Goal: Information Seeking & Learning: Learn about a topic

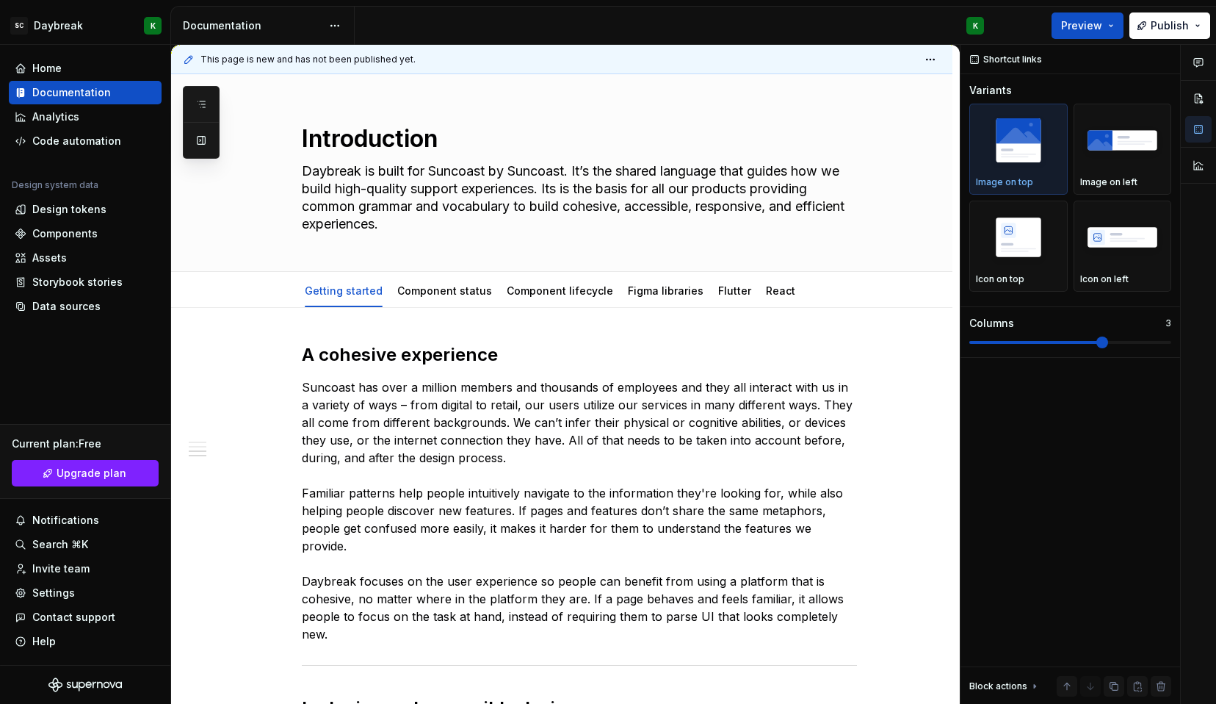
scroll to position [795, 0]
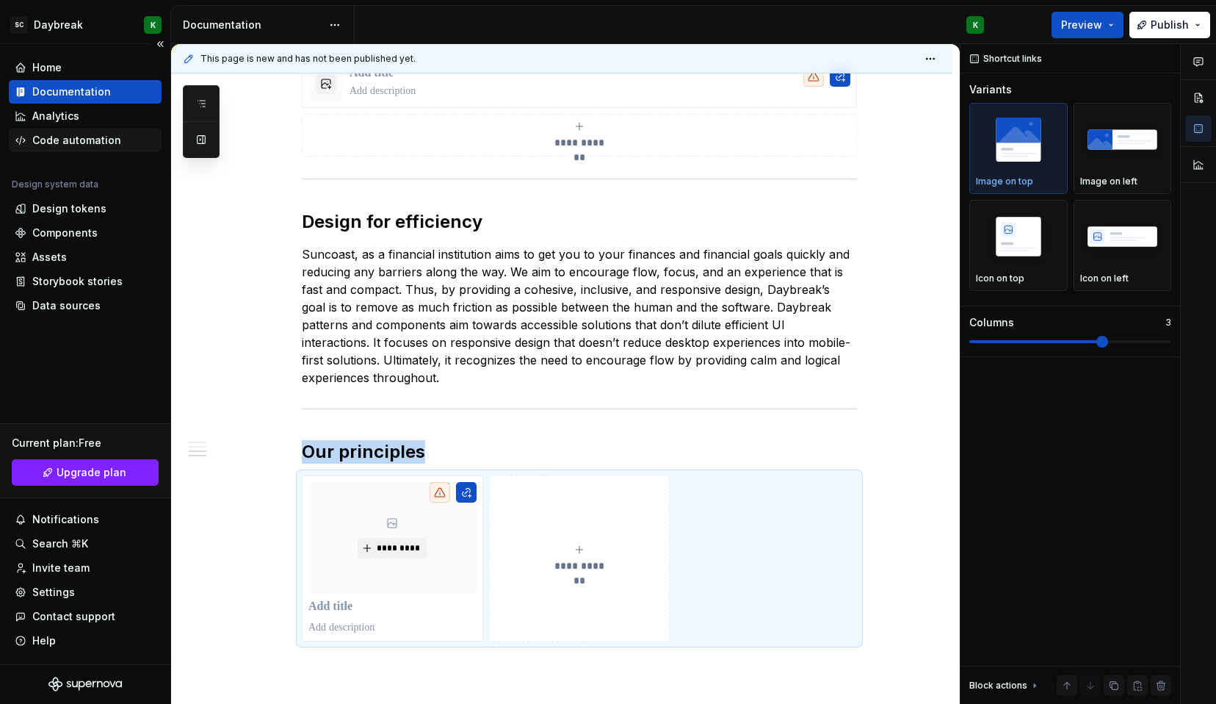
click at [54, 150] on div "Code automation" at bounding box center [85, 141] width 153 height 24
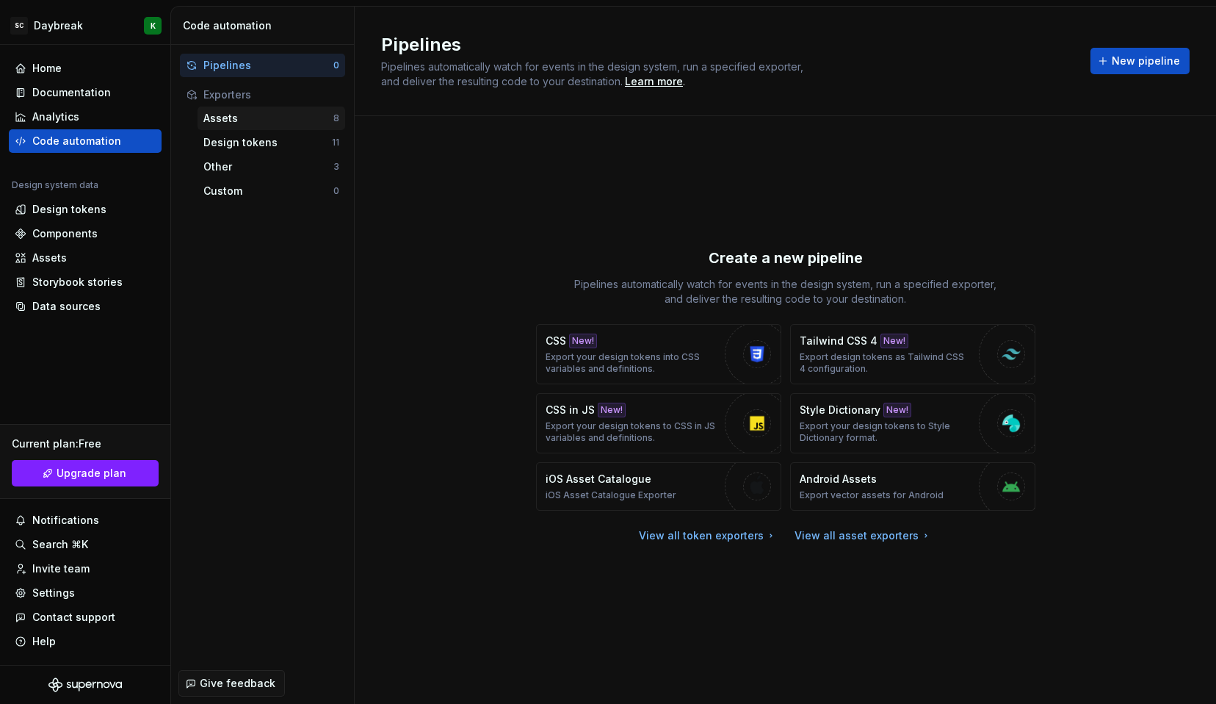
click at [252, 118] on div "Assets" at bounding box center [268, 118] width 130 height 15
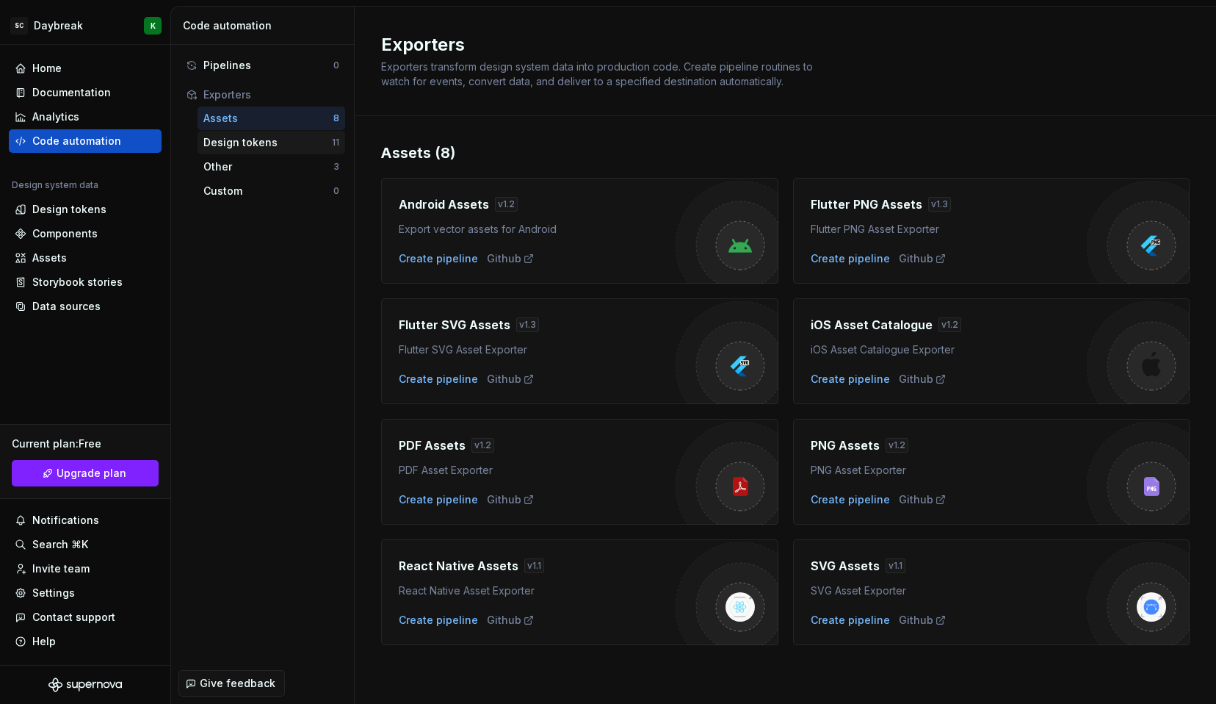
click at [236, 148] on div "Design tokens" at bounding box center [267, 142] width 129 height 15
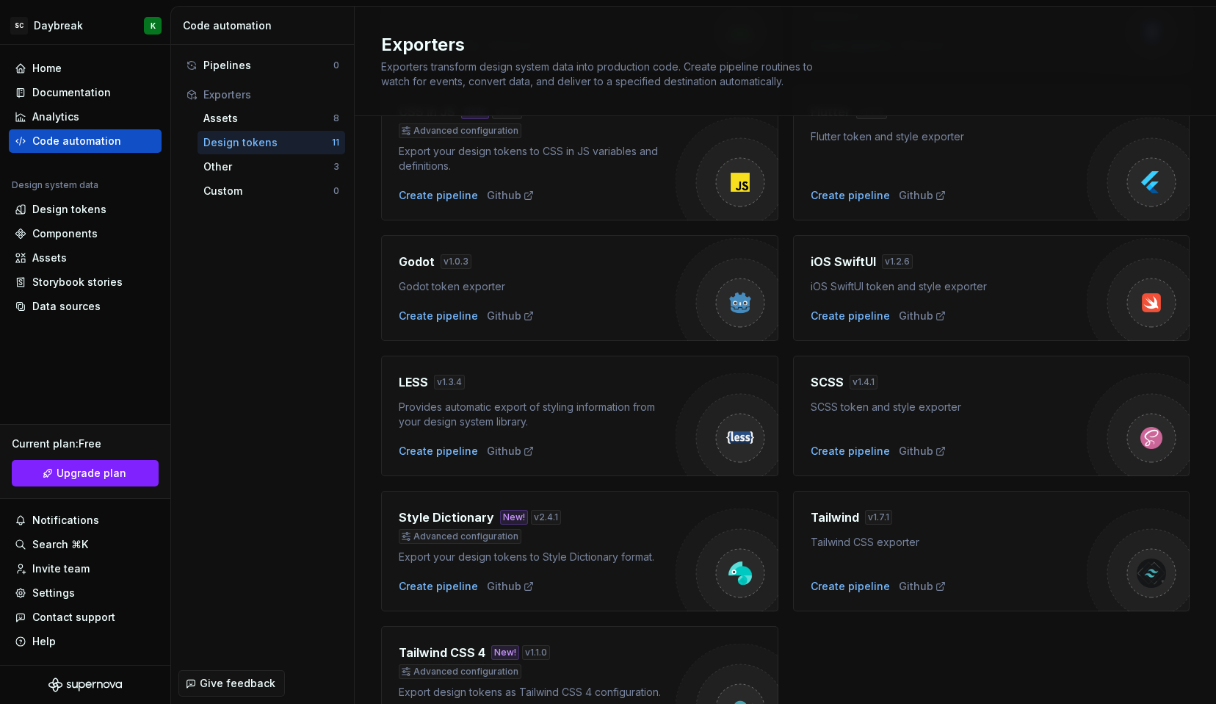
scroll to position [264, 0]
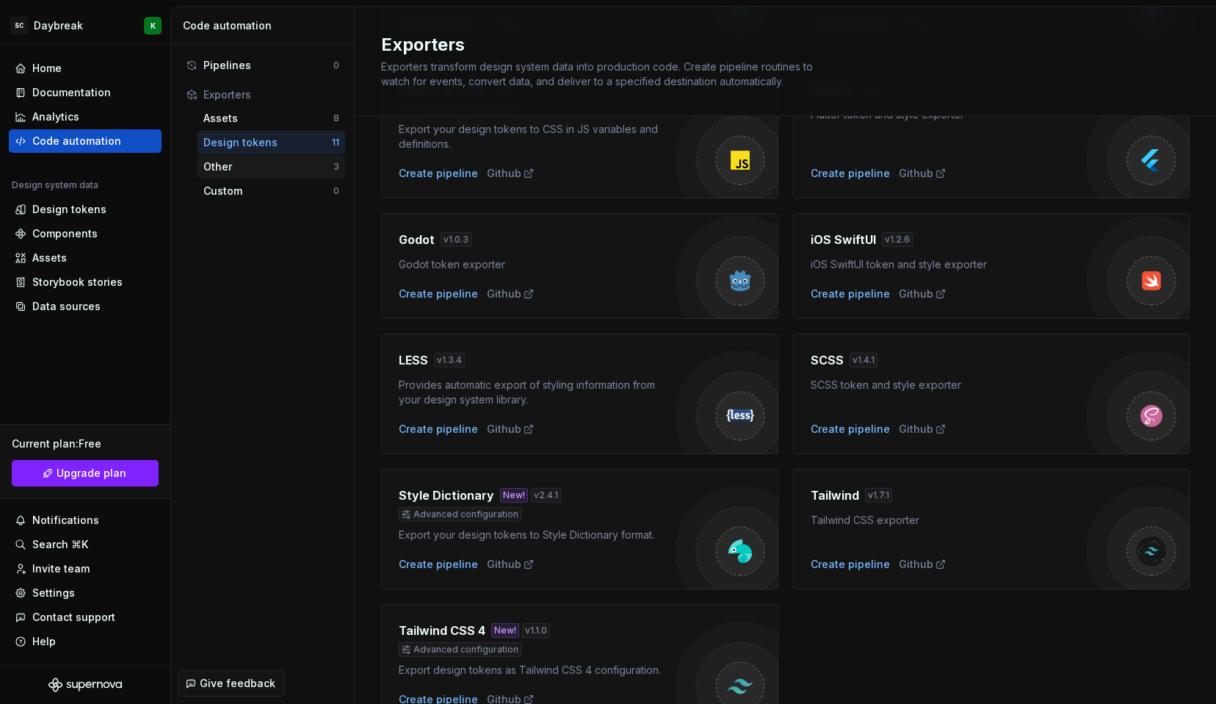
click at [209, 164] on div "Other" at bounding box center [268, 166] width 130 height 15
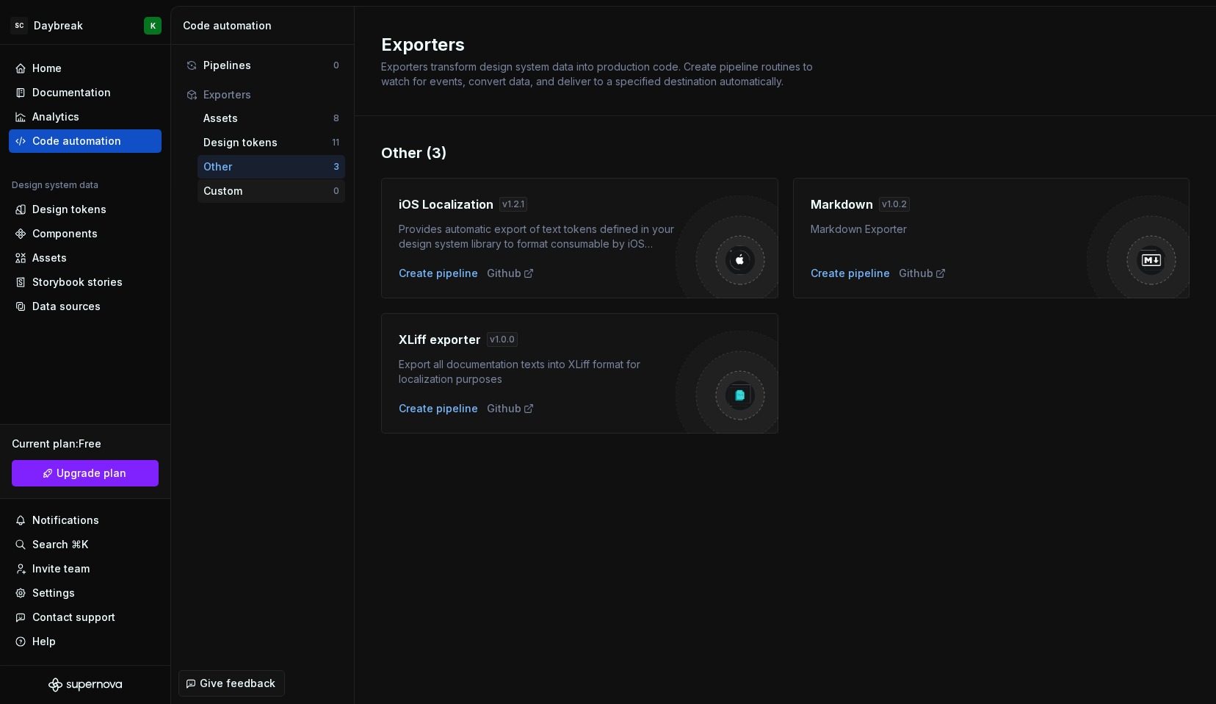
click at [213, 180] on div "Custom 0" at bounding box center [272, 191] width 148 height 24
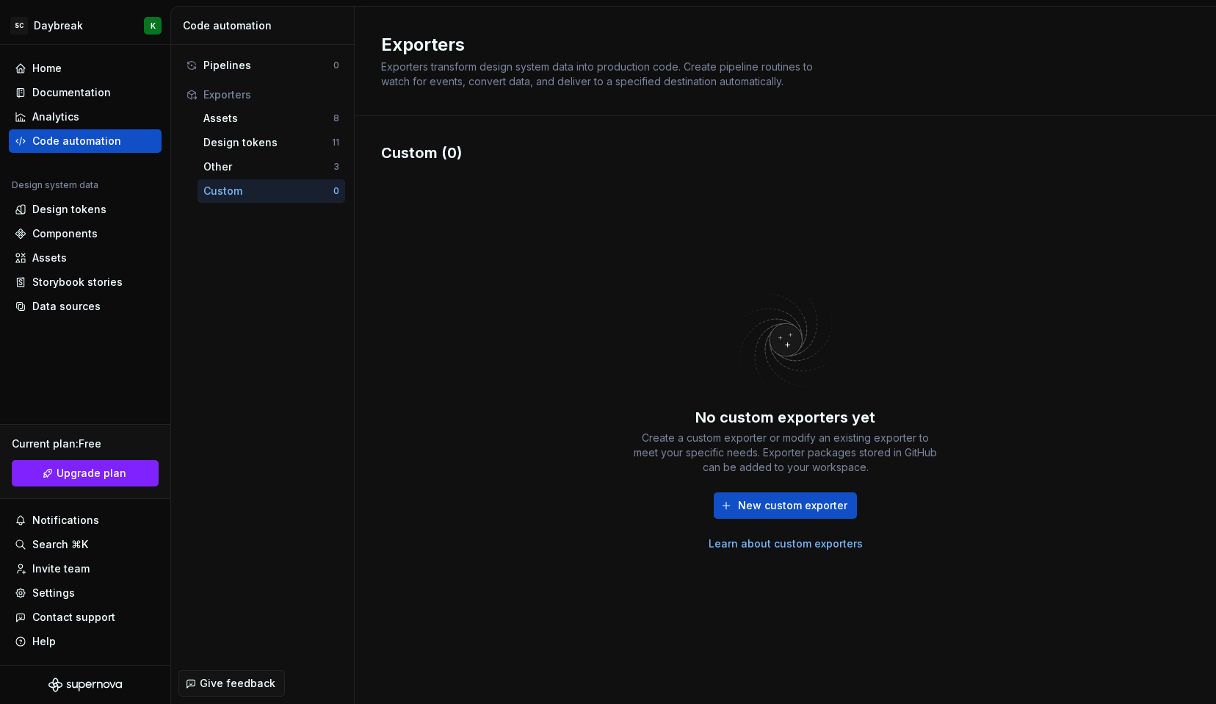
click at [748, 541] on link "Learn about custom exporters" at bounding box center [786, 543] width 154 height 15
click at [39, 91] on div "Documentation" at bounding box center [71, 92] width 79 height 15
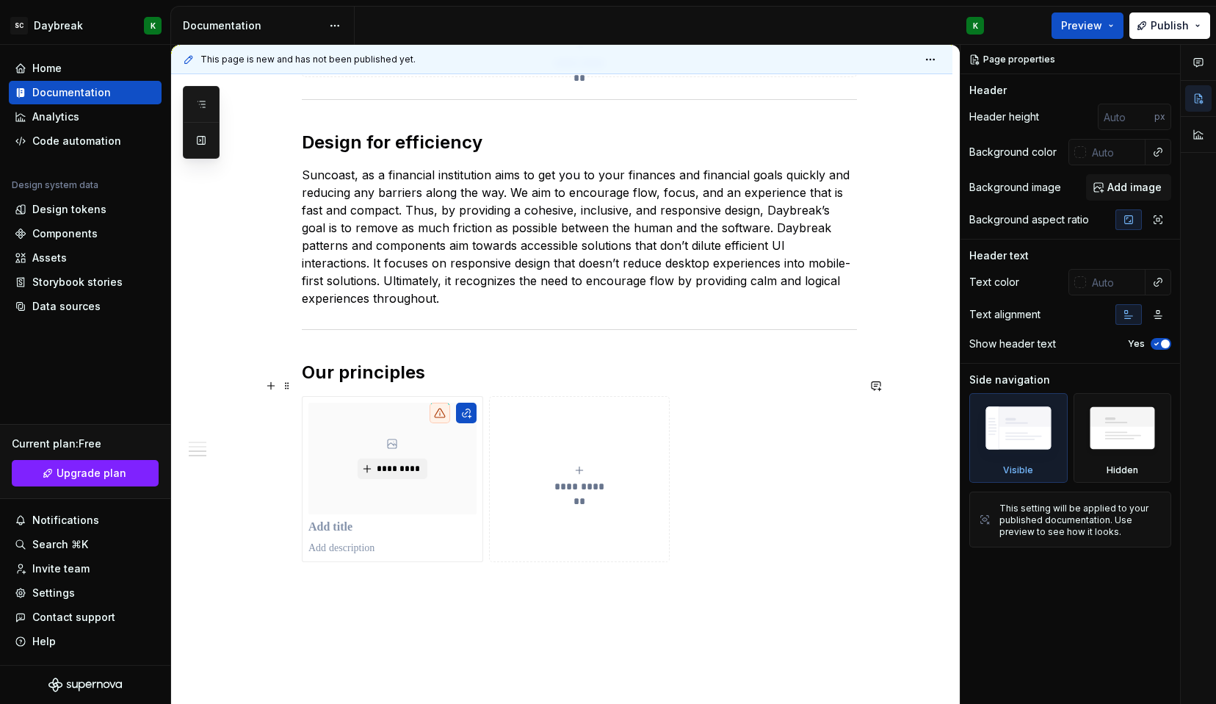
scroll to position [819, 0]
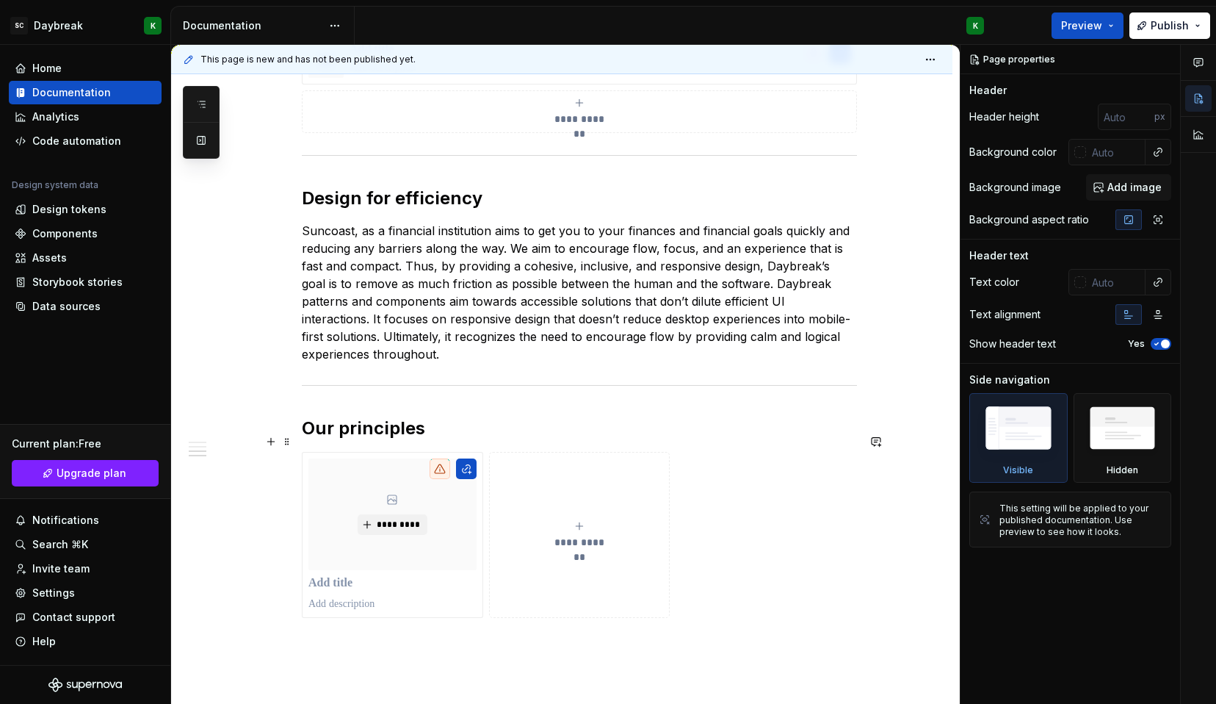
click at [723, 573] on div "**********" at bounding box center [579, 535] width 555 height 166
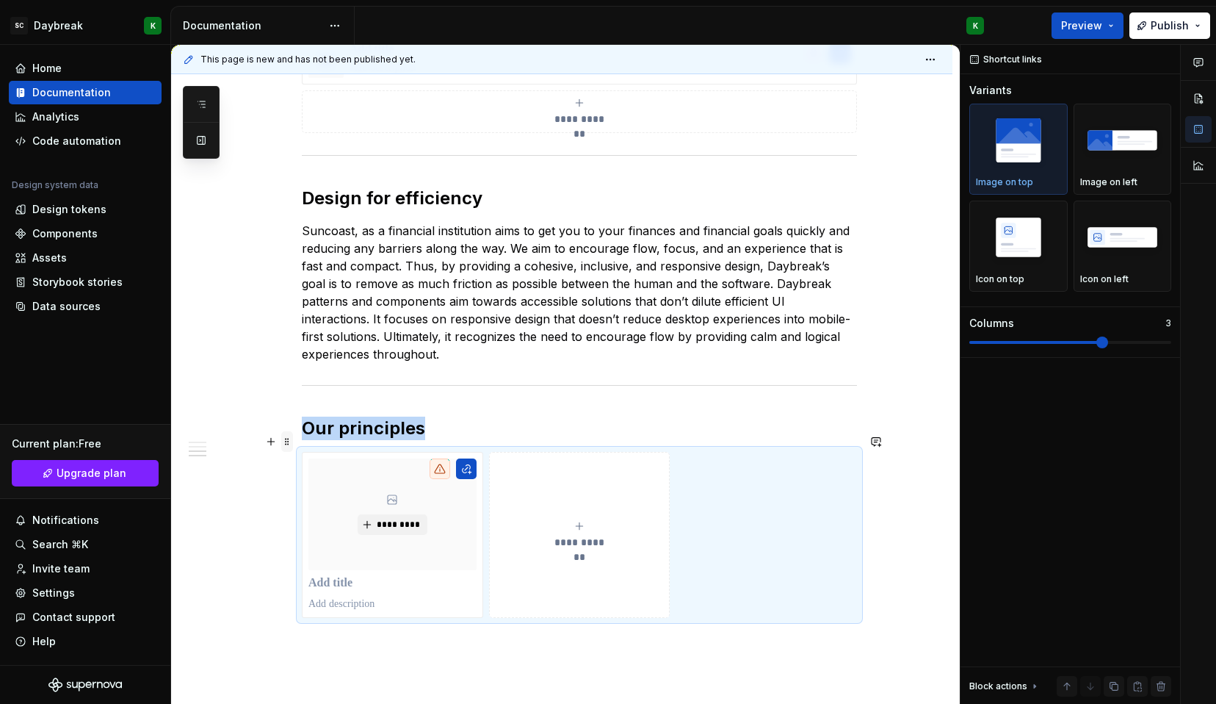
click at [287, 444] on span at bounding box center [287, 441] width 12 height 21
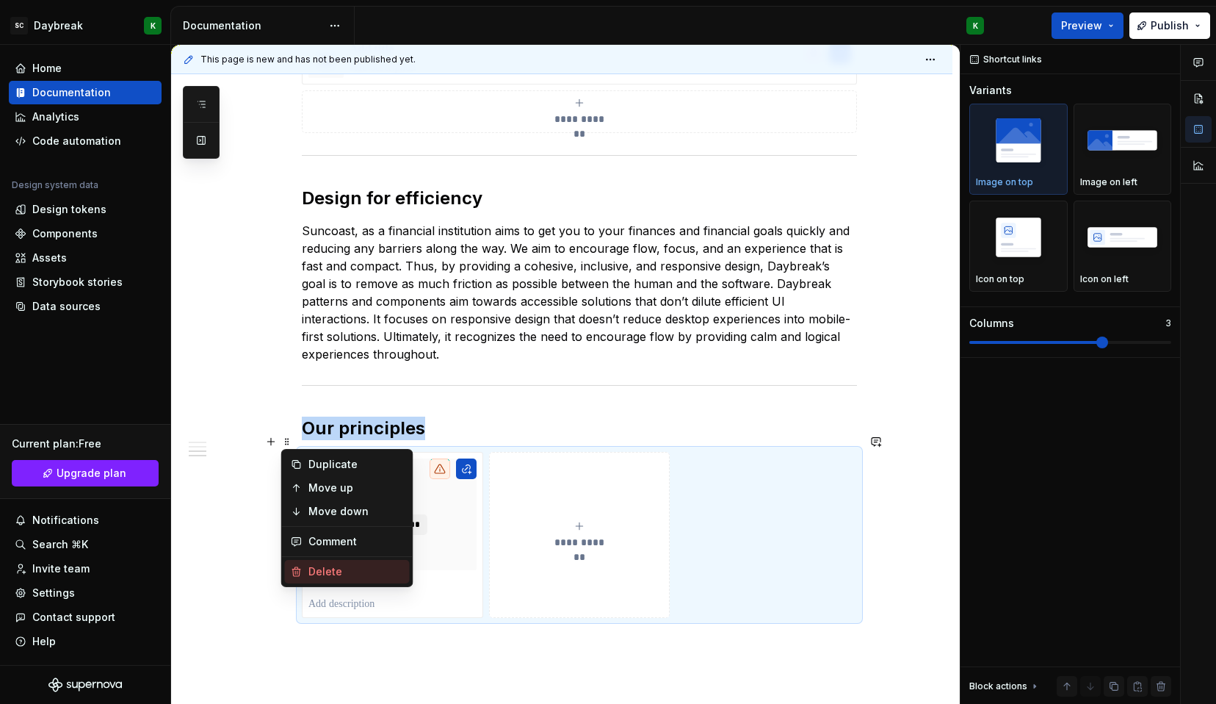
click at [317, 567] on div "Delete" at bounding box center [355, 571] width 95 height 15
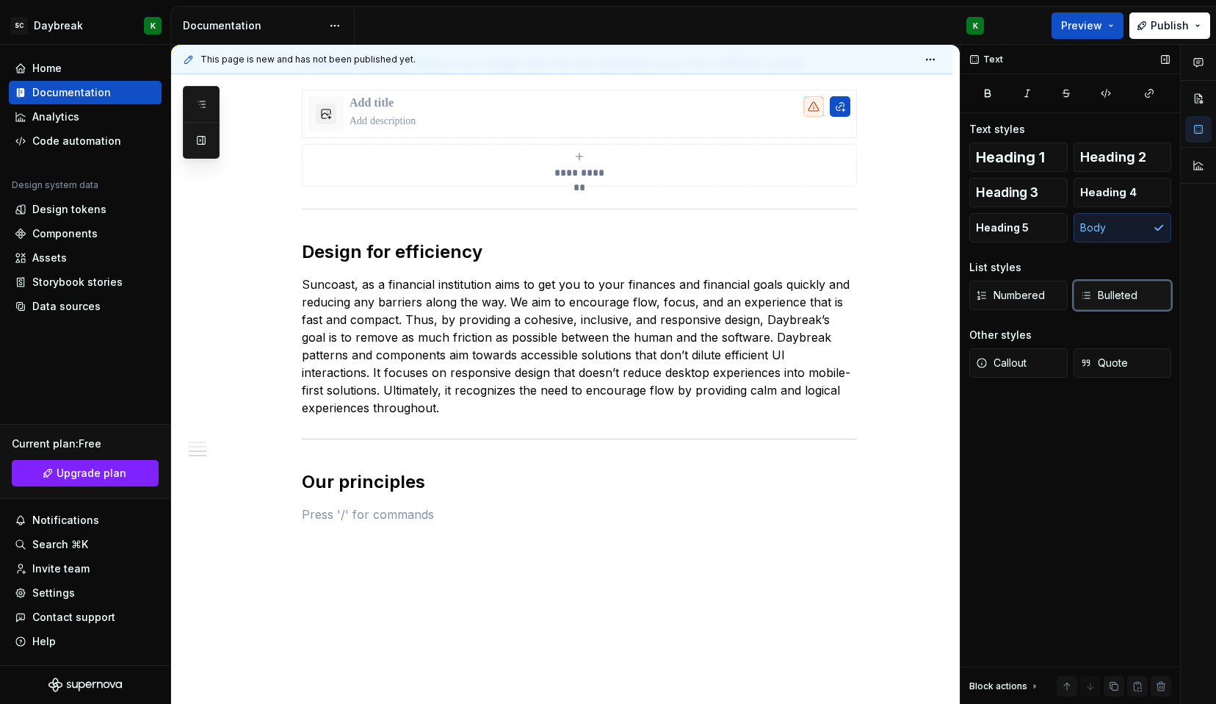
click at [1121, 299] on span "Bulleted" at bounding box center [1108, 295] width 57 height 15
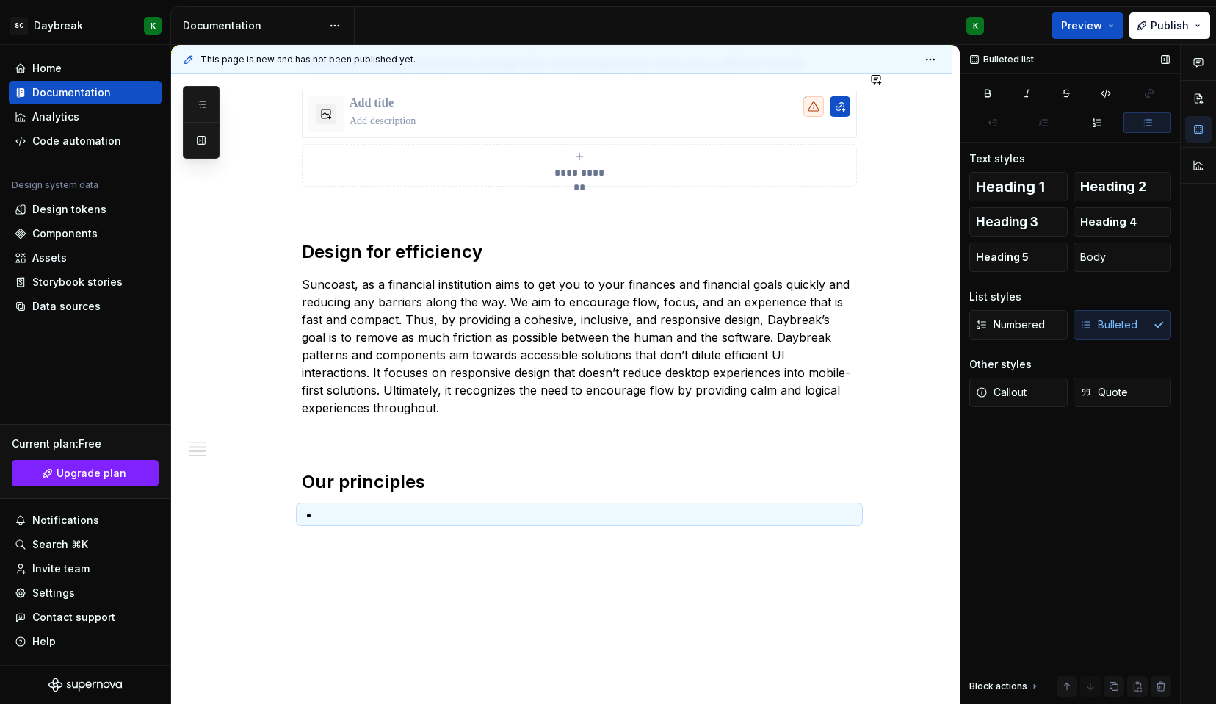
type textarea "*"
click at [364, 505] on p at bounding box center [588, 514] width 538 height 18
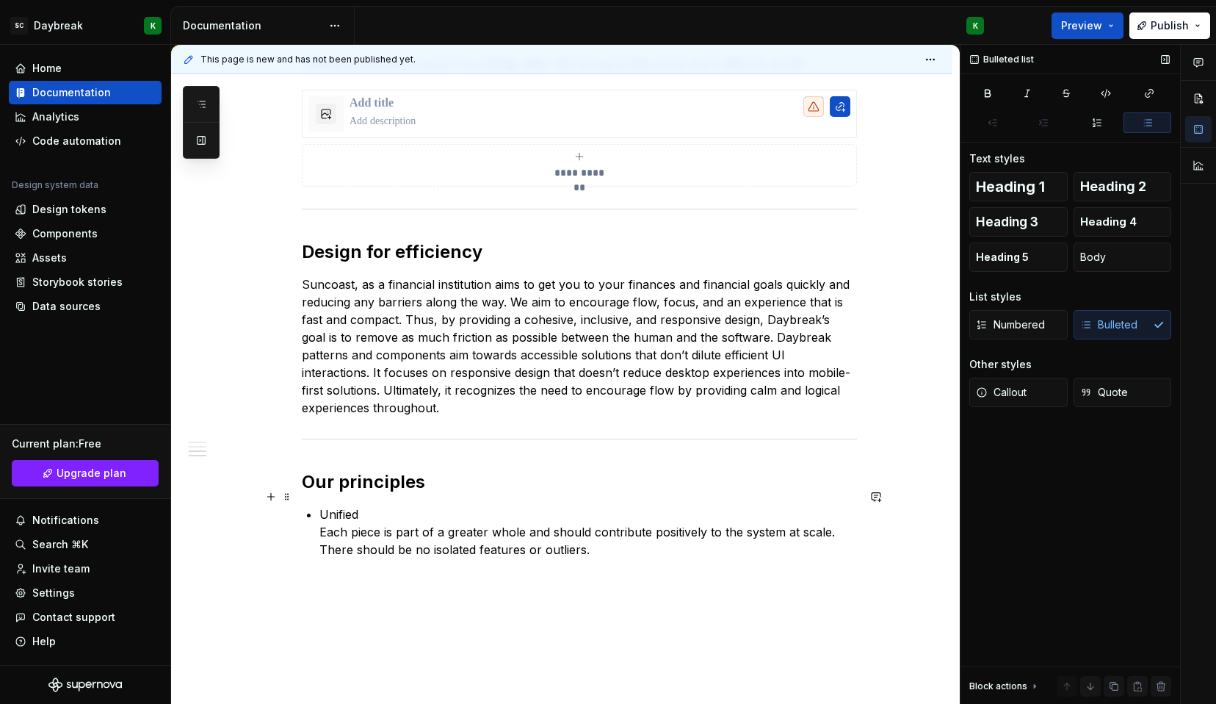
click at [339, 505] on p "Unified Each piece is part of a greater whole and should contribute positively …" at bounding box center [588, 531] width 538 height 53
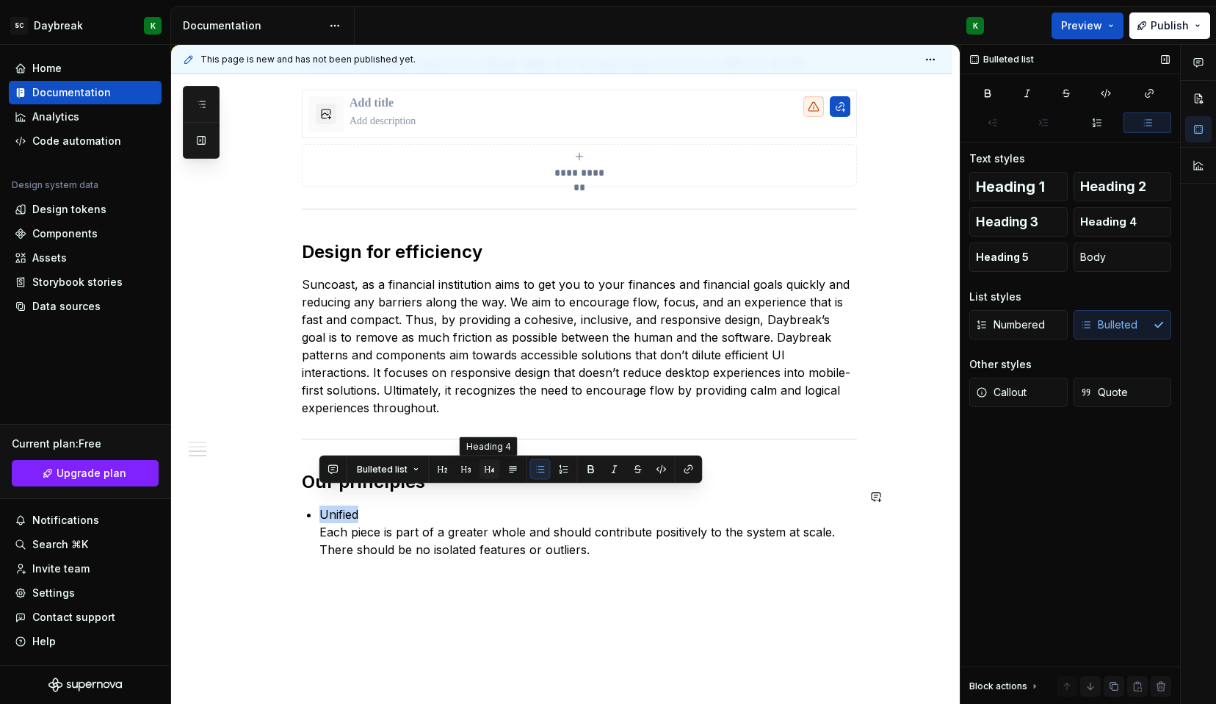
click at [487, 473] on button "button" at bounding box center [490, 469] width 21 height 21
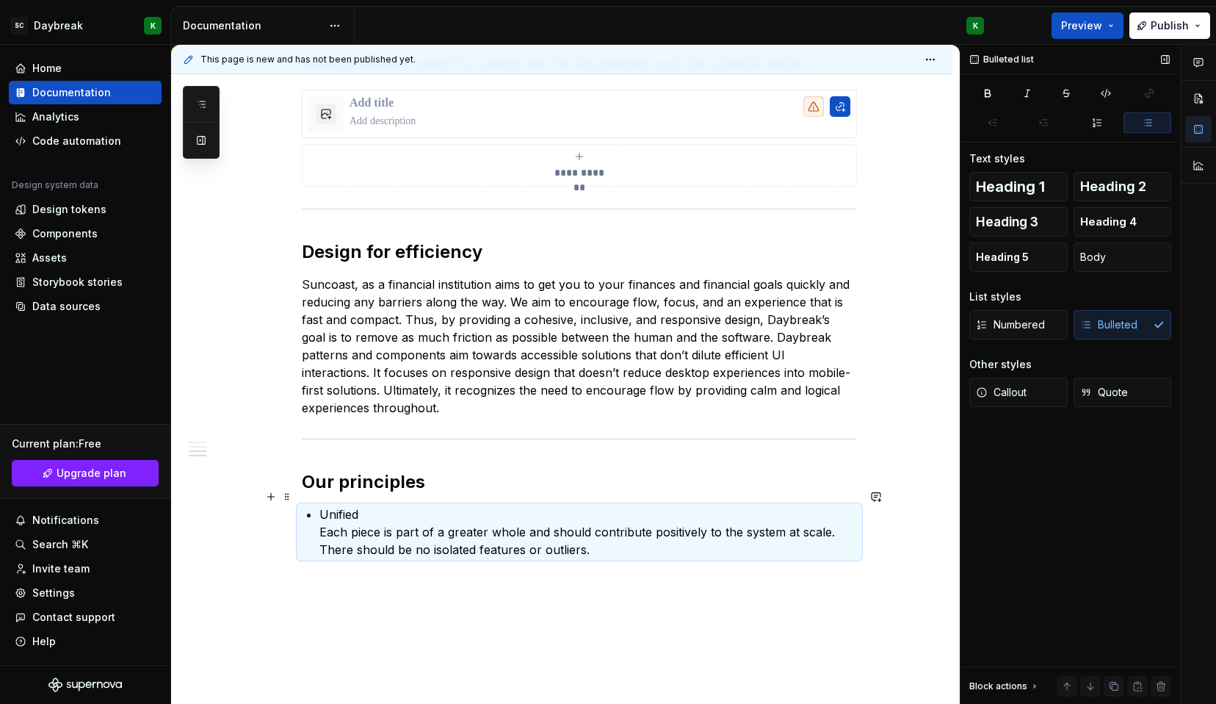
click at [321, 510] on p "Unified Each piece is part of a greater whole and should contribute positively …" at bounding box center [588, 531] width 538 height 53
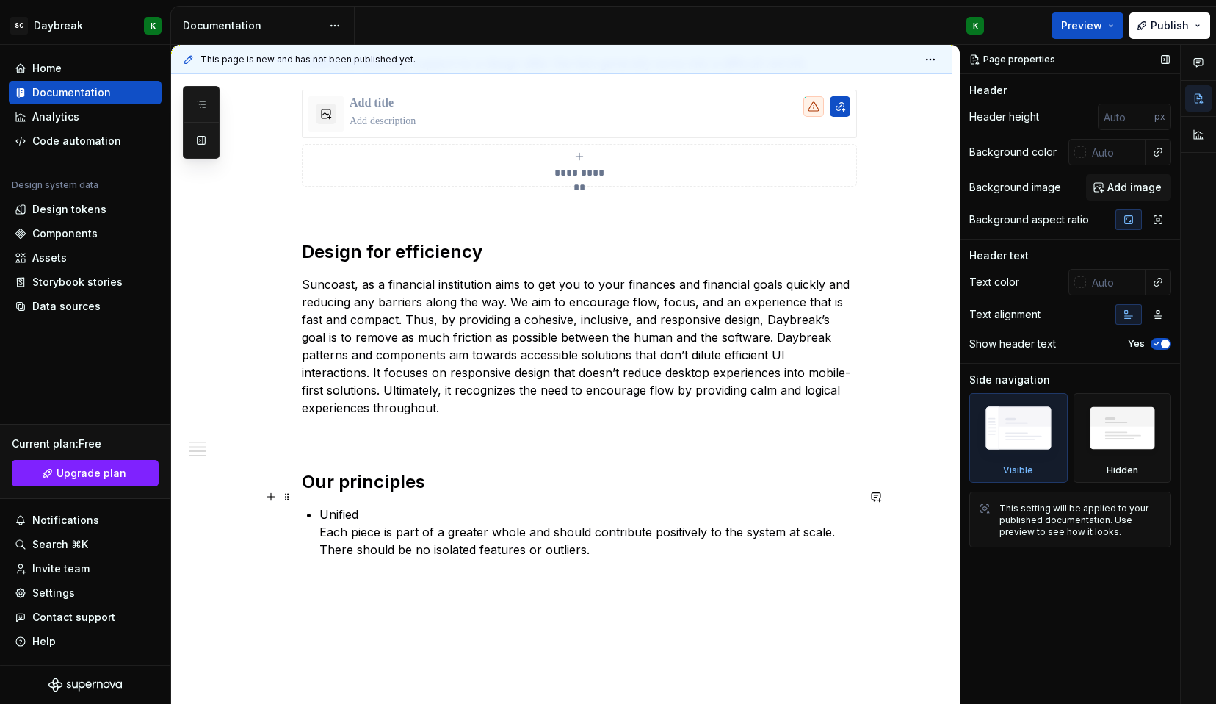
click at [331, 505] on p "Unified Each piece is part of a greater whole and should contribute positively …" at bounding box center [588, 531] width 538 height 53
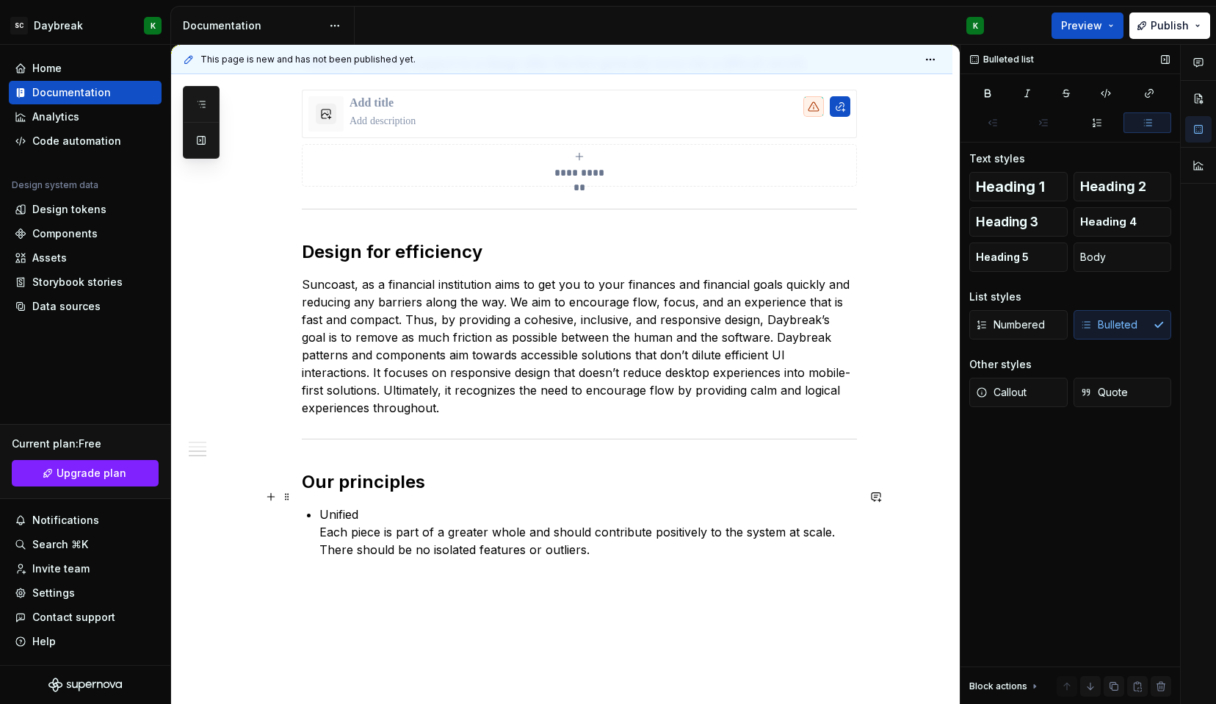
click at [331, 505] on p "Unified Each piece is part of a greater whole and should contribute positively …" at bounding box center [588, 531] width 538 height 53
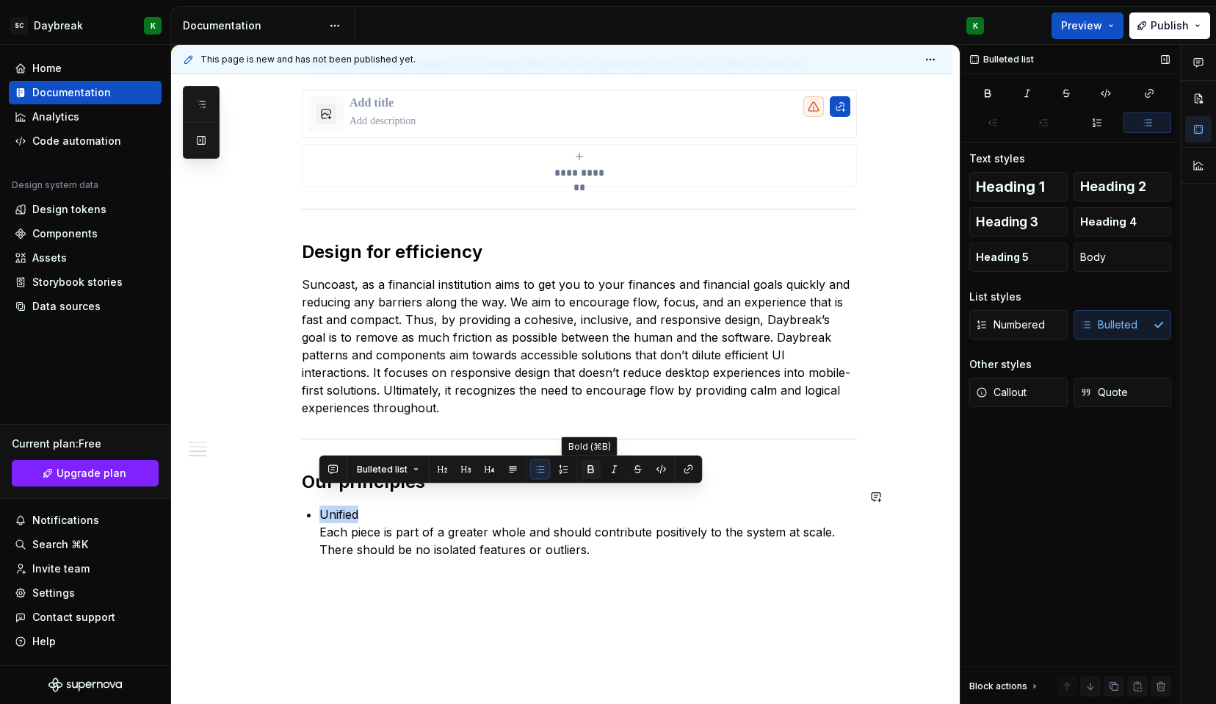
click at [593, 475] on button "button" at bounding box center [591, 469] width 21 height 21
click at [488, 473] on button "button" at bounding box center [490, 469] width 21 height 21
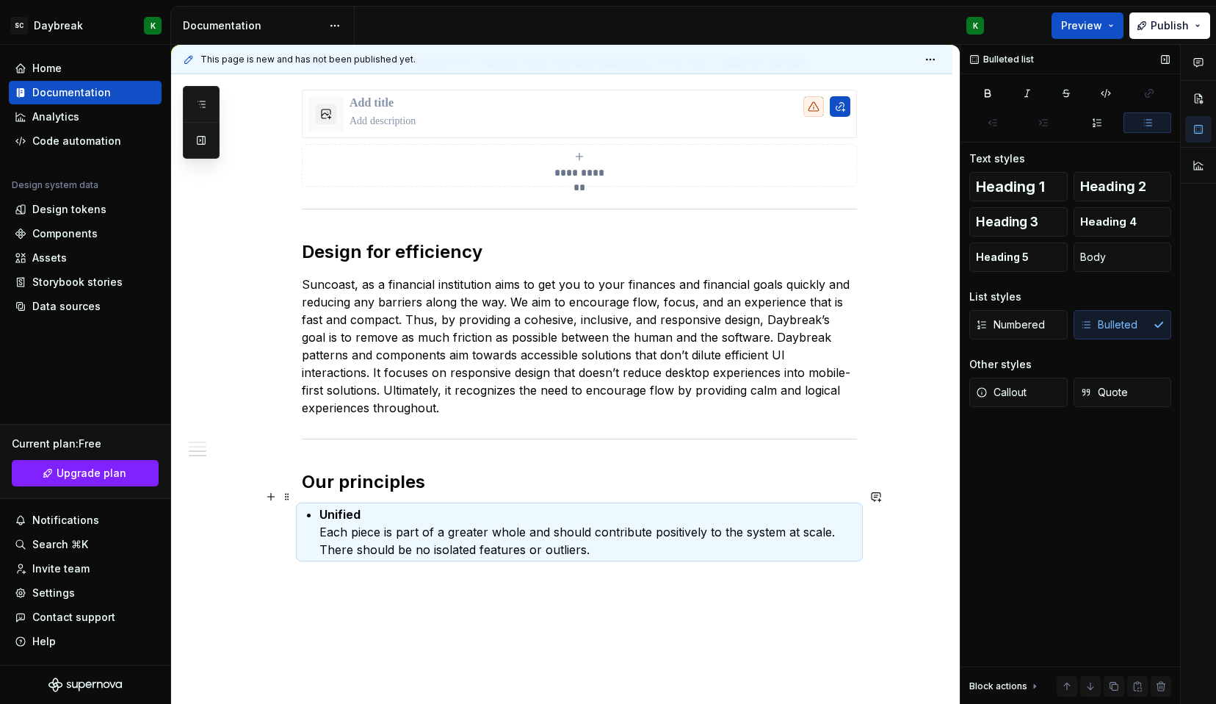
click at [651, 516] on p "Unified Each piece is part of a greater whole and should contribute positively …" at bounding box center [588, 531] width 538 height 53
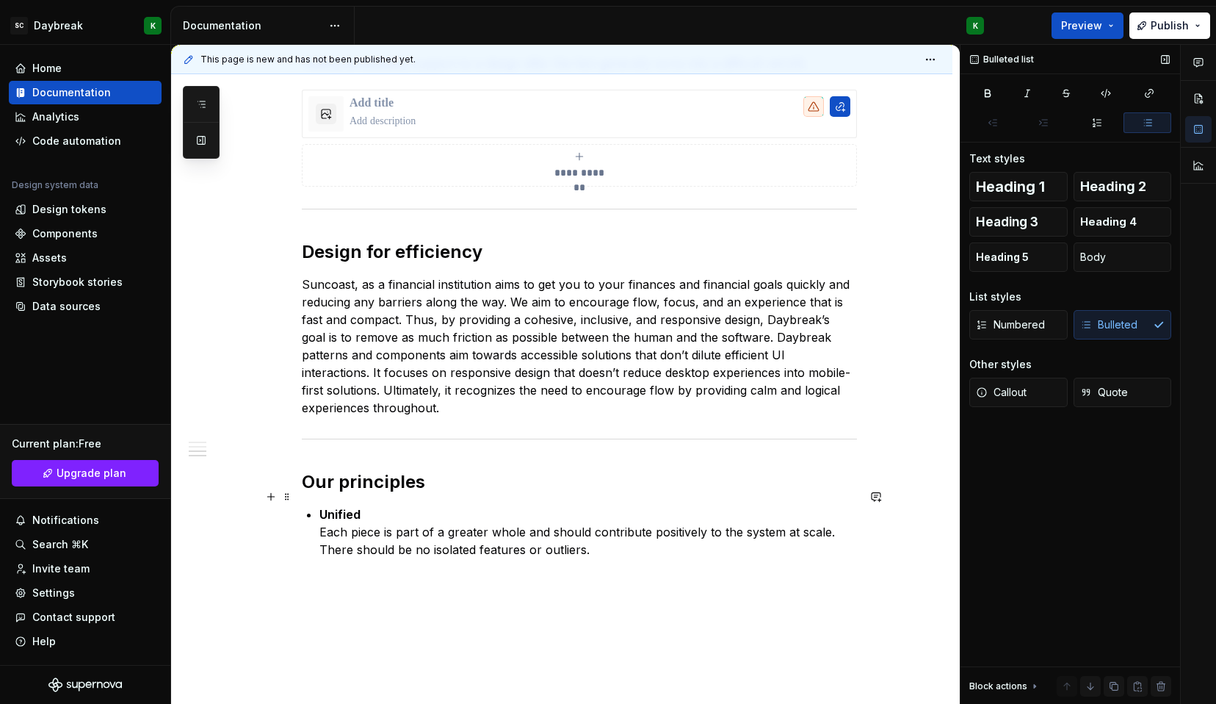
click at [611, 530] on p "Unified Each piece is part of a greater whole and should contribute positively …" at bounding box center [588, 531] width 538 height 53
click at [331, 564] on p at bounding box center [588, 573] width 538 height 18
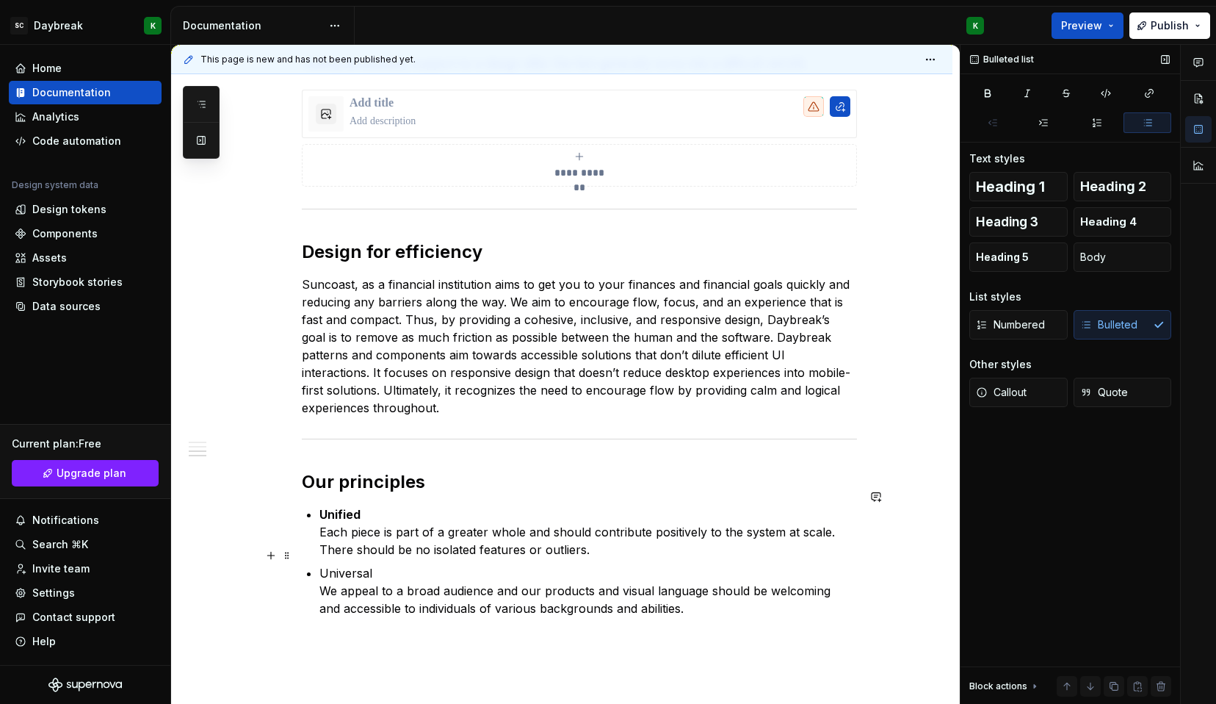
click at [347, 564] on p "Universal We appeal to a broad audience and our products and visual language sh…" at bounding box center [588, 590] width 538 height 53
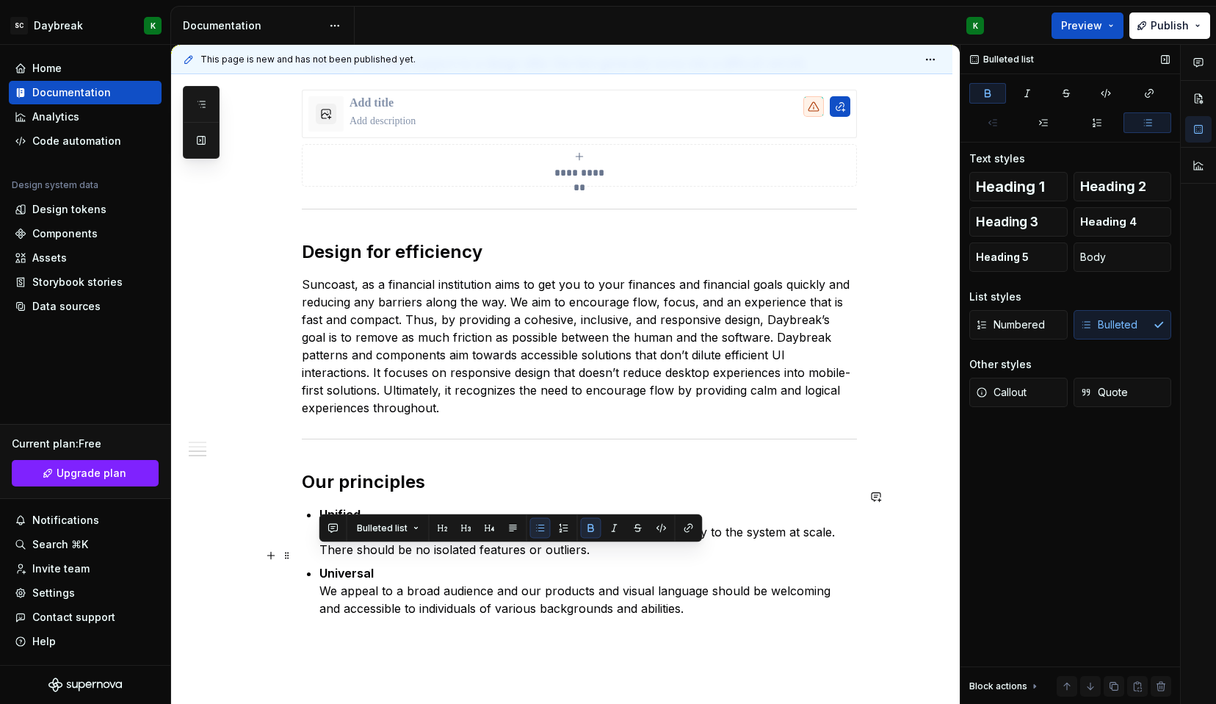
click at [679, 598] on p "Universal We appeal to a broad audience and our products and visual language sh…" at bounding box center [588, 590] width 538 height 53
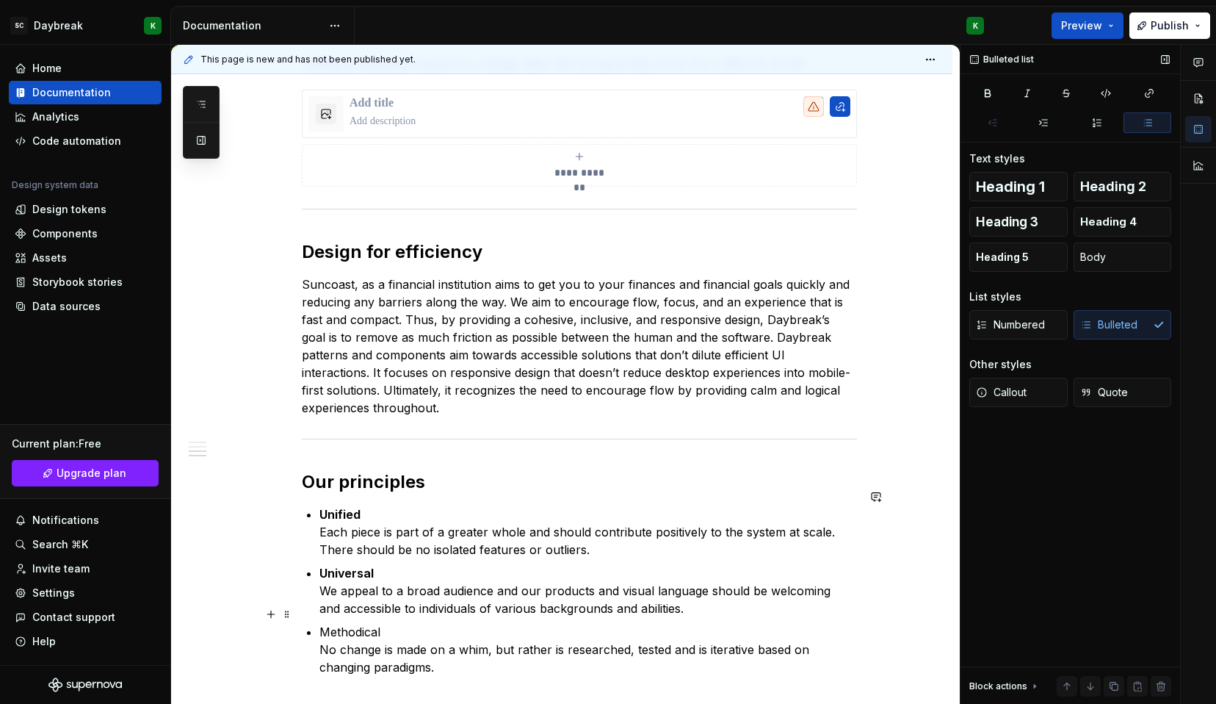
click at [349, 623] on p "Methodical No change is made on a whim, but rather is researched, tested and is…" at bounding box center [588, 649] width 538 height 53
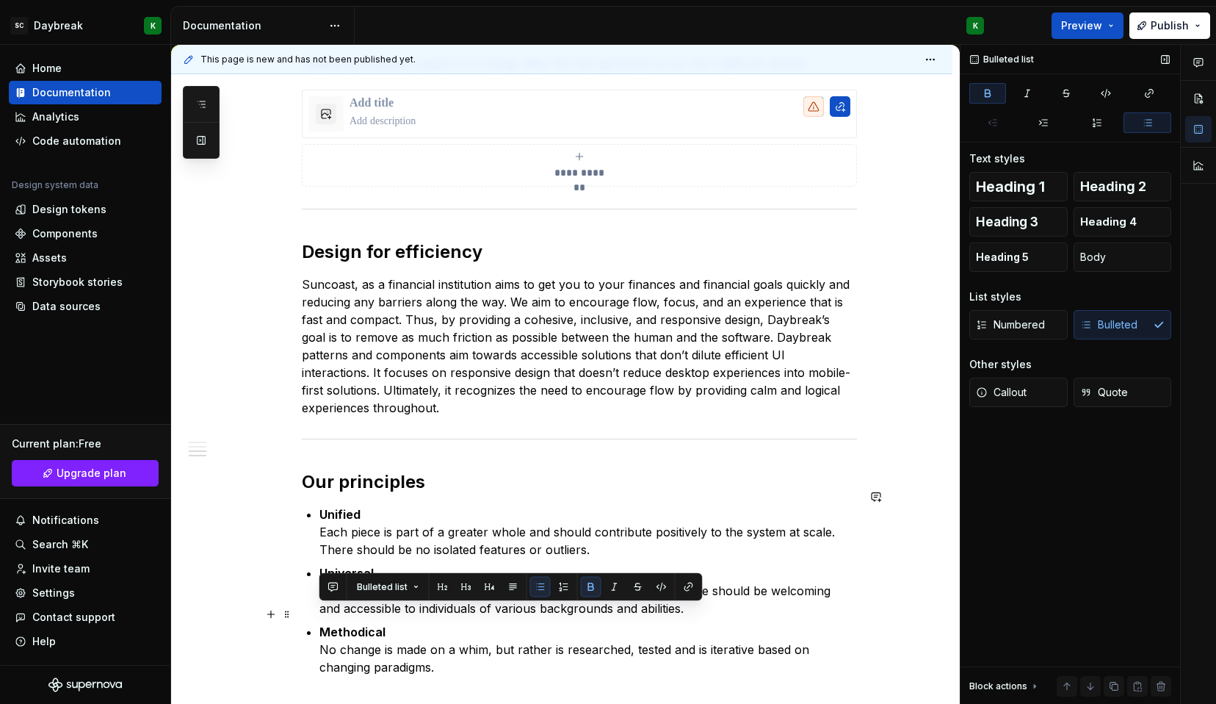
click at [458, 656] on p "Methodical No change is made on a whim, but rather is researched, tested and is…" at bounding box center [588, 649] width 538 height 53
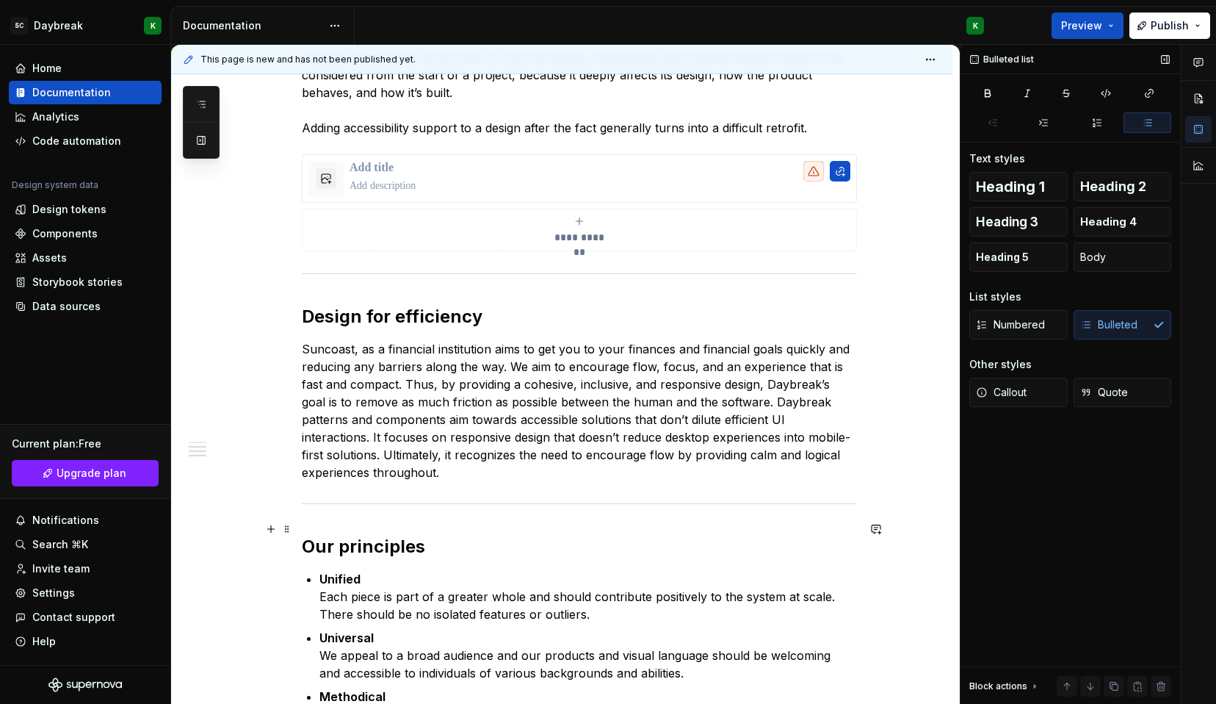
scroll to position [967, 0]
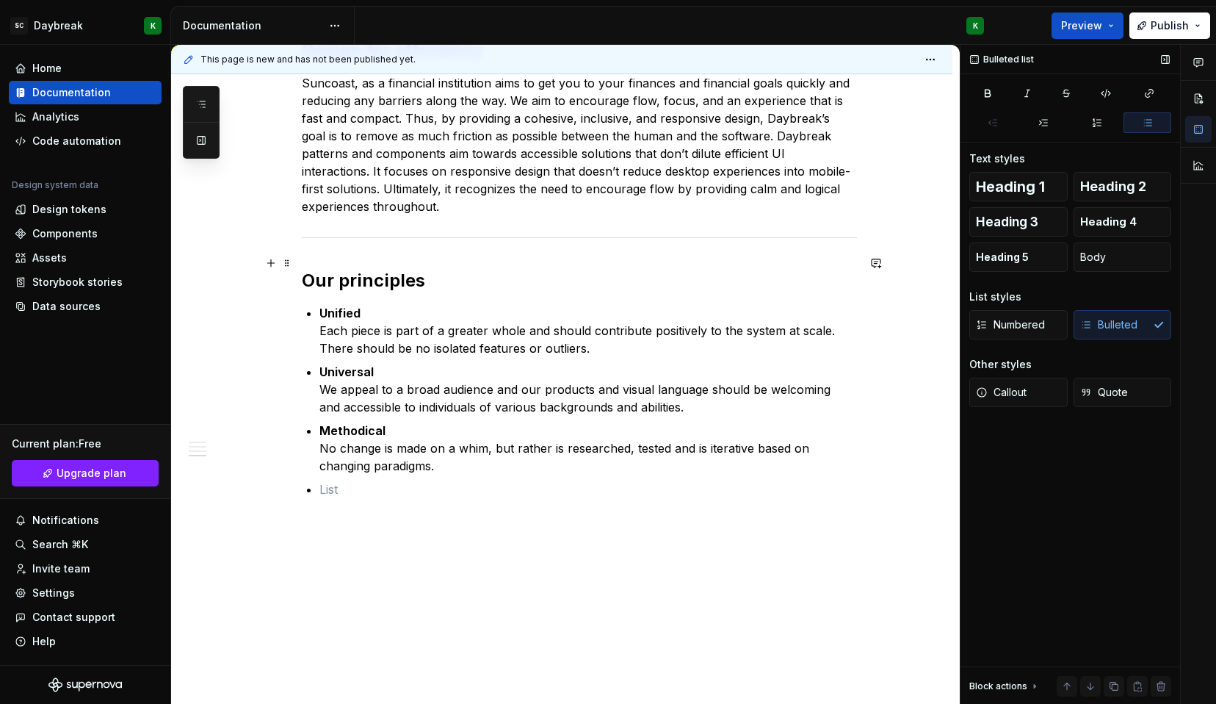
click at [332, 269] on h2 "Our principles" at bounding box center [579, 281] width 555 height 24
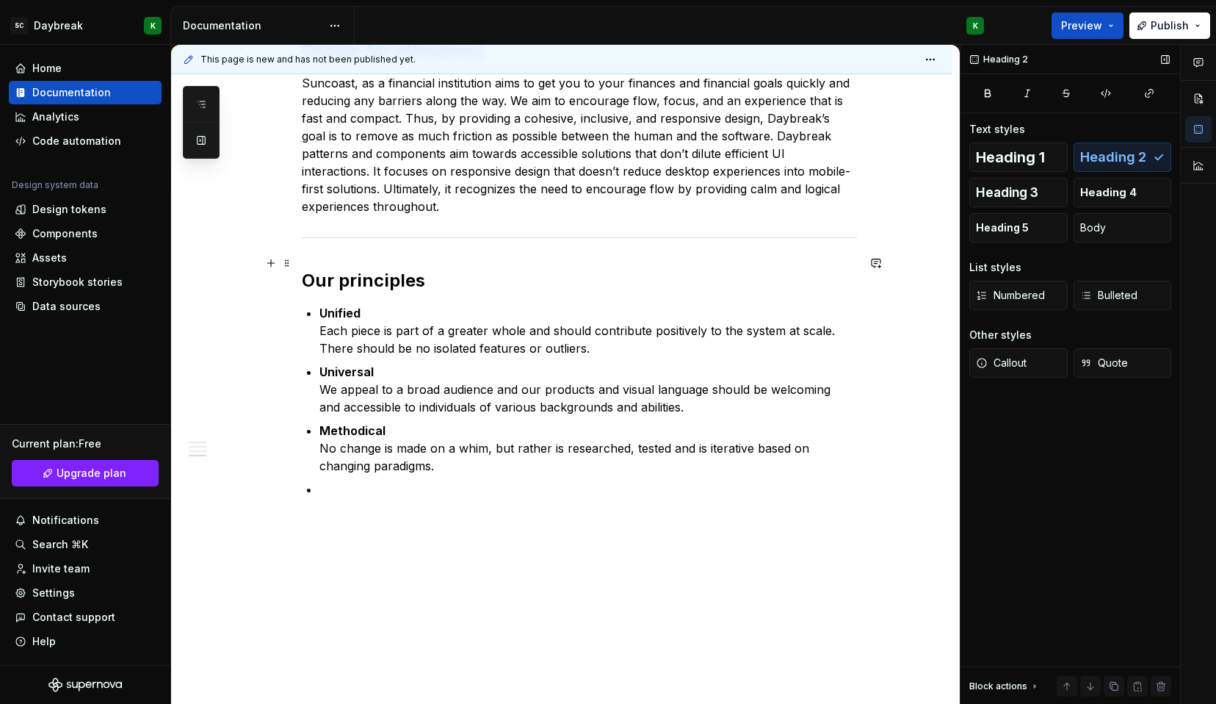
click at [332, 269] on h2 "Our principles" at bounding box center [579, 281] width 555 height 24
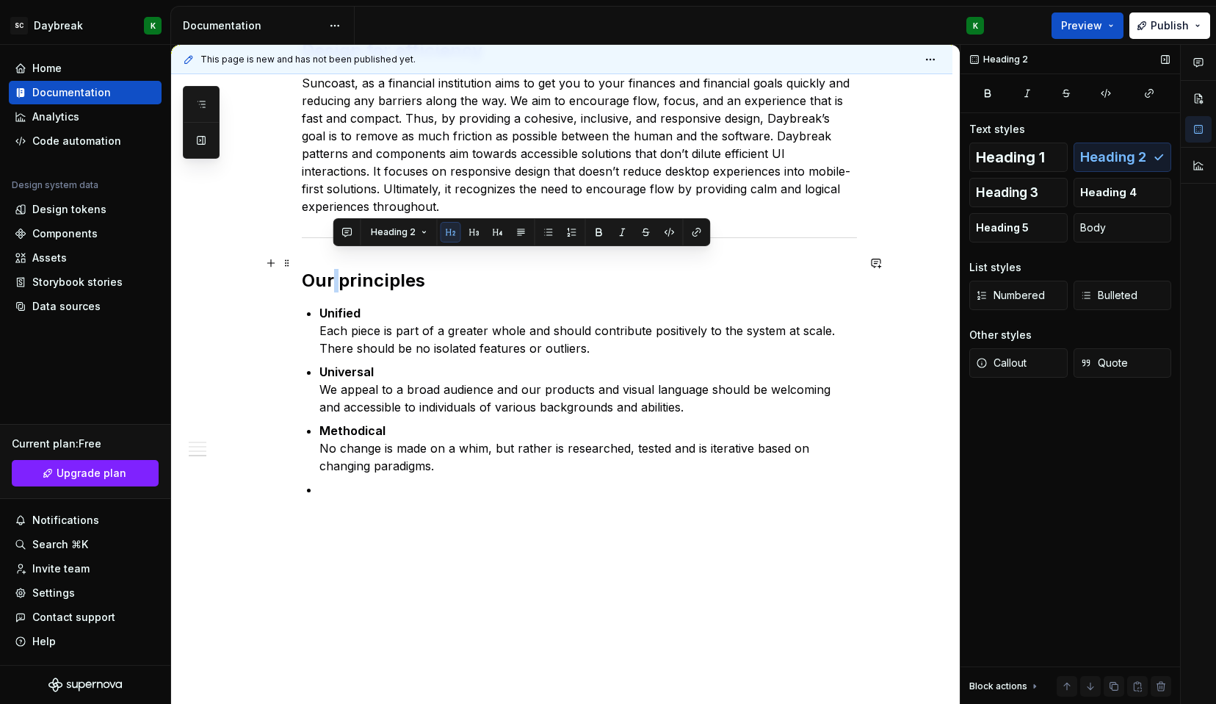
click at [332, 269] on h2 "Our principles" at bounding box center [579, 281] width 555 height 24
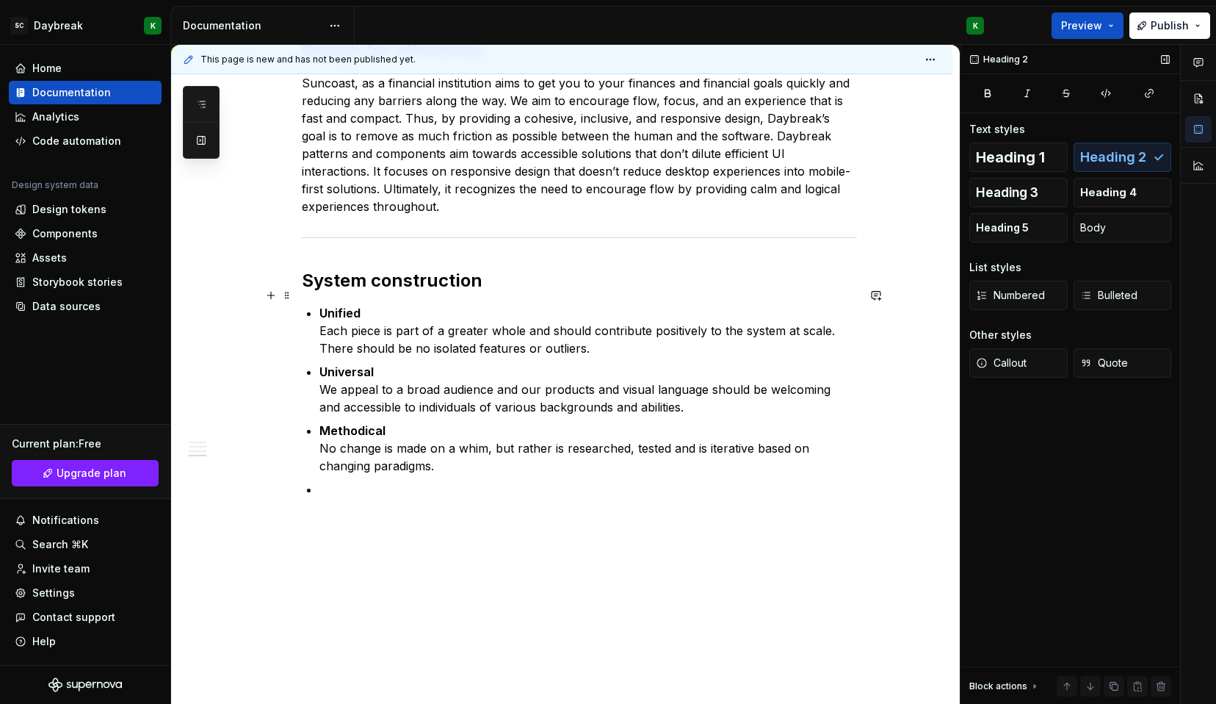
click at [397, 325] on p "Unified Each piece is part of a greater whole and should contribute positively …" at bounding box center [588, 330] width 538 height 53
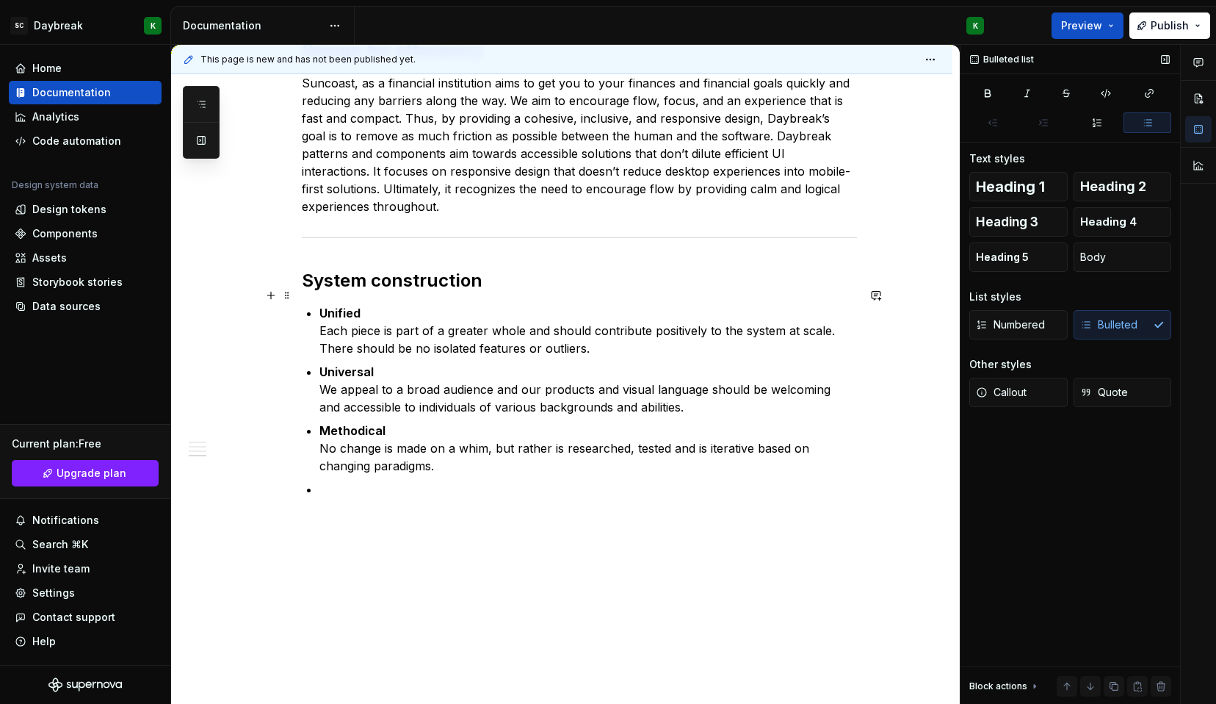
click at [397, 325] on p "Unified Each piece is part of a greater whole and should contribute positively …" at bounding box center [588, 330] width 538 height 53
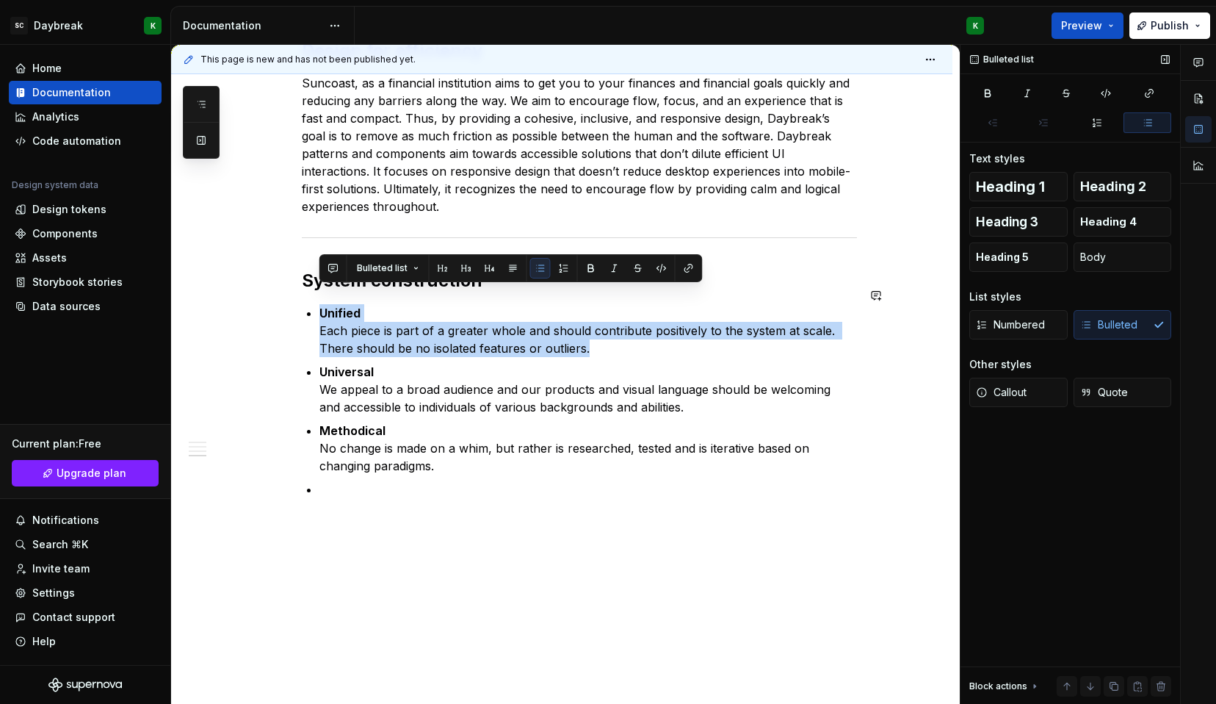
click at [397, 325] on p "Unified Each piece is part of a greater whole and should contribute positively …" at bounding box center [588, 330] width 538 height 53
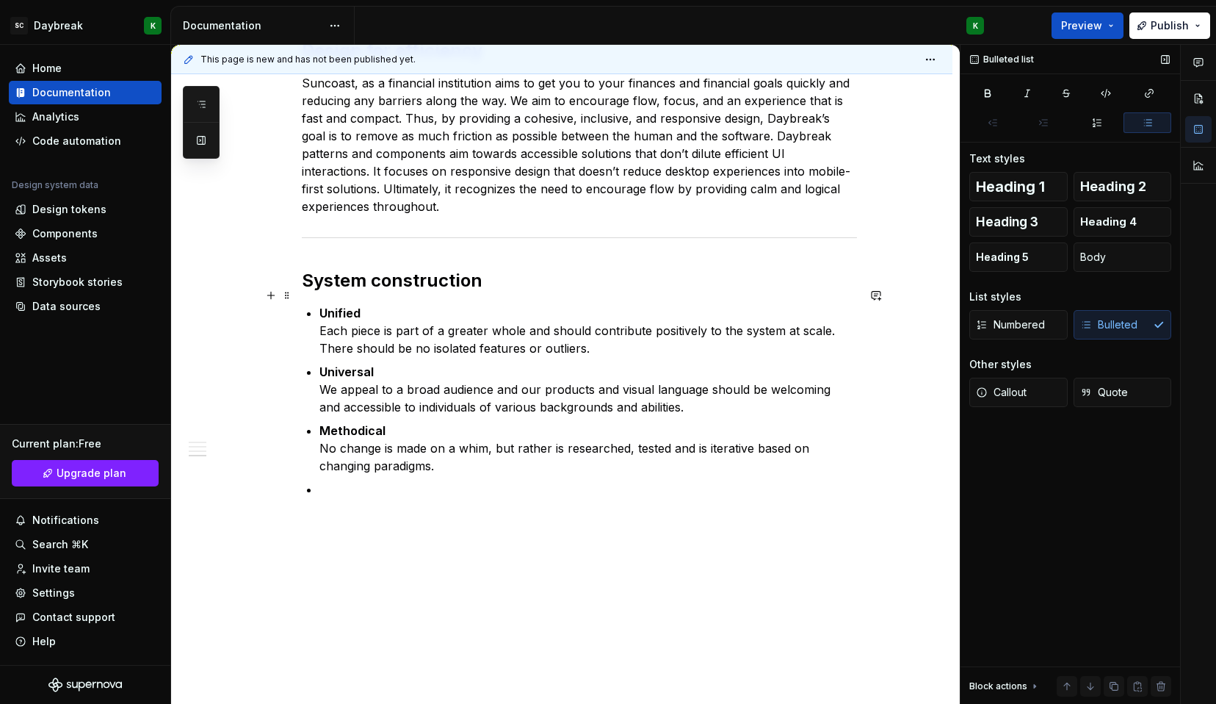
click at [478, 331] on p "Unified Each piece is part of a greater whole and should contribute positively …" at bounding box center [588, 330] width 538 height 53
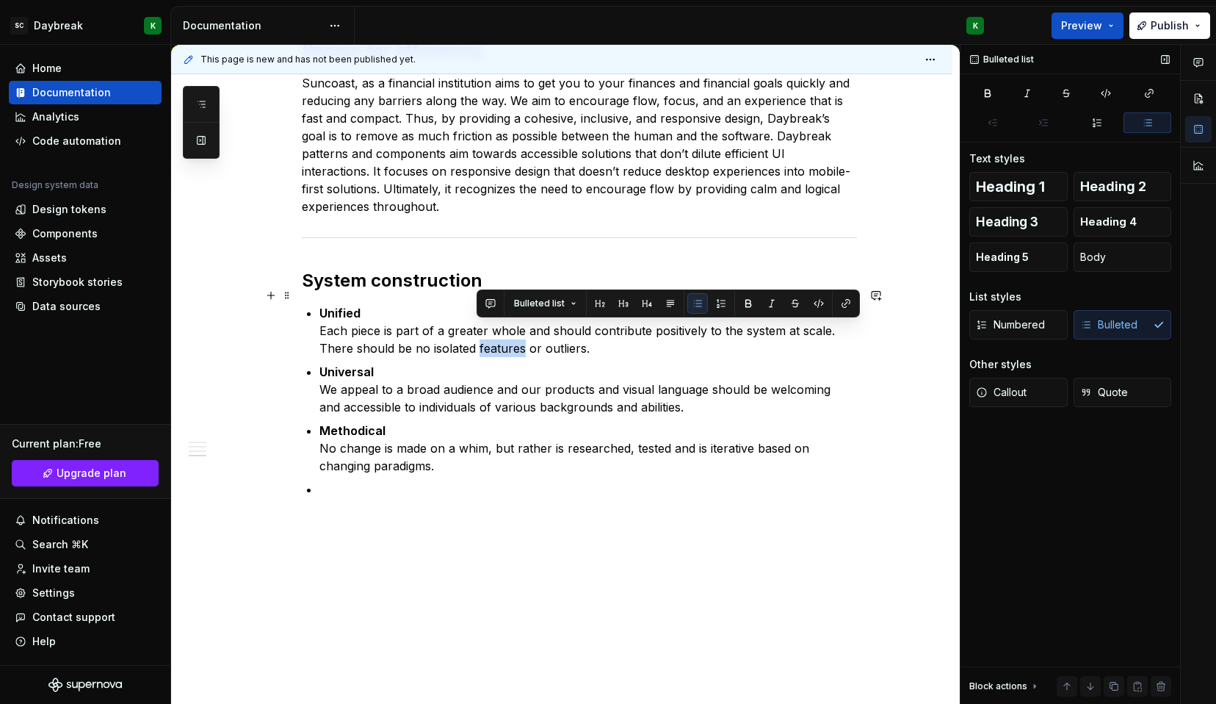
click at [478, 331] on p "Unified Each piece is part of a greater whole and should contribute positively …" at bounding box center [588, 330] width 538 height 53
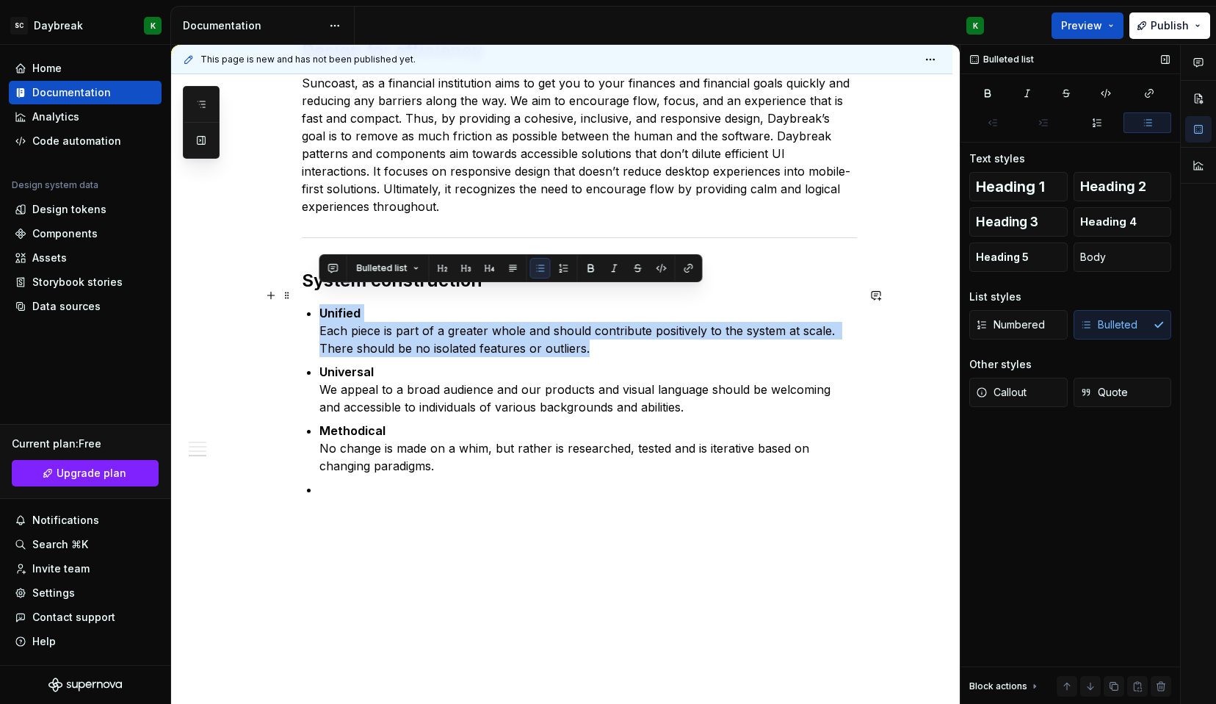
click at [552, 338] on p "Unified Each piece is part of a greater whole and should contribute positively …" at bounding box center [588, 330] width 538 height 53
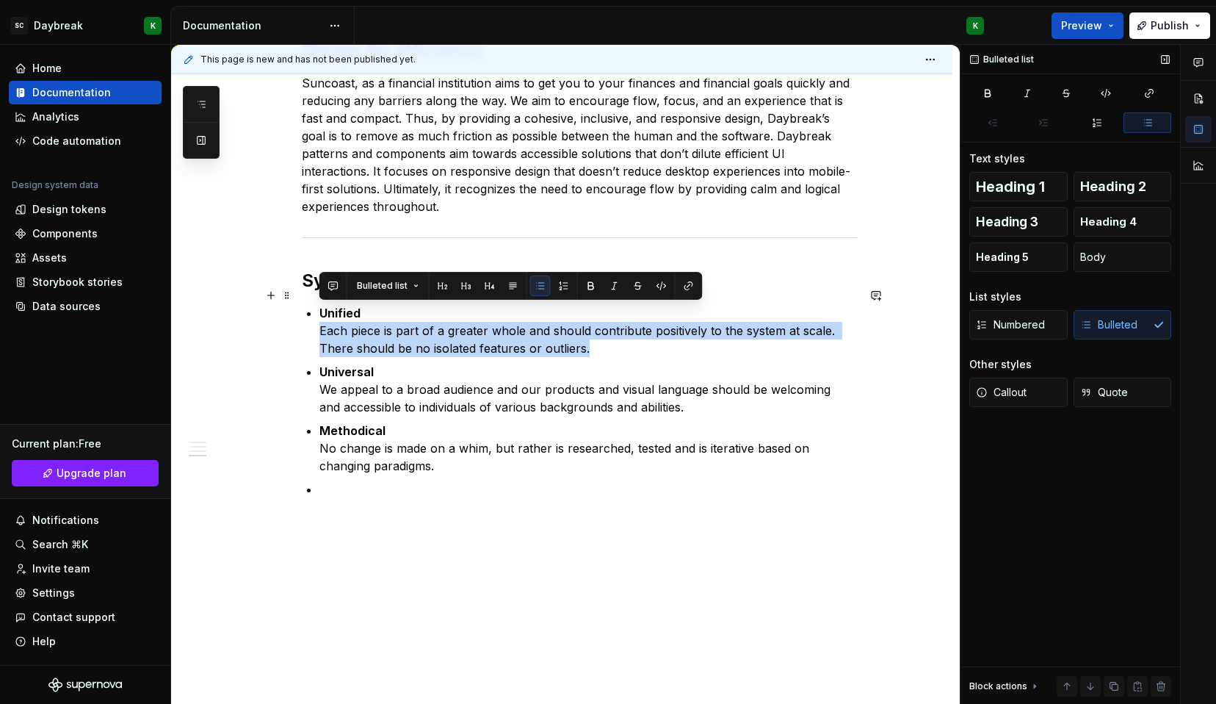
drag, startPoint x: 594, startPoint y: 330, endPoint x: 310, endPoint y: 305, distance: 285.3
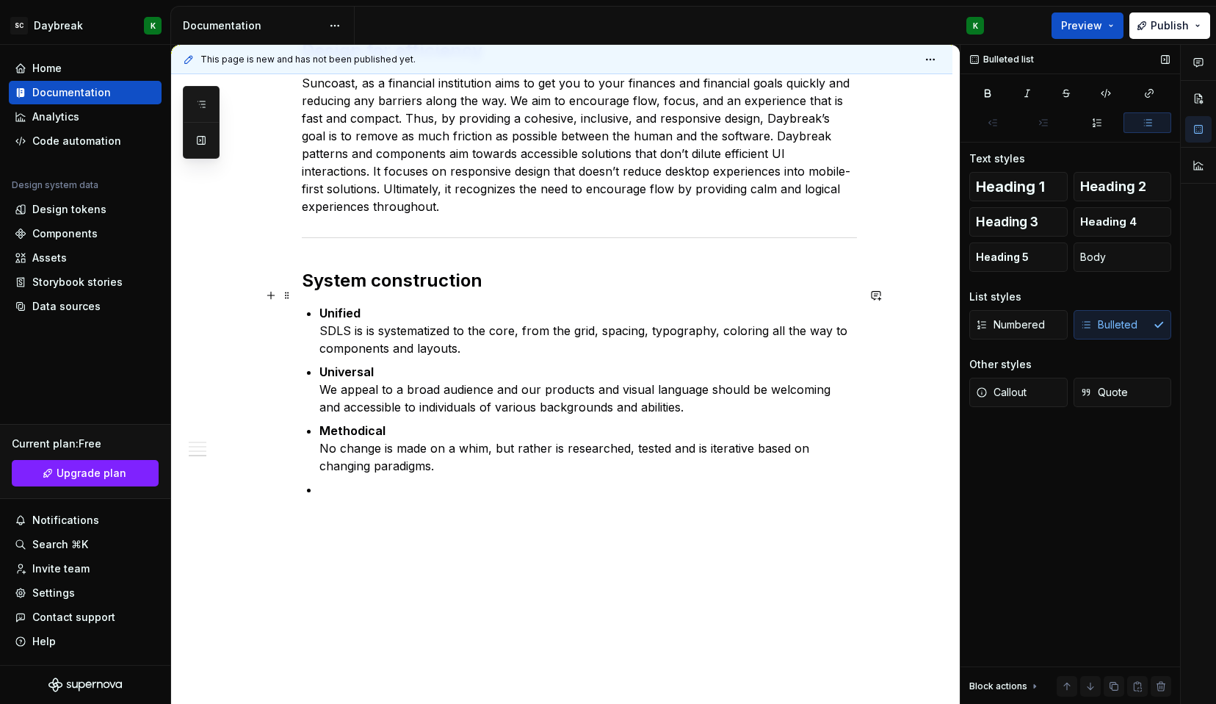
click at [340, 306] on strong "Unified" at bounding box center [339, 313] width 41 height 15
click at [340, 304] on p "An extensive design language SDLS is is systematized to the core, from the grid…" at bounding box center [588, 330] width 538 height 53
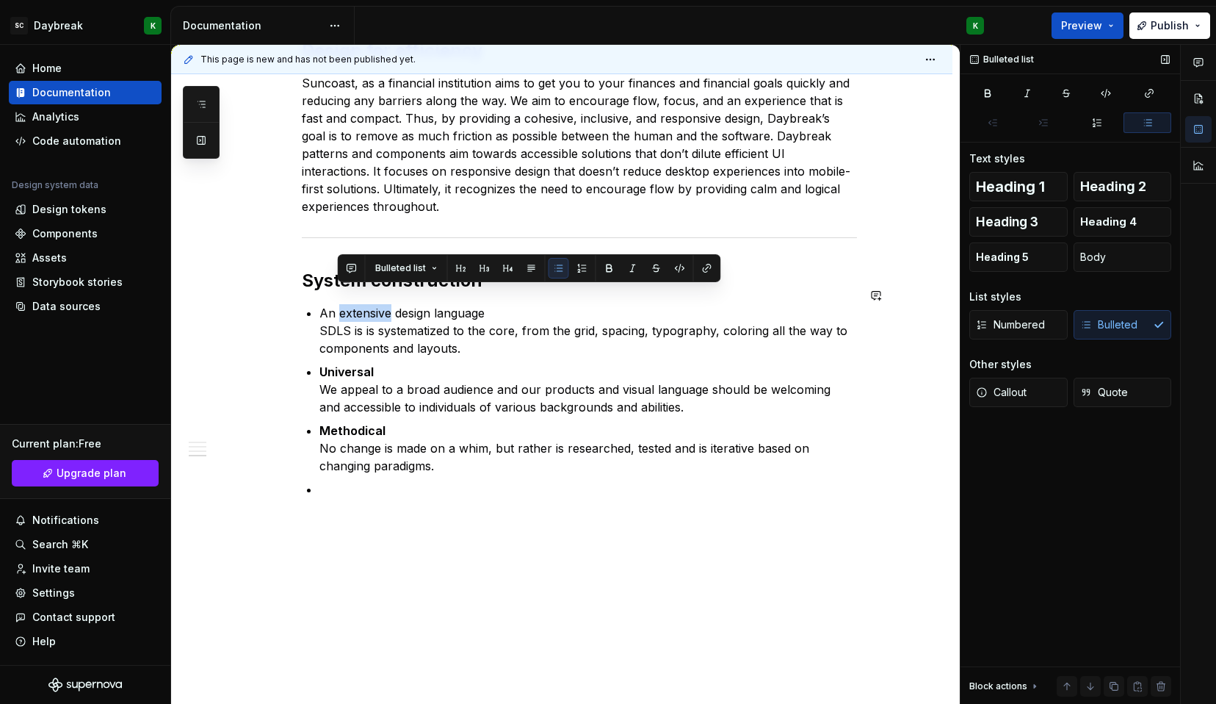
click at [340, 304] on p "An extensive design language SDLS is is systematized to the core, from the grid…" at bounding box center [588, 330] width 538 height 53
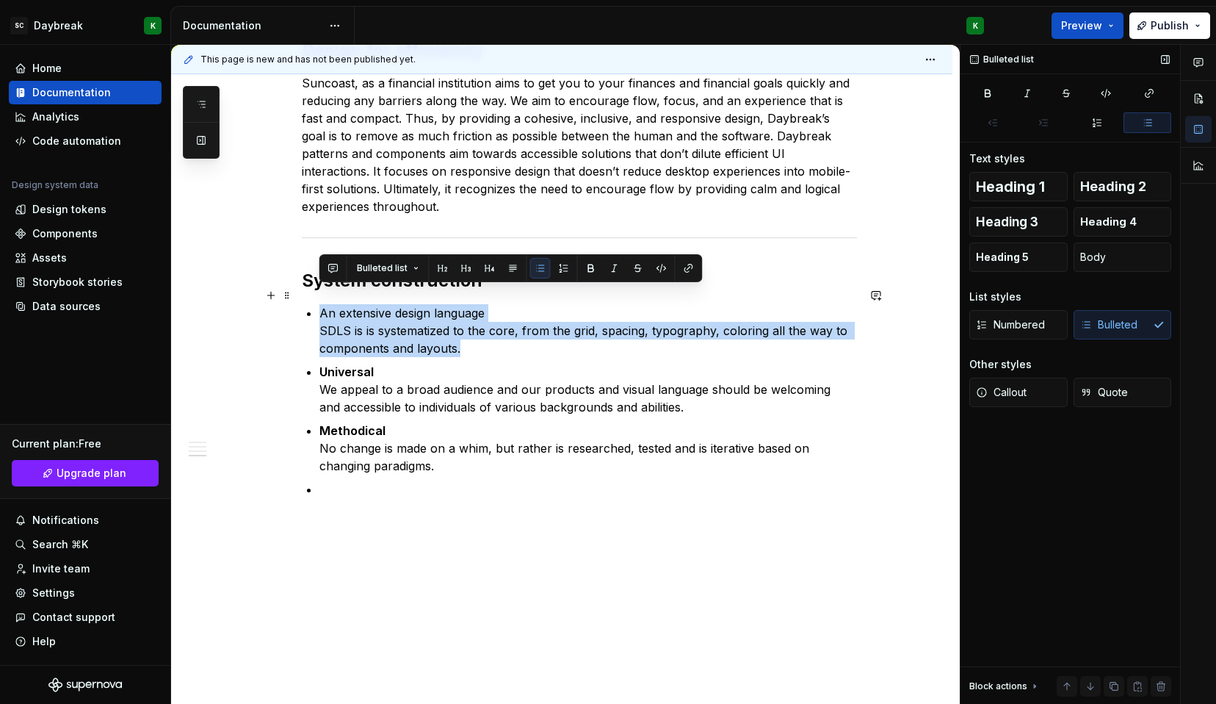
click at [355, 304] on p "An extensive design language SDLS is is systematized to the core, from the grid…" at bounding box center [588, 330] width 538 height 53
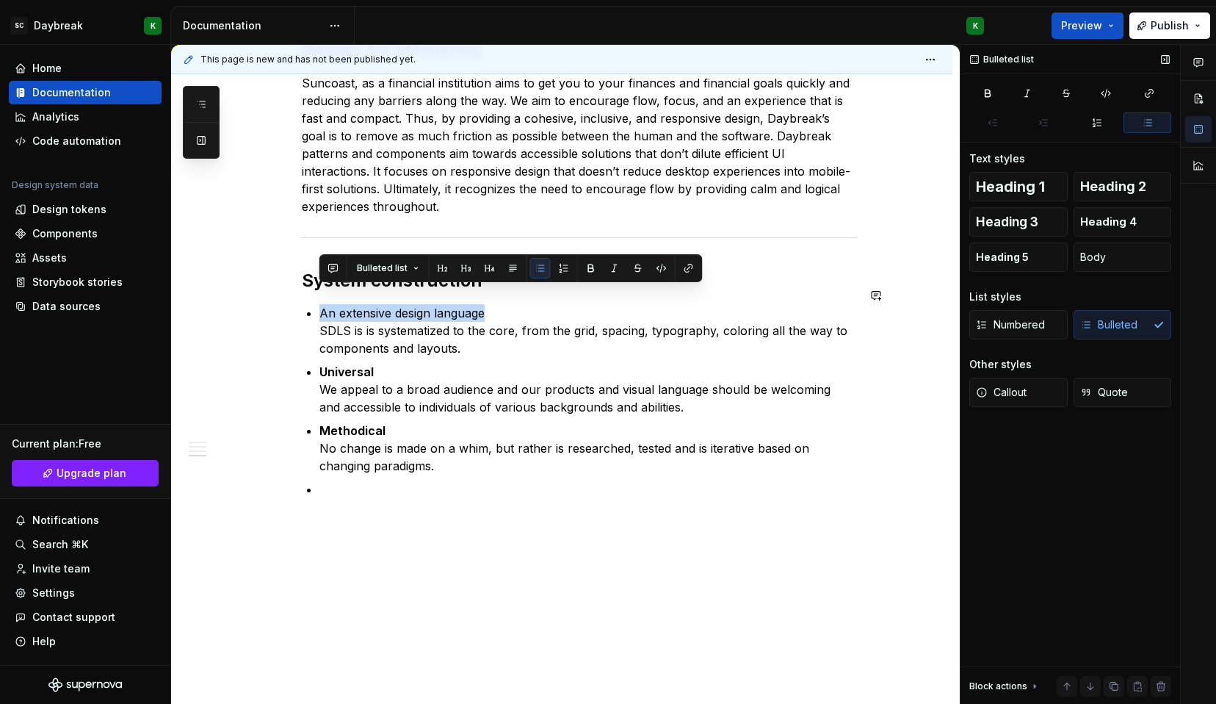
drag, startPoint x: 491, startPoint y: 295, endPoint x: 297, endPoint y: 294, distance: 193.9
click at [297, 294] on div "**********" at bounding box center [561, 33] width 781 height 1385
click at [334, 308] on p "An extensive design language SDLS is is systematized to the core, from the grid…" at bounding box center [588, 330] width 538 height 53
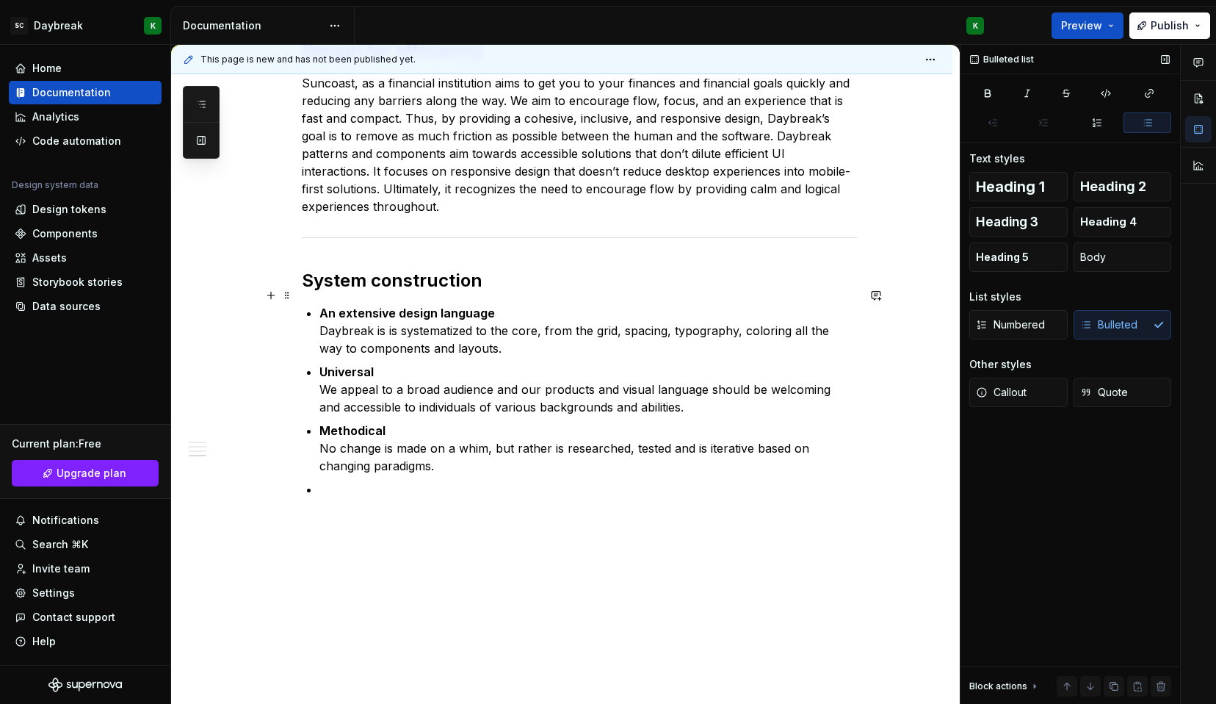
click at [469, 306] on strong "An extensive design language" at bounding box center [407, 313] width 176 height 15
click at [491, 330] on p "An extensive design system Daybreak is is systematized to the core, from the gr…" at bounding box center [588, 330] width 538 height 53
click at [347, 364] on strong "Universal" at bounding box center [346, 371] width 54 height 15
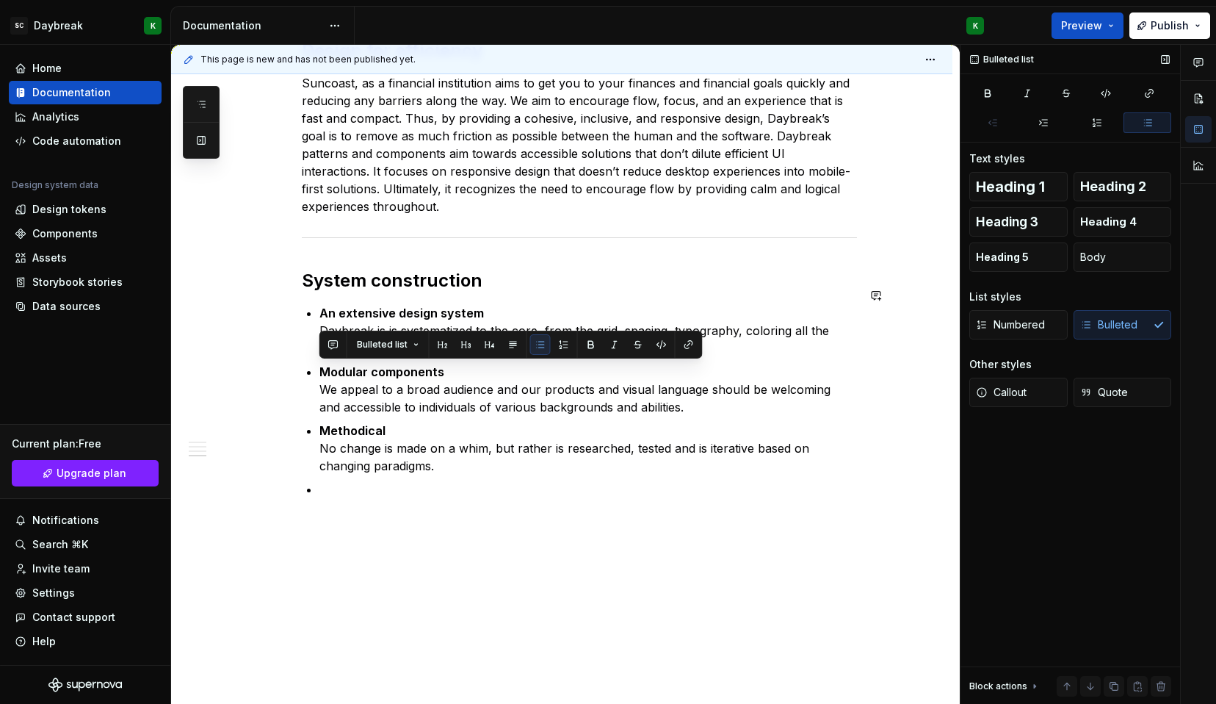
drag, startPoint x: 666, startPoint y: 389, endPoint x: 321, endPoint y: 376, distance: 345.4
click at [321, 376] on p "Modular components We appeal to a broad audience and our products and visual la…" at bounding box center [588, 389] width 538 height 53
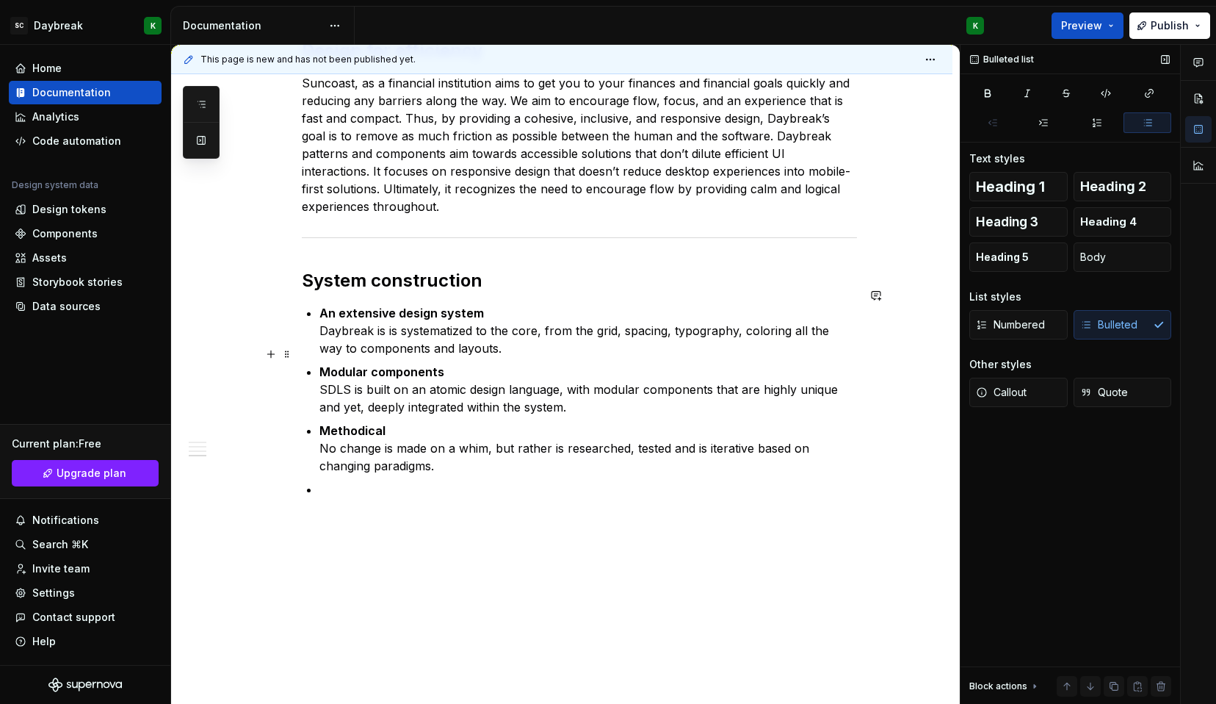
click at [333, 373] on p "Modular components SDLS is built on an atomic design language, with modular com…" at bounding box center [588, 389] width 538 height 53
click at [355, 423] on strong "Methodical" at bounding box center [352, 430] width 66 height 15
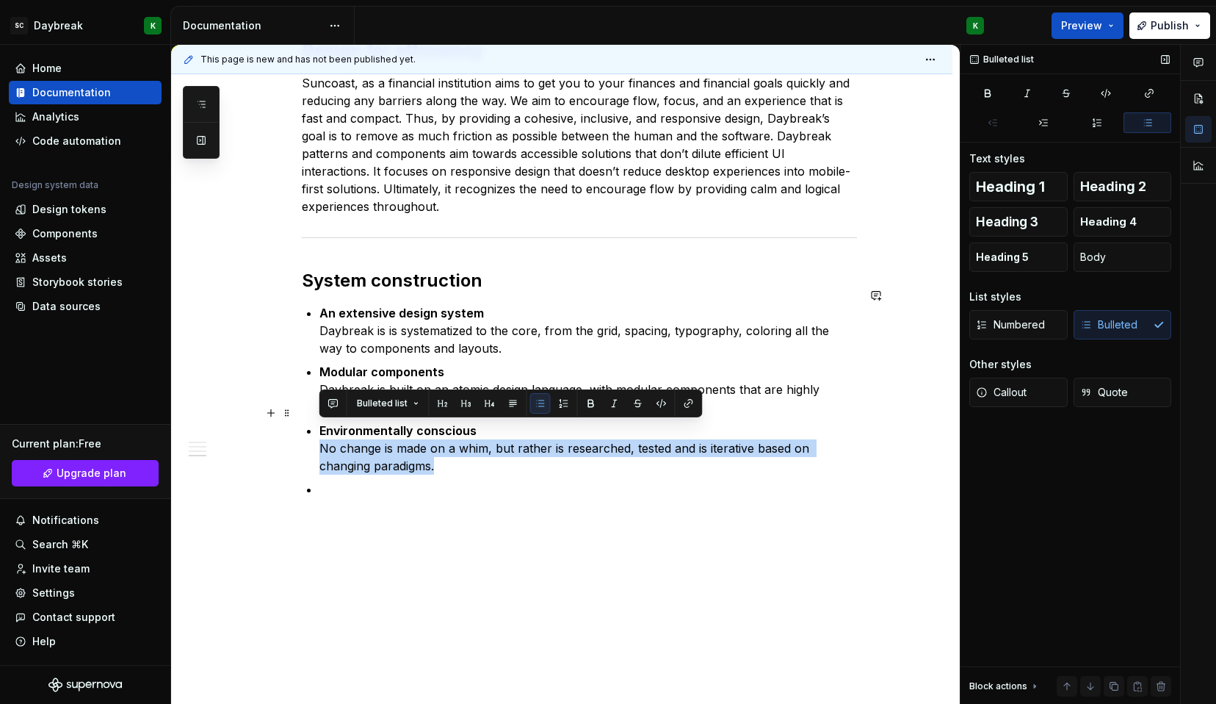
drag, startPoint x: 441, startPoint y: 448, endPoint x: 318, endPoint y: 433, distance: 123.6
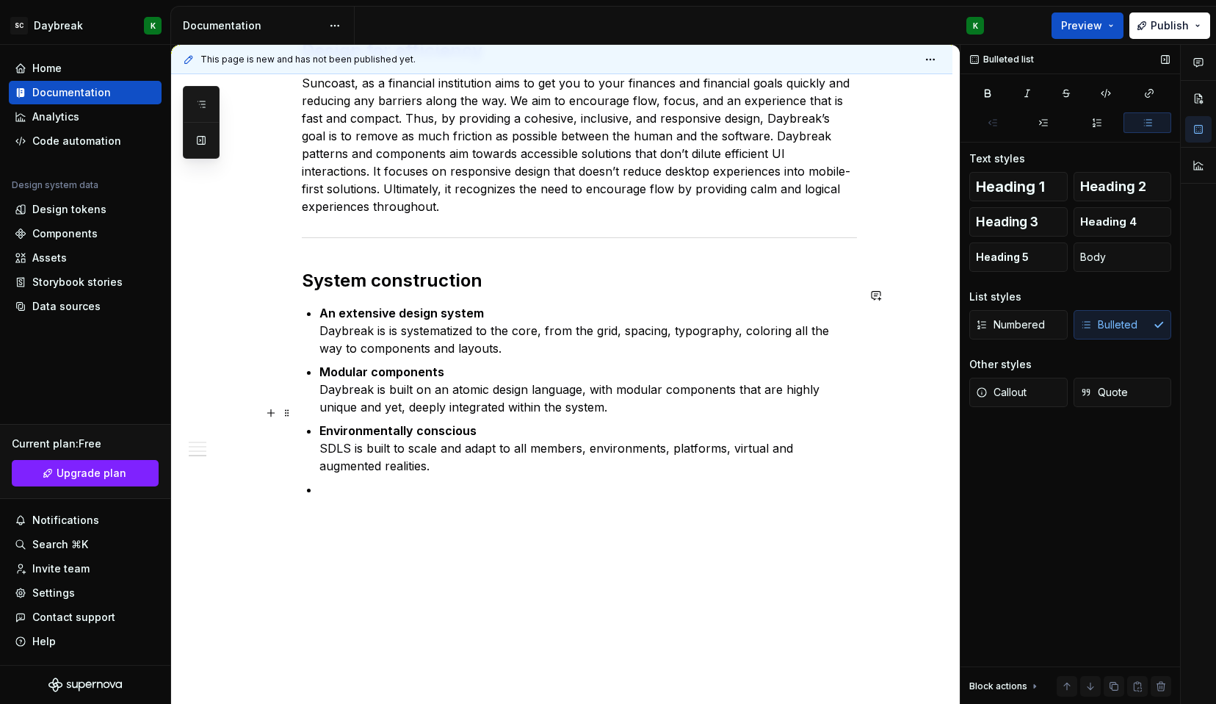
click at [329, 428] on p "Environmentally conscious SDLS is built to scale and adapt to all members, envi…" at bounding box center [588, 448] width 538 height 53
click at [360, 480] on p at bounding box center [588, 489] width 538 height 18
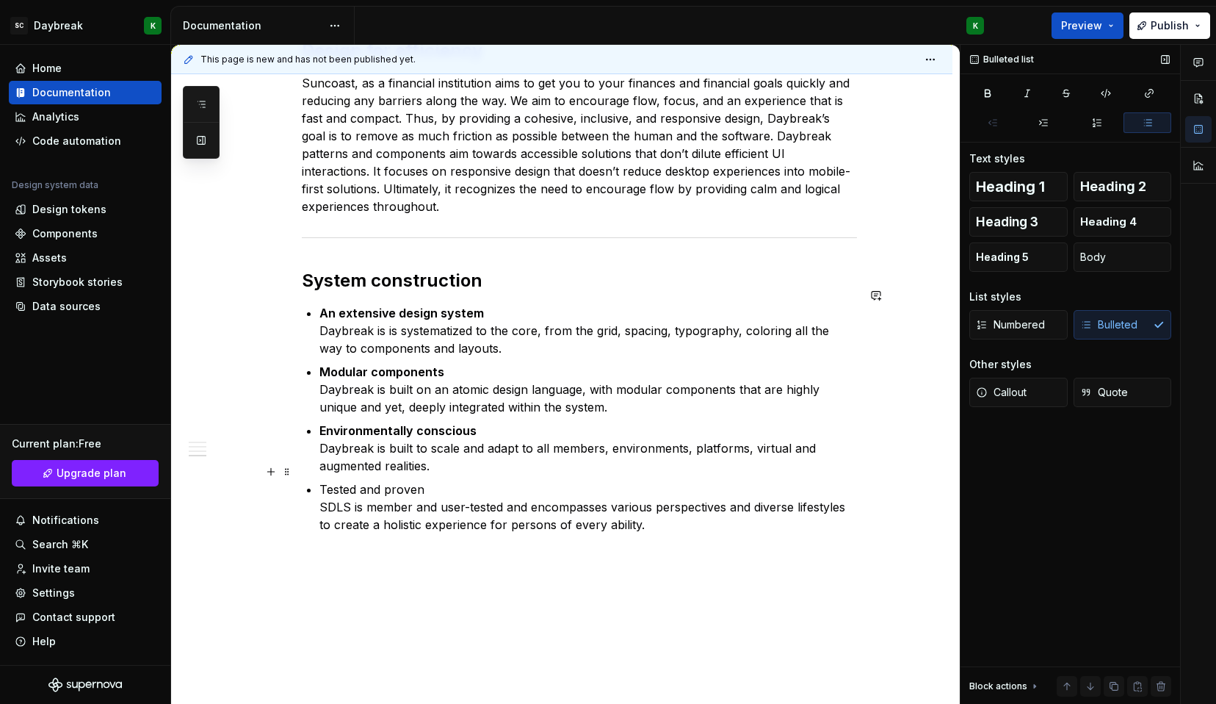
click at [337, 494] on p "Tested and proven SDLS is member and user-tested and encompasses various perspe…" at bounding box center [588, 506] width 538 height 53
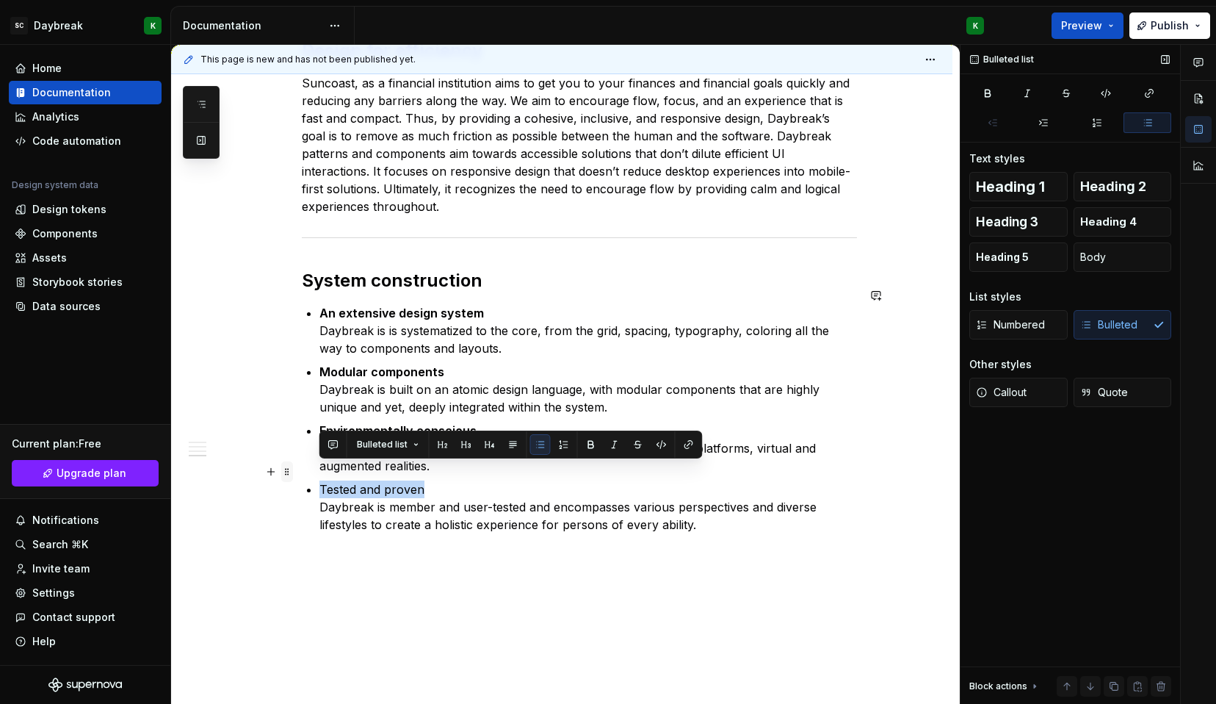
drag, startPoint x: 428, startPoint y: 471, endPoint x: 290, endPoint y: 472, distance: 138.1
click at [703, 506] on p "Tested and proven Daybreak is member and user-tested and encompasses various pe…" at bounding box center [588, 506] width 538 height 53
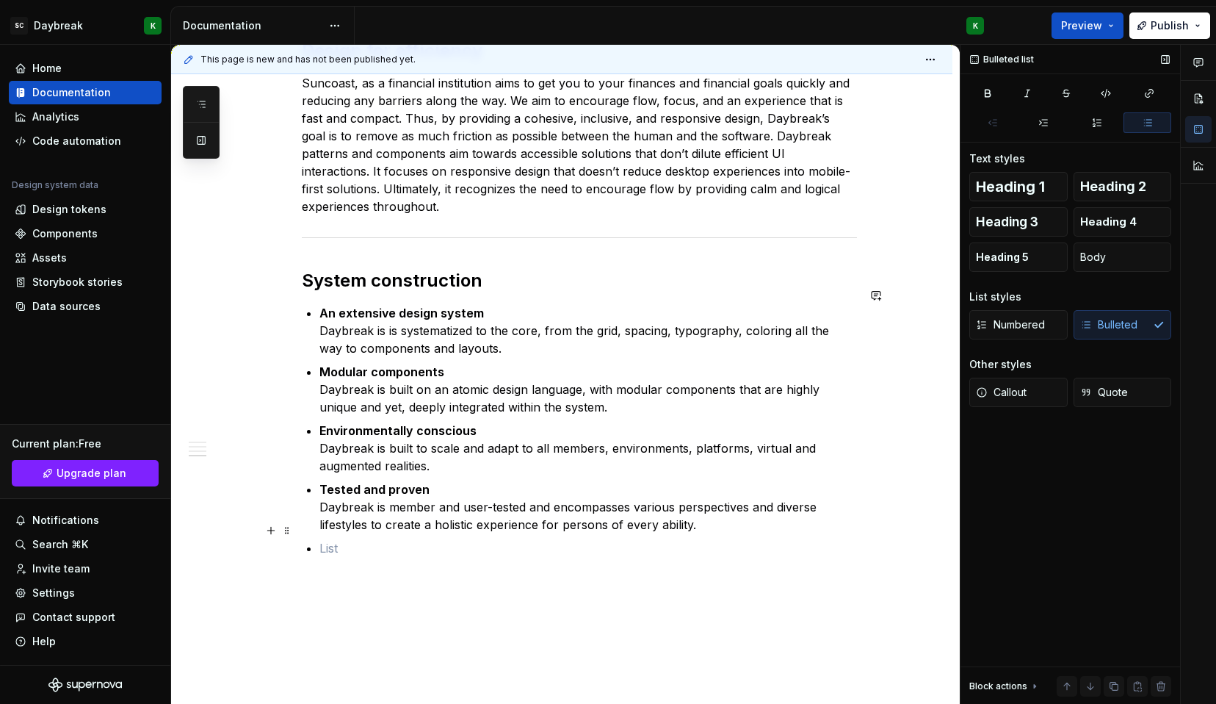
click at [345, 539] on p at bounding box center [588, 548] width 538 height 18
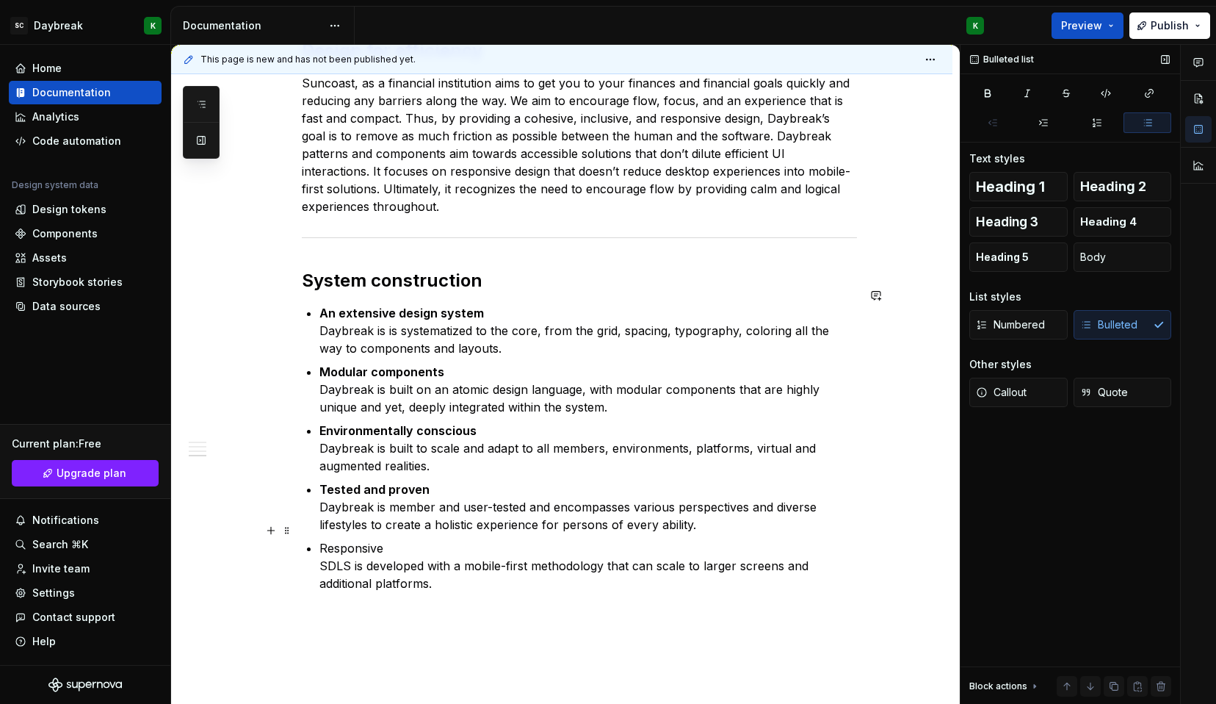
click at [329, 539] on p "Responsive SDLS is developed with a mobile-first methodology that can scale to …" at bounding box center [588, 565] width 538 height 53
click at [336, 539] on p "Responsive Daybreak is developed with a mobile-first methodology that can scale…" at bounding box center [588, 565] width 538 height 53
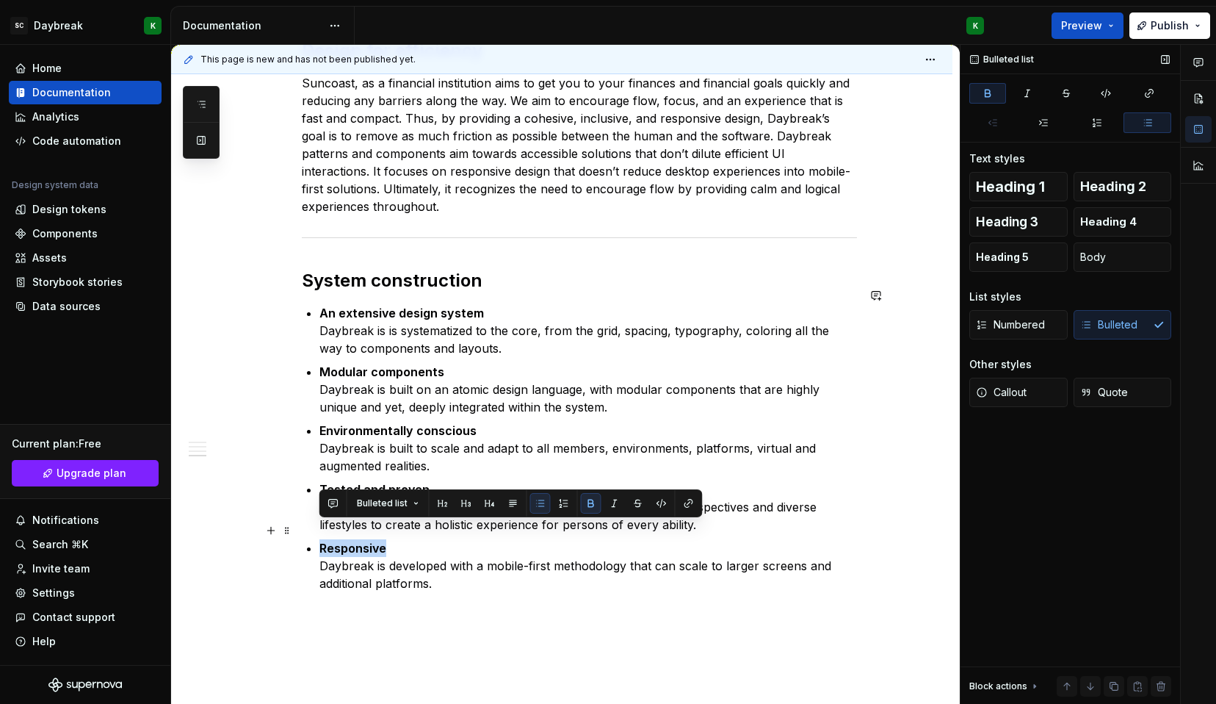
click at [468, 563] on p "Responsive Daybreak is developed with a mobile-first methodology that can scale…" at bounding box center [588, 565] width 538 height 53
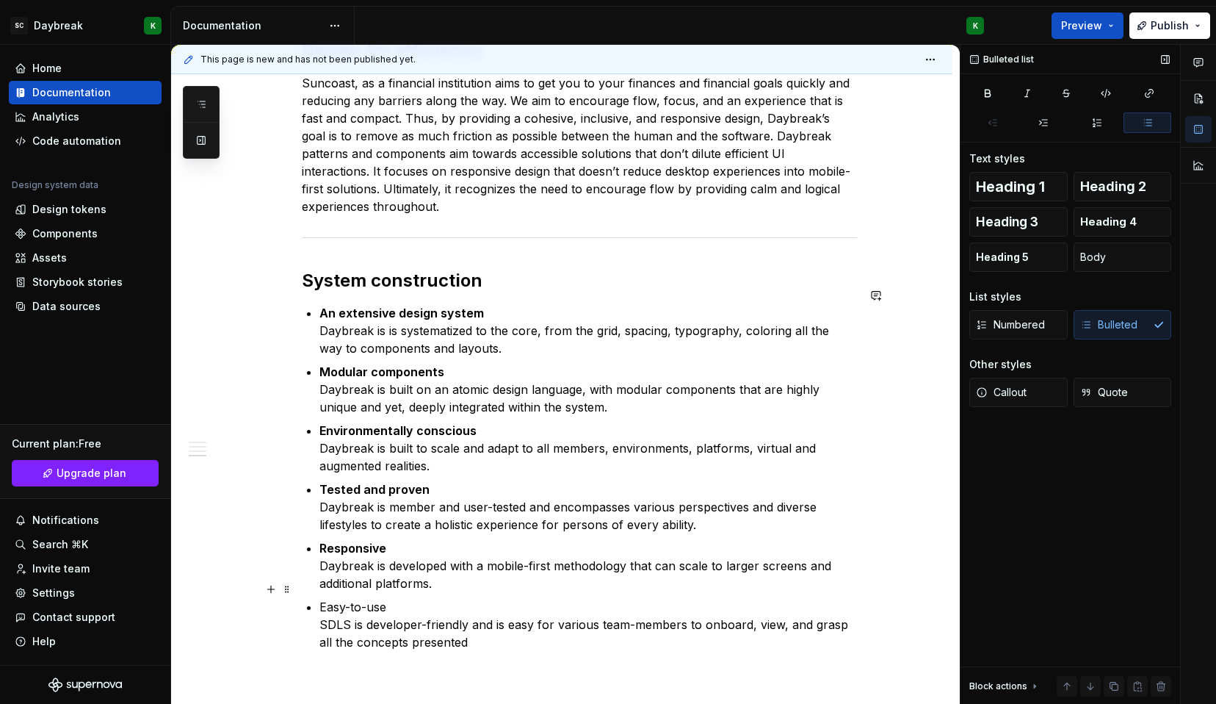
click at [338, 608] on p "Easy-to-use SDLS is developer-friendly and is easy for various team-members to …" at bounding box center [588, 624] width 538 height 53
click at [380, 599] on p "Easy-to-use Daybreak is developer-friendly and is easy for various team-members…" at bounding box center [588, 624] width 538 height 53
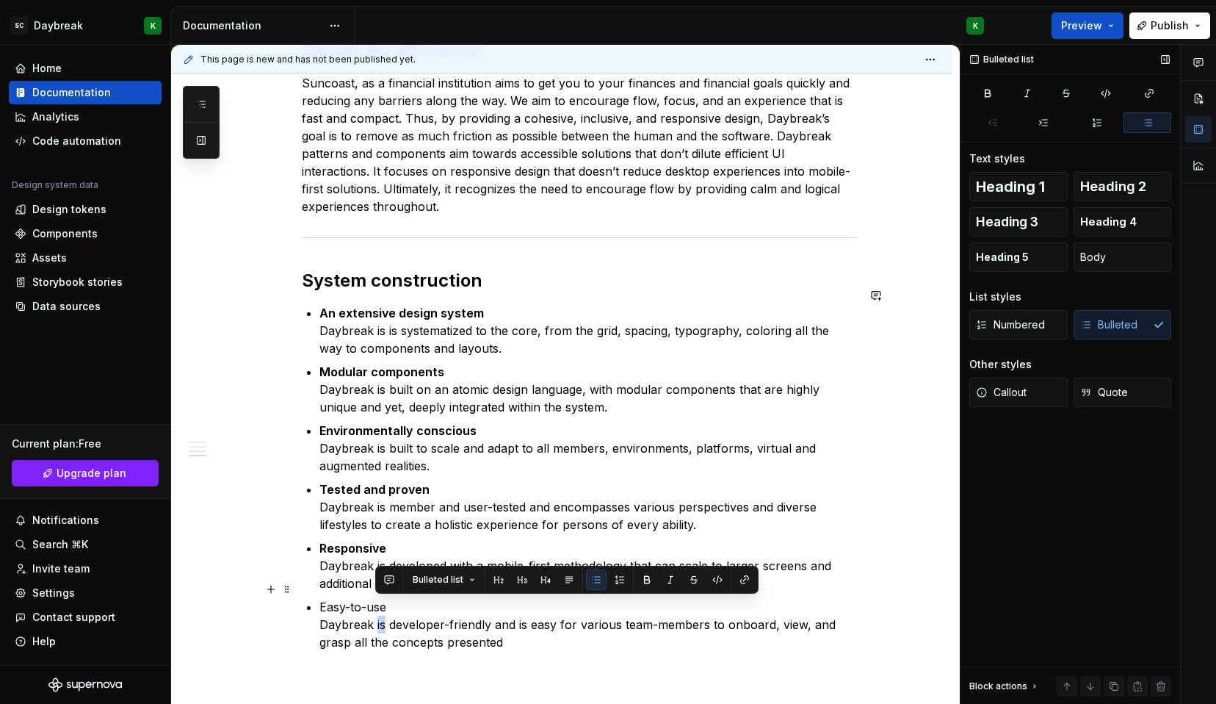
click at [380, 599] on p "Easy-to-use Daybreak is developer-friendly and is easy for various team-members…" at bounding box center [588, 624] width 538 height 53
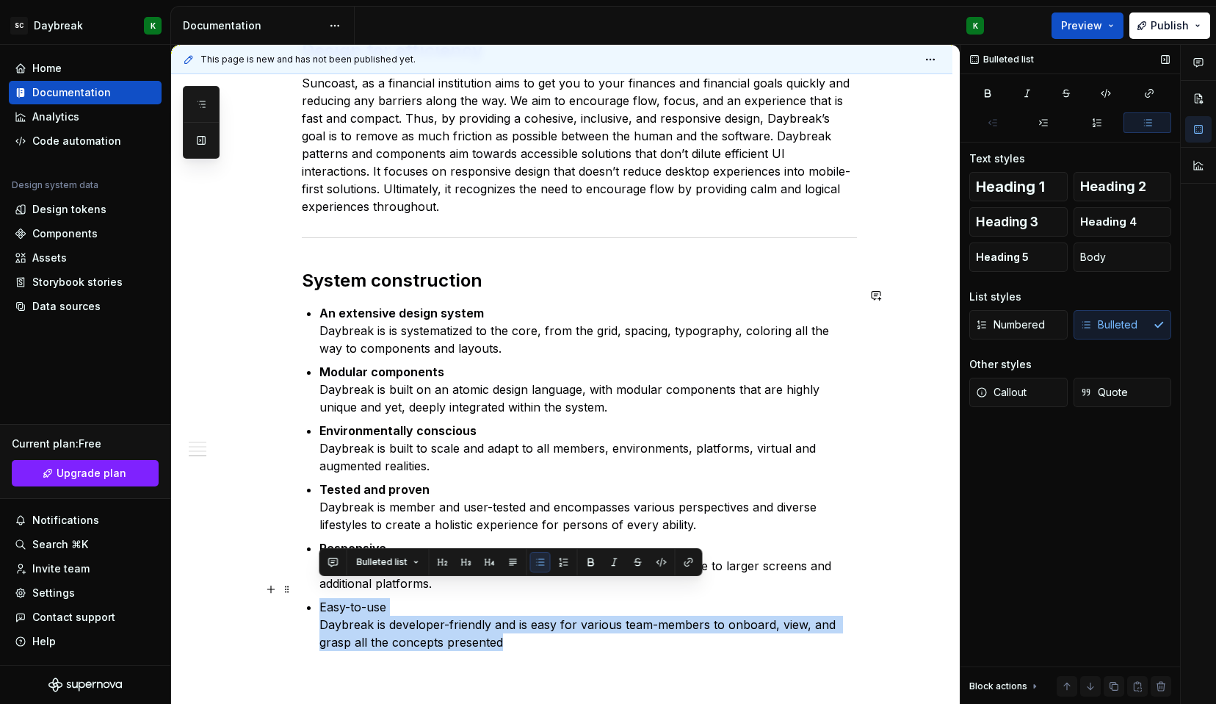
click at [346, 598] on p "Easy-to-use Daybreak is developer-friendly and is easy for various team-members…" at bounding box center [588, 624] width 538 height 53
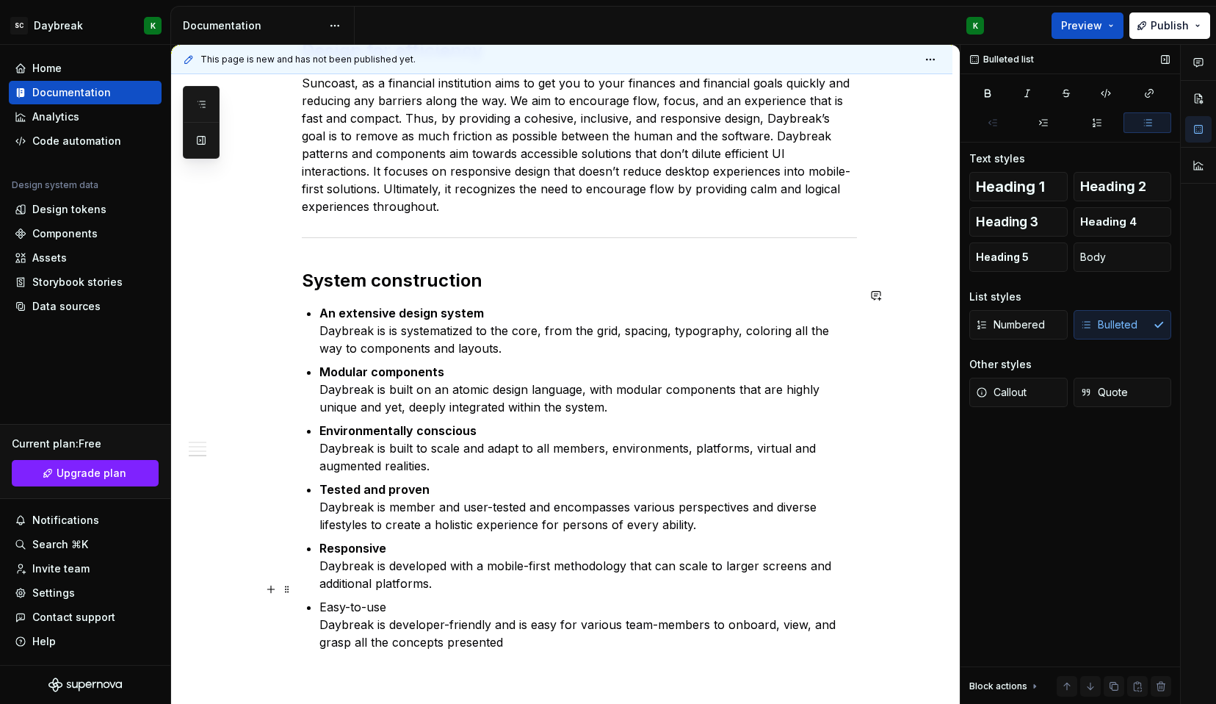
click at [346, 598] on p "Easy-to-use Daybreak is developer-friendly and is easy for various team-members…" at bounding box center [588, 624] width 538 height 53
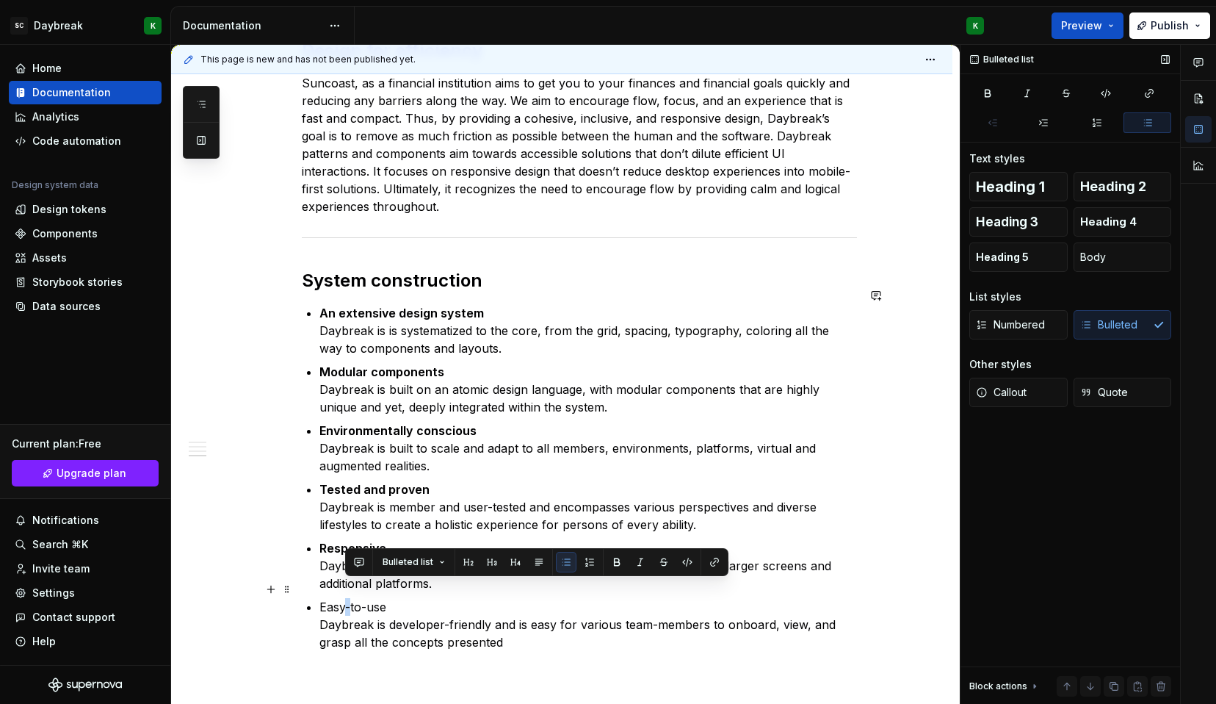
click at [346, 598] on p "Easy-to-use Daybreak is developer-friendly and is easy for various team-members…" at bounding box center [588, 624] width 538 height 53
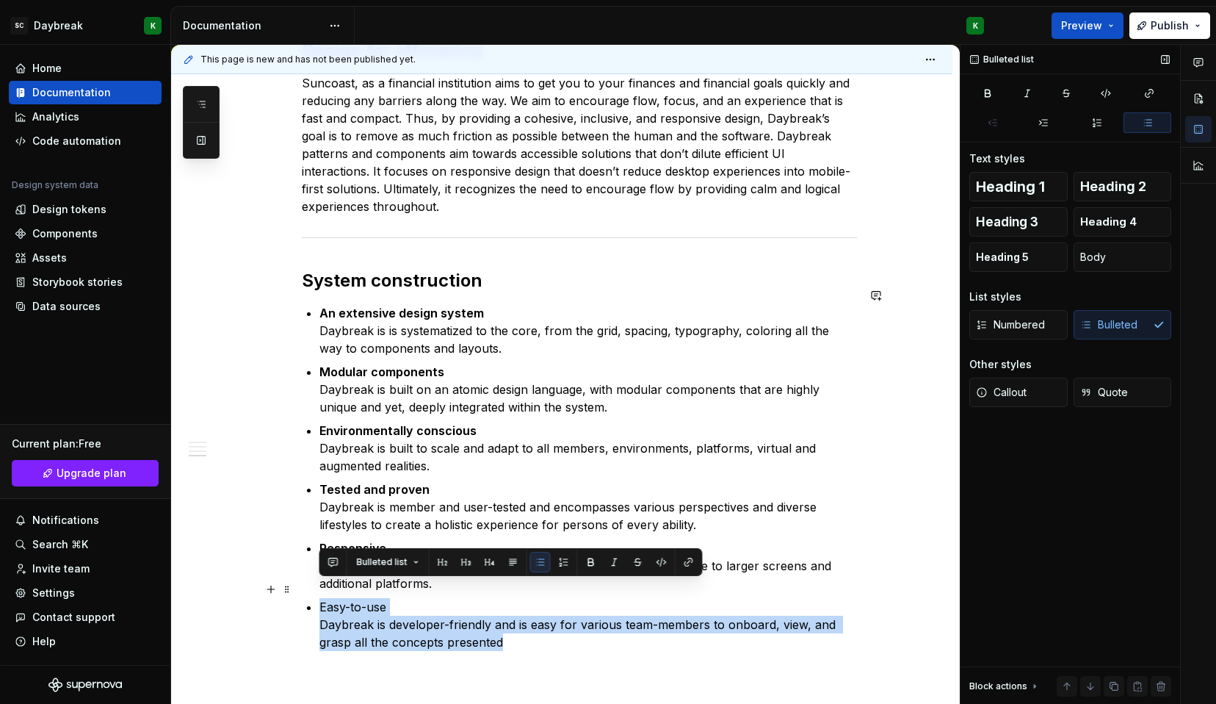
click at [346, 598] on p "Easy-to-use Daybreak is developer-friendly and is easy for various team-members…" at bounding box center [588, 624] width 538 height 53
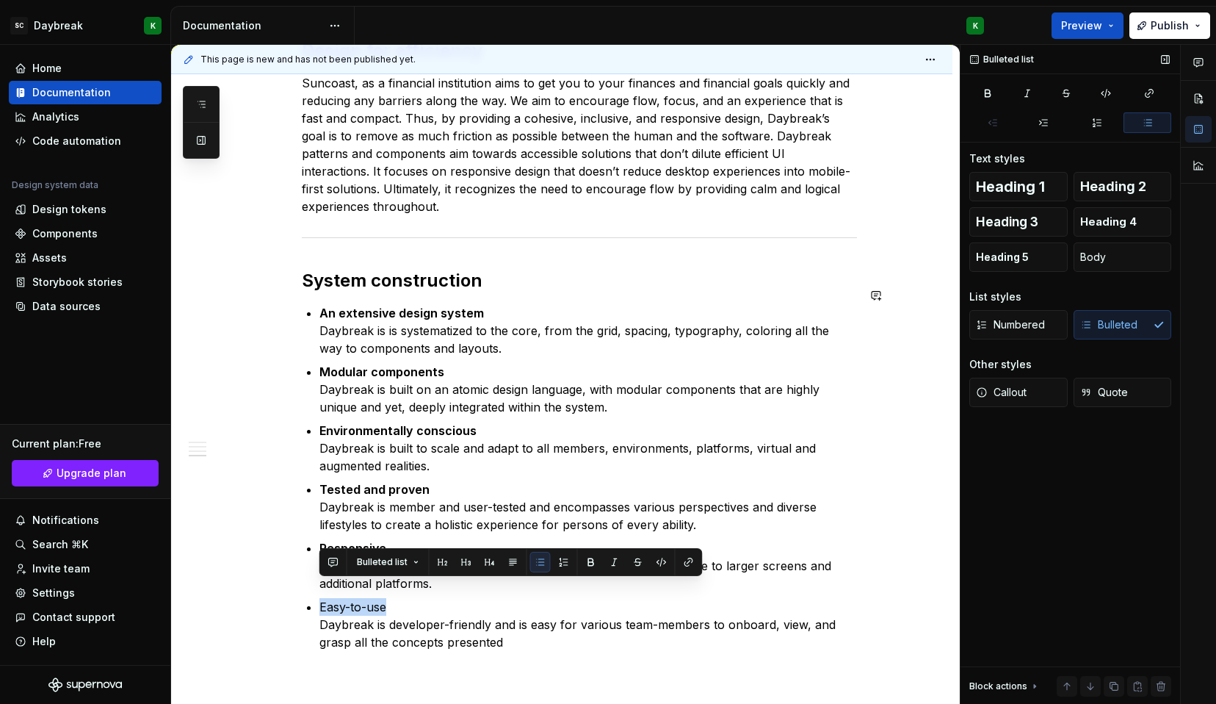
drag, startPoint x: 392, startPoint y: 588, endPoint x: 283, endPoint y: 582, distance: 108.9
click at [283, 582] on div "**********" at bounding box center [561, 110] width 781 height 1538
click at [536, 624] on p "Easy-to-use Daybreak is developer-friendly and is easy for various team-members…" at bounding box center [588, 624] width 538 height 53
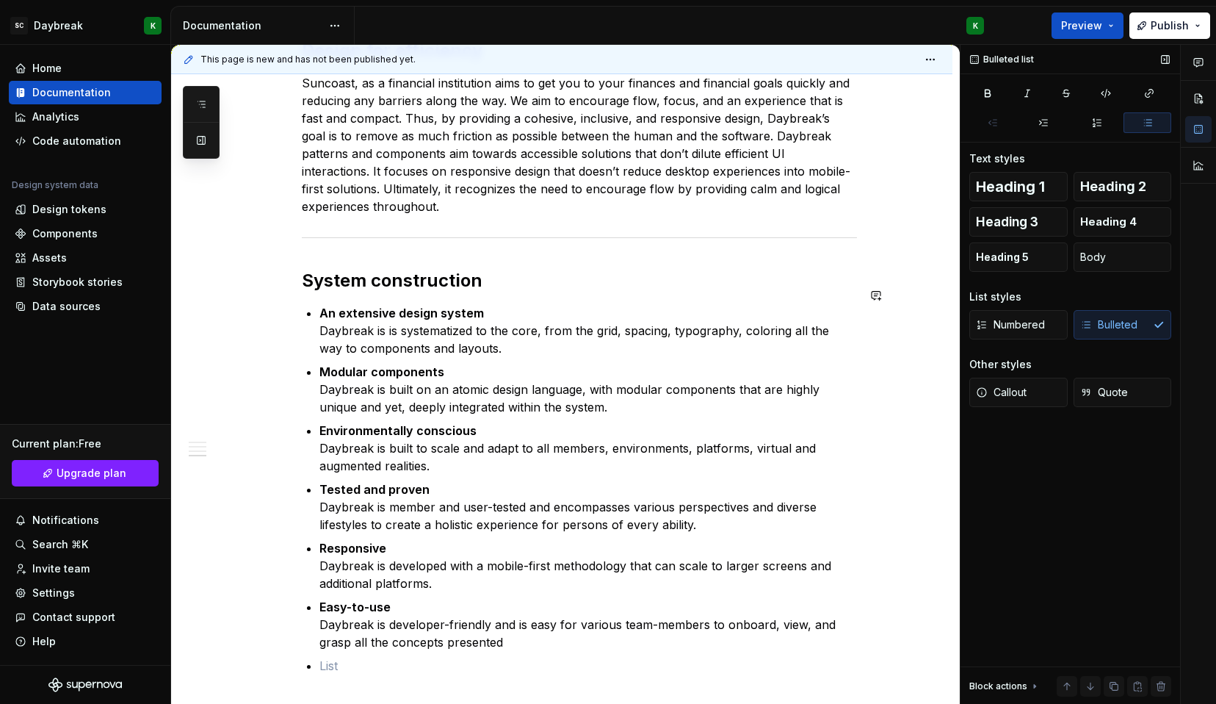
scroll to position [990, 0]
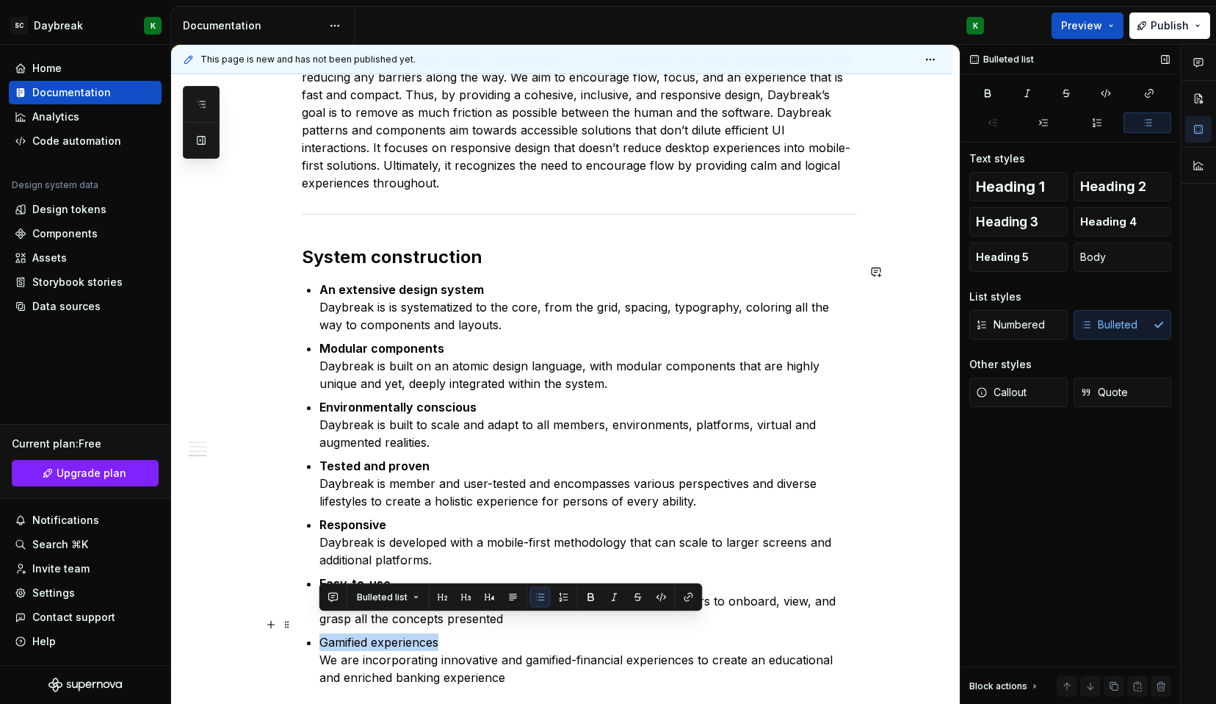
drag, startPoint x: 447, startPoint y: 623, endPoint x: 301, endPoint y: 626, distance: 145.5
click at [302, 626] on div "**********" at bounding box center [579, 19] width 555 height 1333
click at [187, 621] on div "**********" at bounding box center [561, 116] width 781 height 1597
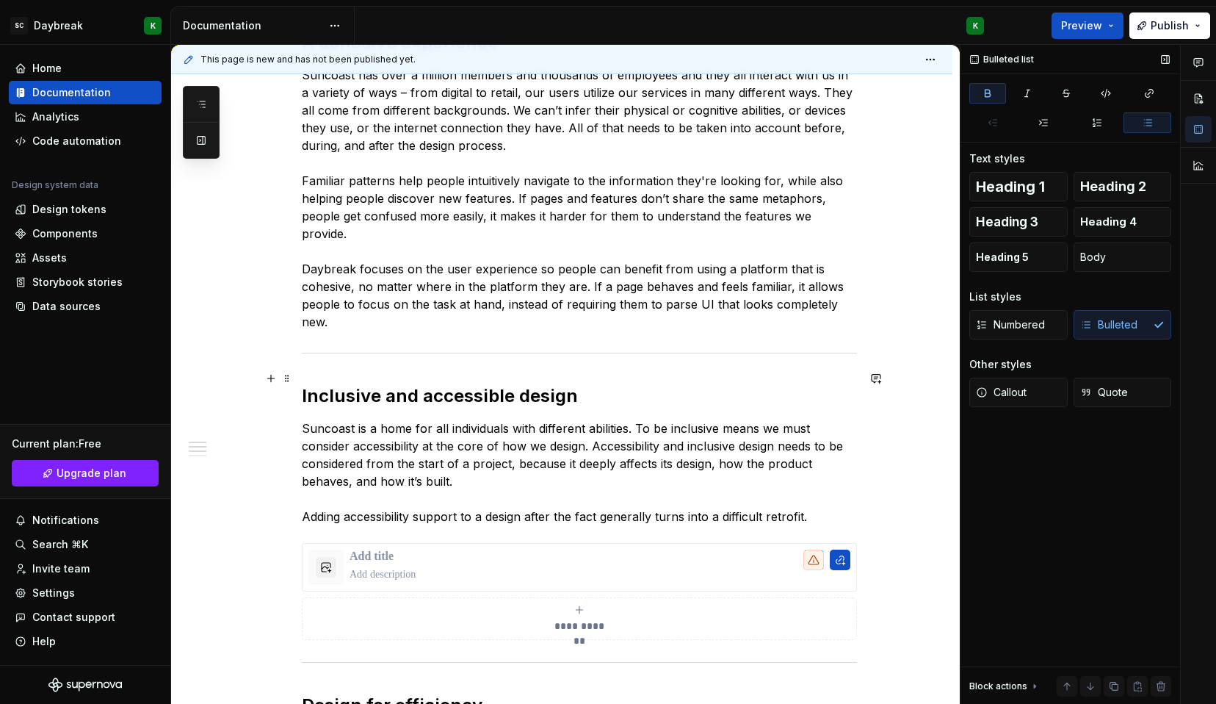
scroll to position [0, 0]
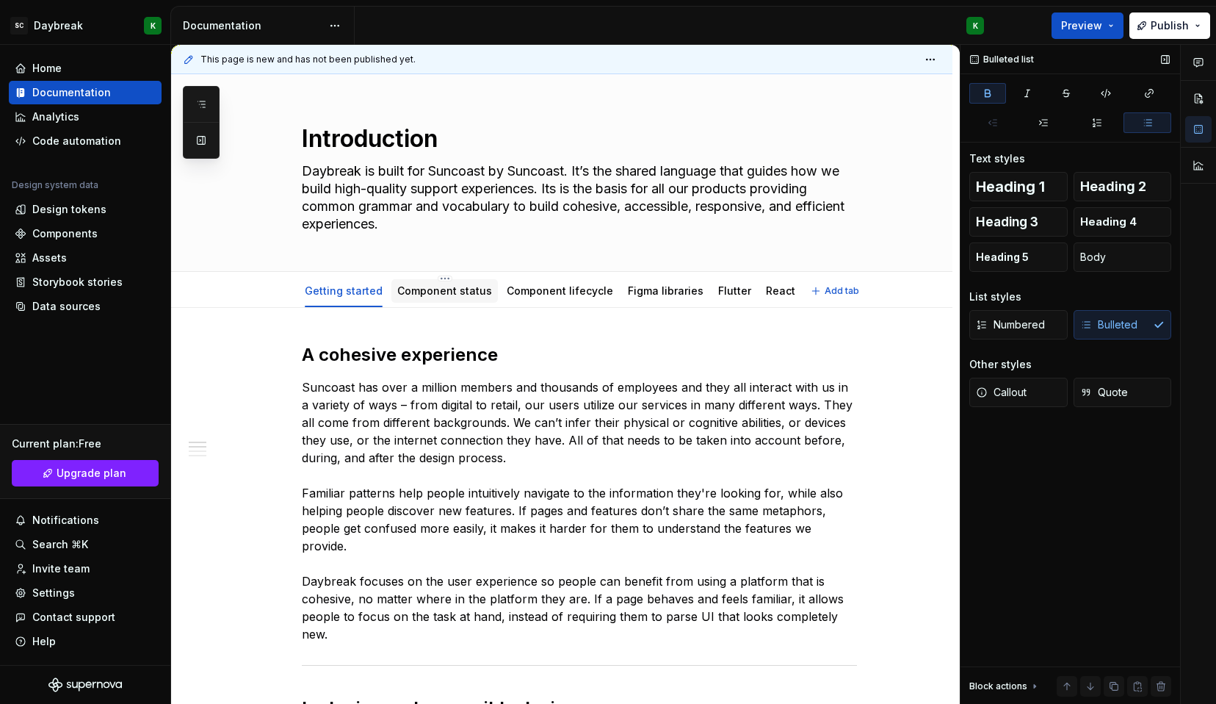
click at [430, 287] on link "Component status" at bounding box center [444, 290] width 95 height 12
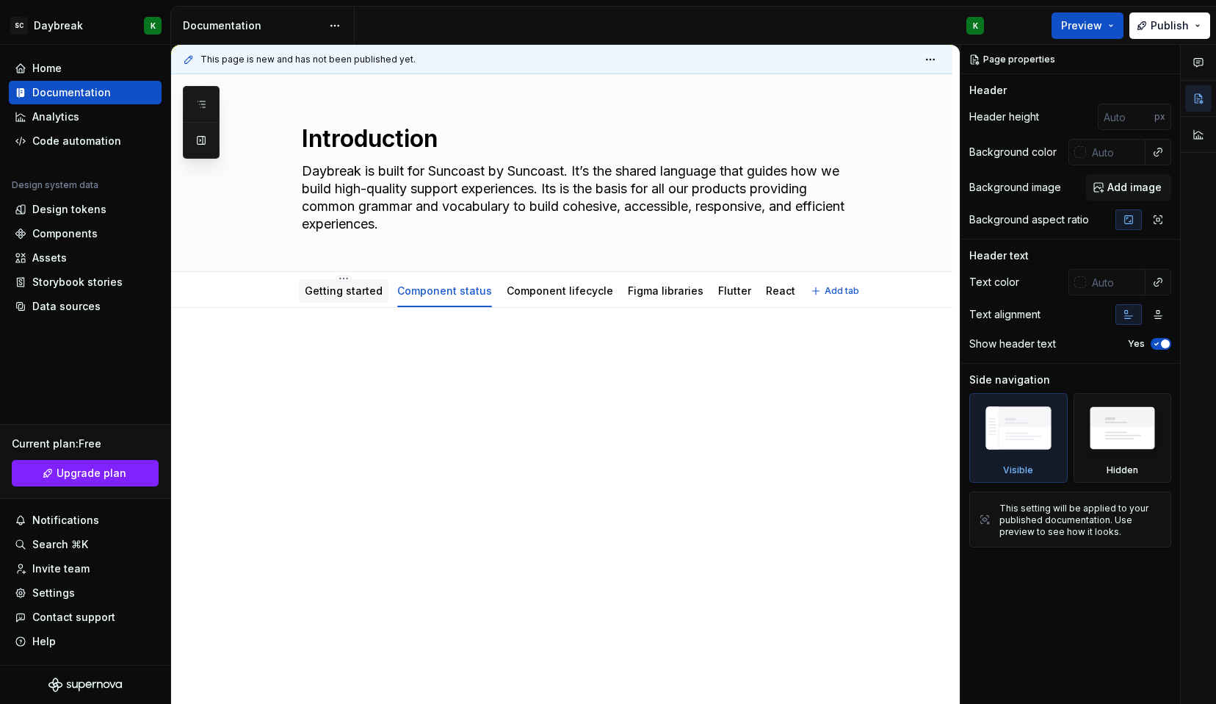
click at [327, 289] on link "Getting started" at bounding box center [344, 290] width 78 height 12
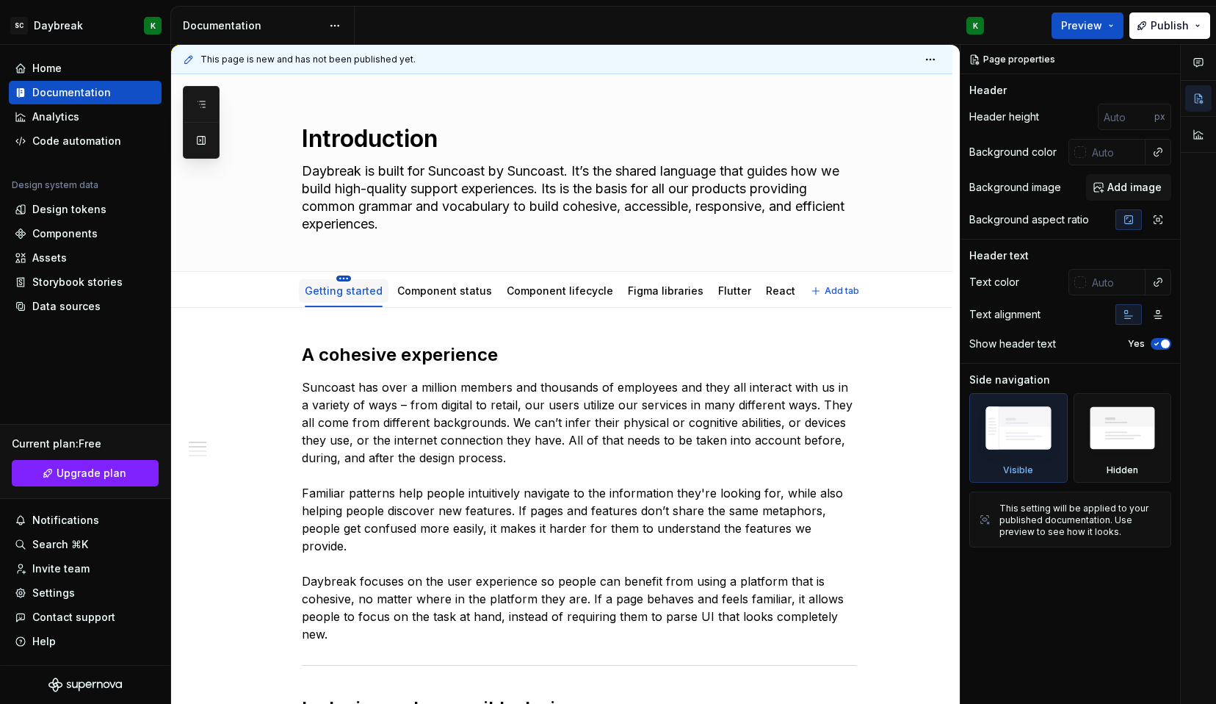
click at [344, 277] on html "SC Daybreak K Home Documentation Analytics Code automation Design system data D…" at bounding box center [608, 352] width 1216 height 704
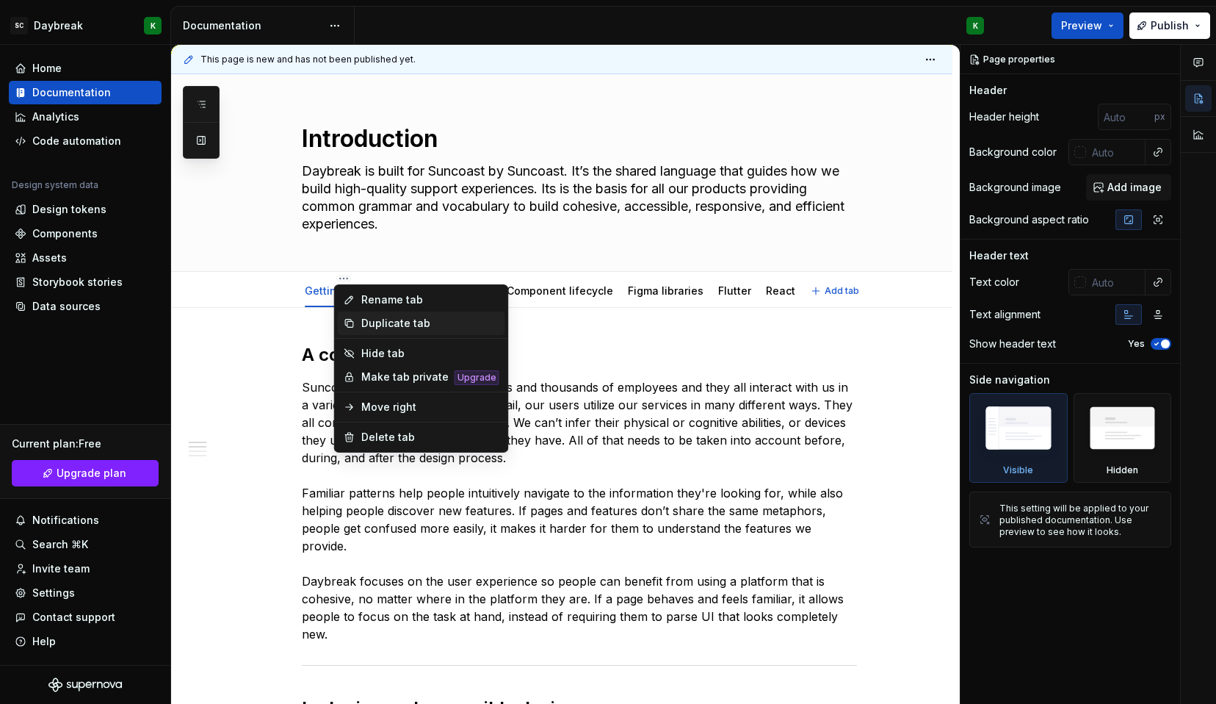
click at [369, 322] on div "Duplicate tab" at bounding box center [430, 323] width 138 height 15
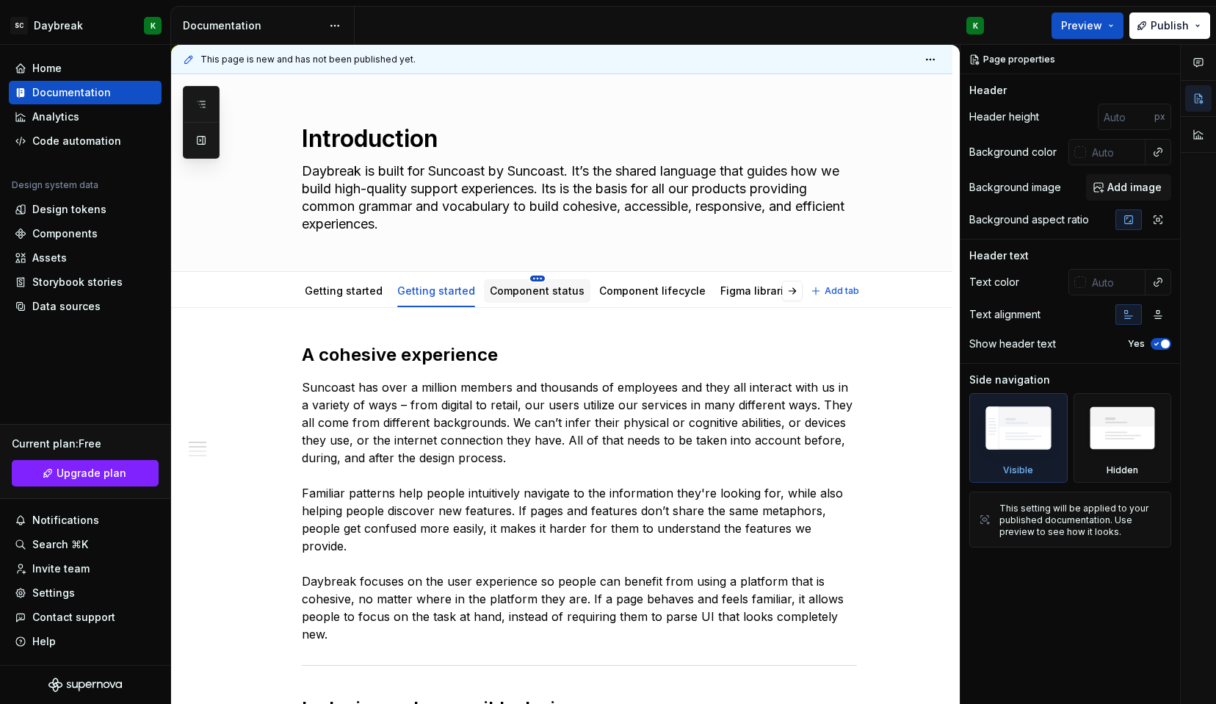
click at [526, 281] on html "SC Daybreak K Home Documentation Analytics Code automation Design system data D…" at bounding box center [608, 352] width 1216 height 704
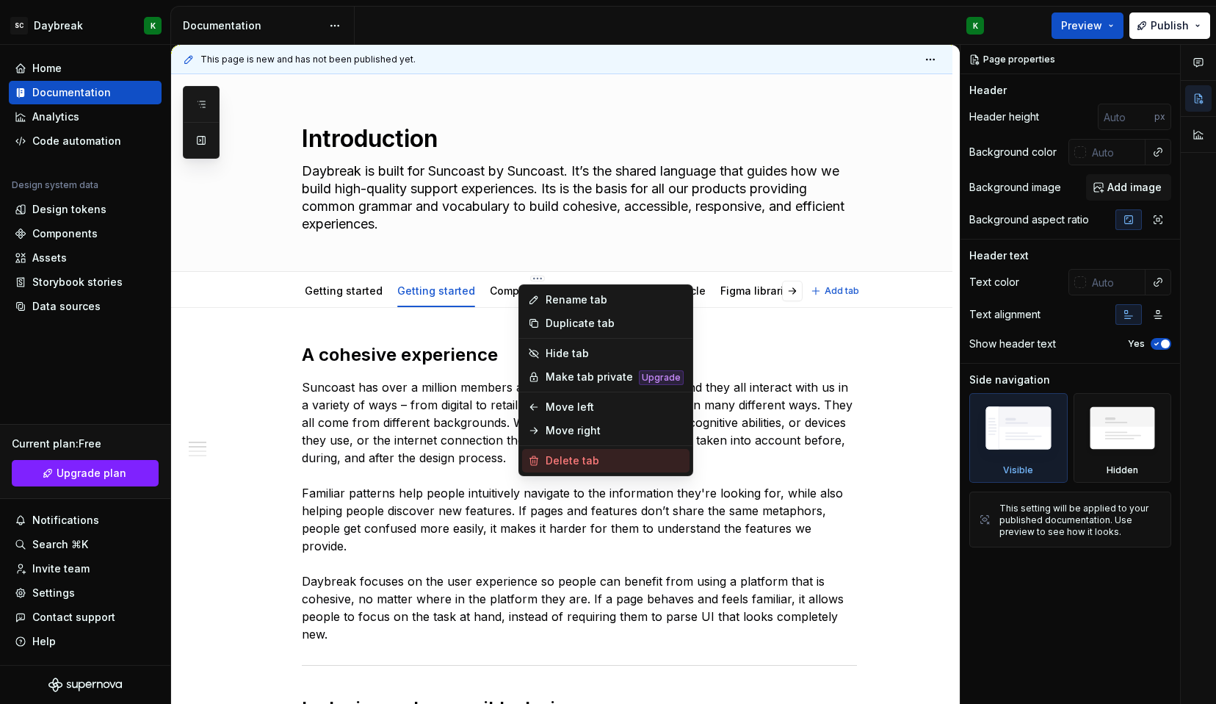
click at [552, 465] on div "Delete tab" at bounding box center [615, 460] width 138 height 15
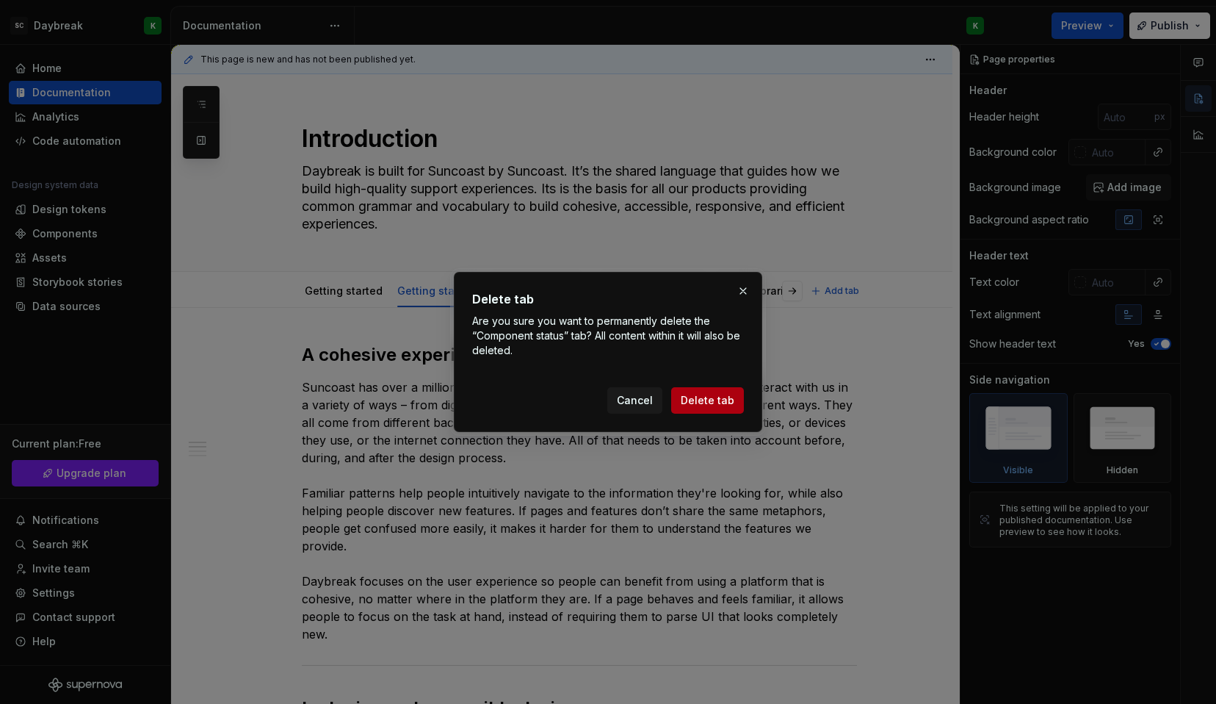
click at [707, 404] on span "Delete tab" at bounding box center [708, 400] width 54 height 15
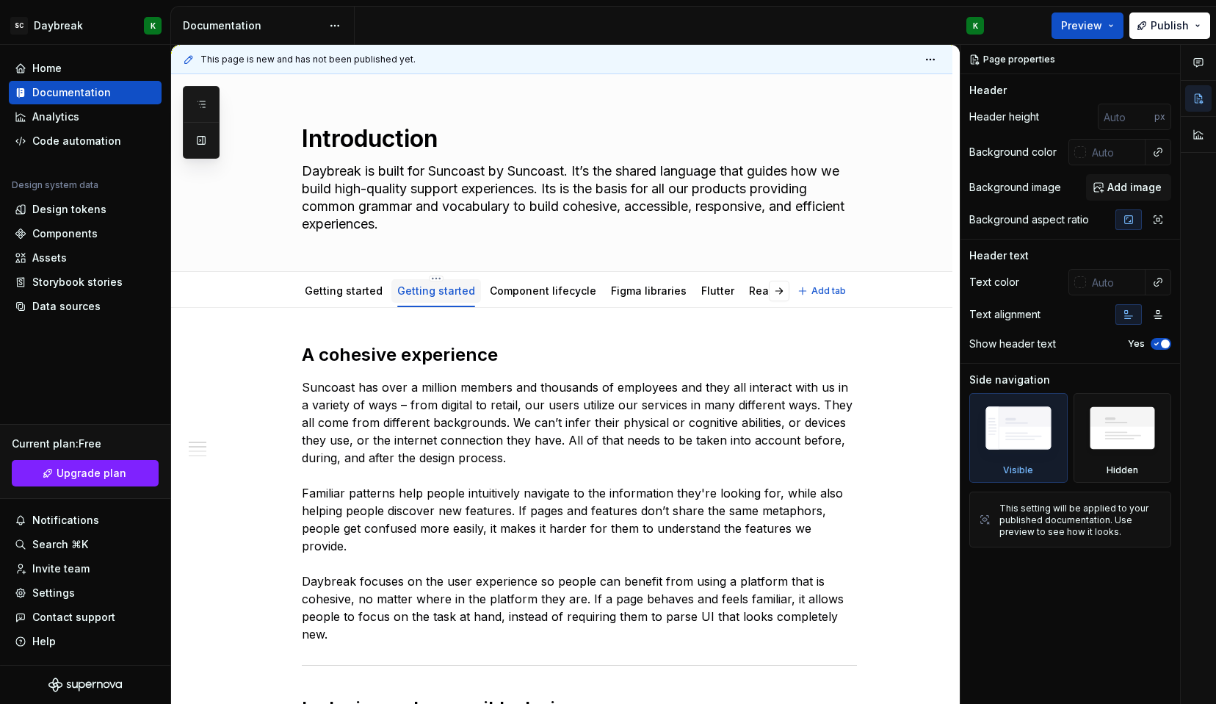
click at [427, 289] on link "Getting started" at bounding box center [436, 290] width 78 height 12
click at [417, 292] on link "Getting started" at bounding box center [436, 290] width 78 height 12
click at [427, 277] on html "SC Daybreak K Home Documentation Analytics Code automation Design system data D…" at bounding box center [608, 352] width 1216 height 704
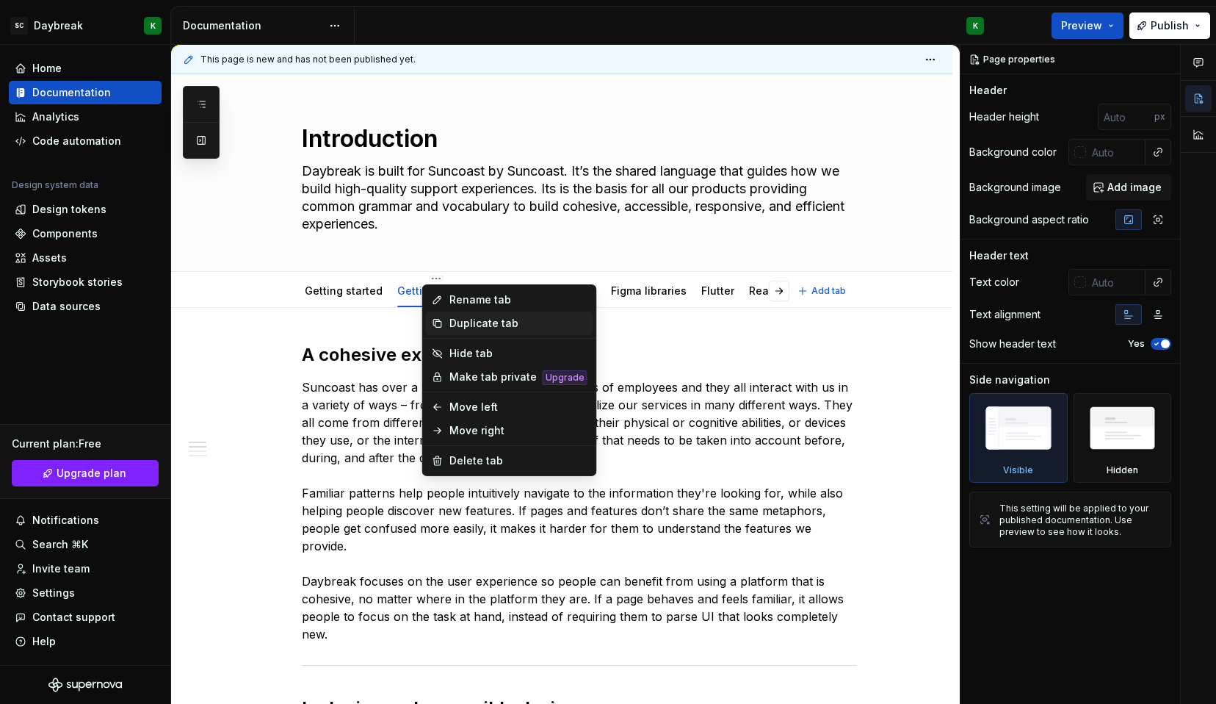
type textarea "*"
click at [453, 306] on div "Rename tab" at bounding box center [518, 299] width 138 height 15
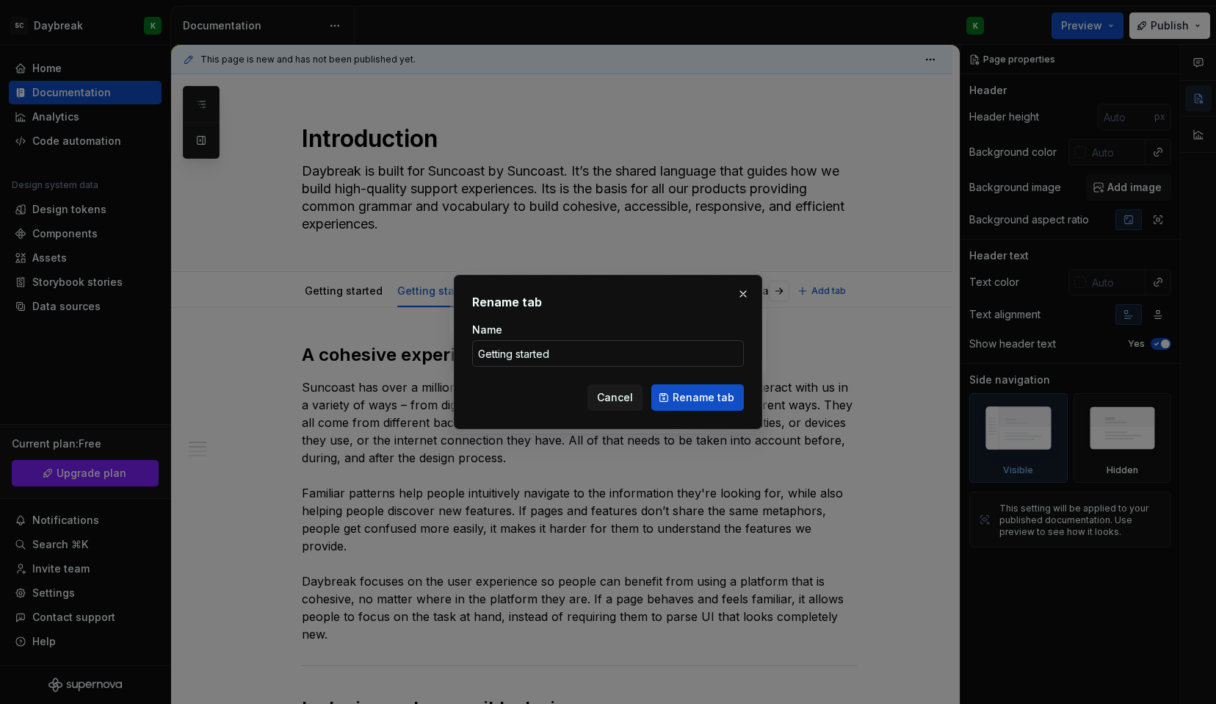
click at [542, 359] on input "Getting started" at bounding box center [608, 353] width 272 height 26
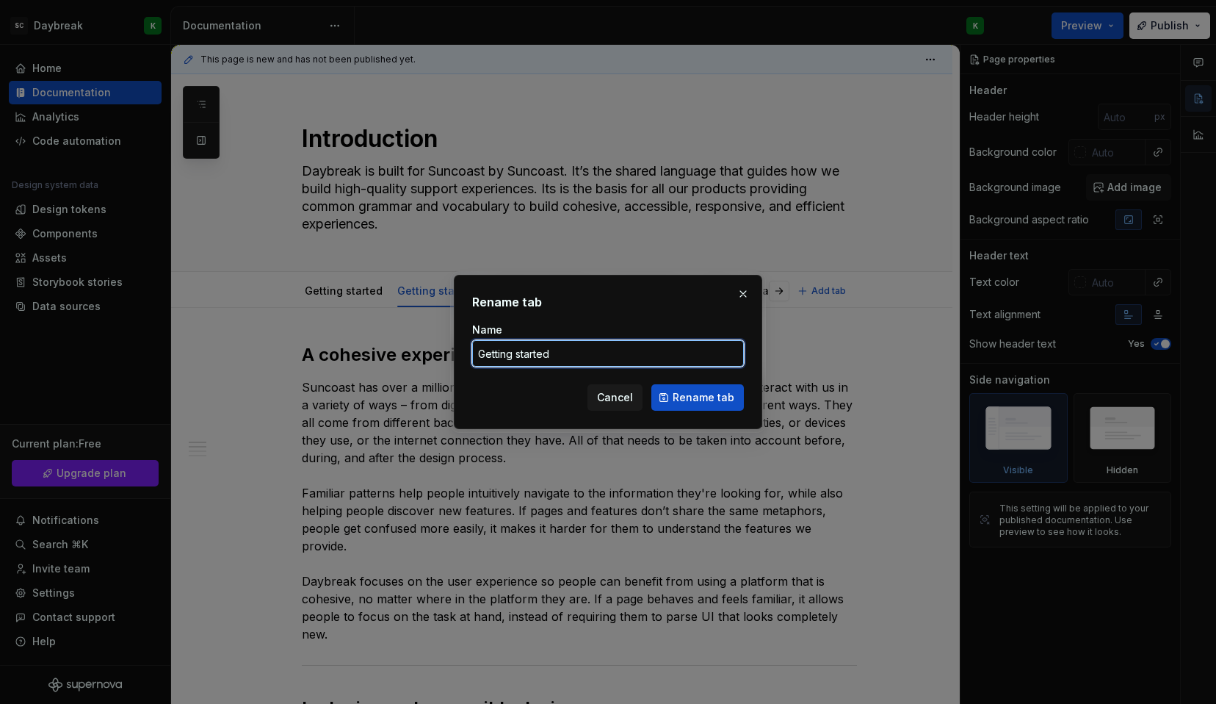
click at [542, 359] on input "Getting started" at bounding box center [608, 353] width 272 height 26
type input "Compon"
type textarea "*"
type input "Component status"
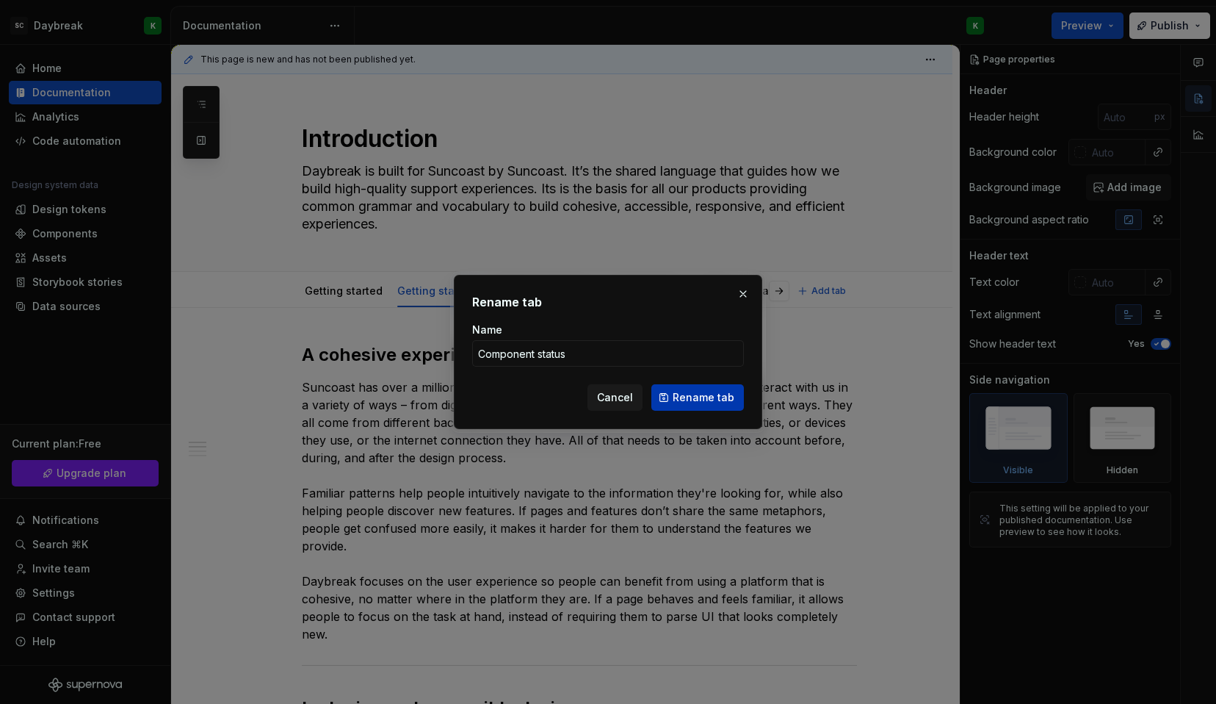
click at [674, 397] on button "Rename tab" at bounding box center [697, 397] width 93 height 26
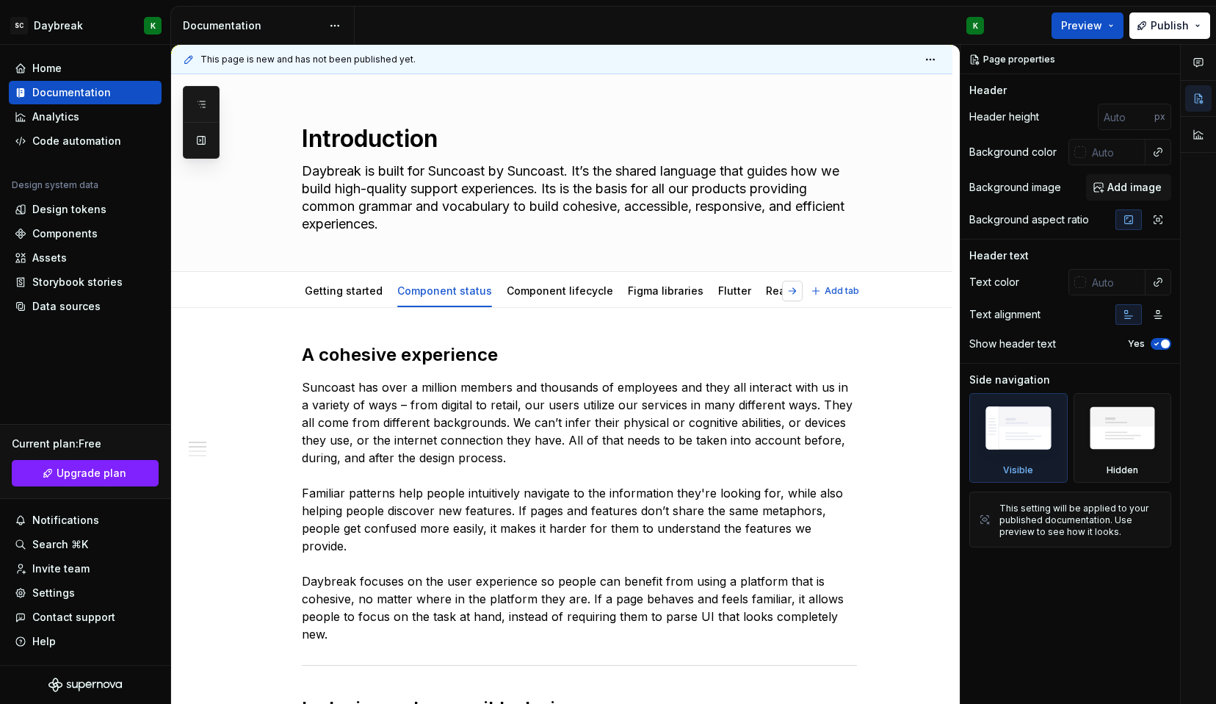
click at [782, 294] on button "button" at bounding box center [792, 291] width 21 height 21
click at [782, 293] on button "button" at bounding box center [792, 291] width 21 height 21
click at [759, 277] on html "SC Daybreak K Home Documentation Analytics Code automation Design system data D…" at bounding box center [608, 352] width 1216 height 704
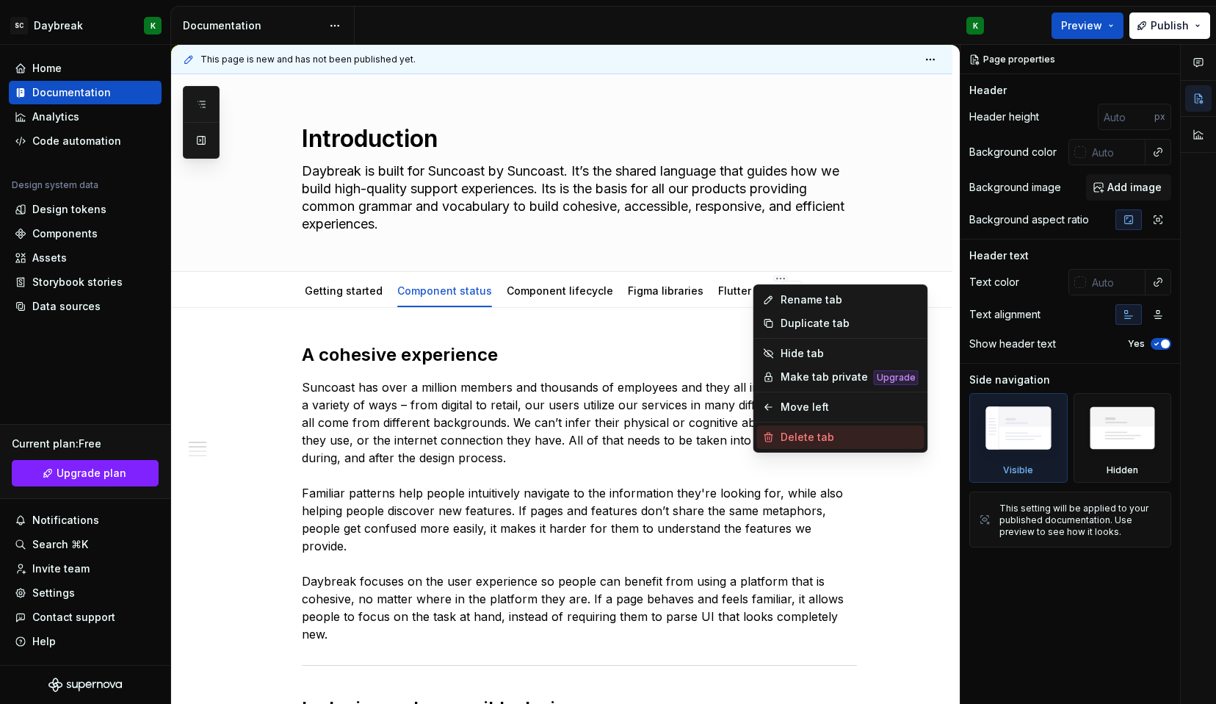
click at [781, 439] on div "Delete tab" at bounding box center [850, 437] width 138 height 15
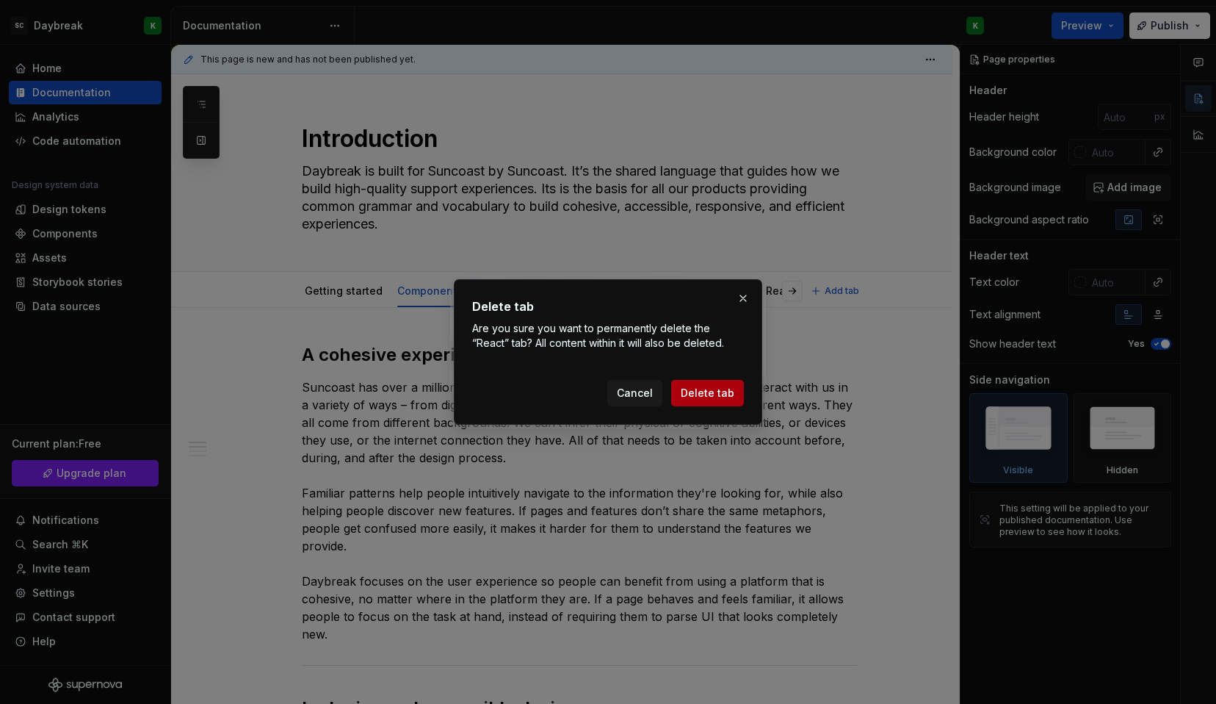
click at [705, 393] on span "Delete tab" at bounding box center [708, 393] width 54 height 15
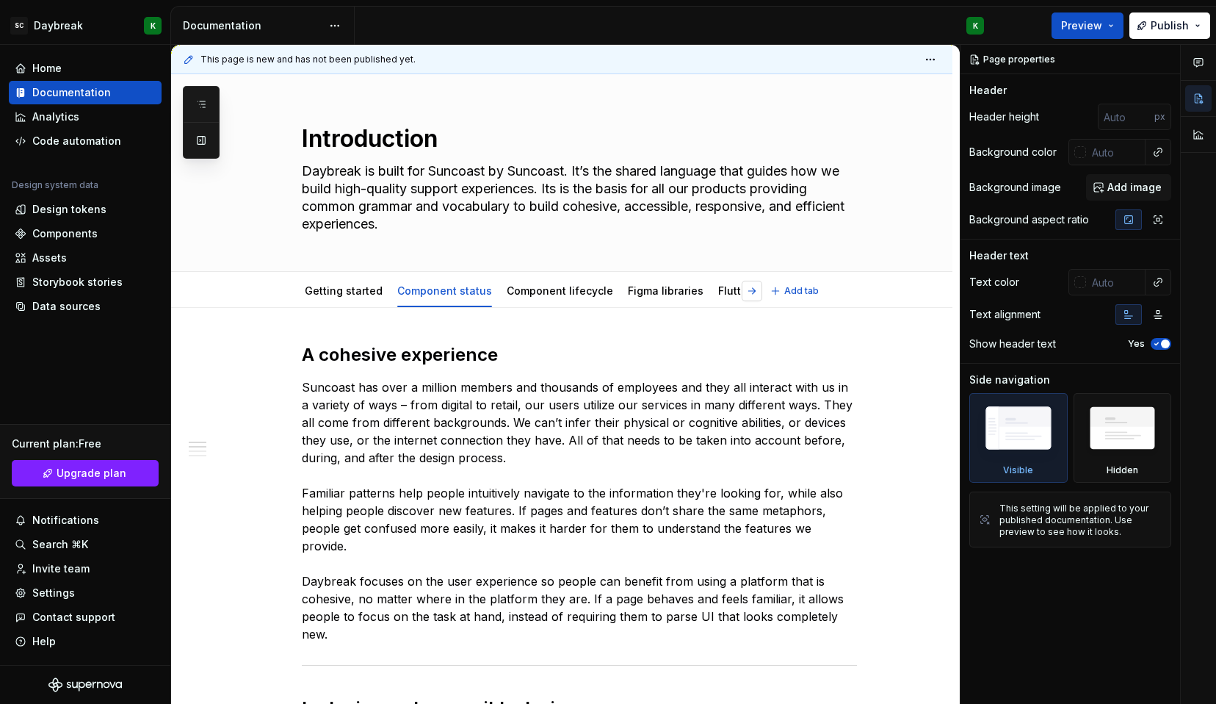
click at [742, 292] on button "button" at bounding box center [752, 291] width 21 height 21
click at [718, 295] on link "Flutter" at bounding box center [734, 290] width 33 height 12
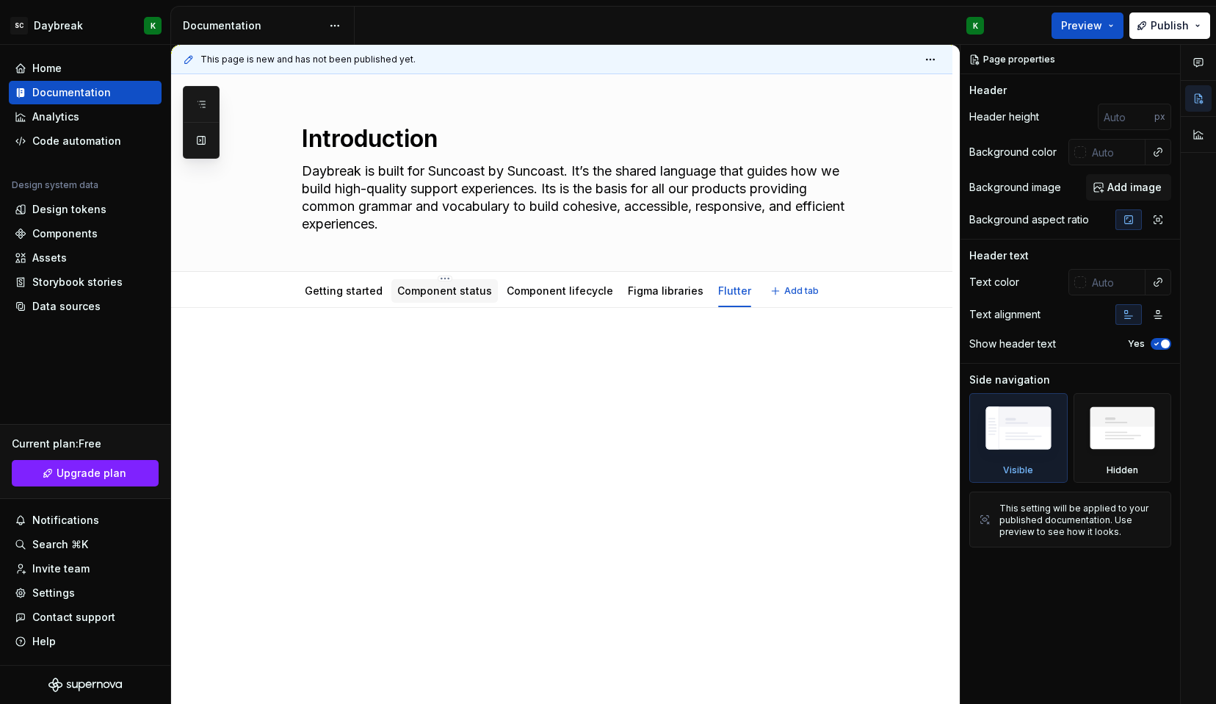
click at [409, 289] on link "Component status" at bounding box center [444, 290] width 95 height 12
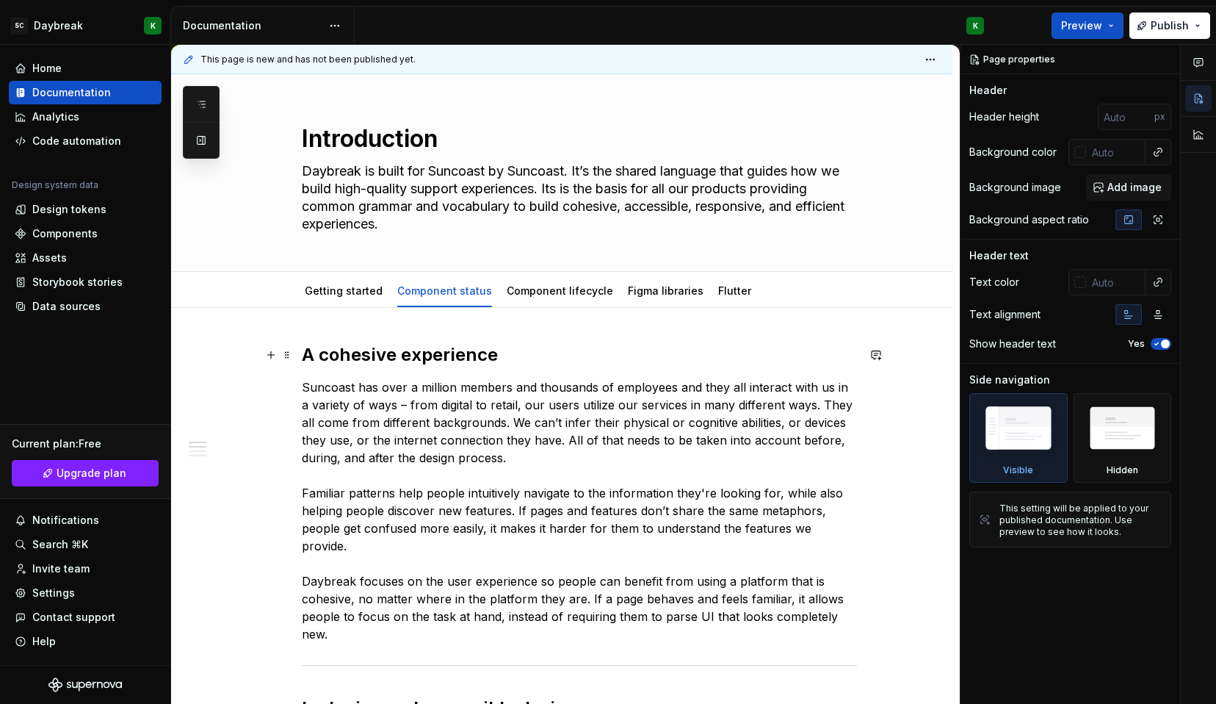
click at [352, 354] on h2 "A cohesive experience" at bounding box center [579, 355] width 555 height 24
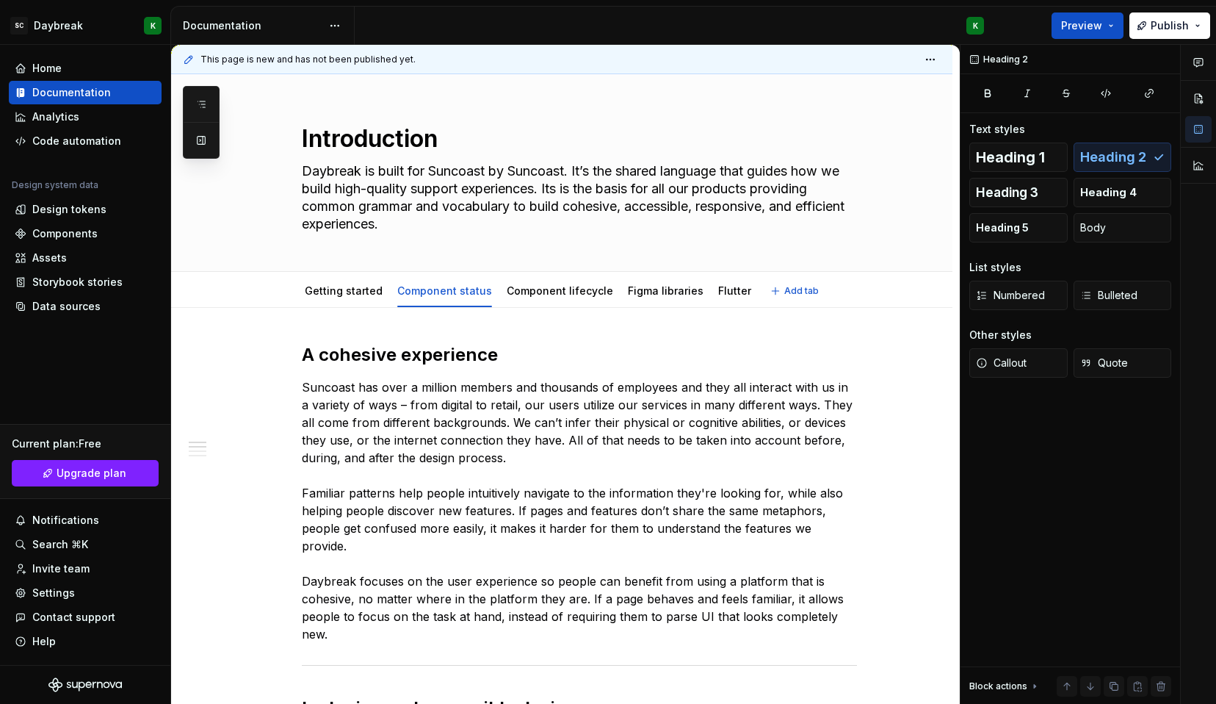
type textarea "*"
click at [365, 361] on h2 "A cohesive experience" at bounding box center [579, 355] width 555 height 24
click at [434, 353] on h2 "Component status" at bounding box center [579, 355] width 555 height 24
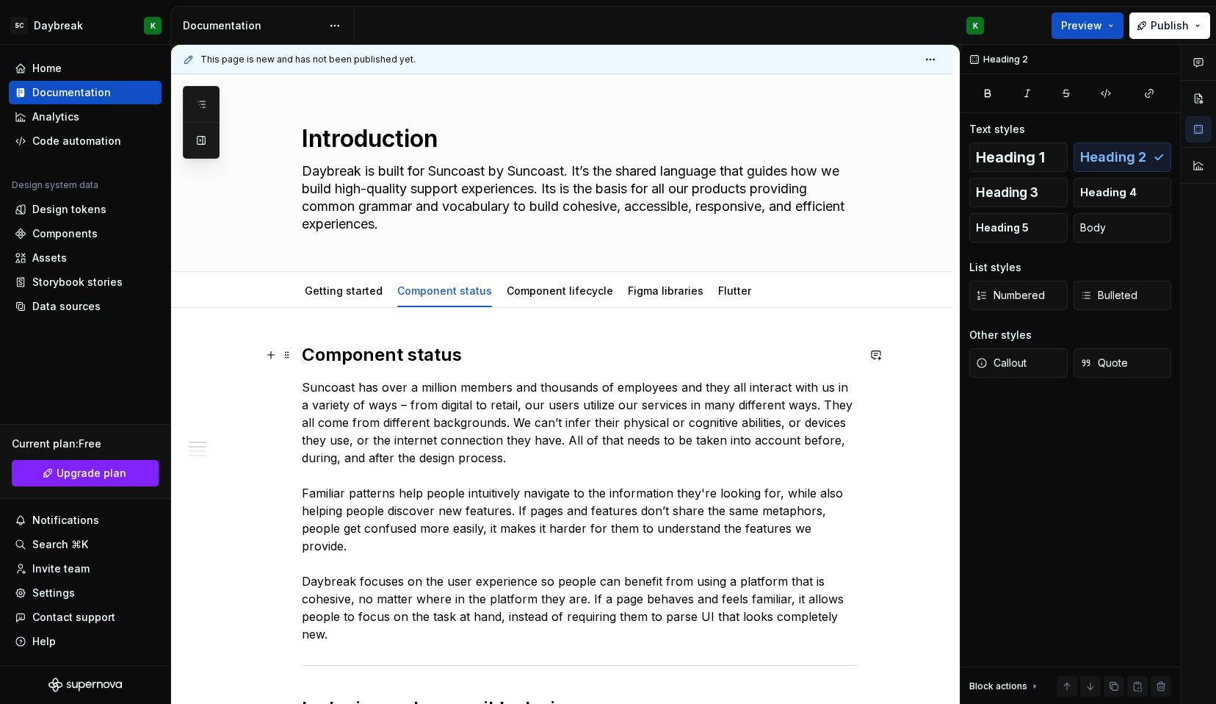
click at [434, 353] on h2 "Component status" at bounding box center [579, 355] width 555 height 24
click at [549, 276] on html "SC Daybreak K Home Documentation Analytics Code automation Design system data D…" at bounding box center [608, 352] width 1216 height 704
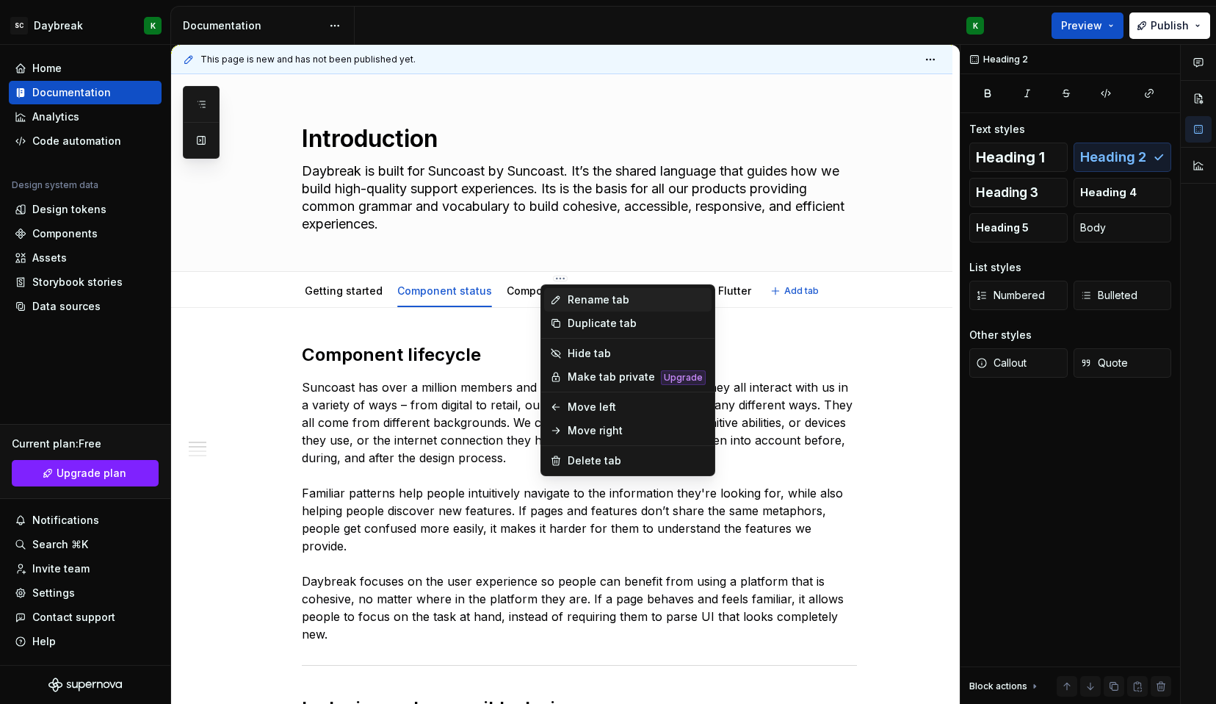
click at [557, 300] on icon at bounding box center [556, 300] width 12 height 12
type textarea "*"
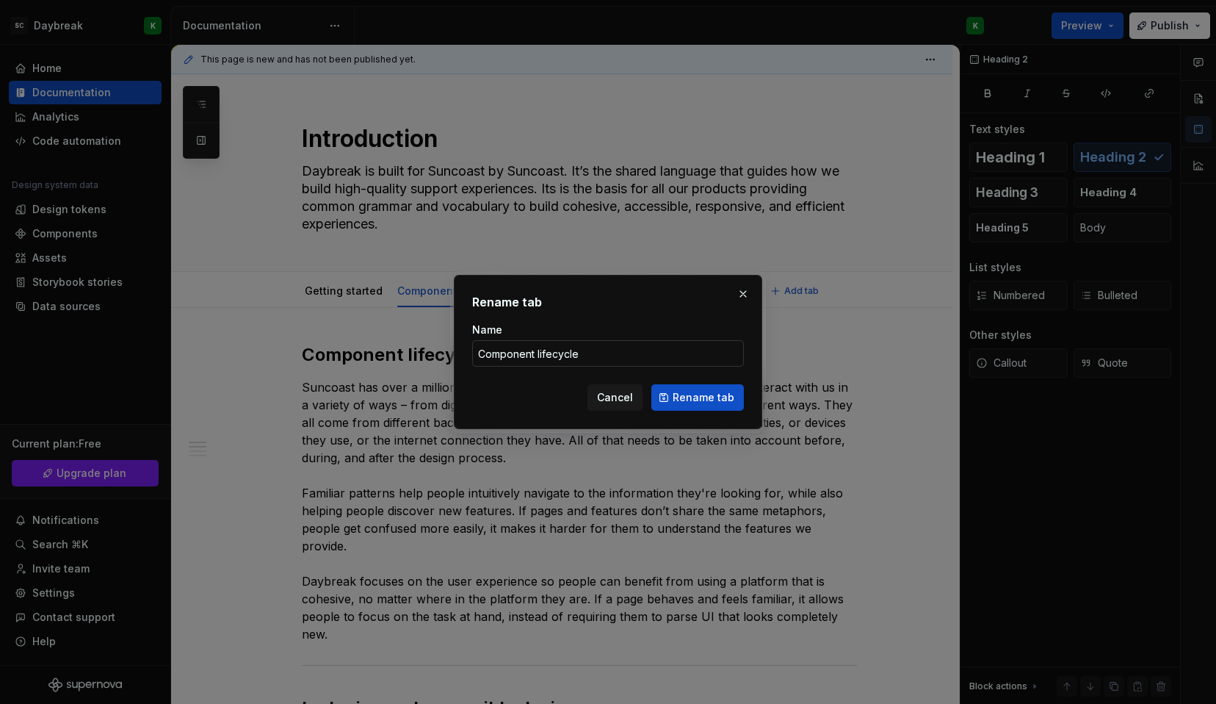
click at [549, 348] on input "Component lifecycle" at bounding box center [608, 353] width 272 height 26
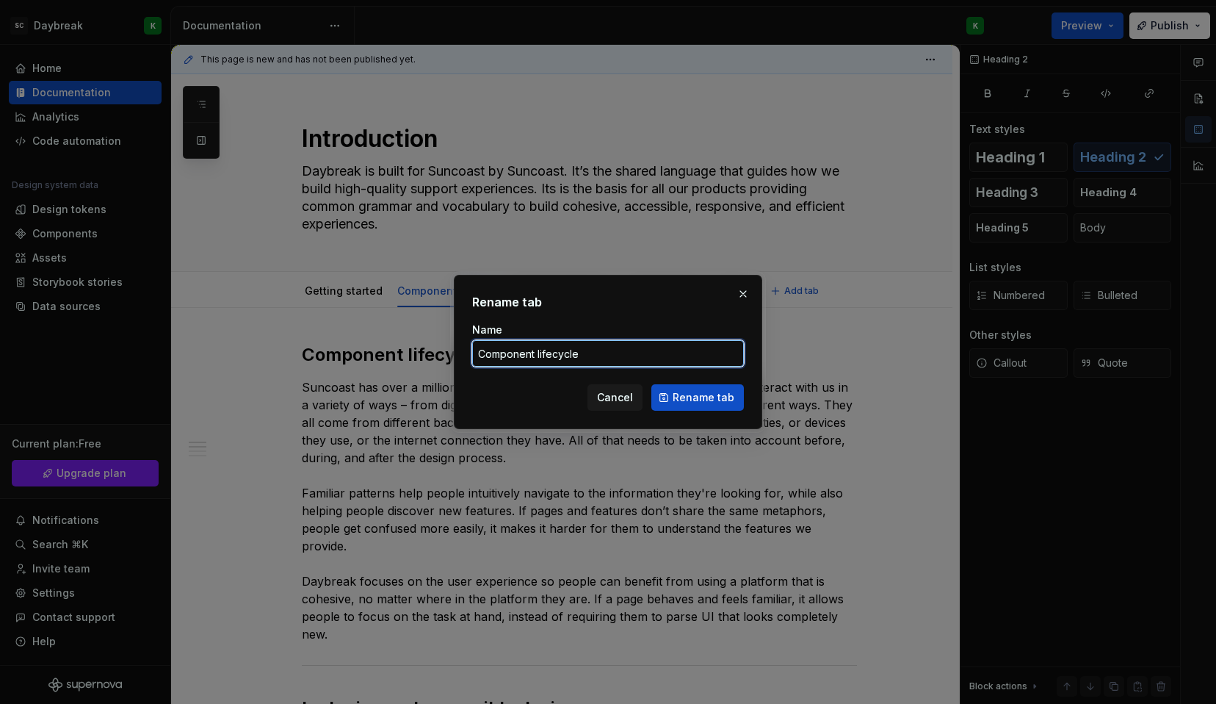
click at [549, 348] on input "Component lifecycle" at bounding box center [608, 353] width 272 height 26
type input "Component status"
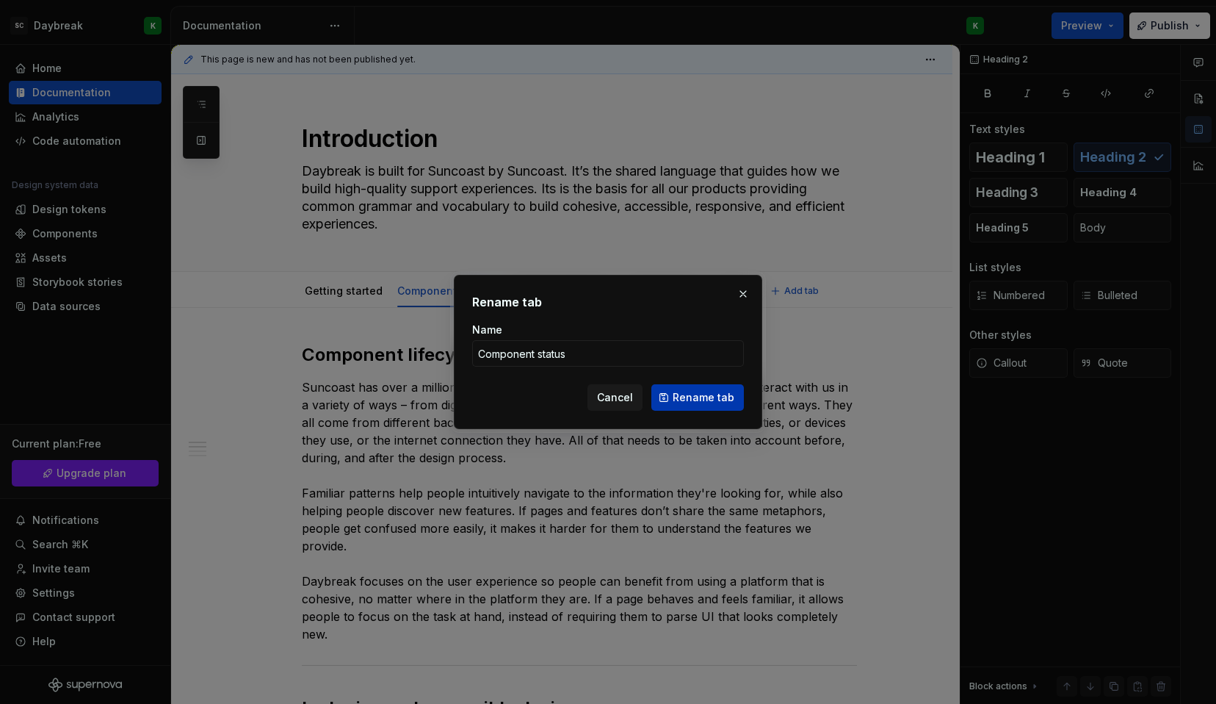
click at [673, 396] on button "Rename tab" at bounding box center [697, 397] width 93 height 26
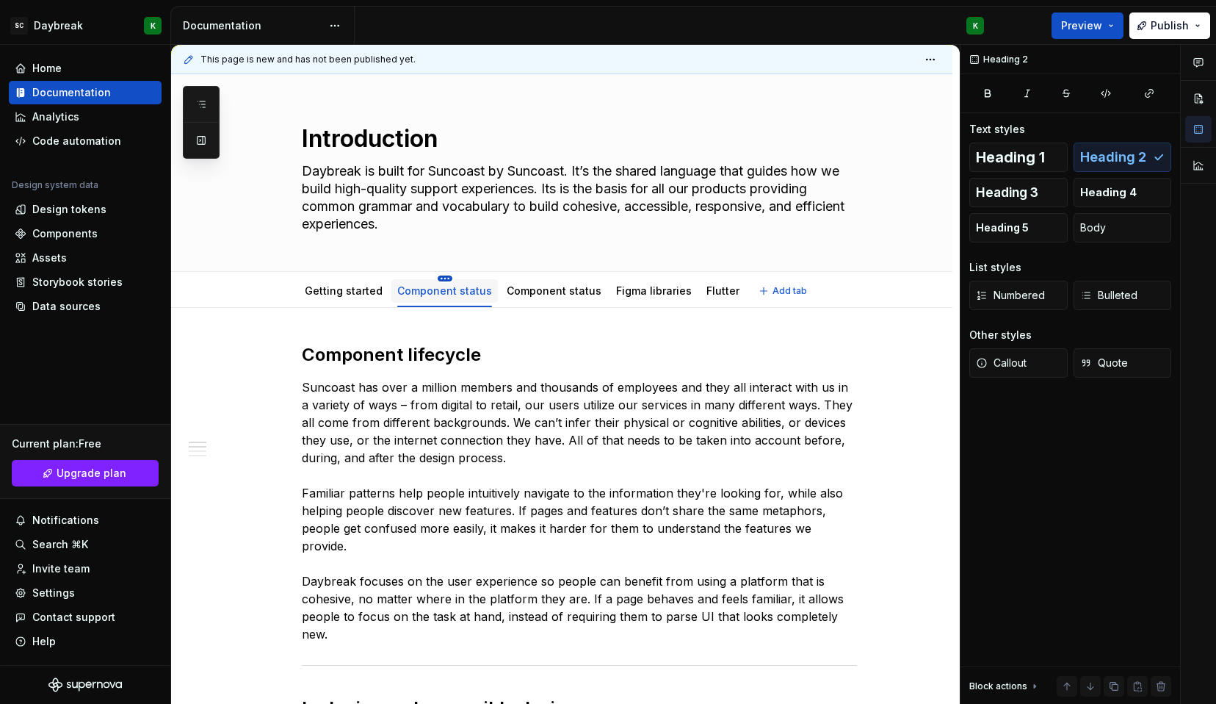
click at [441, 277] on html "SC Daybreak K Home Documentation Analytics Code automation Design system data D…" at bounding box center [608, 352] width 1216 height 704
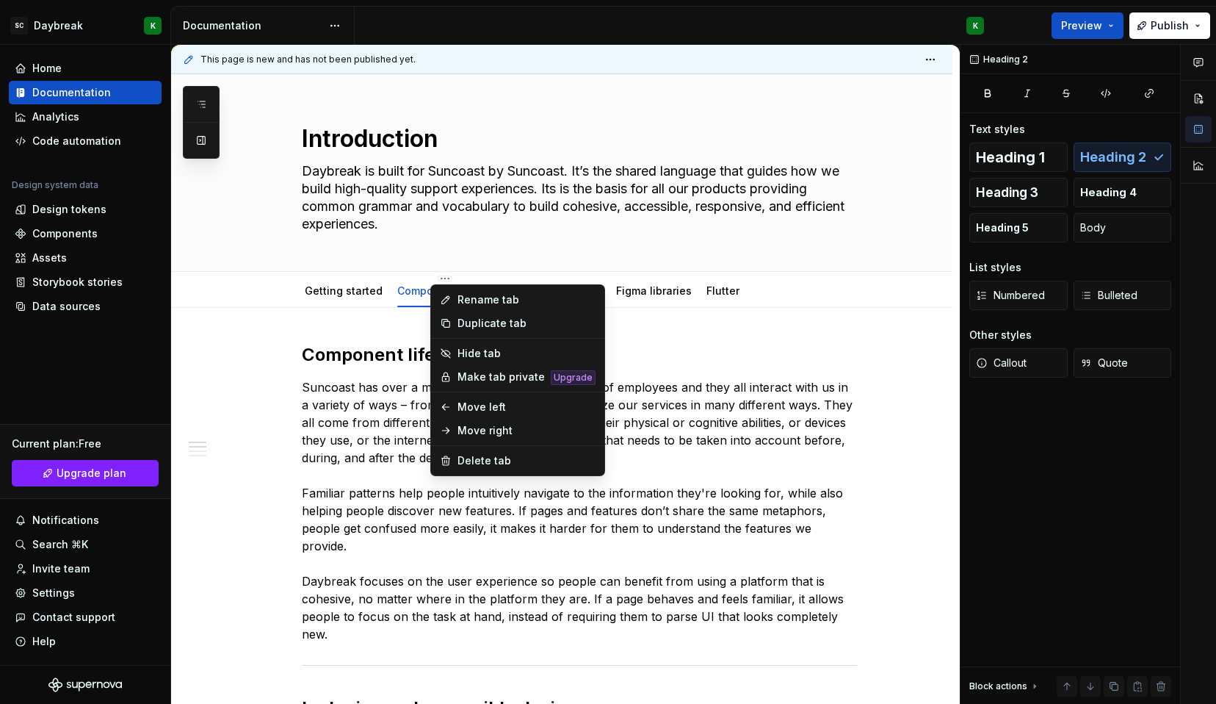
type textarea "*"
click at [458, 301] on div "Rename tab" at bounding box center [527, 299] width 138 height 15
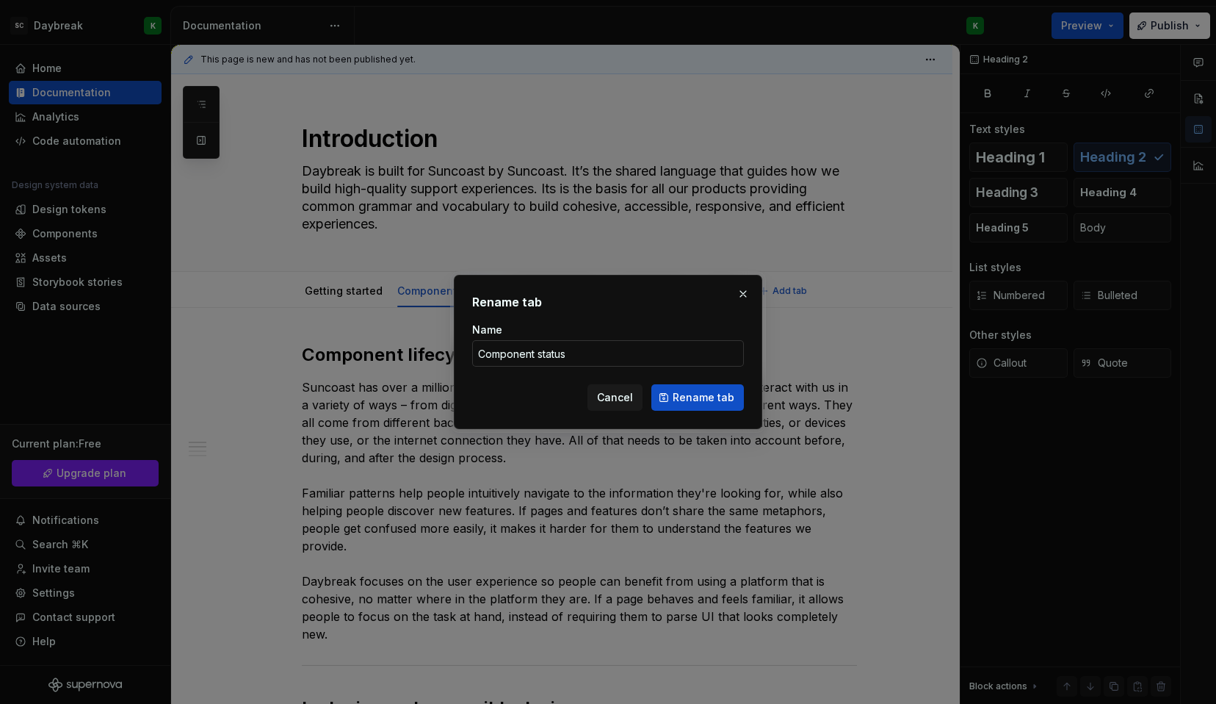
click at [559, 355] on input "Component status" at bounding box center [608, 353] width 272 height 26
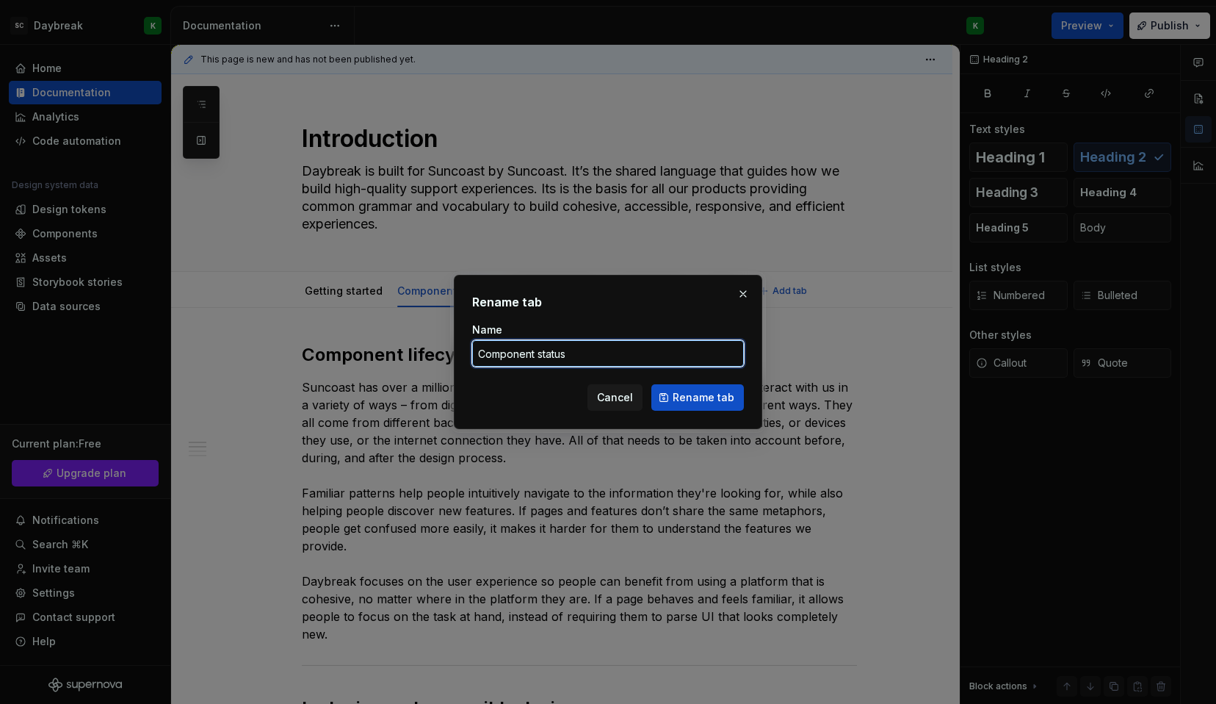
type input "Component l"
type textarea "*"
type input "Component life"
type textarea "*"
type input "Component lifecycle"
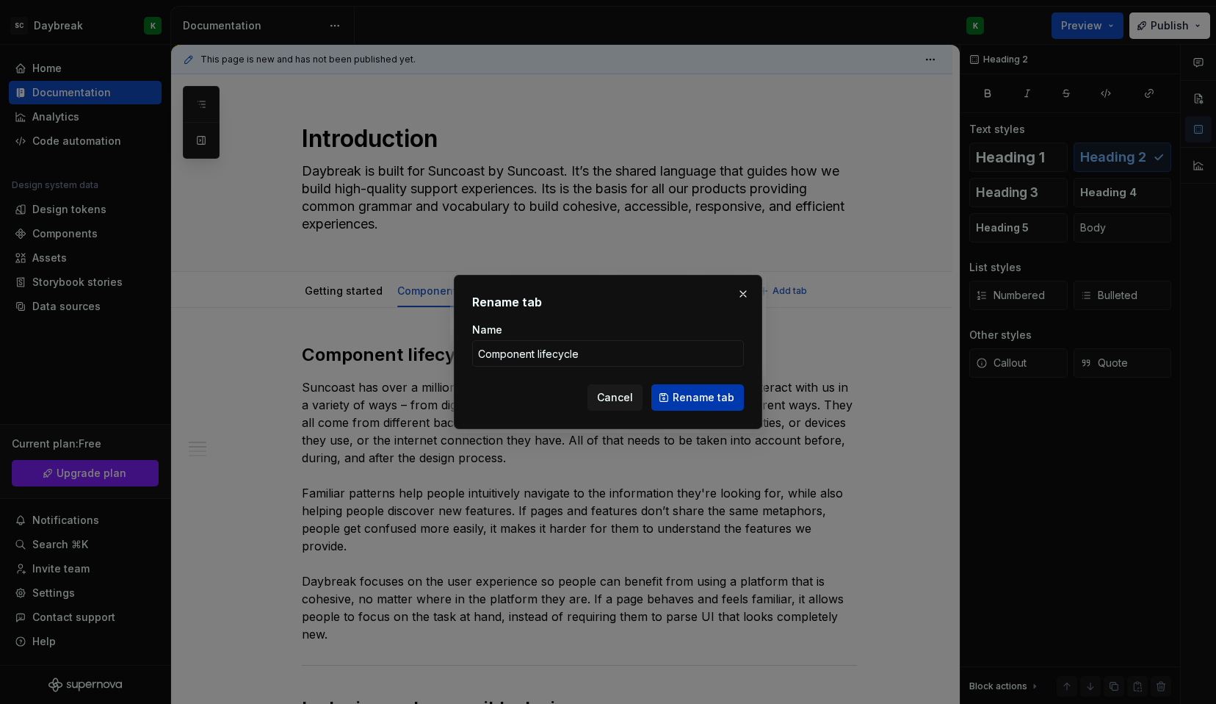
click at [691, 402] on span "Rename tab" at bounding box center [704, 397] width 62 height 15
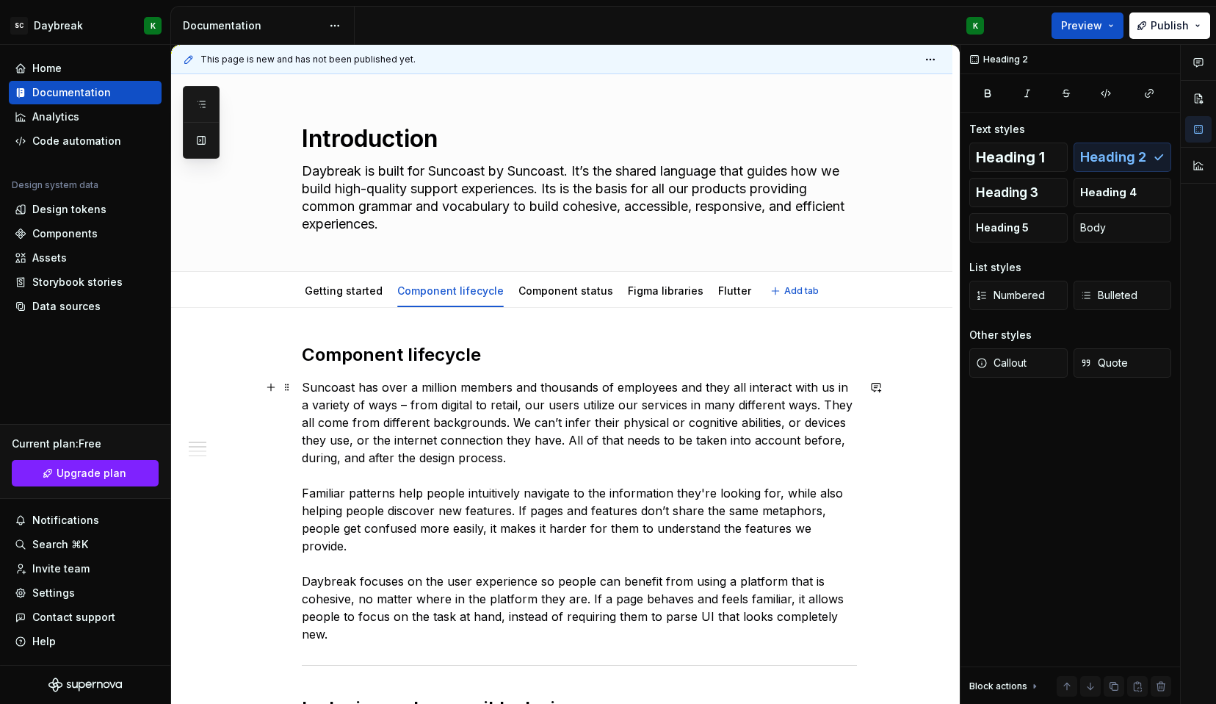
click at [417, 416] on p "Suncoast has over a million members and thousands of employees and they all int…" at bounding box center [579, 510] width 555 height 264
click at [372, 427] on p "Suncoast has over a million members and thousands of employees and they all int…" at bounding box center [579, 510] width 555 height 264
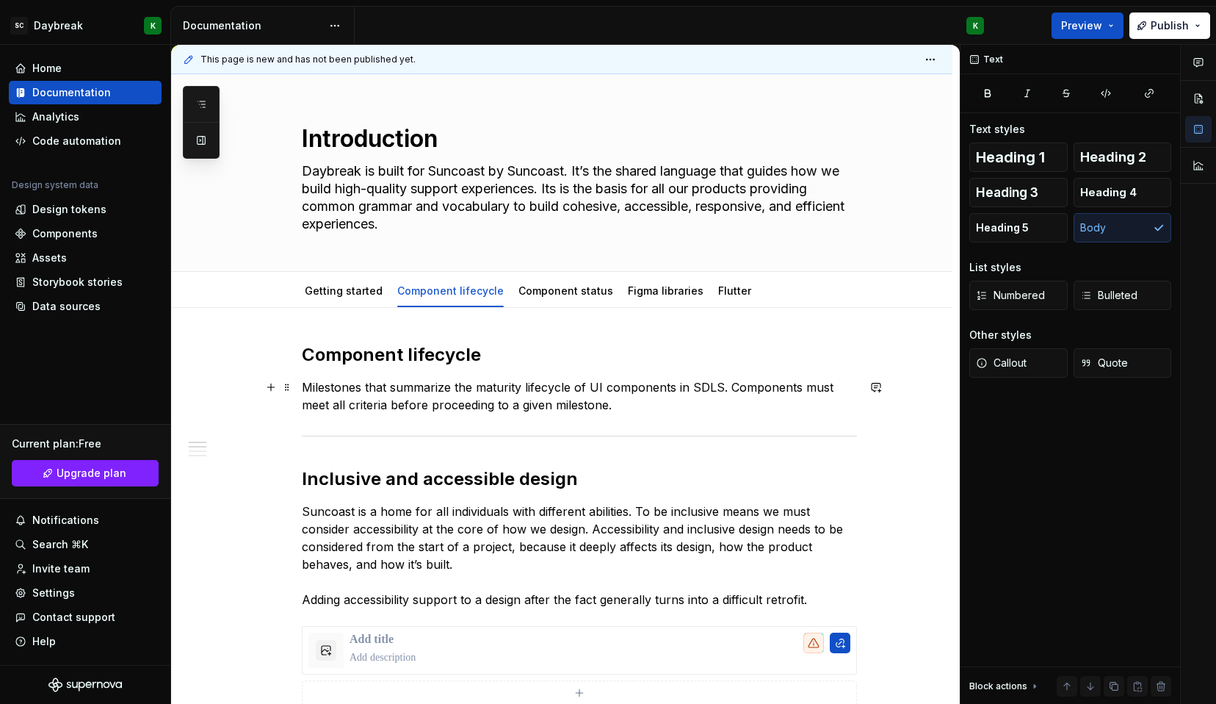
click at [692, 386] on p "Milestones that summarize the maturity lifecycle of UI components in SDLS. Comp…" at bounding box center [579, 395] width 555 height 35
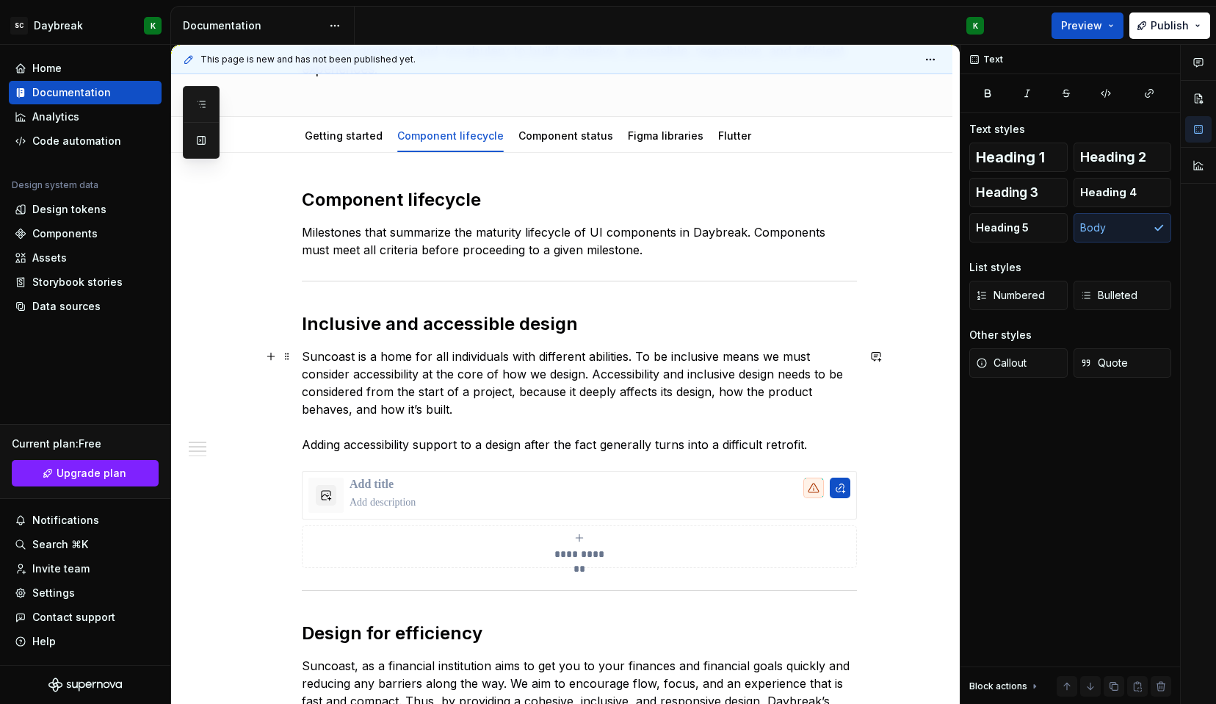
scroll to position [160, 0]
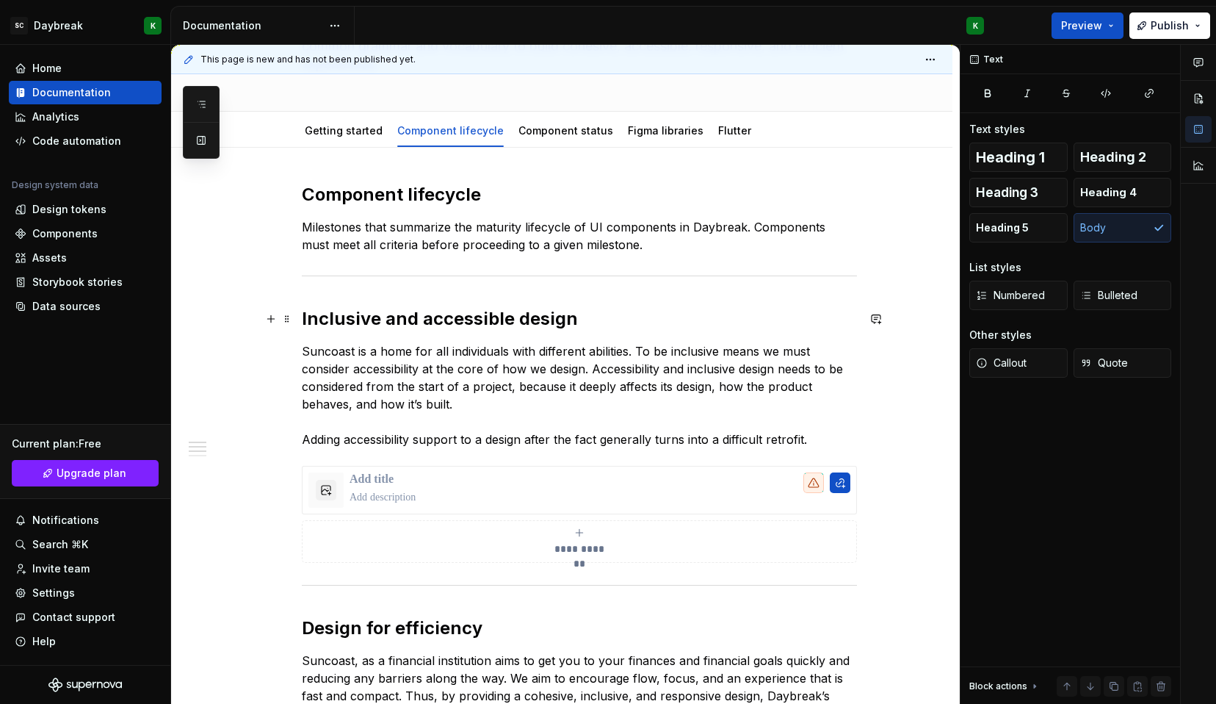
click at [333, 330] on h2 "Inclusive and accessible design" at bounding box center [579, 319] width 555 height 24
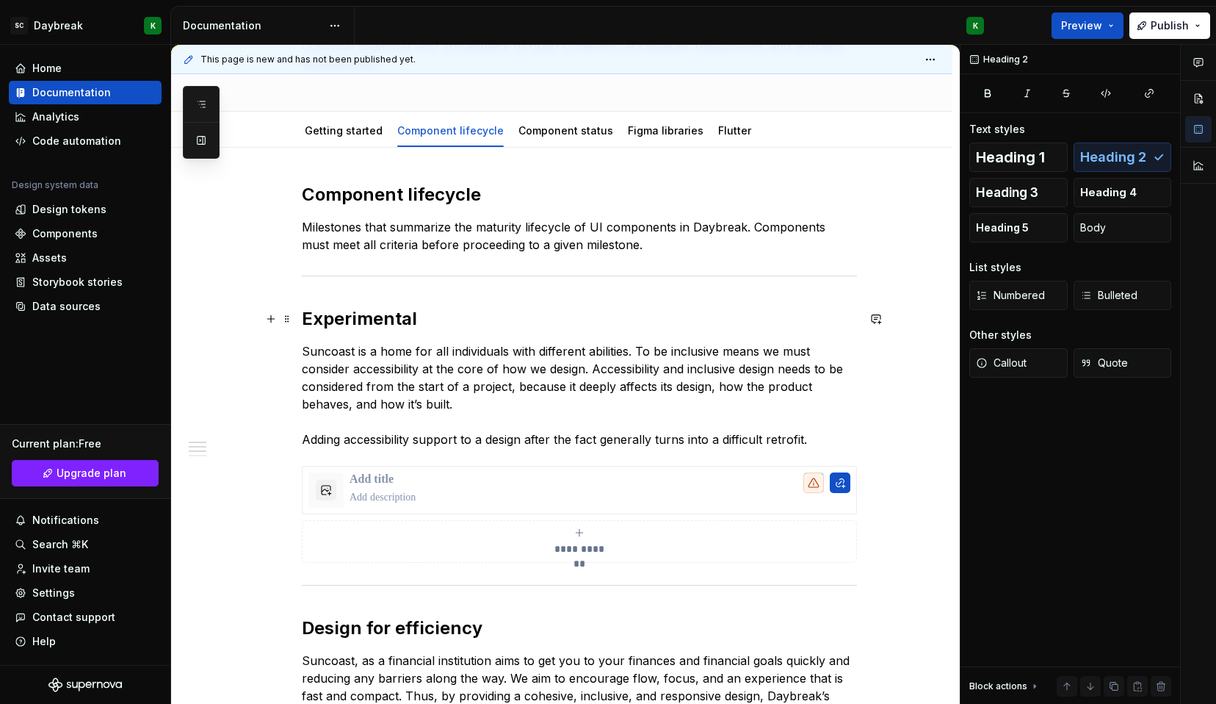
click at [347, 322] on h2 "Experimental" at bounding box center [579, 319] width 555 height 24
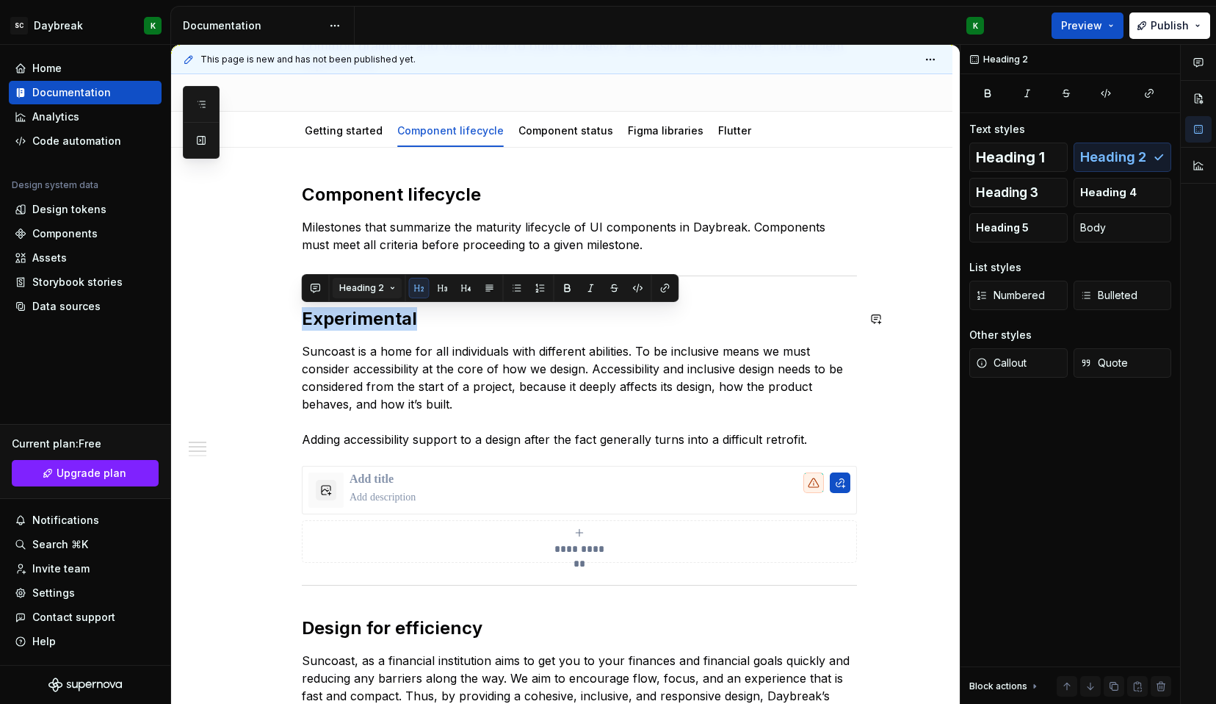
click at [370, 283] on span "Heading 2" at bounding box center [361, 288] width 45 height 12
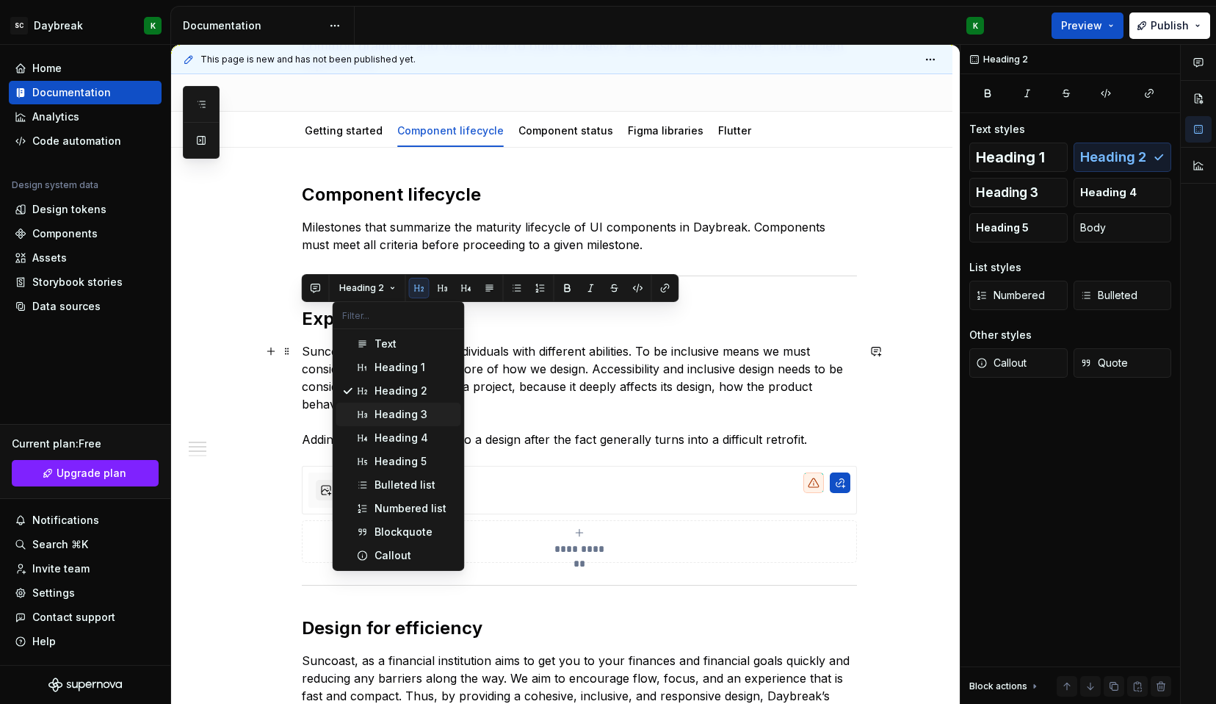
click at [375, 416] on div "Heading 3" at bounding box center [401, 414] width 53 height 15
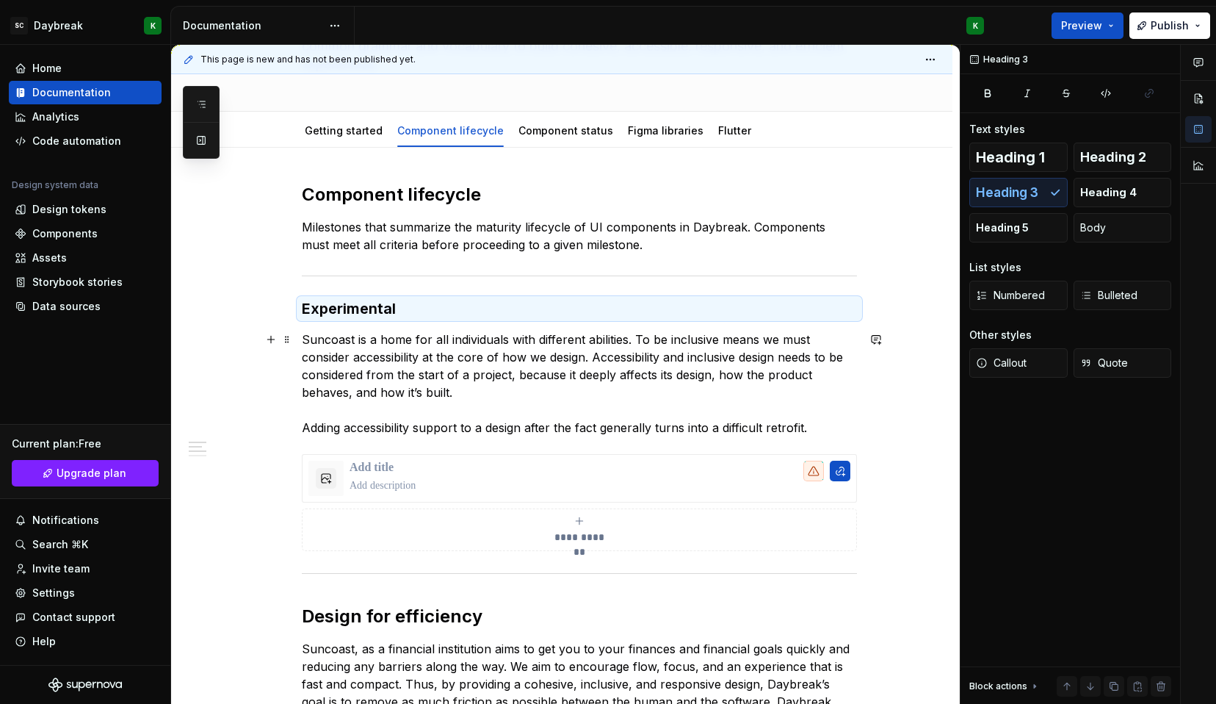
click at [378, 352] on p "Suncoast is a home for all individuals with different abilities. To be inclusiv…" at bounding box center [579, 384] width 555 height 106
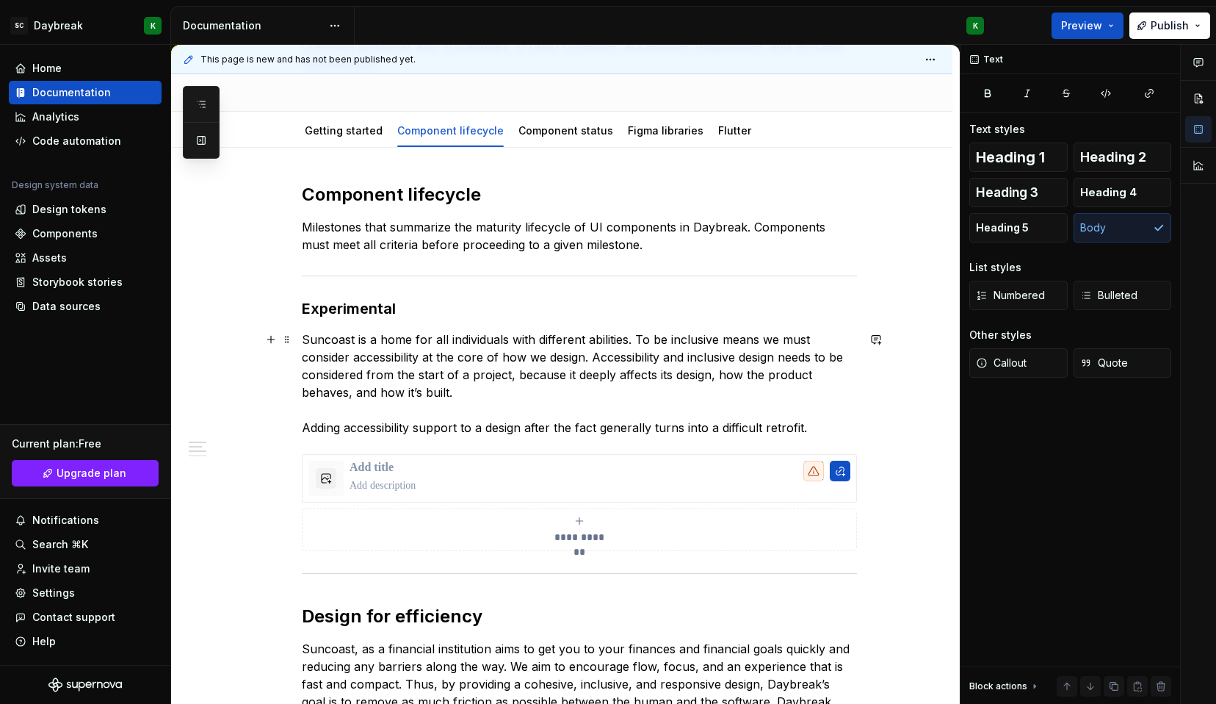
click at [342, 350] on p "Suncoast is a home for all individuals with different abilities. To be inclusiv…" at bounding box center [579, 384] width 555 height 106
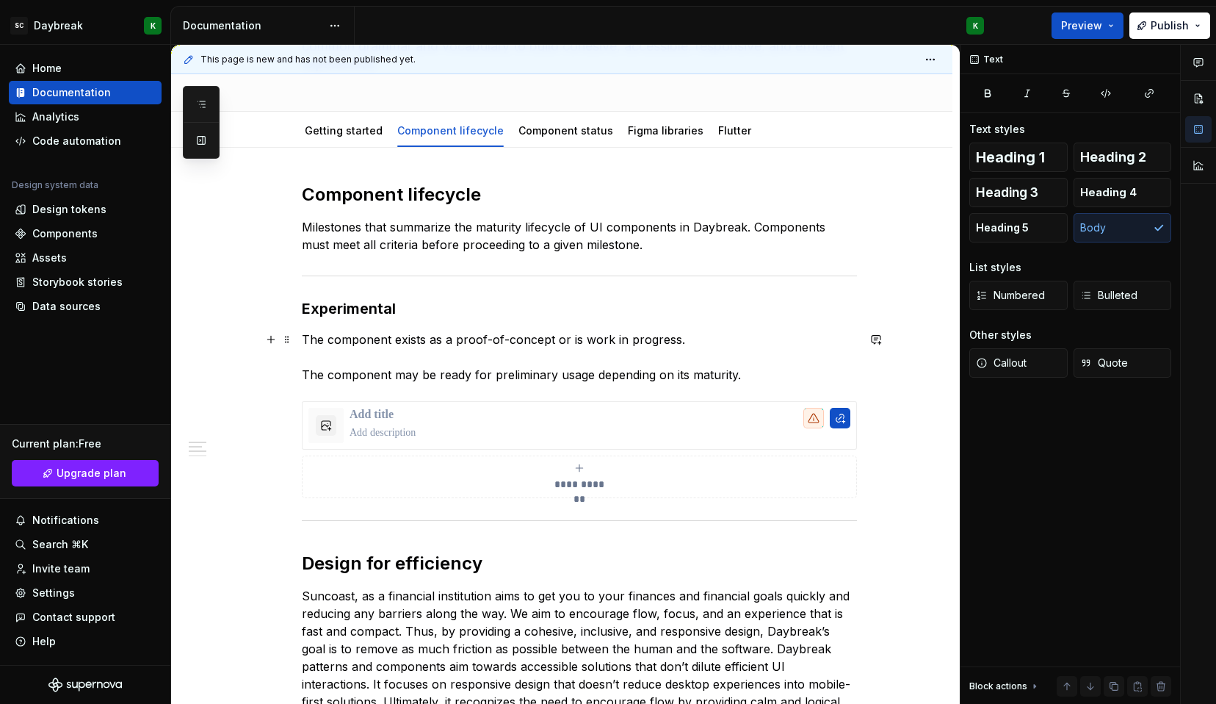
click at [305, 372] on p "The component exists as a proof-of-concept or is work in progress. The componen…" at bounding box center [579, 357] width 555 height 53
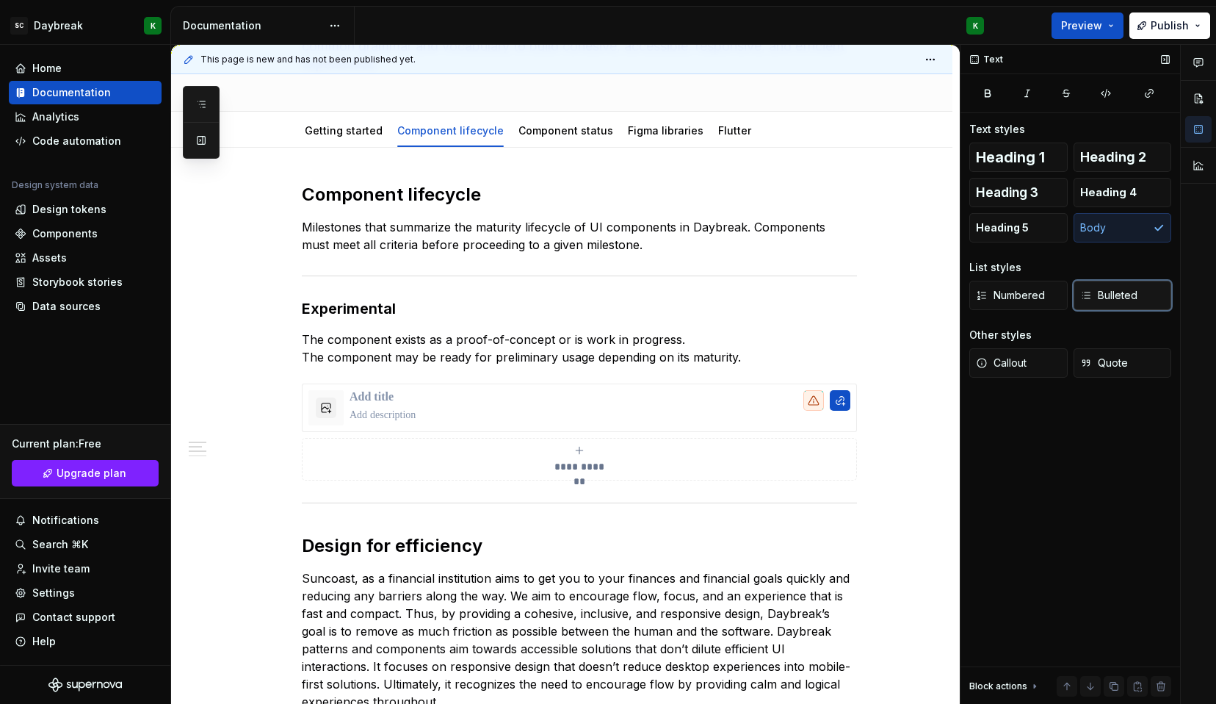
click at [1086, 299] on icon "button" at bounding box center [1086, 295] width 12 height 12
click at [311, 355] on p "The component exists as a proof-of-concept or is work in progress. The componen…" at bounding box center [579, 348] width 555 height 35
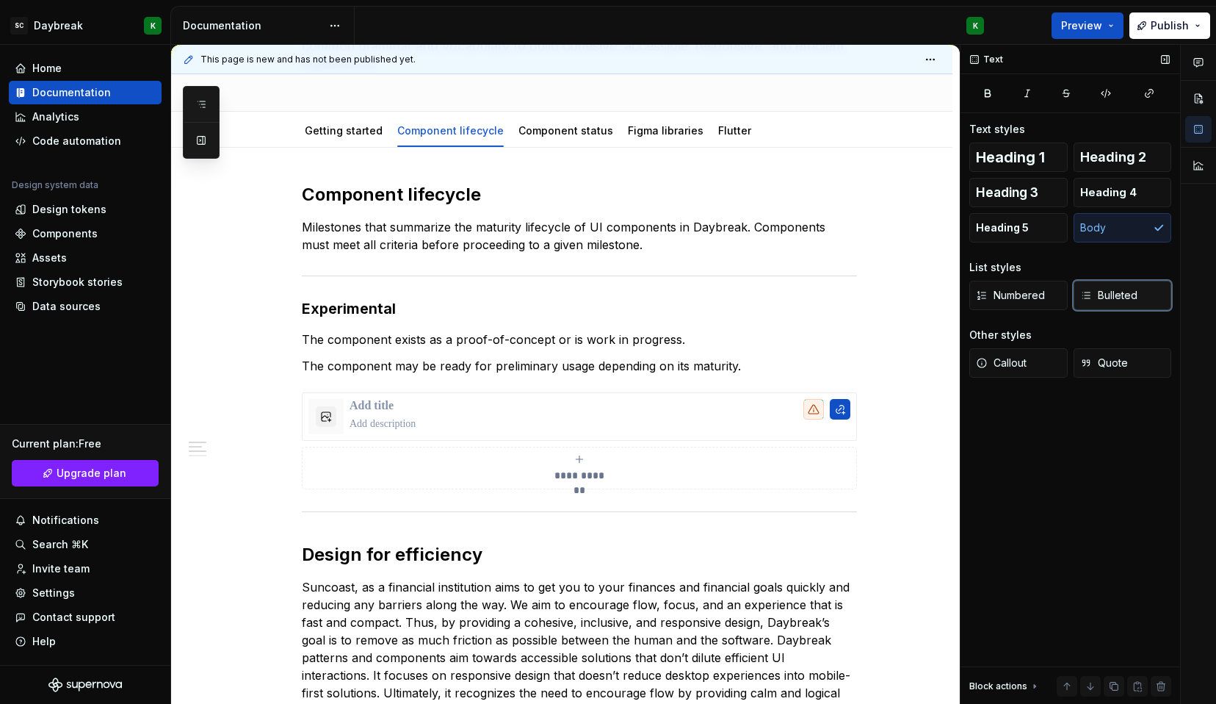
click at [1113, 303] on button "Bulleted" at bounding box center [1123, 295] width 98 height 29
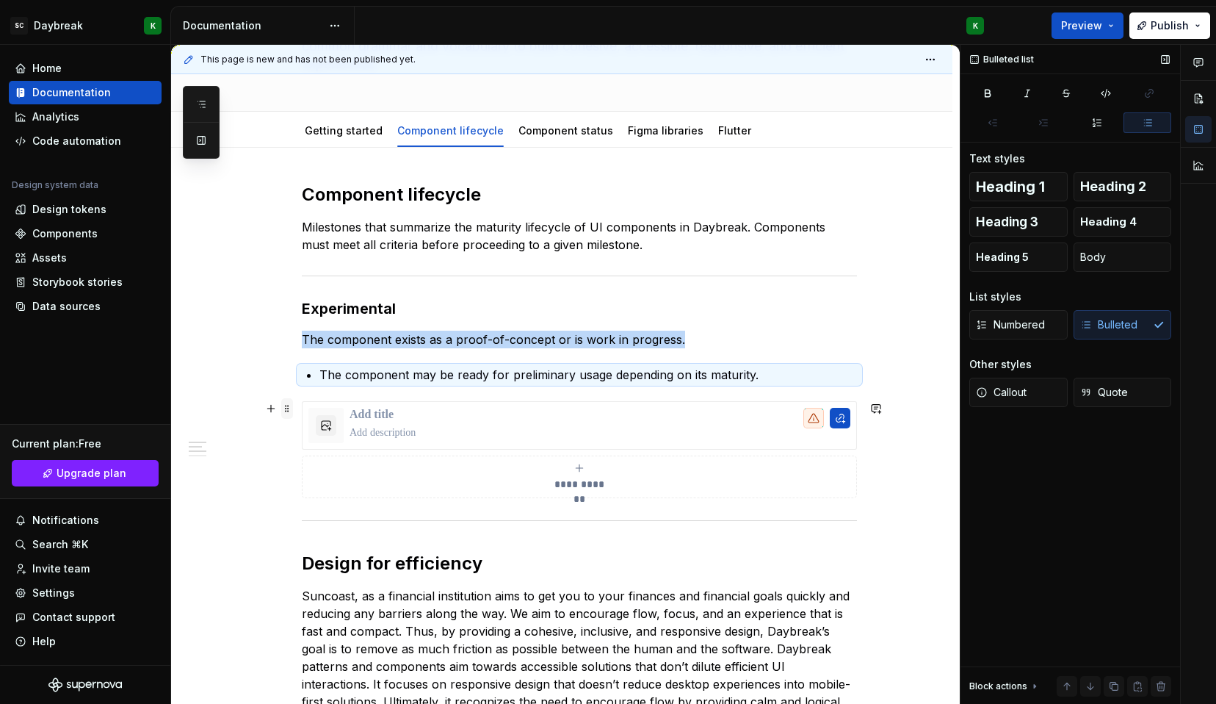
click at [289, 409] on span at bounding box center [287, 408] width 12 height 21
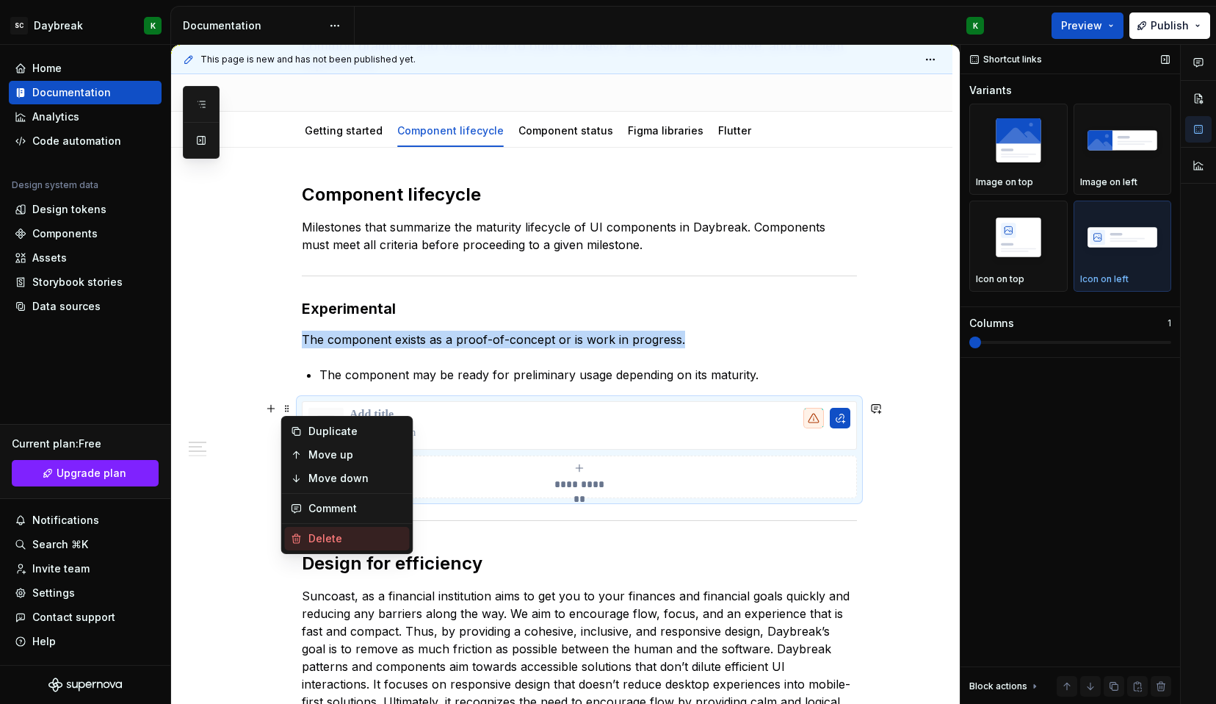
click at [318, 532] on div "Delete" at bounding box center [355, 538] width 95 height 15
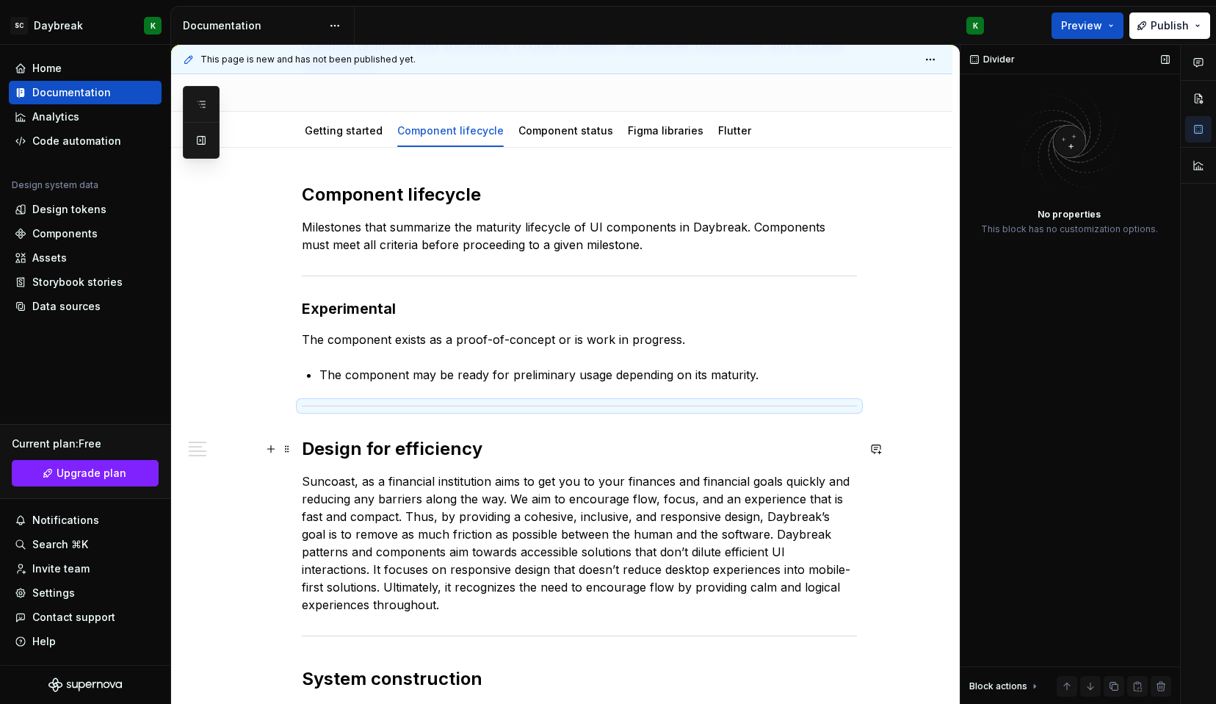
click at [375, 449] on h2 "Design for efficiency" at bounding box center [579, 449] width 555 height 24
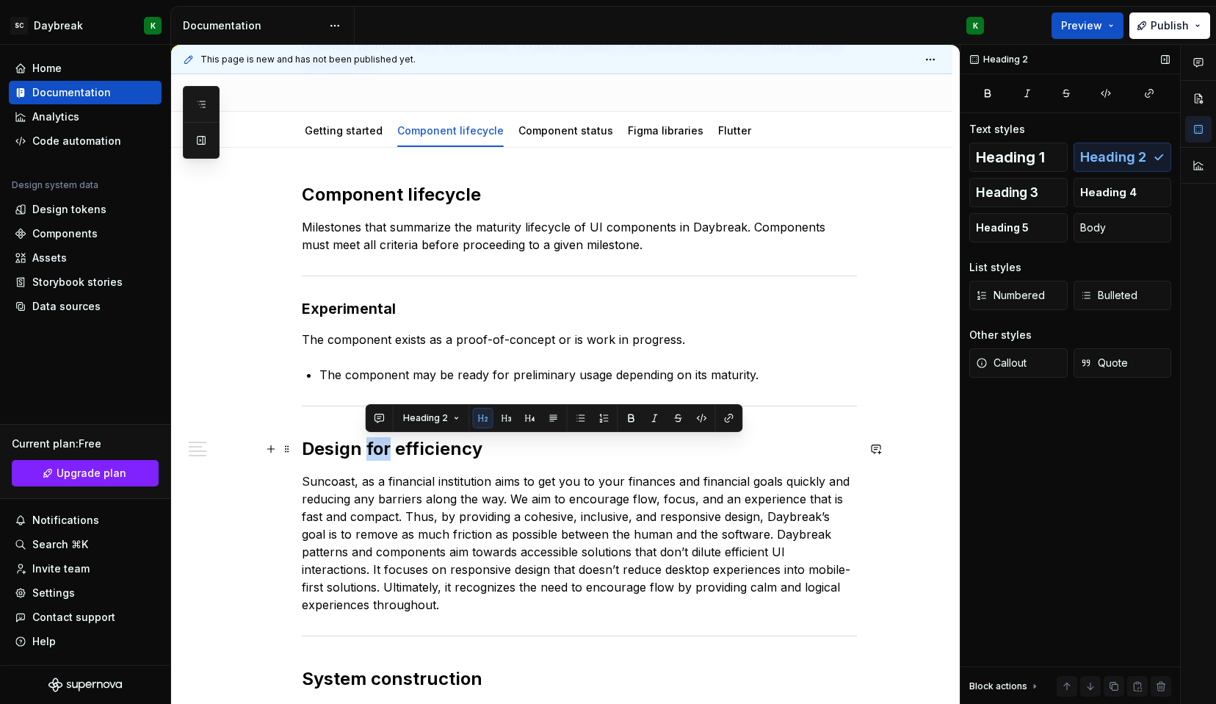
click at [375, 449] on h2 "Design for efficiency" at bounding box center [579, 449] width 555 height 24
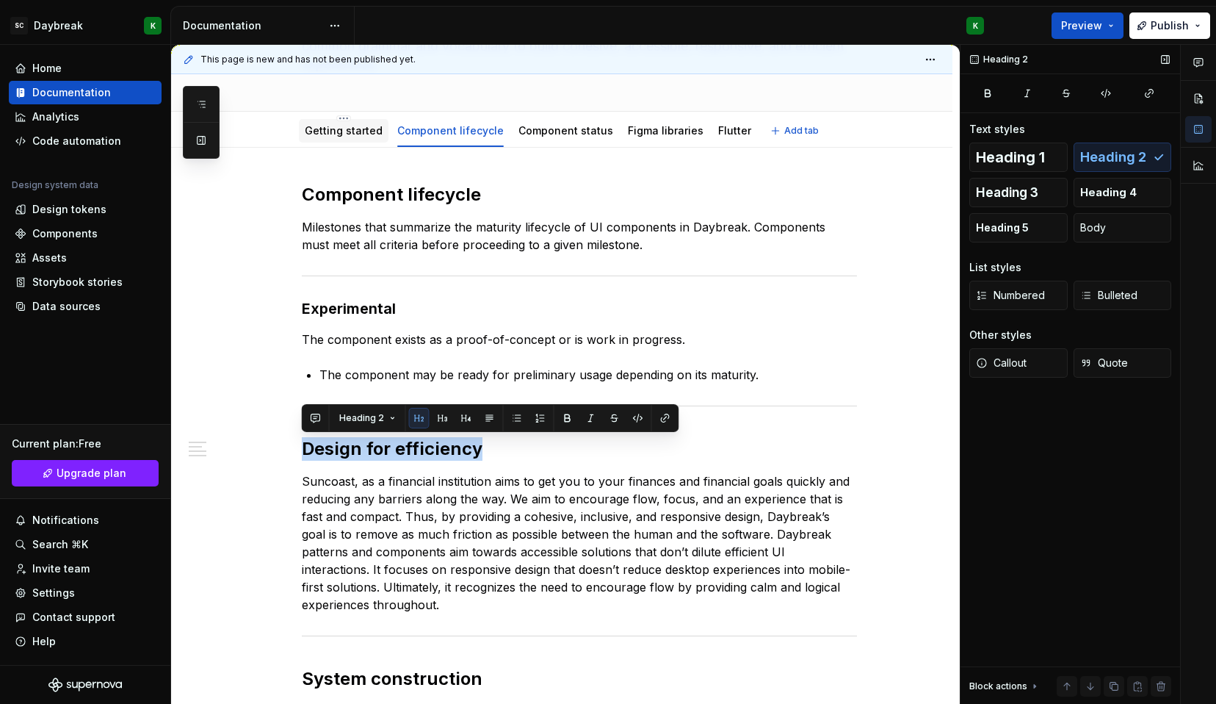
click at [342, 132] on link "Getting started" at bounding box center [344, 130] width 78 height 12
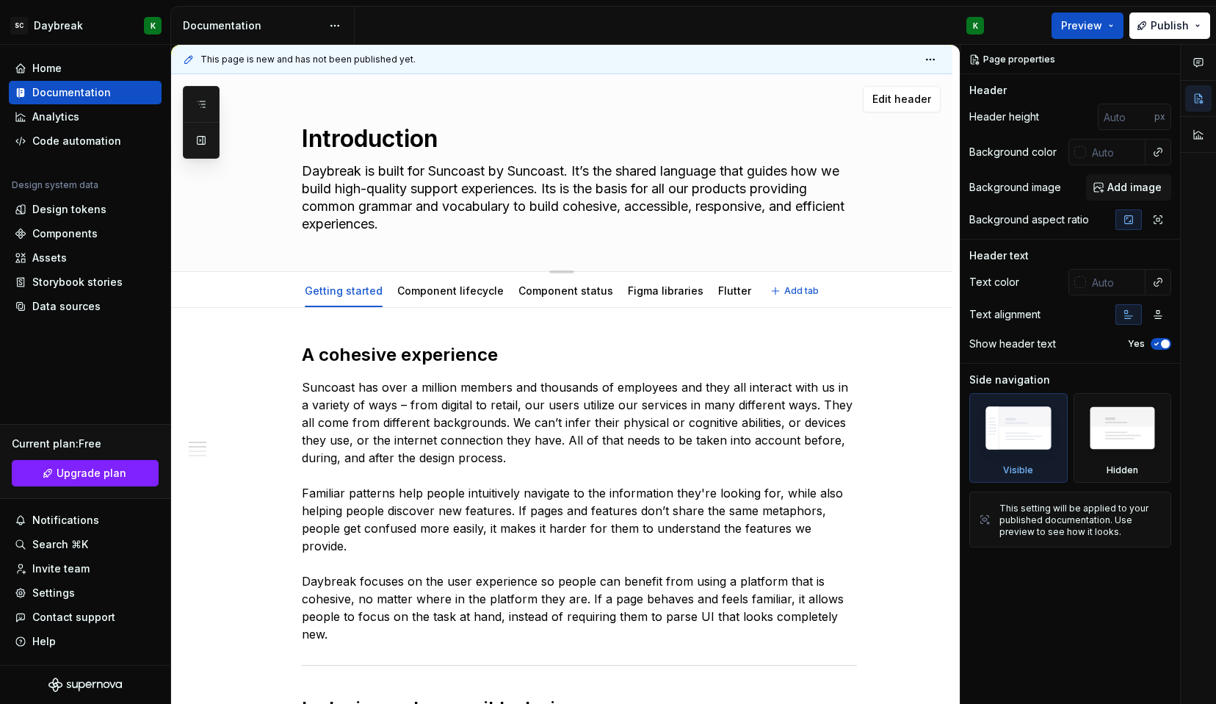
click at [366, 132] on textarea "Introduction" at bounding box center [576, 138] width 555 height 35
click at [338, 219] on textarea "Daybreak is built for Suncoast by Suncoast. It’s the shared language that guide…" at bounding box center [576, 197] width 555 height 76
click at [431, 499] on p "Suncoast has over a million members and thousands of employees and they all int…" at bounding box center [579, 510] width 555 height 264
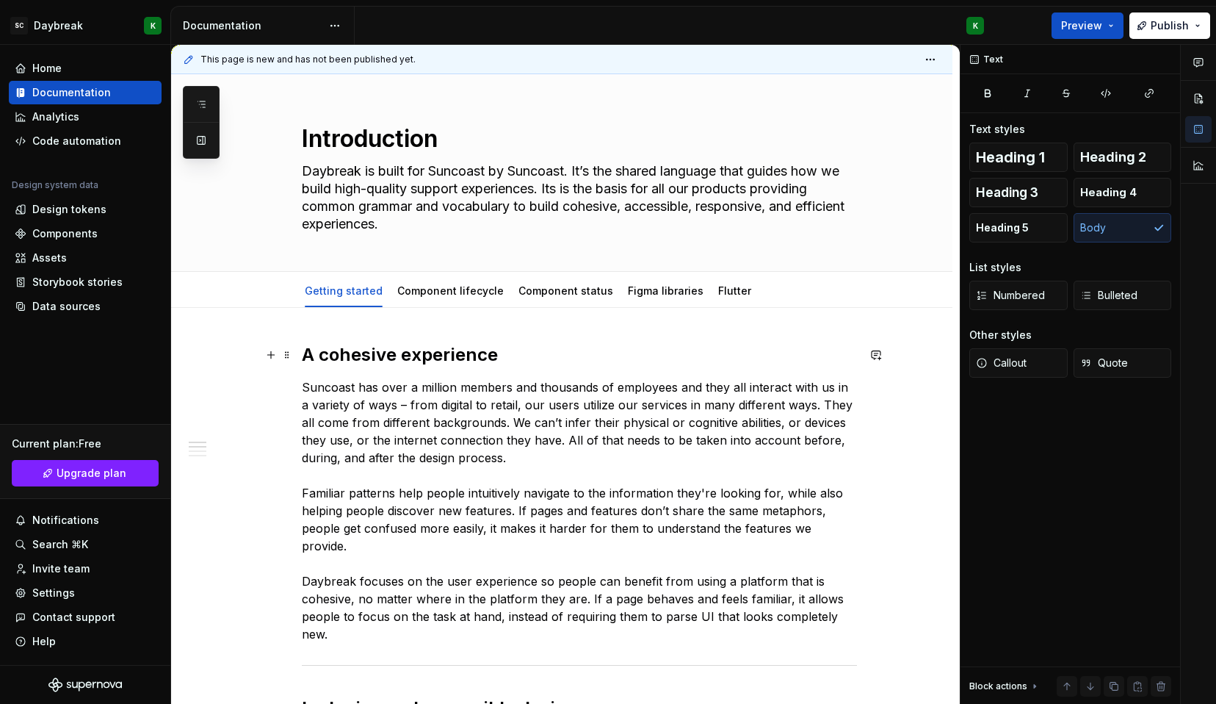
click at [369, 355] on h2 "A cohesive experience" at bounding box center [579, 355] width 555 height 24
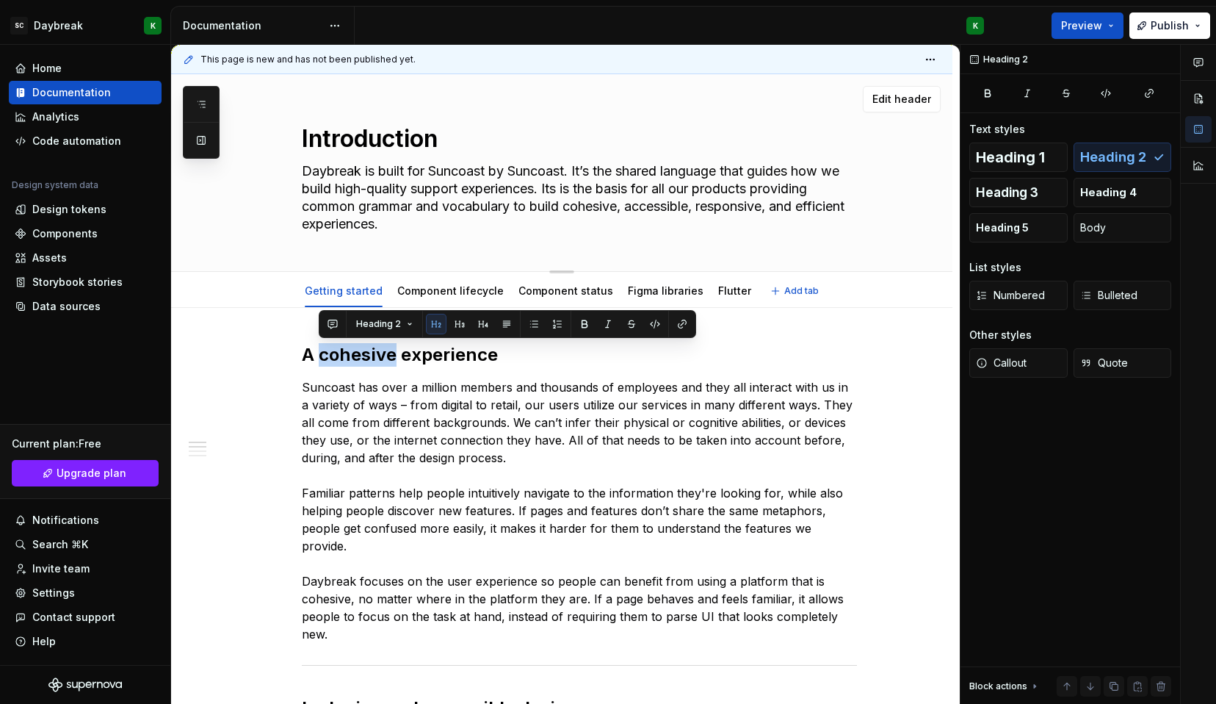
click at [352, 142] on textarea "Introduction" at bounding box center [576, 138] width 555 height 35
click at [1010, 56] on div "Heading 2" at bounding box center [1000, 59] width 70 height 21
click at [369, 141] on textarea "Introduction" at bounding box center [576, 138] width 555 height 35
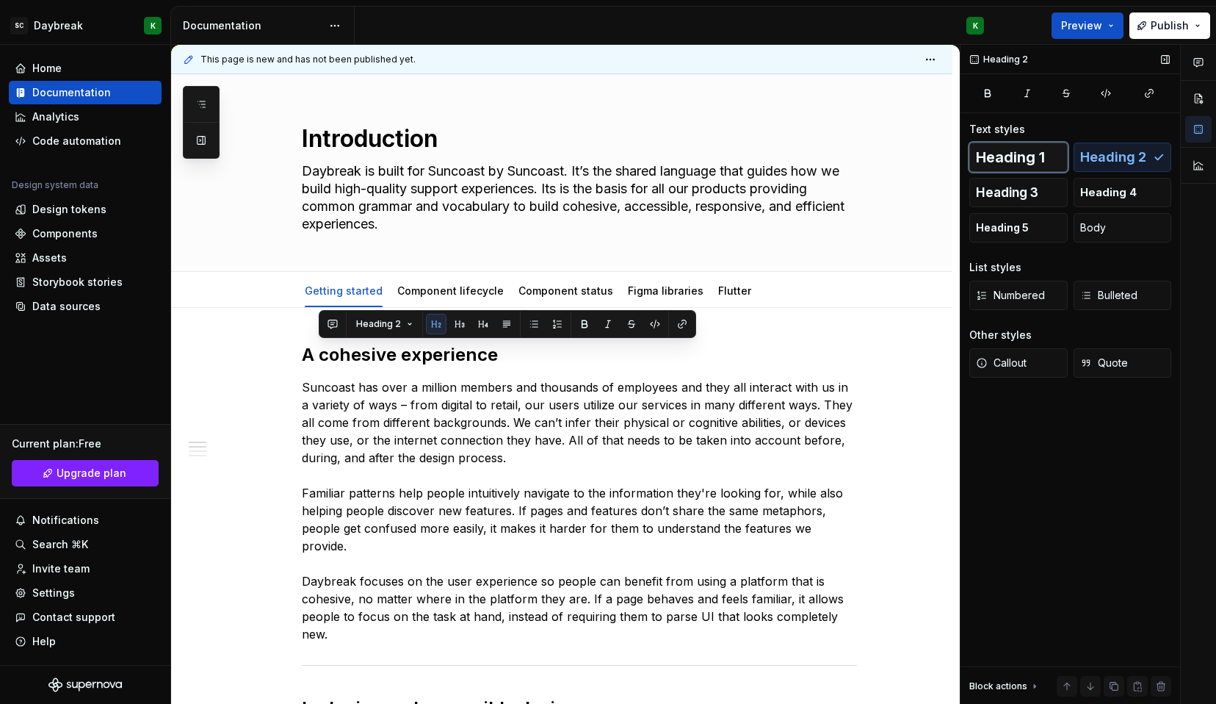
click at [1024, 155] on span "Heading 1" at bounding box center [1010, 157] width 69 height 15
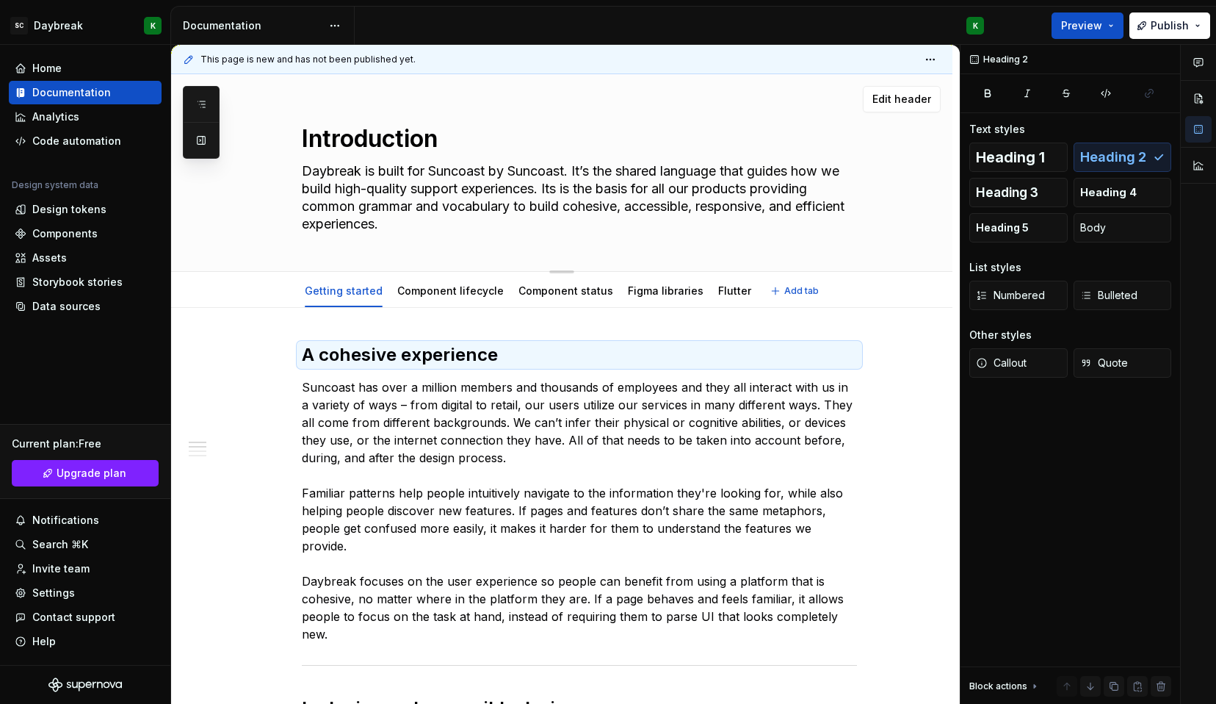
click at [335, 131] on textarea "Introduction" at bounding box center [576, 138] width 555 height 35
click at [1015, 156] on span "Heading 1" at bounding box center [1010, 157] width 69 height 15
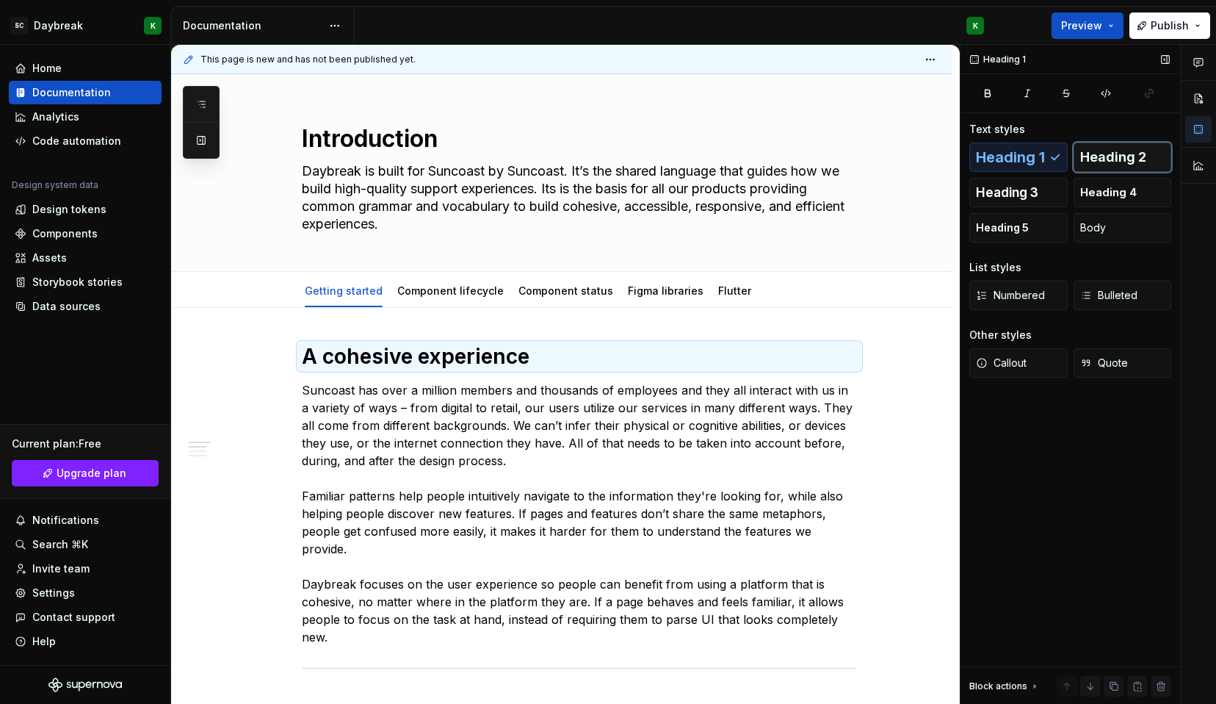
click at [1119, 145] on button "Heading 2" at bounding box center [1123, 156] width 98 height 29
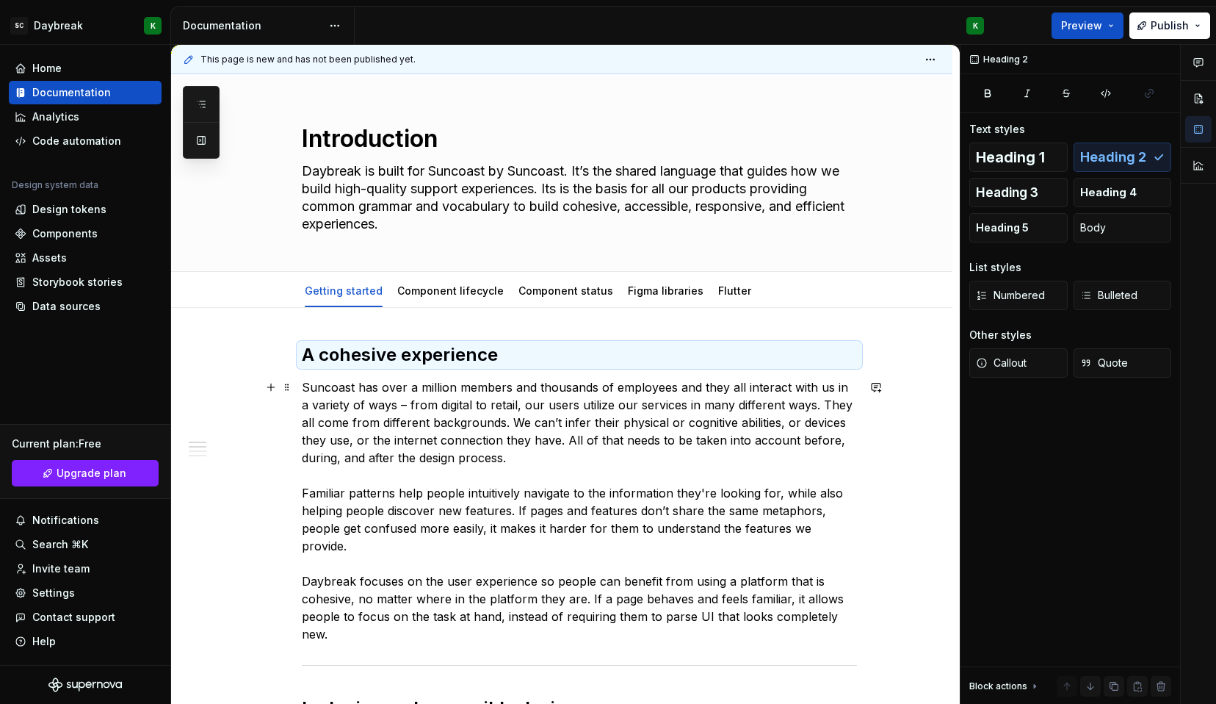
click at [455, 560] on p "Suncoast has over a million members and thousands of employees and they all int…" at bounding box center [579, 510] width 555 height 264
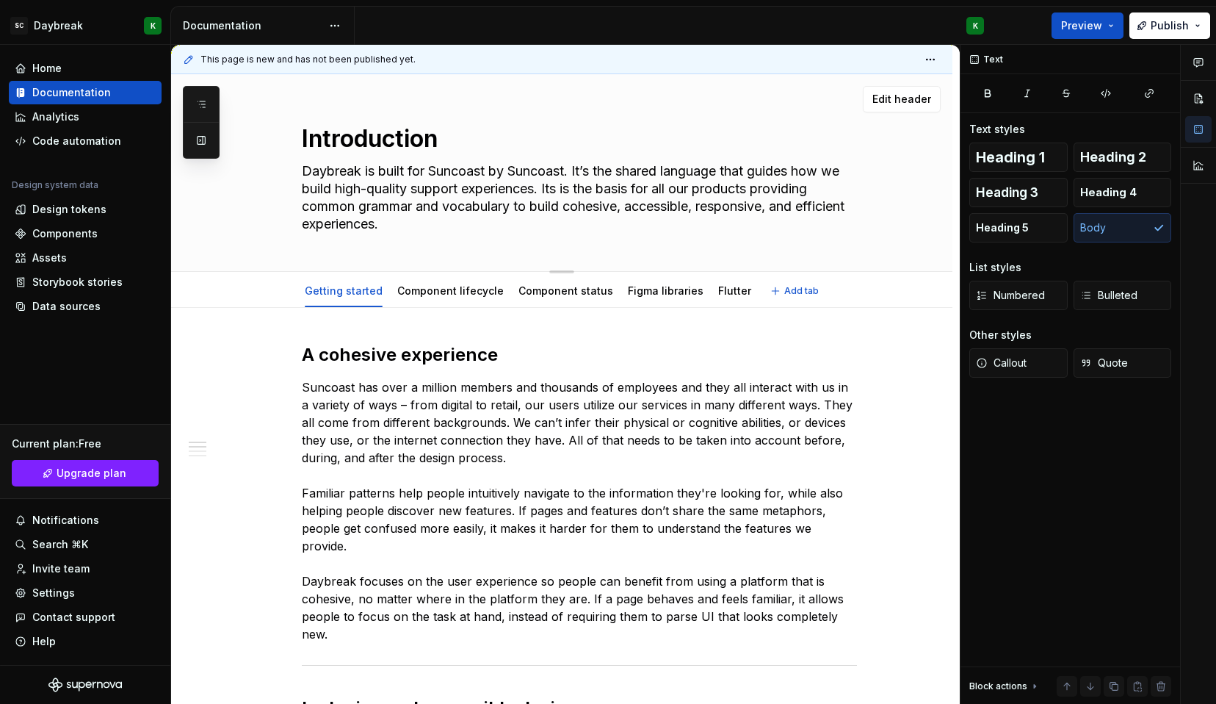
click at [376, 142] on textarea "Introduction" at bounding box center [576, 138] width 555 height 35
type textarea "*"
type textarea "Introduction"
type textarea "*"
type textarea "Introduction"
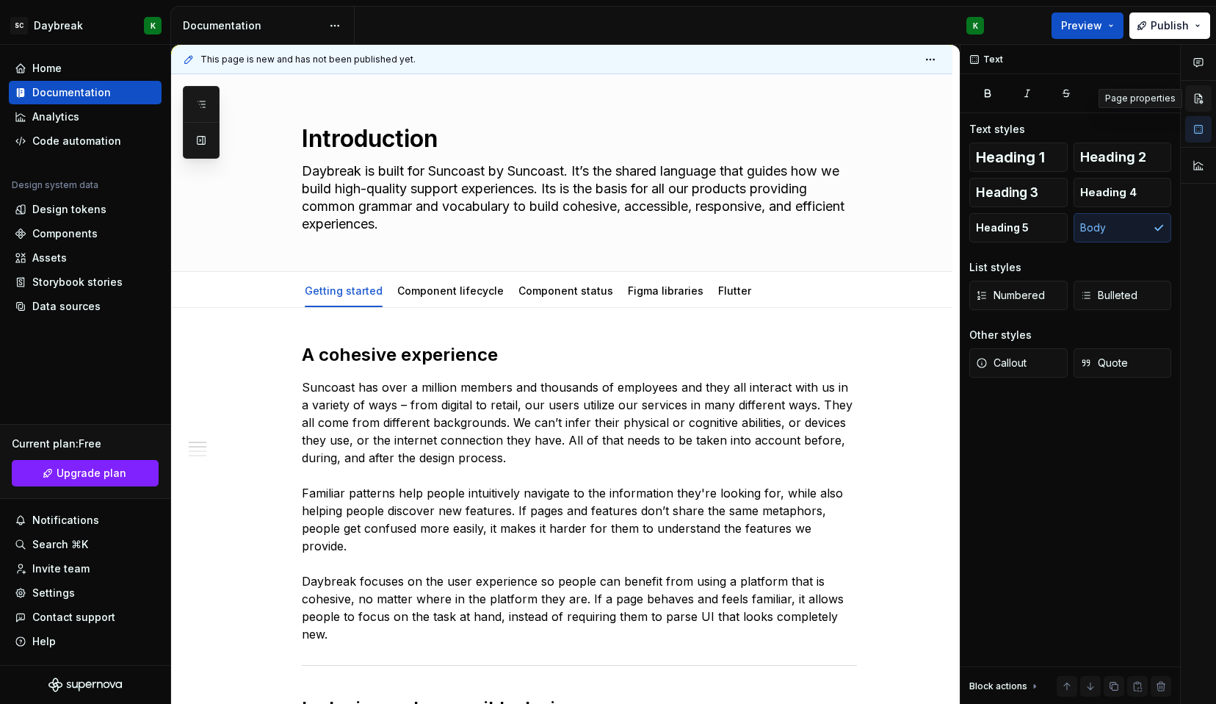
click at [1193, 93] on button "button" at bounding box center [1198, 98] width 26 height 26
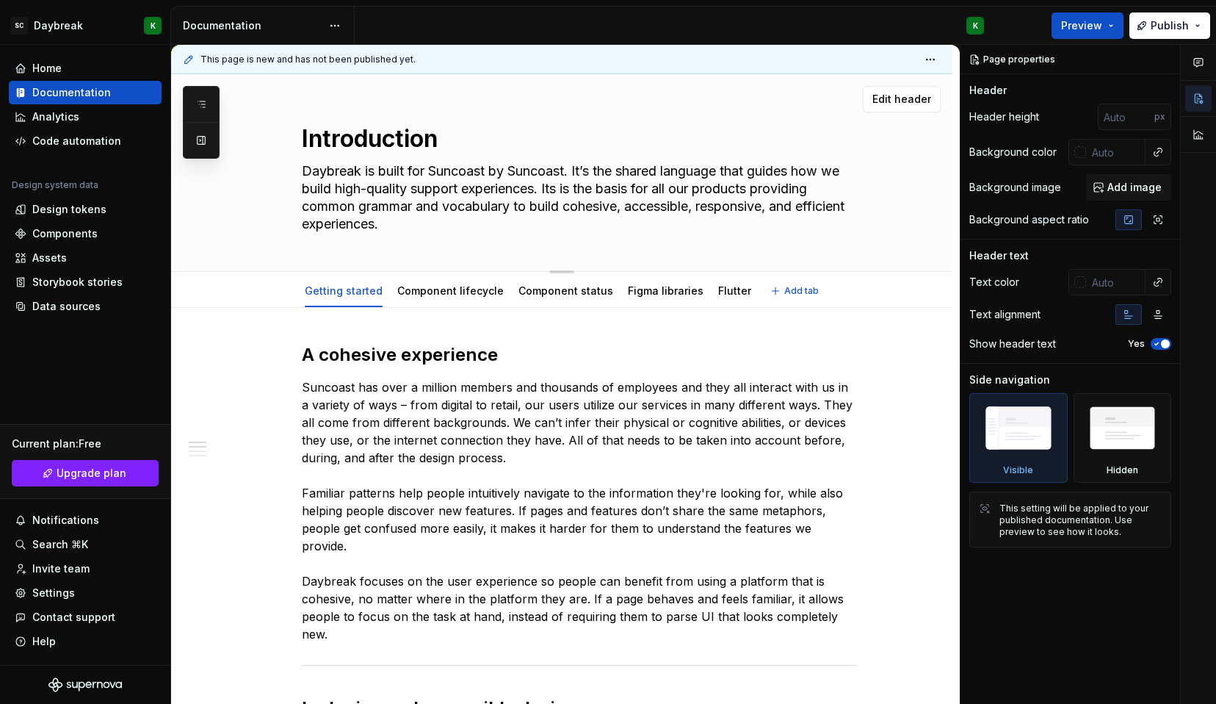
click at [355, 198] on textarea "Daybreak is built for Suncoast by Suncoast. It’s the shared language that guide…" at bounding box center [576, 197] width 555 height 76
click at [344, 131] on textarea "Introduction" at bounding box center [576, 138] width 555 height 35
click at [353, 353] on h2 "A cohesive experience" at bounding box center [579, 355] width 555 height 24
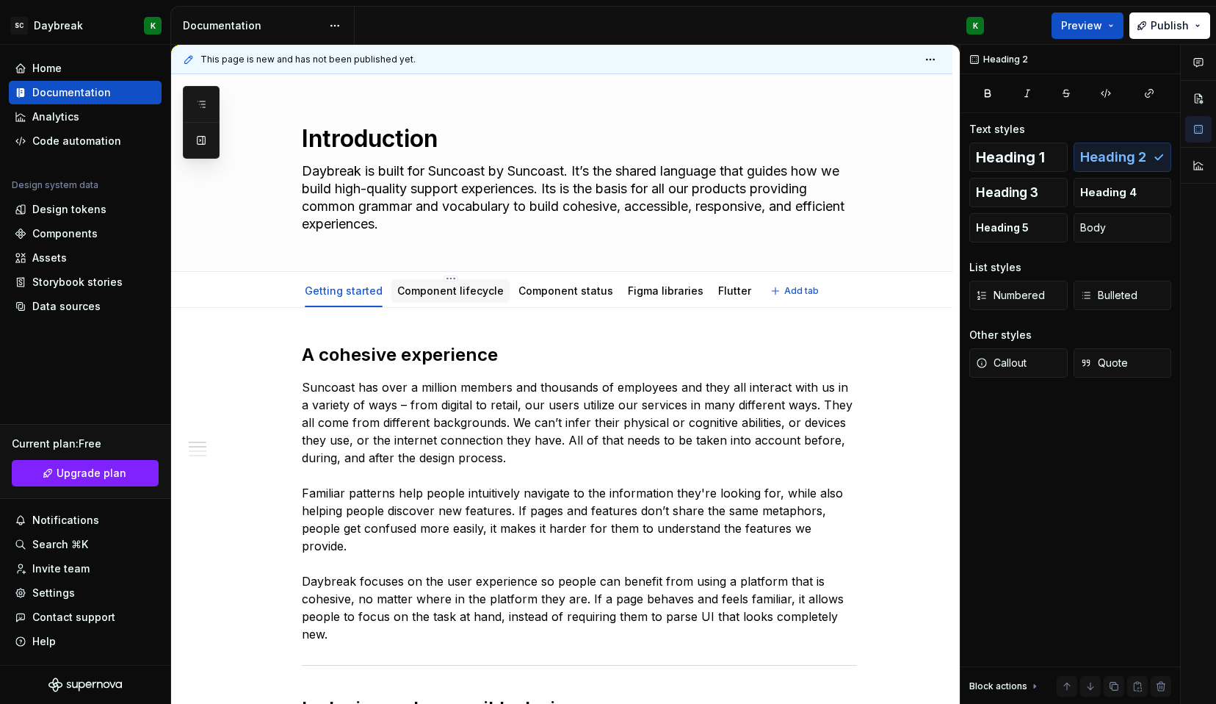
click at [416, 295] on link "Component lifecycle" at bounding box center [450, 290] width 106 height 12
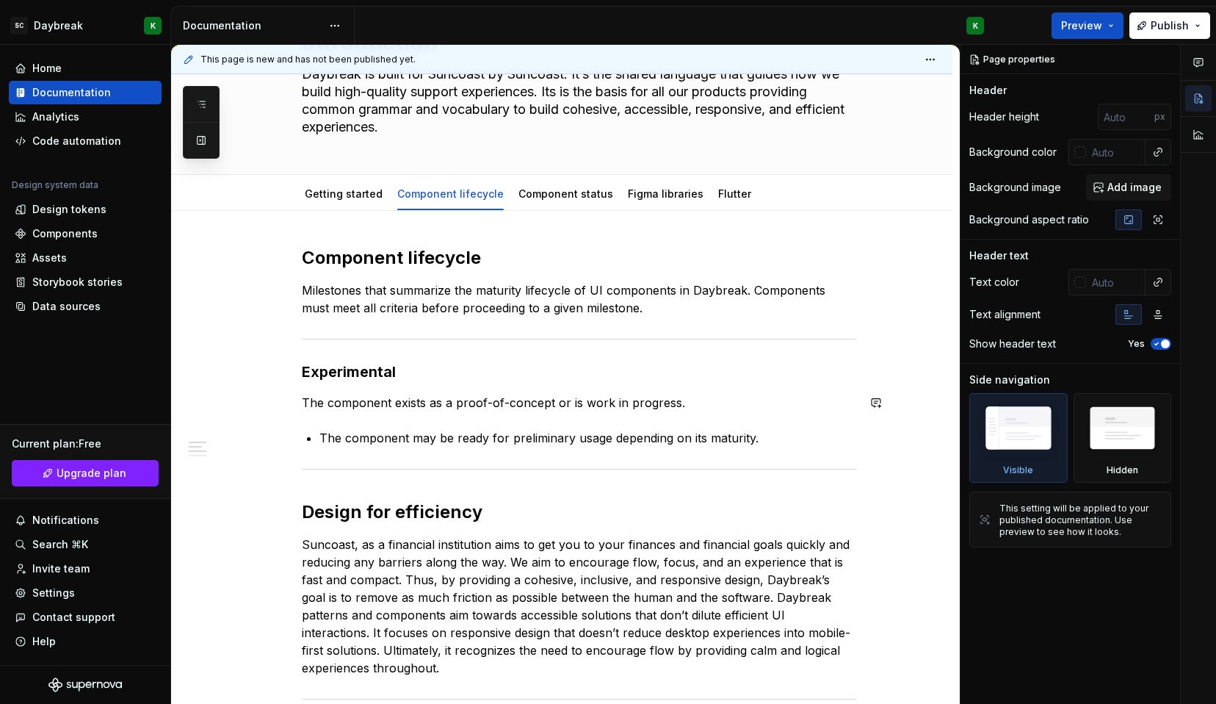
scroll to position [107, 0]
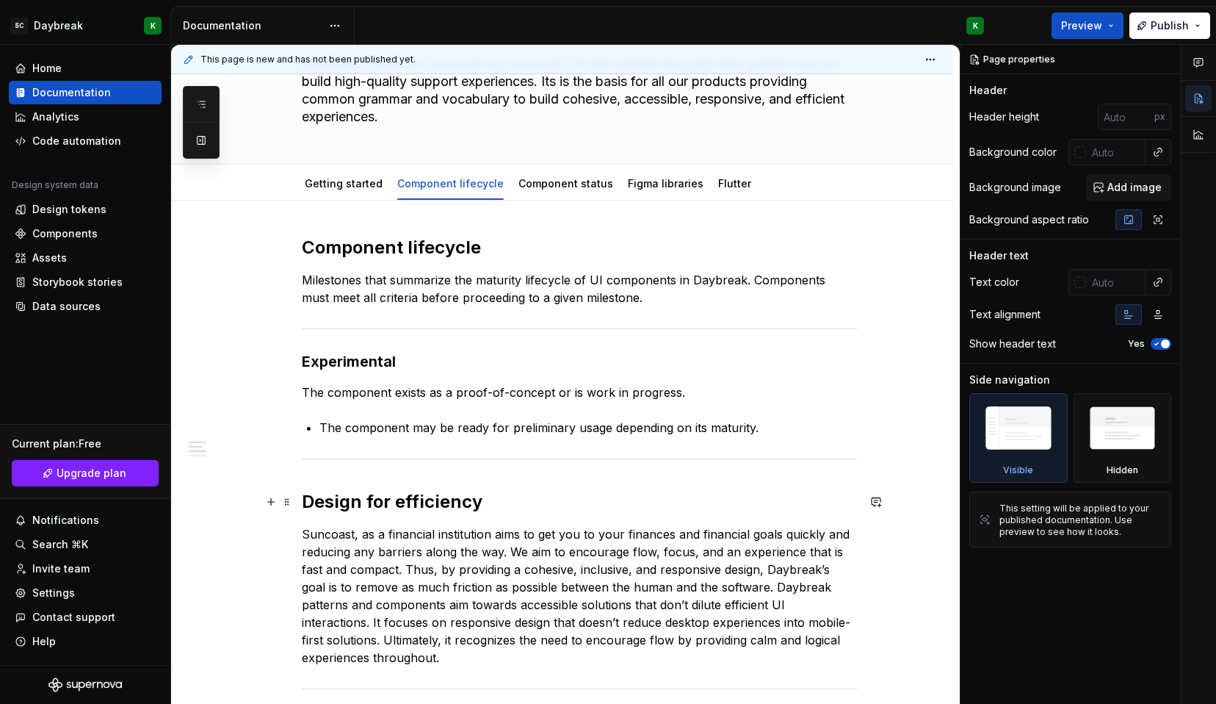
click at [355, 501] on h2 "Design for efficiency" at bounding box center [579, 502] width 555 height 24
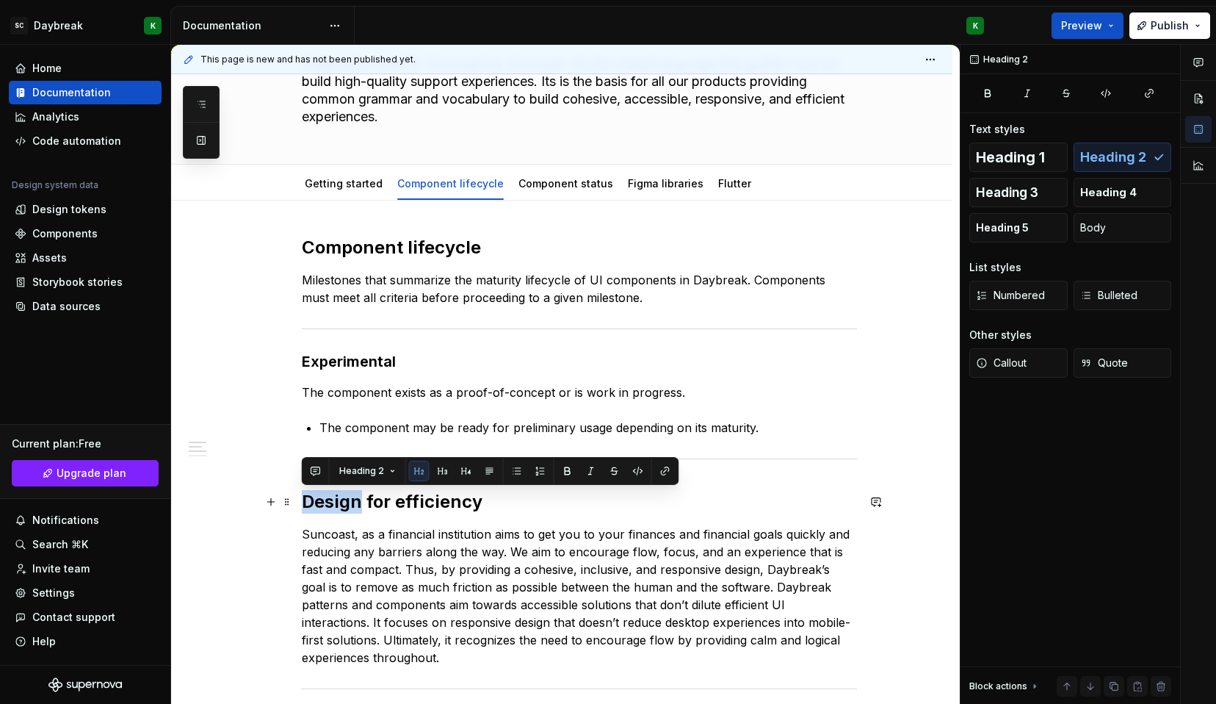
click at [355, 501] on h2 "Design for efficiency" at bounding box center [579, 502] width 555 height 24
click at [435, 470] on button "button" at bounding box center [443, 470] width 21 height 21
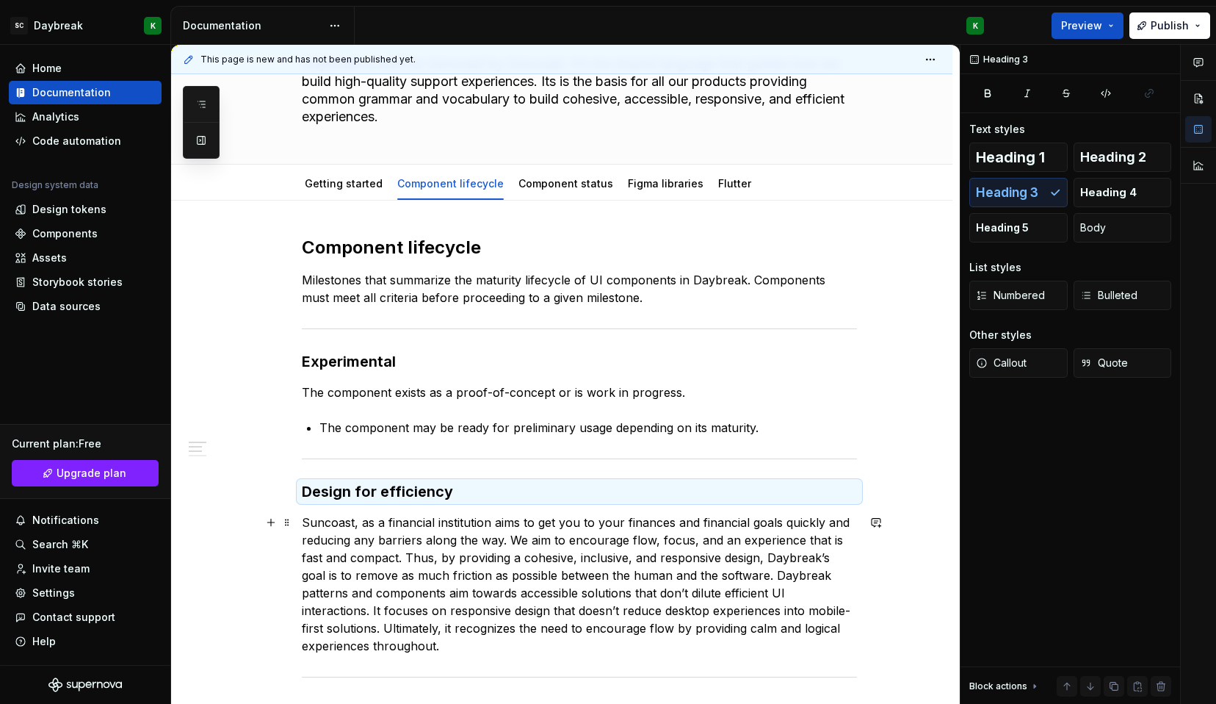
type textarea "*"
click at [333, 490] on h3 "Design for efficiency" at bounding box center [579, 491] width 555 height 21
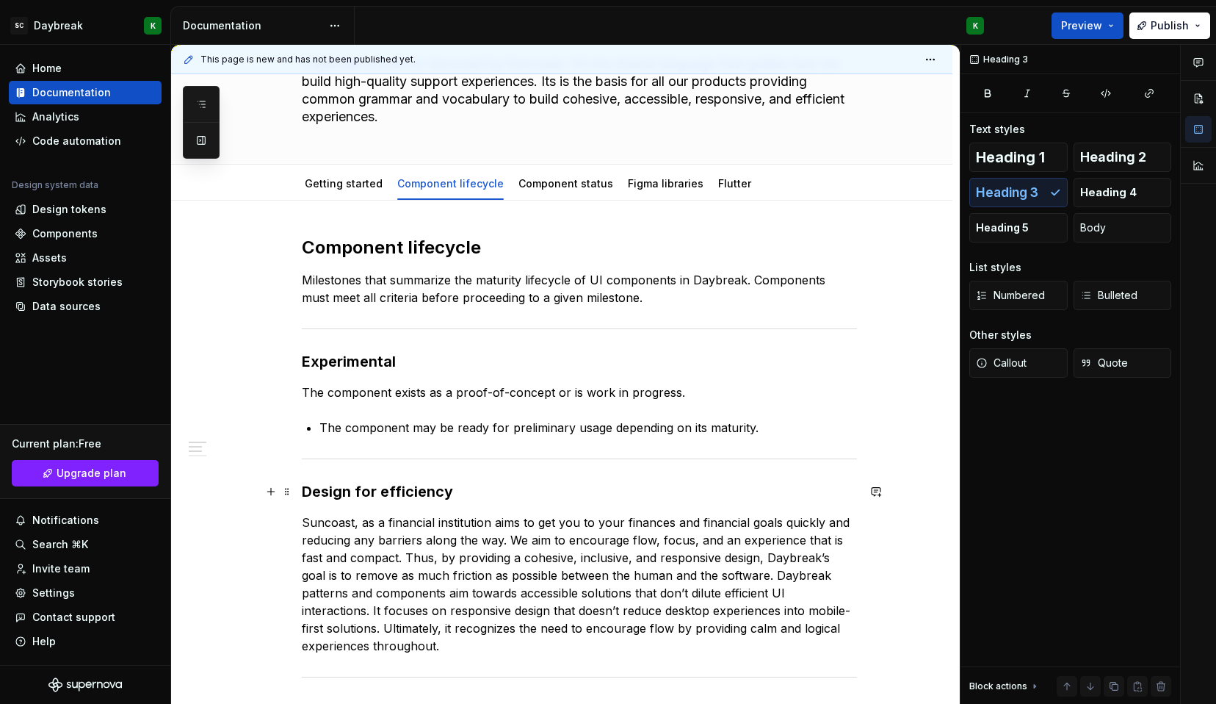
click at [333, 490] on h3 "Design for efficiency" at bounding box center [579, 491] width 555 height 21
click at [405, 557] on p "Suncoast, as a financial institution aims to get you to your finances and finan…" at bounding box center [579, 583] width 555 height 141
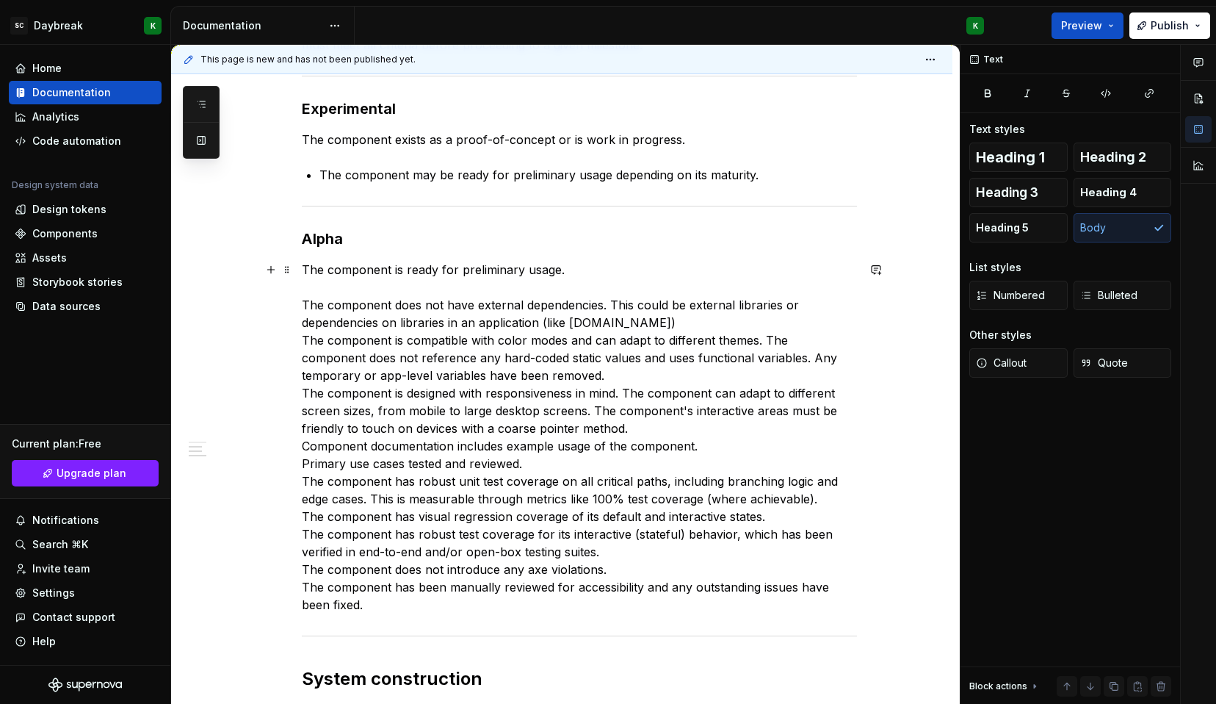
scroll to position [363, 0]
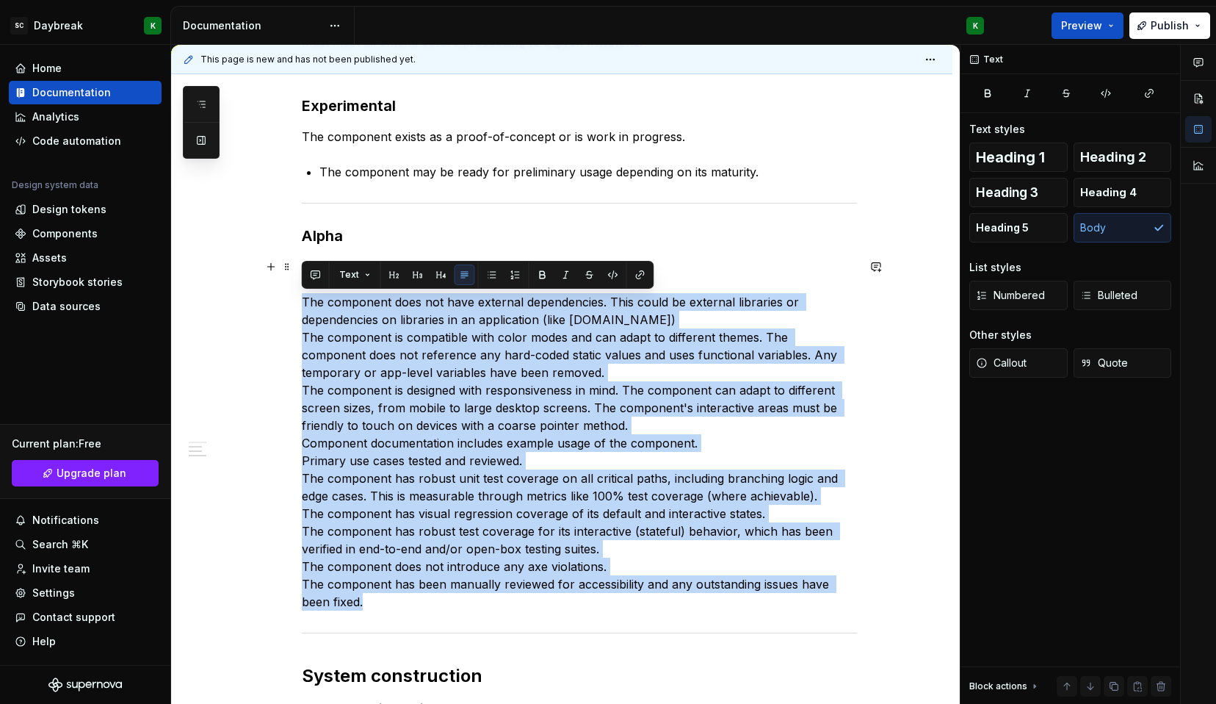
drag, startPoint x: 373, startPoint y: 604, endPoint x: 297, endPoint y: 308, distance: 306.2
click at [297, 308] on div "Component lifecycle Milestones that summarize the maturity lifecycle of UI comp…" at bounding box center [561, 639] width 781 height 1388
click at [494, 279] on button "button" at bounding box center [492, 274] width 21 height 21
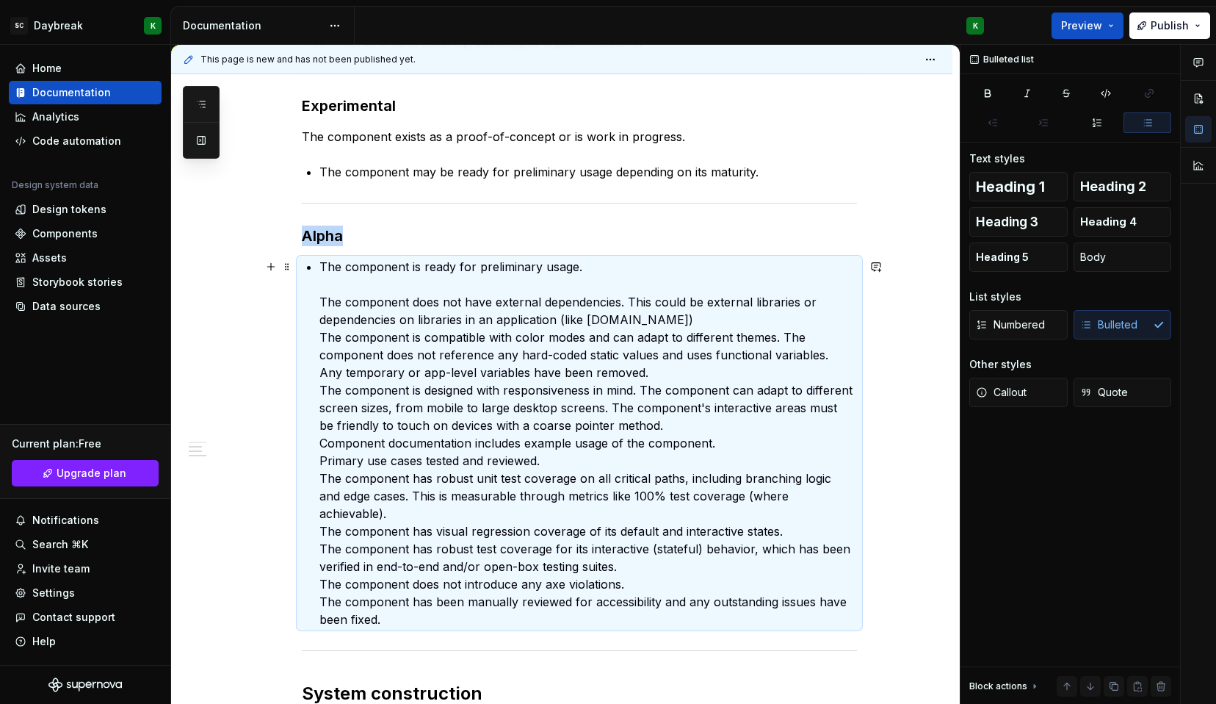
click at [322, 294] on p "The component is ready for preliminary usage. The component does not have exter…" at bounding box center [588, 443] width 538 height 370
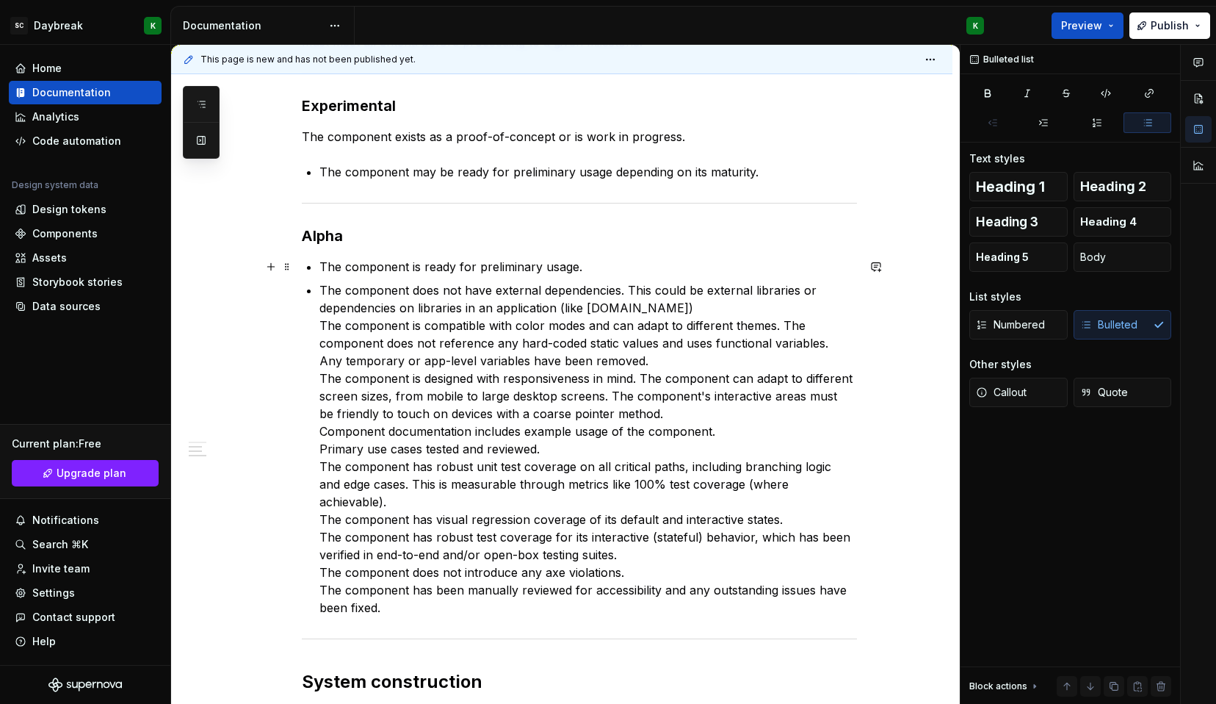
click at [315, 272] on div "Component lifecycle Milestones that summarize the maturity lifecycle of UI comp…" at bounding box center [579, 545] width 555 height 1130
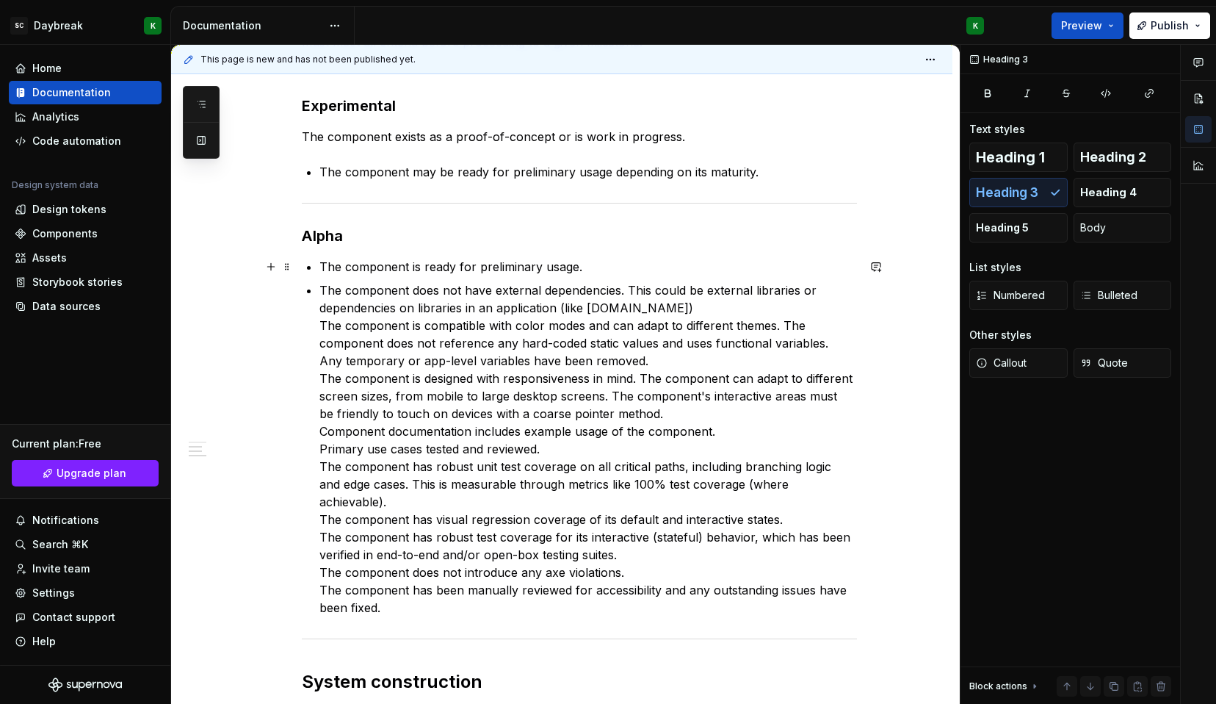
click at [320, 263] on p "The component is ready for preliminary usage." at bounding box center [588, 267] width 538 height 18
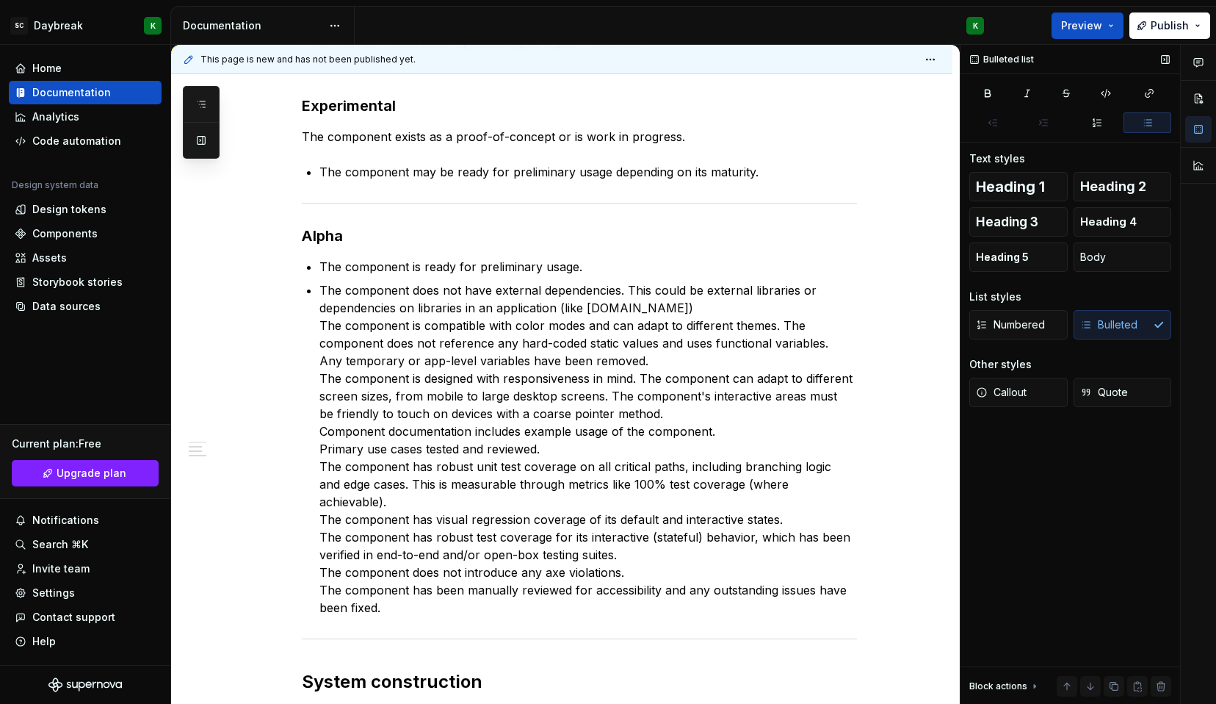
click at [1108, 325] on div "Numbered Bulleted" at bounding box center [1070, 324] width 202 height 29
click at [1150, 326] on div "Numbered Bulleted" at bounding box center [1070, 324] width 202 height 29
click at [1081, 326] on div "Numbered Bulleted" at bounding box center [1070, 324] width 202 height 29
click at [1086, 264] on span "Body" at bounding box center [1093, 257] width 26 height 15
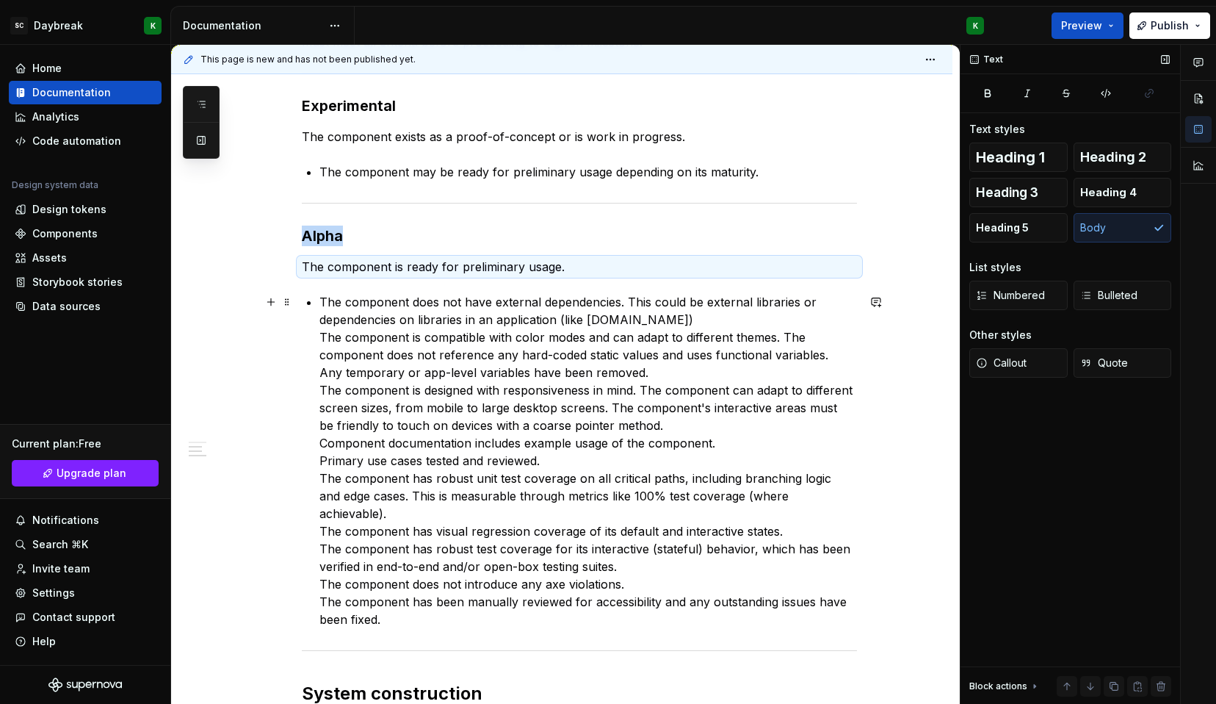
click at [316, 336] on div "Component lifecycle Milestones that summarize the maturity lifecycle of UI comp…" at bounding box center [579, 551] width 555 height 1142
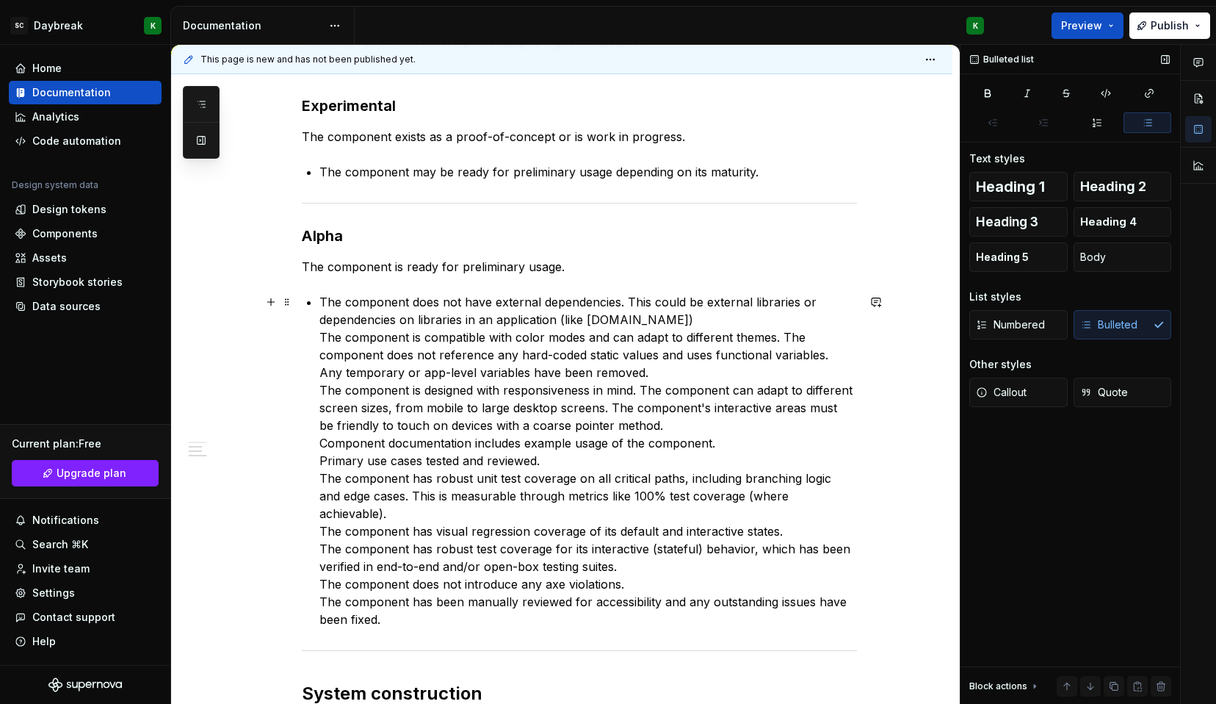
click at [324, 336] on p "The component does not have external dependencies. This could be external libra…" at bounding box center [588, 460] width 538 height 335
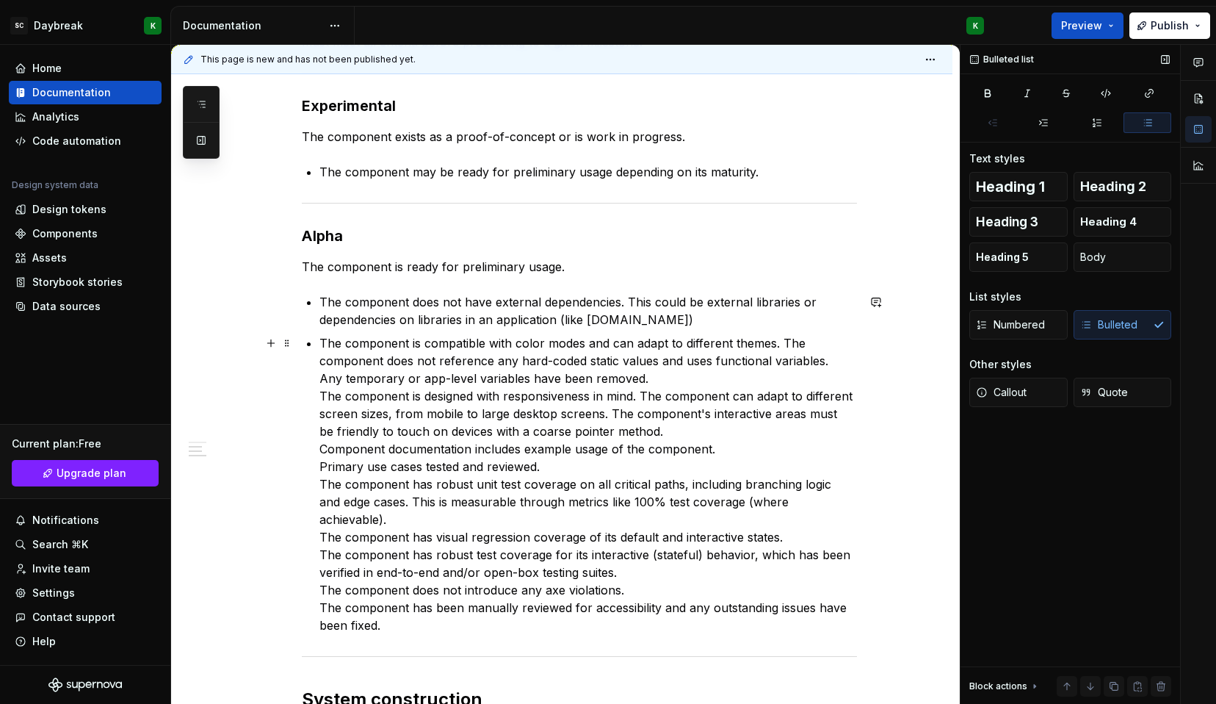
click at [317, 394] on div "Component lifecycle Milestones that summarize the maturity lifecycle of UI comp…" at bounding box center [579, 554] width 555 height 1148
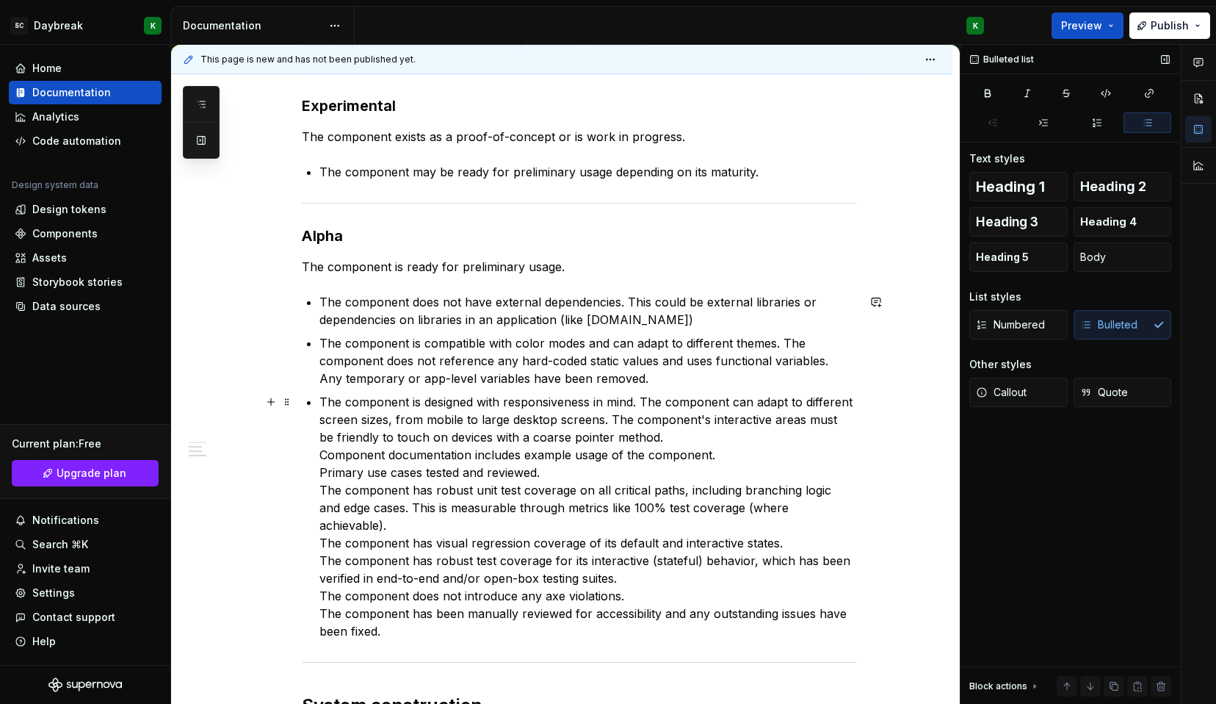
click at [318, 458] on div "Component lifecycle Milestones that summarize the maturity lifecycle of UI comp…" at bounding box center [579, 557] width 555 height 1154
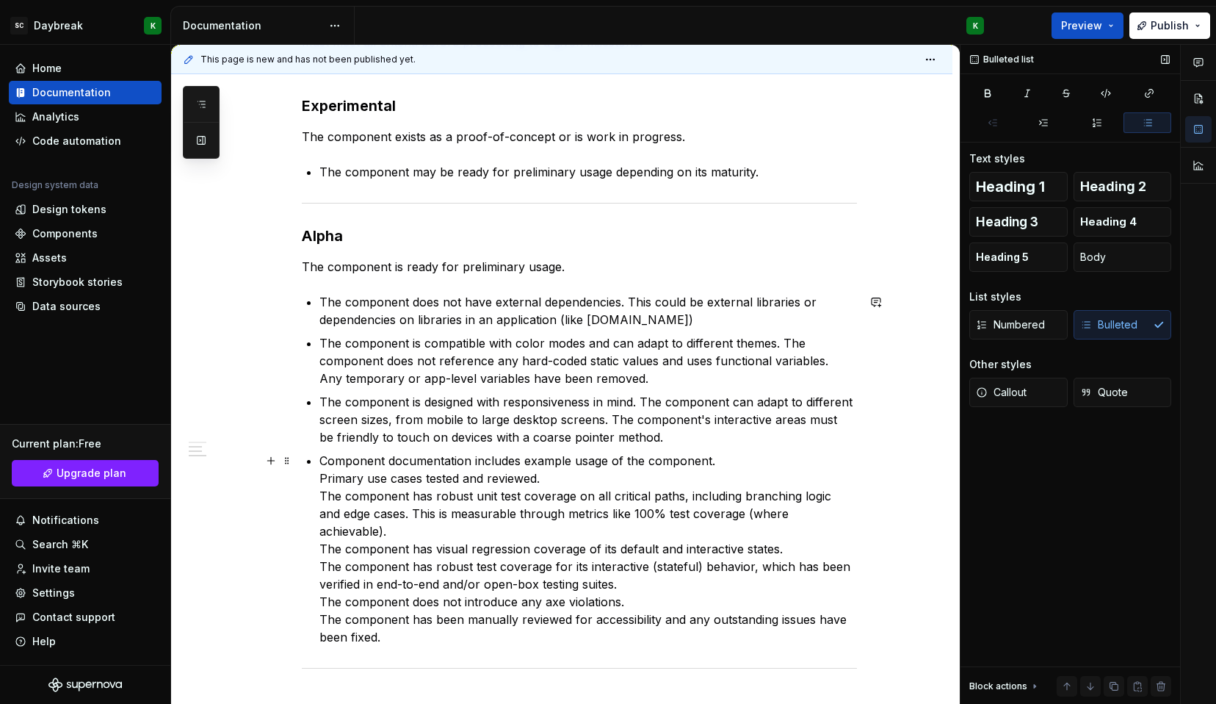
click at [320, 477] on p "Component documentation includes example usage of the component. Primary use ca…" at bounding box center [588, 549] width 538 height 194
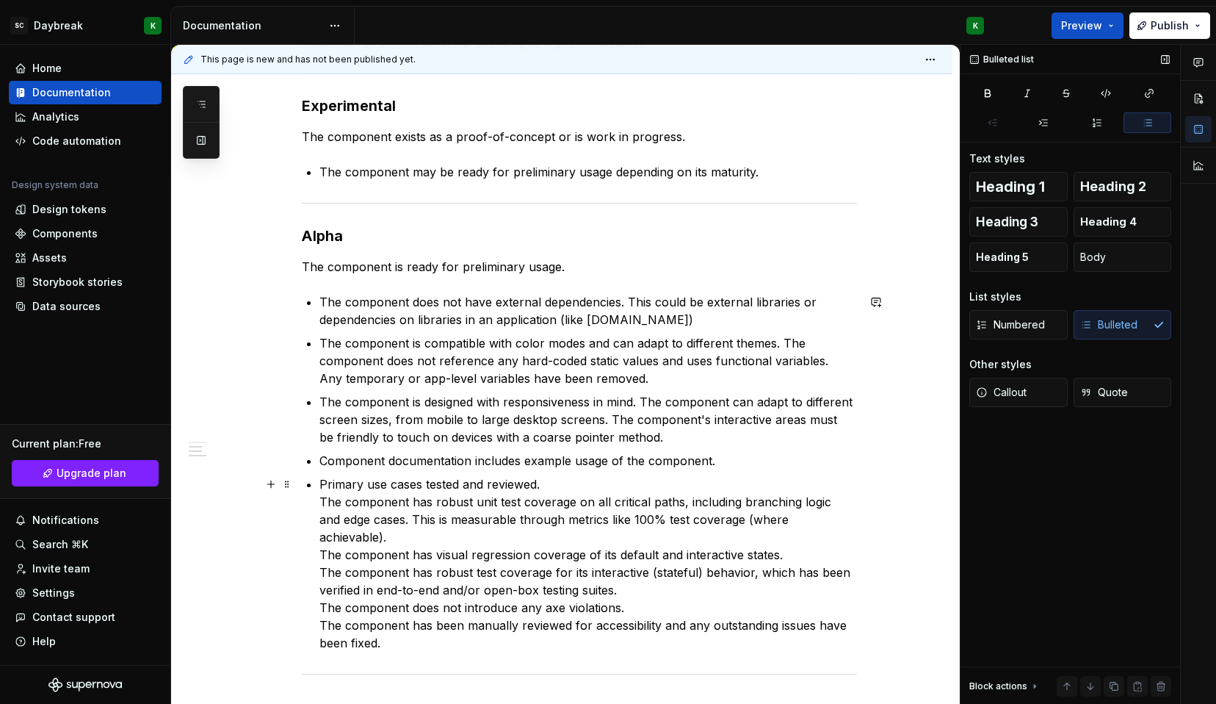
click at [319, 496] on p "Primary use cases tested and reviewed. The component has robust unit test cover…" at bounding box center [588, 563] width 538 height 176
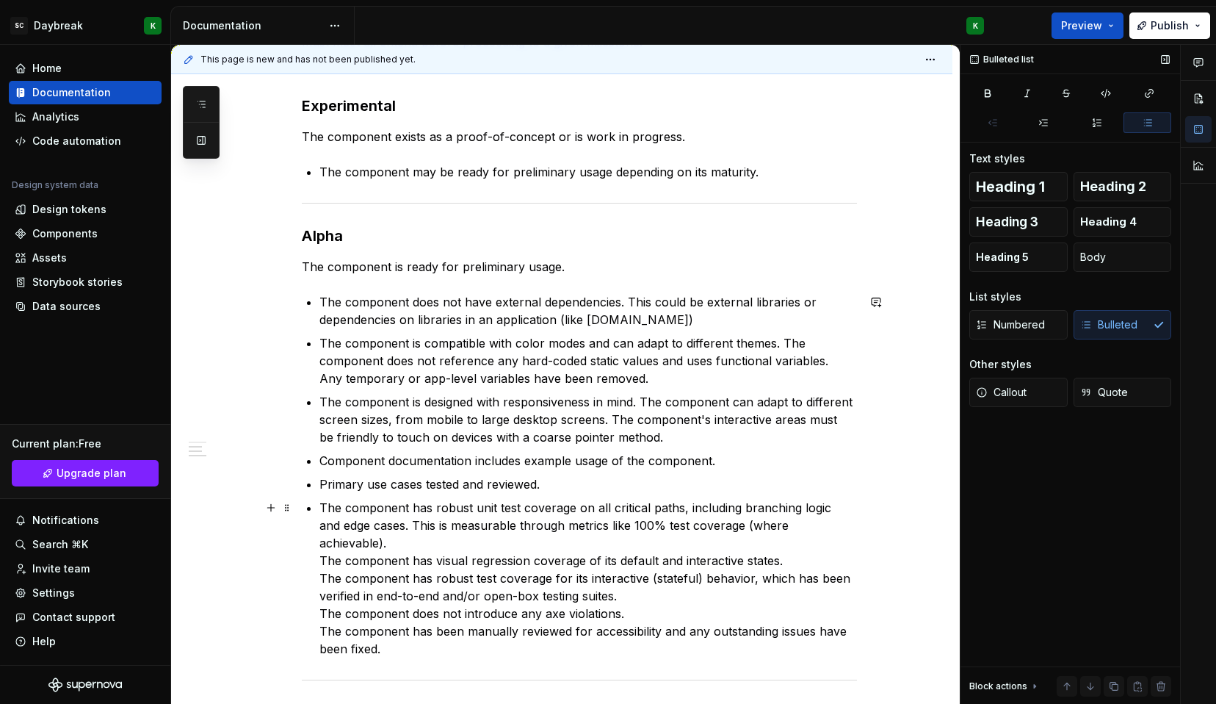
click at [317, 536] on div "Component lifecycle Milestones that summarize the maturity lifecycle of UI comp…" at bounding box center [579, 565] width 555 height 1171
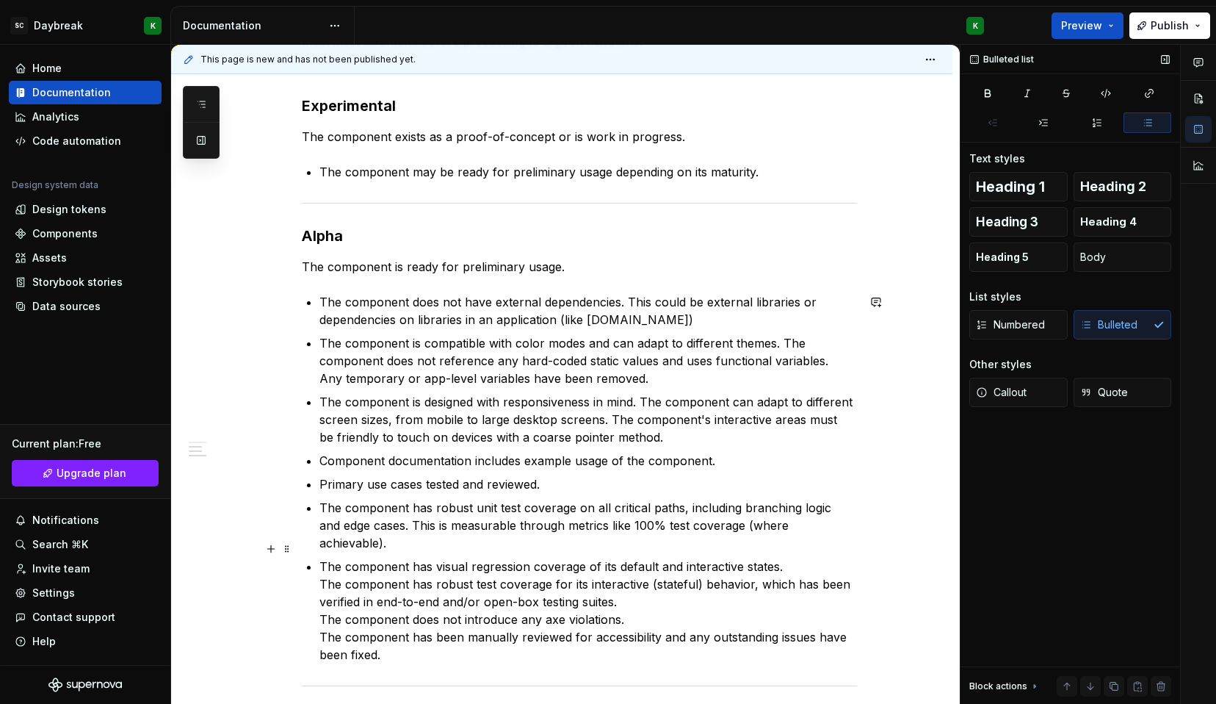
click at [318, 568] on div "Component lifecycle Milestones that summarize the maturity lifecycle of UI comp…" at bounding box center [579, 568] width 555 height 1177
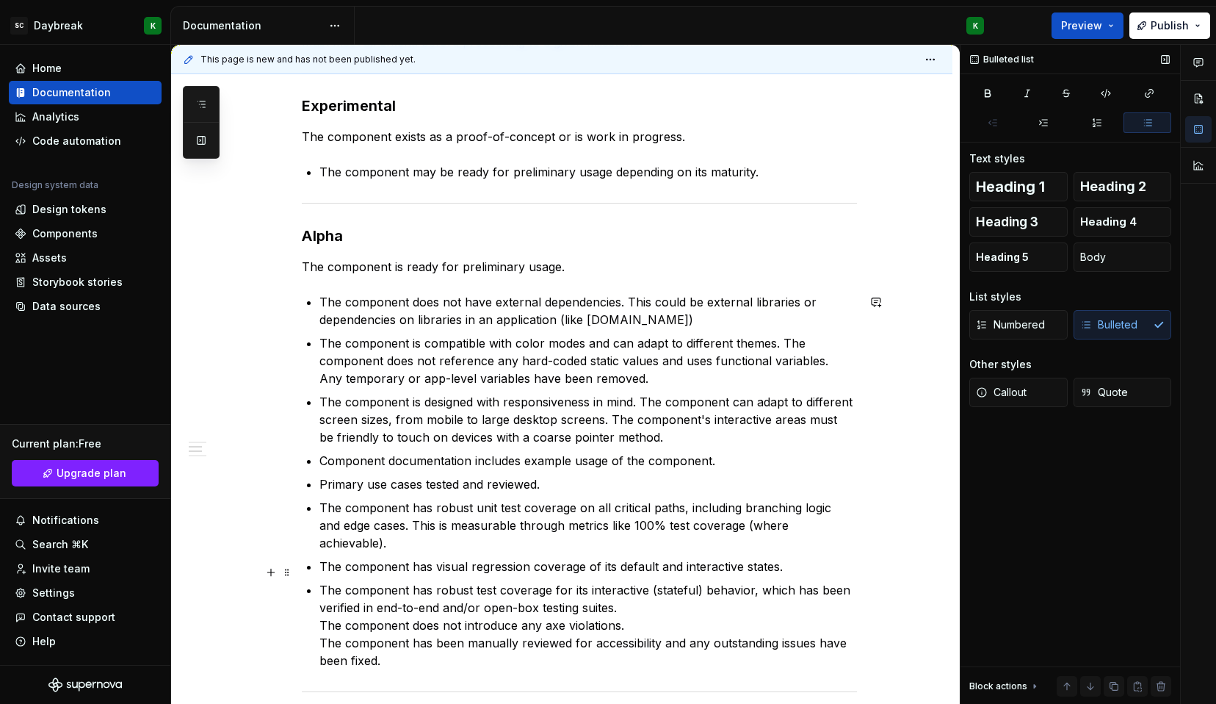
click at [320, 604] on p "The component has robust test coverage for its interactive (stateful) behavior,…" at bounding box center [588, 625] width 538 height 88
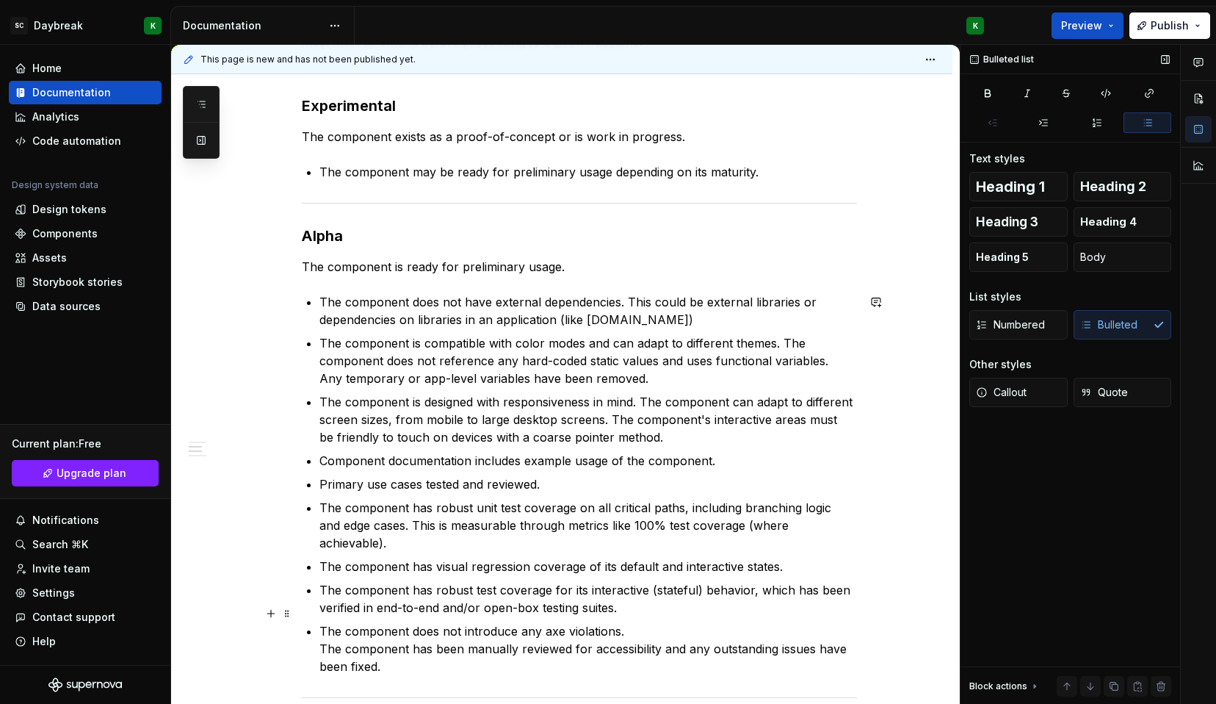
click at [322, 629] on p "The component does not introduce any axe violations. The component has been man…" at bounding box center [588, 648] width 538 height 53
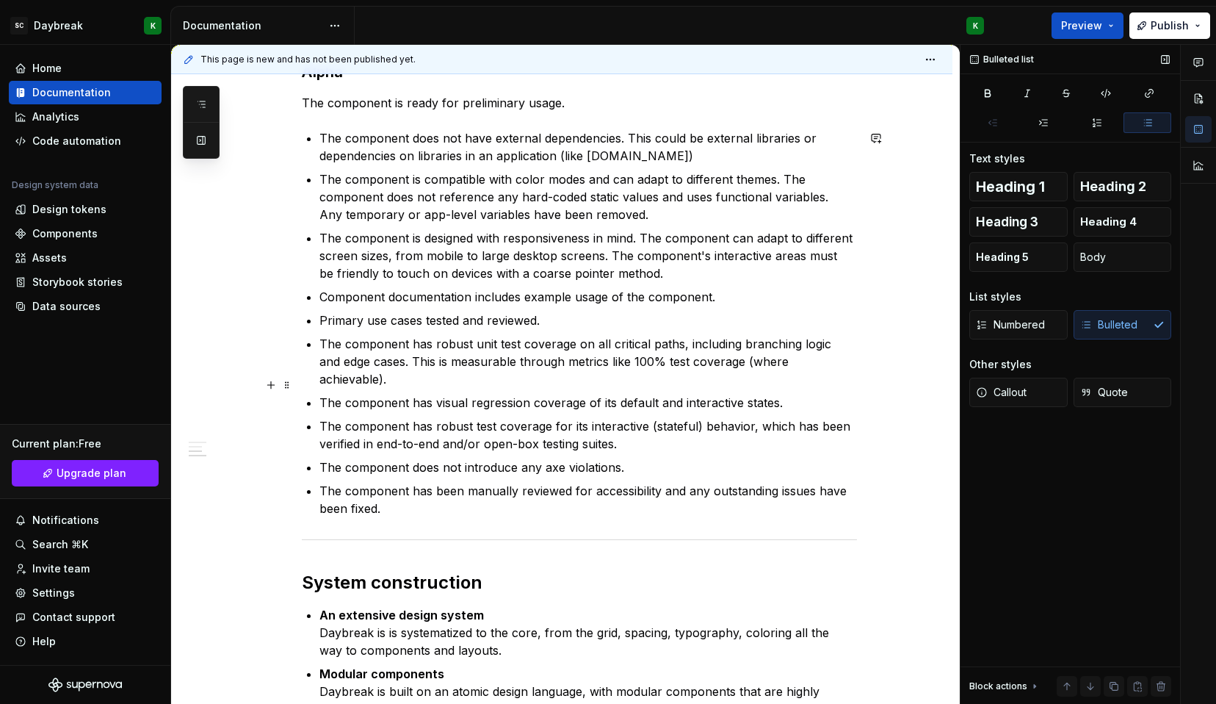
scroll to position [543, 0]
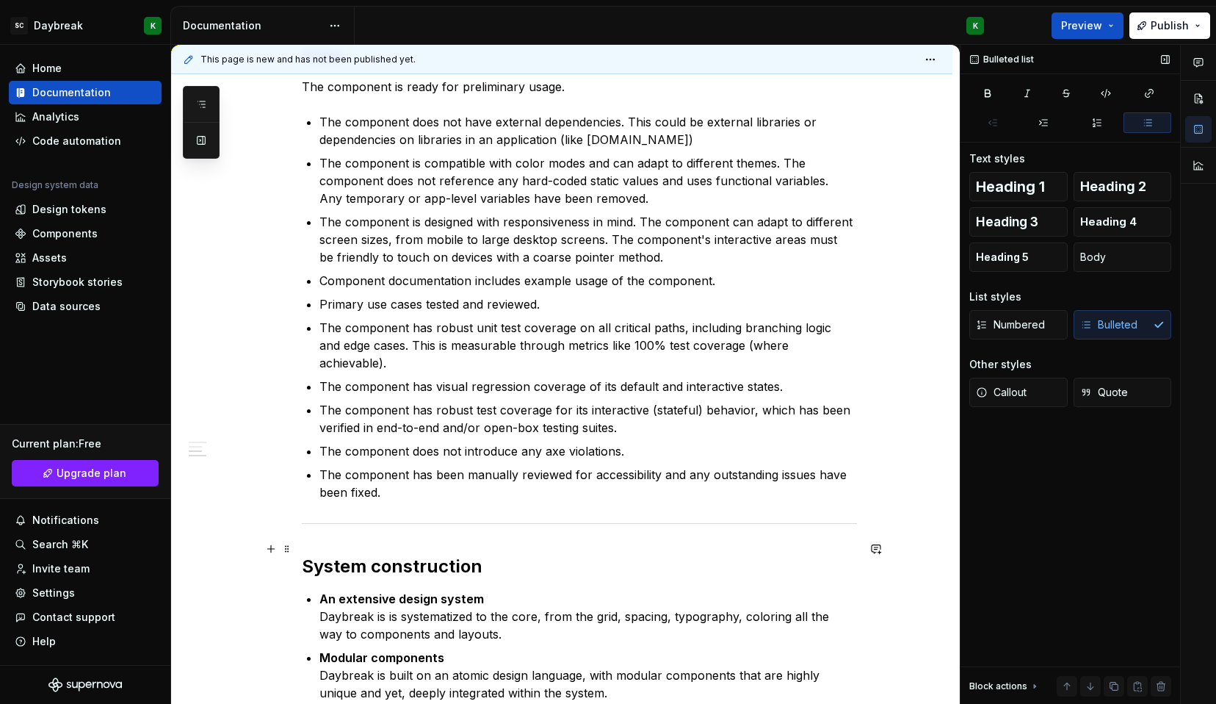
click at [358, 558] on h2 "System construction" at bounding box center [579, 567] width 555 height 24
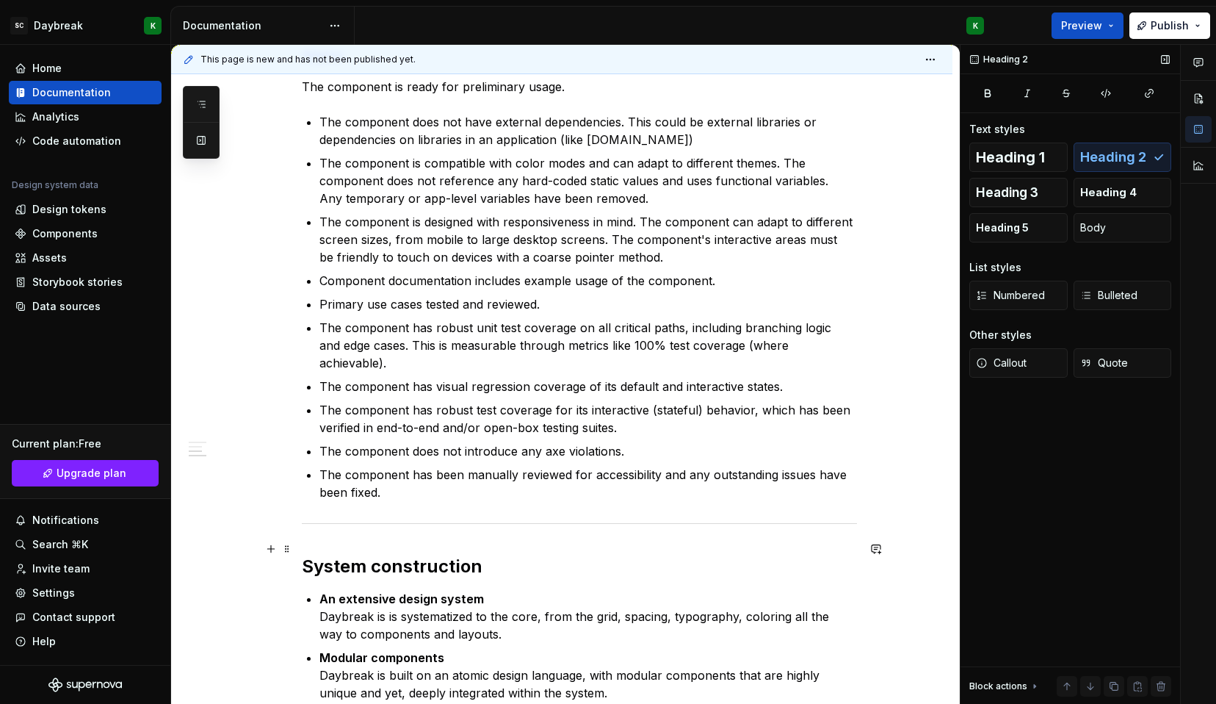
click at [358, 558] on h2 "System construction" at bounding box center [579, 567] width 555 height 24
click at [321, 555] on h2 "Beta" at bounding box center [579, 567] width 555 height 24
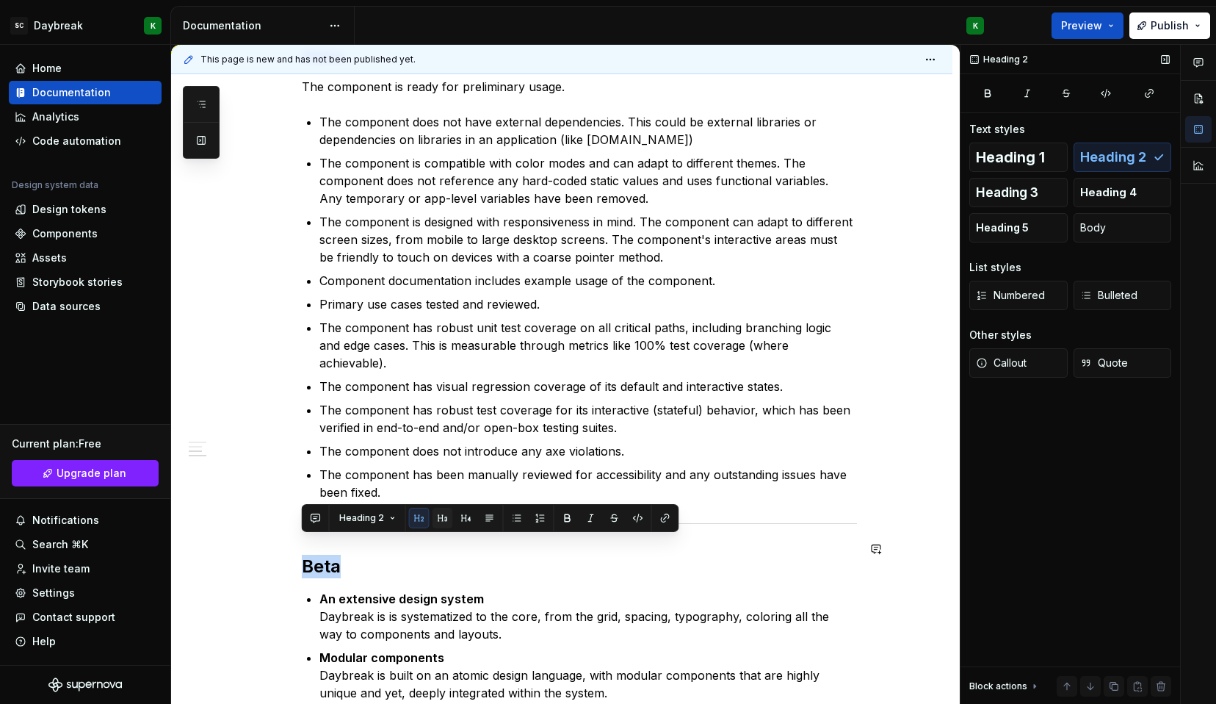
click at [444, 517] on button "button" at bounding box center [443, 518] width 21 height 21
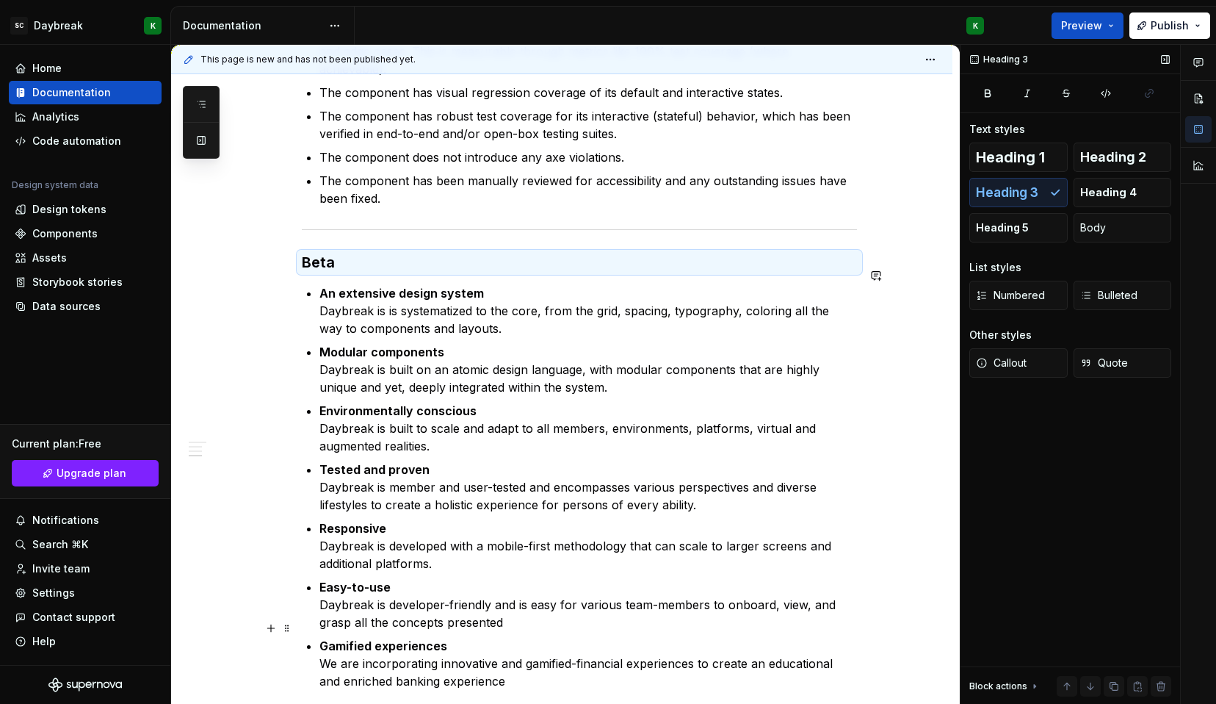
scroll to position [884, 0]
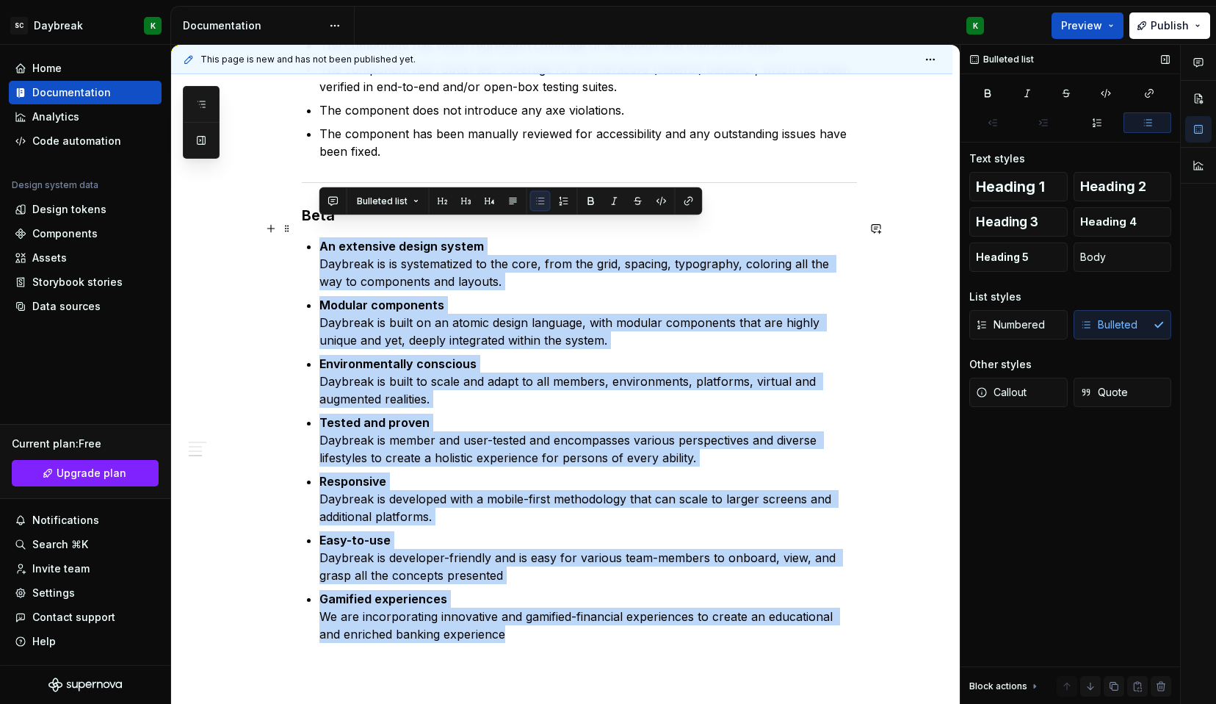
drag, startPoint x: 518, startPoint y: 661, endPoint x: 306, endPoint y: 226, distance: 483.5
click at [306, 226] on div "Component lifecycle Milestones that summarize the maturity lifecycle of UI comp…" at bounding box center [579, 50] width 555 height 1183
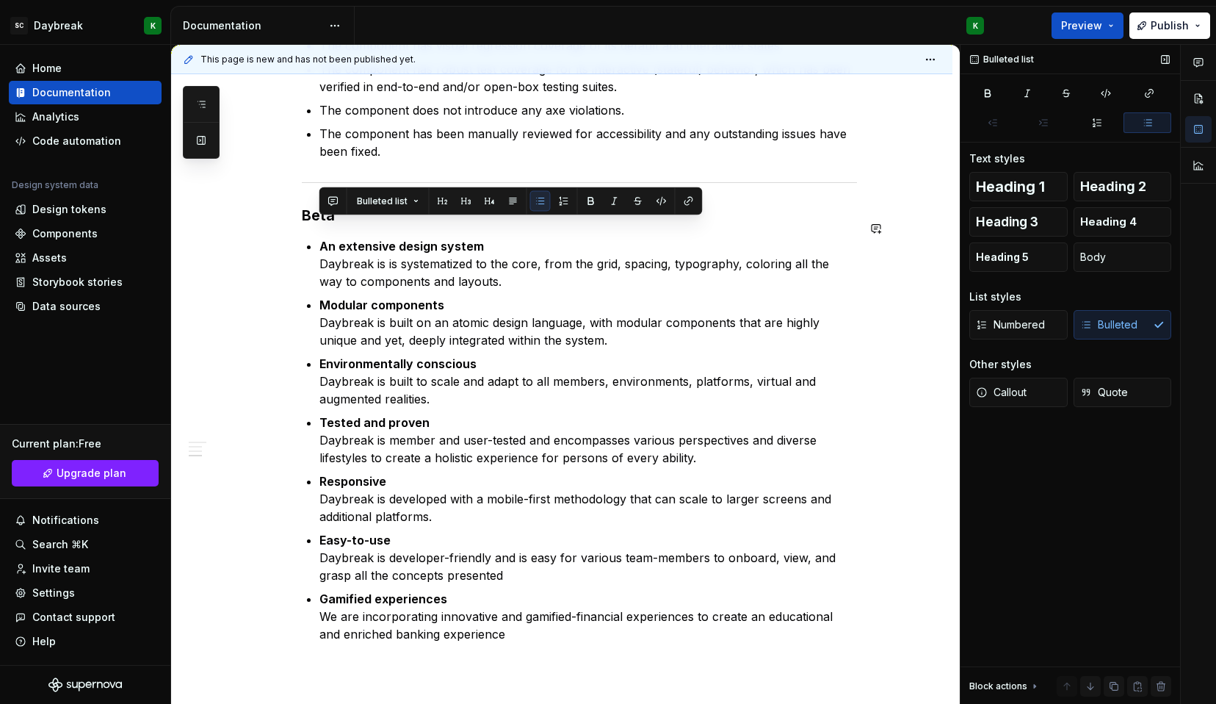
scroll to position [874, 0]
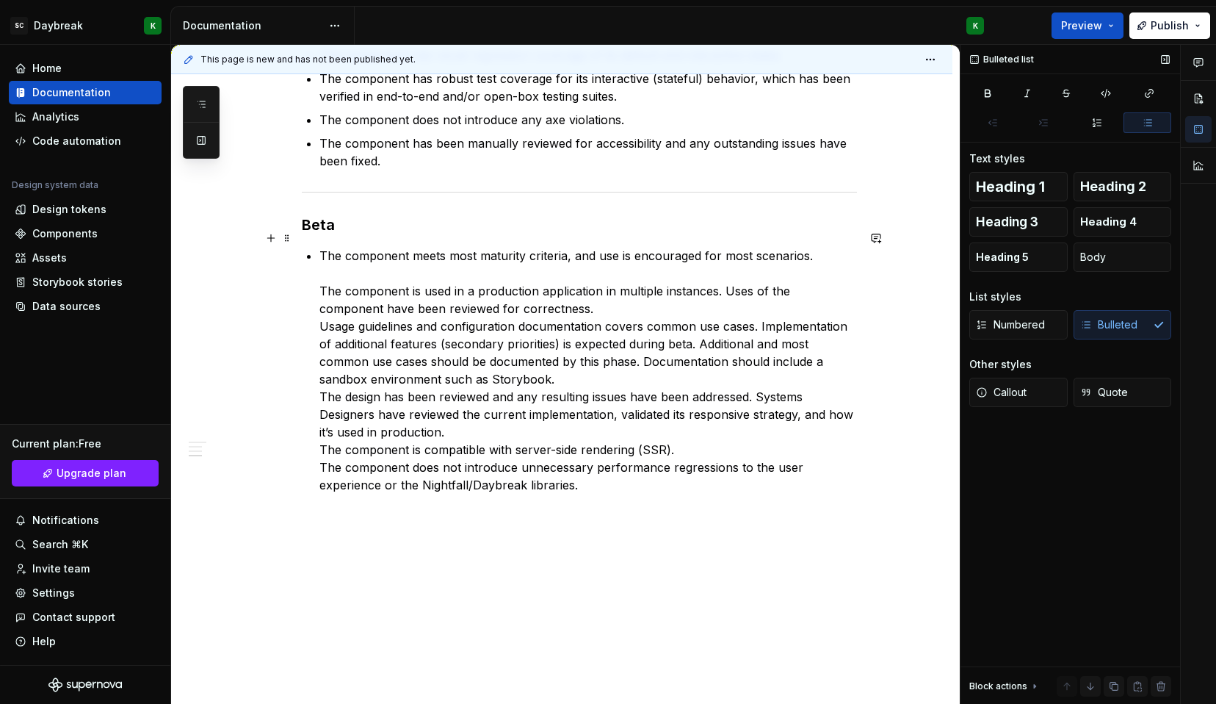
click at [319, 274] on p "The component meets most maturity criteria, and use is encouraged for most scen…" at bounding box center [588, 370] width 538 height 247
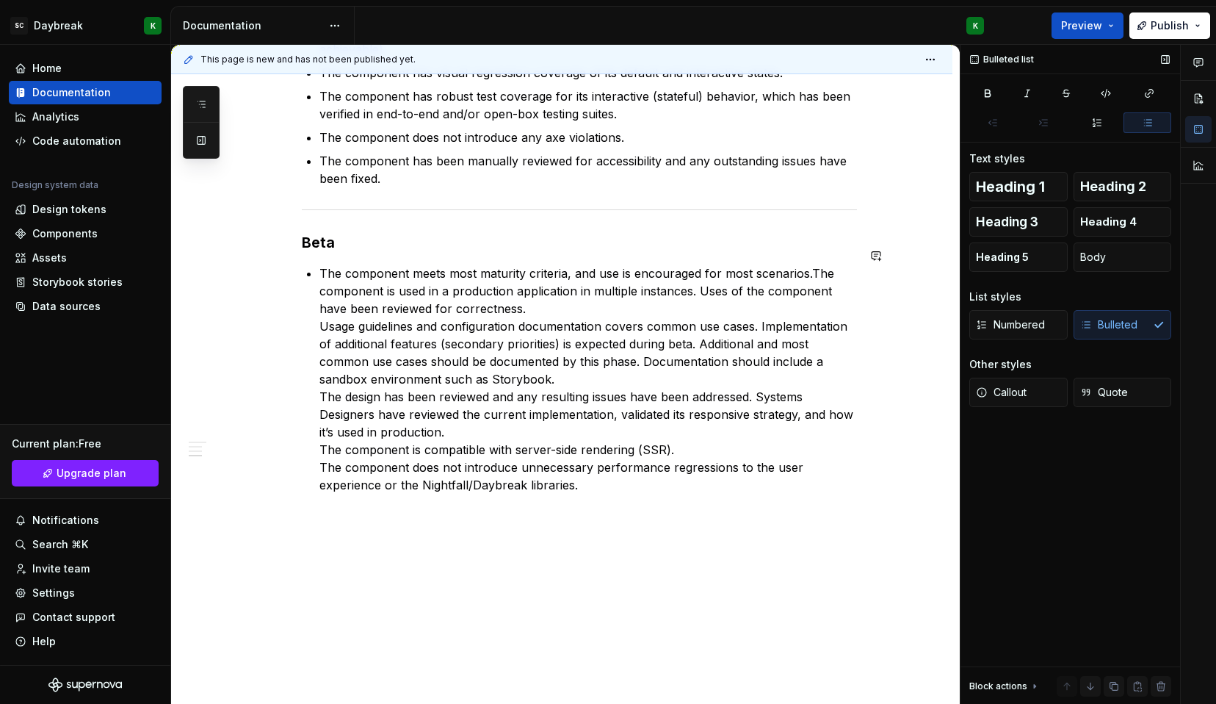
scroll to position [862, 0]
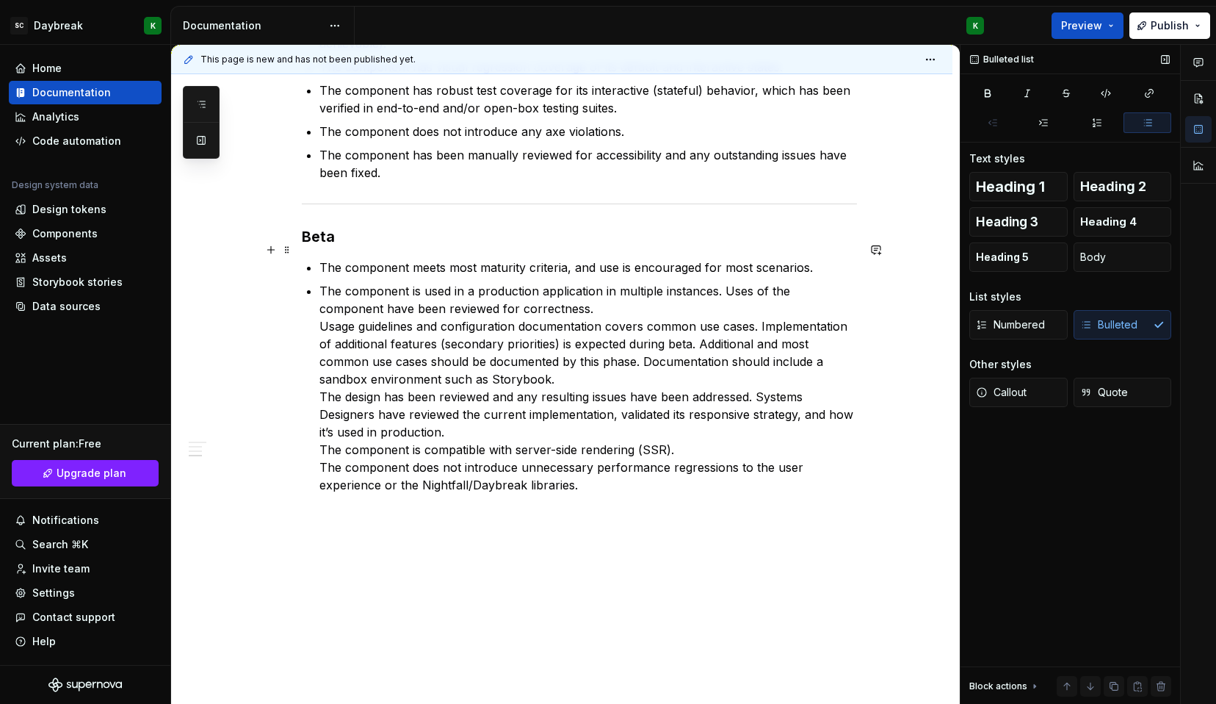
click at [1097, 261] on span "Body" at bounding box center [1093, 257] width 26 height 15
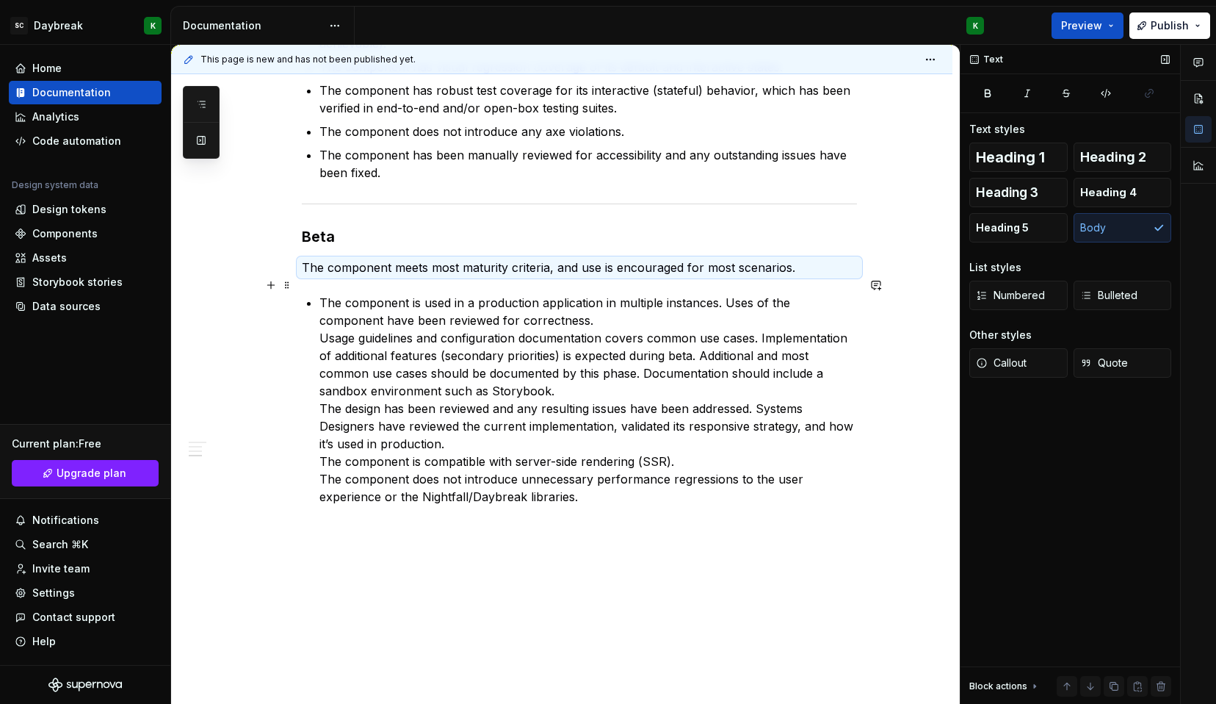
click at [323, 316] on p "The component is used in a production application in multiple instances. Uses o…" at bounding box center [588, 400] width 538 height 212
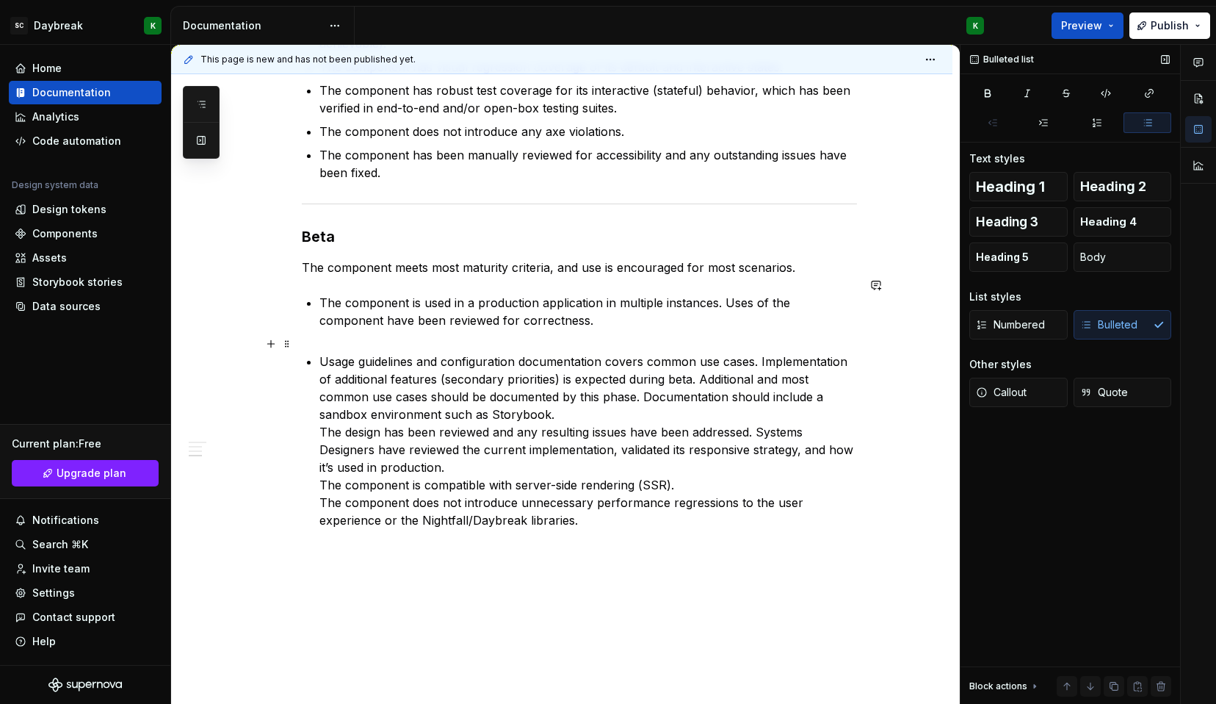
click at [323, 353] on p "Usage guidelines and configuration documentation covers common use cases. Imple…" at bounding box center [588, 441] width 538 height 176
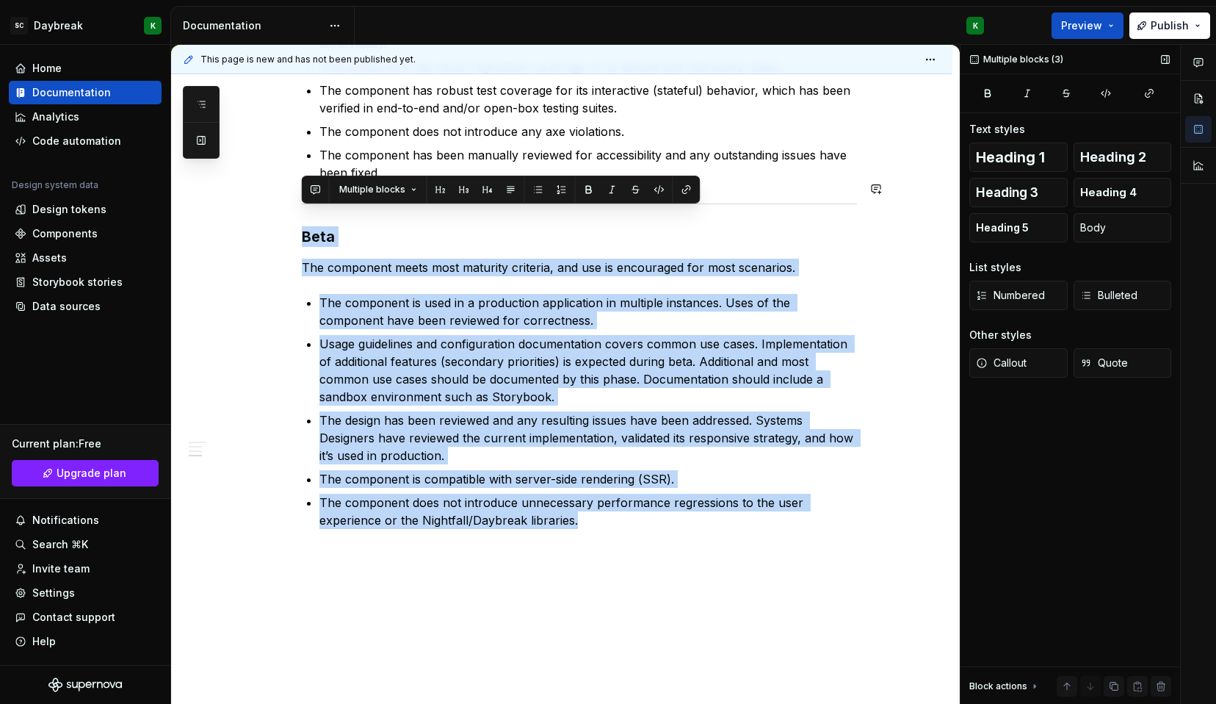
drag, startPoint x: 588, startPoint y: 502, endPoint x: 300, endPoint y: 206, distance: 412.9
click at [300, 206] on div "Component lifecycle Milestones that summarize the maturity lifecycle of UI comp…" at bounding box center [561, 101] width 781 height 1312
copy div "Beta The component meets most maturity criteria, and use is encouraged for most…"
click at [333, 534] on div "Component lifecycle Milestones that summarize the maturity lifecycle of UI comp…" at bounding box center [561, 101] width 781 height 1312
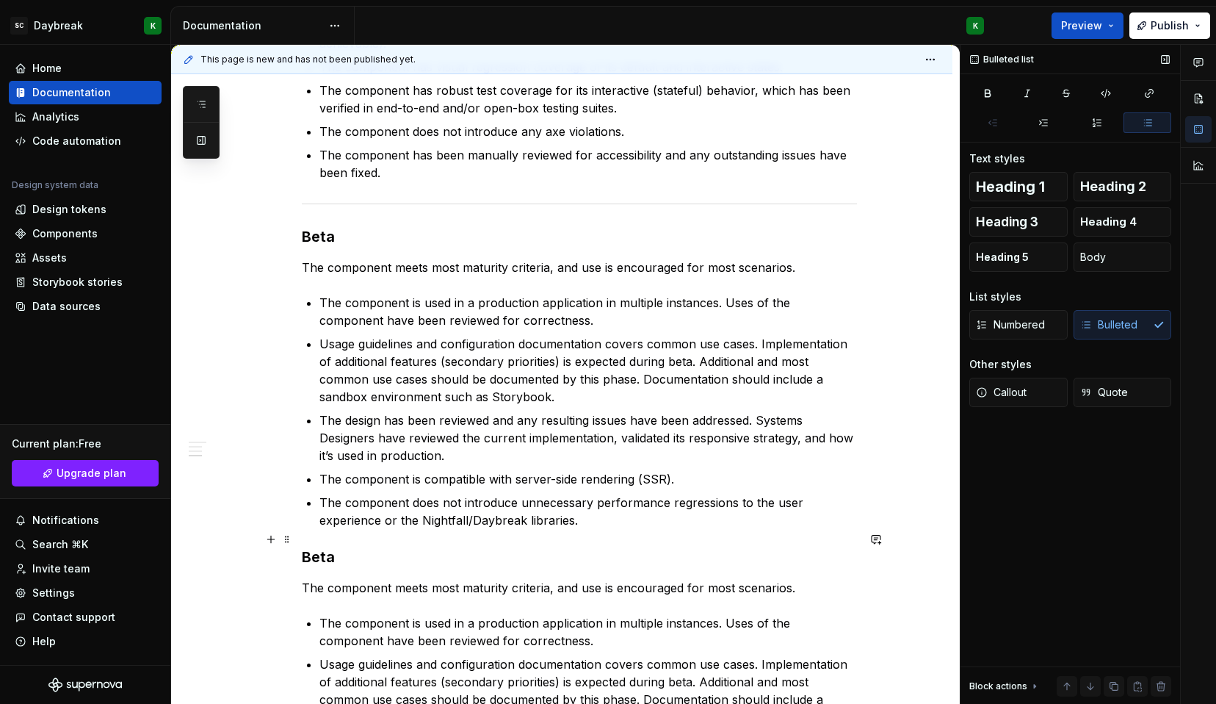
click at [315, 546] on h3 "Beta" at bounding box center [579, 556] width 555 height 21
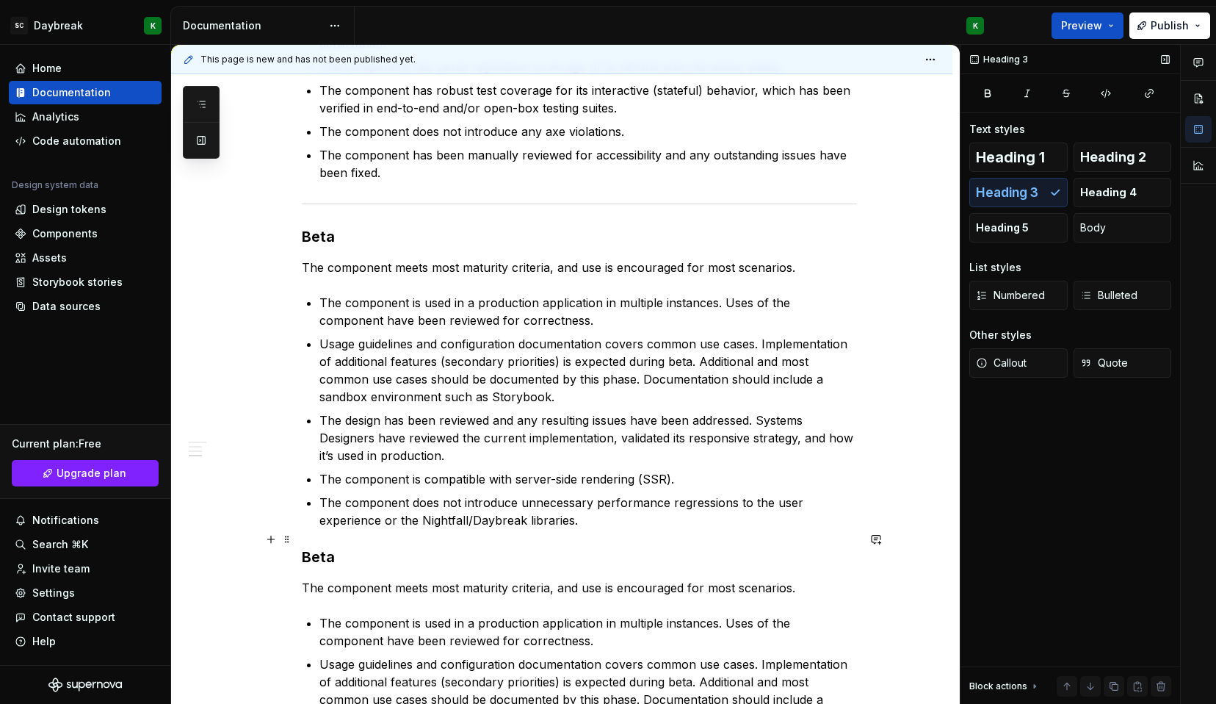
click at [315, 546] on h3 "Beta" at bounding box center [579, 556] width 555 height 21
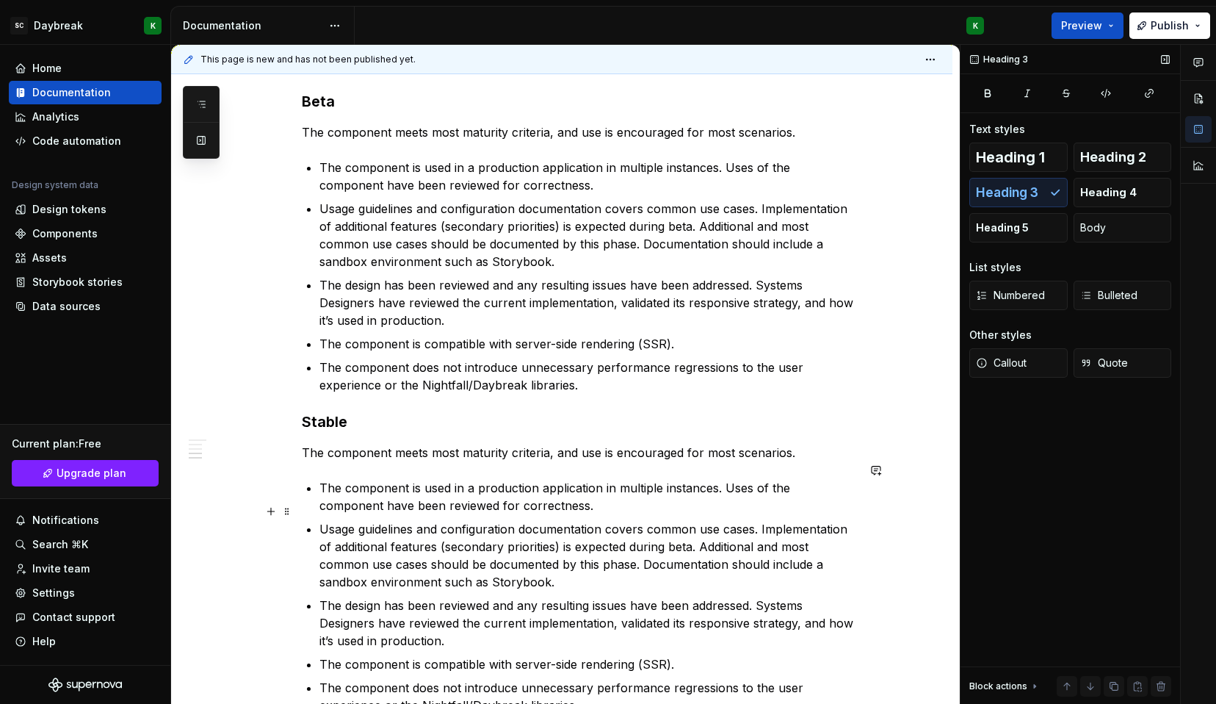
scroll to position [1007, 0]
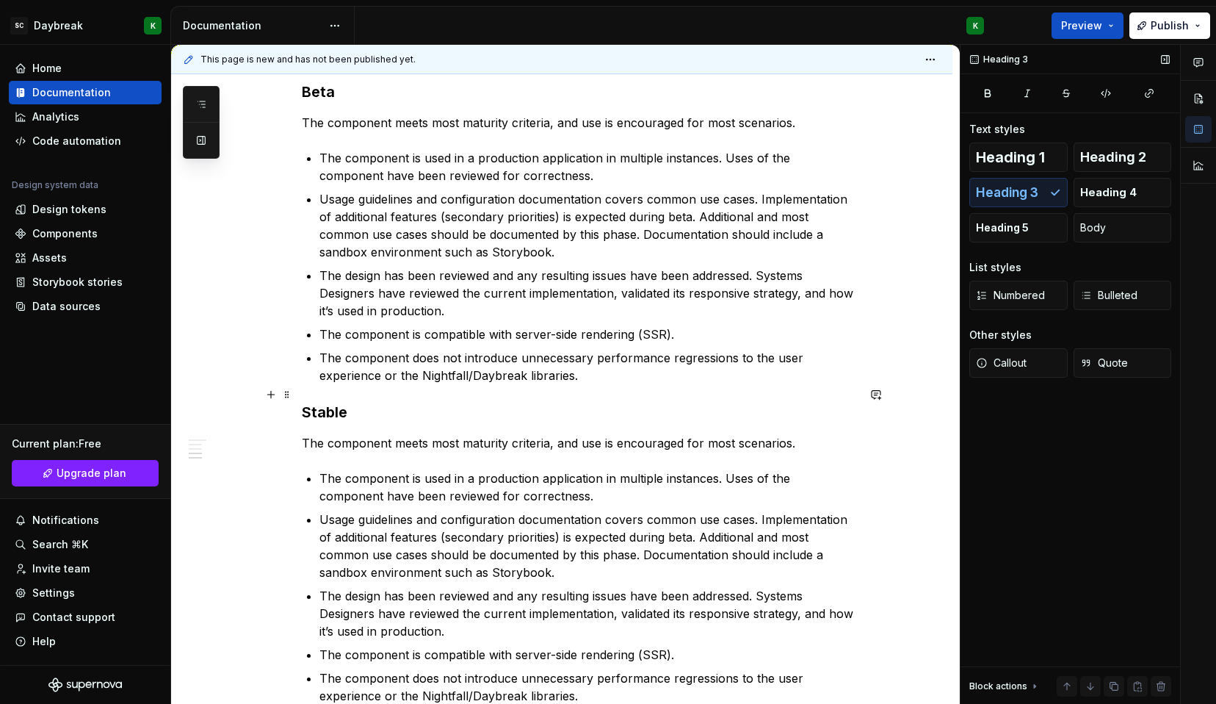
click at [299, 400] on div "Component lifecycle Milestones that summarize the maturity lifecycle of UI comp…" at bounding box center [561, 117] width 781 height 1632
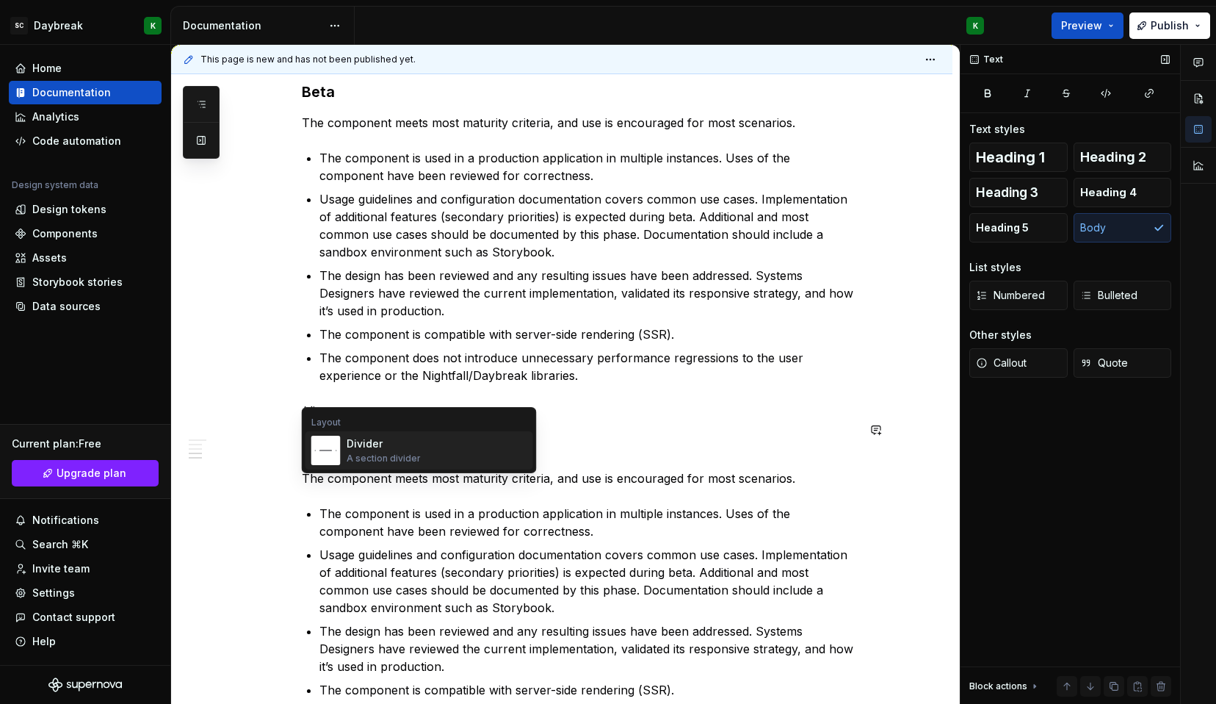
click at [347, 448] on div "Divider" at bounding box center [384, 443] width 74 height 15
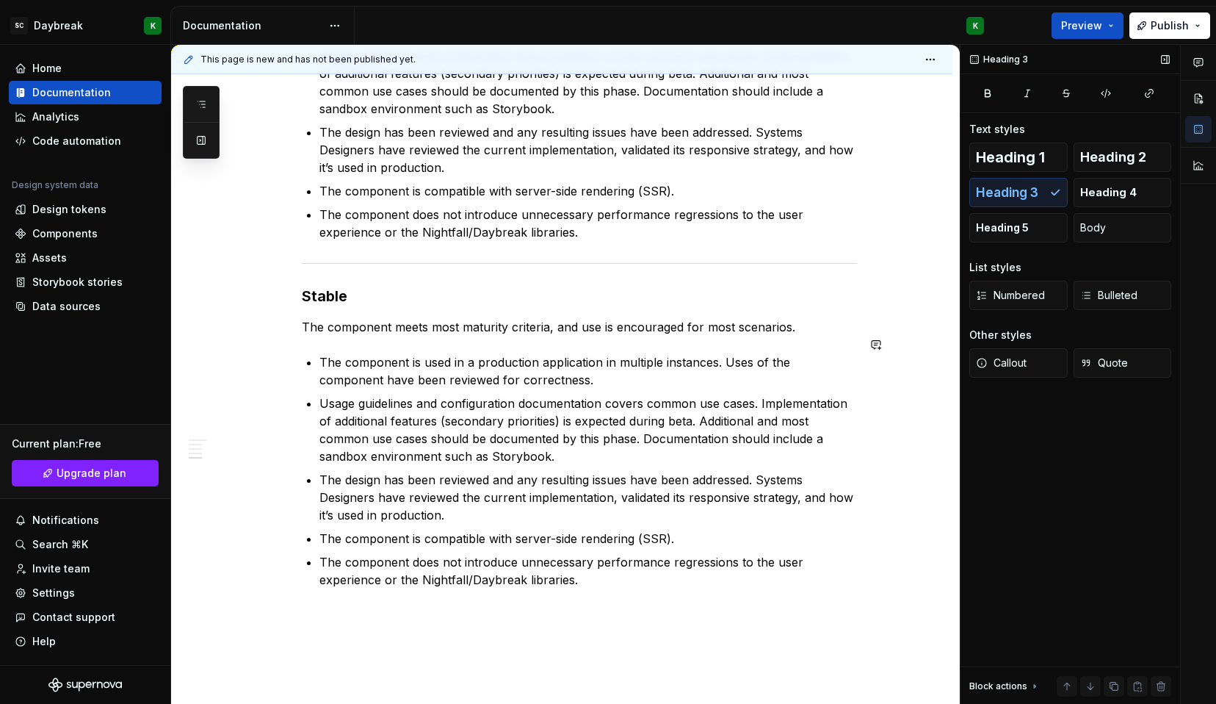
scroll to position [1158, 0]
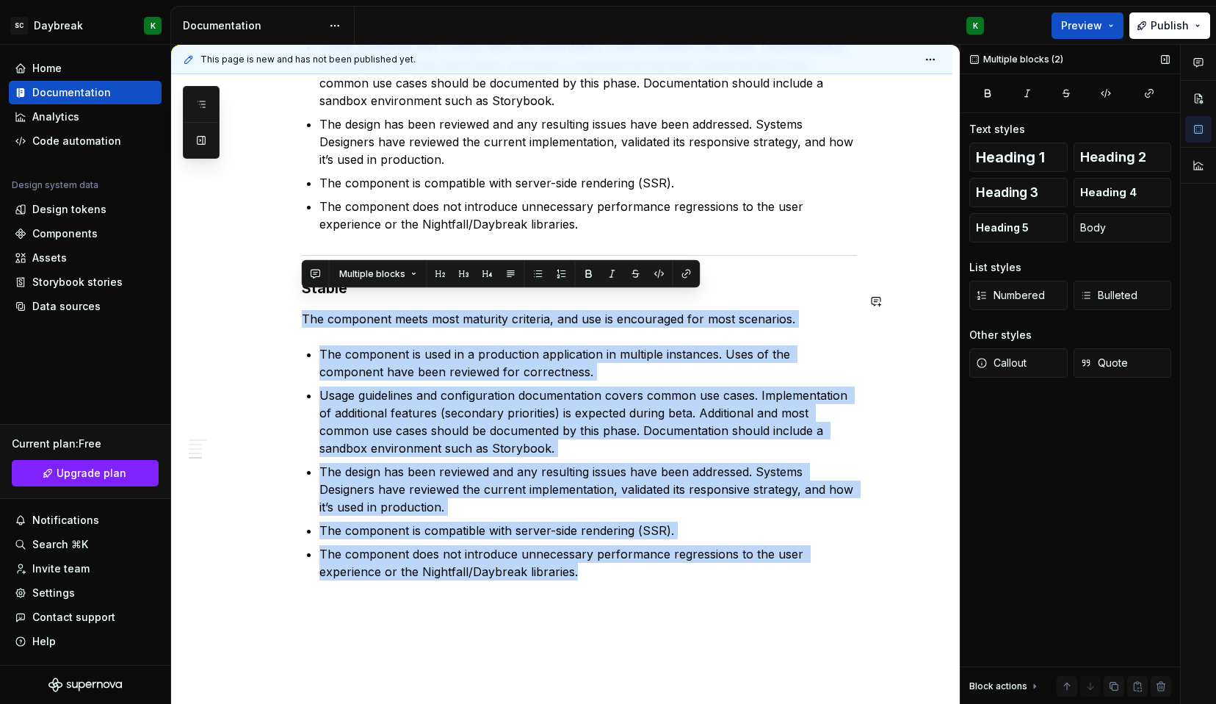
drag, startPoint x: 577, startPoint y: 554, endPoint x: 309, endPoint y: 290, distance: 376.0
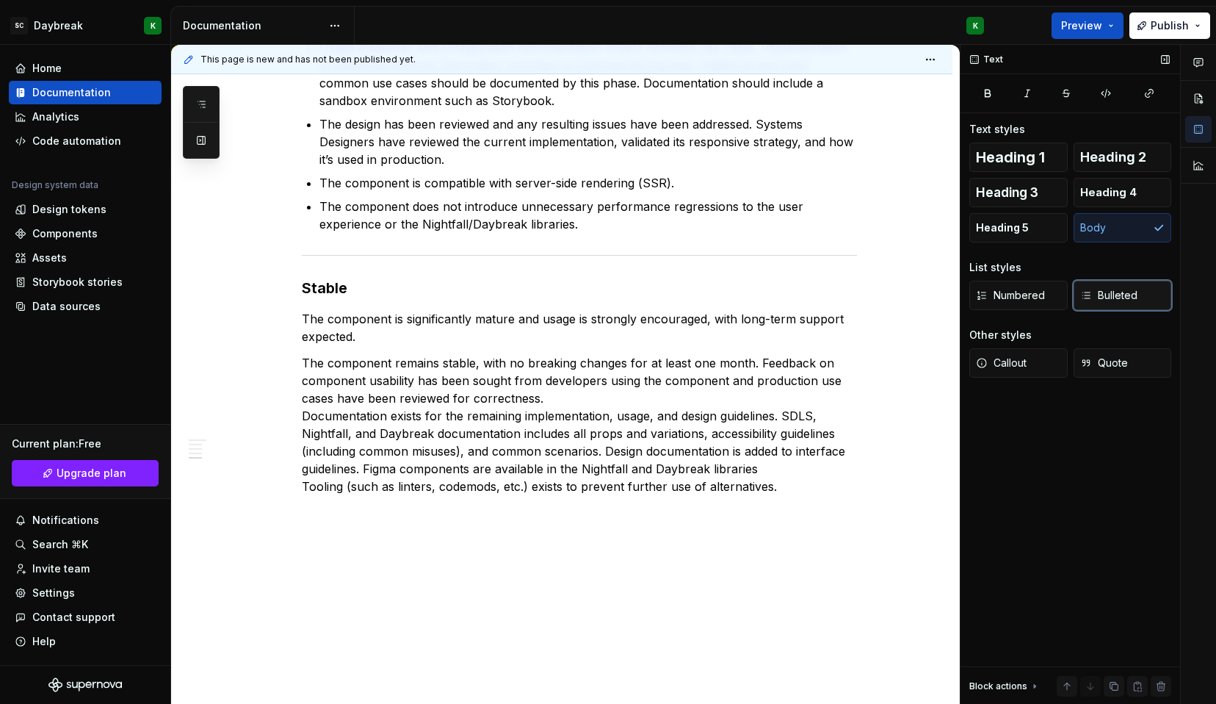
click at [1113, 293] on span "Bulleted" at bounding box center [1108, 295] width 57 height 15
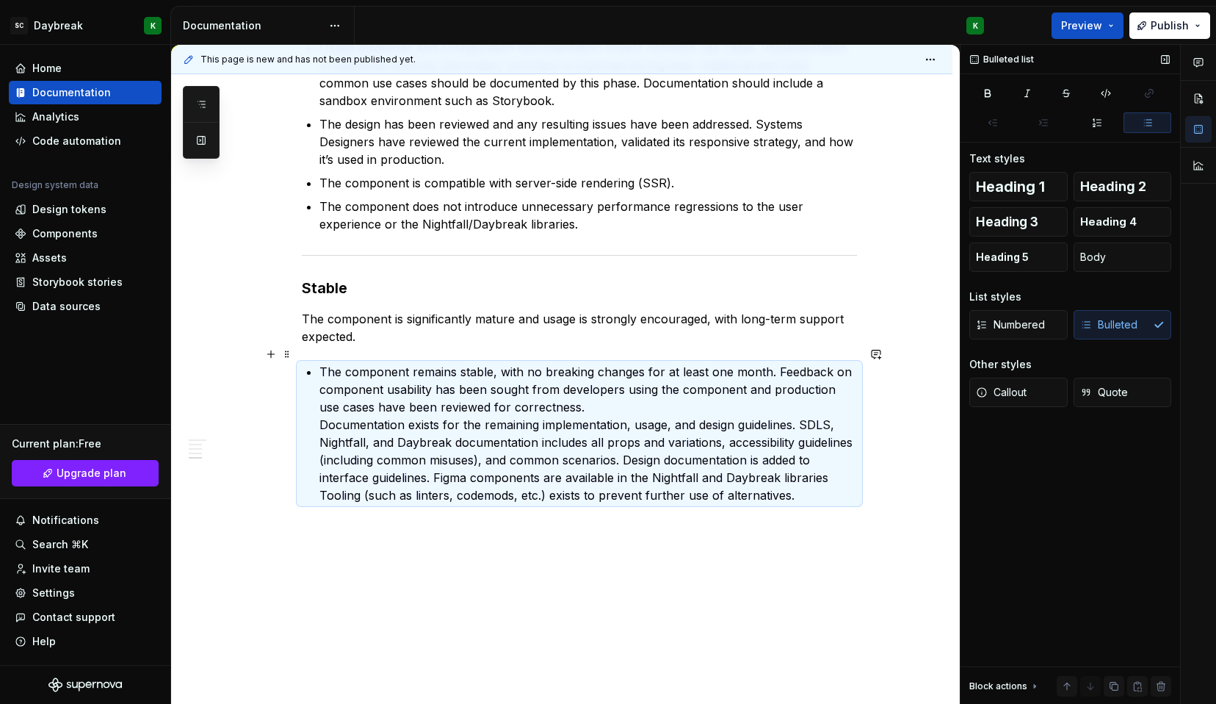
click at [319, 408] on p "The component remains stable, with no breaking changes for at least one month. …" at bounding box center [588, 433] width 538 height 141
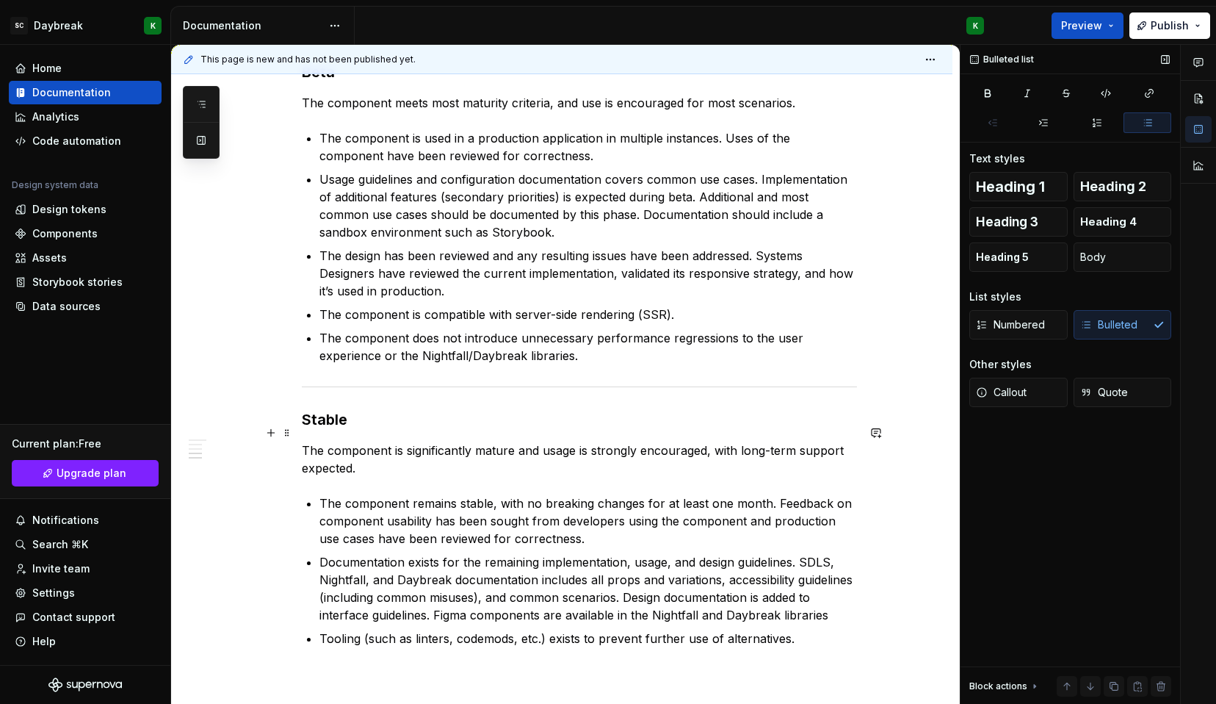
scroll to position [1033, 0]
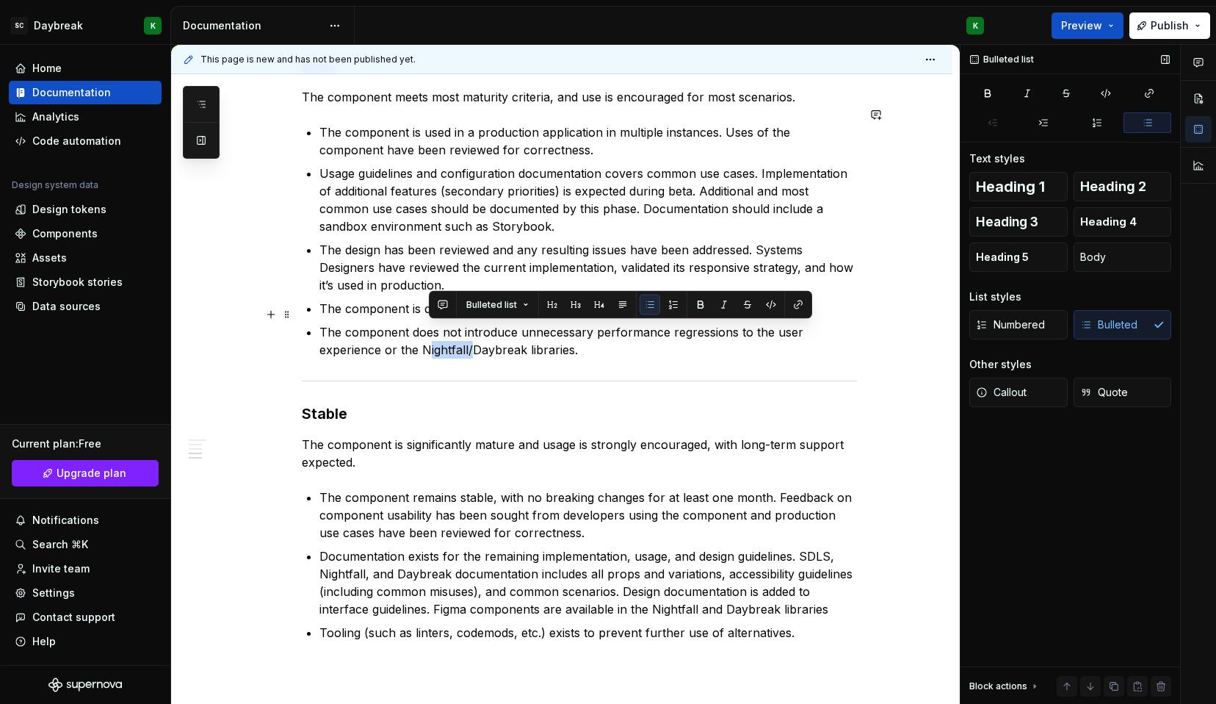
drag, startPoint x: 469, startPoint y: 331, endPoint x: 425, endPoint y: 330, distance: 43.3
click at [425, 330] on p "The component does not introduce unnecessary performance regressions to the use…" at bounding box center [588, 340] width 538 height 35
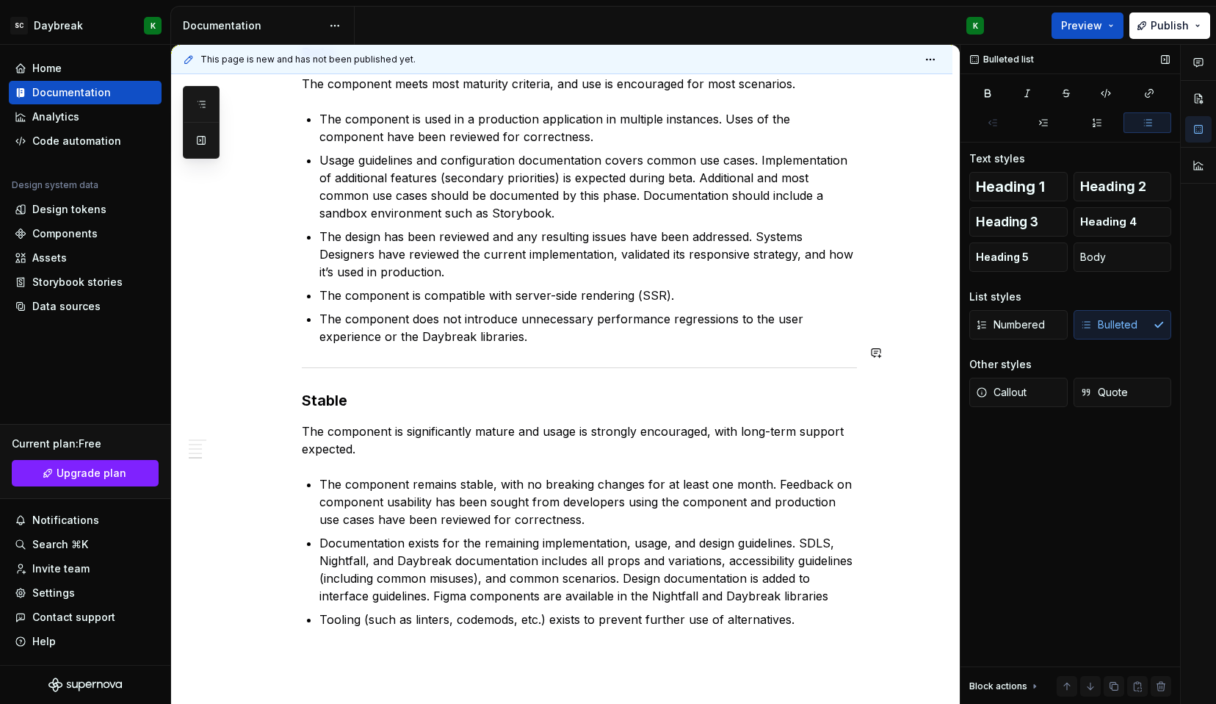
scroll to position [1114, 0]
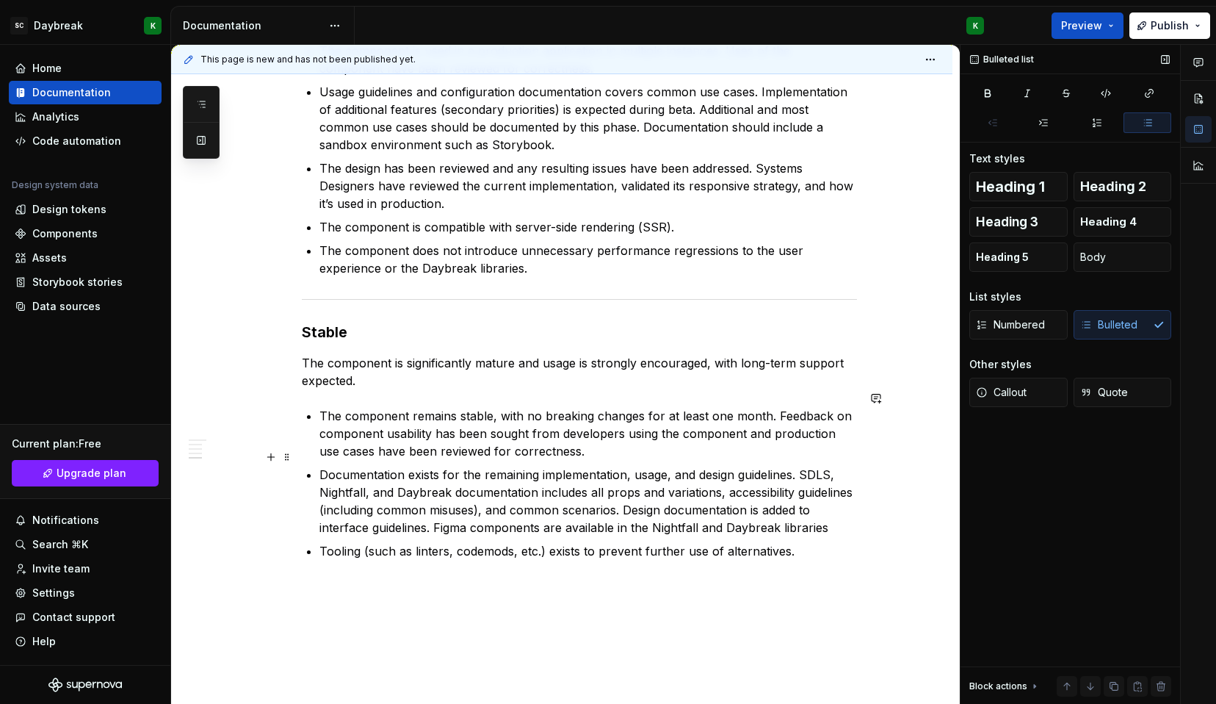
click at [810, 466] on p "Documentation exists for the remaining implementation, usage, and design guidel…" at bounding box center [588, 501] width 538 height 71
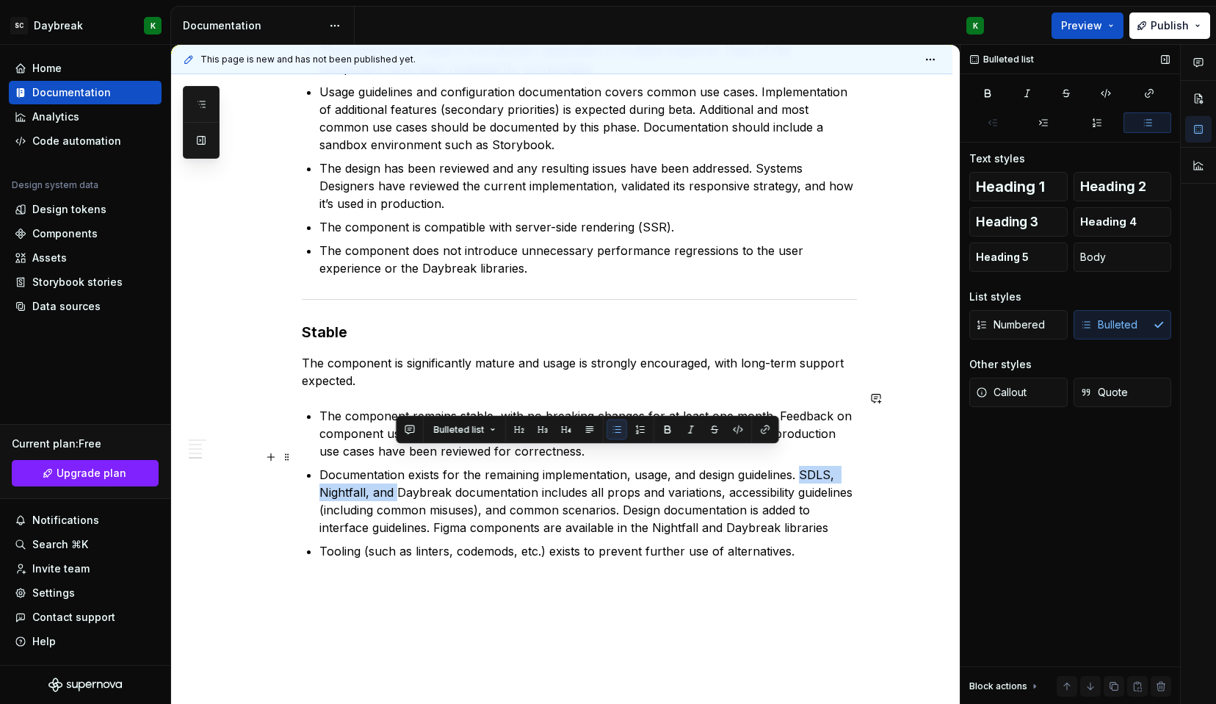
drag, startPoint x: 396, startPoint y: 474, endPoint x: 801, endPoint y: 451, distance: 405.3
click at [801, 466] on p "Documentation exists for the remaining implementation, usage, and design guidel…" at bounding box center [588, 501] width 538 height 71
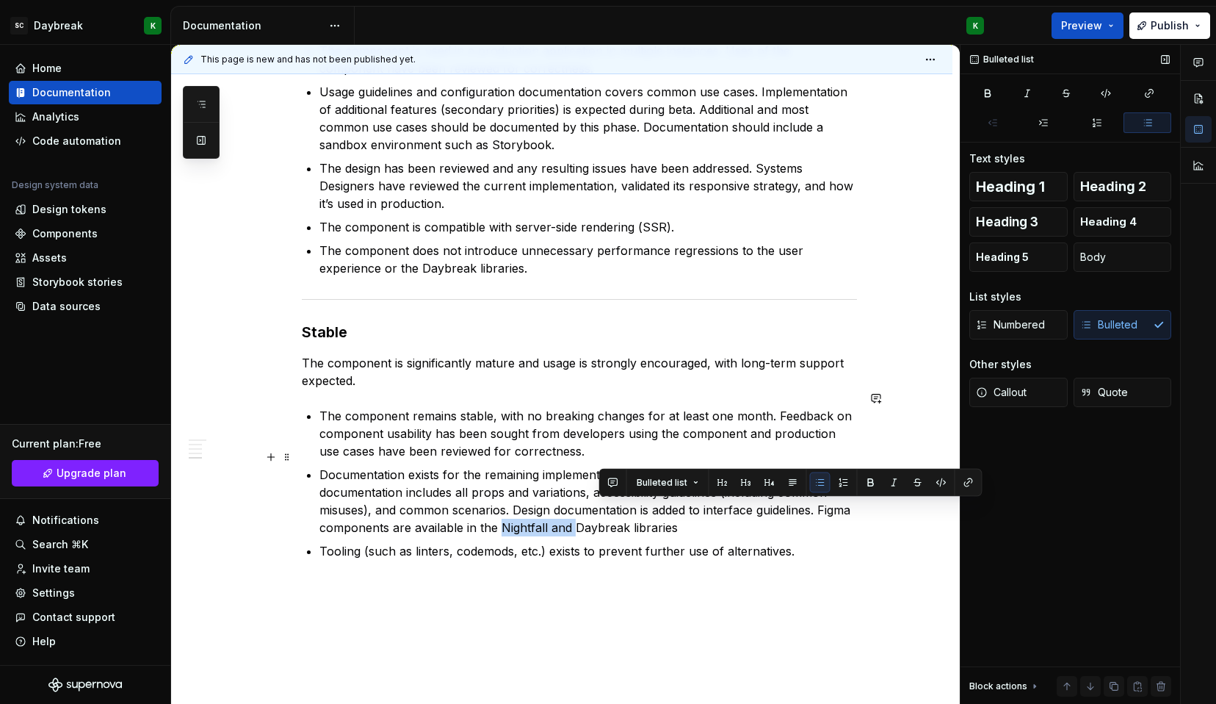
drag, startPoint x: 673, startPoint y: 506, endPoint x: 602, endPoint y: 512, distance: 71.5
click at [602, 512] on p "Documentation exists for the remaining implementation, usage, and design guidel…" at bounding box center [588, 501] width 538 height 71
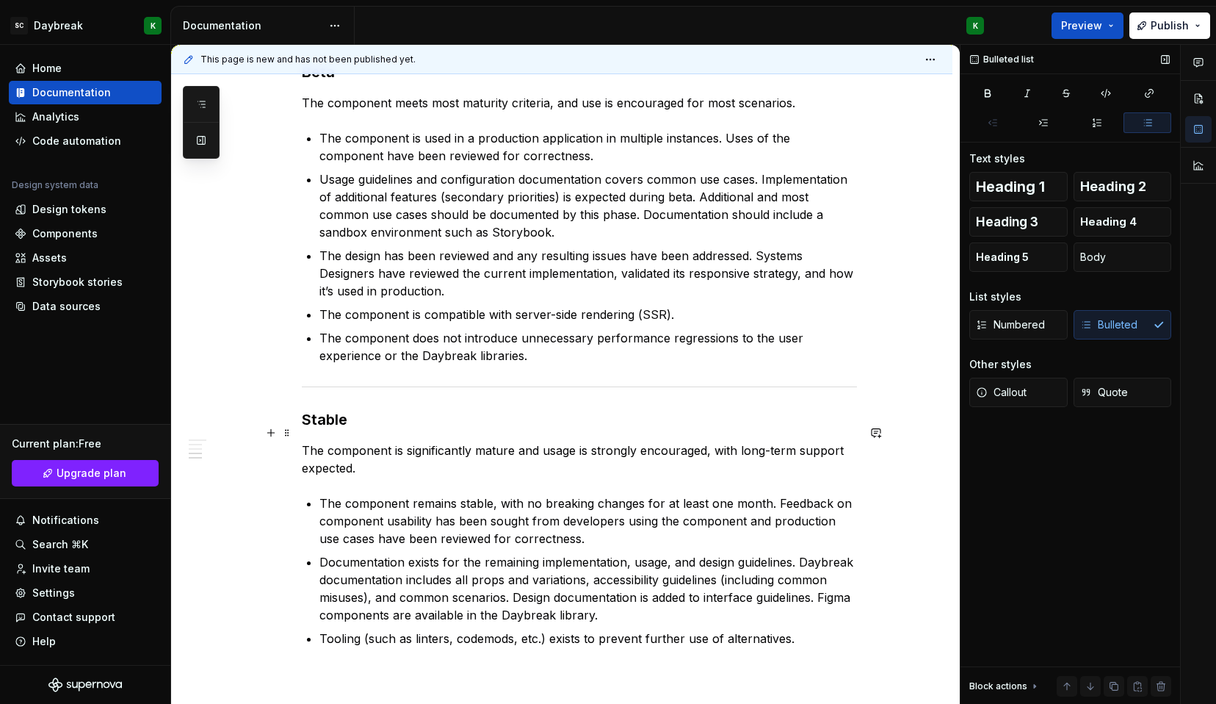
scroll to position [1015, 0]
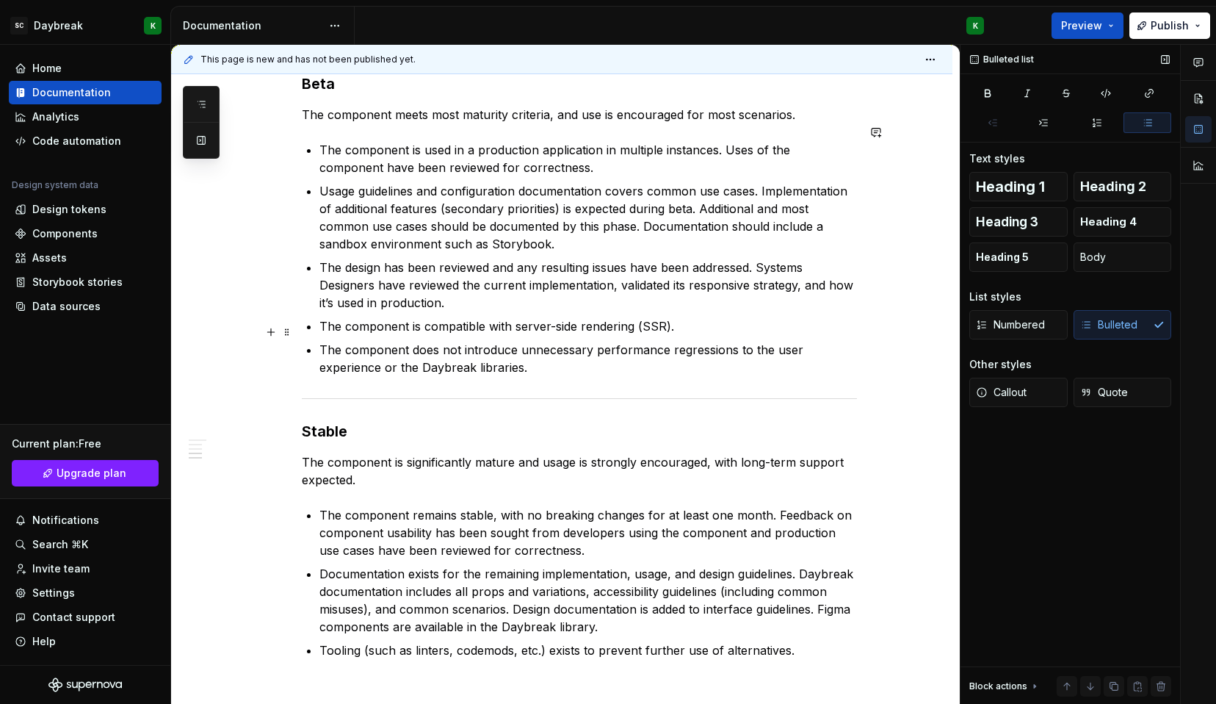
click at [521, 347] on p "The component does not introduce unnecessary performance regressions to the use…" at bounding box center [588, 358] width 538 height 35
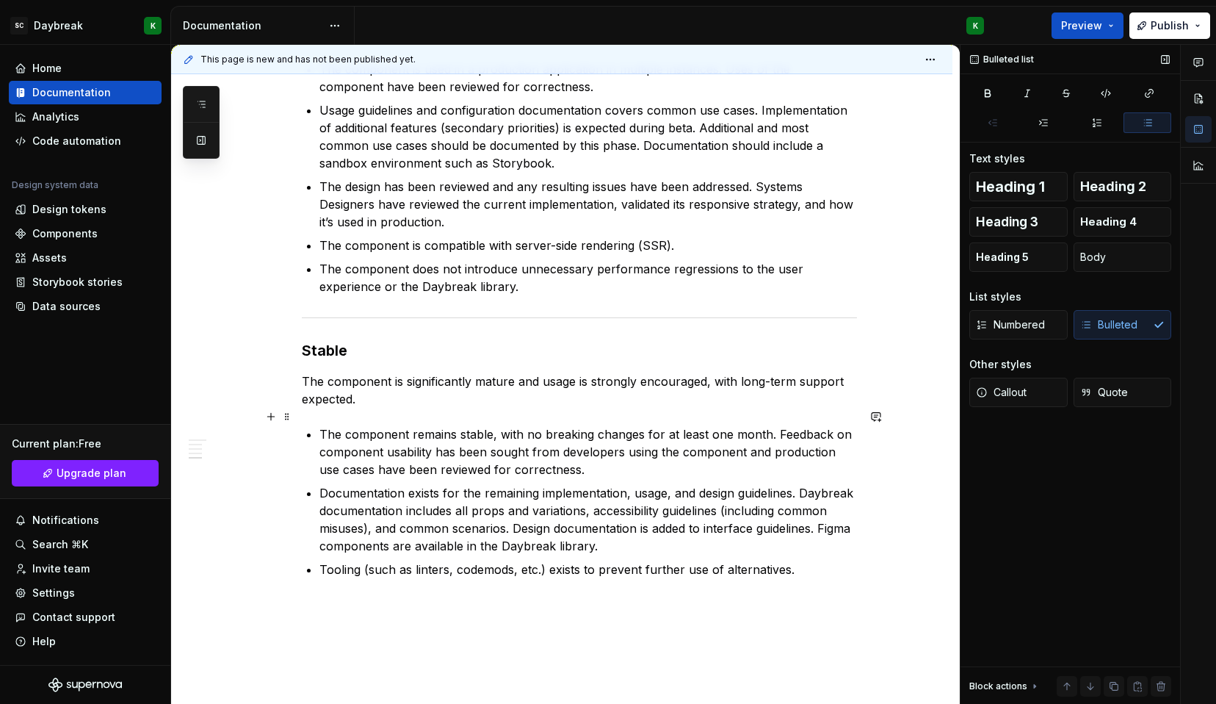
scroll to position [1097, 0]
click at [801, 560] on p "Tooling (such as linters, codemods, etc.) exists to prevent further use of alte…" at bounding box center [588, 569] width 538 height 18
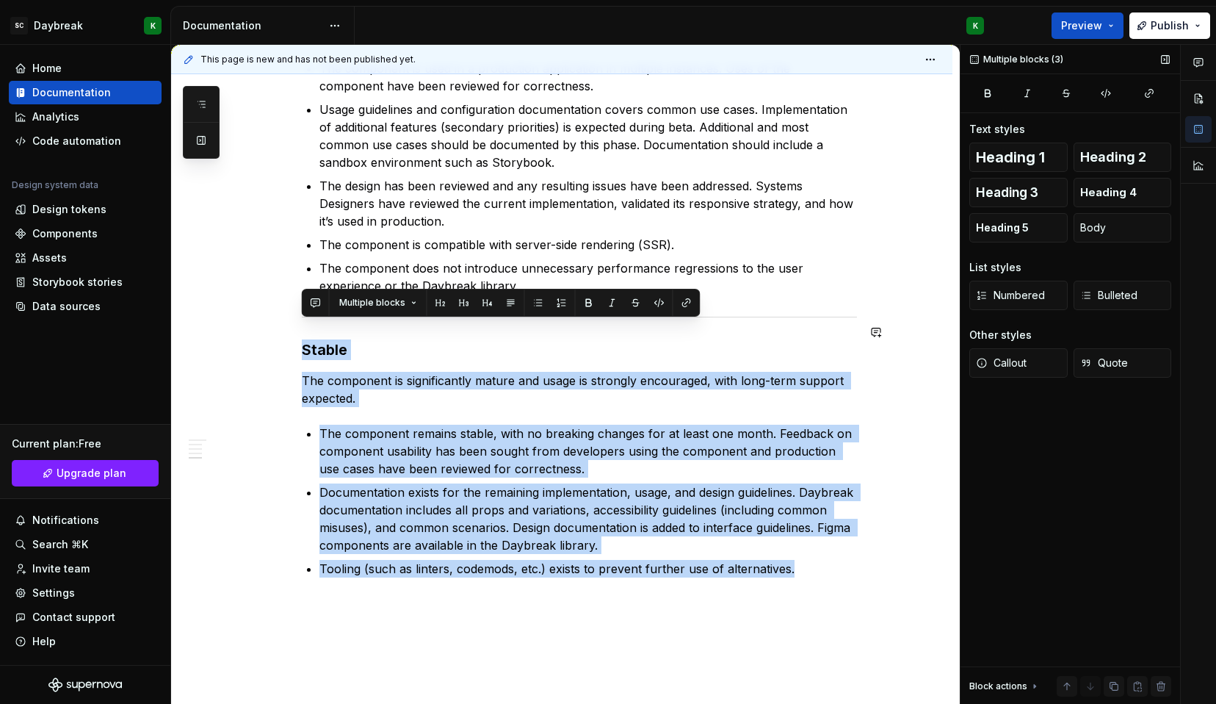
drag, startPoint x: 799, startPoint y: 557, endPoint x: 296, endPoint y: 320, distance: 555.9
click at [296, 320] on div "Component lifecycle Milestones that summarize the maturity lifecycle of UI comp…" at bounding box center [561, 8] width 781 height 1594
click at [319, 583] on div "Component lifecycle Milestones that summarize the maturity lifecycle of UI comp…" at bounding box center [561, 8] width 781 height 1594
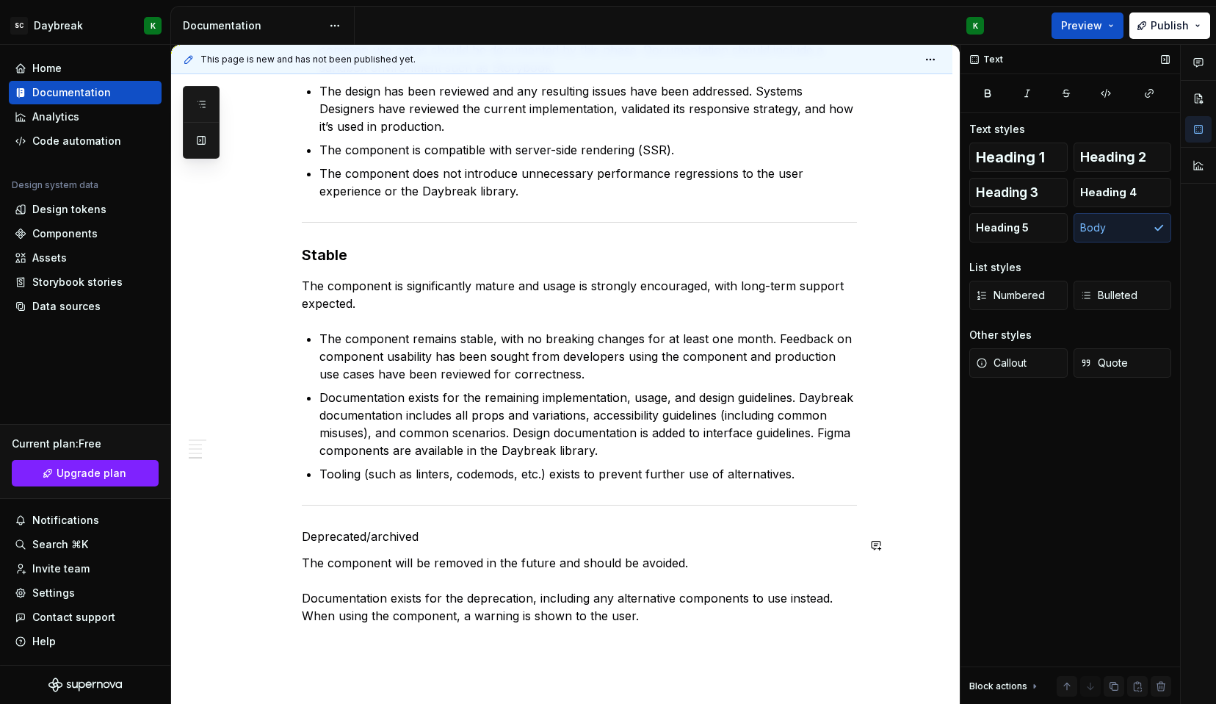
scroll to position [1201, 0]
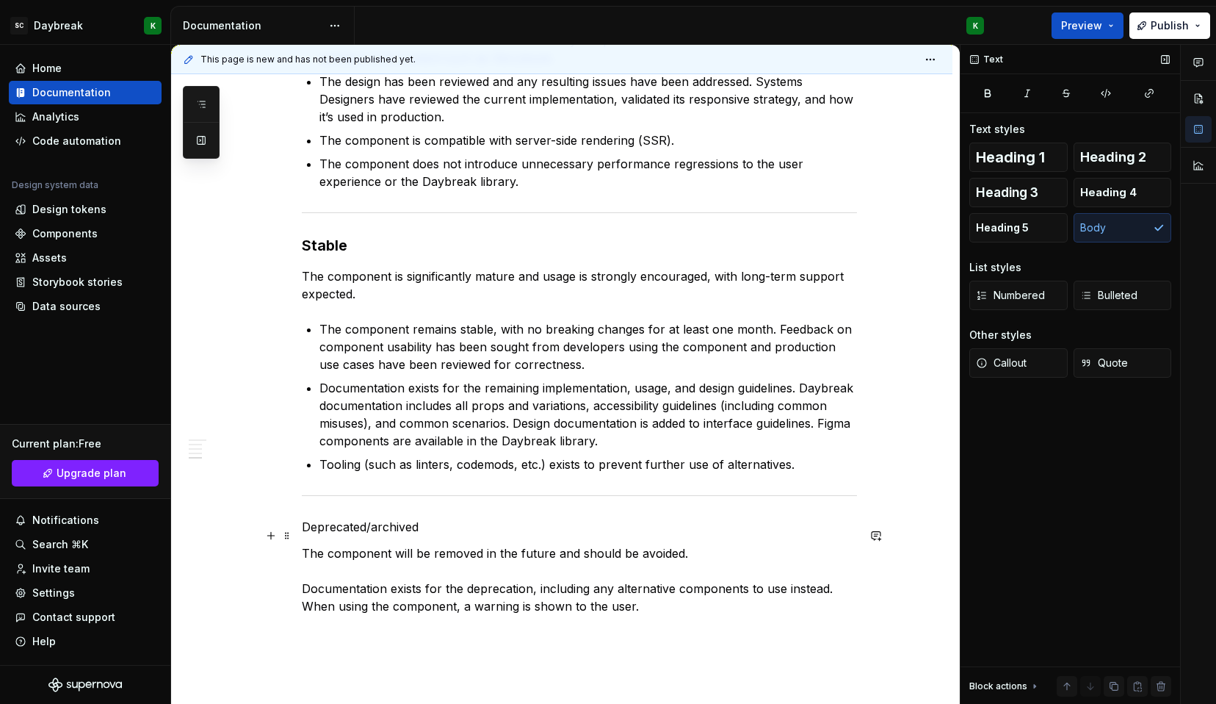
click at [302, 568] on p "The component will be removed in the future and should be avoided. Documentatio…" at bounding box center [579, 579] width 555 height 71
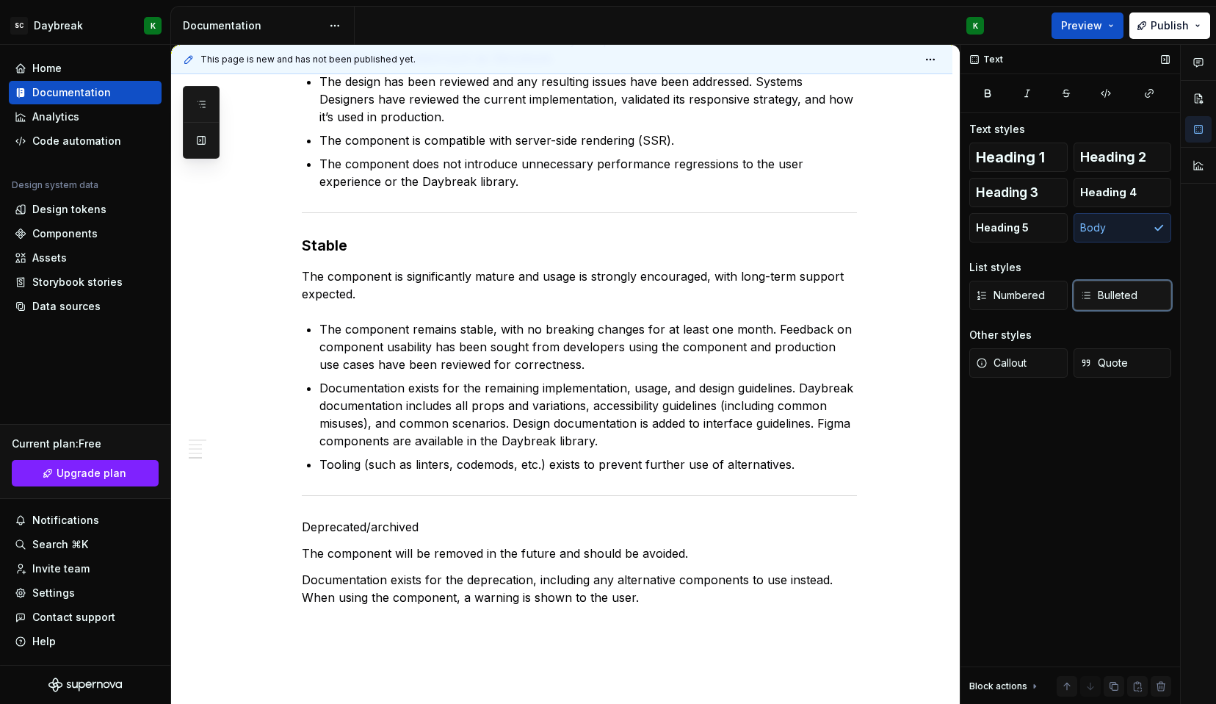
click at [1102, 290] on span "Bulleted" at bounding box center [1108, 295] width 57 height 15
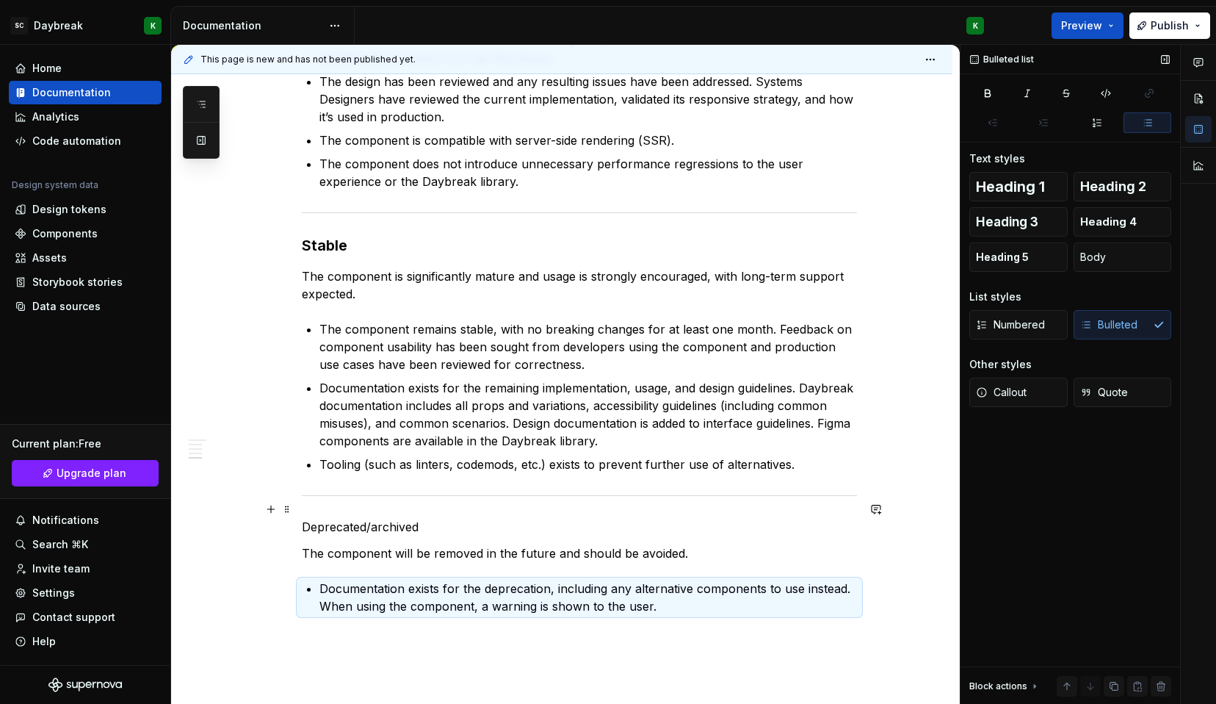
click at [324, 518] on p "Deprecated/archived" at bounding box center [579, 527] width 555 height 18
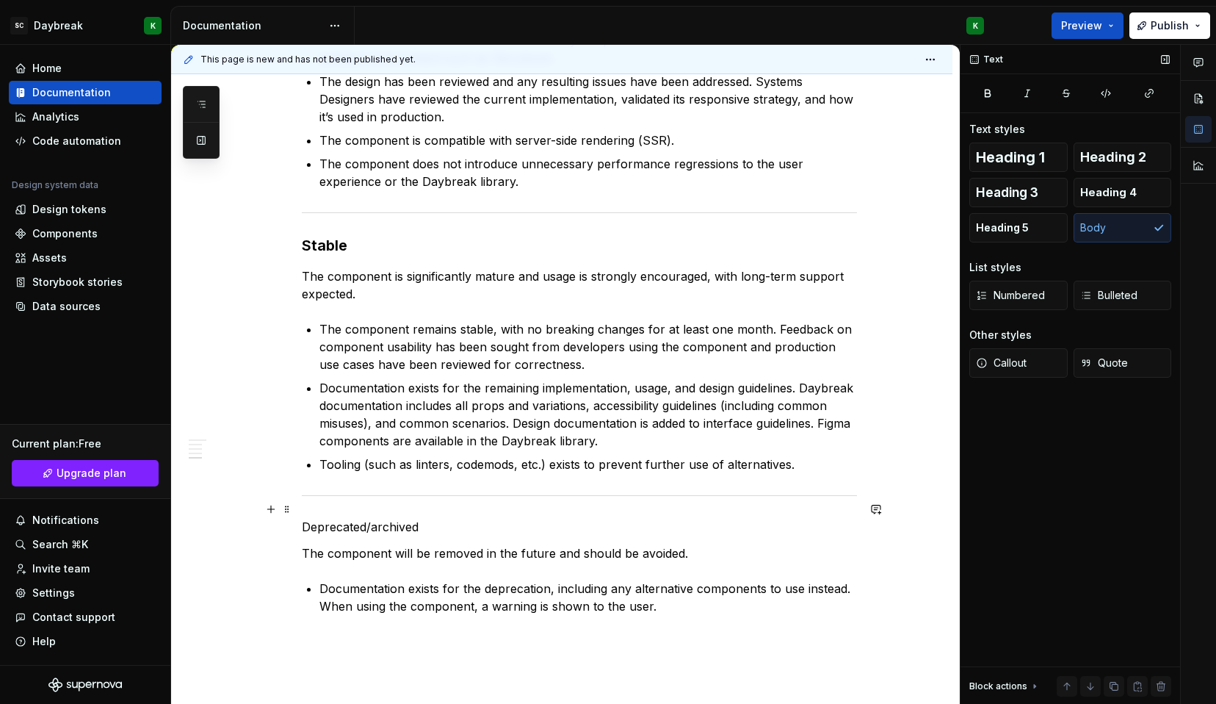
click at [324, 518] on p "Deprecated/archived" at bounding box center [579, 527] width 555 height 18
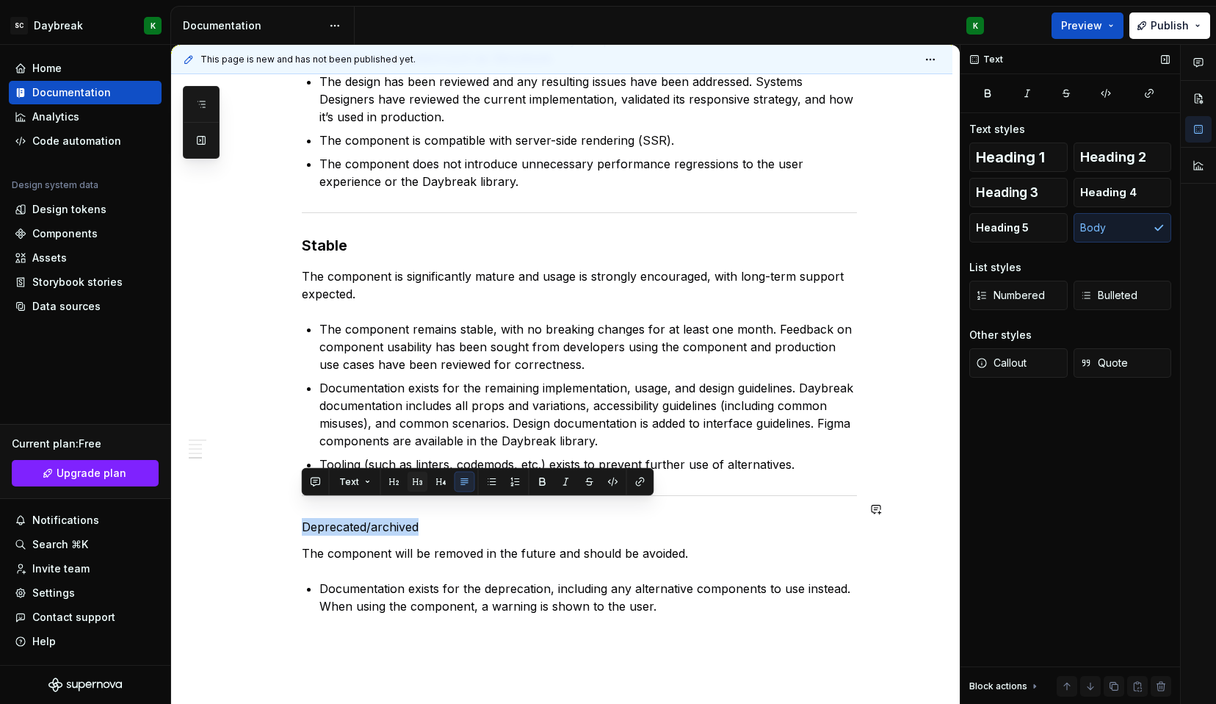
click at [421, 481] on button "button" at bounding box center [418, 482] width 21 height 21
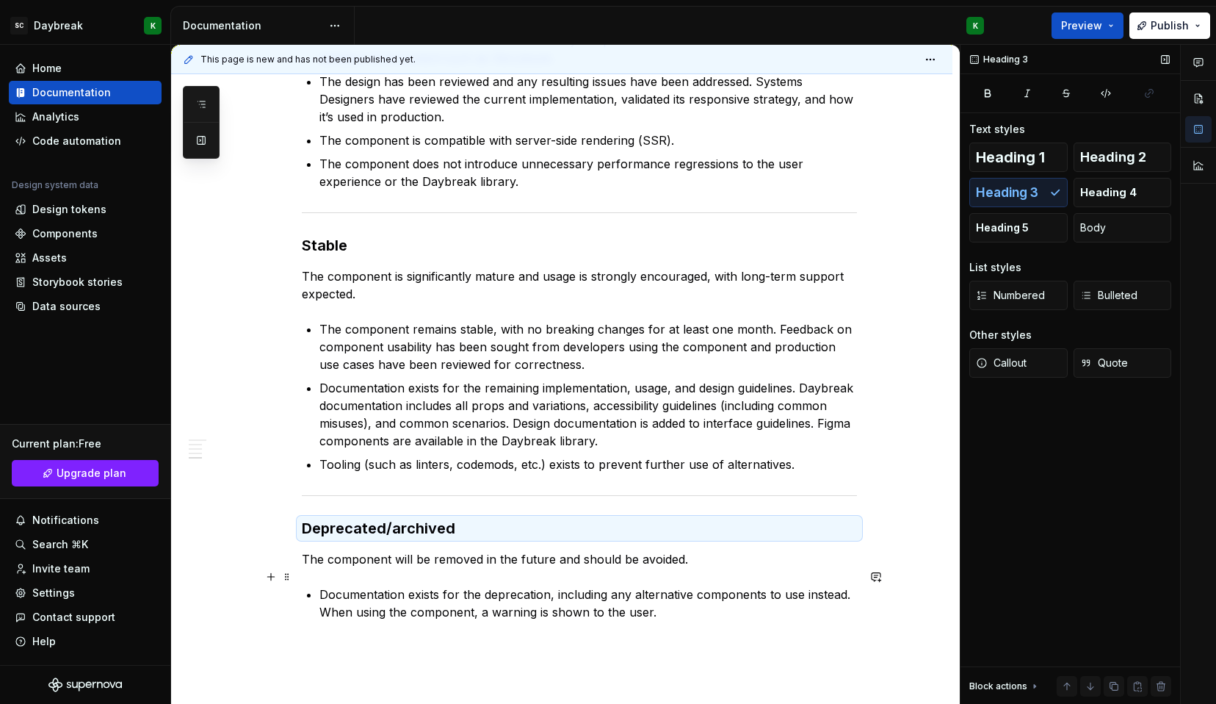
click at [671, 594] on p "Documentation exists for the deprecation, including any alternative components …" at bounding box center [588, 602] width 538 height 35
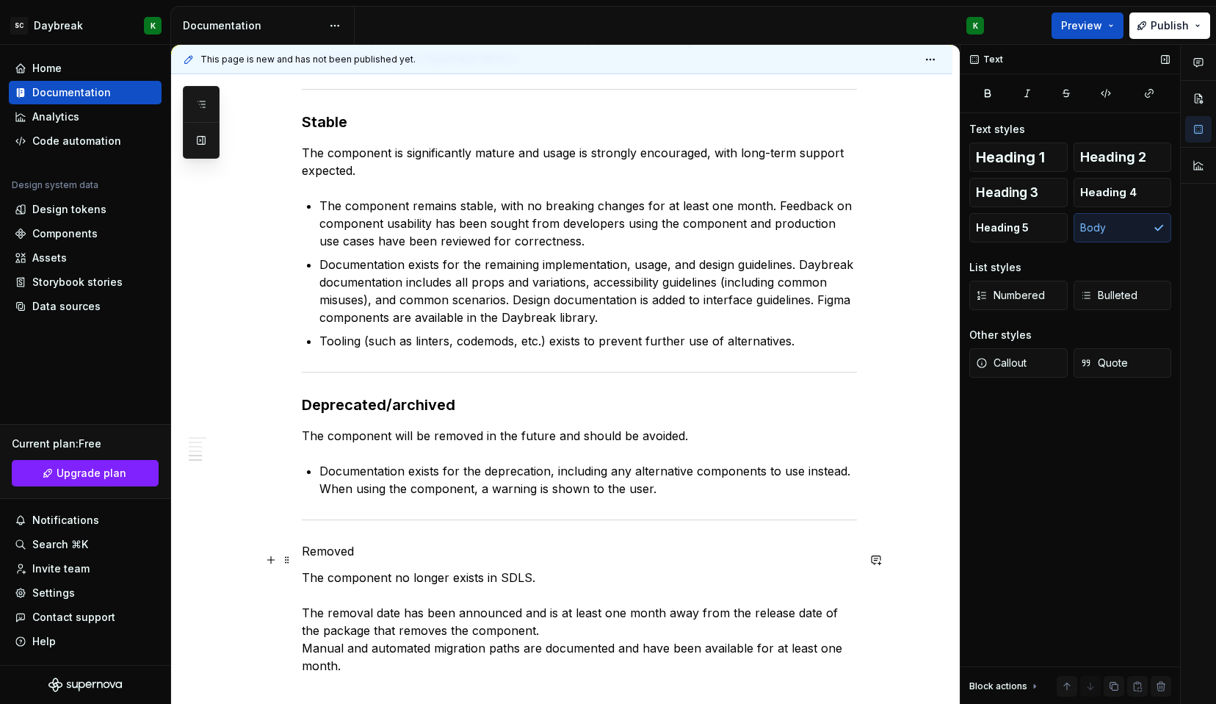
scroll to position [1342, 0]
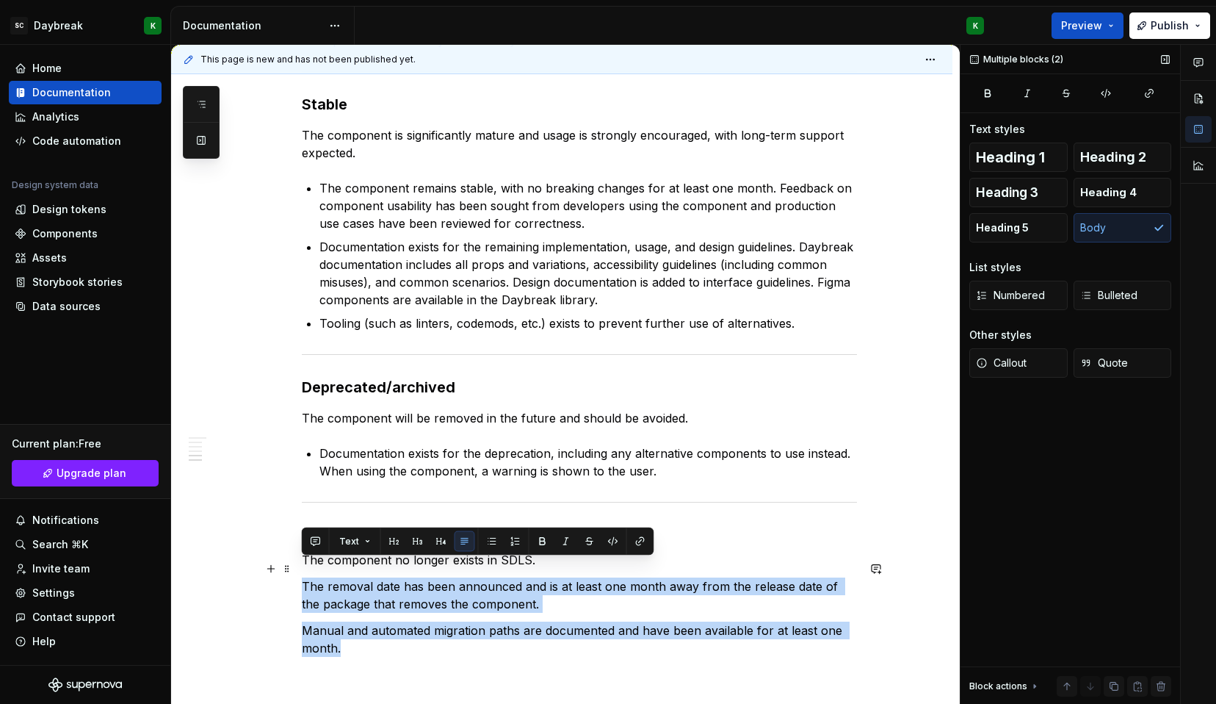
drag, startPoint x: 361, startPoint y: 626, endPoint x: 295, endPoint y: 566, distance: 89.9
click at [490, 541] on button "button" at bounding box center [492, 541] width 21 height 21
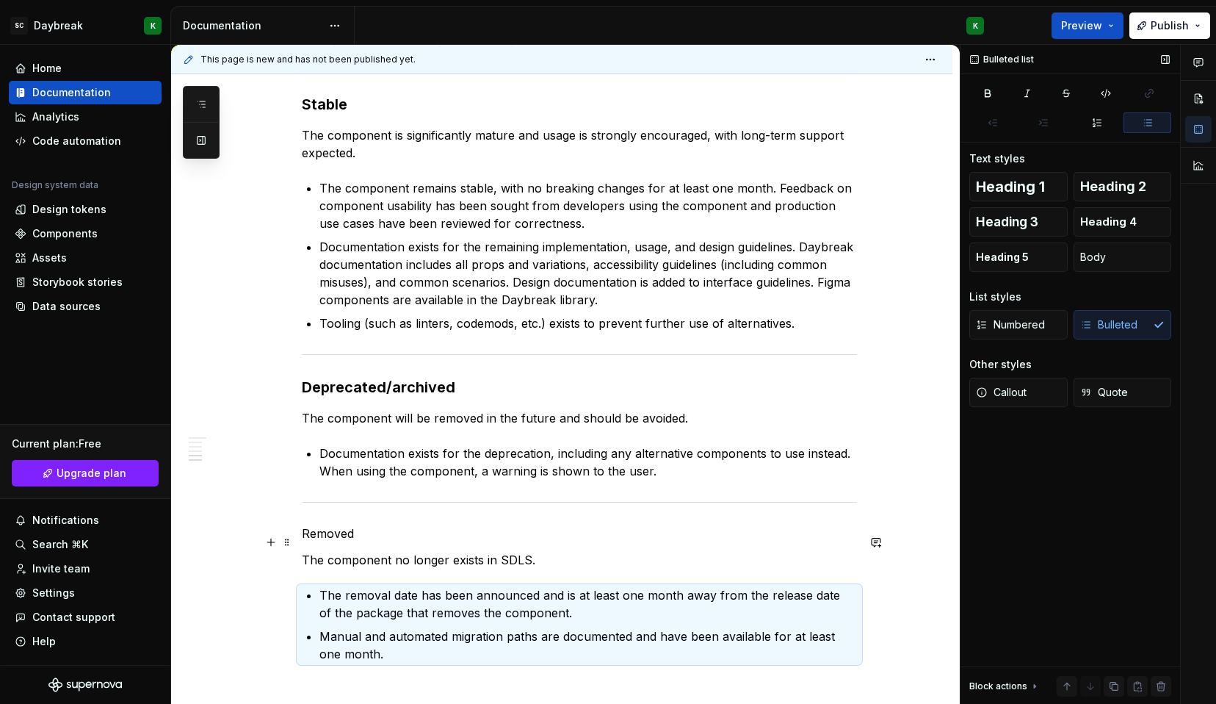
click at [511, 551] on p "The component no longer exists in SDLS." at bounding box center [579, 560] width 555 height 18
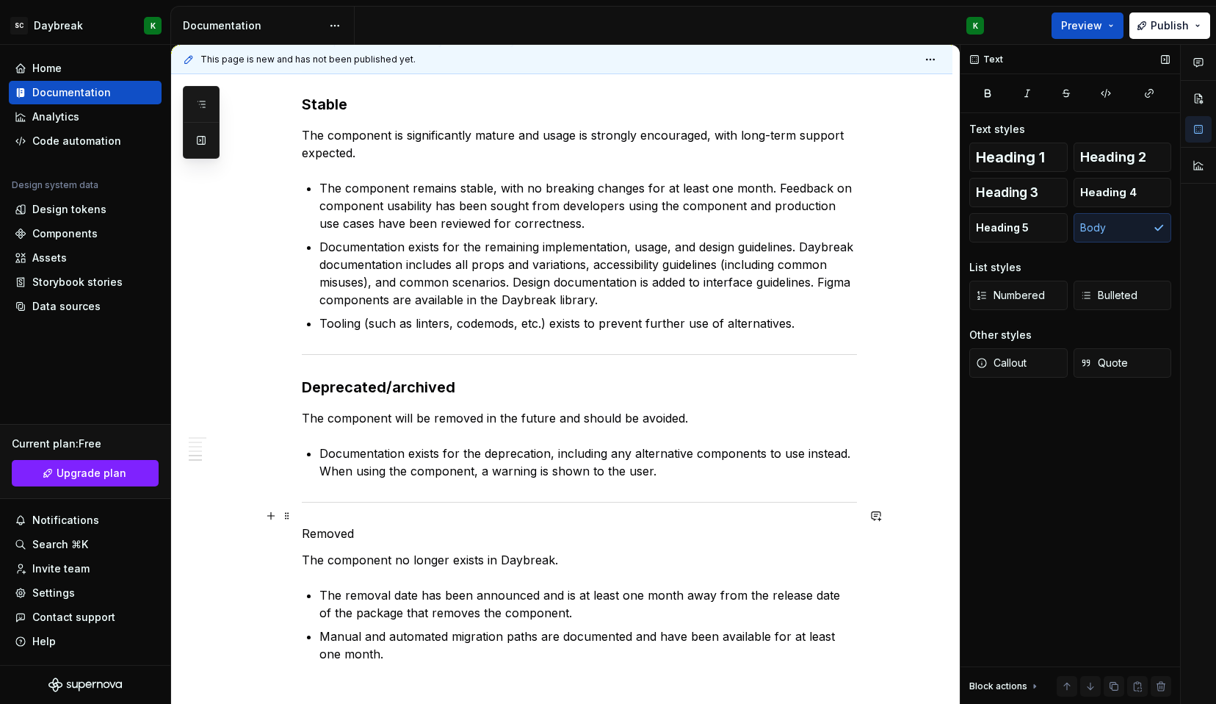
click at [324, 524] on p "Removed" at bounding box center [579, 533] width 555 height 18
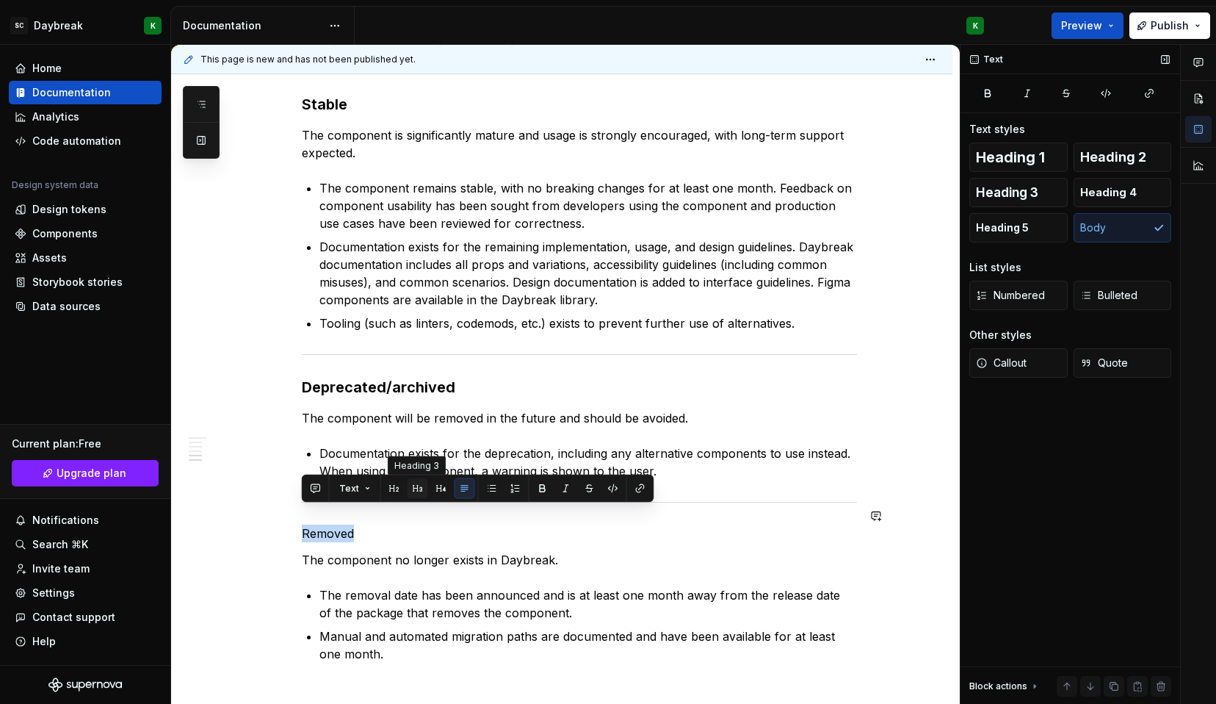
click at [413, 489] on button "button" at bounding box center [418, 488] width 21 height 21
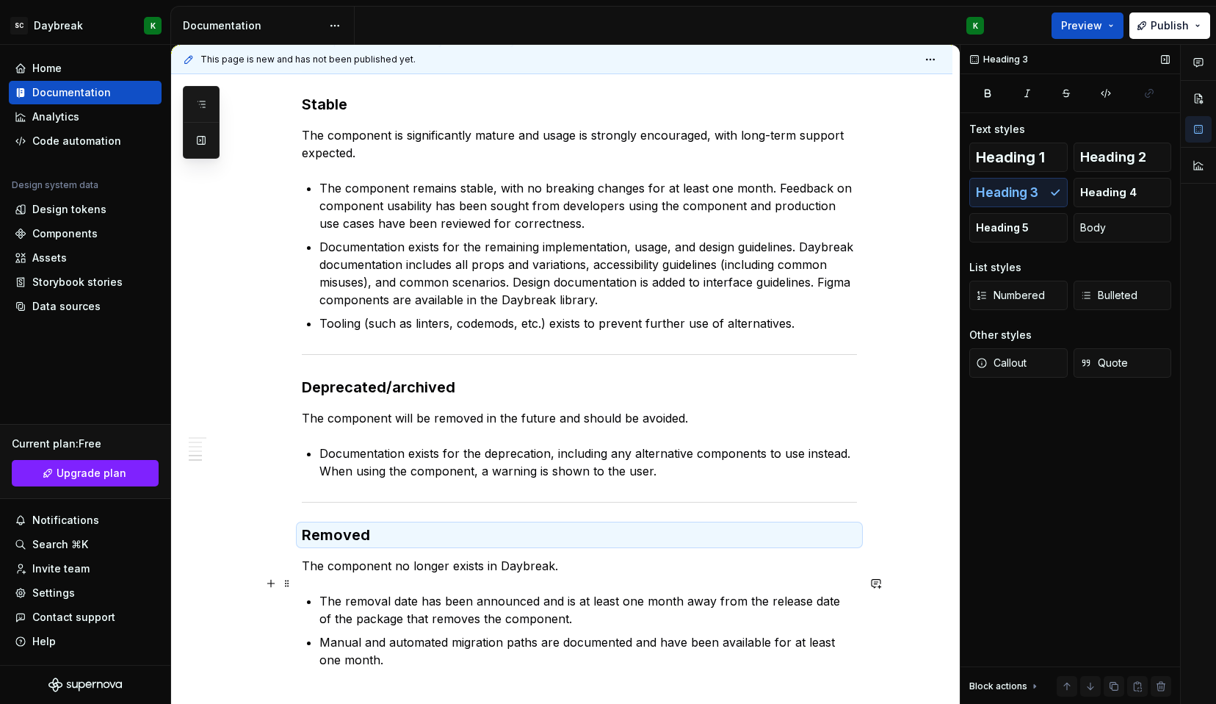
click at [394, 592] on p "The removal date has been announced and is at least one month away from the rel…" at bounding box center [588, 609] width 538 height 35
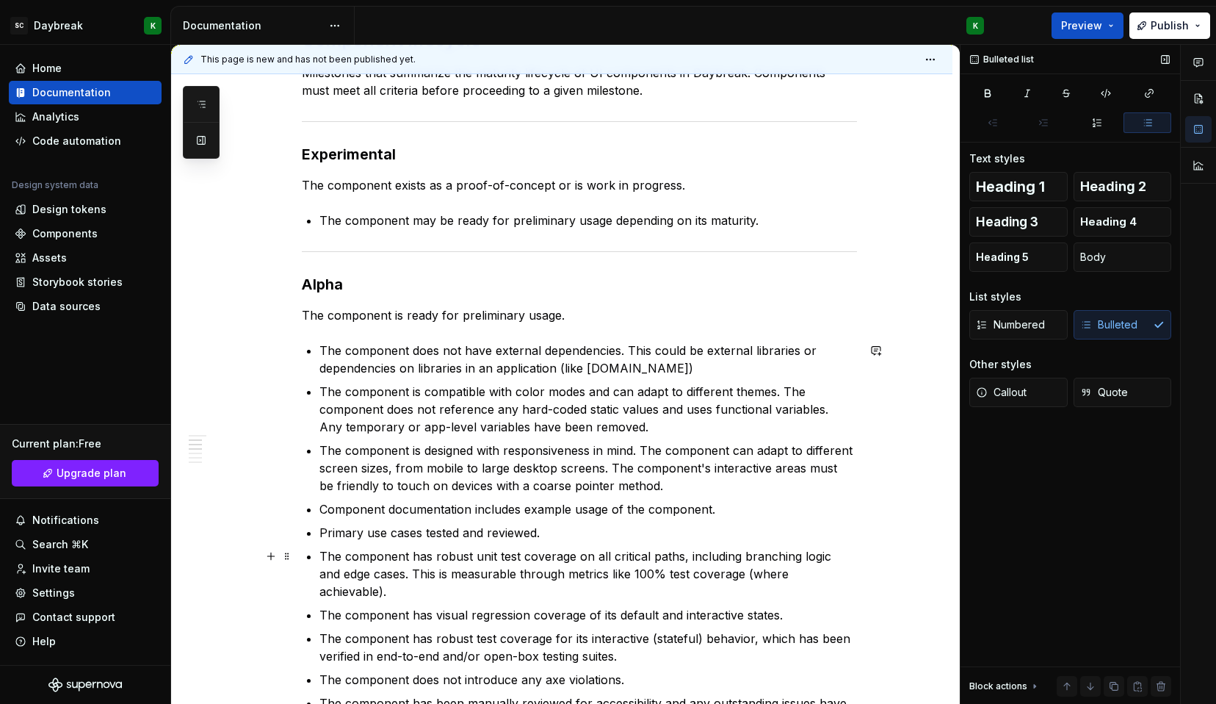
scroll to position [0, 0]
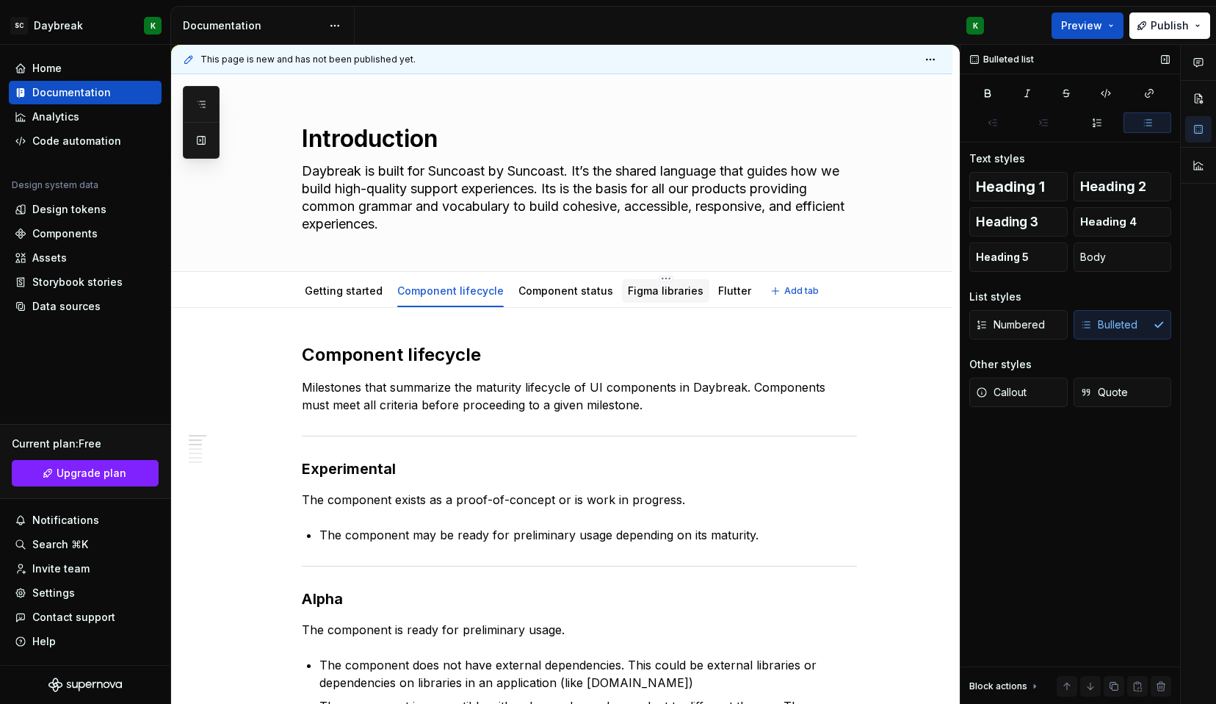
click at [654, 288] on link "Figma libraries" at bounding box center [666, 290] width 76 height 12
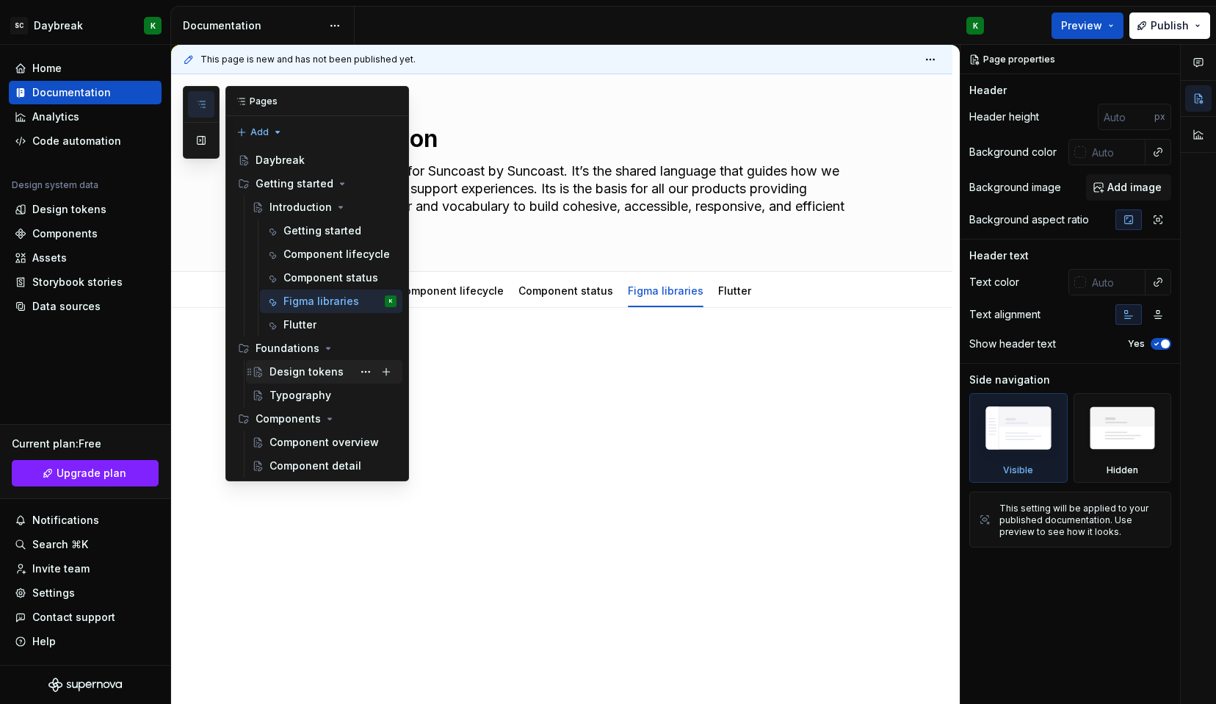
click at [284, 375] on div "Design tokens" at bounding box center [307, 371] width 74 height 15
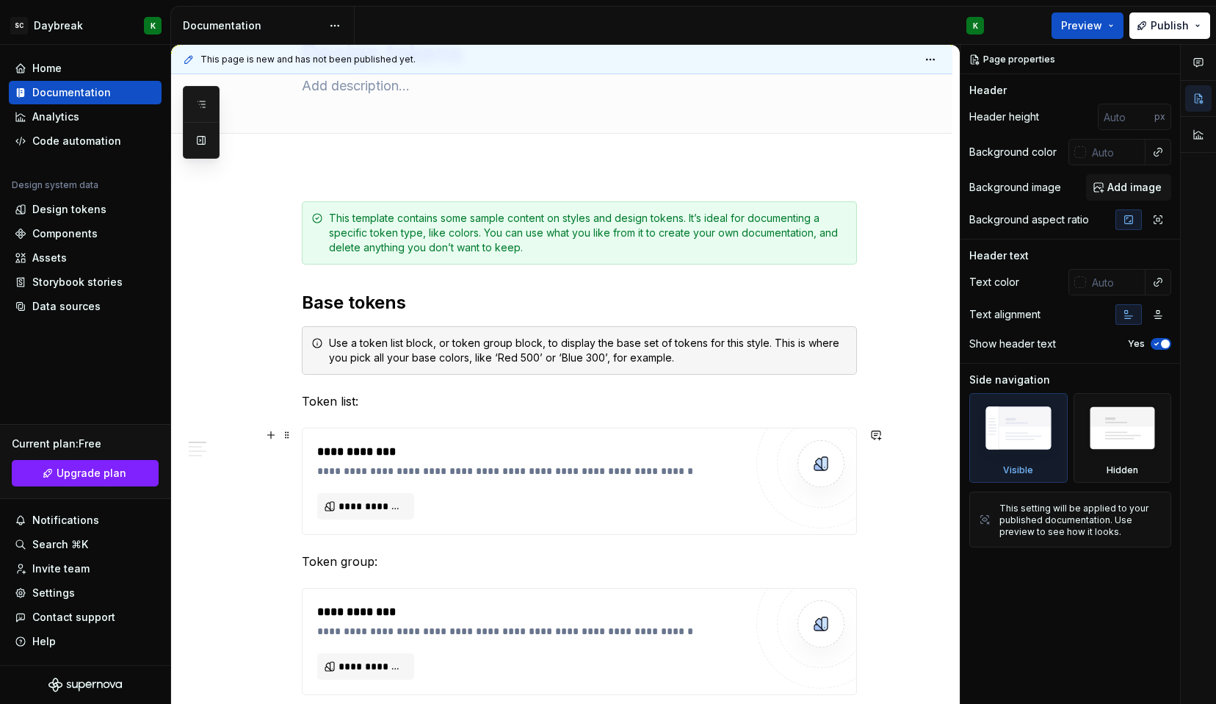
scroll to position [120, 0]
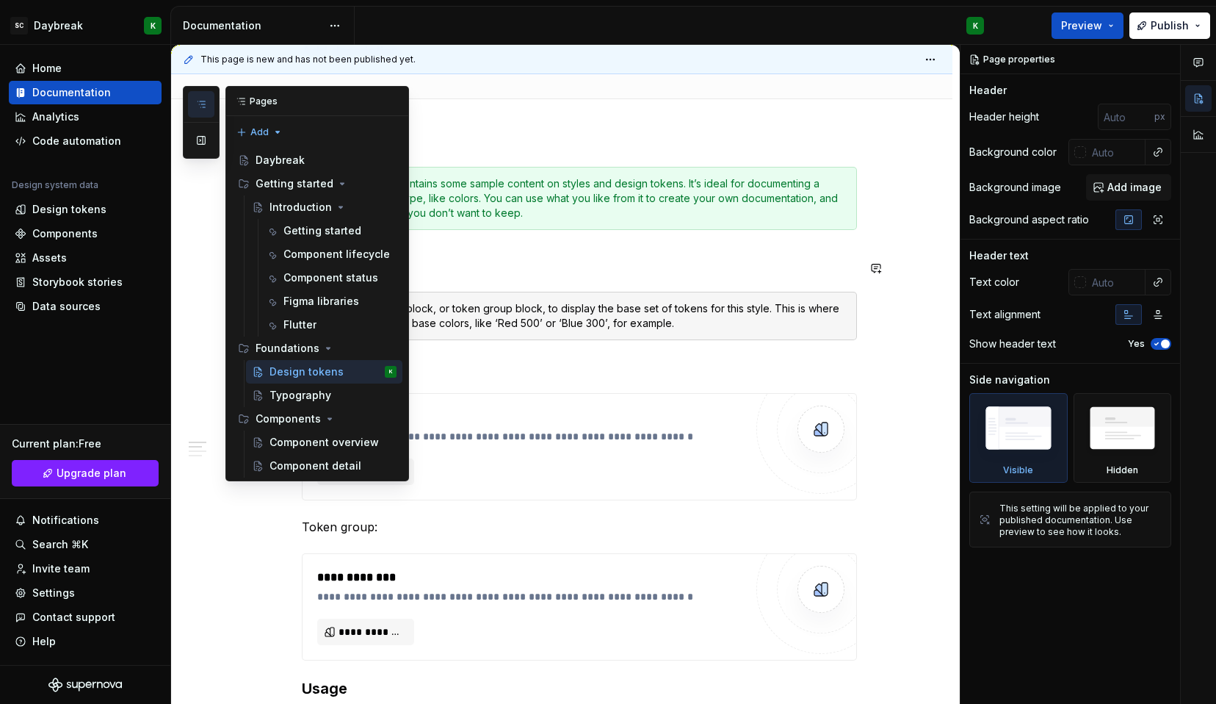
click at [205, 265] on div "Pages Add Accessibility guide for tree Page tree. Navigate the tree with the ar…" at bounding box center [296, 283] width 226 height 395
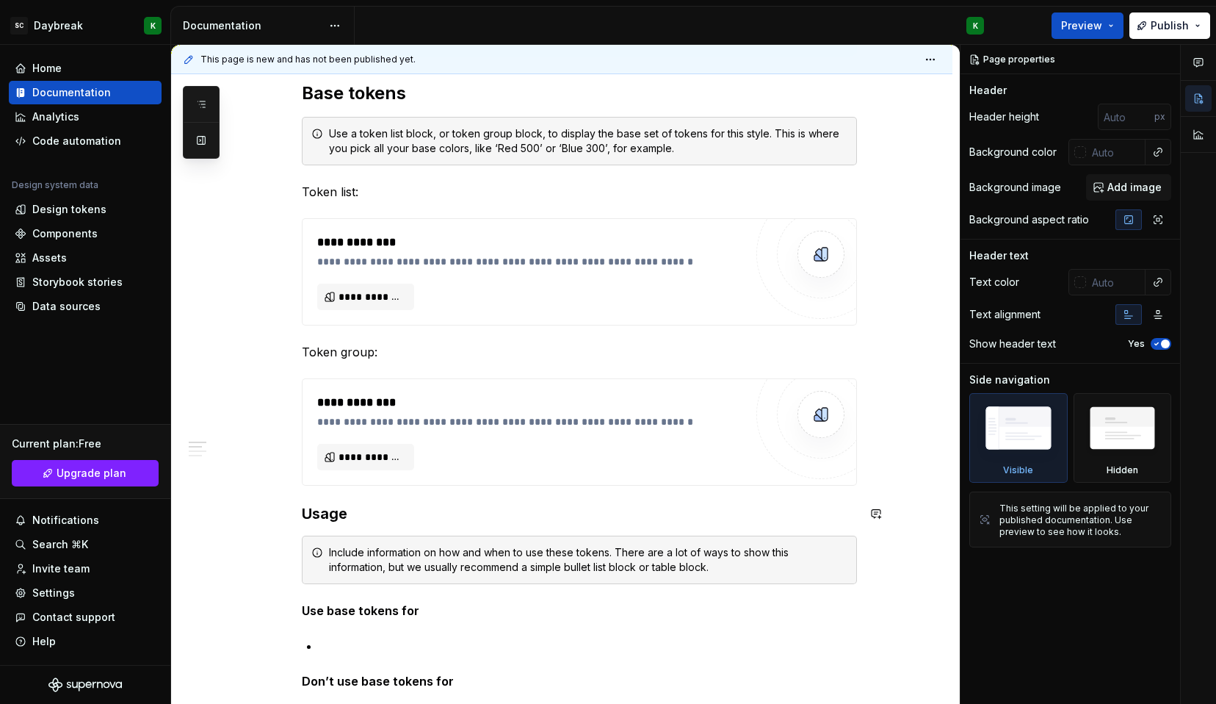
scroll to position [296, 0]
click at [824, 264] on img at bounding box center [820, 252] width 29 height 29
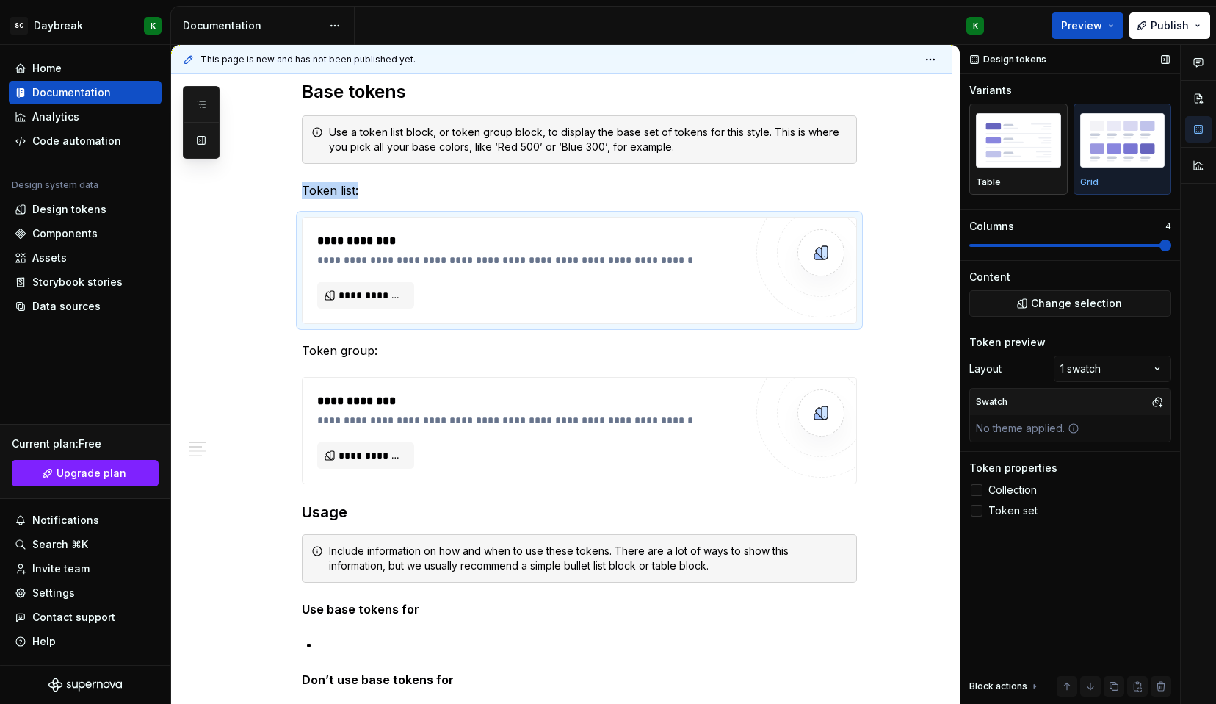
click at [1013, 153] on img "button" at bounding box center [1018, 140] width 85 height 54
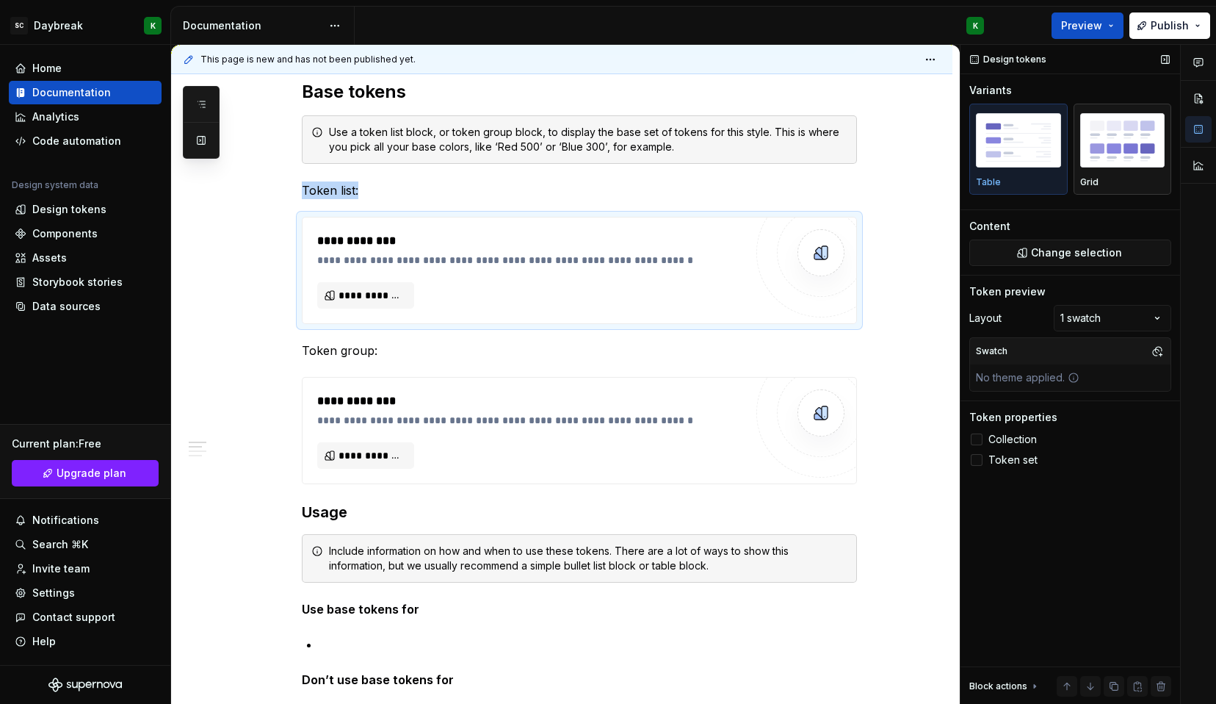
click at [1122, 142] on img "button" at bounding box center [1122, 140] width 85 height 54
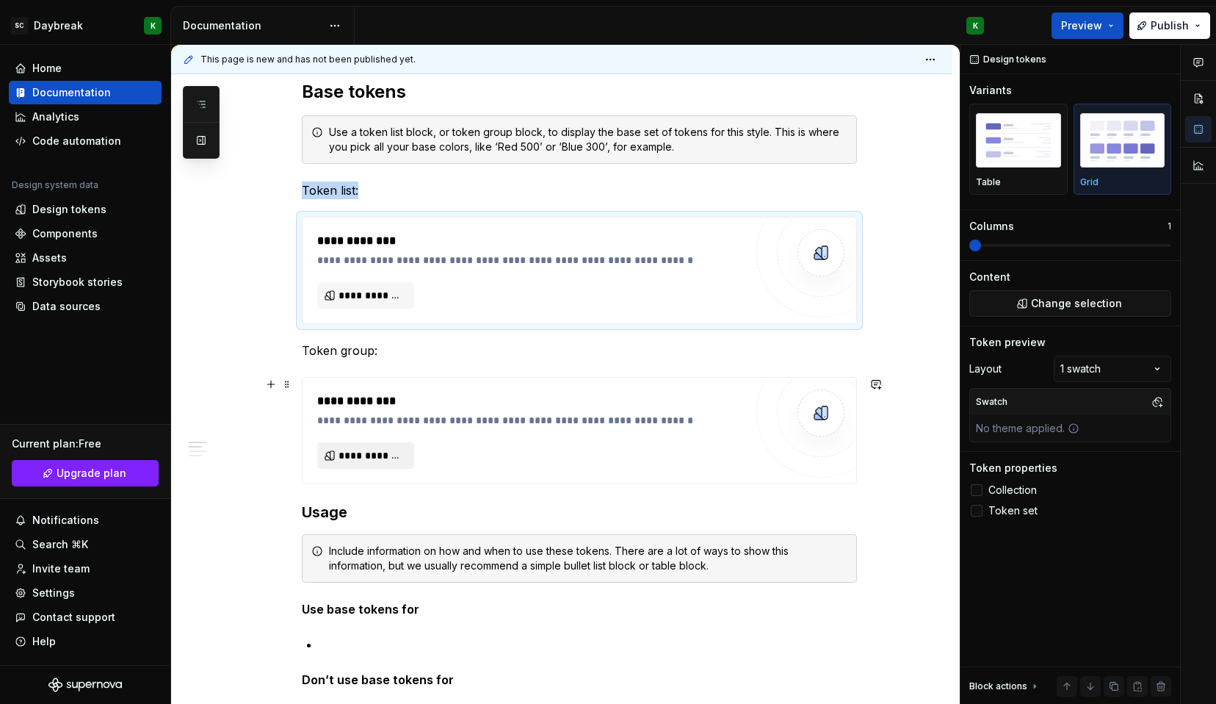
click at [363, 460] on span "**********" at bounding box center [372, 455] width 66 height 15
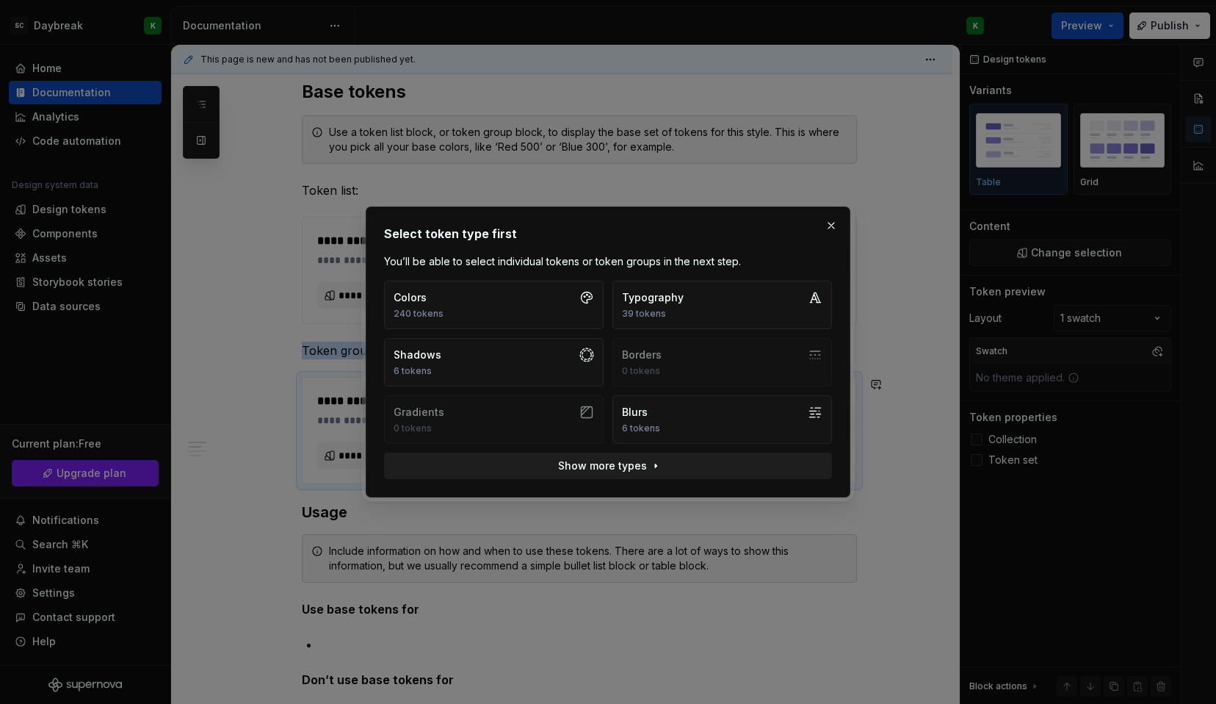
click at [592, 469] on span "Show more types" at bounding box center [602, 465] width 89 height 15
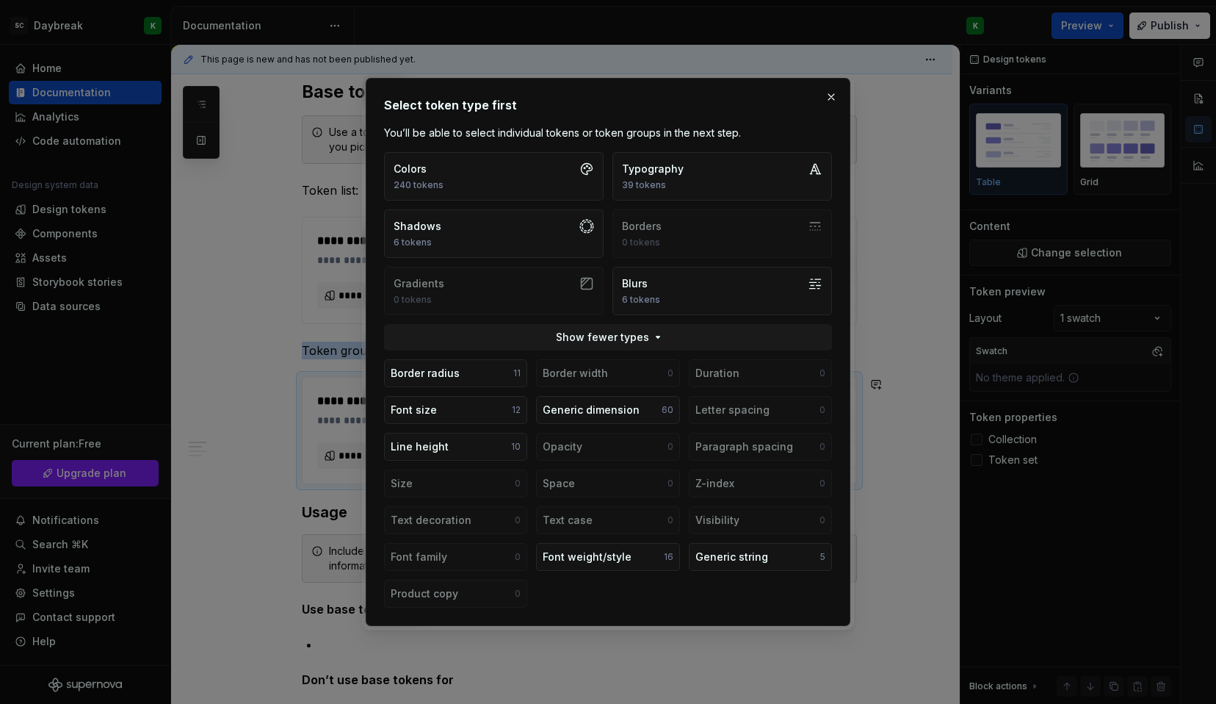
click at [593, 366] on div "Border radius 11 Border width 0 Duration 0 Font size 12 Generic dimension 60 Le…" at bounding box center [608, 483] width 448 height 248
click at [426, 168] on div "Colors" at bounding box center [419, 169] width 50 height 15
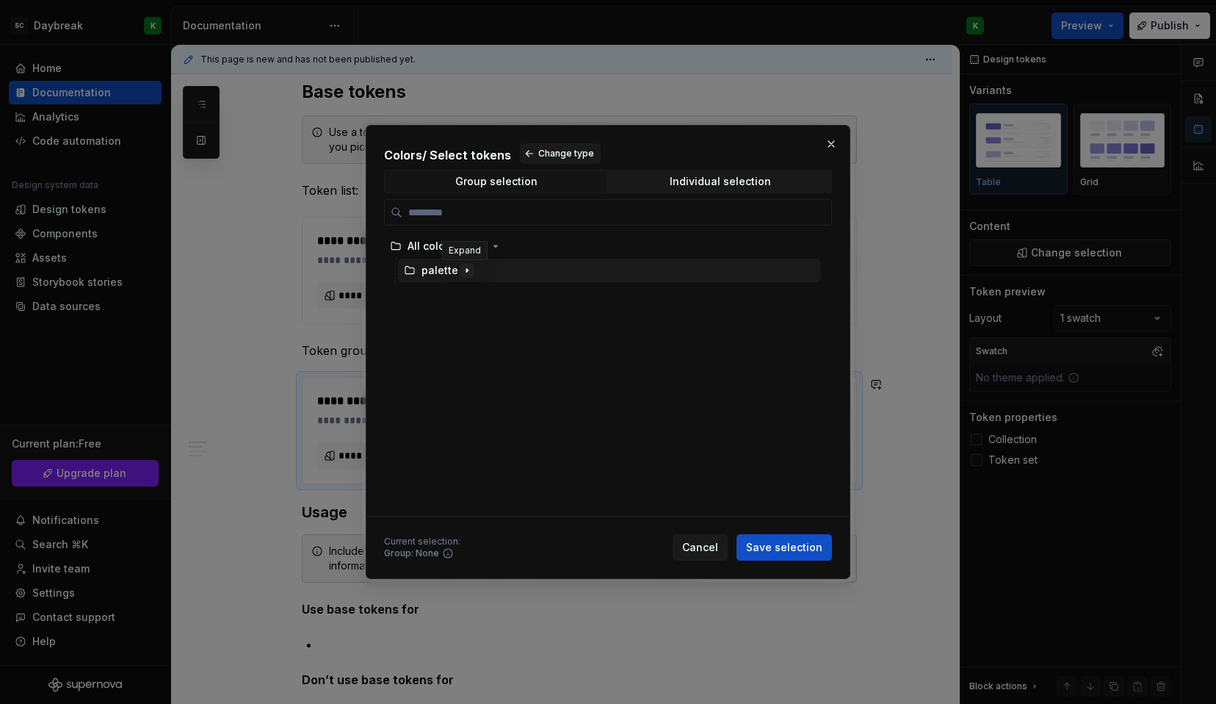
click at [465, 272] on icon "button" at bounding box center [467, 270] width 12 height 12
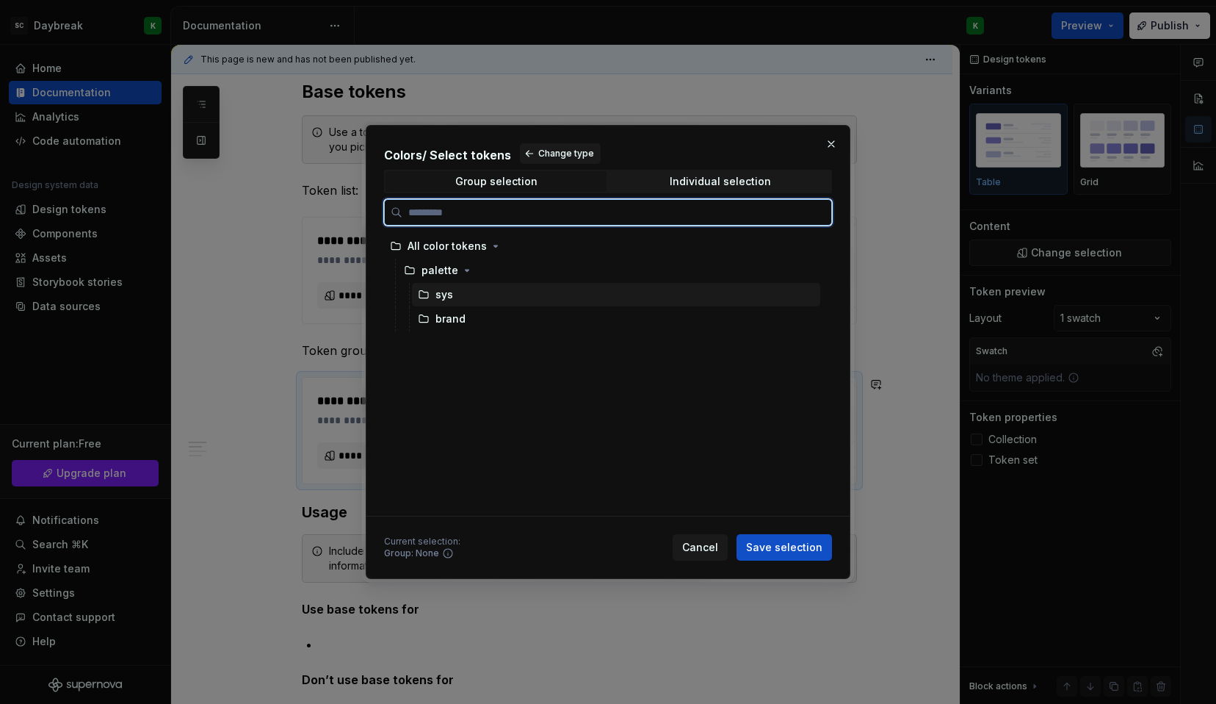
click at [424, 291] on icon at bounding box center [424, 295] width 12 height 12
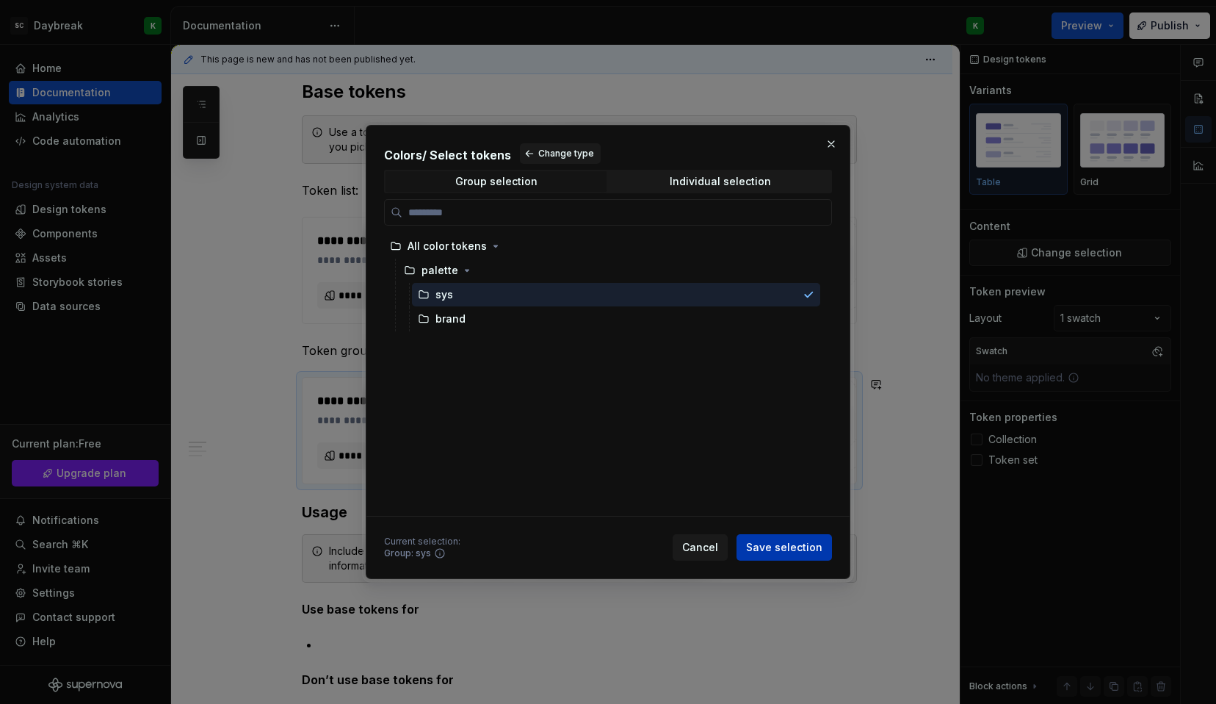
click at [776, 541] on span "Save selection" at bounding box center [784, 547] width 76 height 15
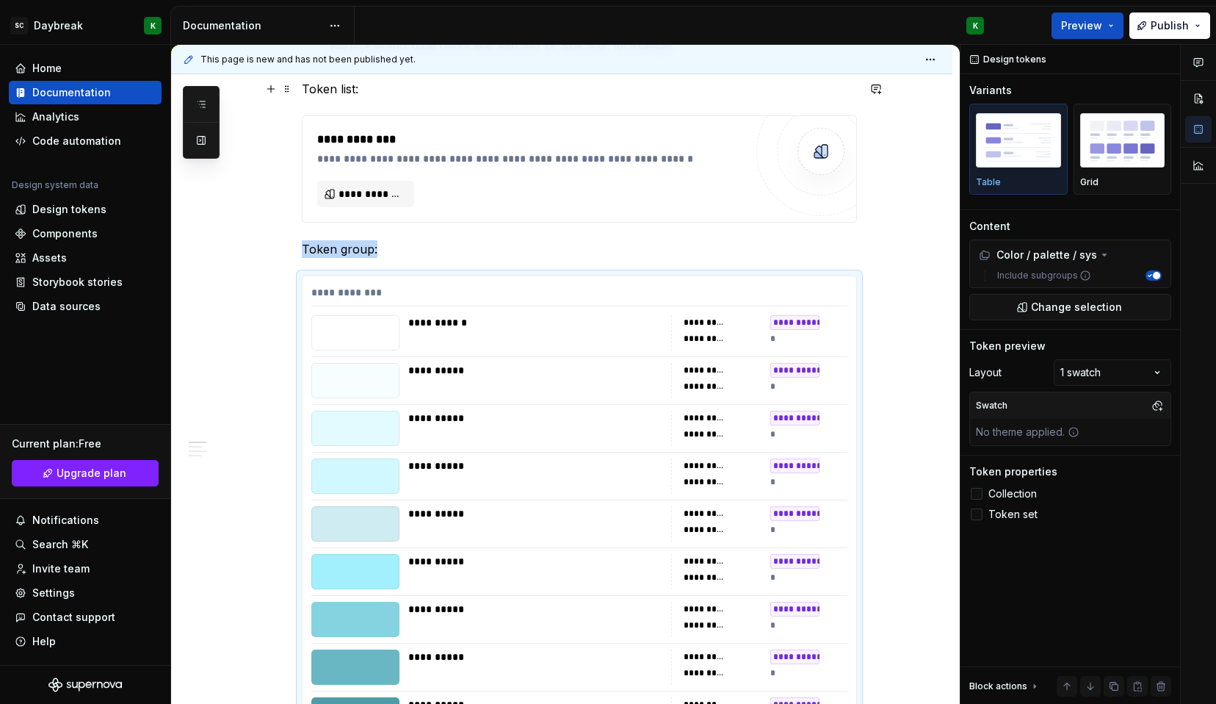
scroll to position [485, 0]
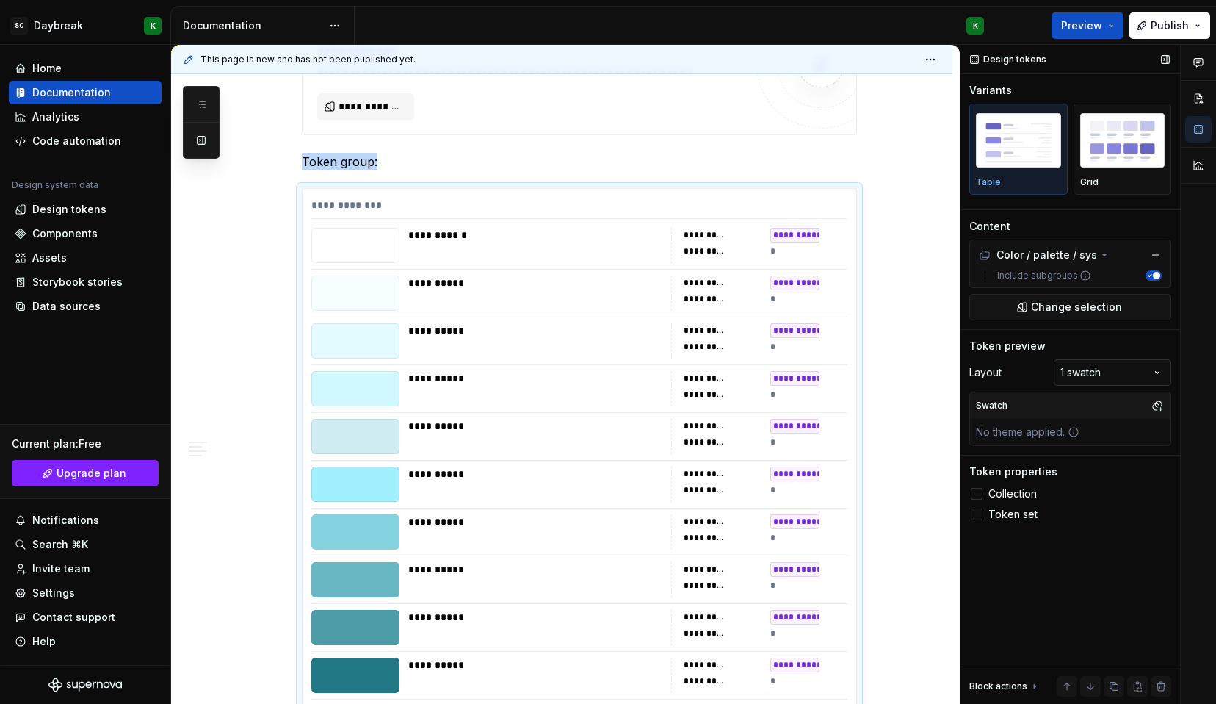
click at [1147, 376] on div "Comments Open comments No comments yet Select ‘Comment’ from the block context …" at bounding box center [1089, 375] width 256 height 660
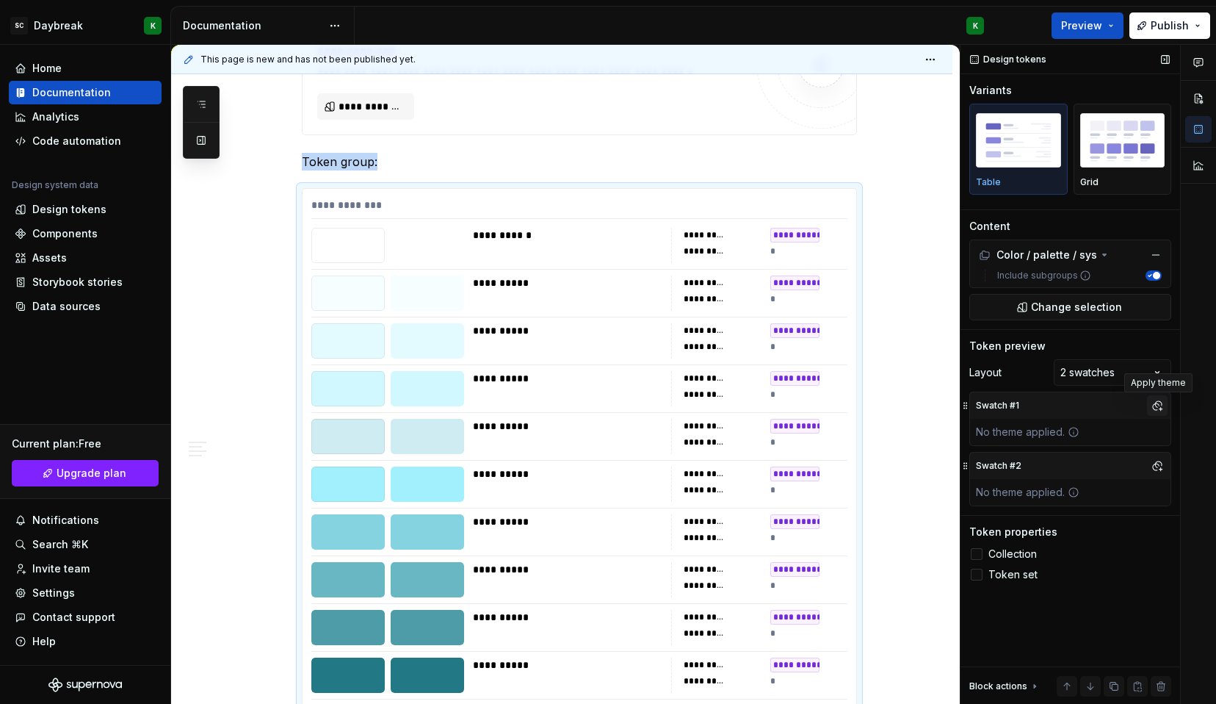
click at [1157, 400] on button "button" at bounding box center [1157, 405] width 21 height 21
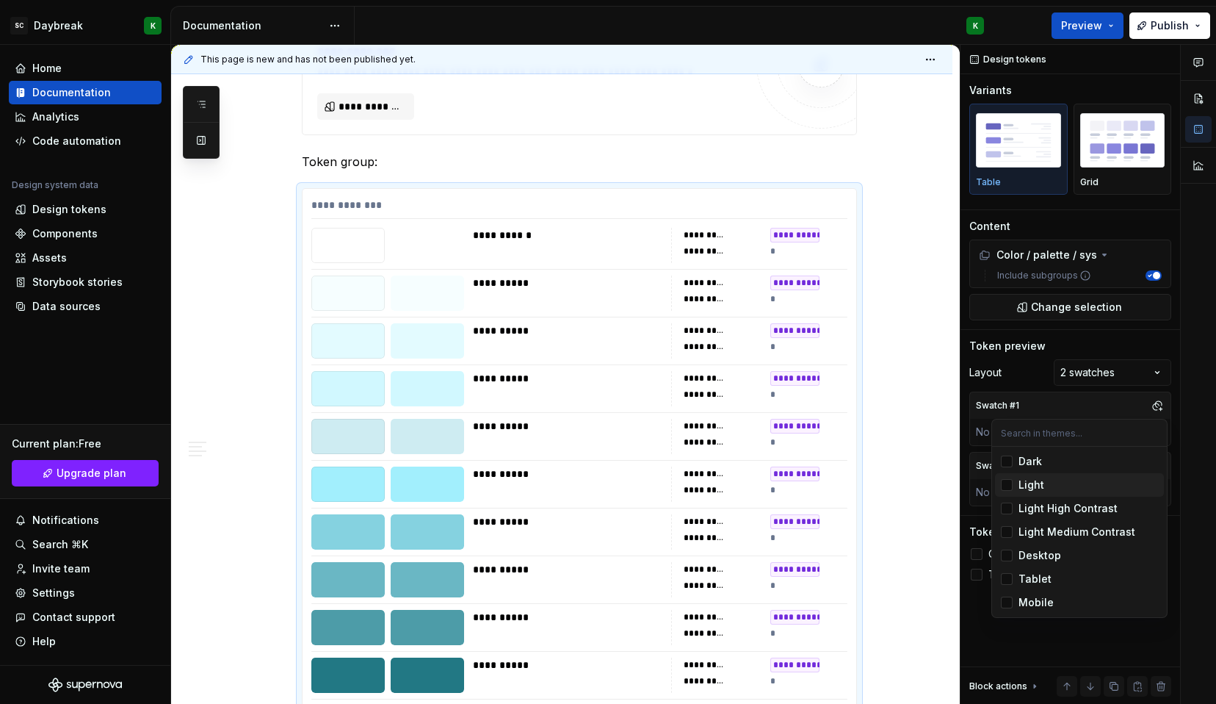
click at [1041, 484] on div "Light" at bounding box center [1032, 484] width 26 height 15
click at [1180, 393] on div "Comments Open comments No comments yet Select ‘Comment’ from the block context …" at bounding box center [1089, 375] width 256 height 660
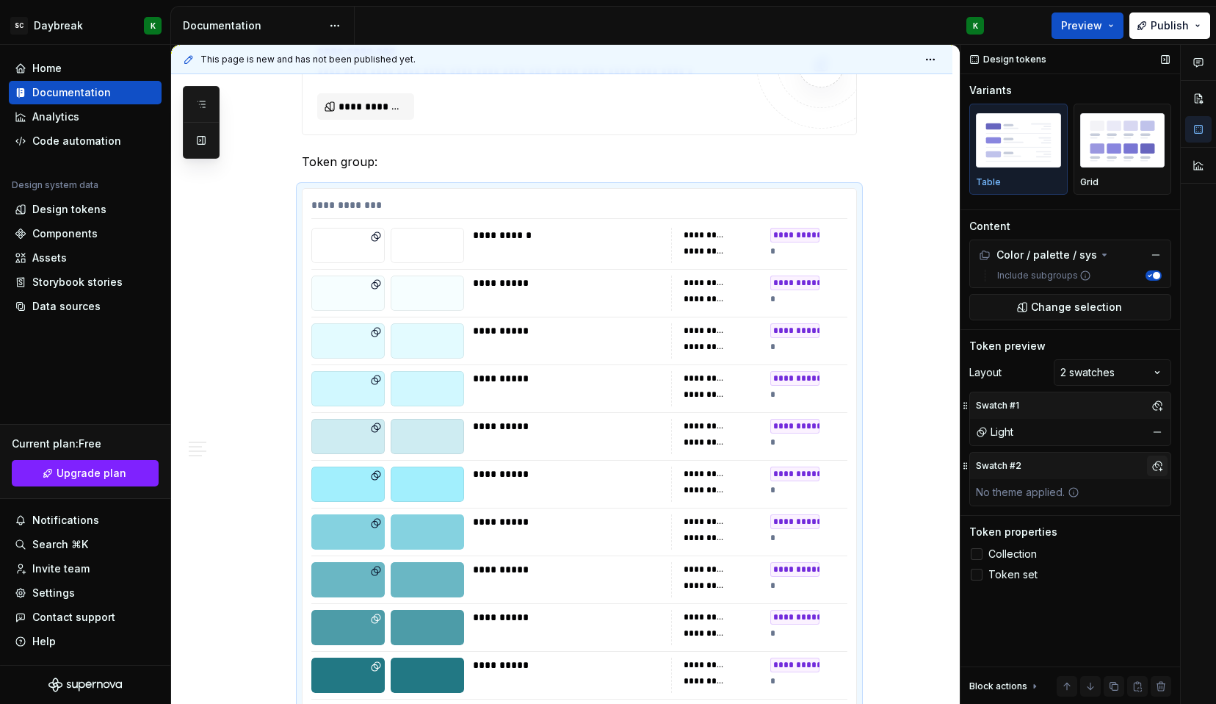
click at [1153, 463] on button "button" at bounding box center [1157, 465] width 21 height 21
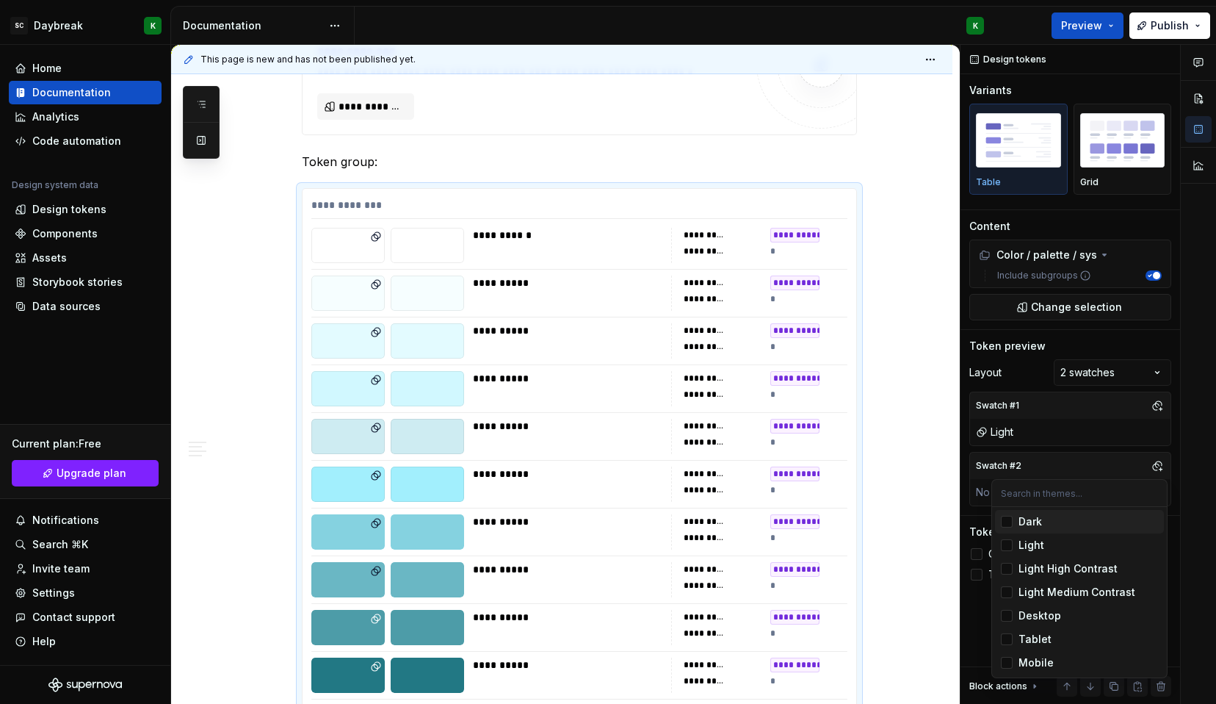
click at [1046, 524] on div "Dark" at bounding box center [1089, 521] width 140 height 15
click at [1180, 344] on div "Comments Open comments No comments yet Select ‘Comment’ from the block context …" at bounding box center [1089, 375] width 256 height 660
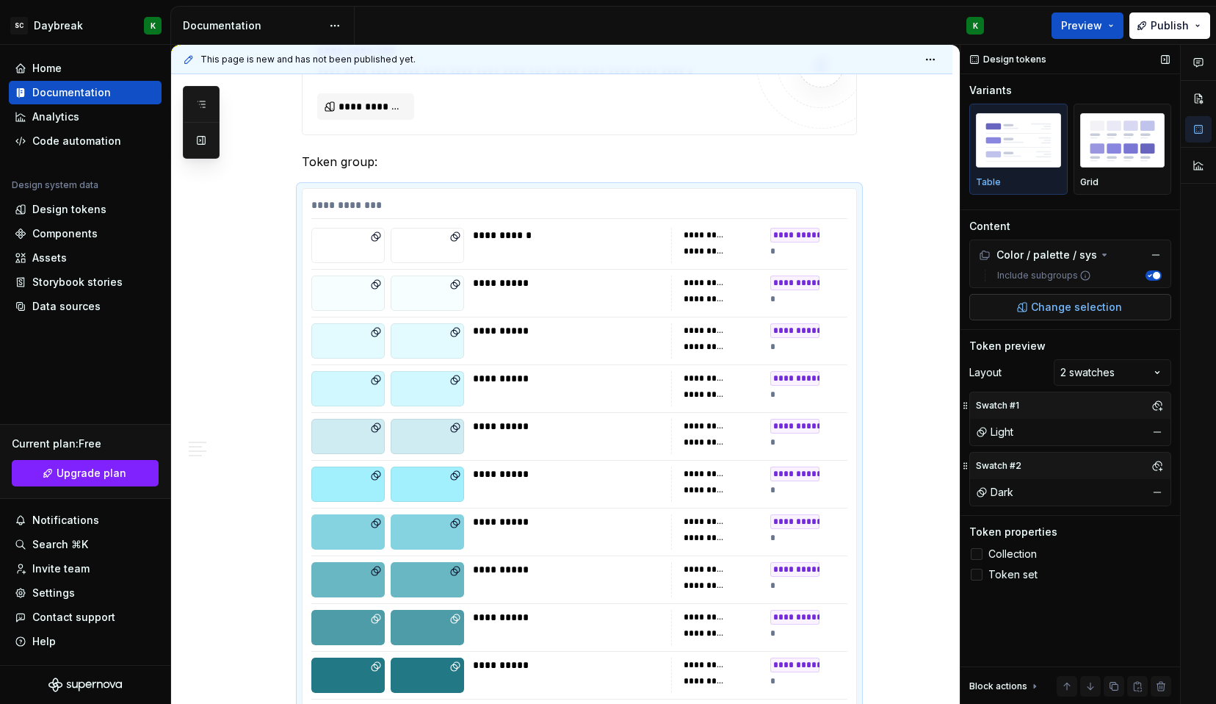
click at [1082, 316] on button "Change selection" at bounding box center [1070, 307] width 202 height 26
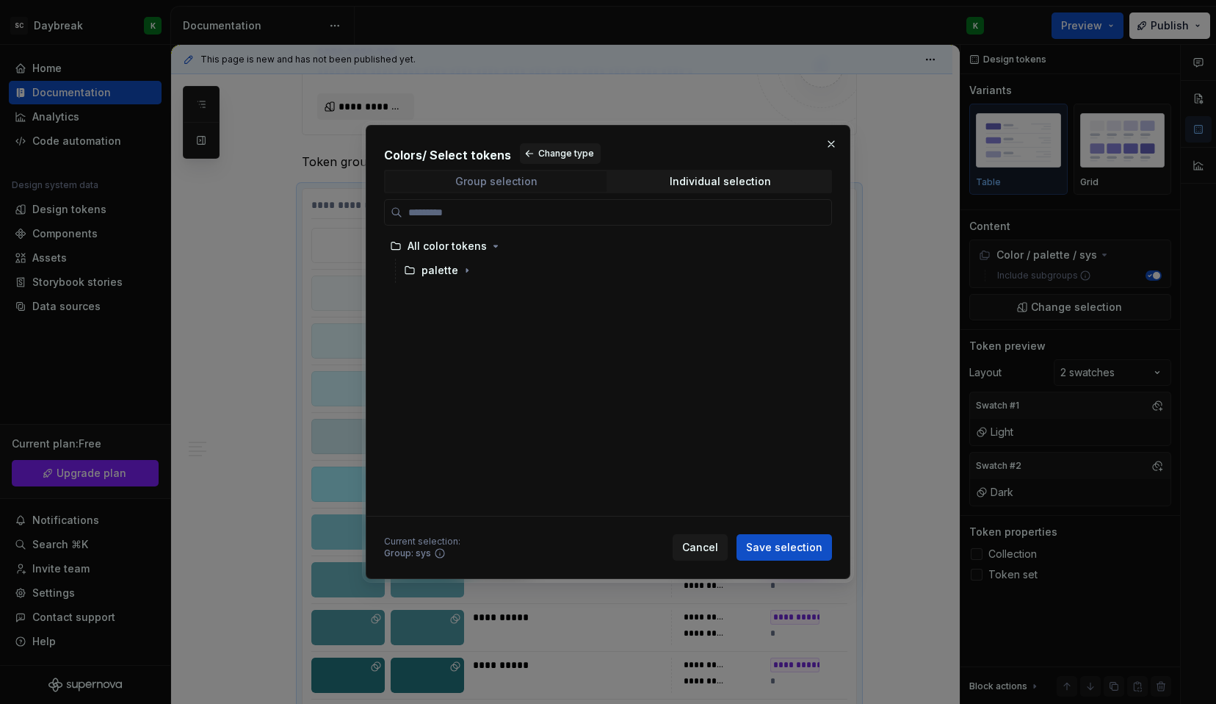
click at [495, 178] on div "Group selection" at bounding box center [496, 182] width 82 height 12
click at [541, 156] on span "Change type" at bounding box center [566, 154] width 56 height 12
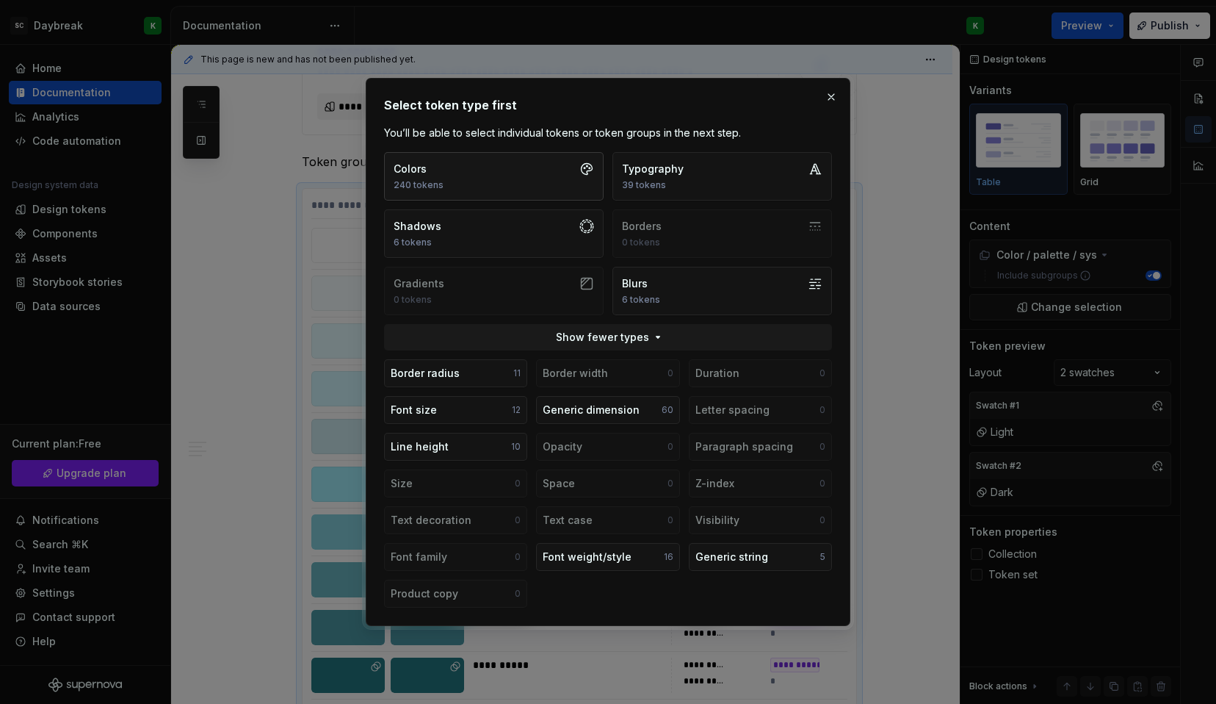
click at [542, 178] on button "Colors 240 tokens" at bounding box center [494, 176] width 220 height 48
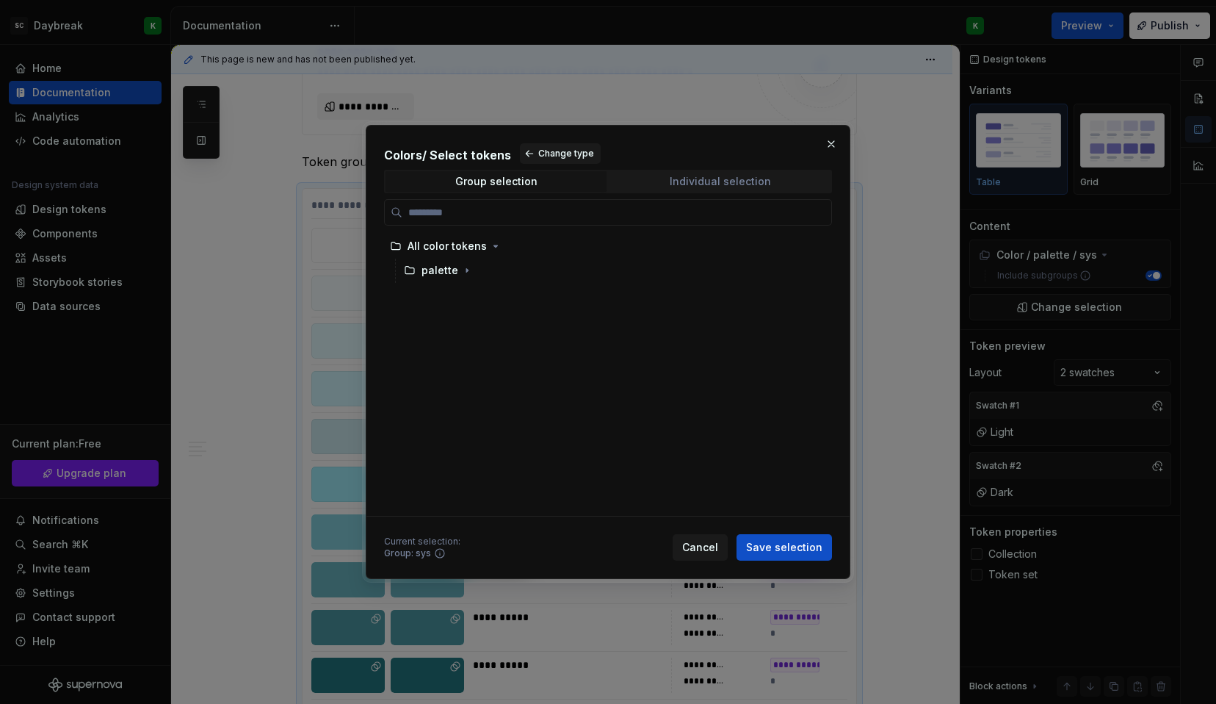
click at [668, 187] on span "Individual selection" at bounding box center [720, 181] width 221 height 21
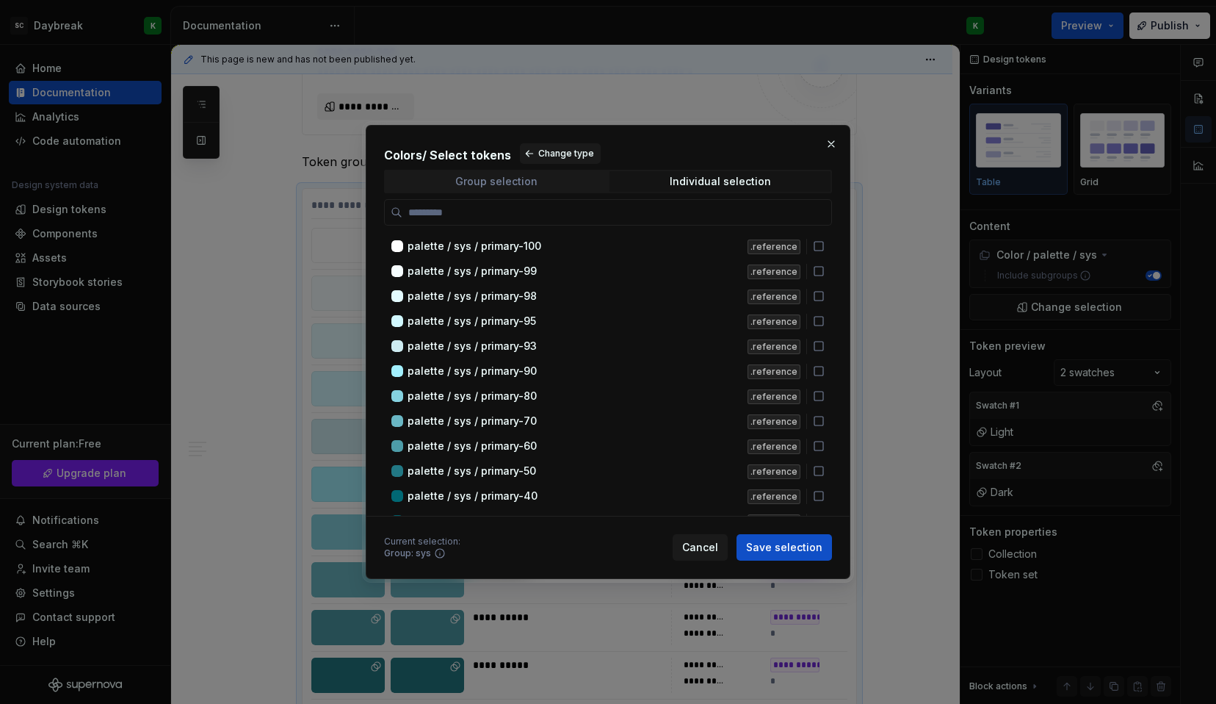
click at [473, 190] on span "Group selection" at bounding box center [496, 181] width 221 height 21
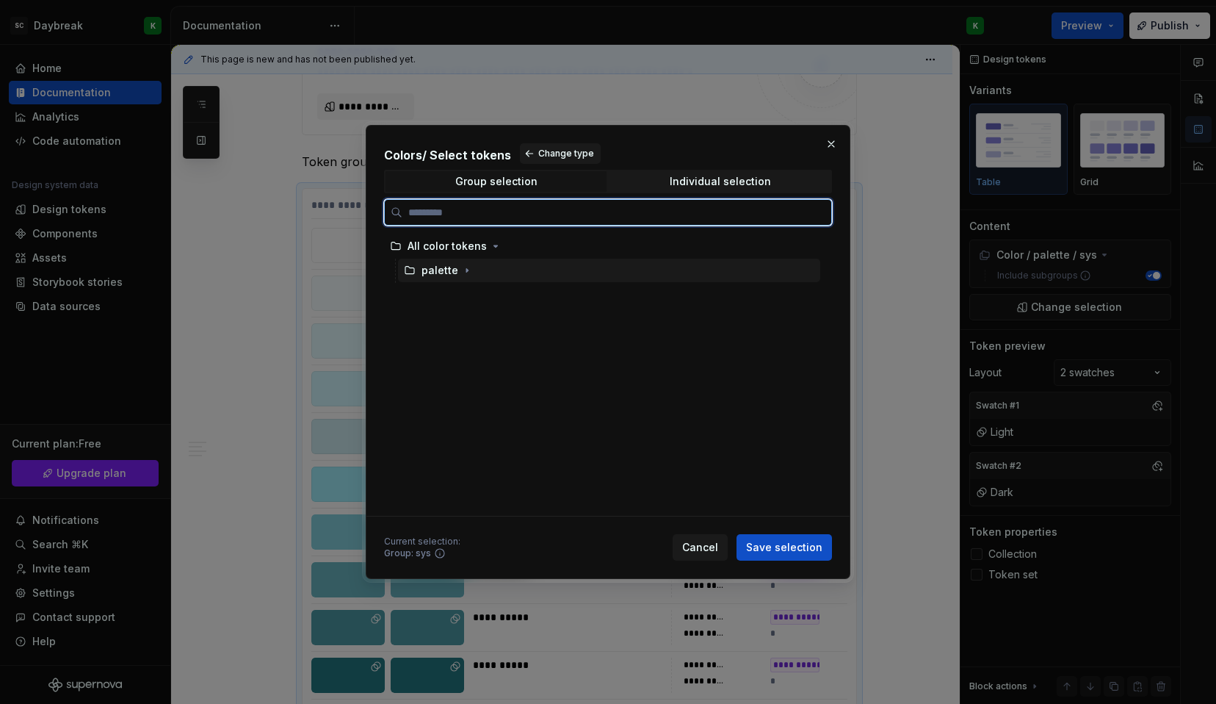
click at [434, 276] on div "palette" at bounding box center [440, 270] width 37 height 15
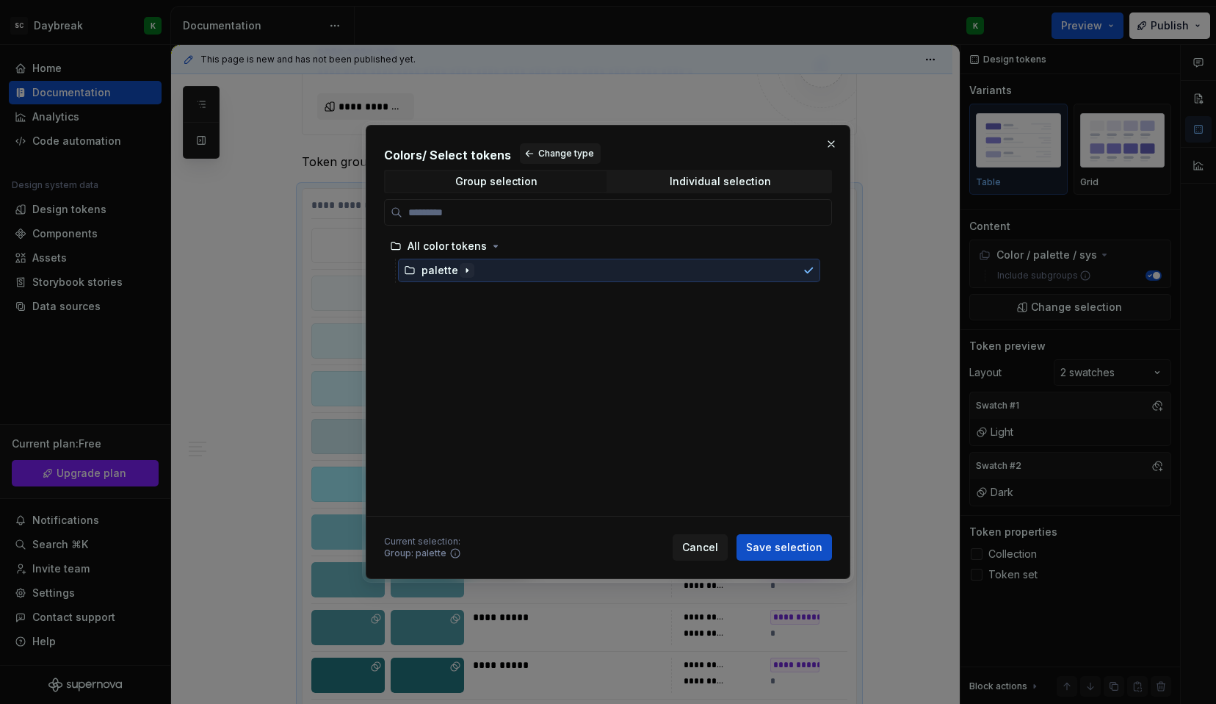
click at [467, 273] on icon "button" at bounding box center [467, 270] width 12 height 12
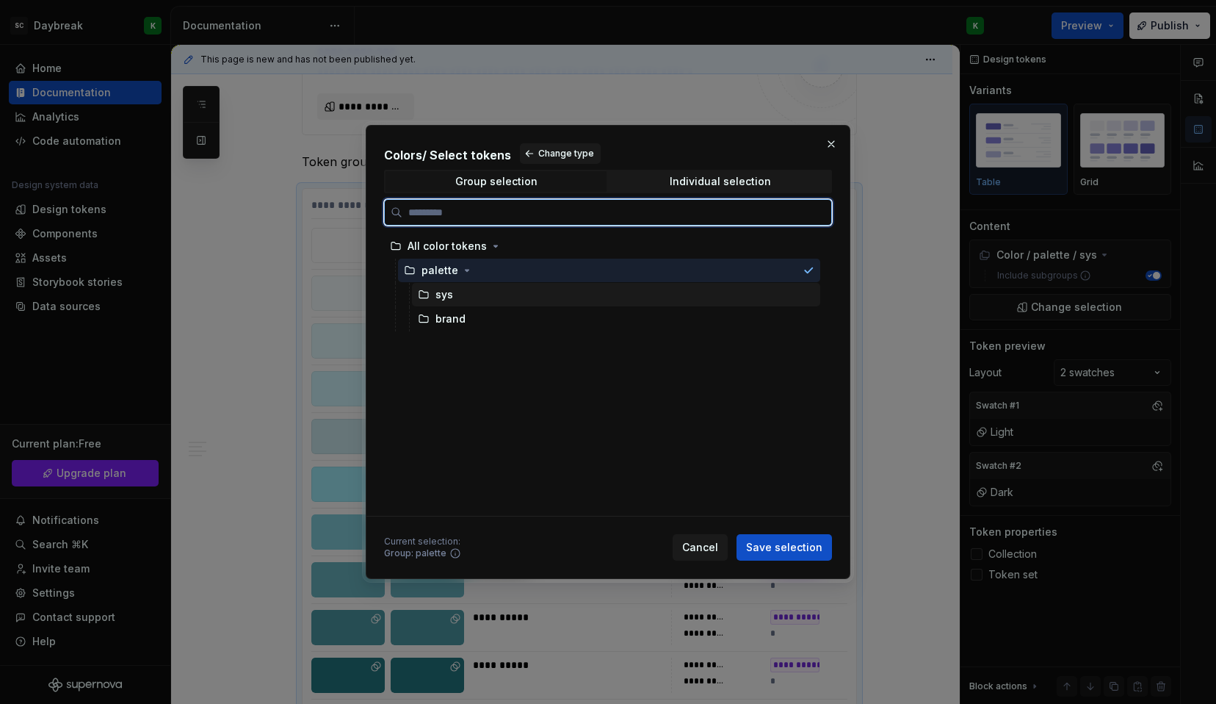
click at [420, 295] on icon at bounding box center [424, 295] width 12 height 12
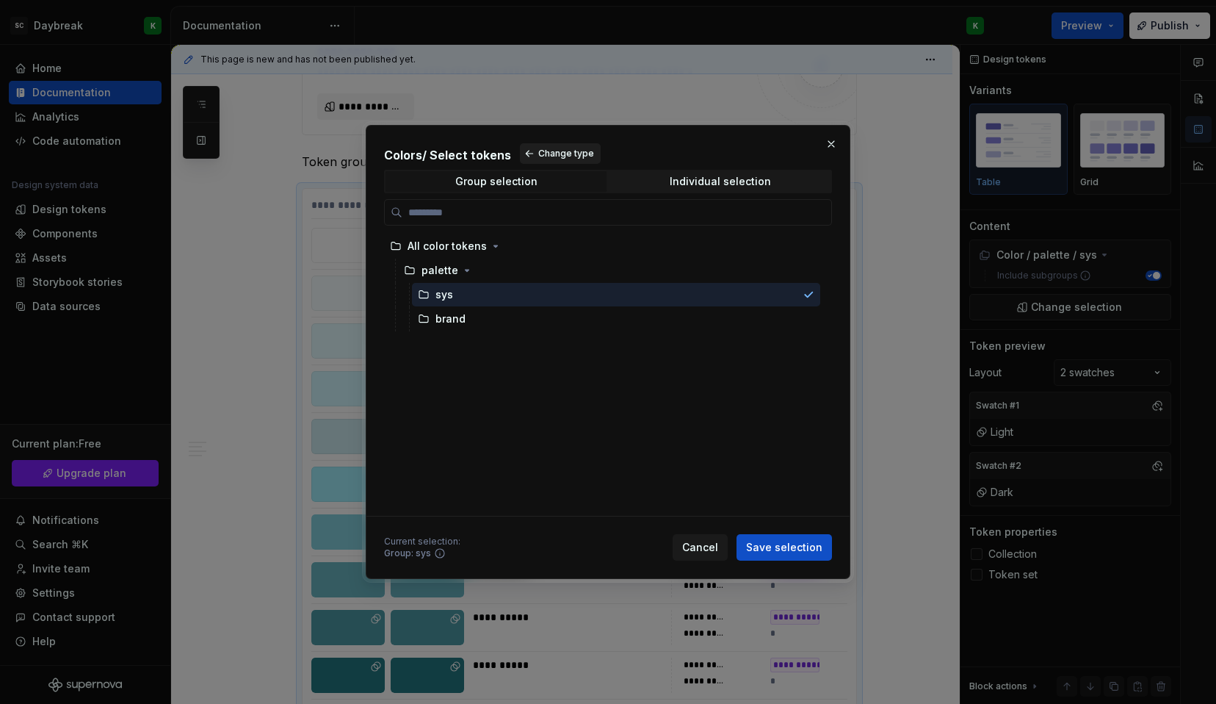
click at [529, 147] on button "Change type" at bounding box center [560, 153] width 81 height 21
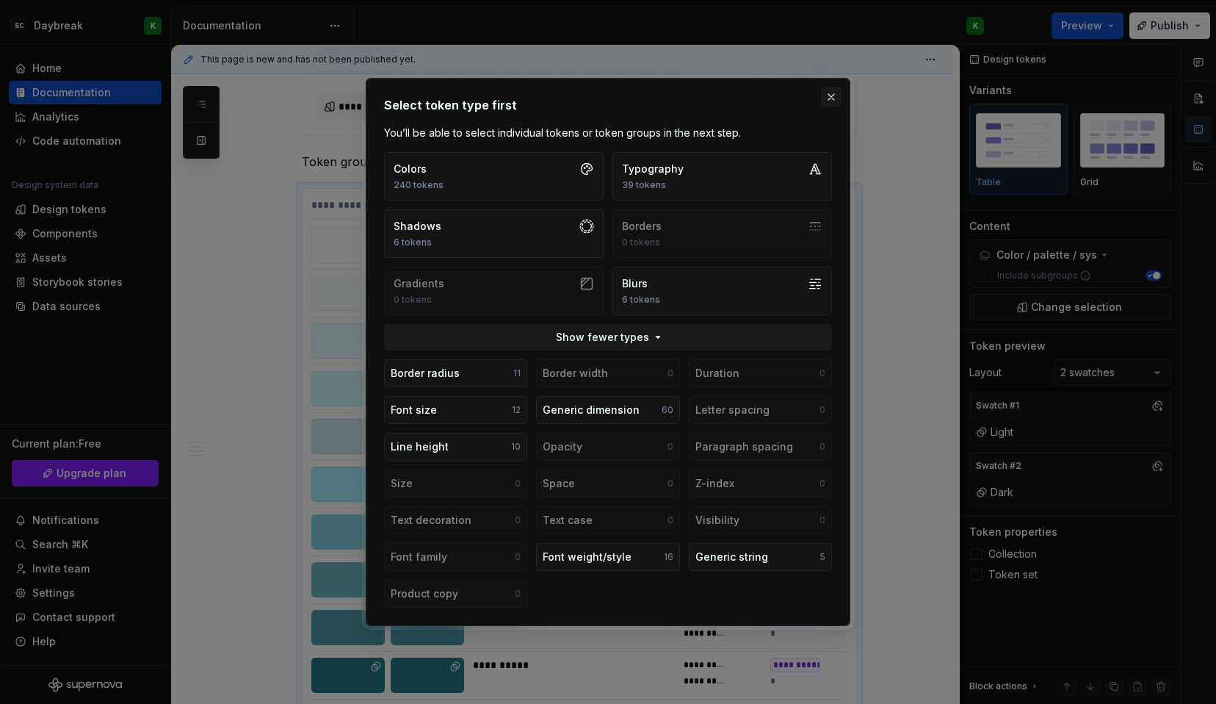
click at [833, 90] on button "button" at bounding box center [831, 97] width 21 height 21
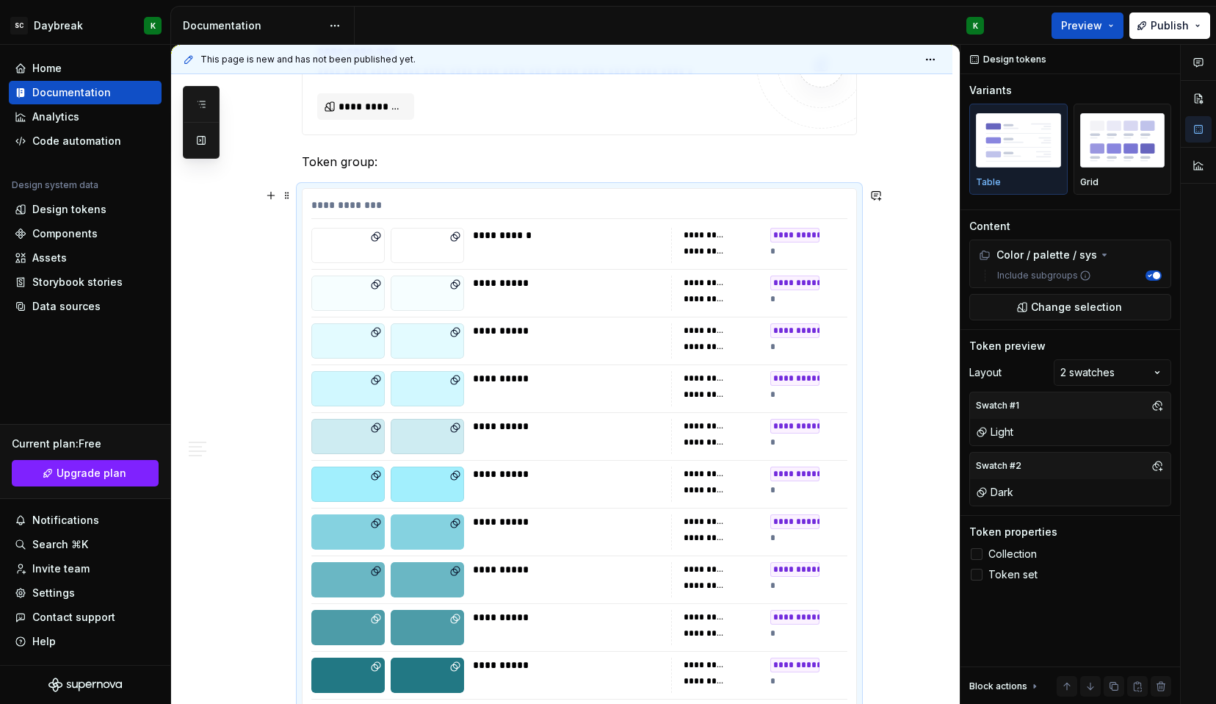
click at [549, 247] on div "**********" at bounding box center [567, 245] width 189 height 35
click at [436, 247] on div at bounding box center [427, 245] width 73 height 35
click at [374, 252] on div at bounding box center [347, 245] width 73 height 35
click at [1119, 154] on img "button" at bounding box center [1122, 140] width 85 height 54
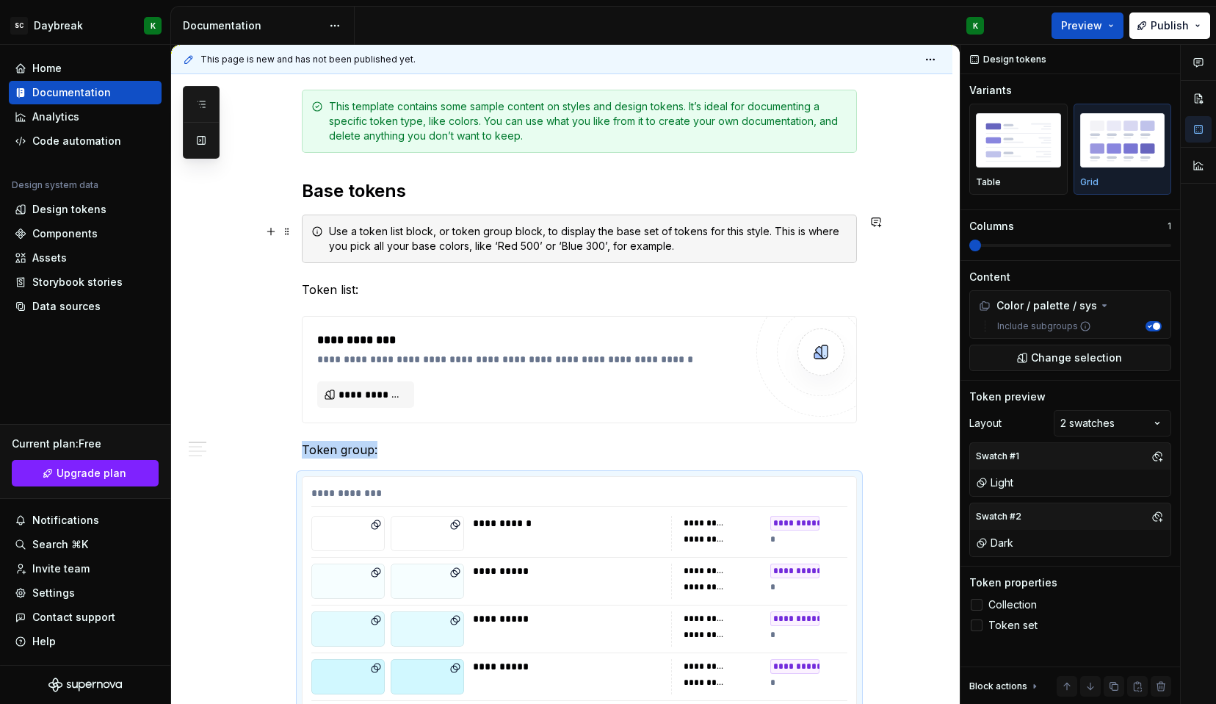
scroll to position [325, 0]
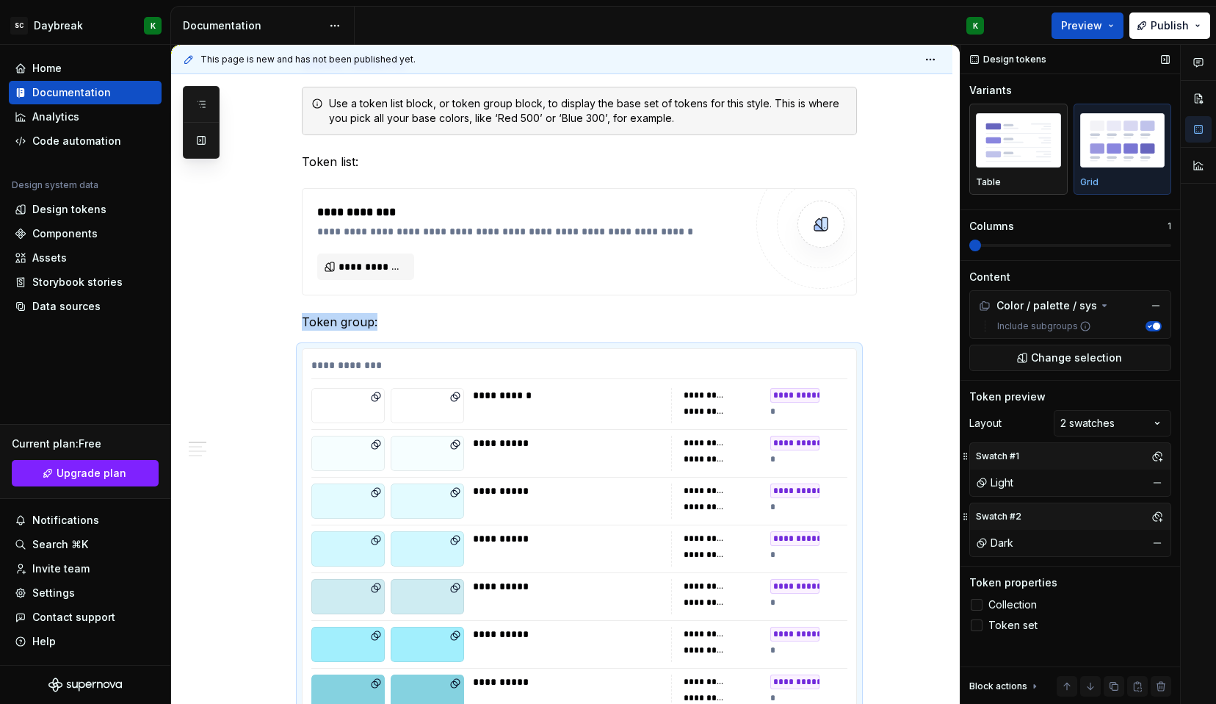
click at [1008, 156] on img "button" at bounding box center [1018, 140] width 85 height 54
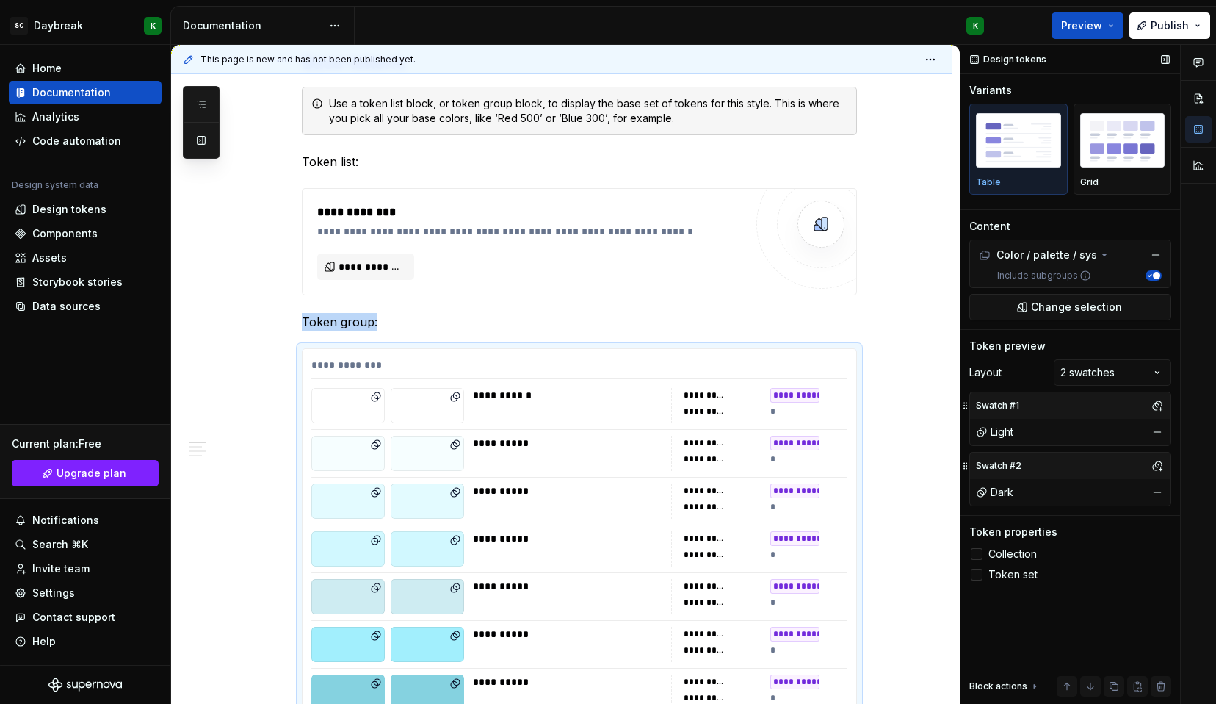
scroll to position [628, 0]
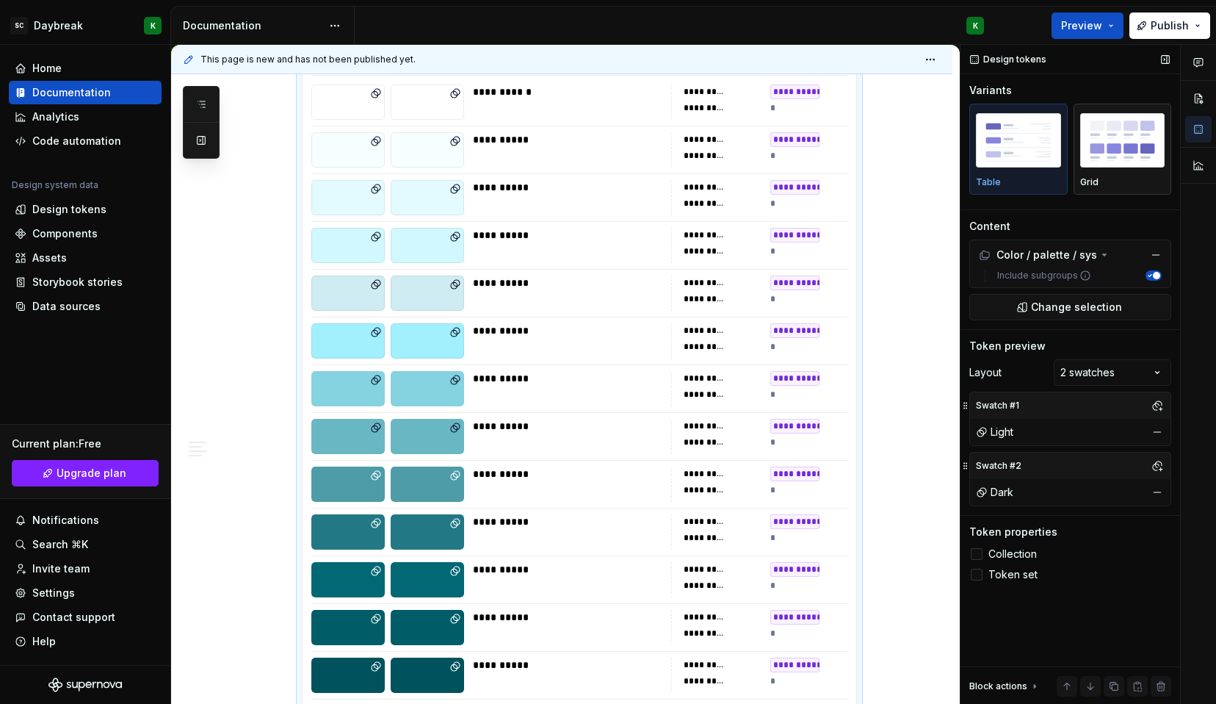
click at [1149, 125] on img "button" at bounding box center [1122, 140] width 85 height 54
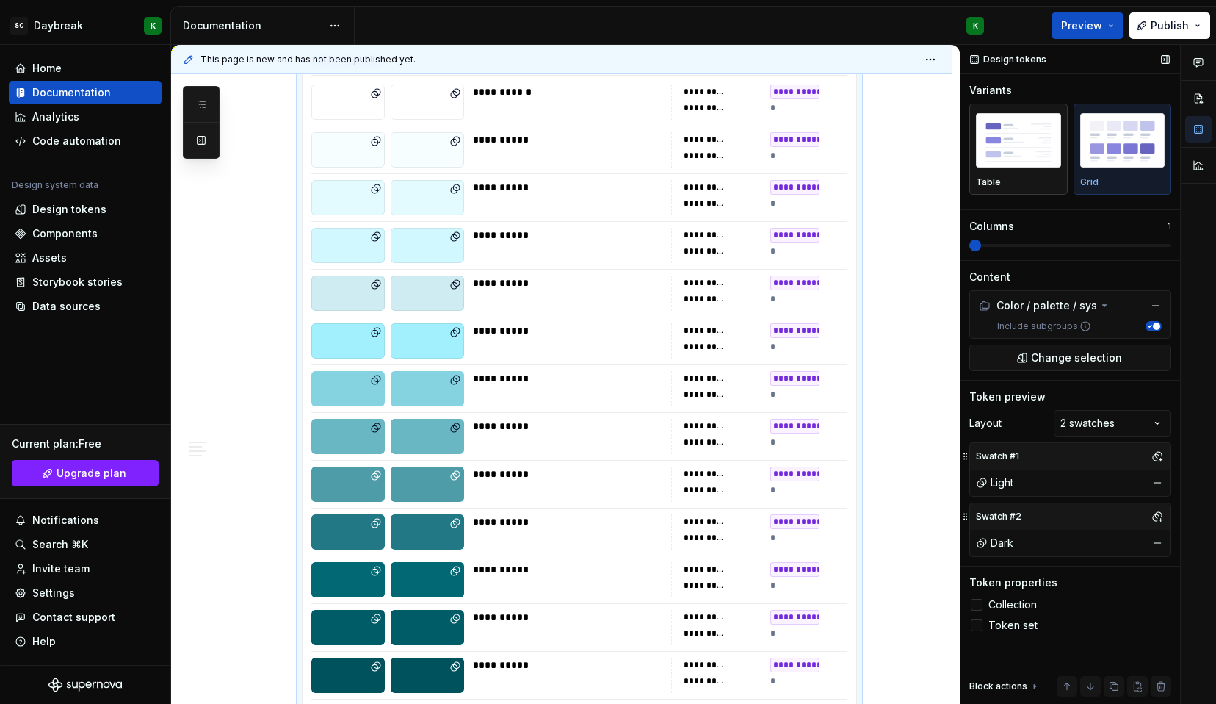
click at [1053, 149] on img "button" at bounding box center [1018, 140] width 85 height 54
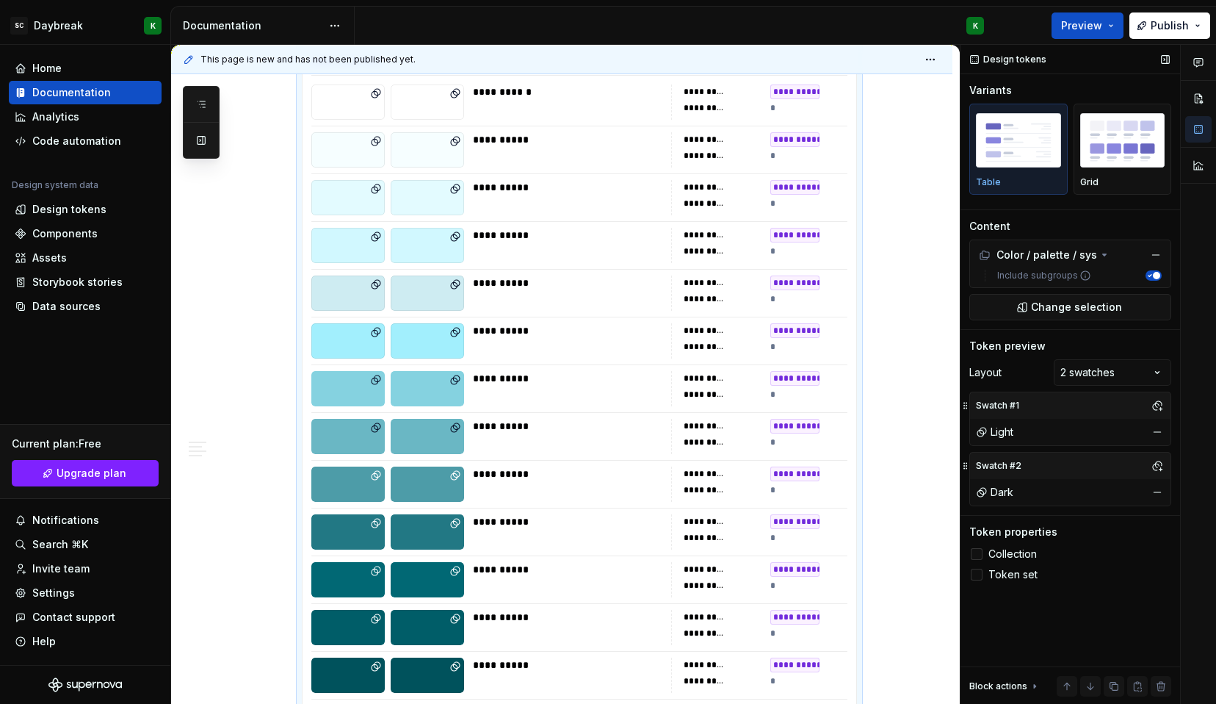
click at [977, 554] on icon at bounding box center [977, 554] width 0 height 0
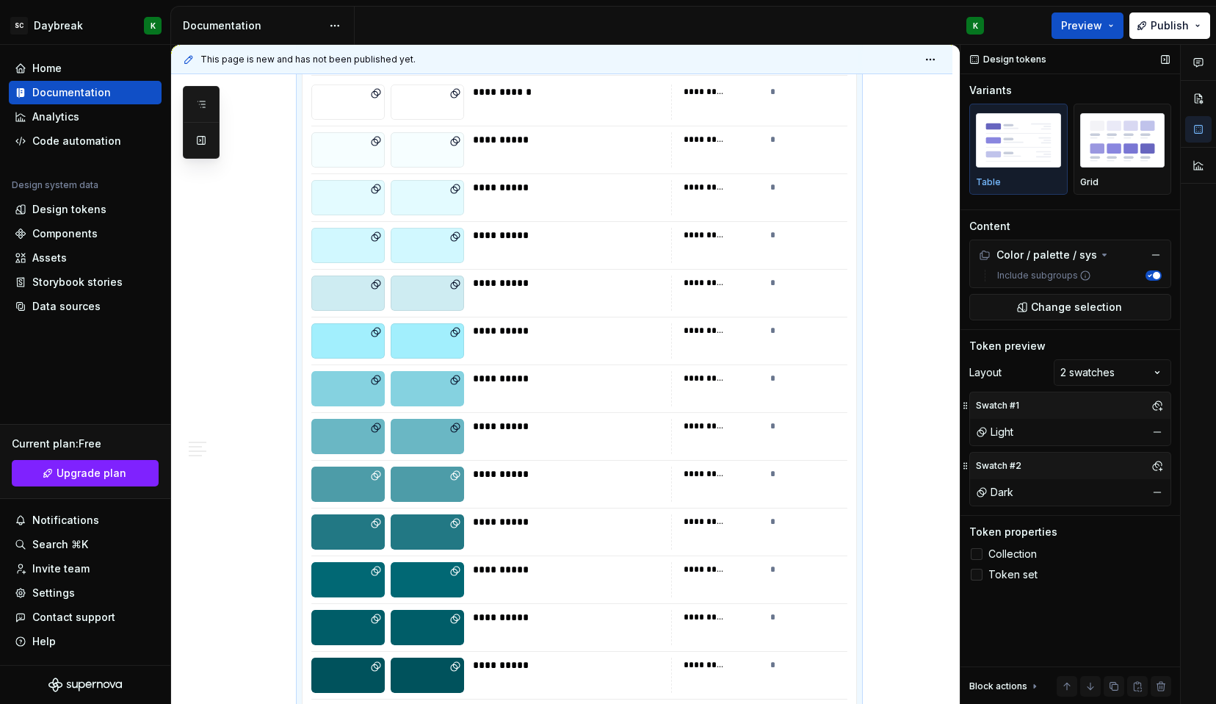
click at [977, 574] on icon at bounding box center [977, 574] width 0 height 0
click at [975, 573] on div at bounding box center [977, 574] width 12 height 12
click at [977, 555] on div at bounding box center [977, 554] width 12 height 12
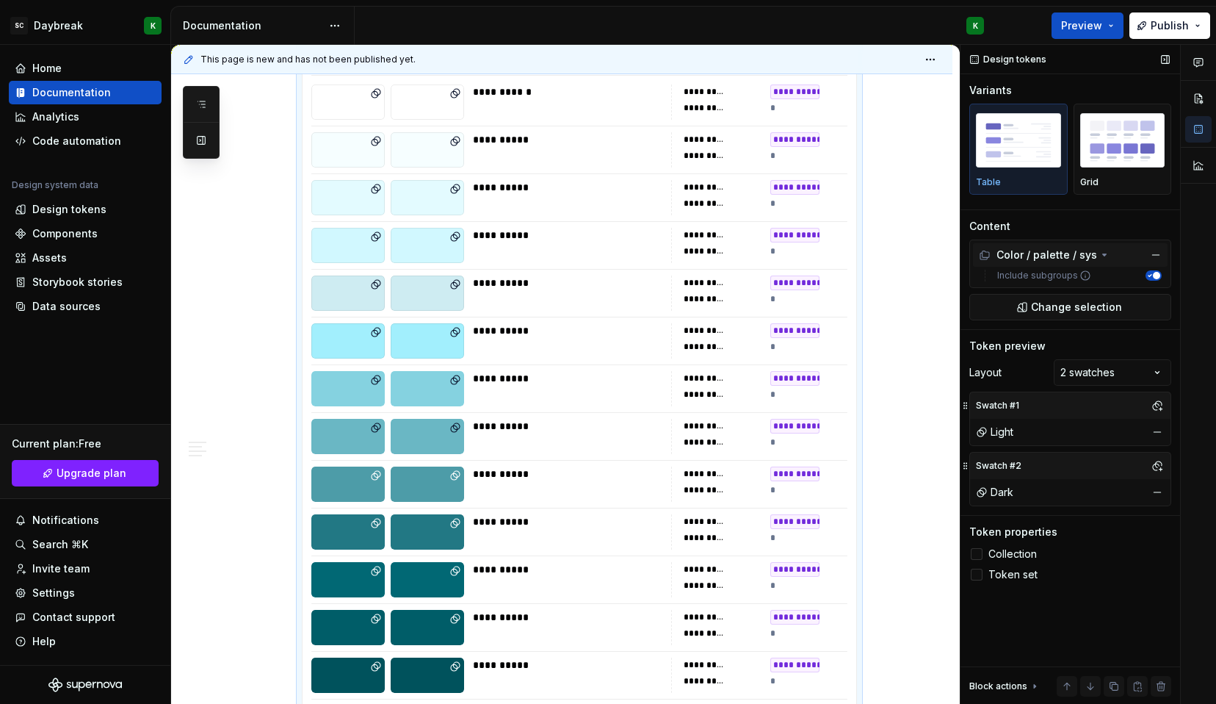
click at [1079, 260] on div "Color / palette / sys" at bounding box center [1038, 255] width 118 height 15
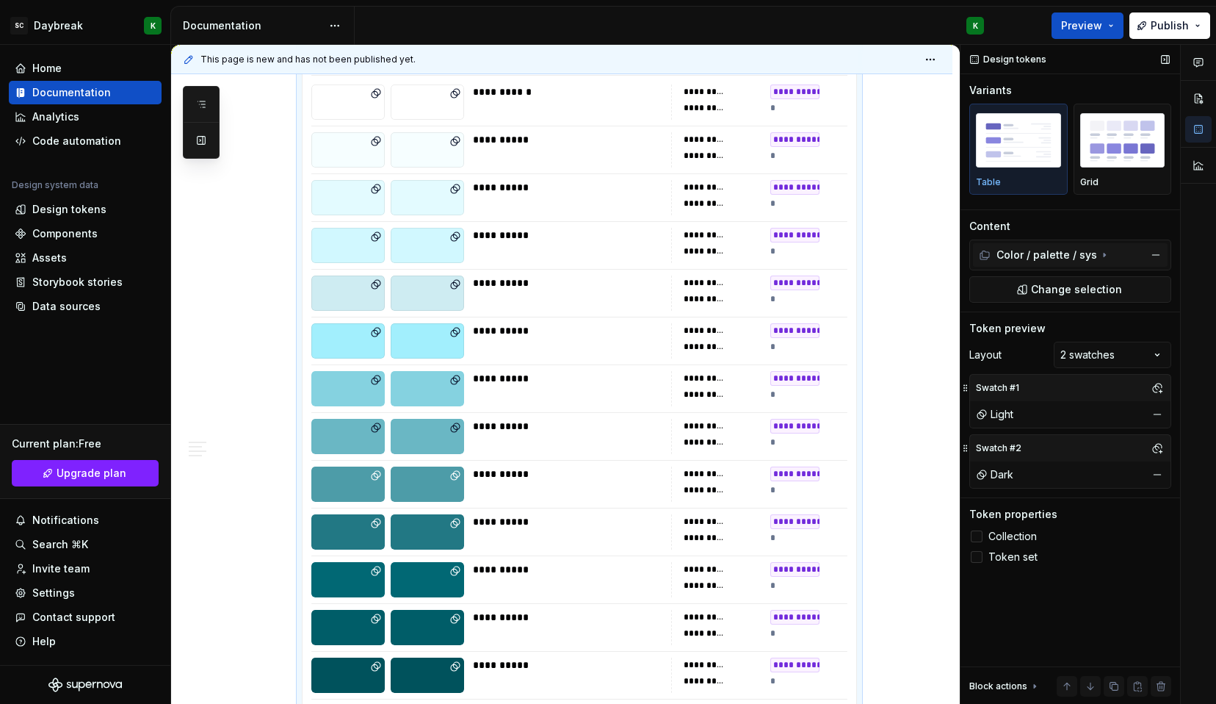
click at [1079, 260] on div "Color / palette / sys" at bounding box center [1038, 255] width 118 height 15
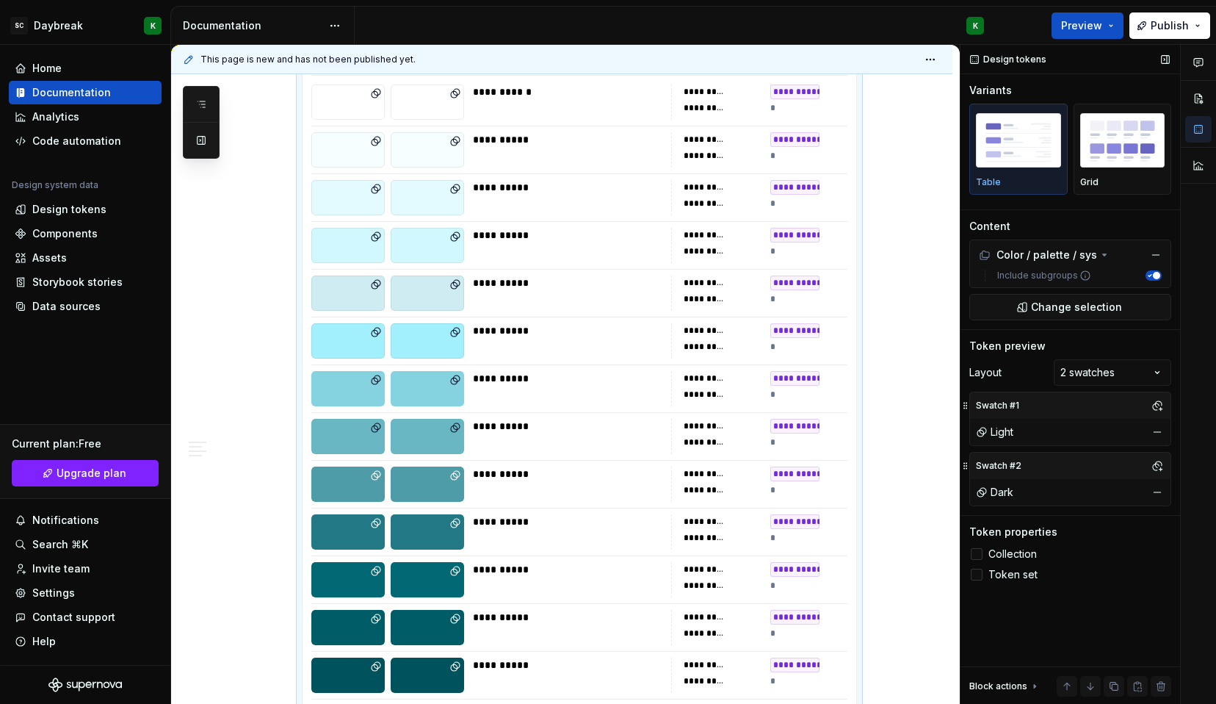
click at [1149, 273] on icon "button" at bounding box center [1149, 275] width 7 height 7
click at [1149, 273] on span "button" at bounding box center [1150, 275] width 7 height 7
click at [1057, 315] on button "Change selection" at bounding box center [1070, 307] width 202 height 26
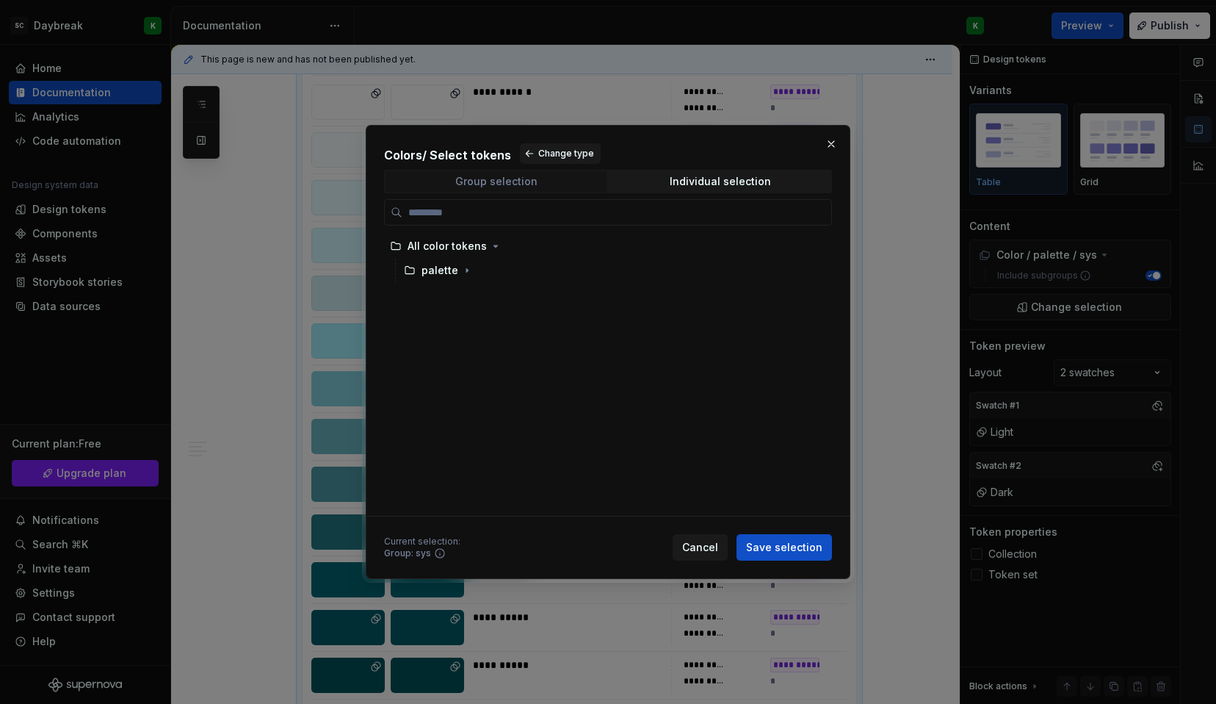
click at [508, 181] on div "Group selection" at bounding box center [496, 182] width 82 height 12
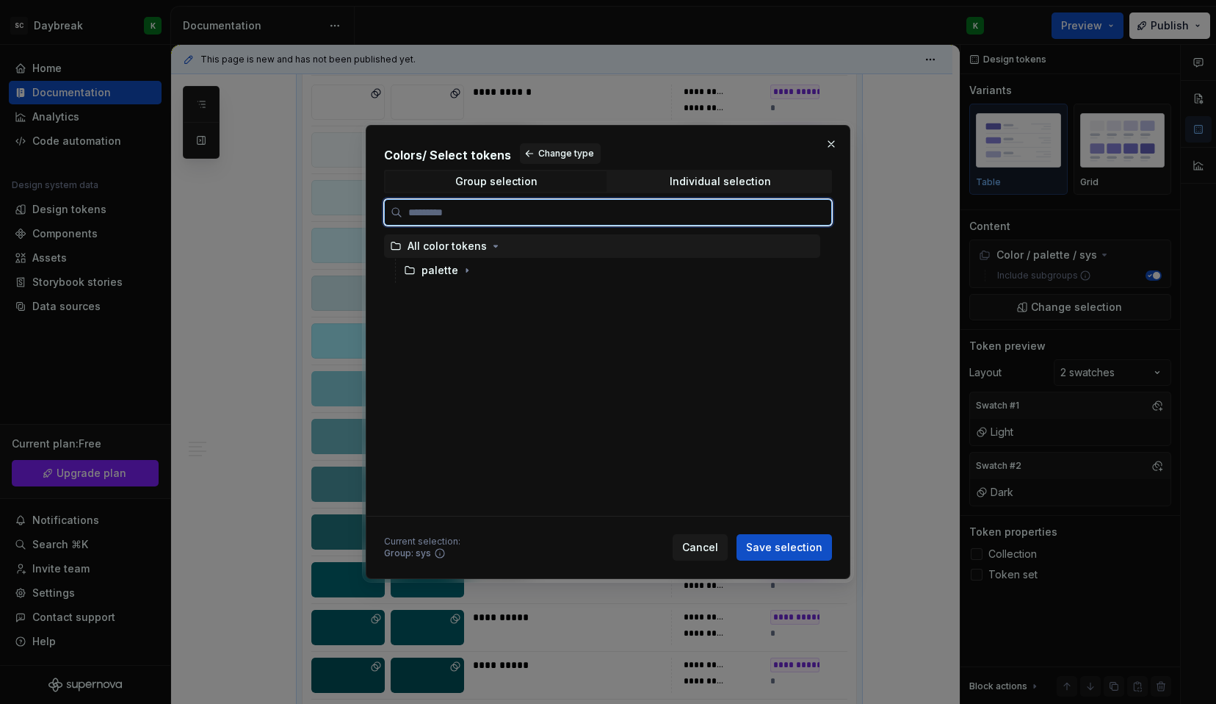
click at [394, 244] on icon at bounding box center [396, 246] width 12 height 12
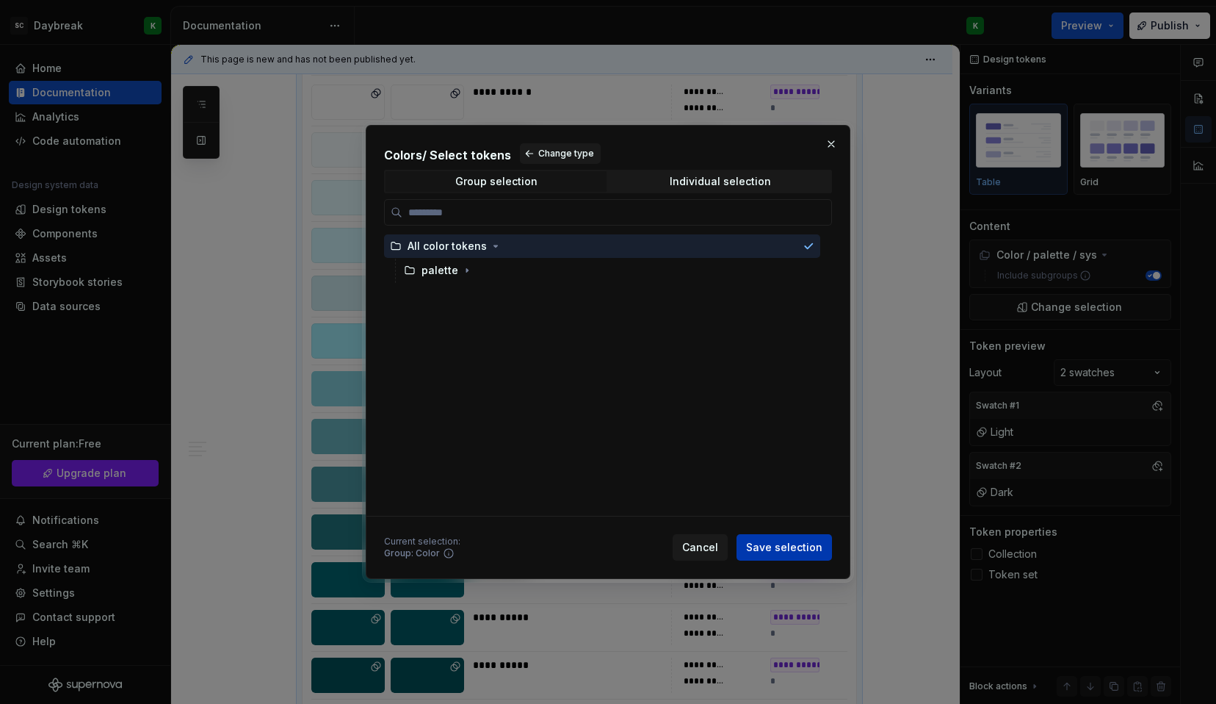
click at [806, 542] on span "Save selection" at bounding box center [784, 547] width 76 height 15
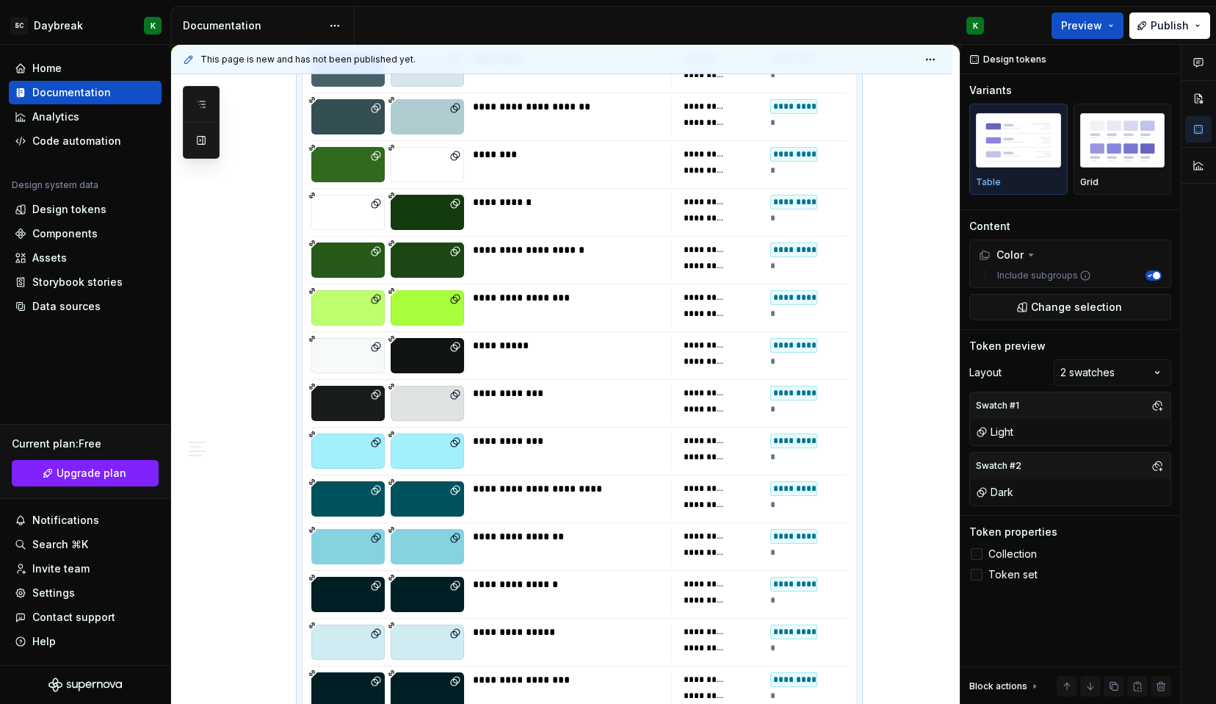
scroll to position [1030, 0]
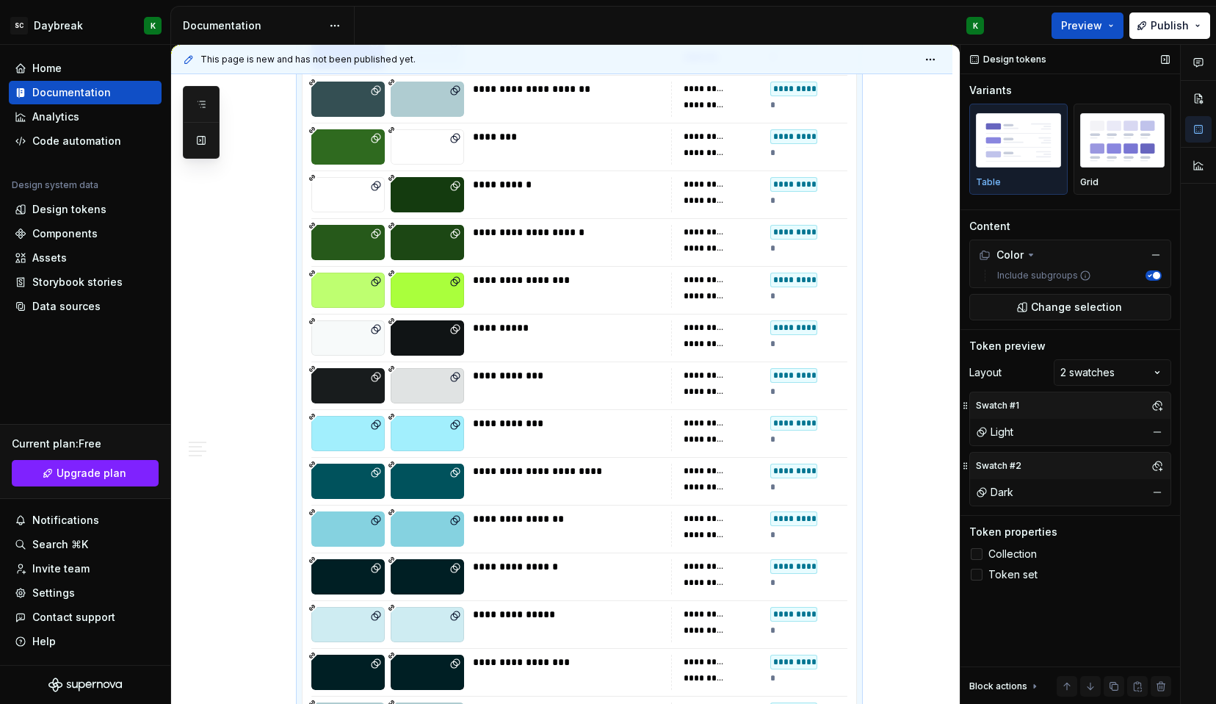
click at [977, 554] on icon at bounding box center [977, 554] width 0 height 0
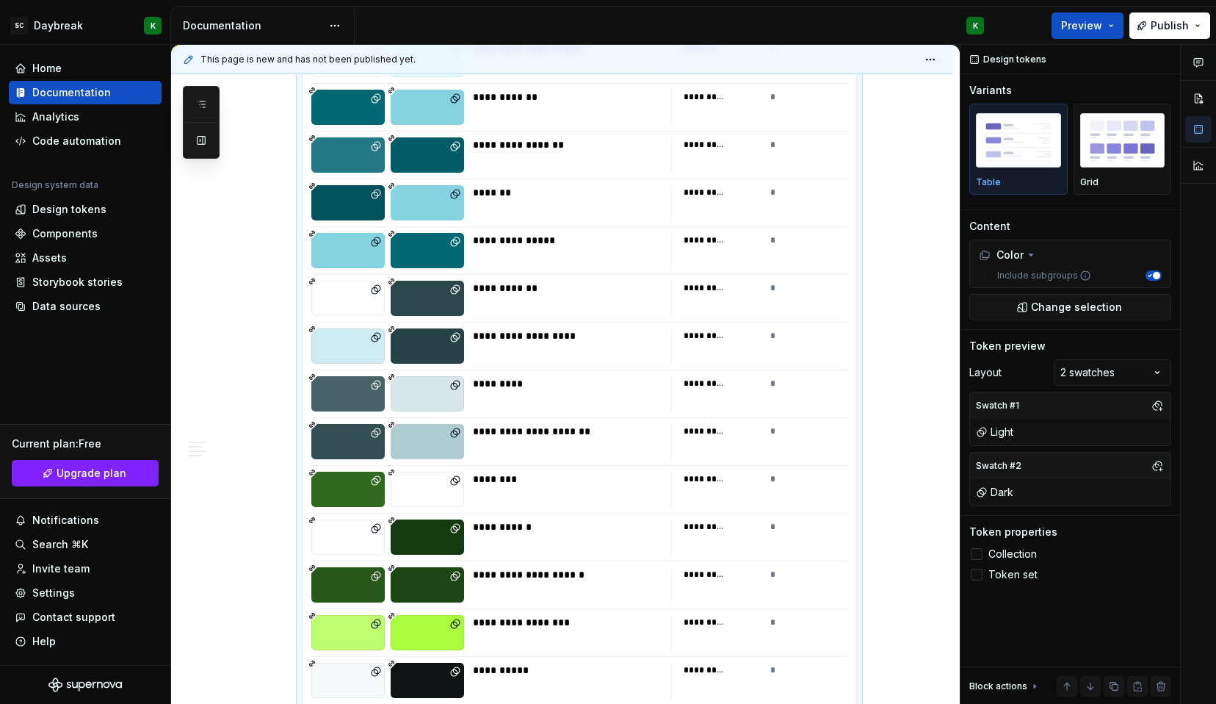
scroll to position [635, 0]
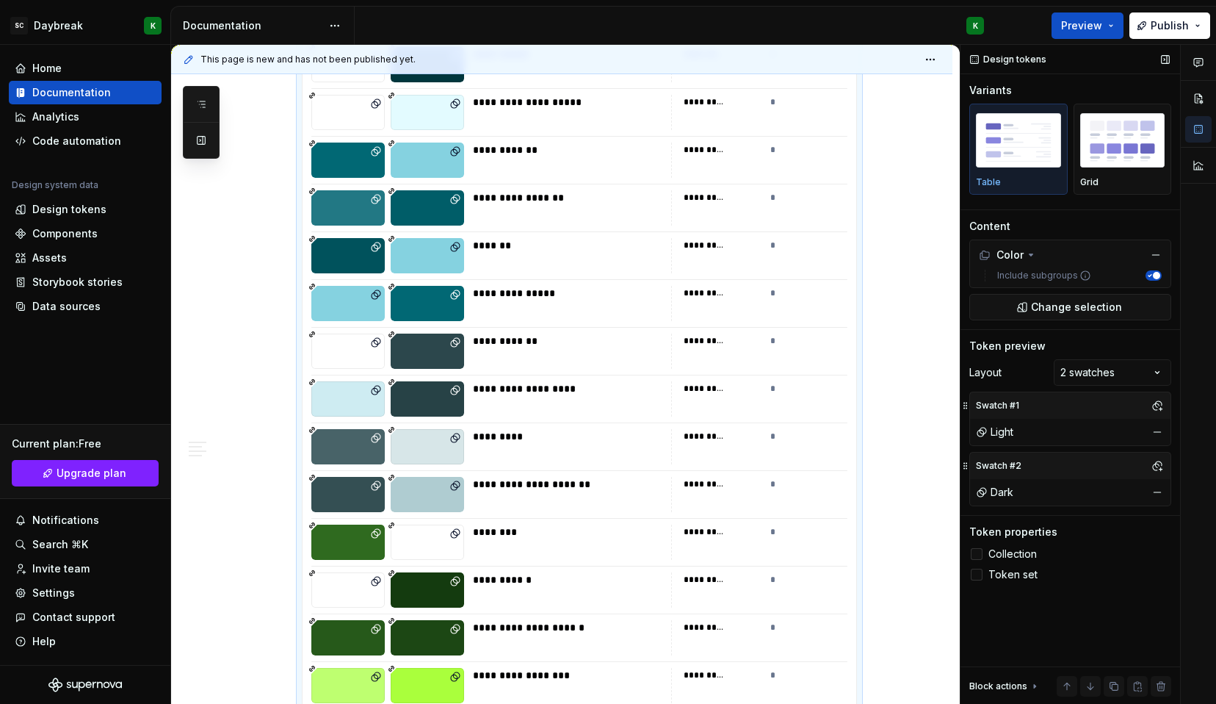
click at [978, 549] on div at bounding box center [977, 554] width 12 height 12
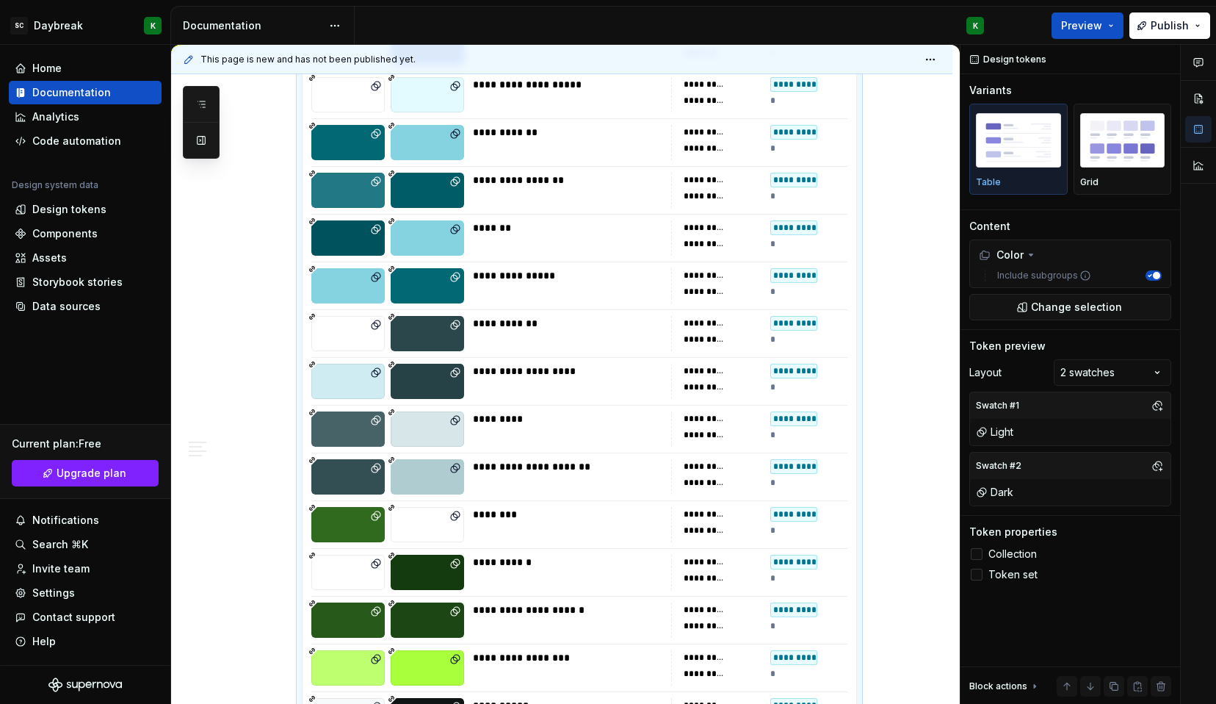
scroll to position [654, 0]
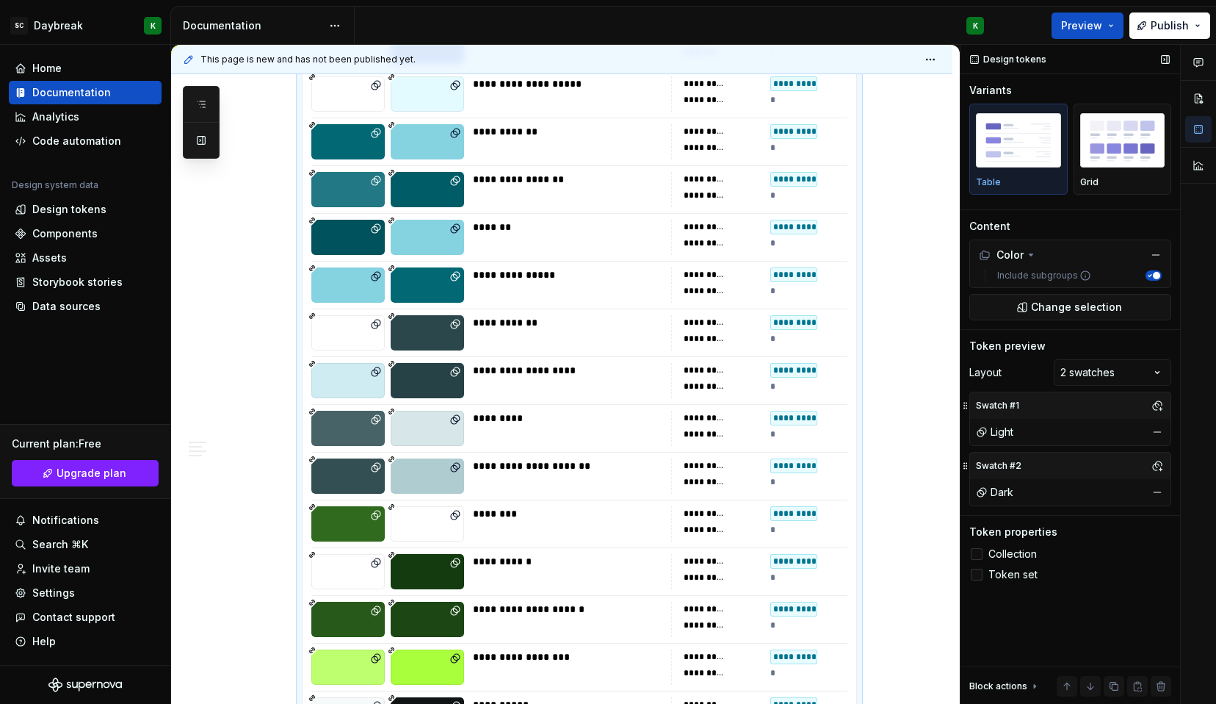
click at [977, 567] on label "Token set" at bounding box center [1070, 575] width 202 height 18
click at [977, 548] on div at bounding box center [977, 554] width 12 height 12
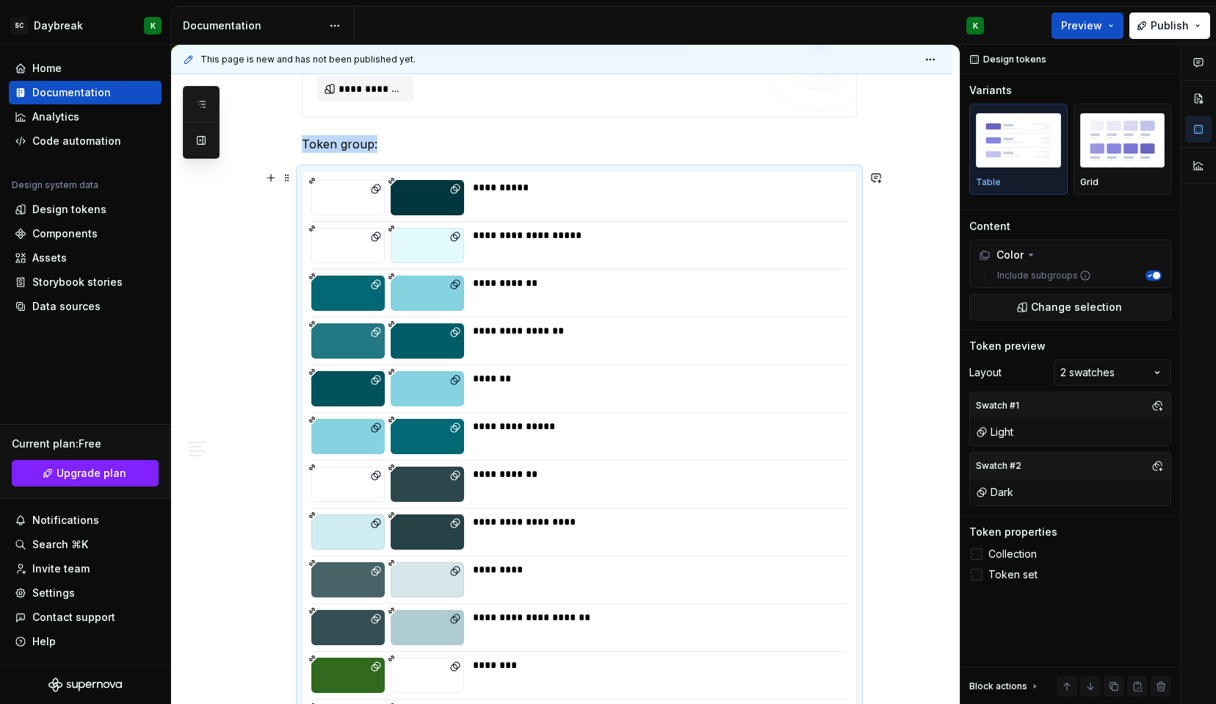
scroll to position [433, 0]
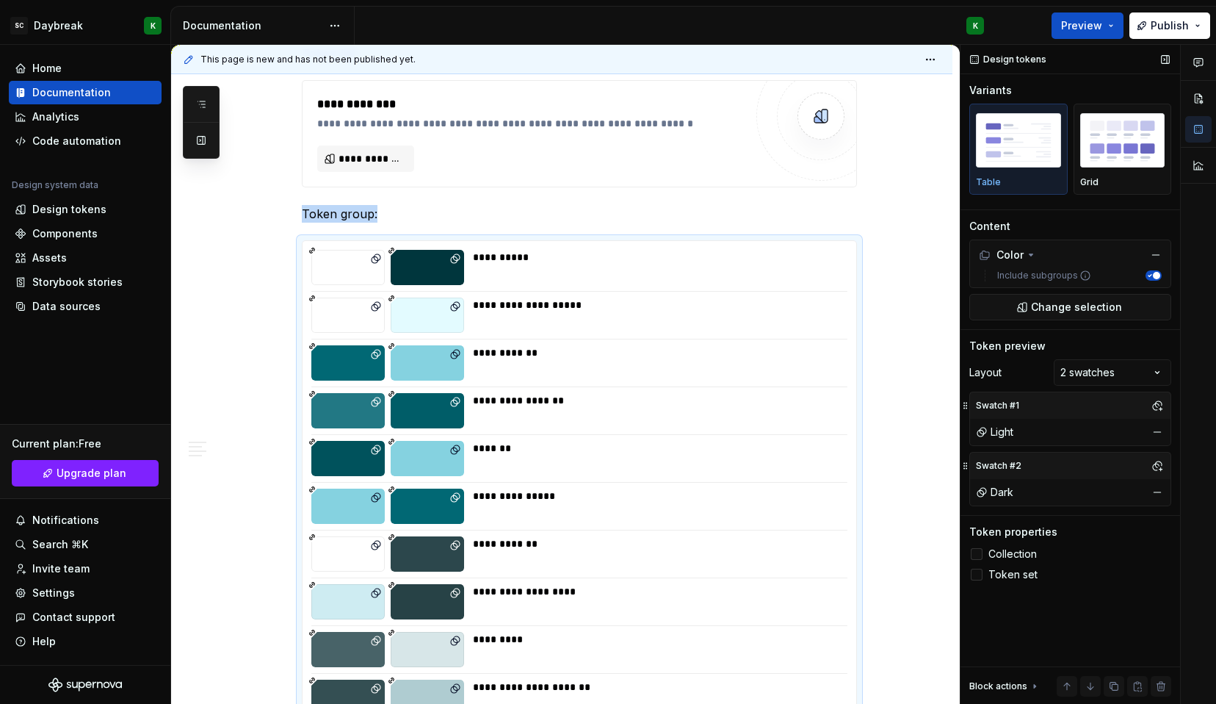
click at [982, 553] on div at bounding box center [977, 554] width 12 height 12
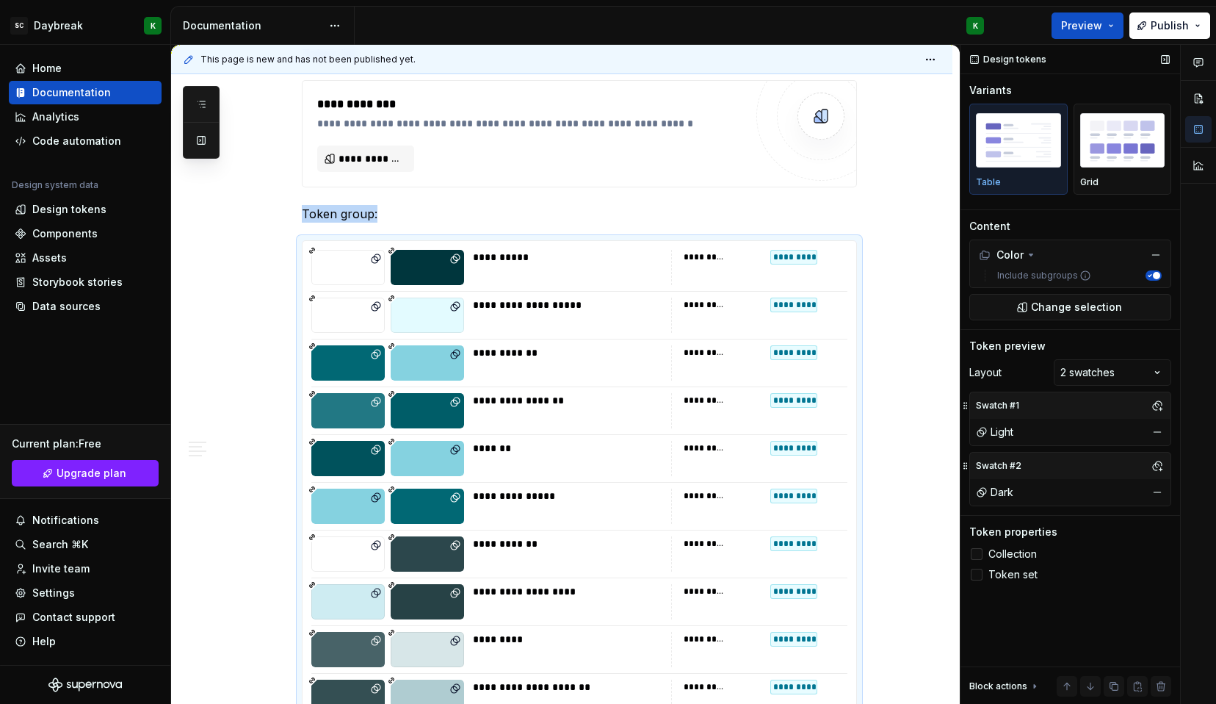
click at [982, 553] on div at bounding box center [977, 554] width 12 height 12
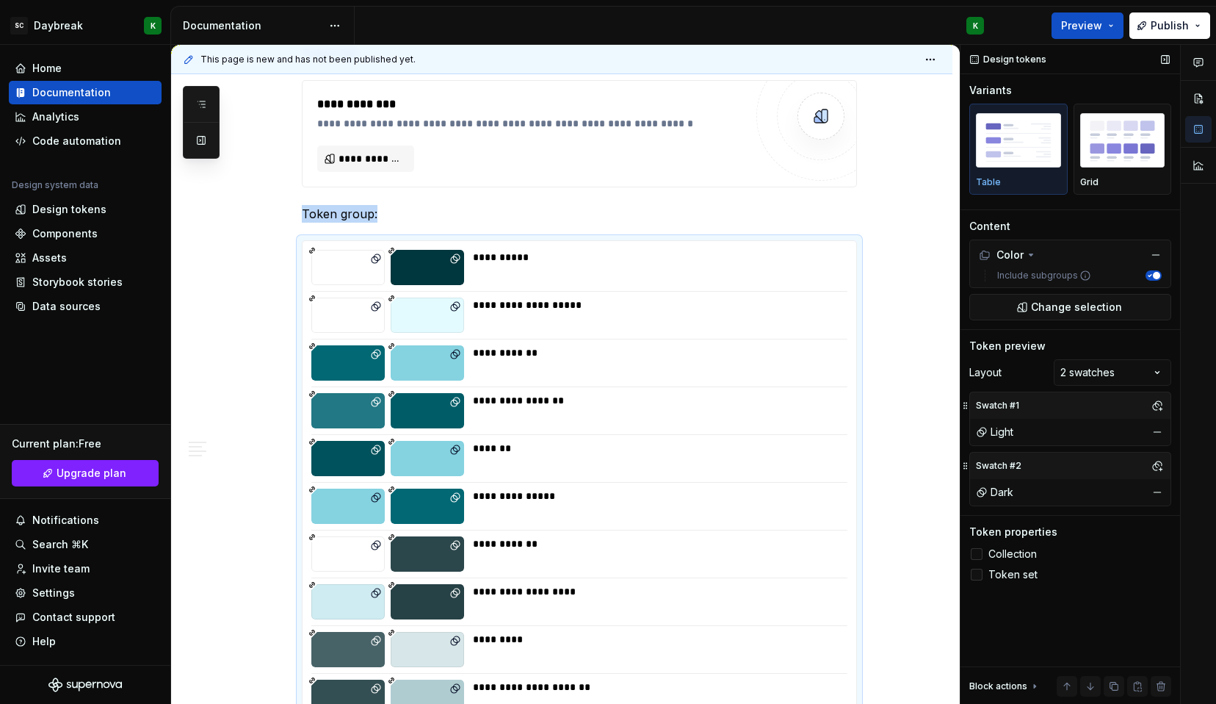
click at [979, 579] on div at bounding box center [977, 574] width 12 height 12
click at [977, 574] on icon at bounding box center [977, 574] width 0 height 0
click at [1157, 372] on div "Comments Open comments No comments yet Select ‘Comment’ from the block context …" at bounding box center [1089, 375] width 256 height 660
click at [1153, 362] on div "Comments Open comments No comments yet Select ‘Comment’ from the block context …" at bounding box center [1089, 375] width 256 height 660
click at [1155, 405] on button "button" at bounding box center [1157, 405] width 21 height 21
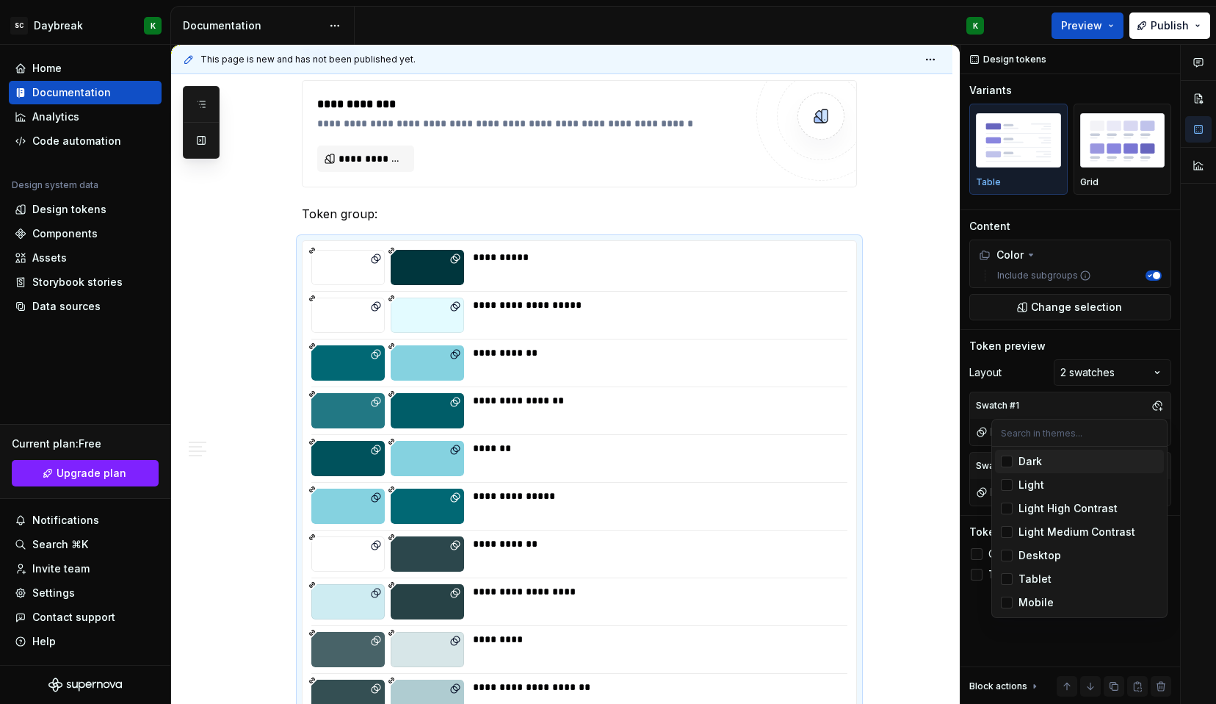
click at [1102, 405] on div "Comments Open comments No comments yet Select ‘Comment’ from the block context …" at bounding box center [1089, 375] width 256 height 660
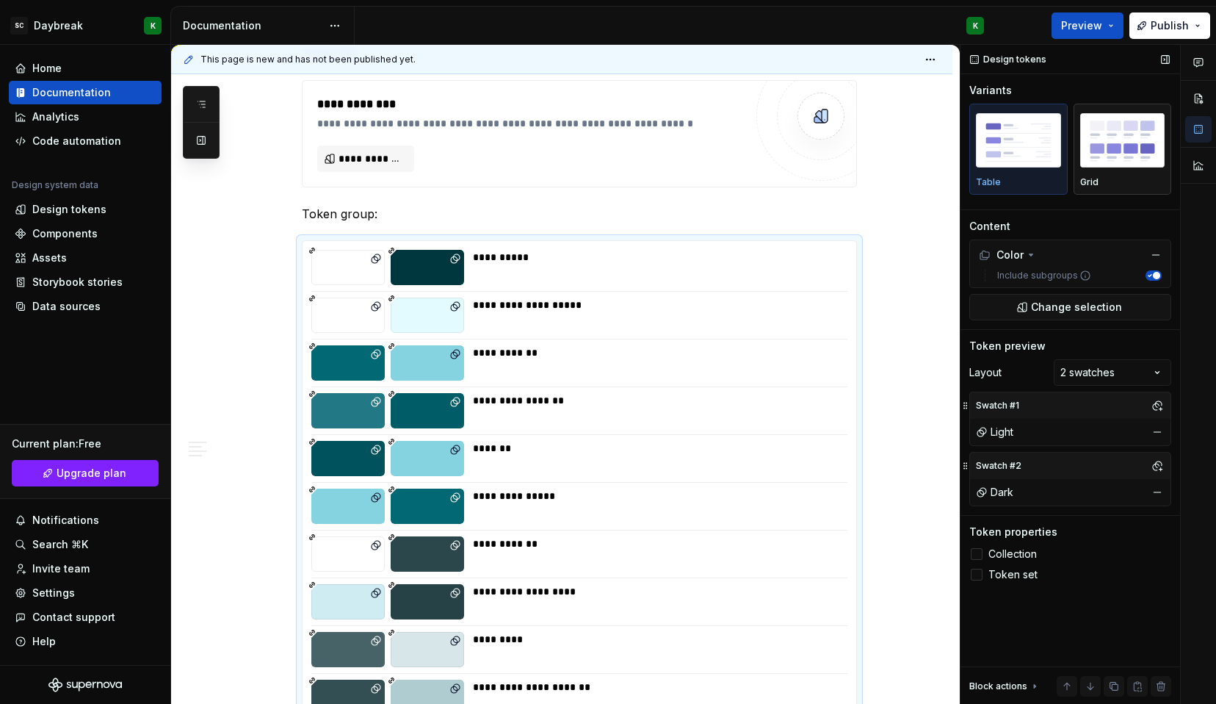
click at [1116, 154] on img "button" at bounding box center [1122, 140] width 85 height 54
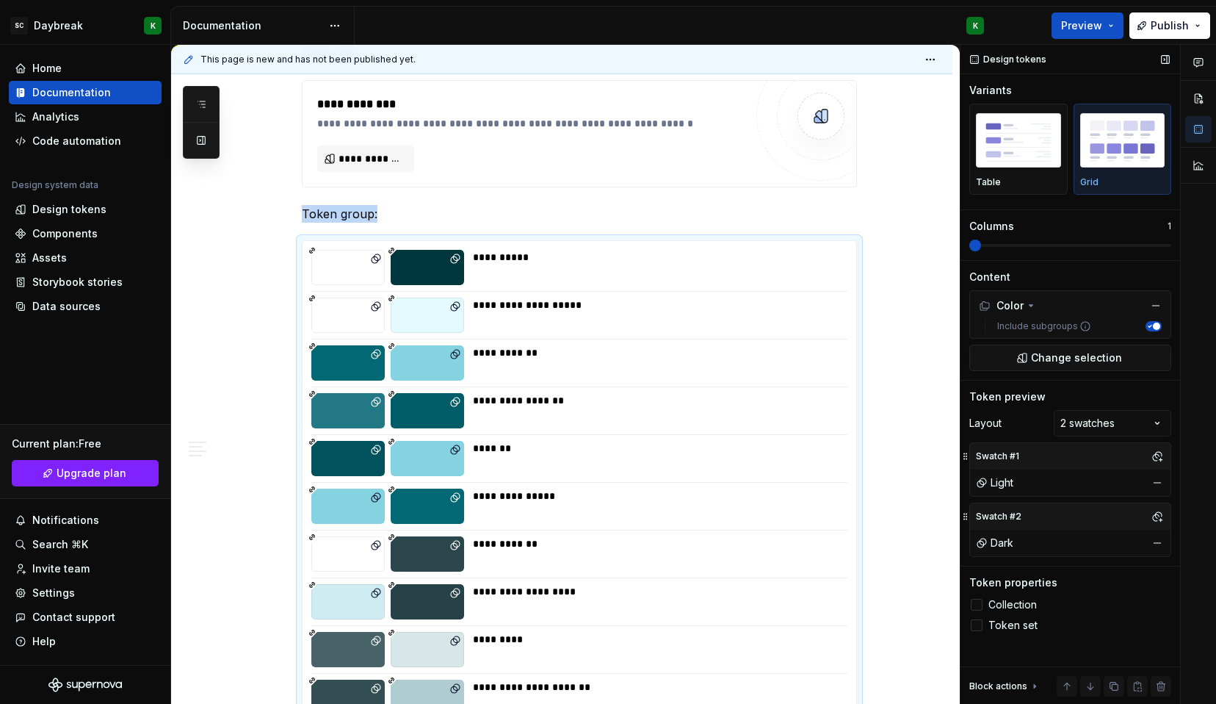
scroll to position [628, 0]
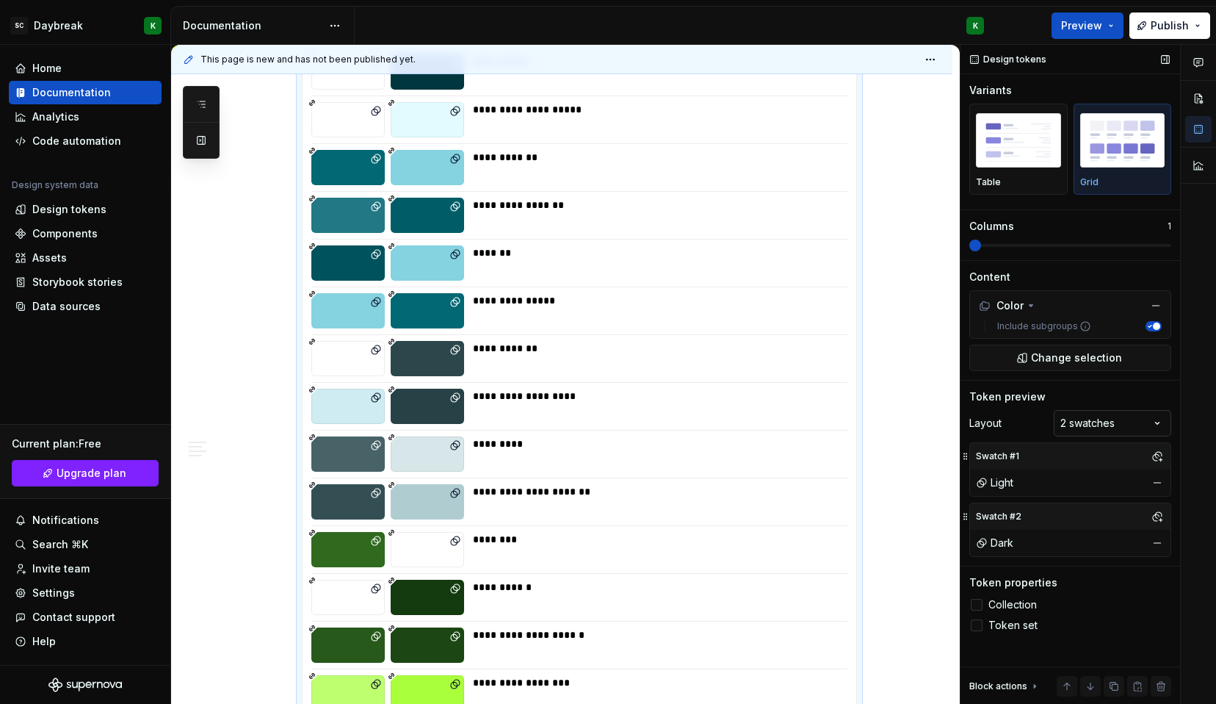
click at [1110, 413] on div "Comments Open comments No comments yet Select ‘Comment’ from the block context …" at bounding box center [1089, 375] width 256 height 660
click at [1127, 399] on div "Comments Open comments No comments yet Select ‘Comment’ from the block context …" at bounding box center [1089, 375] width 256 height 660
click at [1033, 240] on span at bounding box center [1039, 245] width 12 height 12
click at [1097, 251] on span at bounding box center [1103, 245] width 12 height 12
click at [1111, 408] on div "Token preview Layout 2 swatches Swatch #1 Light Swatch #2 Dark" at bounding box center [1070, 477] width 202 height 176
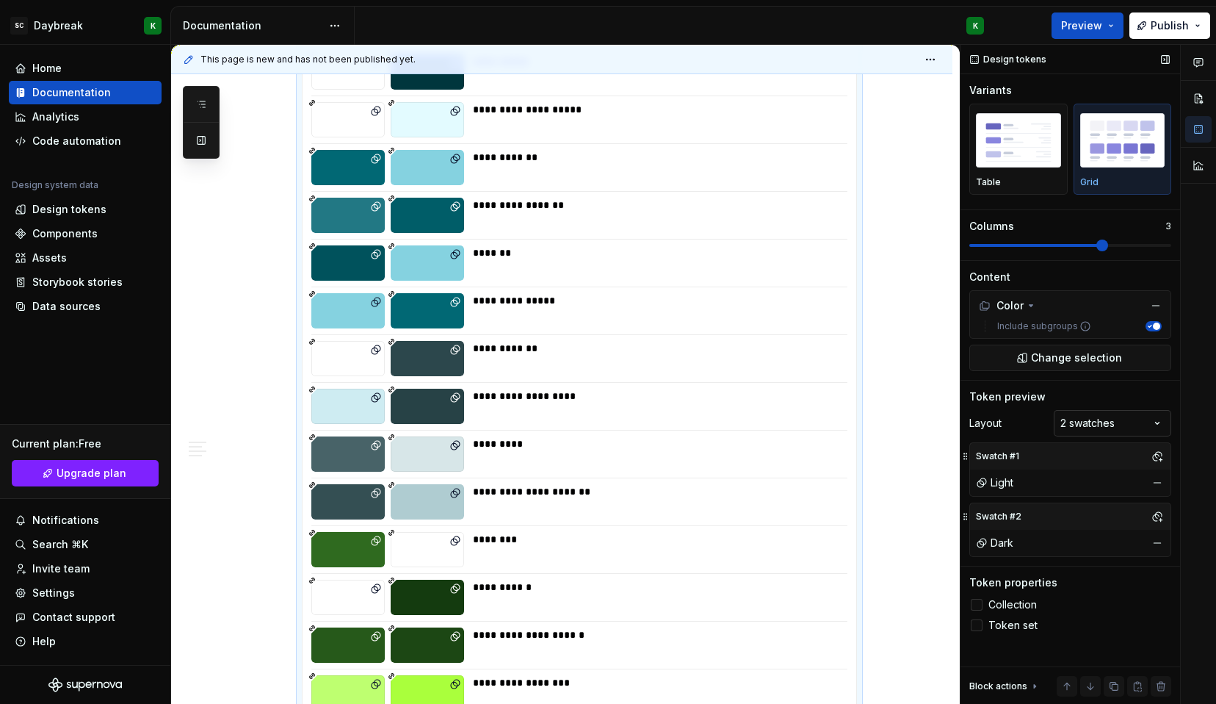
click at [1108, 418] on div "Comments Open comments No comments yet Select ‘Comment’ from the block context …" at bounding box center [1089, 375] width 256 height 660
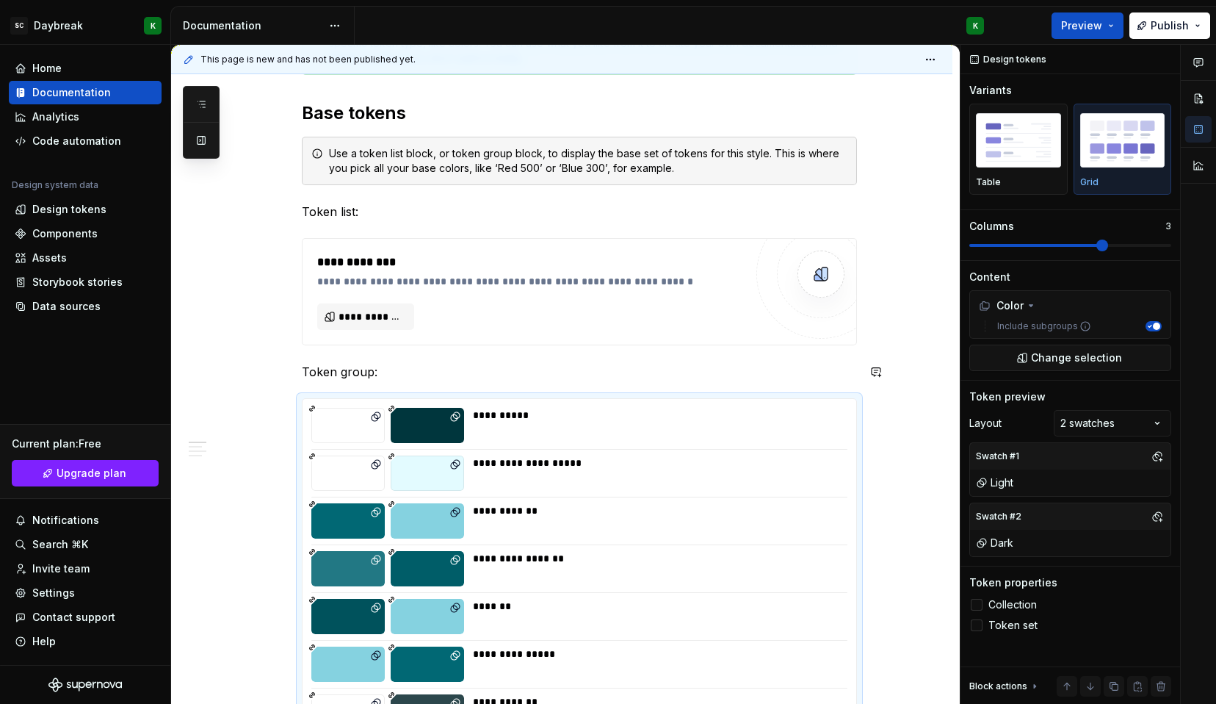
scroll to position [284, 0]
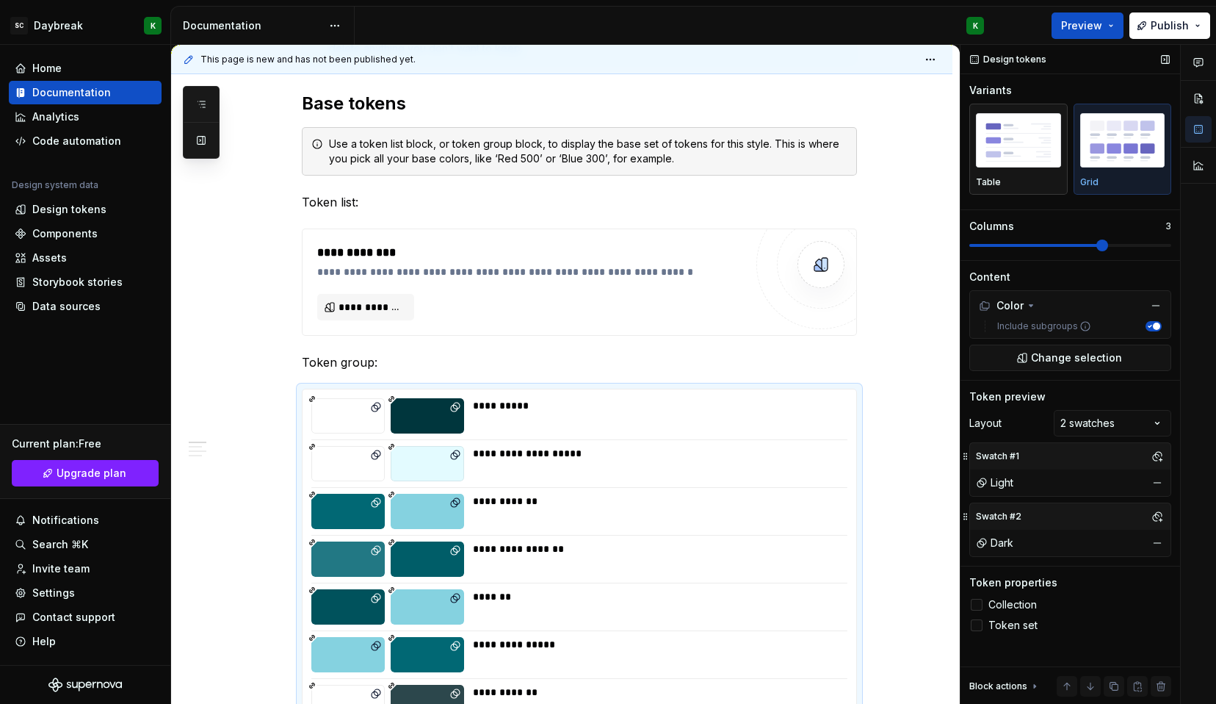
click at [1016, 174] on div "Table" at bounding box center [1018, 149] width 85 height 78
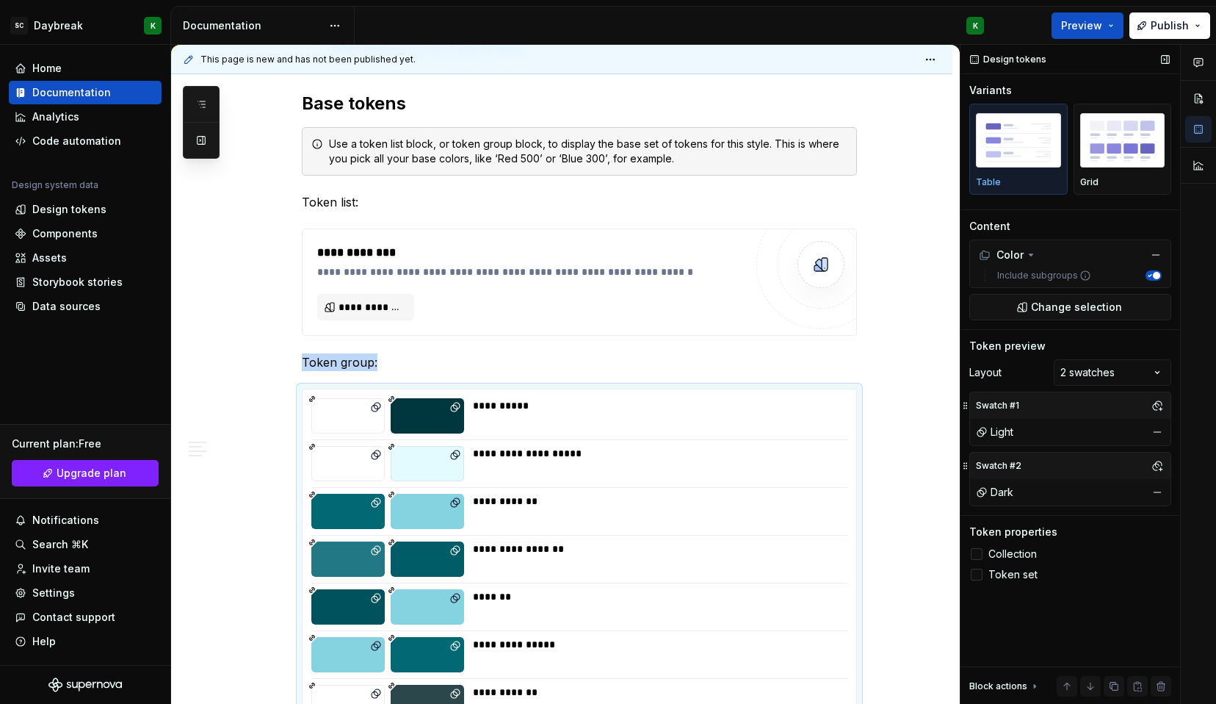
scroll to position [628, 0]
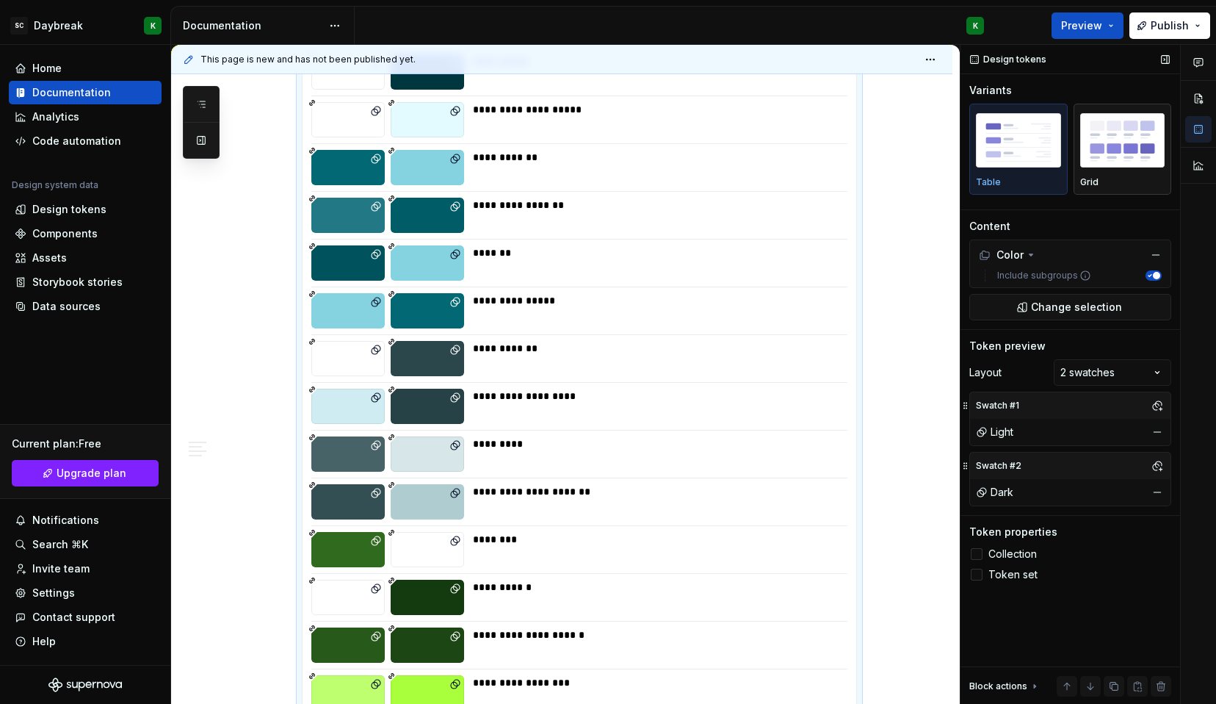
click at [1122, 174] on div "Grid" at bounding box center [1122, 149] width 85 height 78
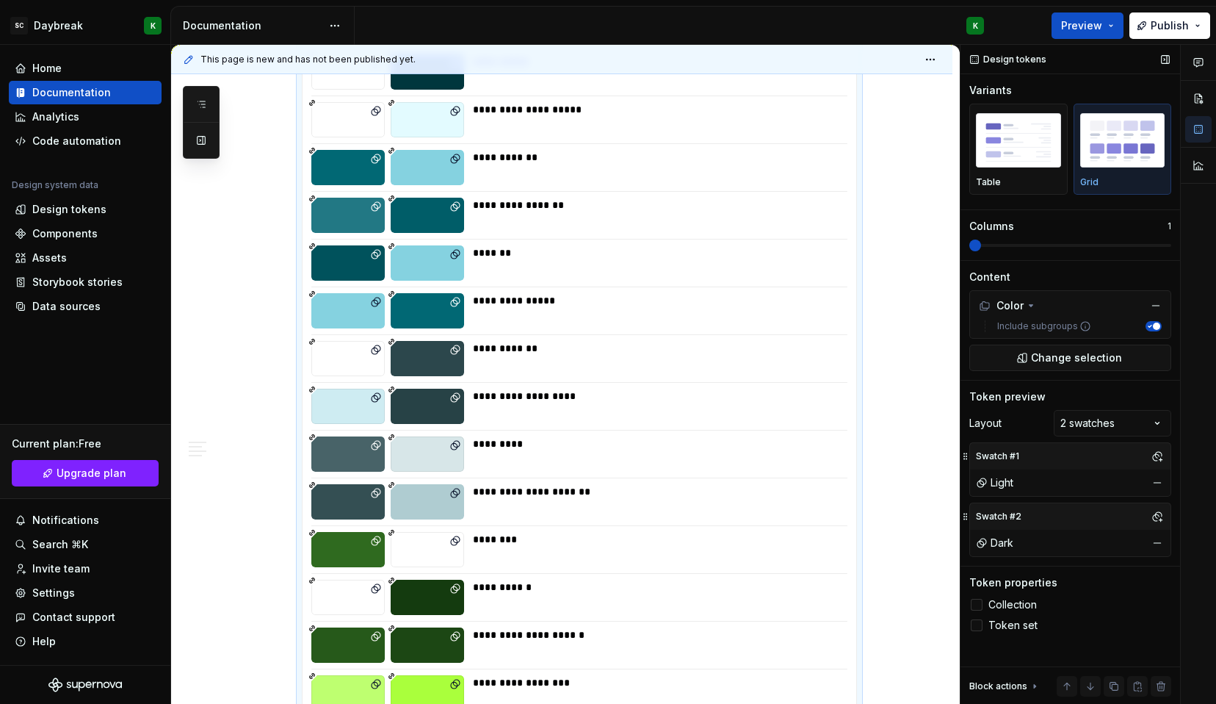
click at [1157, 246] on span at bounding box center [1070, 245] width 202 height 3
click at [972, 605] on div at bounding box center [977, 605] width 12 height 12
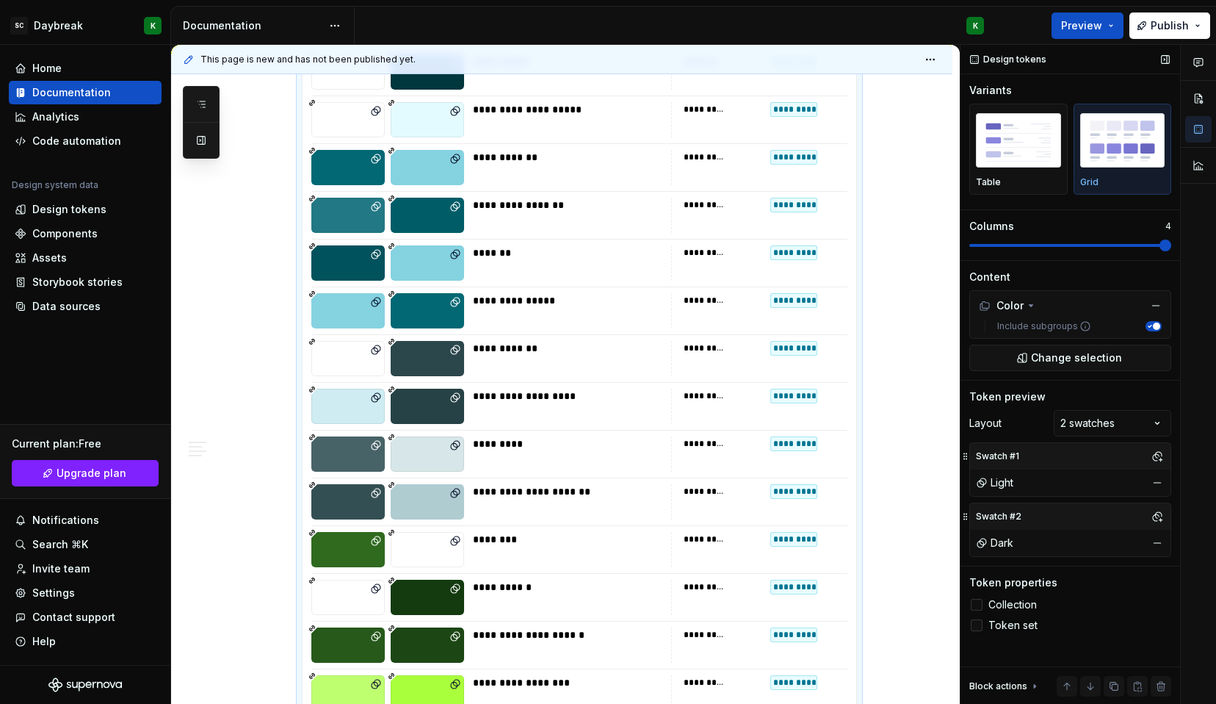
click at [975, 621] on div at bounding box center [977, 625] width 12 height 12
click at [977, 625] on icon at bounding box center [977, 625] width 0 height 0
click at [977, 604] on icon at bounding box center [977, 604] width 0 height 0
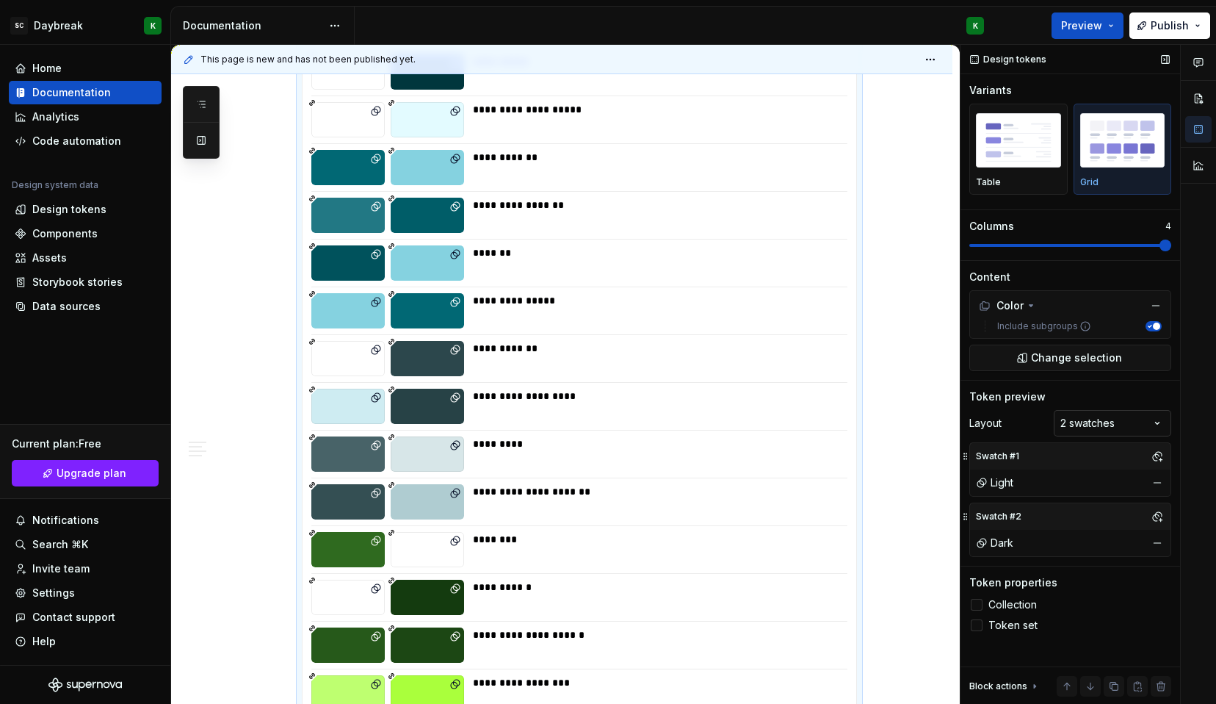
click at [1092, 430] on div "Comments Open comments No comments yet Select ‘Comment’ from the block context …" at bounding box center [1089, 375] width 256 height 660
click at [1140, 397] on div "Comments Open comments No comments yet Select ‘Comment’ from the block context …" at bounding box center [1089, 375] width 256 height 660
click at [1116, 359] on span "Change selection" at bounding box center [1076, 357] width 91 height 15
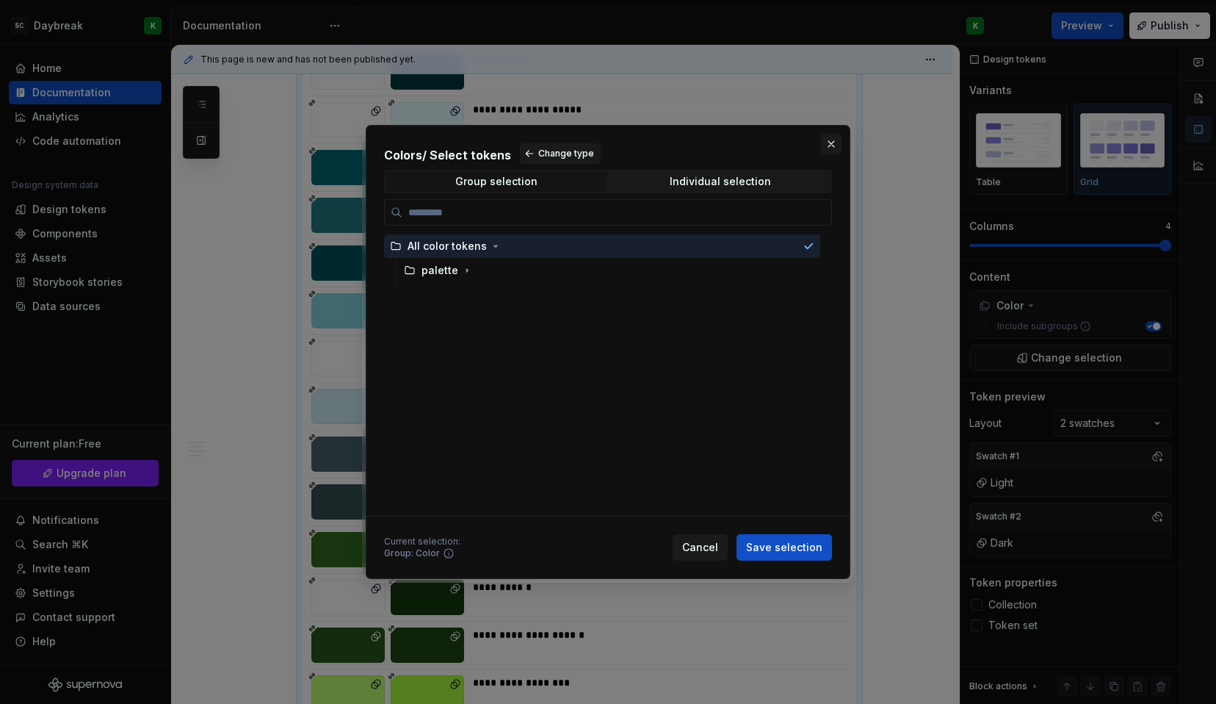
click at [830, 142] on button "button" at bounding box center [831, 144] width 21 height 21
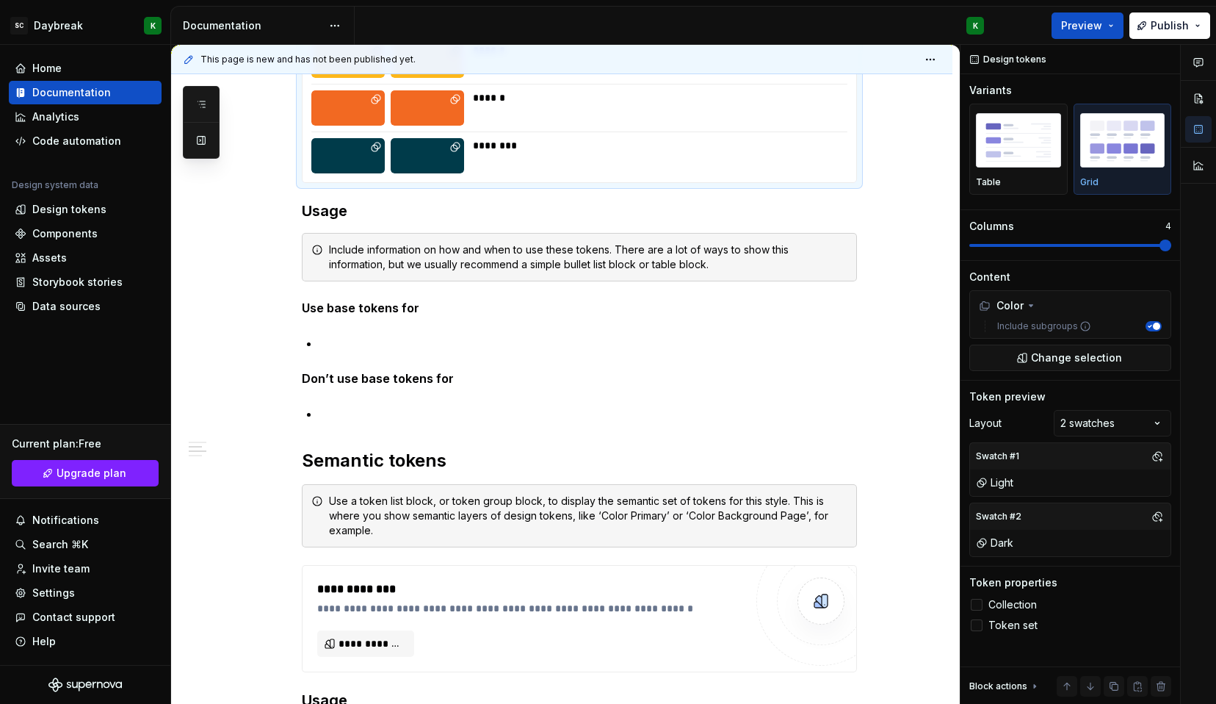
scroll to position [11996, 0]
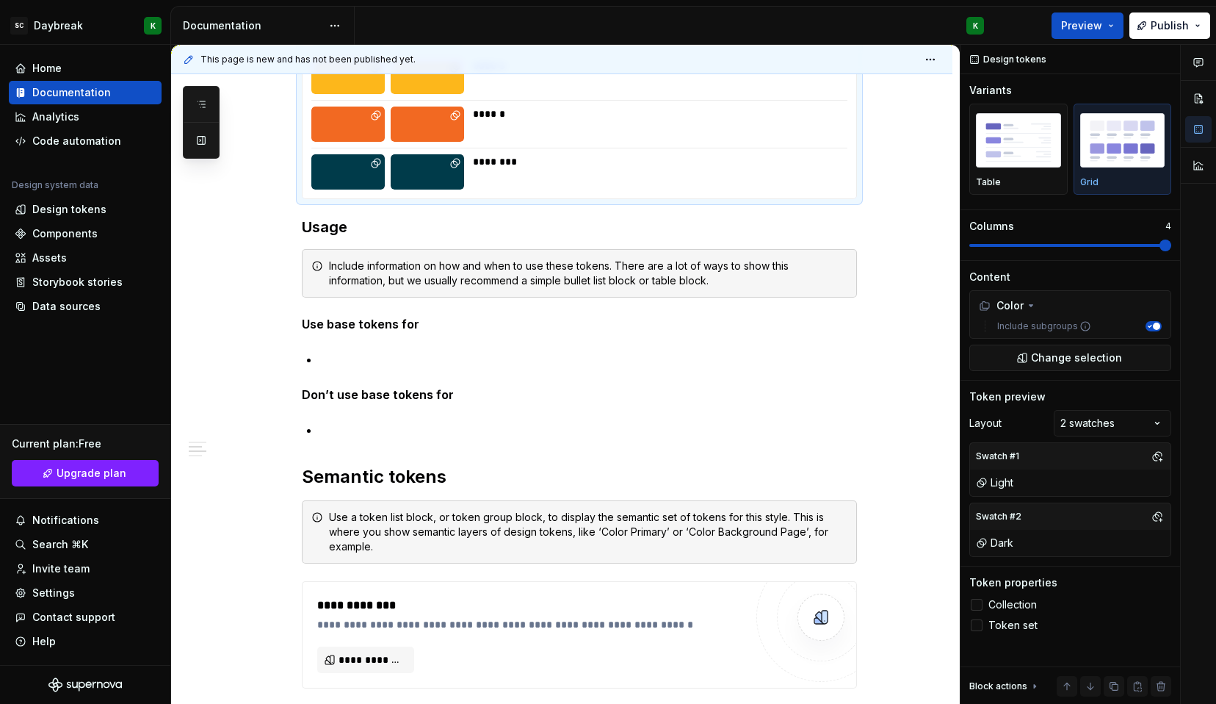
click at [485, 171] on div "********" at bounding box center [656, 171] width 366 height 35
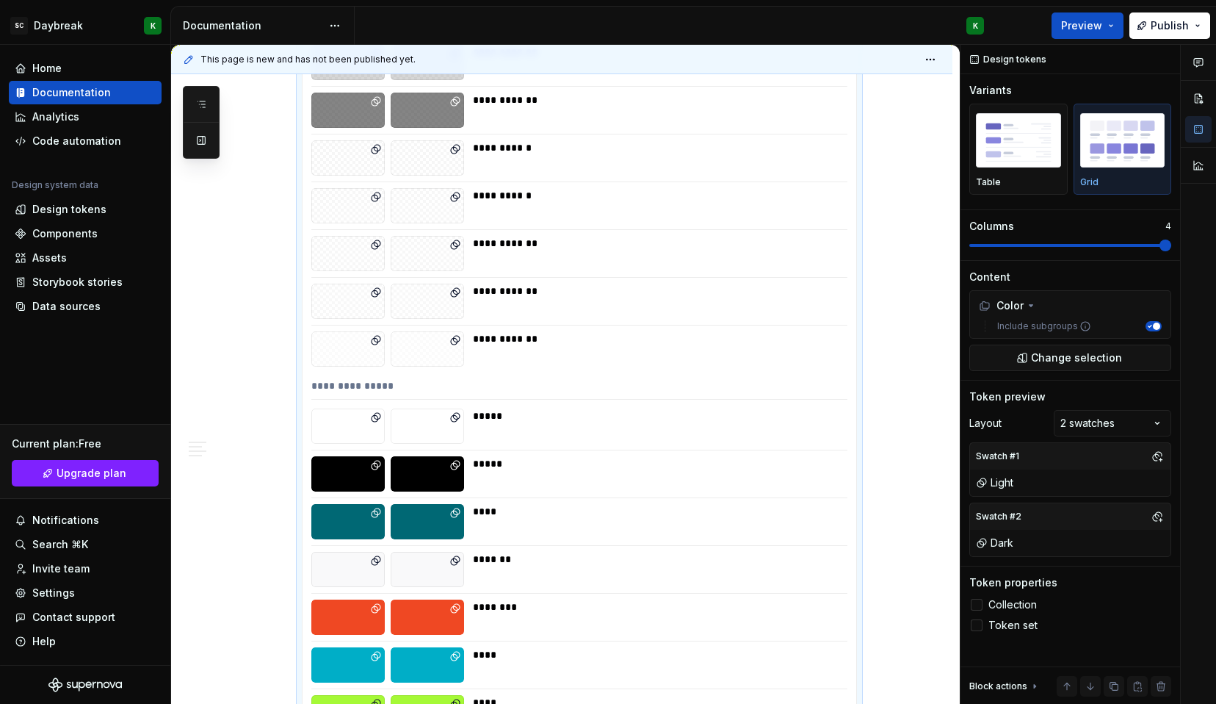
scroll to position [11319, 0]
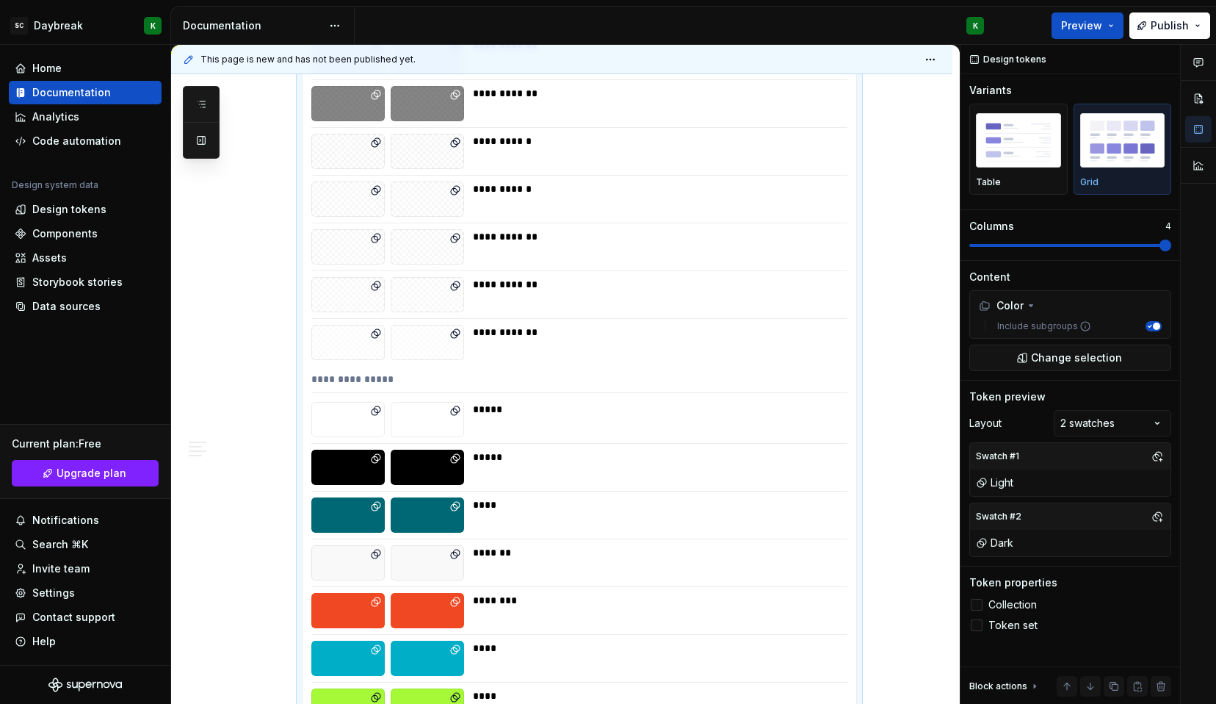
click at [361, 375] on div "**********" at bounding box center [579, 382] width 536 height 21
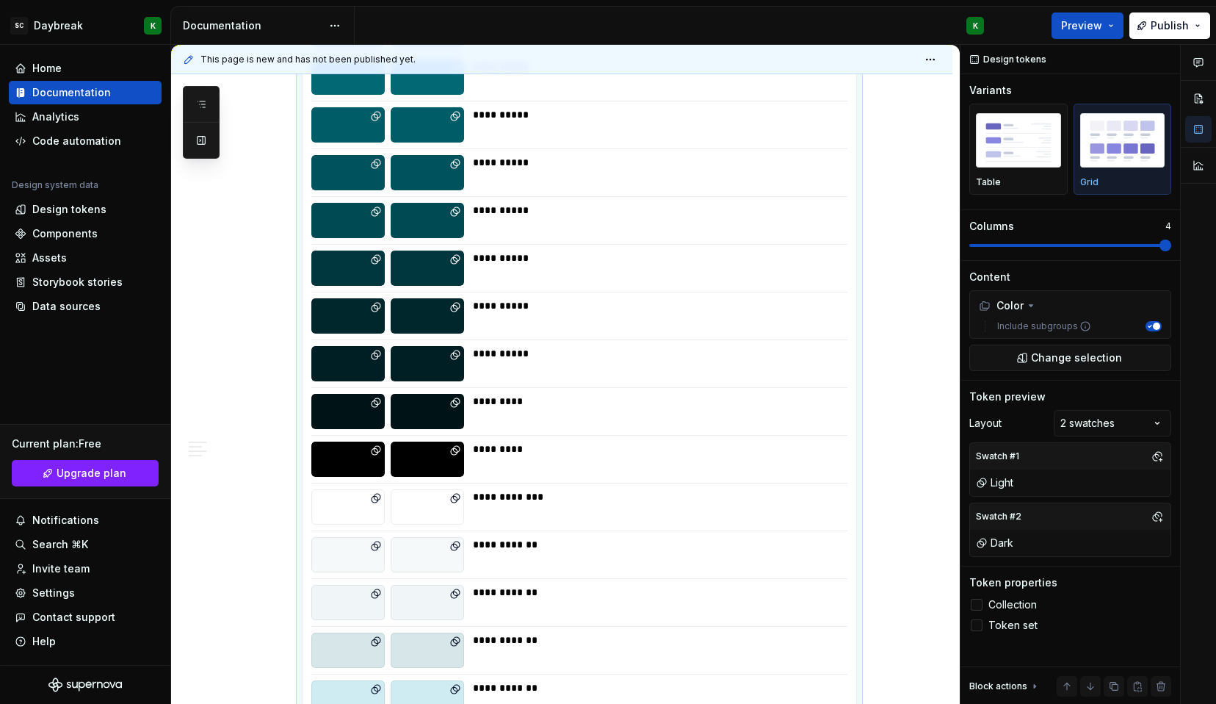
scroll to position [4739, 0]
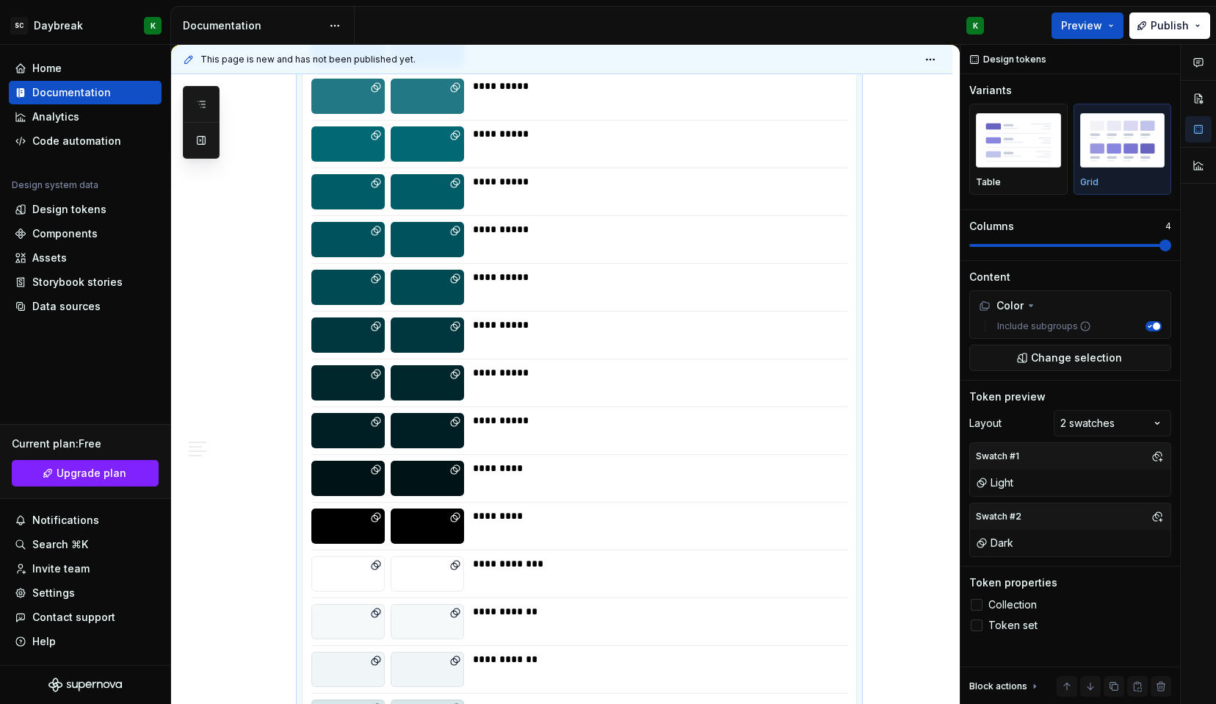
click at [455, 232] on icon at bounding box center [456, 229] width 7 height 7
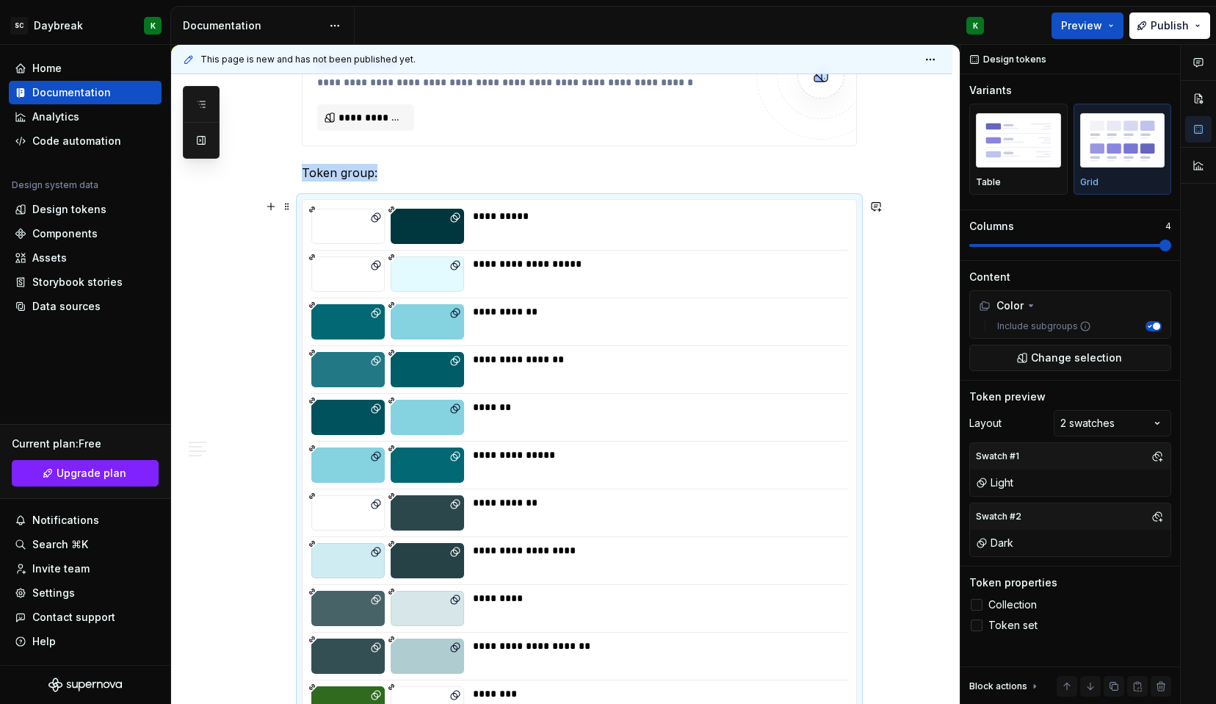
scroll to position [473, 0]
click at [980, 610] on div at bounding box center [977, 605] width 12 height 12
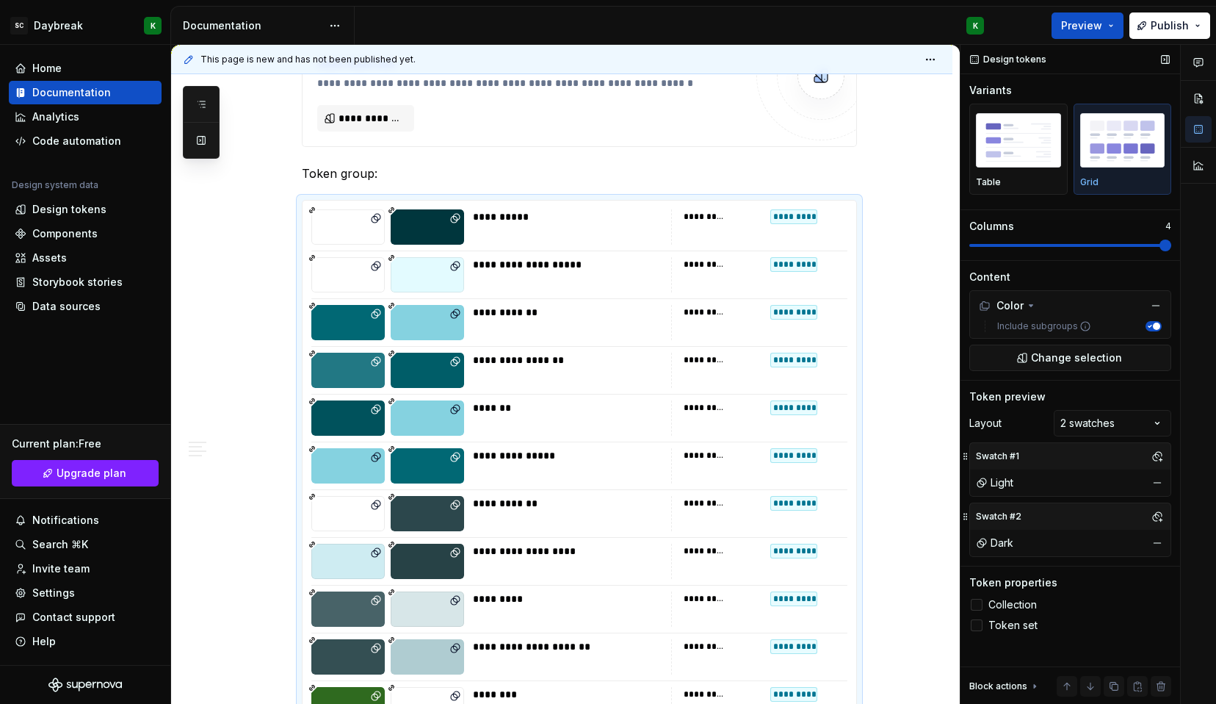
click at [1121, 247] on span at bounding box center [1070, 245] width 202 height 12
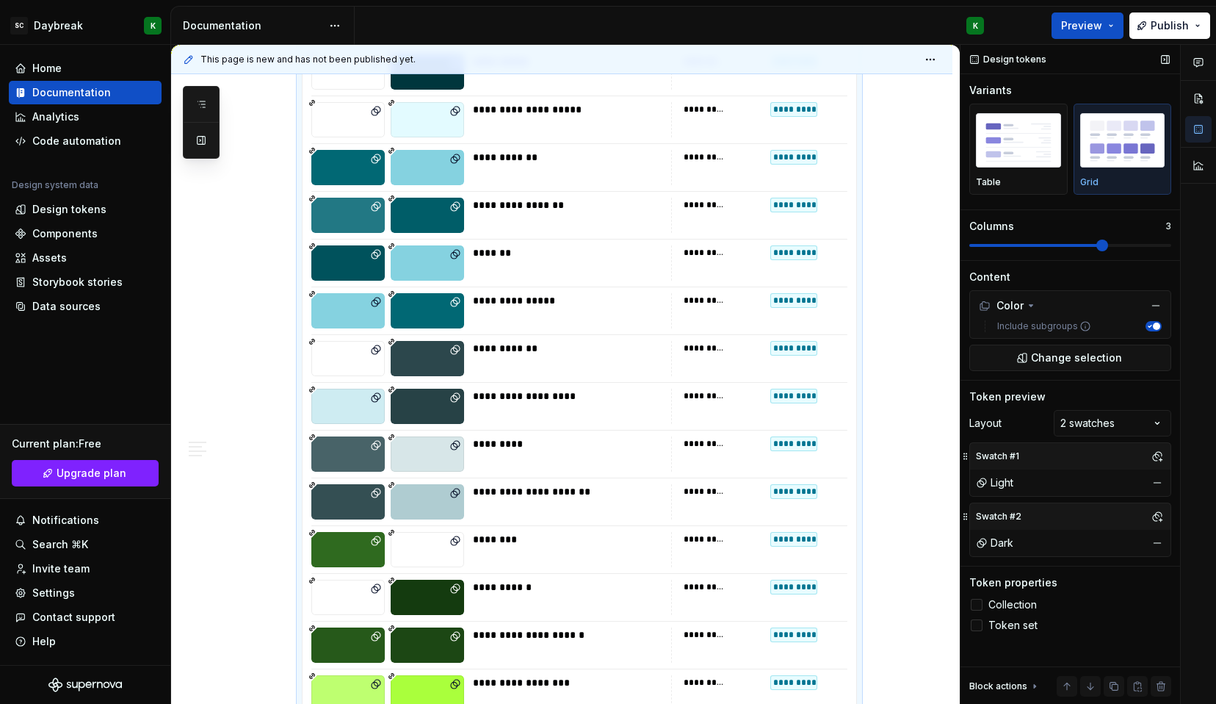
click at [1166, 247] on span at bounding box center [1070, 245] width 202 height 12
click at [1102, 422] on div "Comments Open comments No comments yet Select ‘Comment’ from the block context …" at bounding box center [1089, 375] width 256 height 660
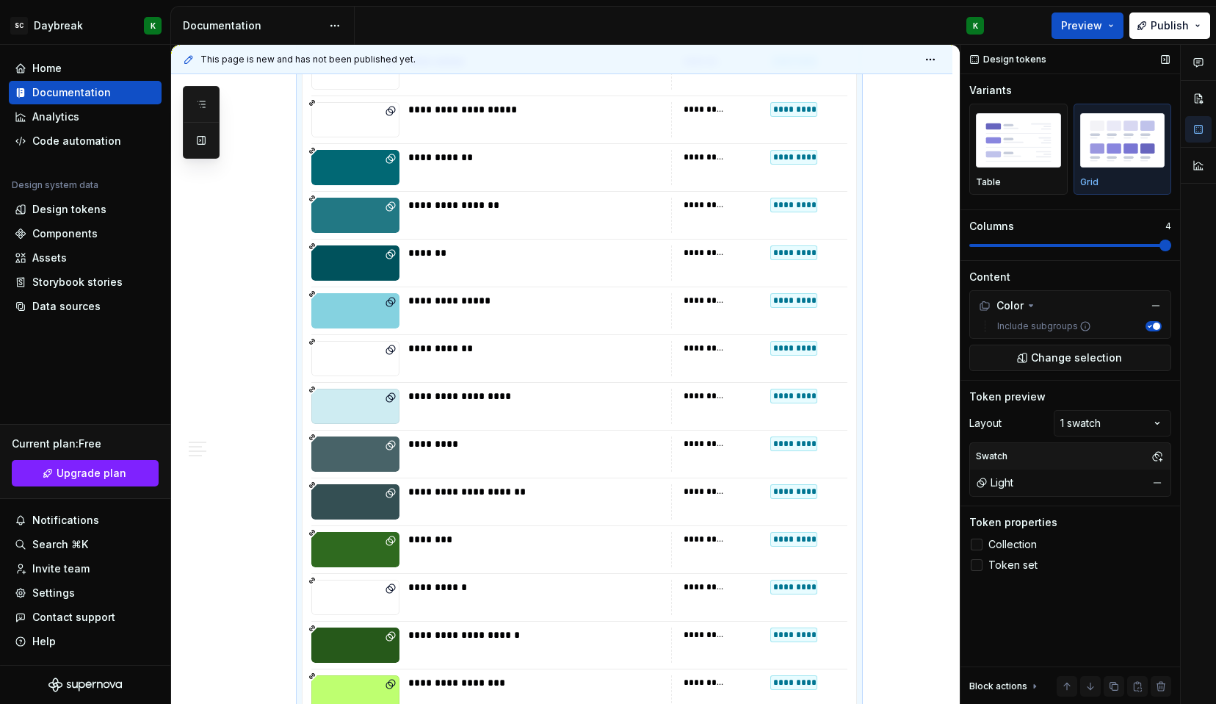
click at [1146, 328] on icon "button" at bounding box center [1149, 325] width 7 height 7
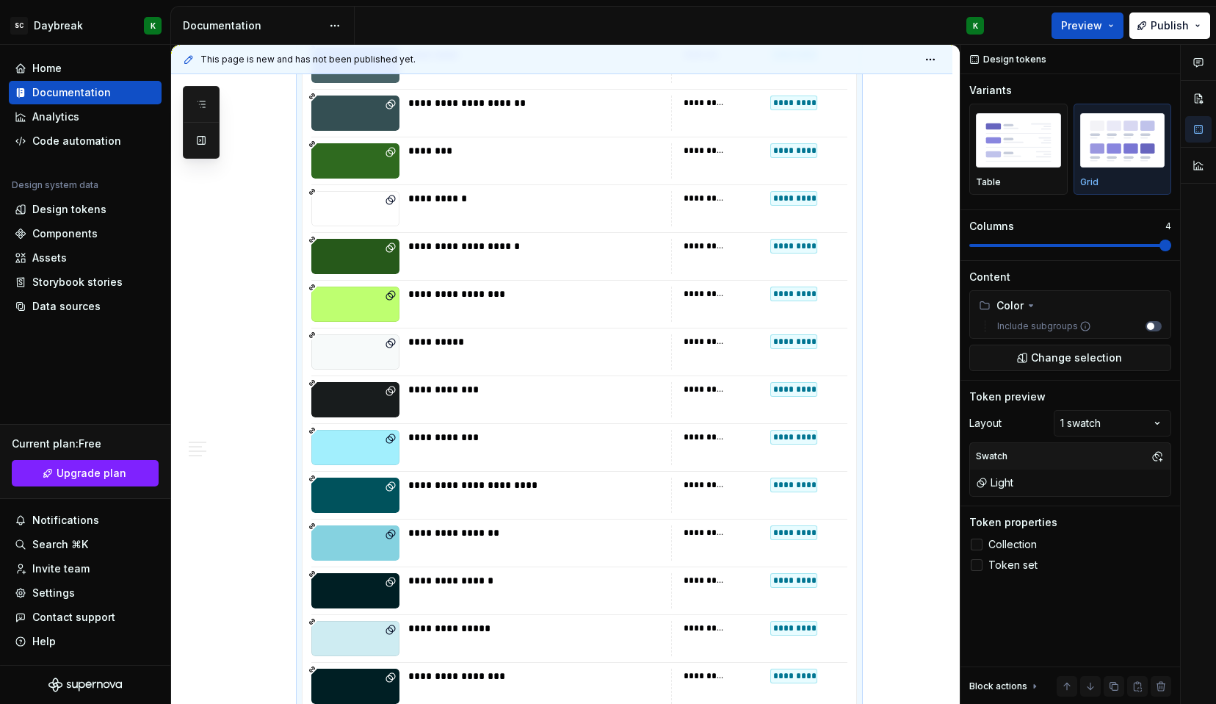
scroll to position [901, 0]
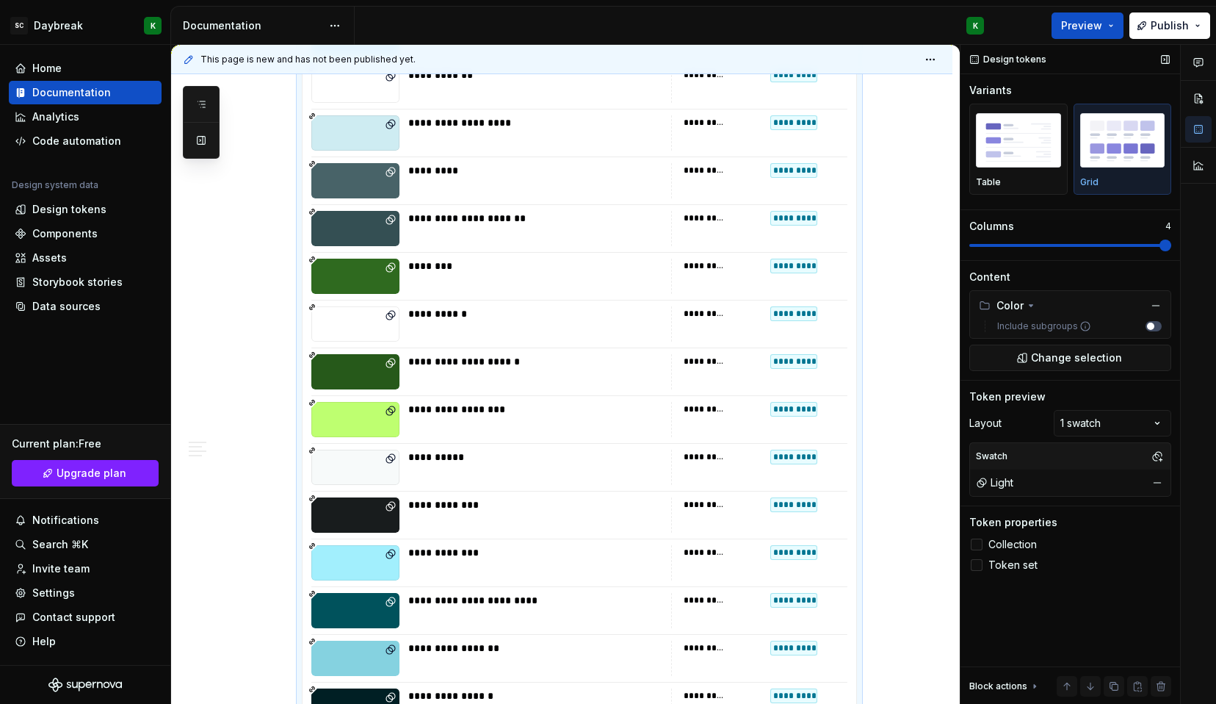
click at [1141, 137] on img "button" at bounding box center [1122, 140] width 85 height 54
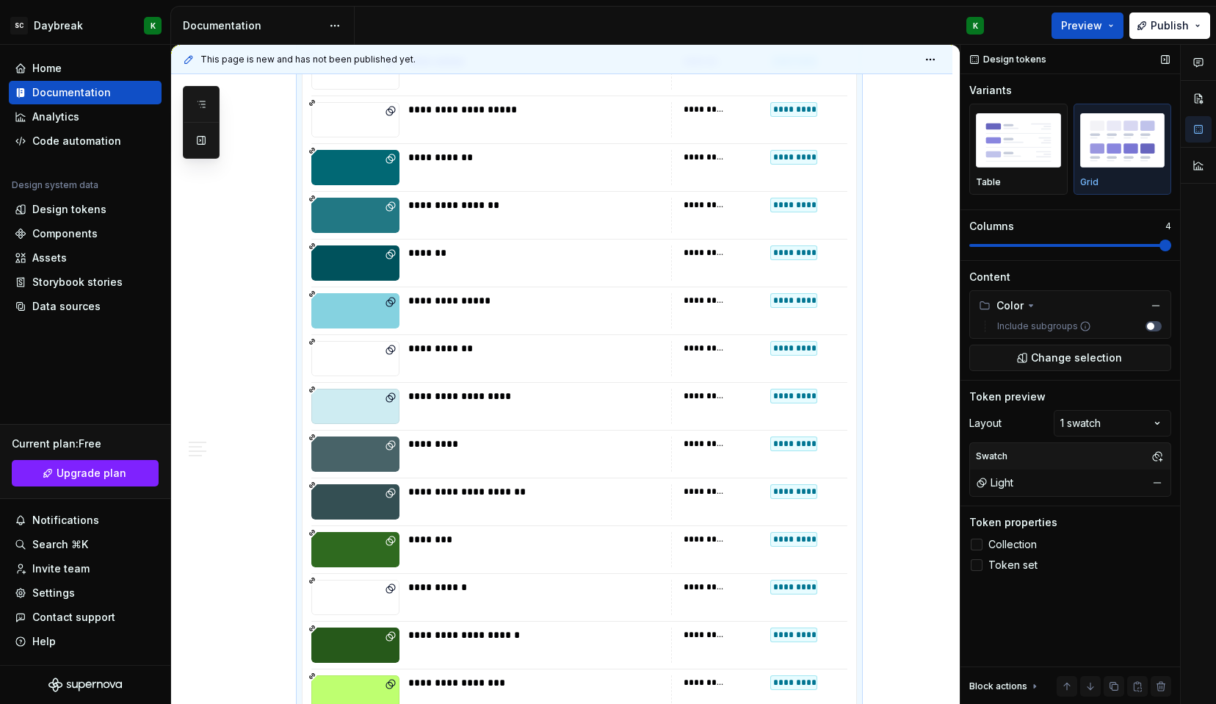
click at [1141, 137] on img "button" at bounding box center [1122, 140] width 85 height 54
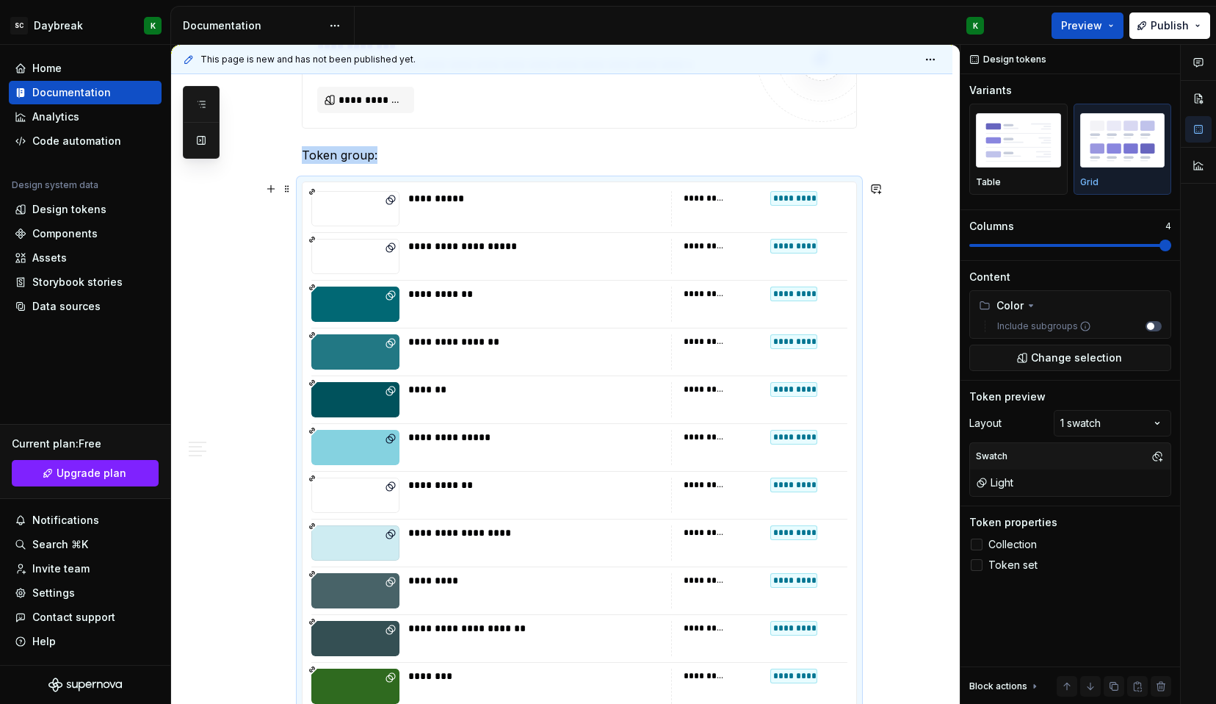
scroll to position [306, 0]
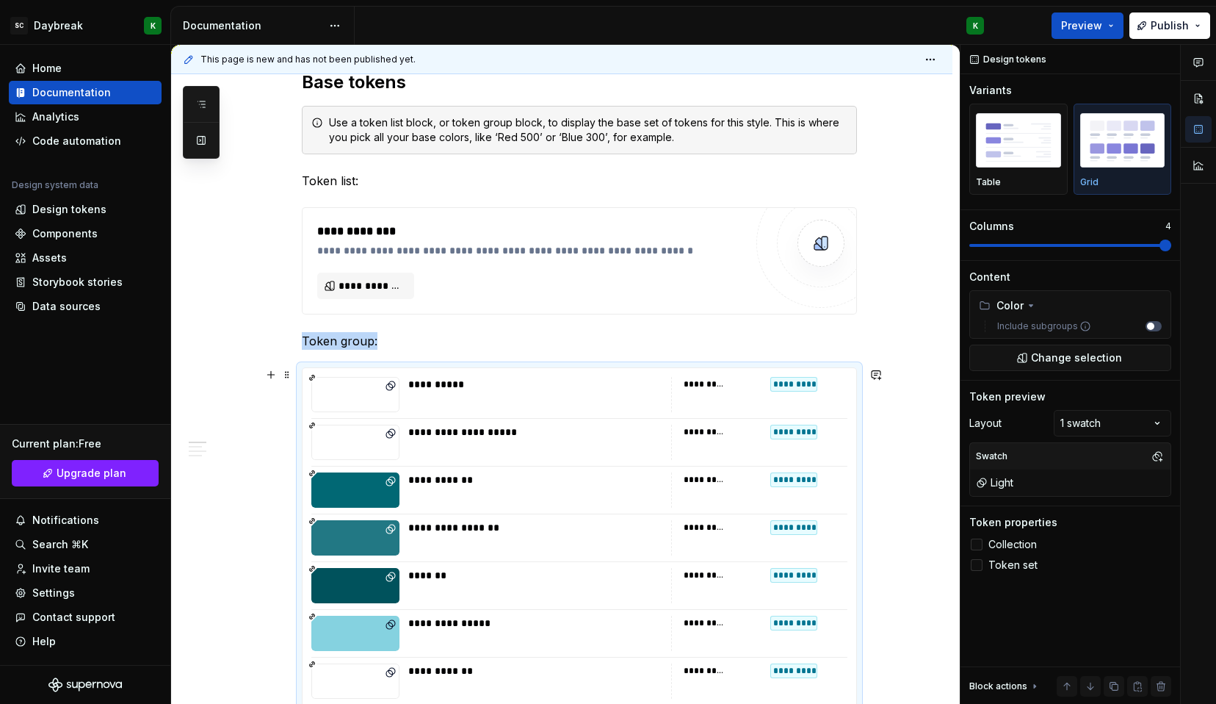
click at [676, 384] on div "**********" at bounding box center [759, 394] width 176 height 35
click at [698, 386] on div "**********" at bounding box center [705, 384] width 43 height 12
click at [977, 544] on icon at bounding box center [977, 544] width 0 height 0
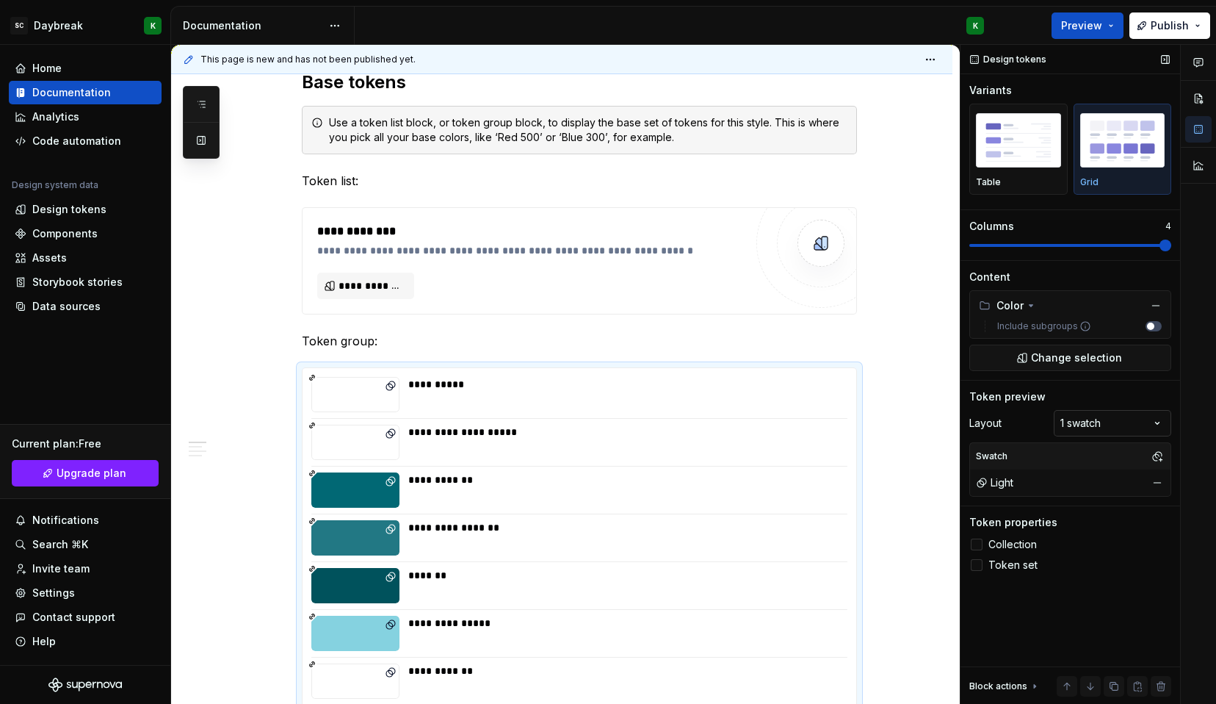
click at [1086, 424] on div "Comments Open comments No comments yet Select ‘Comment’ from the block context …" at bounding box center [1089, 375] width 256 height 660
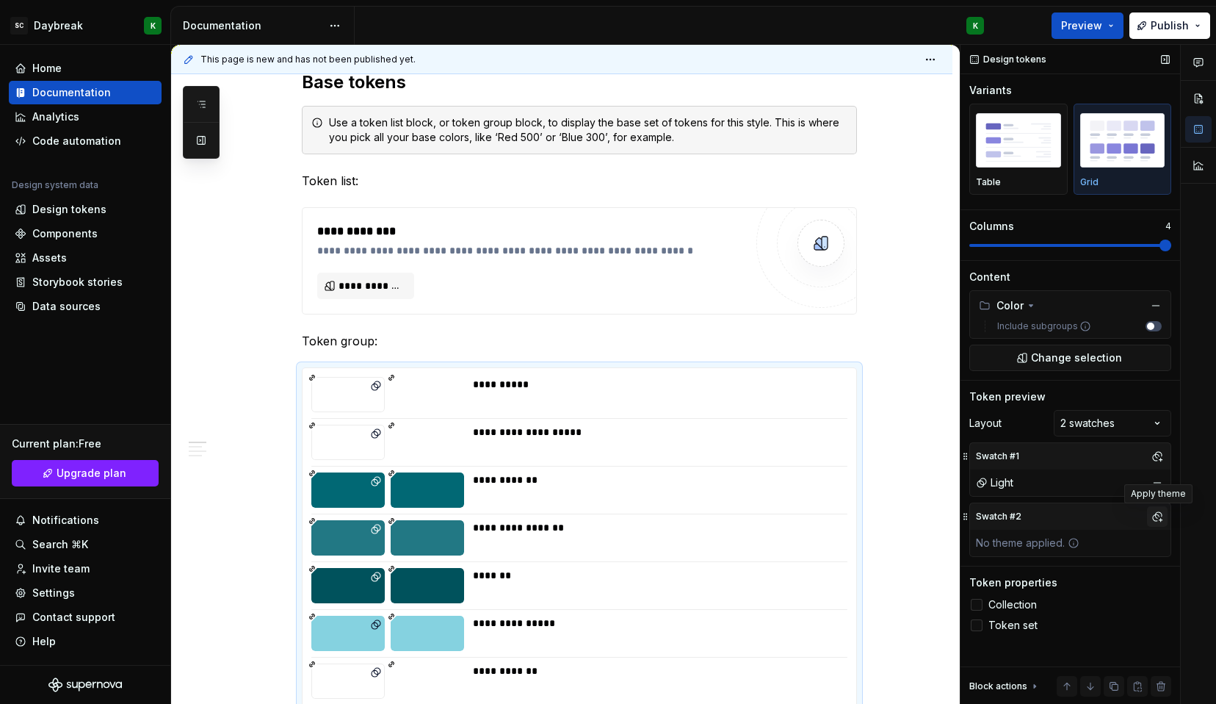
click at [1160, 513] on button "button" at bounding box center [1157, 516] width 21 height 21
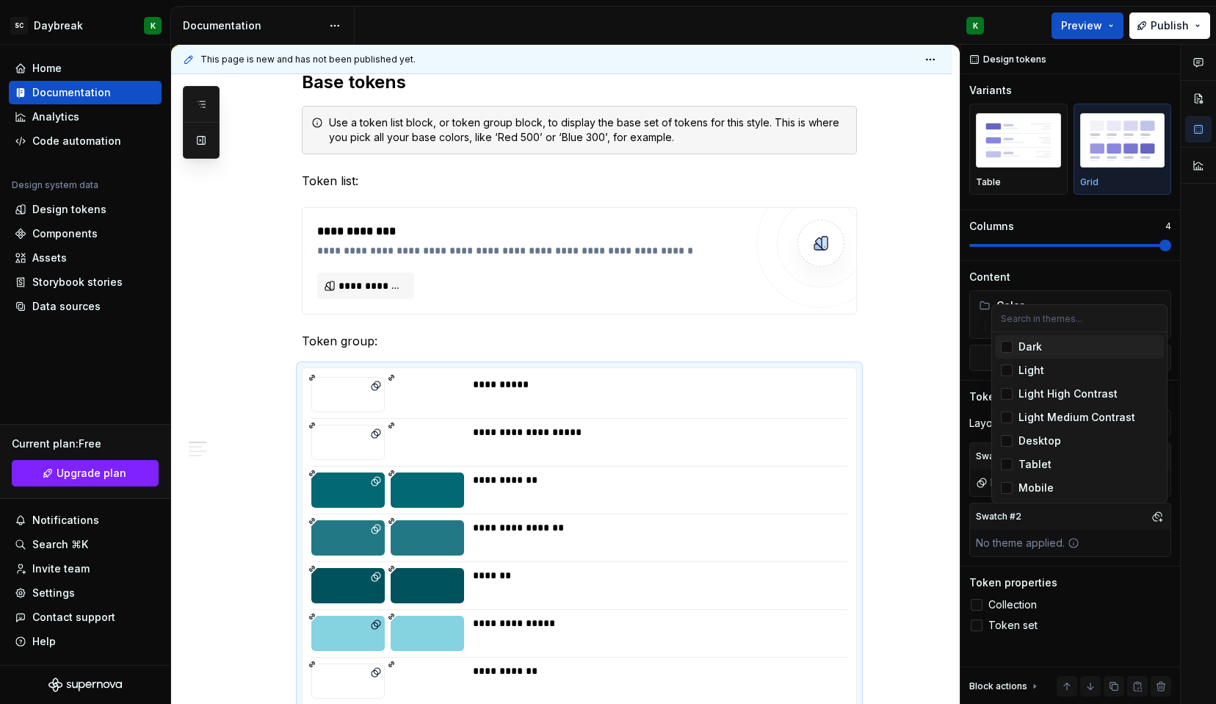
click at [1157, 518] on div "Comments Open comments No comments yet Select ‘Comment’ from the block context …" at bounding box center [1089, 375] width 256 height 660
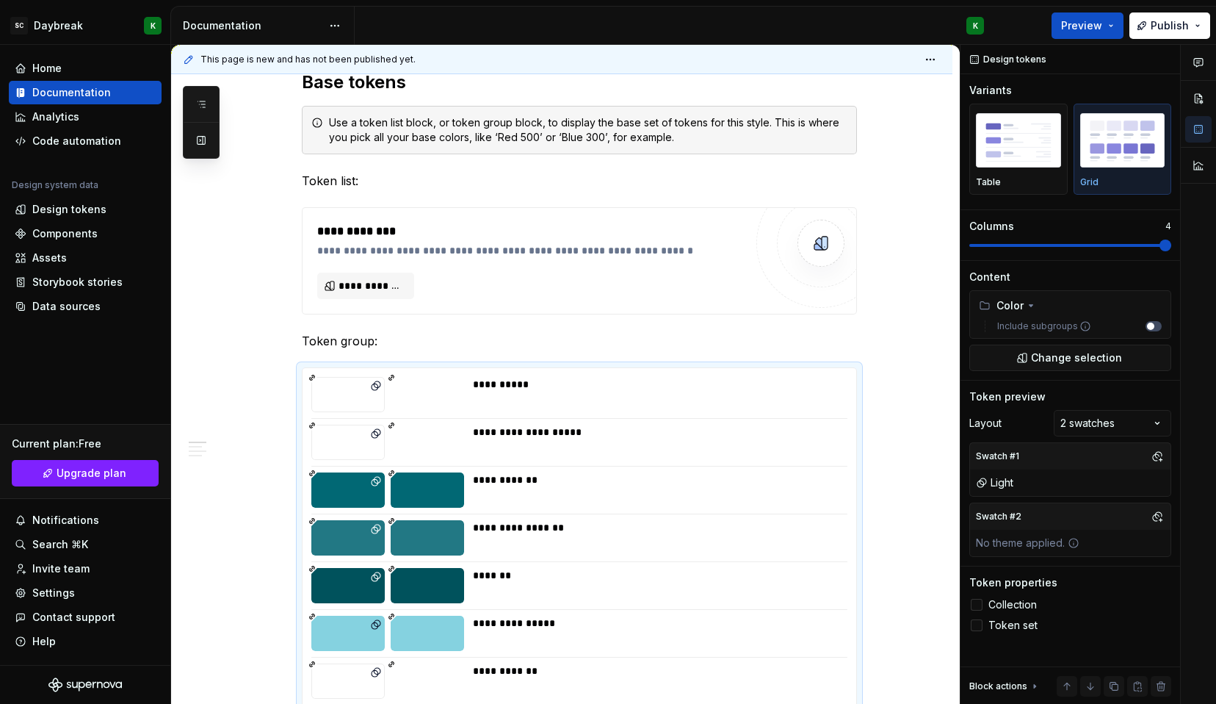
click at [1157, 518] on button "button" at bounding box center [1157, 516] width 21 height 21
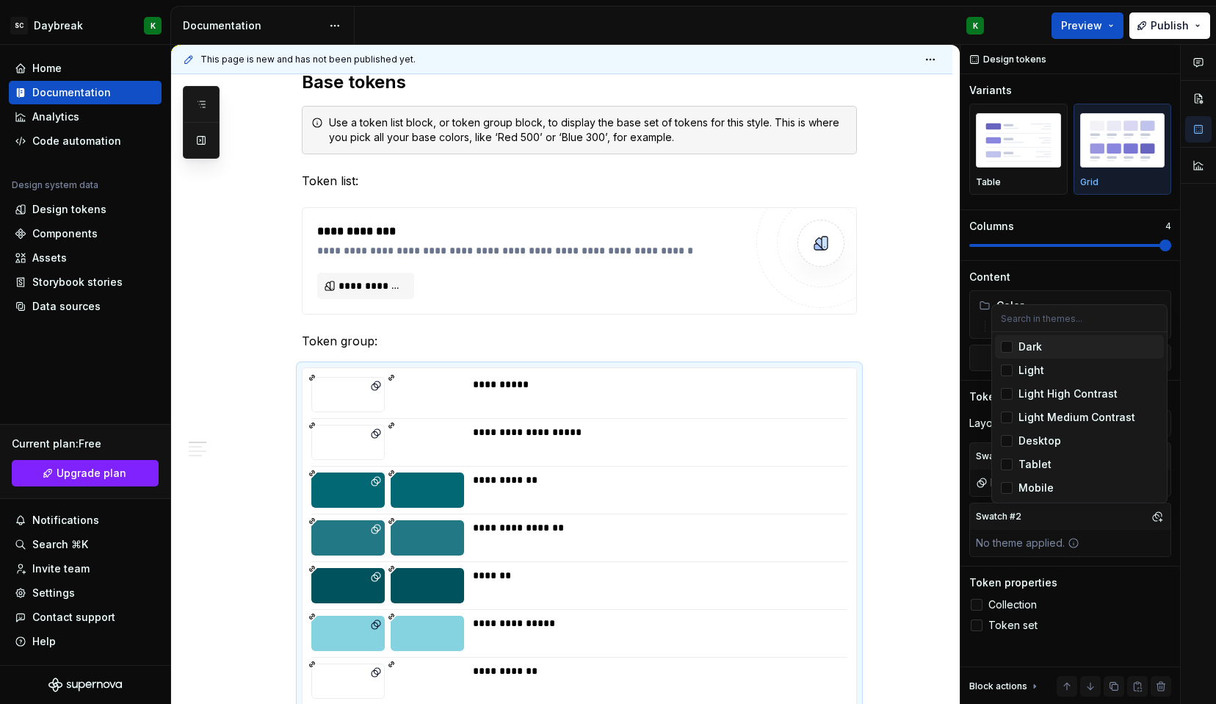
click at [1024, 352] on div "Dark" at bounding box center [1031, 346] width 24 height 15
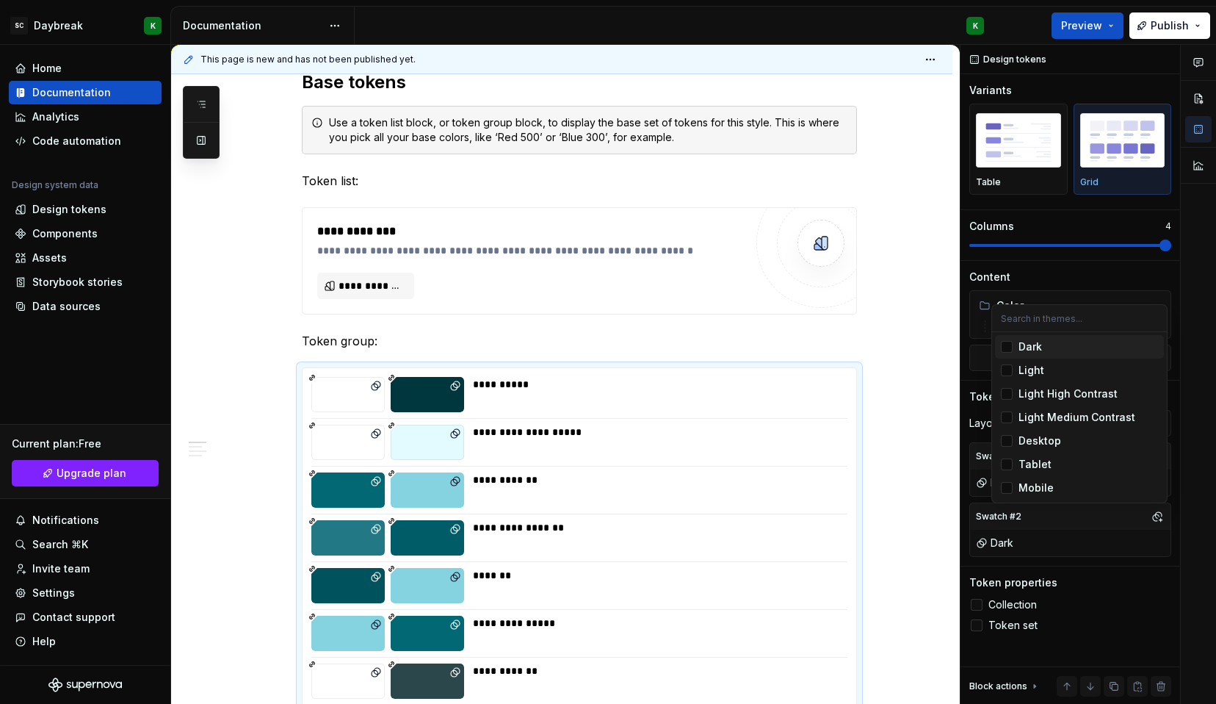
click at [1045, 272] on div "Comments Open comments No comments yet Select ‘Comment’ from the block context …" at bounding box center [1089, 375] width 256 height 660
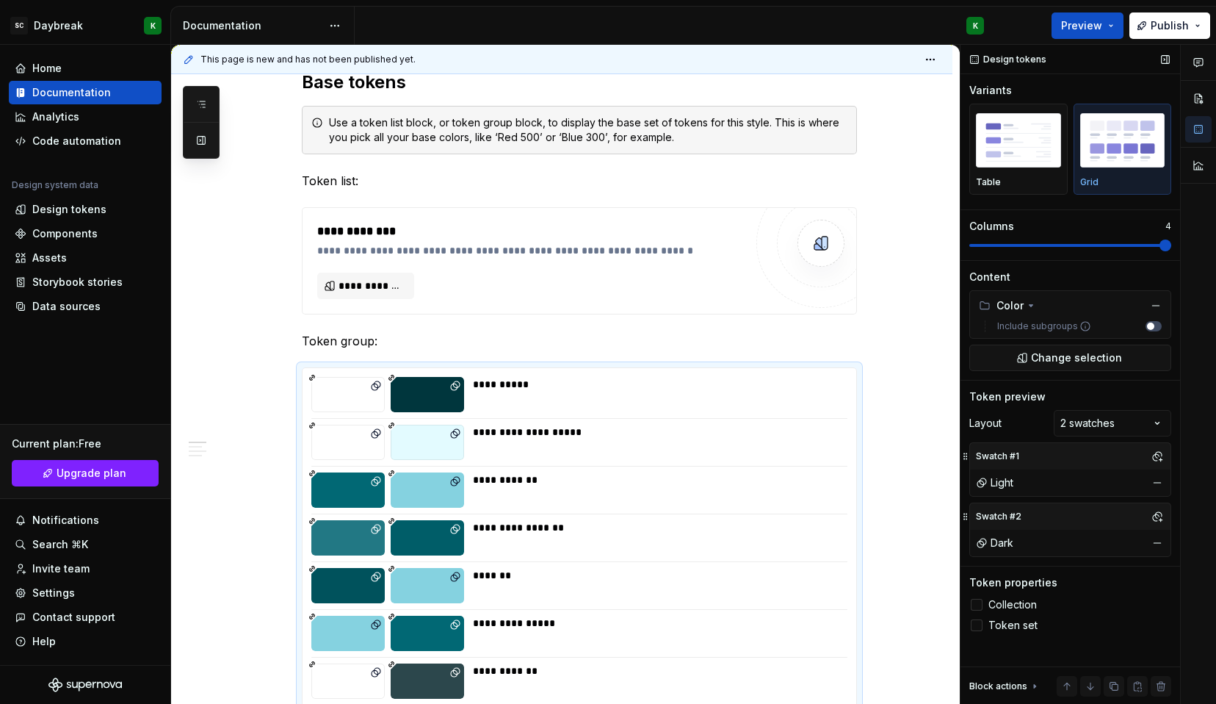
click at [1098, 167] on img "button" at bounding box center [1122, 140] width 85 height 54
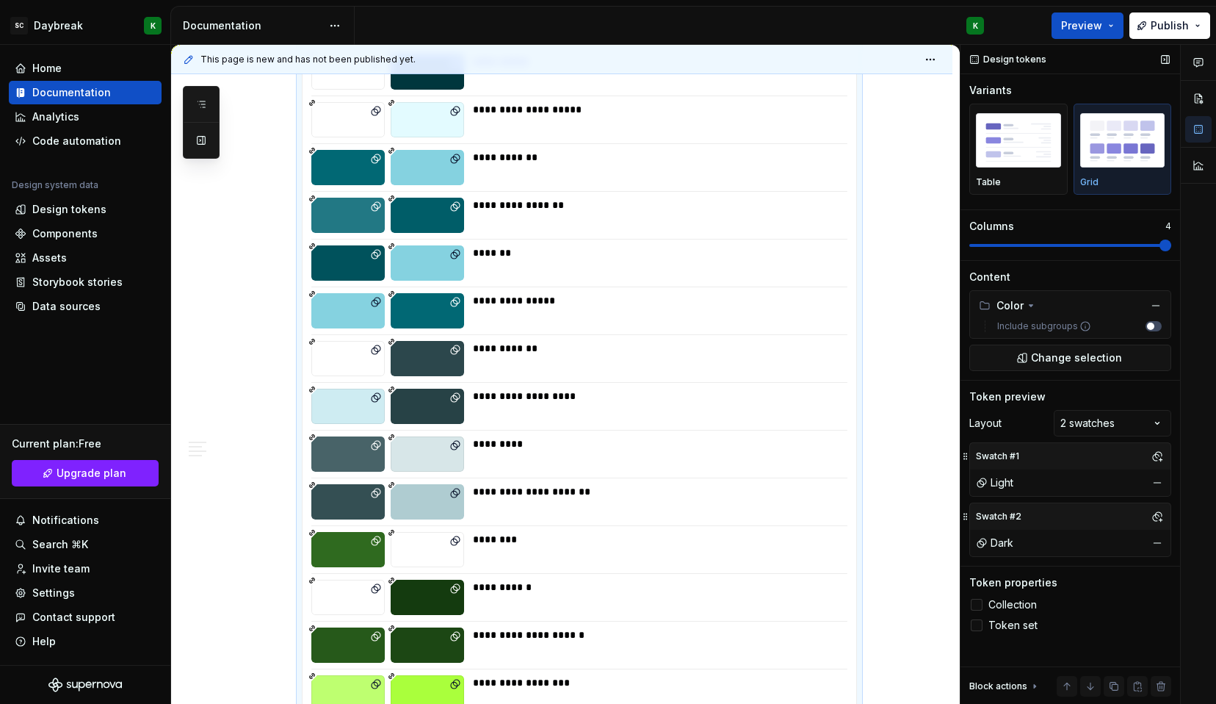
click at [1098, 167] on img "button" at bounding box center [1122, 140] width 85 height 54
click at [1020, 401] on div "Token preview" at bounding box center [1007, 396] width 76 height 15
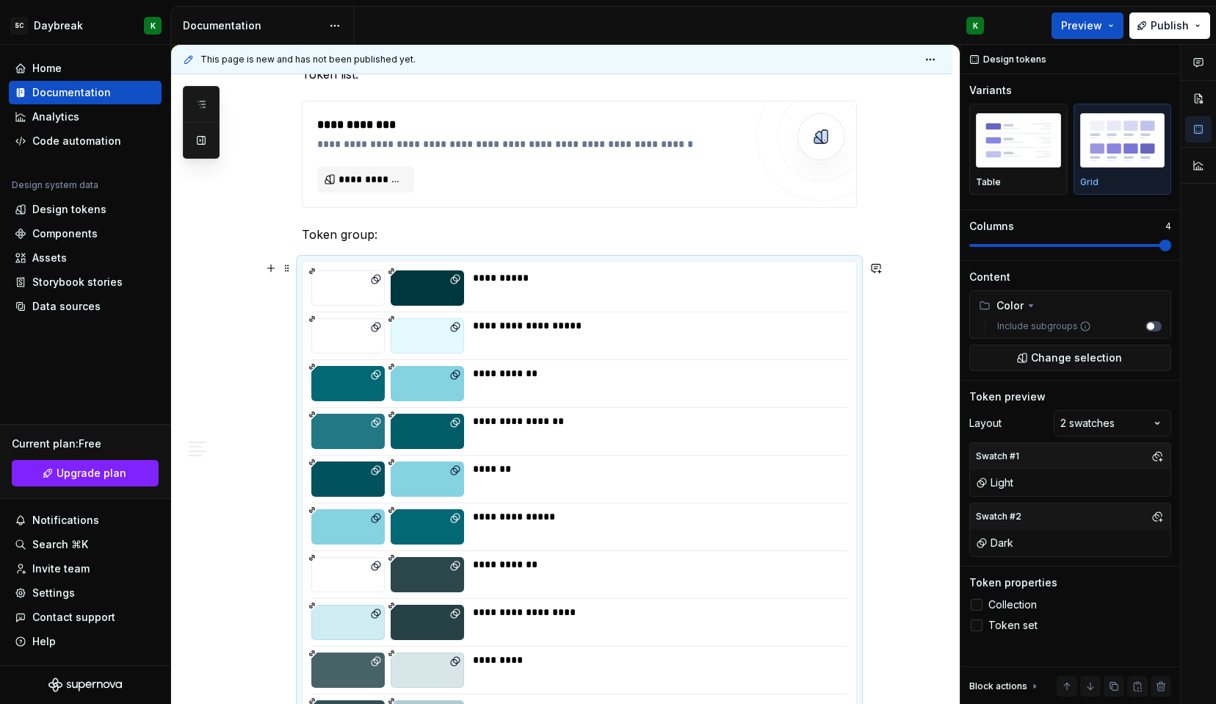
scroll to position [395, 0]
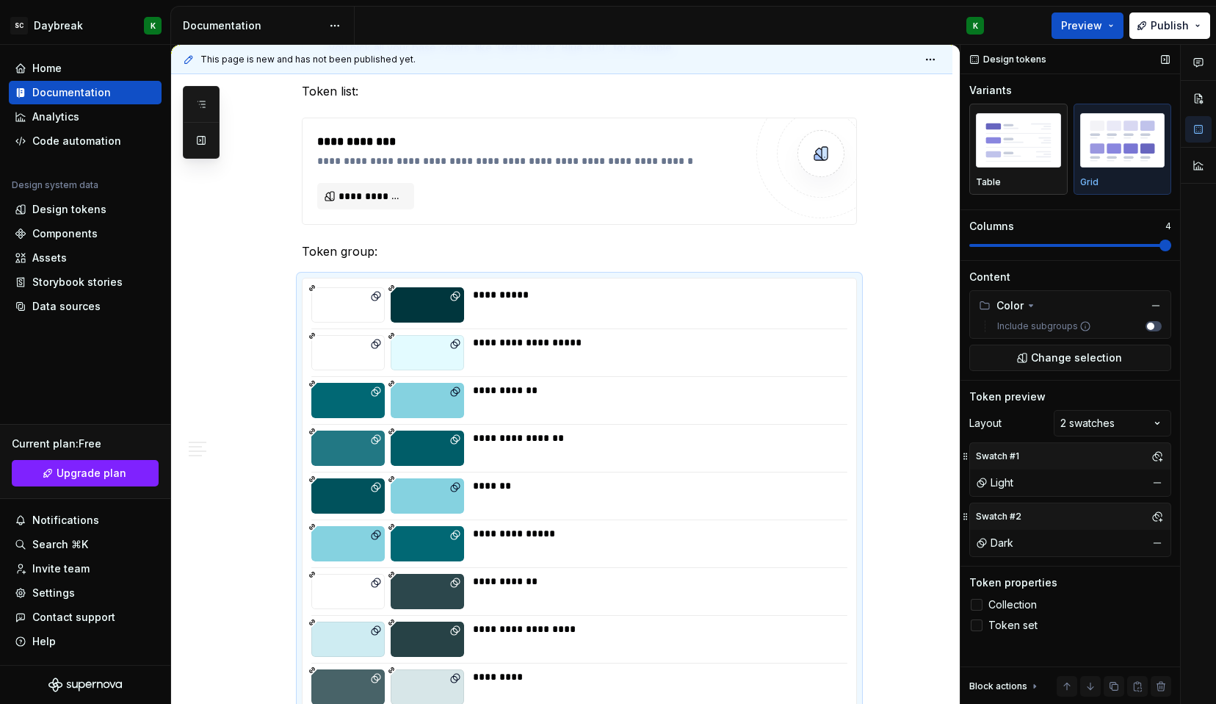
click at [992, 140] on img "button" at bounding box center [1018, 140] width 85 height 54
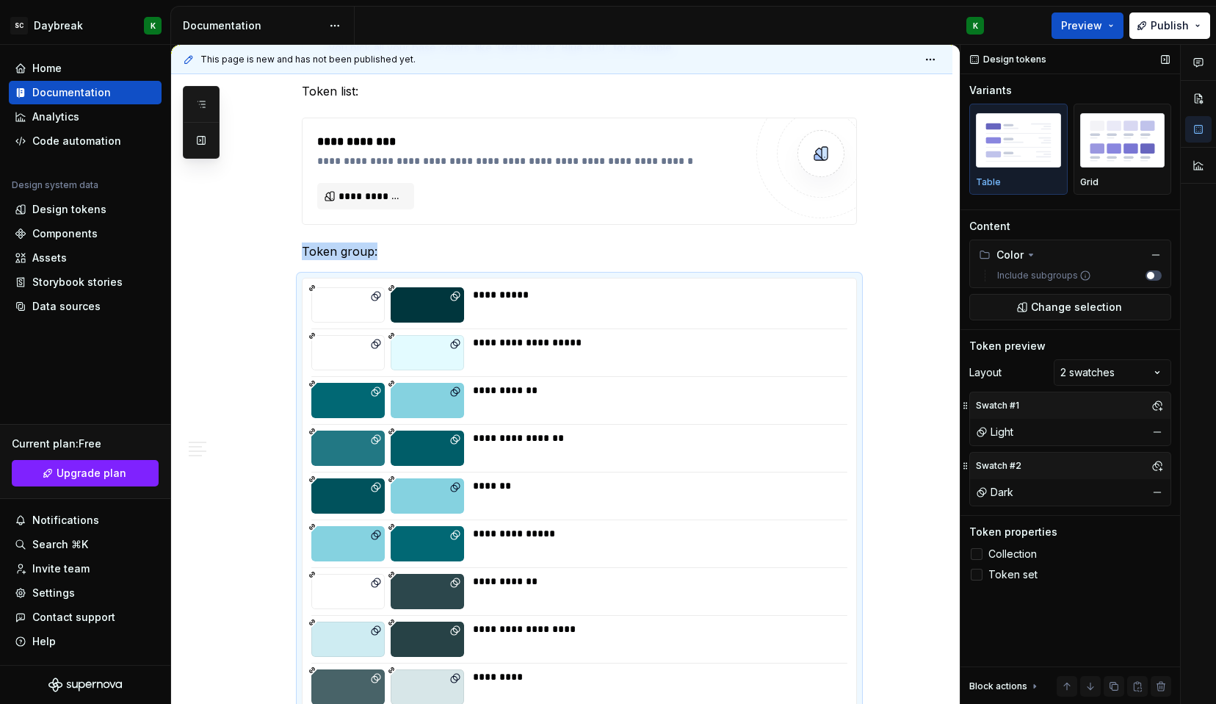
scroll to position [628, 0]
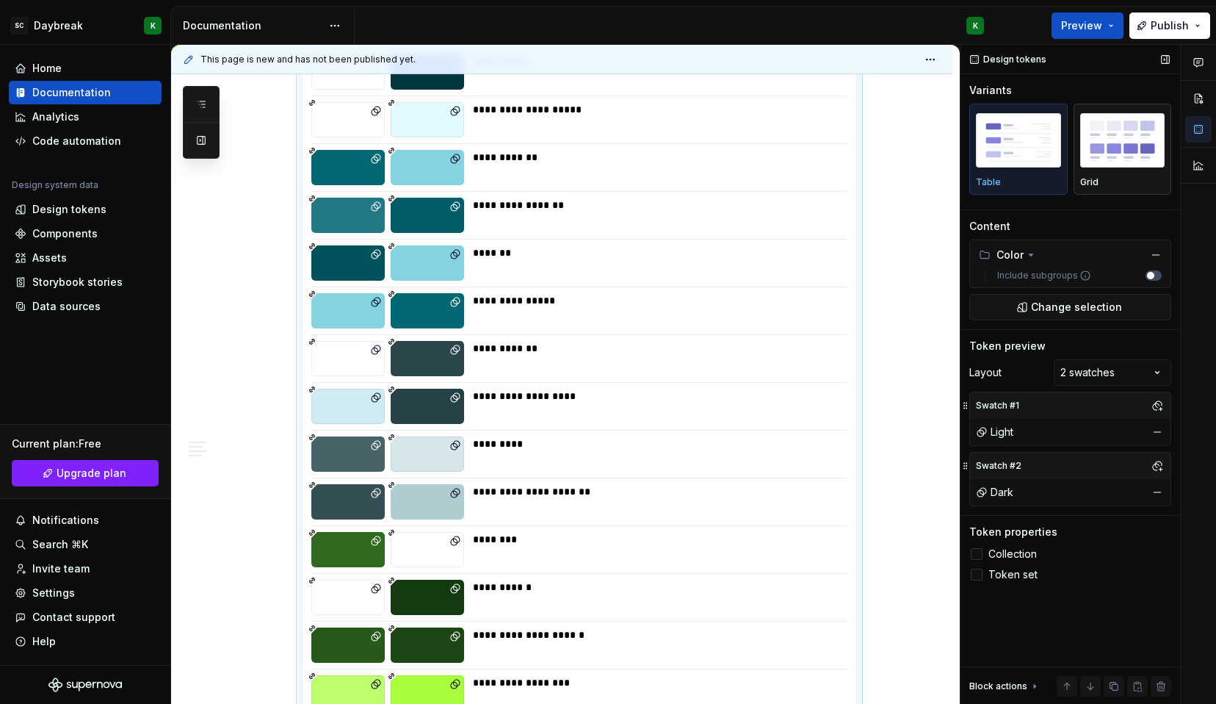
click at [1108, 153] on img "button" at bounding box center [1122, 140] width 85 height 54
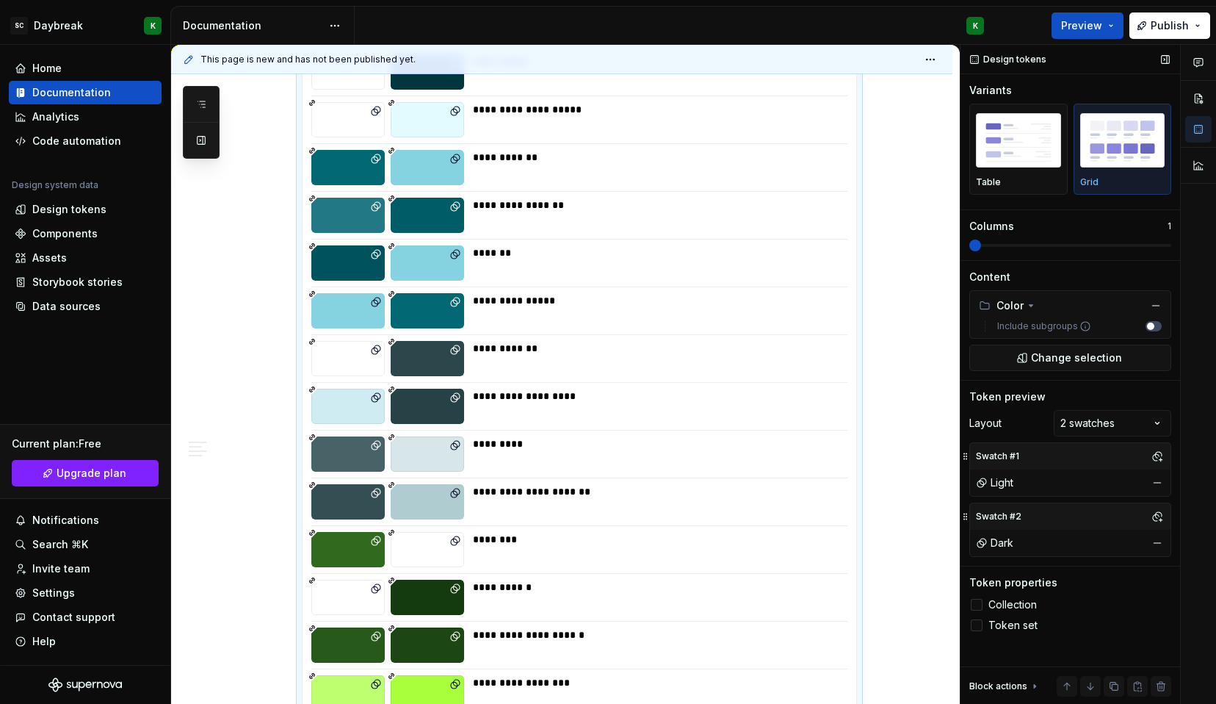
click at [1164, 245] on span at bounding box center [1070, 245] width 202 height 3
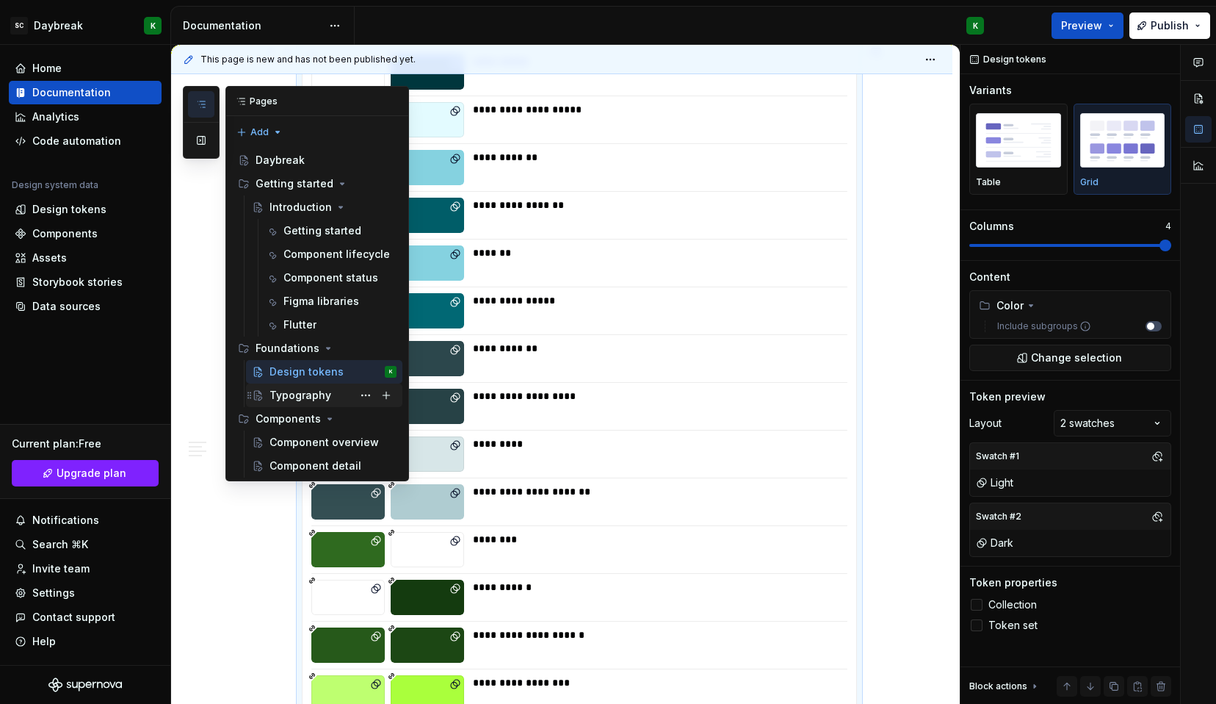
click at [296, 402] on div "Typography" at bounding box center [333, 395] width 127 height 21
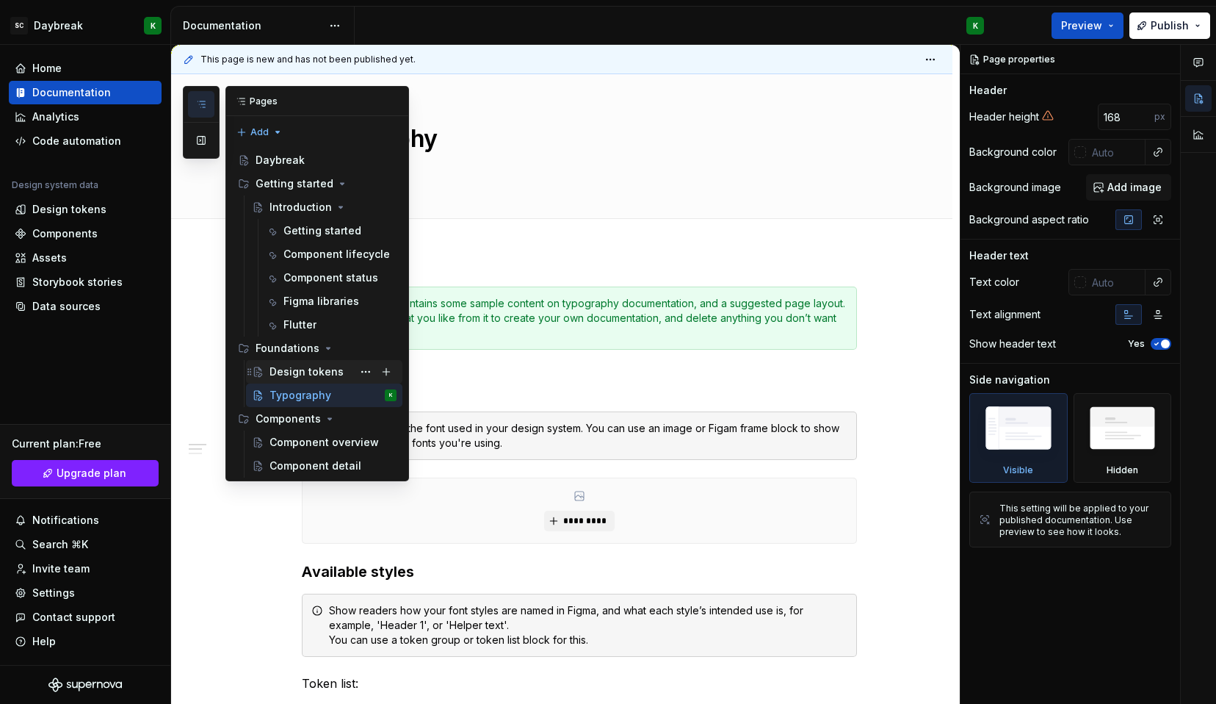
click at [297, 373] on div "Design tokens" at bounding box center [307, 371] width 74 height 15
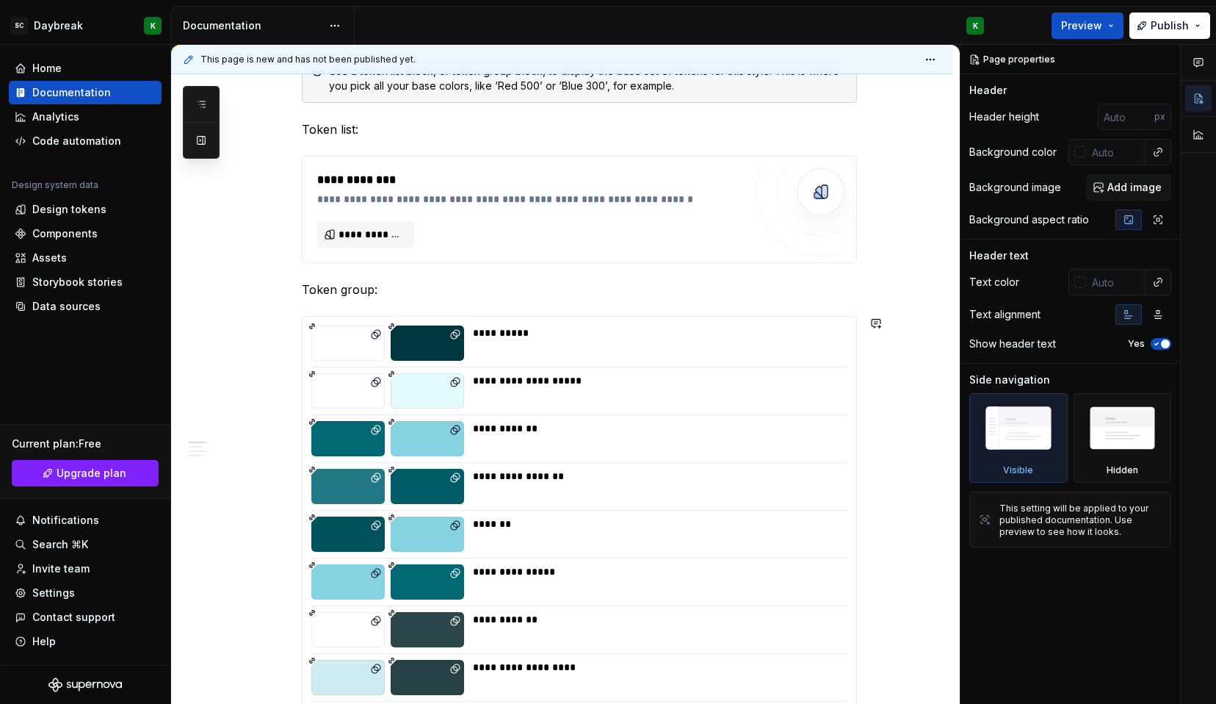
scroll to position [335, 0]
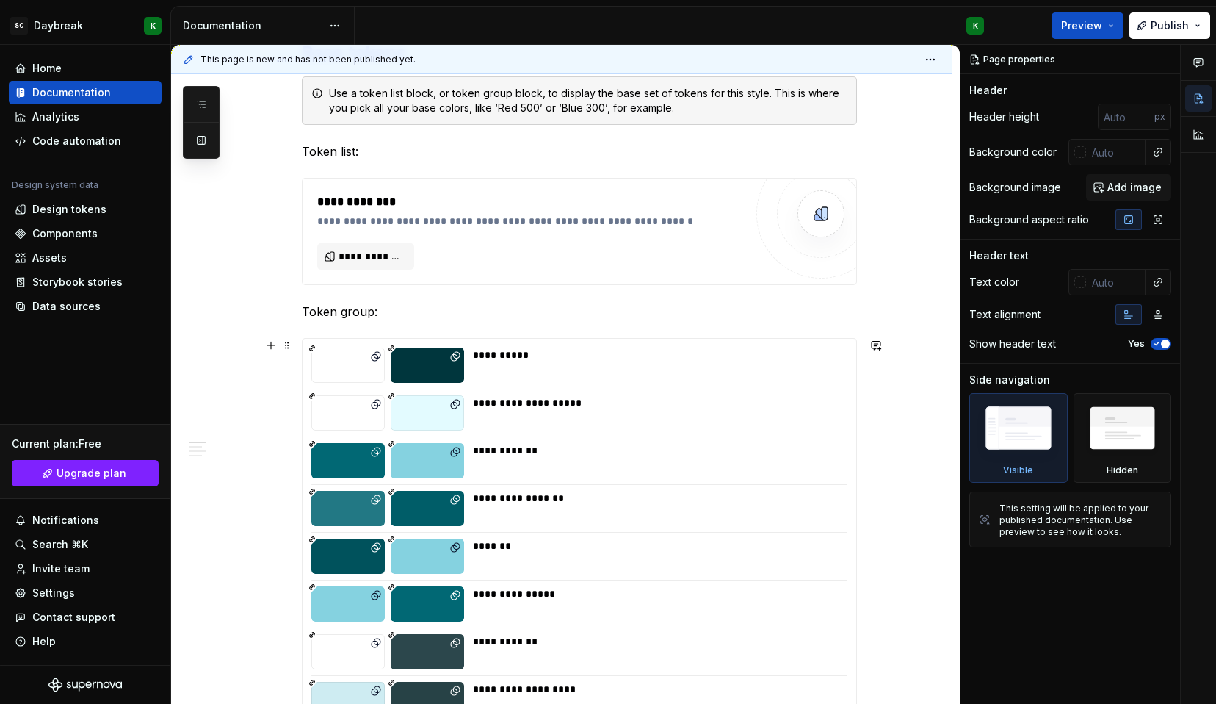
click at [447, 361] on div at bounding box center [427, 364] width 73 height 35
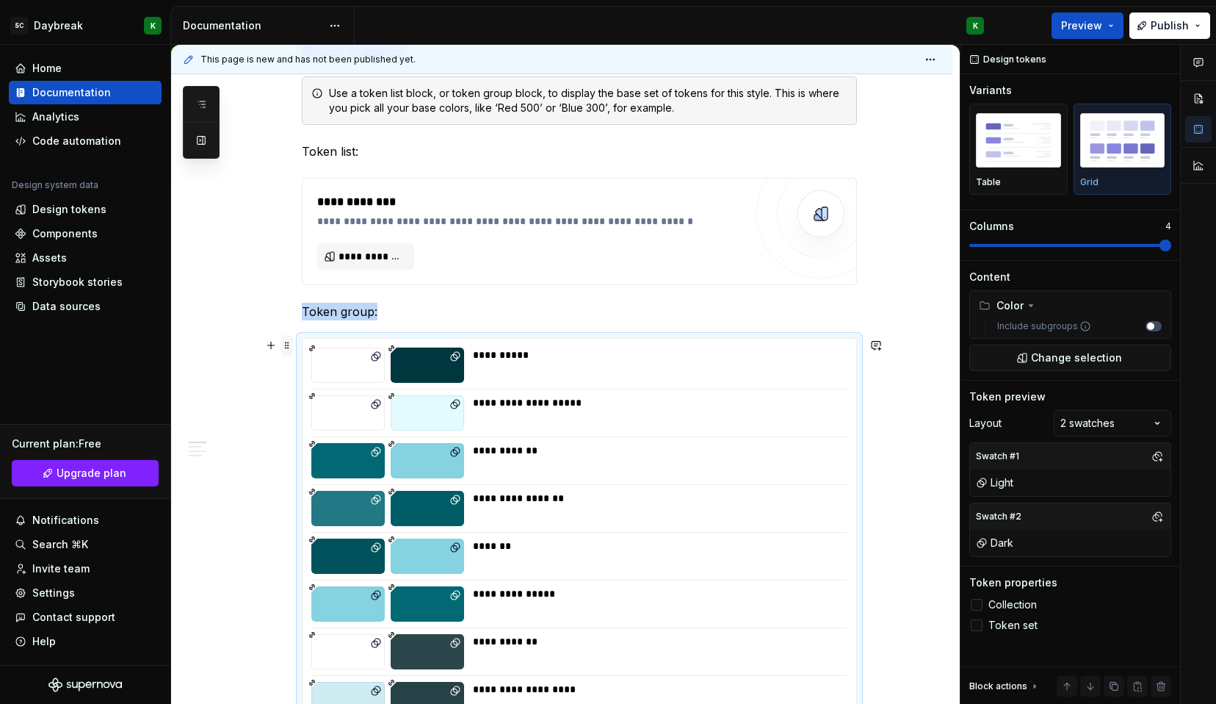
click at [285, 346] on span at bounding box center [287, 345] width 12 height 21
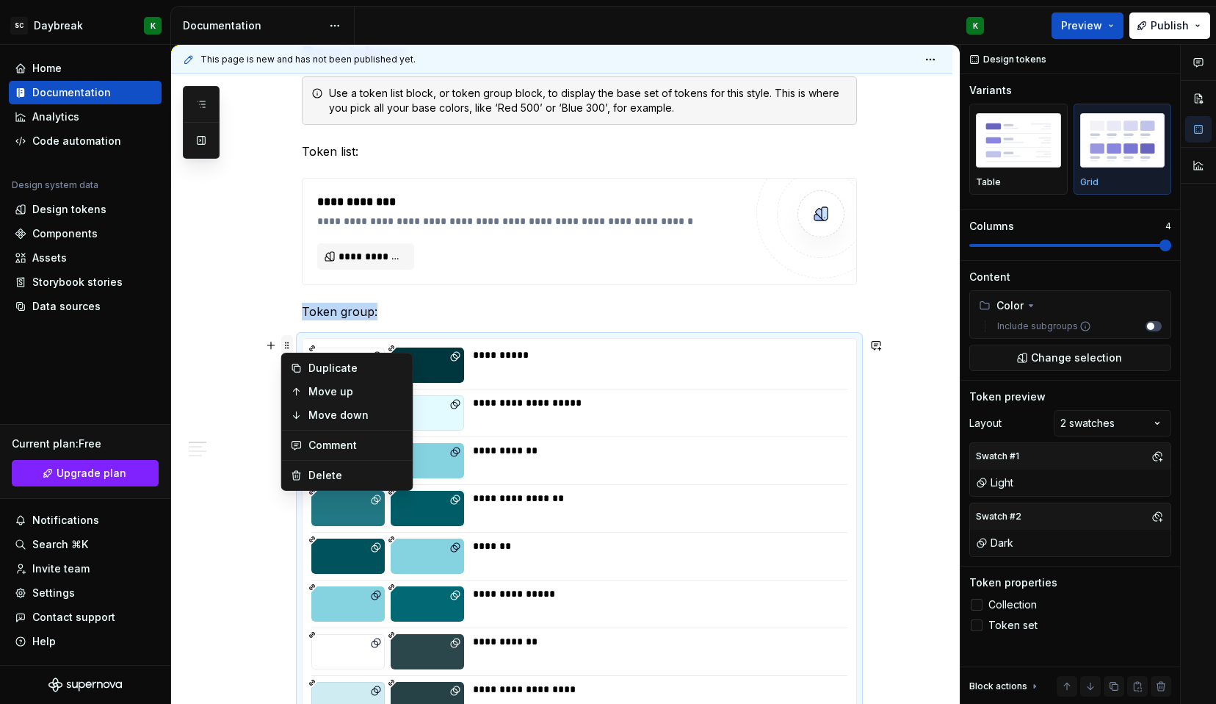
click at [285, 346] on span at bounding box center [287, 345] width 12 height 21
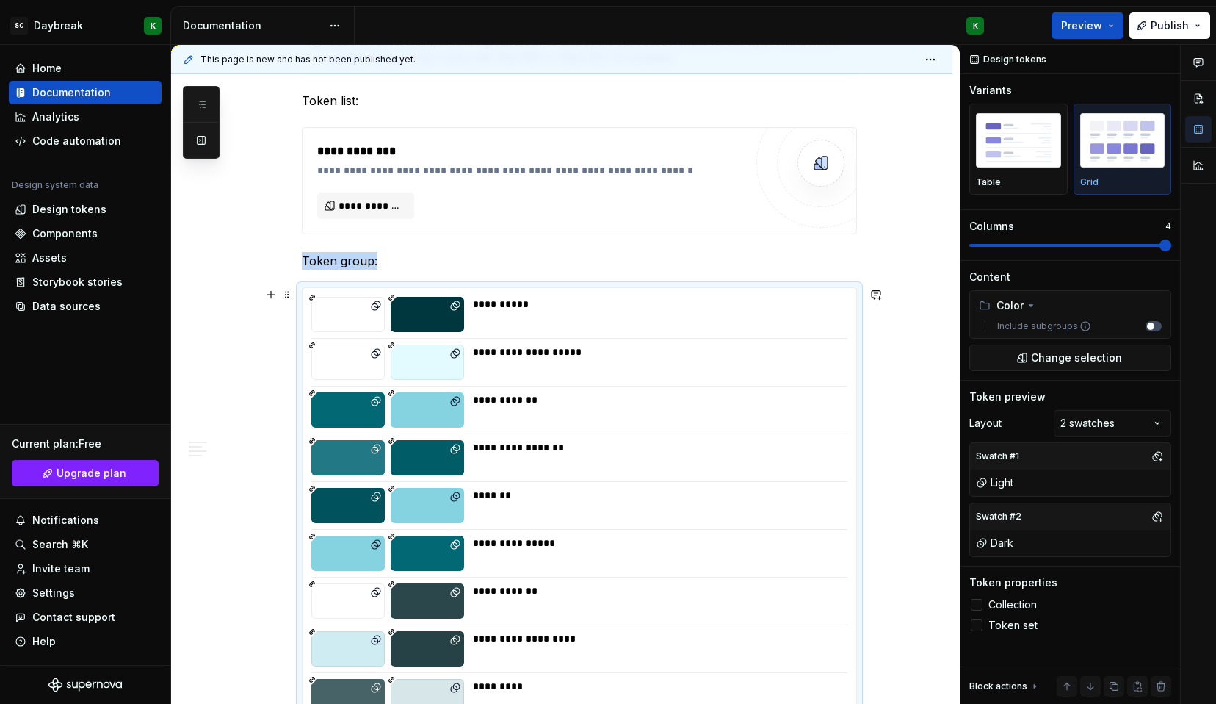
scroll to position [264, 0]
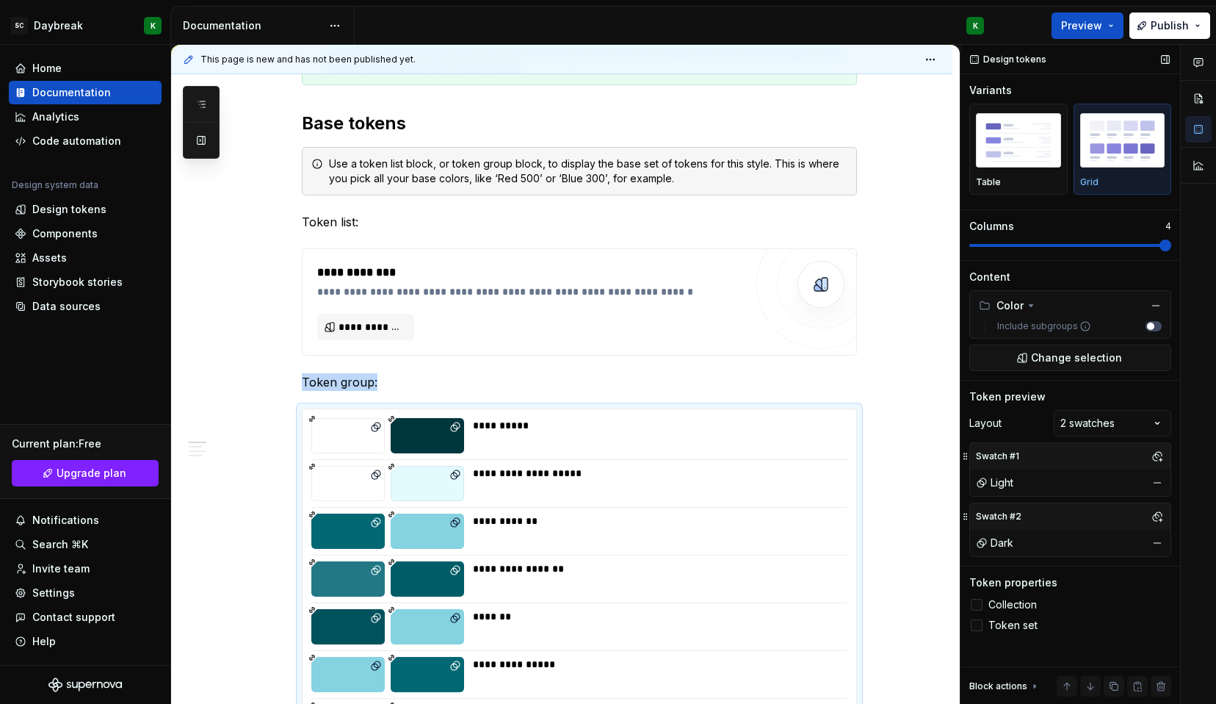
click at [1010, 57] on div "Design tokens" at bounding box center [1009, 59] width 88 height 21
click at [1169, 57] on button "button" at bounding box center [1165, 59] width 21 height 21
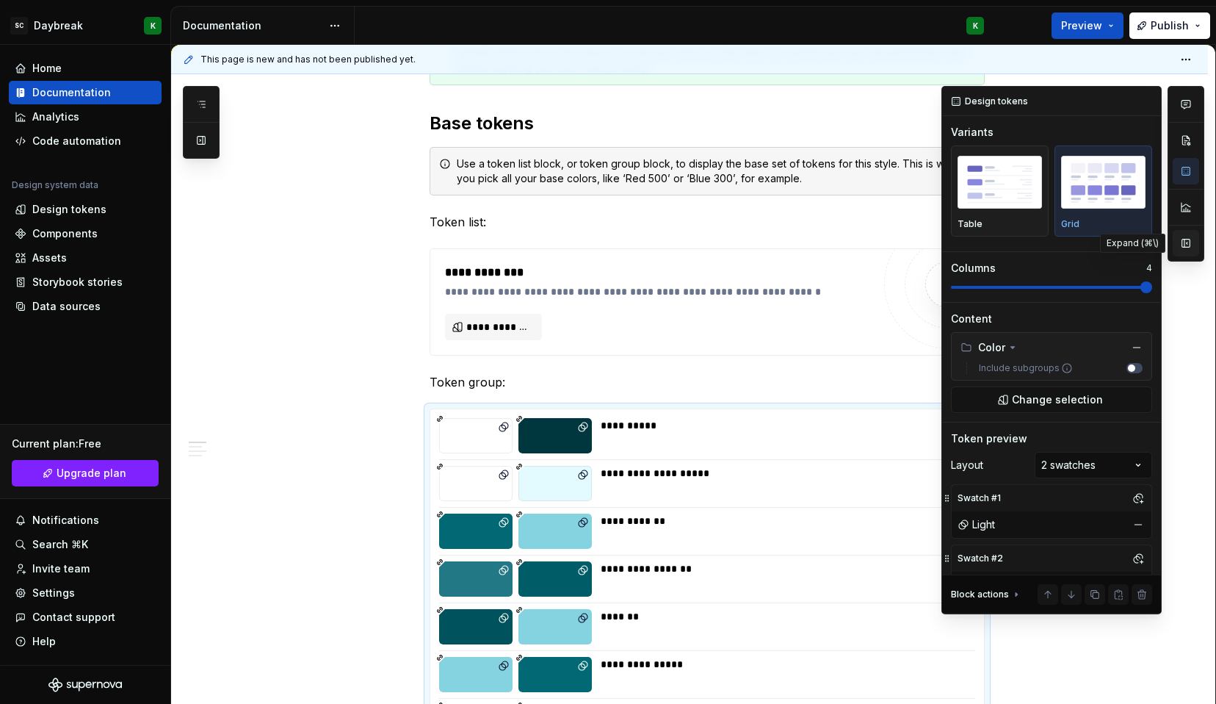
click at [1189, 239] on button "button" at bounding box center [1186, 243] width 26 height 26
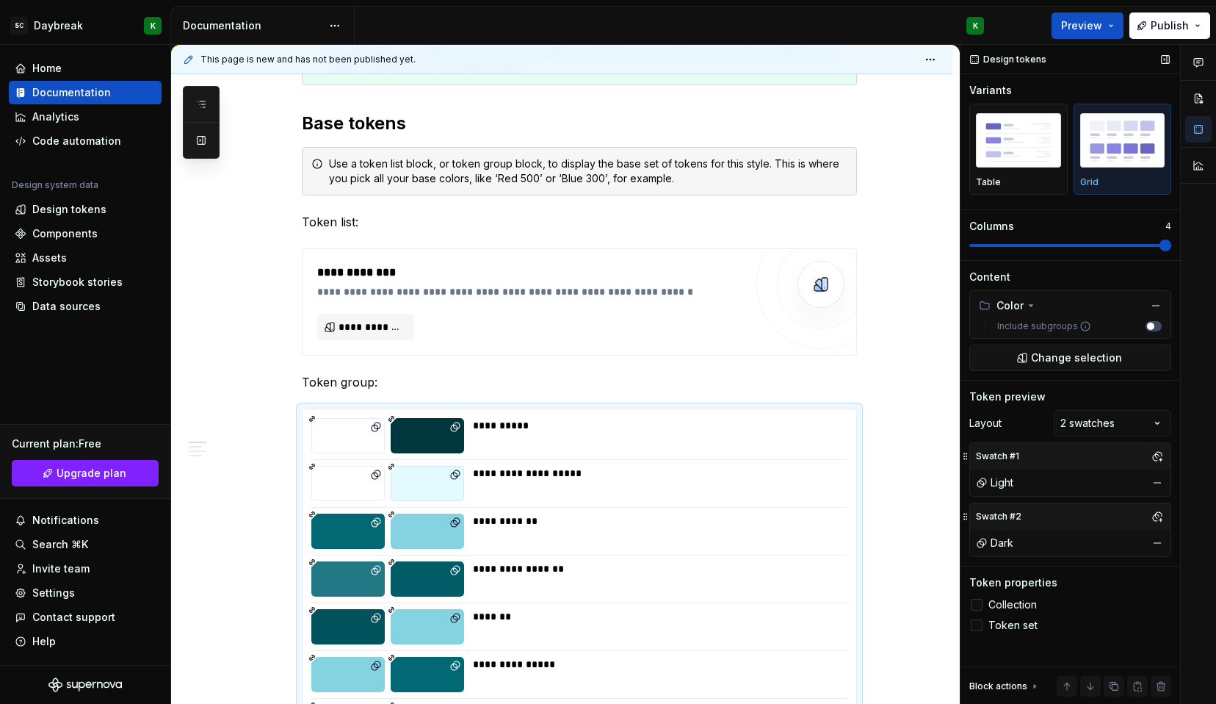
click at [1019, 689] on div "Block actions" at bounding box center [998, 686] width 58 height 12
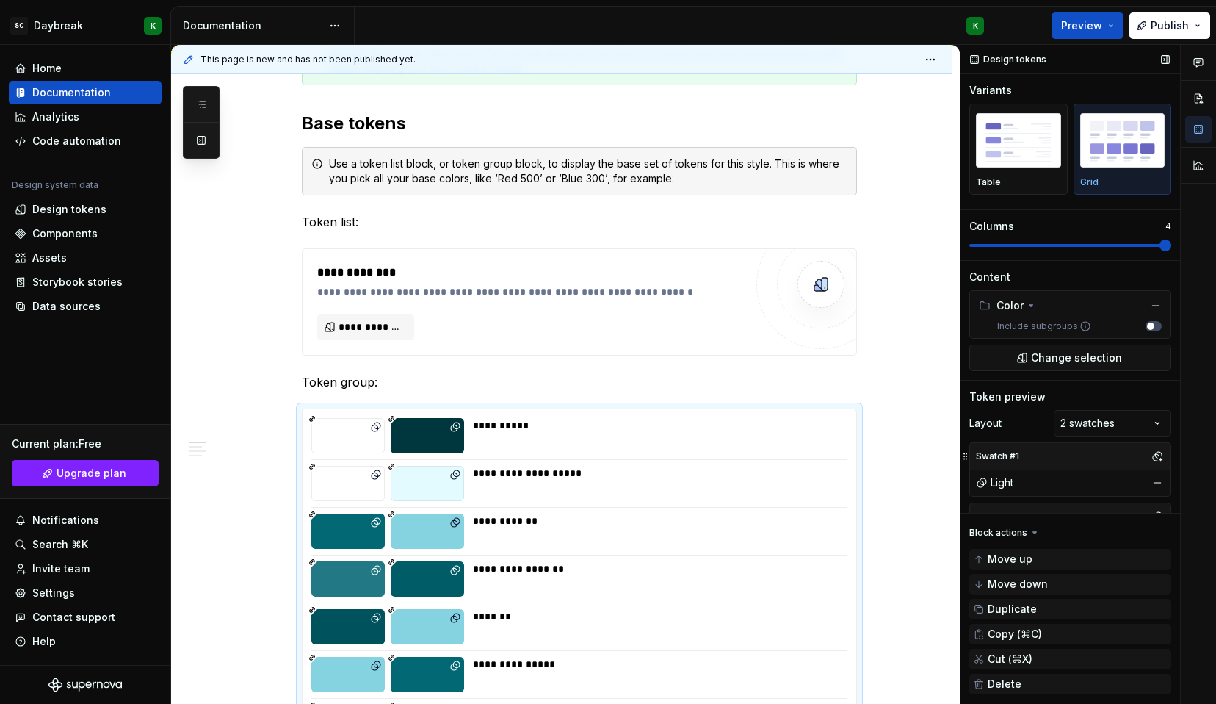
click at [1014, 527] on div "Block actions" at bounding box center [998, 533] width 58 height 12
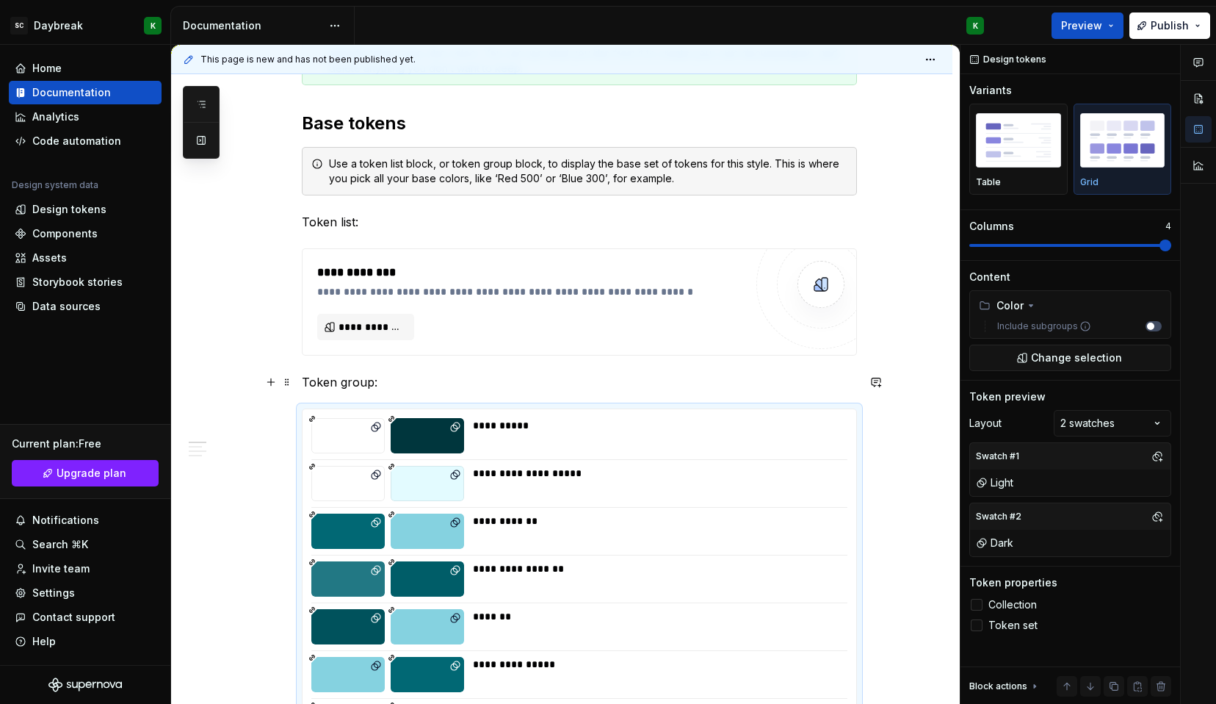
click at [405, 389] on p "Token group:" at bounding box center [579, 382] width 555 height 18
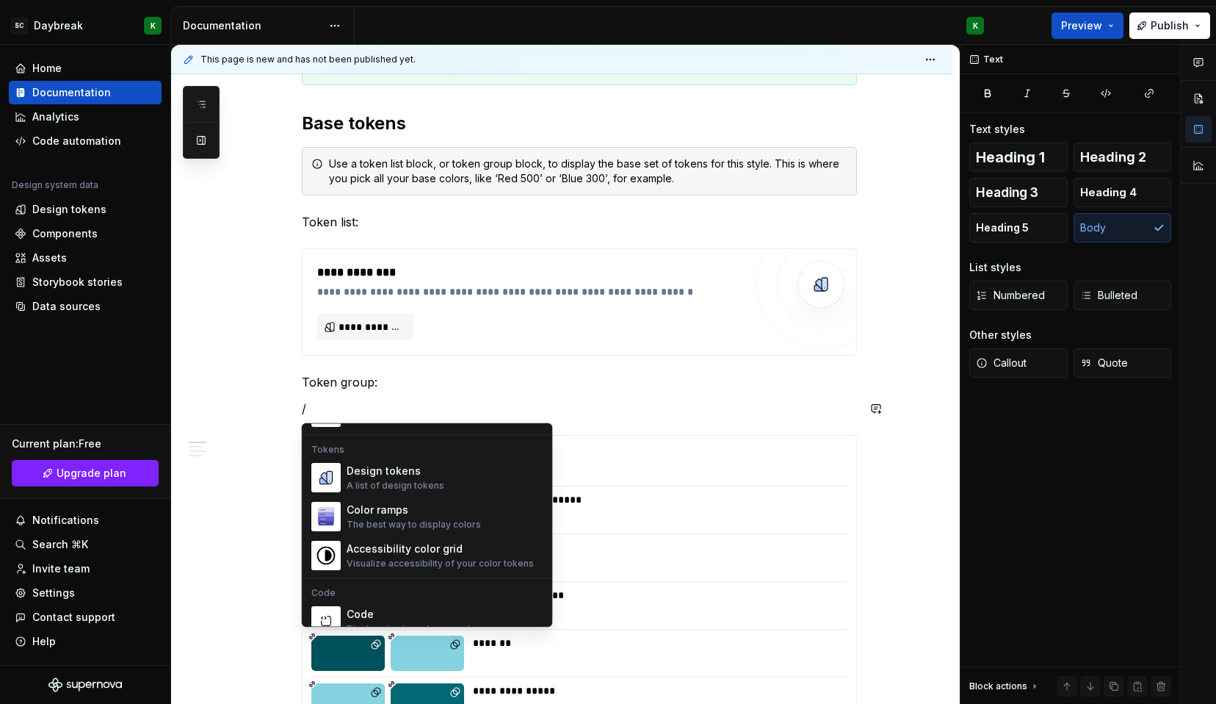
scroll to position [1031, 0]
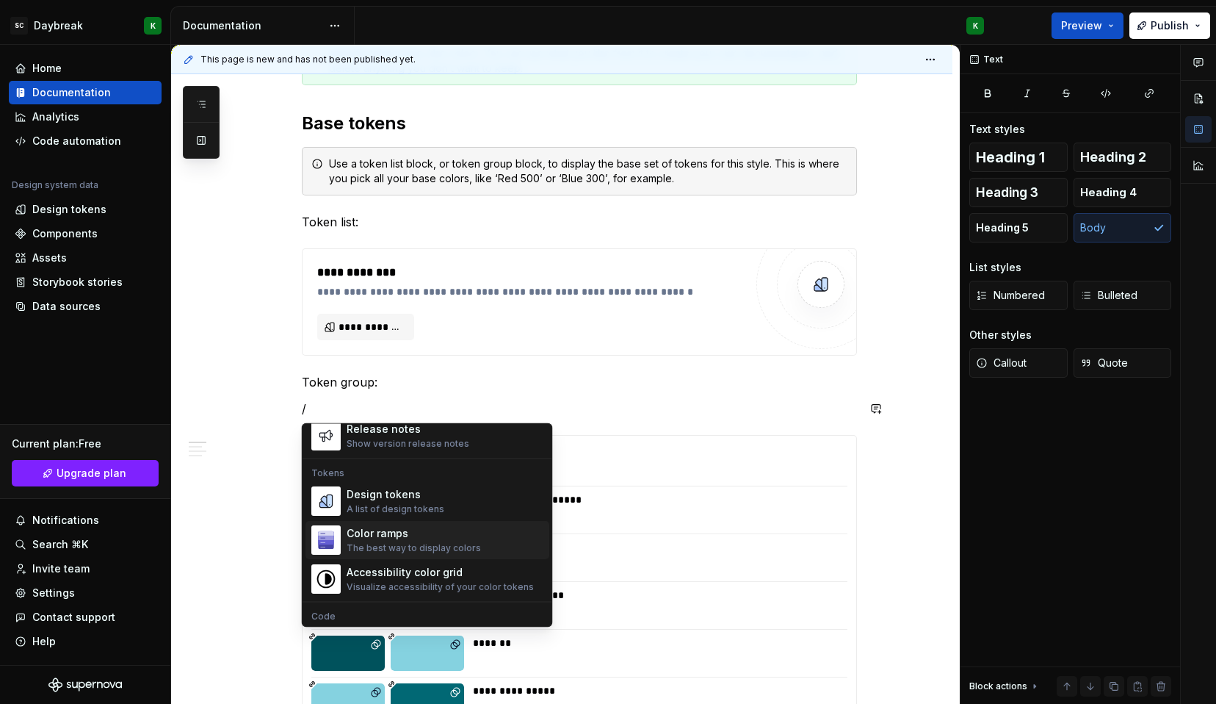
click at [339, 549] on img "Suggestions" at bounding box center [326, 541] width 28 height 28
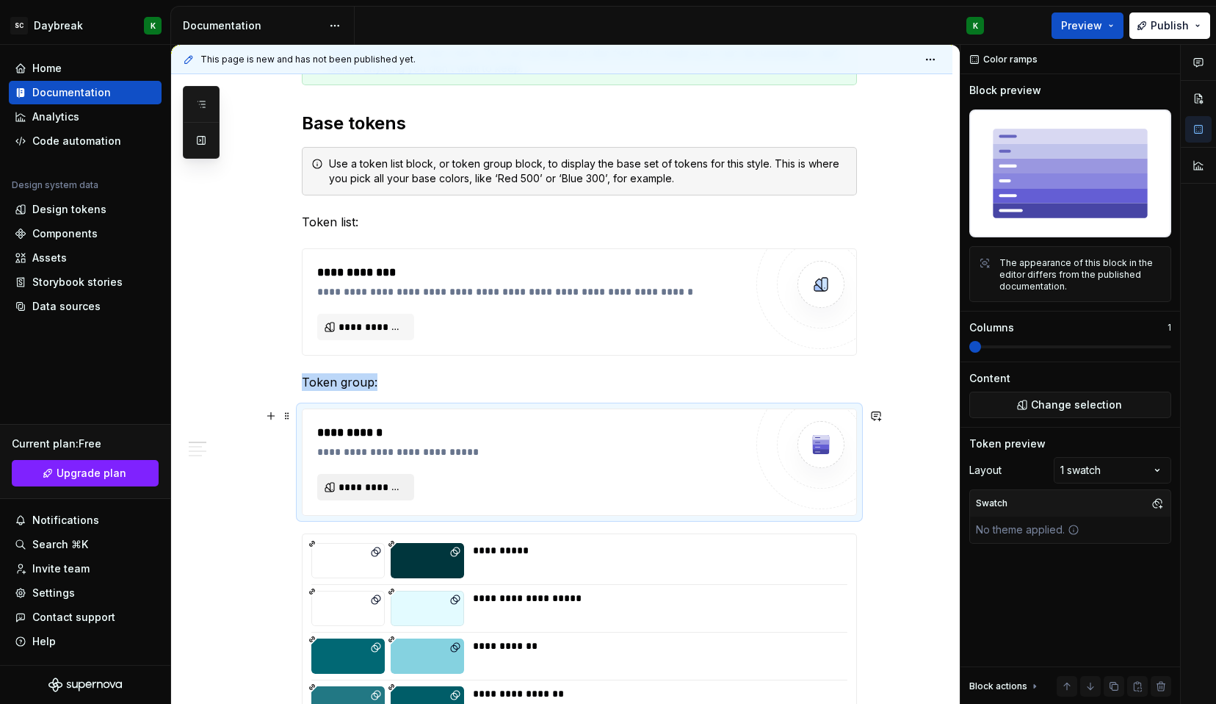
click at [371, 486] on span "**********" at bounding box center [372, 487] width 66 height 15
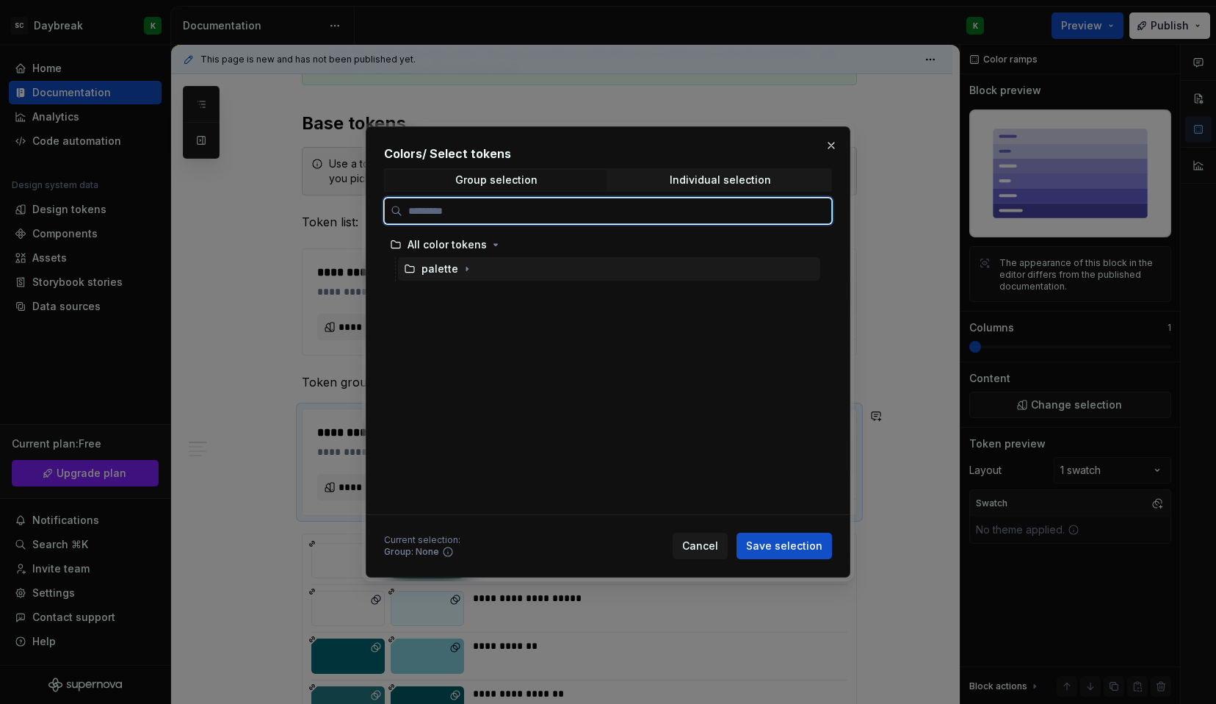
click at [441, 266] on div "palette" at bounding box center [440, 268] width 37 height 15
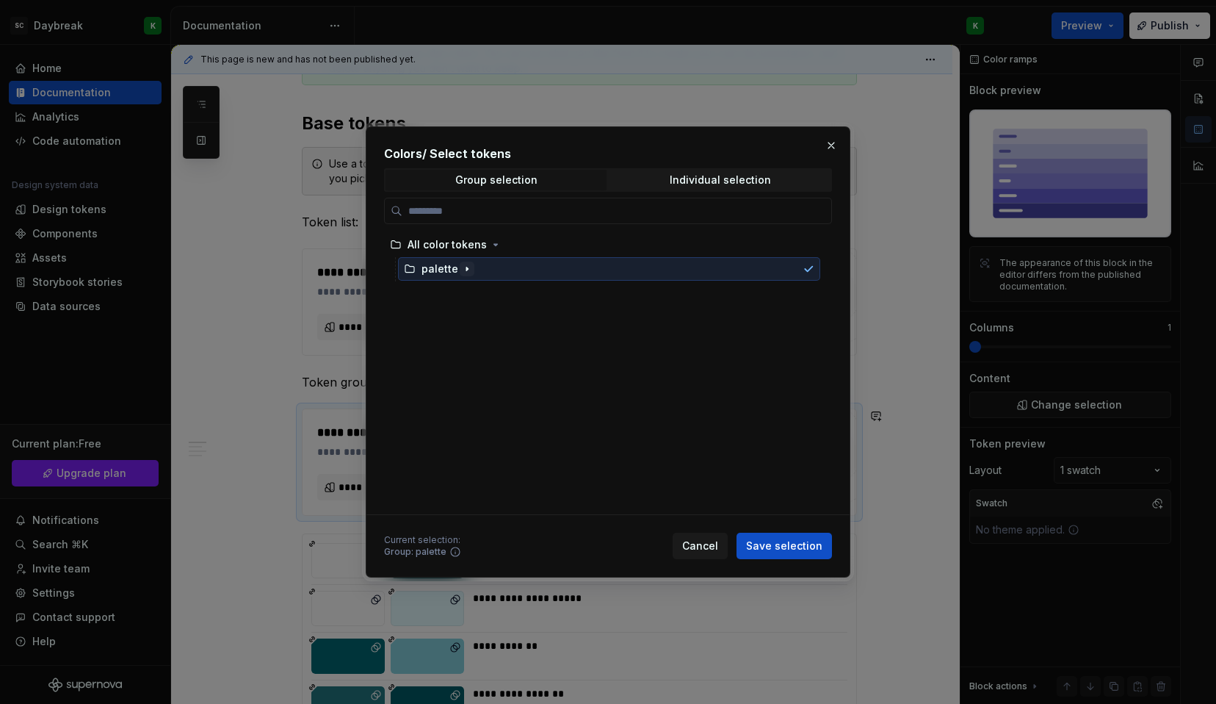
click at [462, 270] on icon "button" at bounding box center [467, 269] width 12 height 12
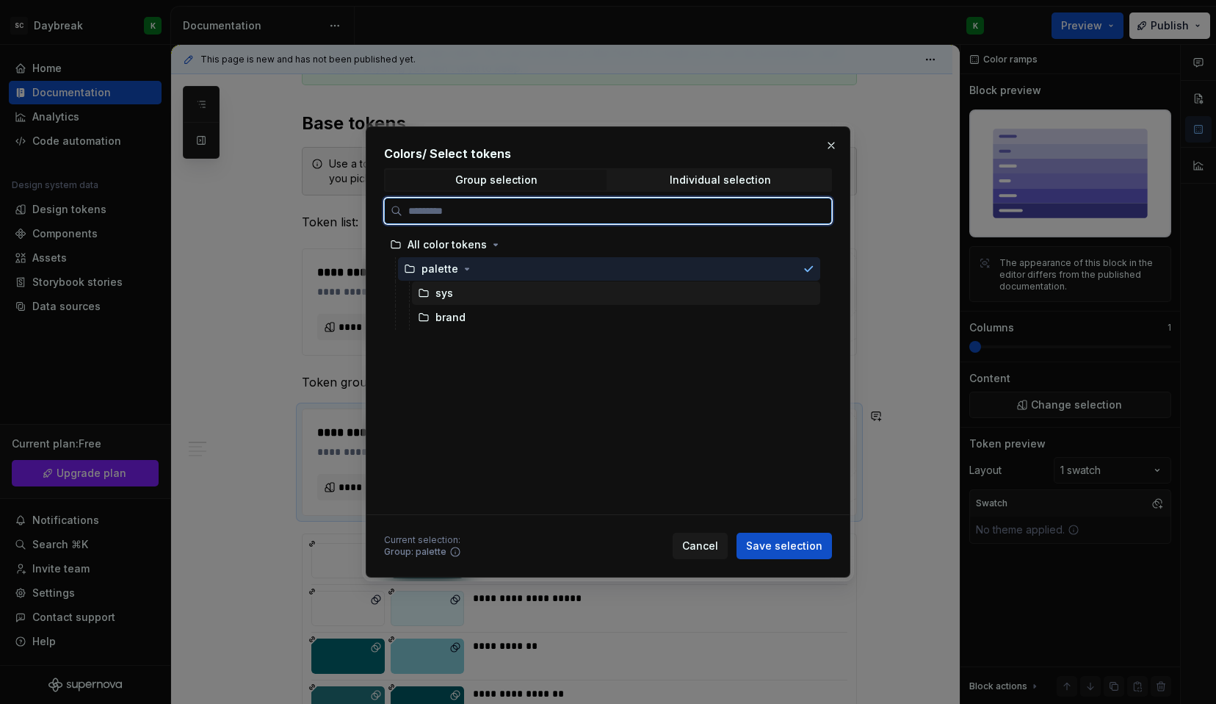
click at [455, 290] on div "sys" at bounding box center [616, 293] width 408 height 24
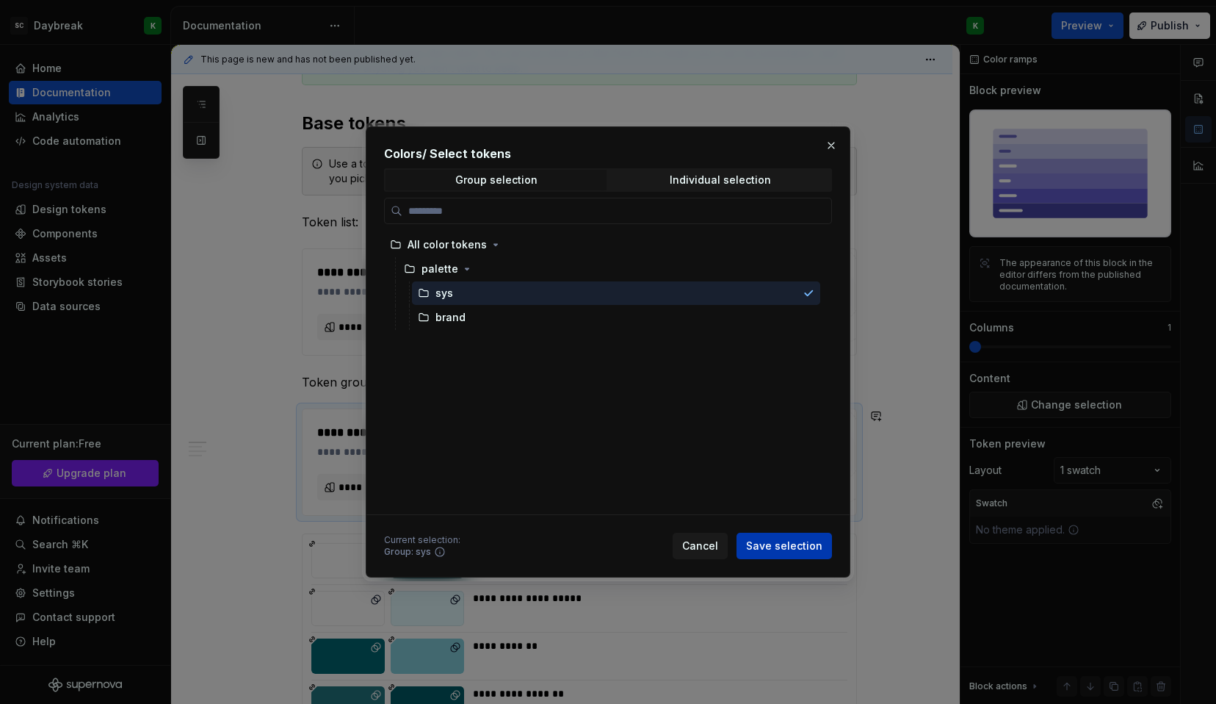
click at [787, 542] on span "Save selection" at bounding box center [784, 545] width 76 height 15
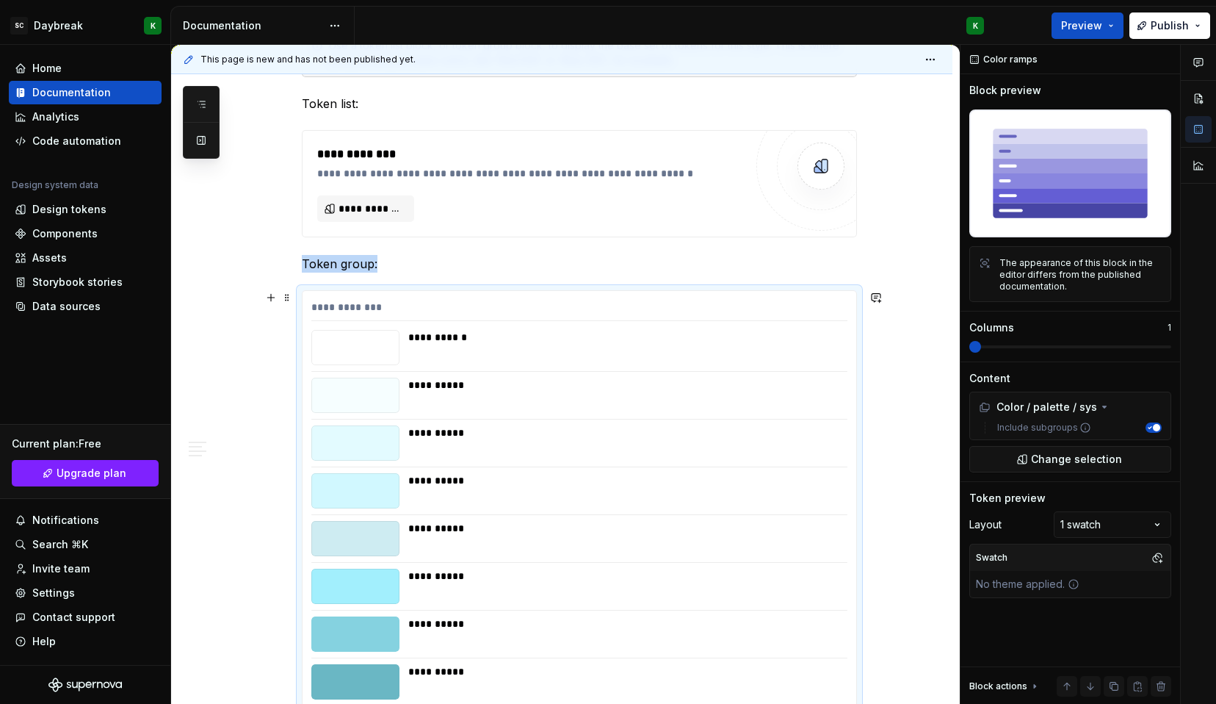
scroll to position [403, 0]
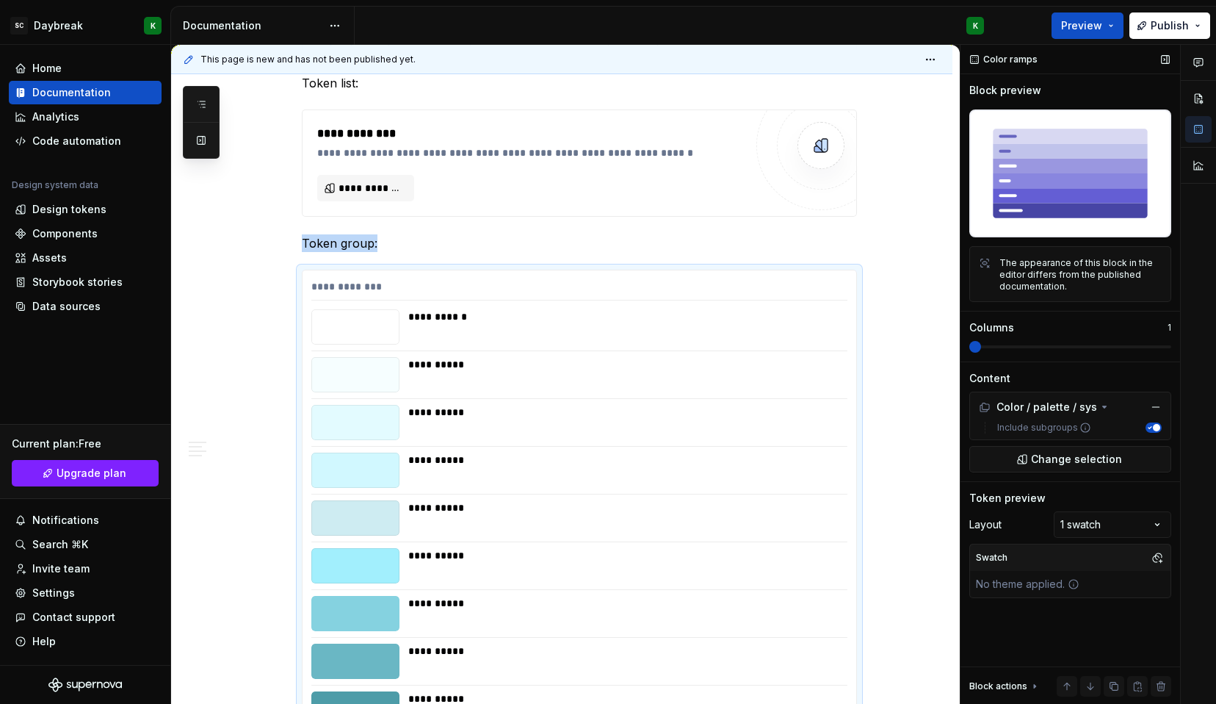
click at [1064, 170] on img at bounding box center [1070, 173] width 202 height 128
click at [1011, 346] on span at bounding box center [1070, 346] width 202 height 3
click at [981, 350] on span at bounding box center [975, 347] width 12 height 12
click at [1061, 350] on span at bounding box center [1070, 347] width 202 height 12
click at [391, 377] on div at bounding box center [355, 374] width 88 height 35
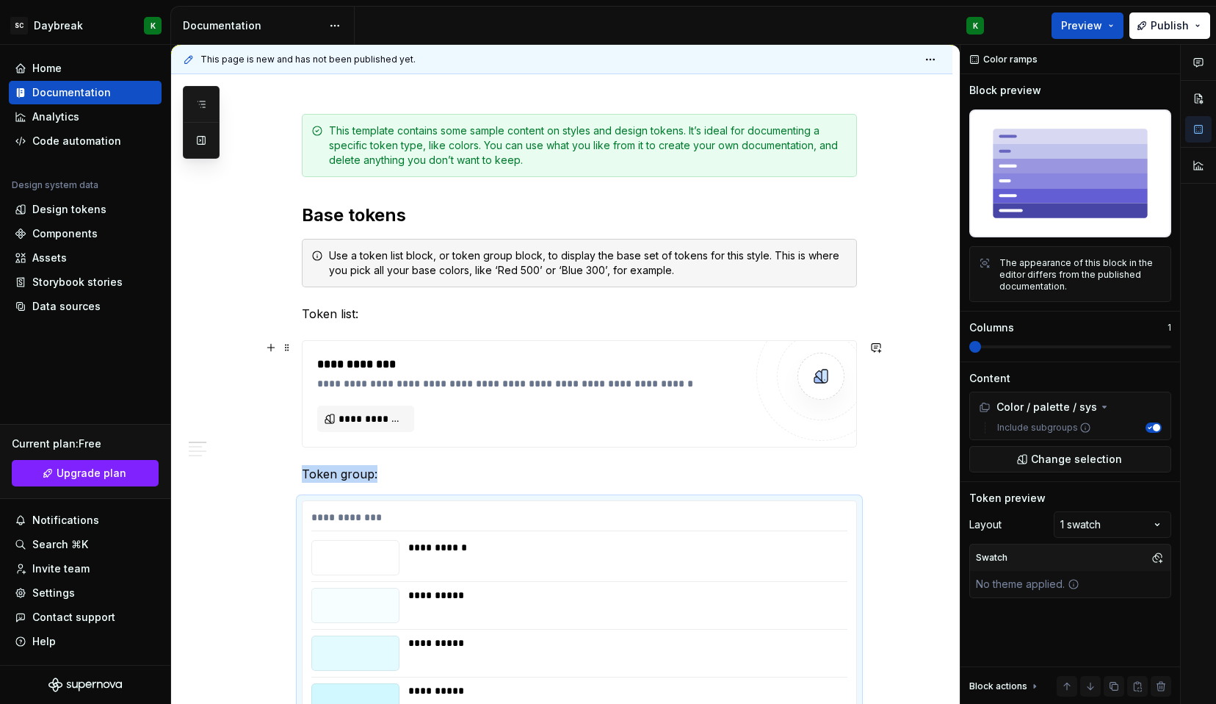
scroll to position [248, 0]
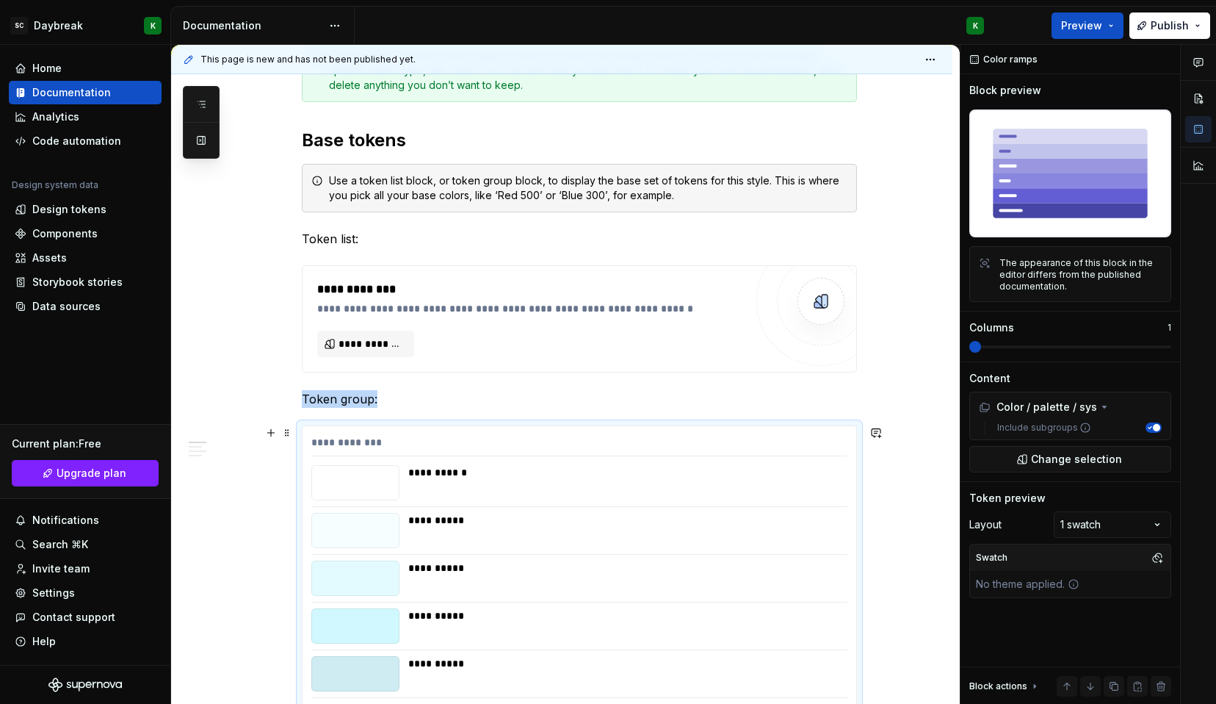
click at [338, 441] on div "**********" at bounding box center [579, 445] width 536 height 21
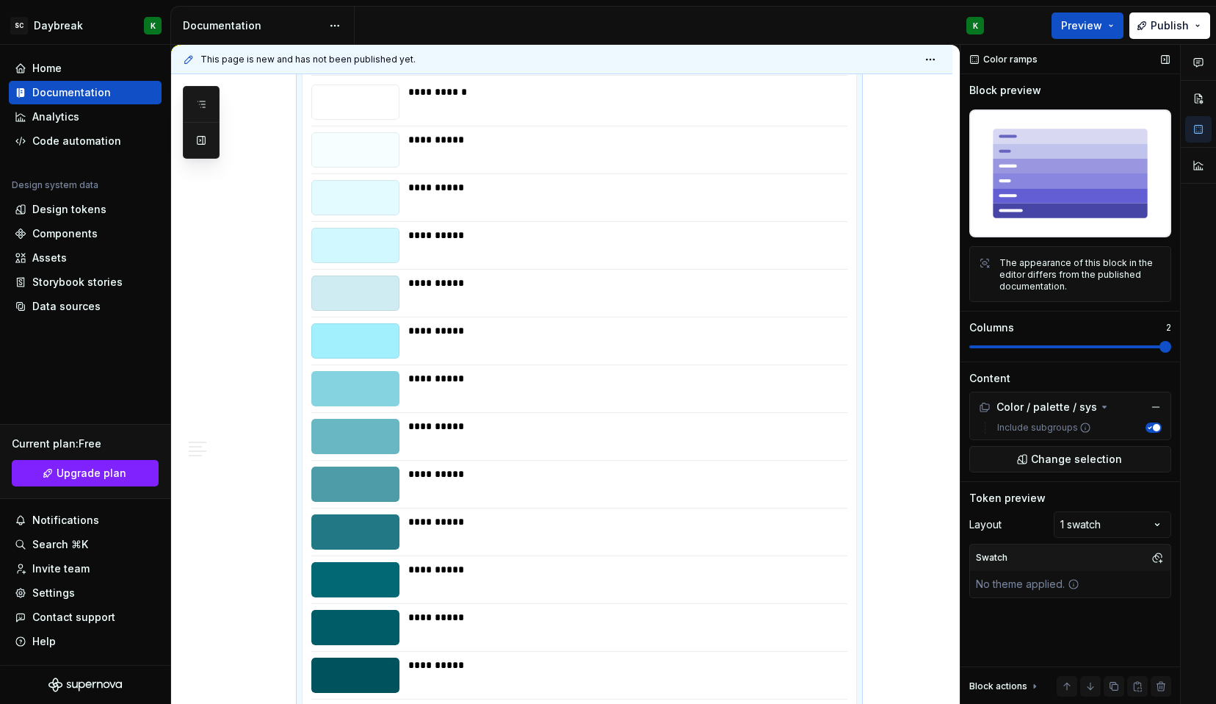
click at [1160, 353] on span at bounding box center [1166, 347] width 12 height 12
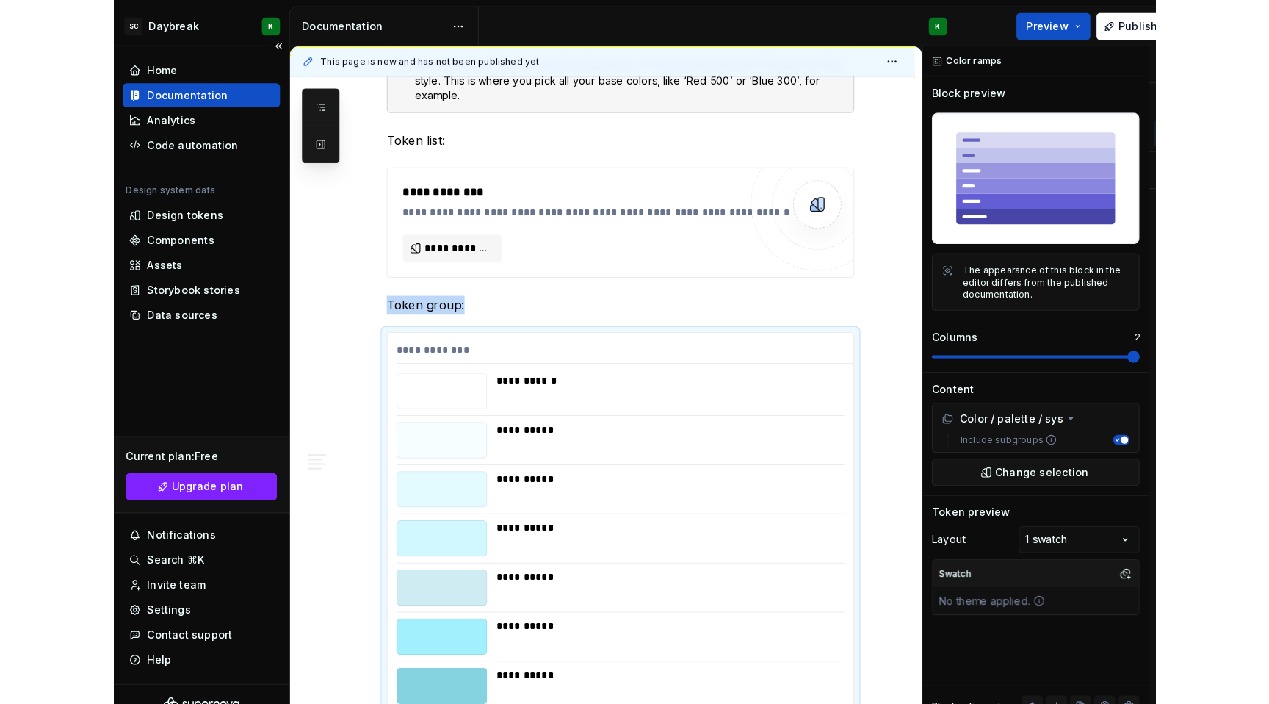
scroll to position [394, 0]
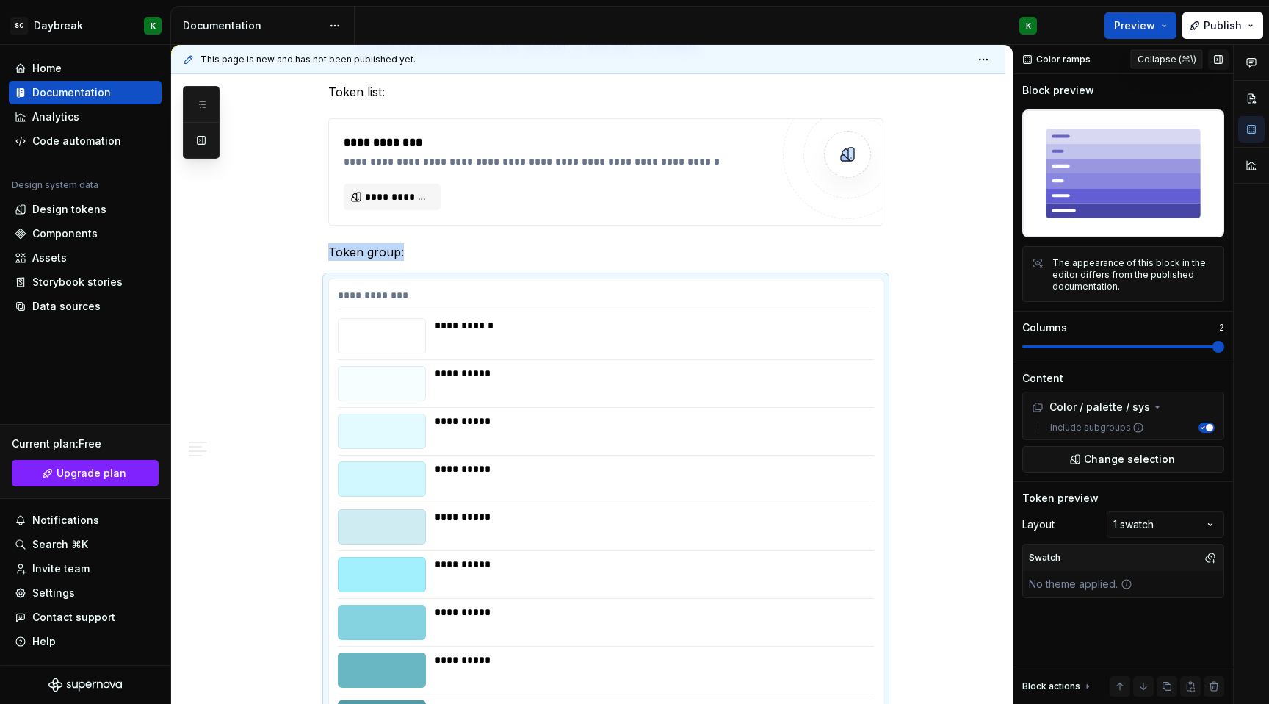
click at [1216, 60] on button "button" at bounding box center [1218, 59] width 21 height 21
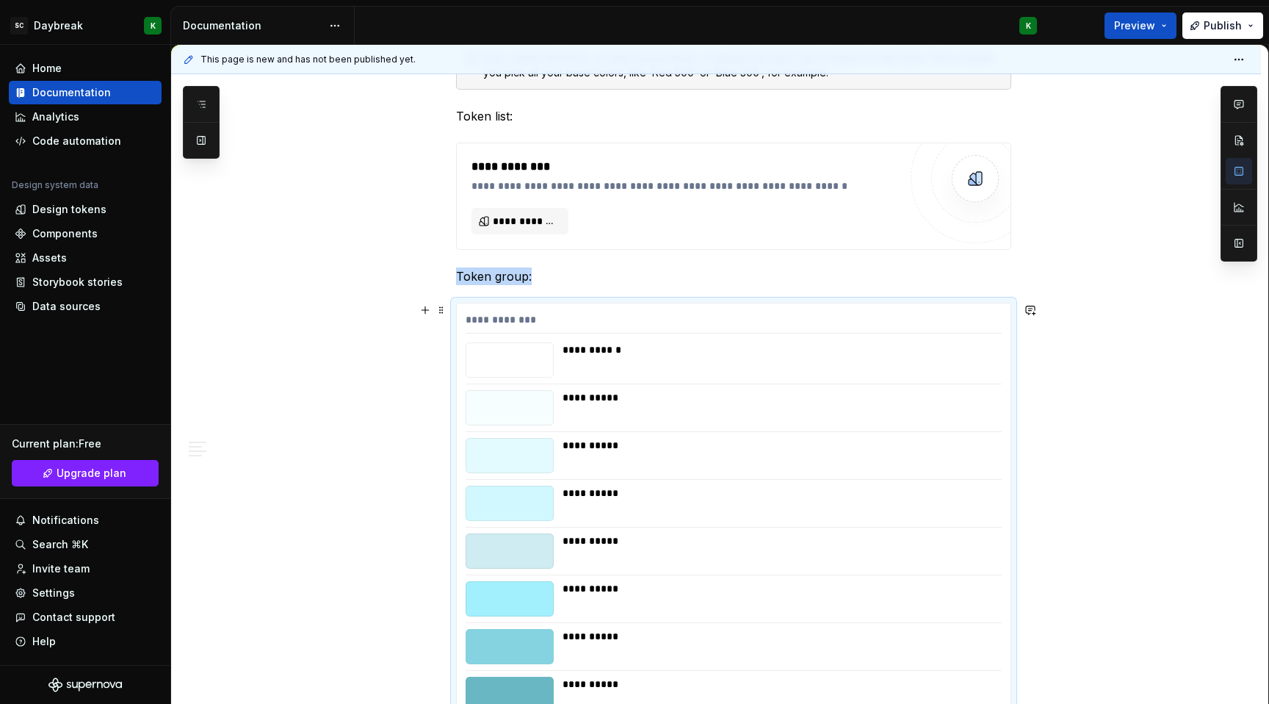
scroll to position [380, 0]
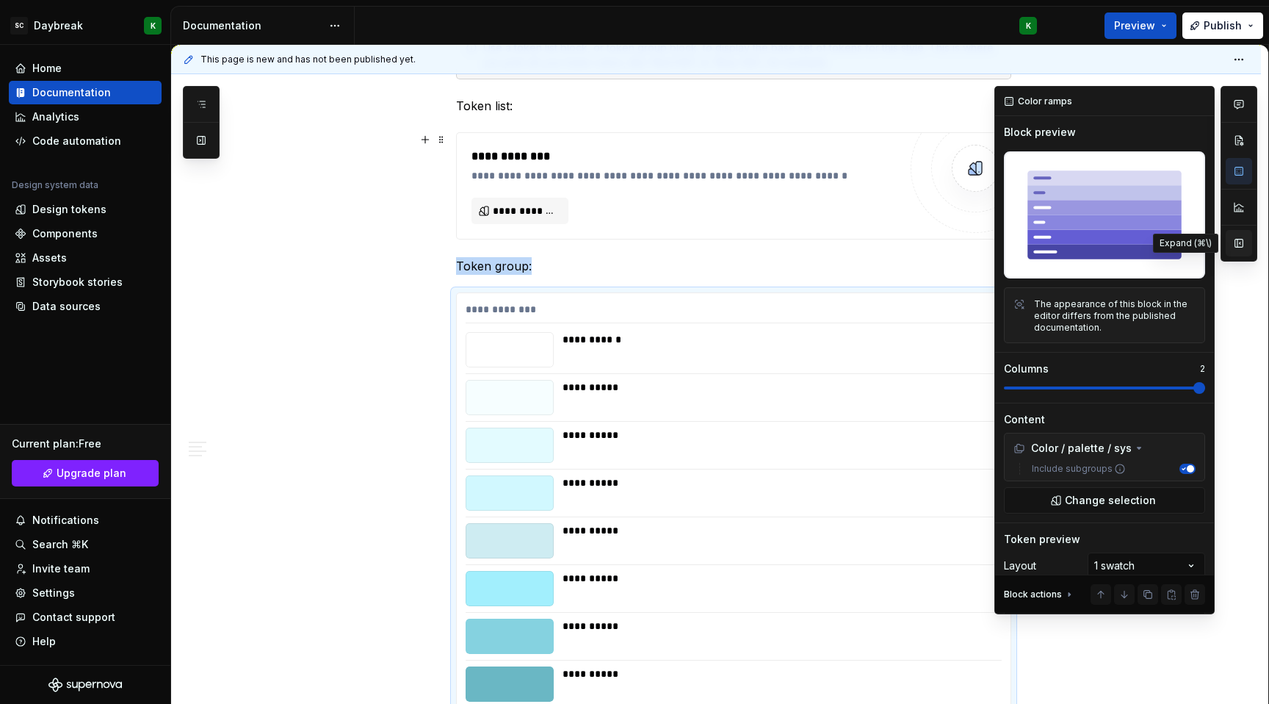
click at [1216, 244] on button "button" at bounding box center [1239, 243] width 26 height 26
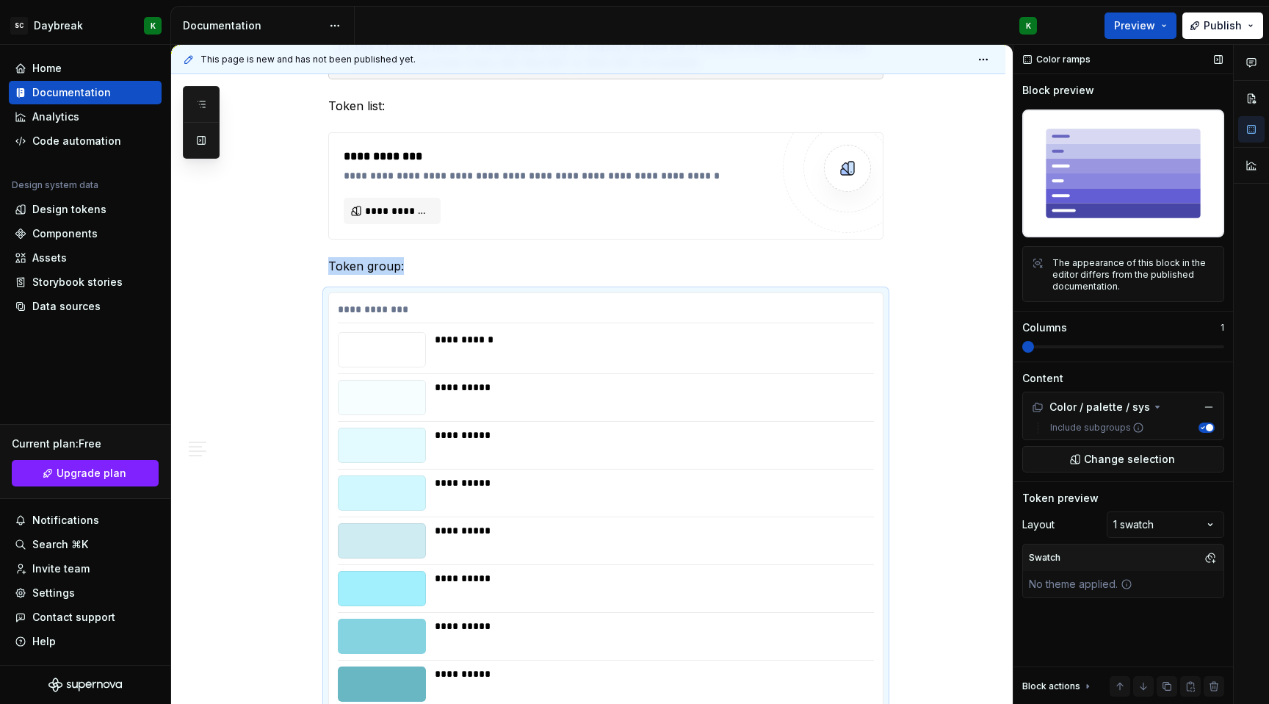
scroll to position [628, 0]
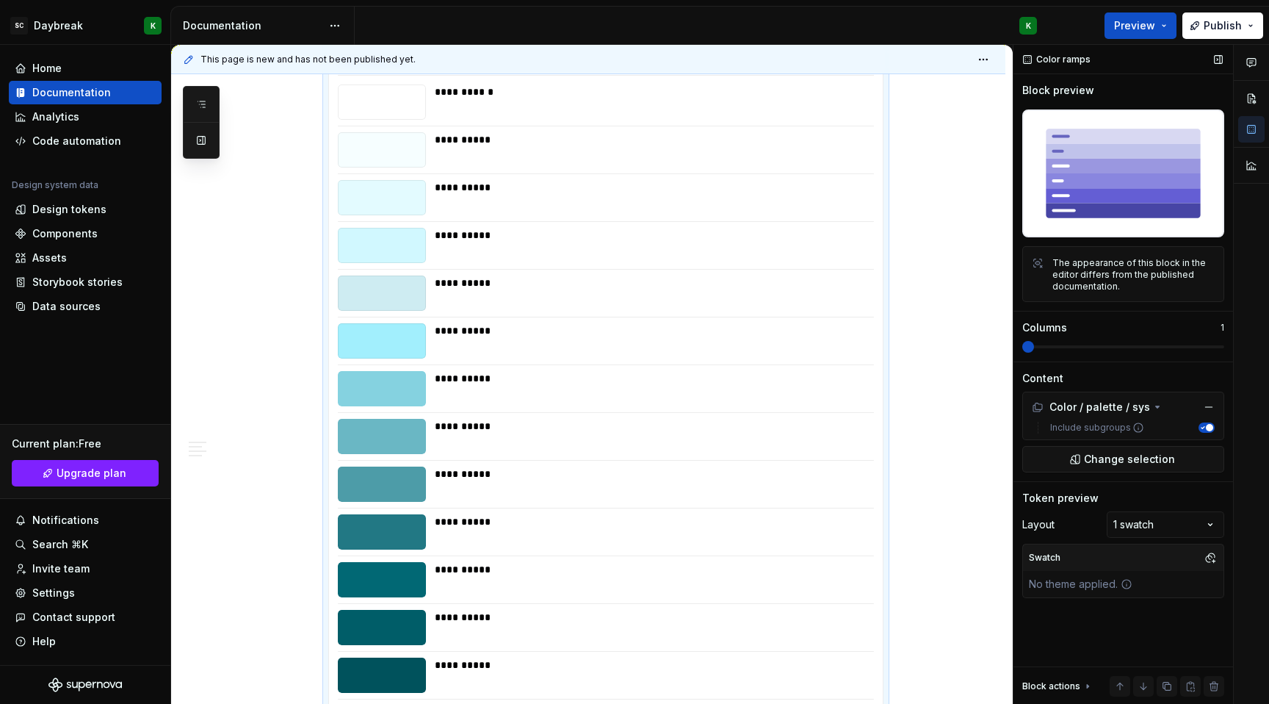
click at [1022, 350] on span at bounding box center [1028, 347] width 12 height 12
click at [1145, 523] on div "Comments Open comments No comments yet Select ‘Comment’ from the block context …" at bounding box center [1142, 375] width 256 height 660
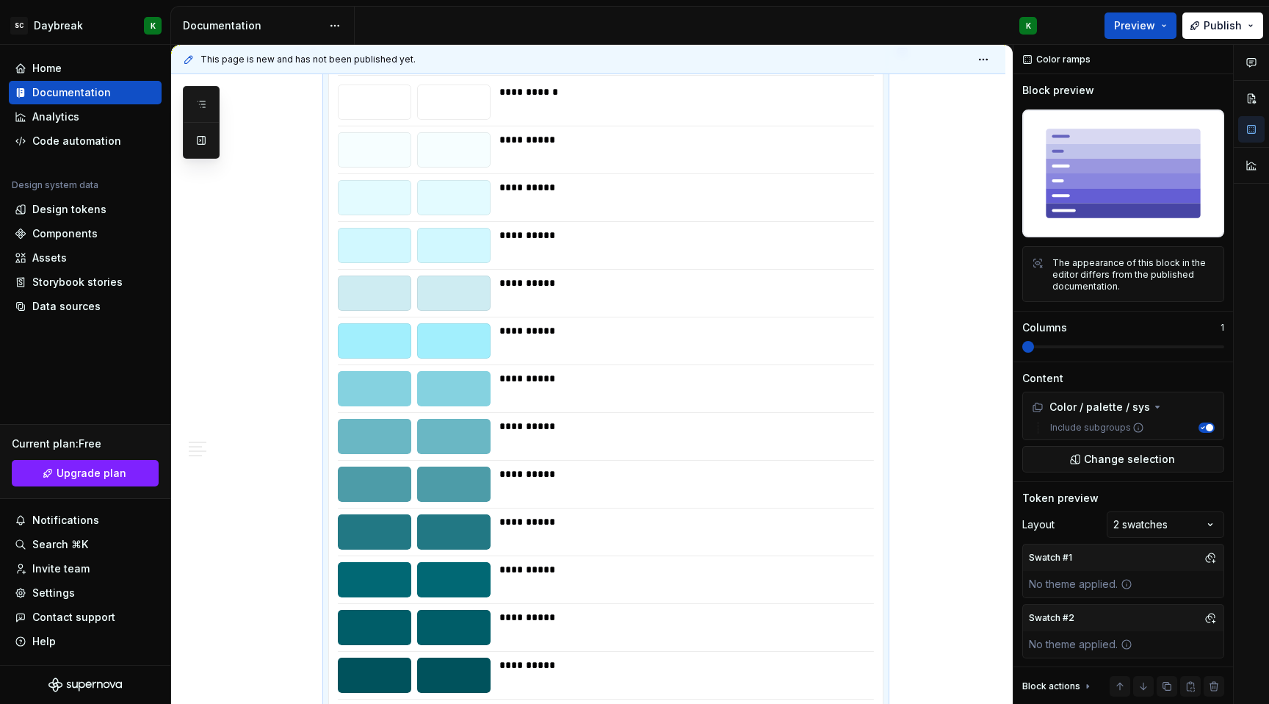
click at [718, 325] on div "**********" at bounding box center [682, 330] width 366 height 15
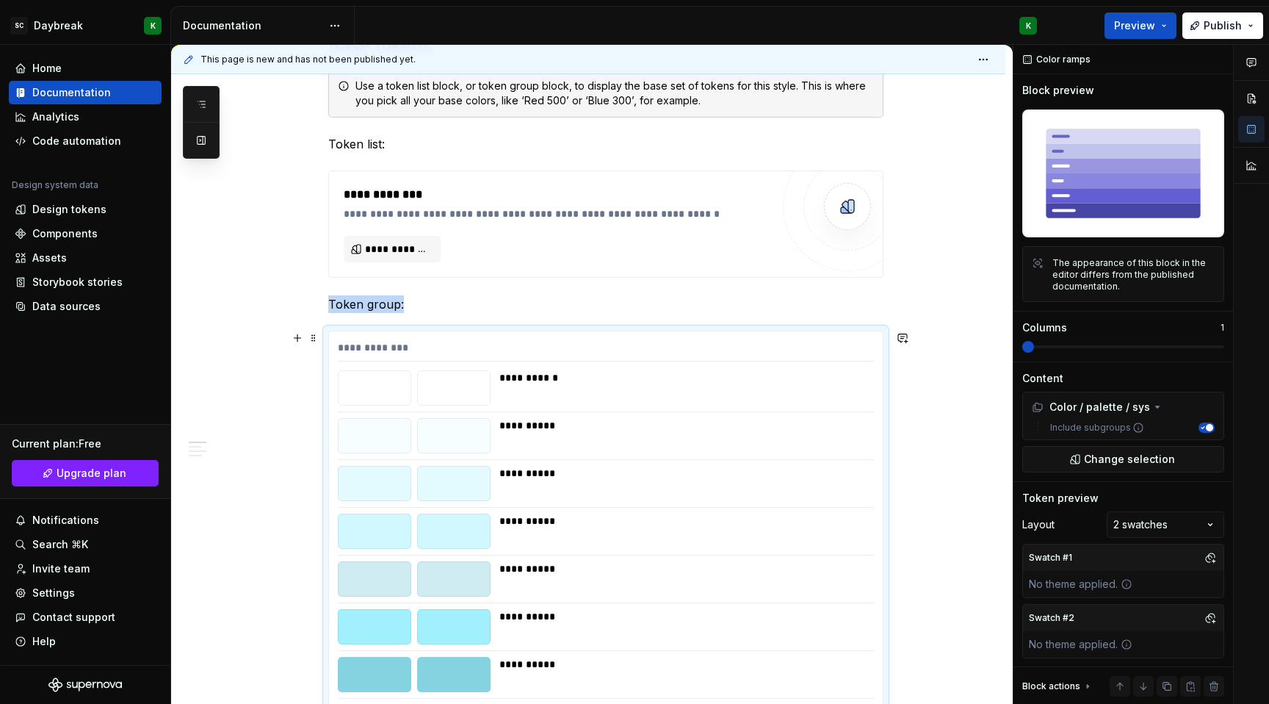
scroll to position [316, 0]
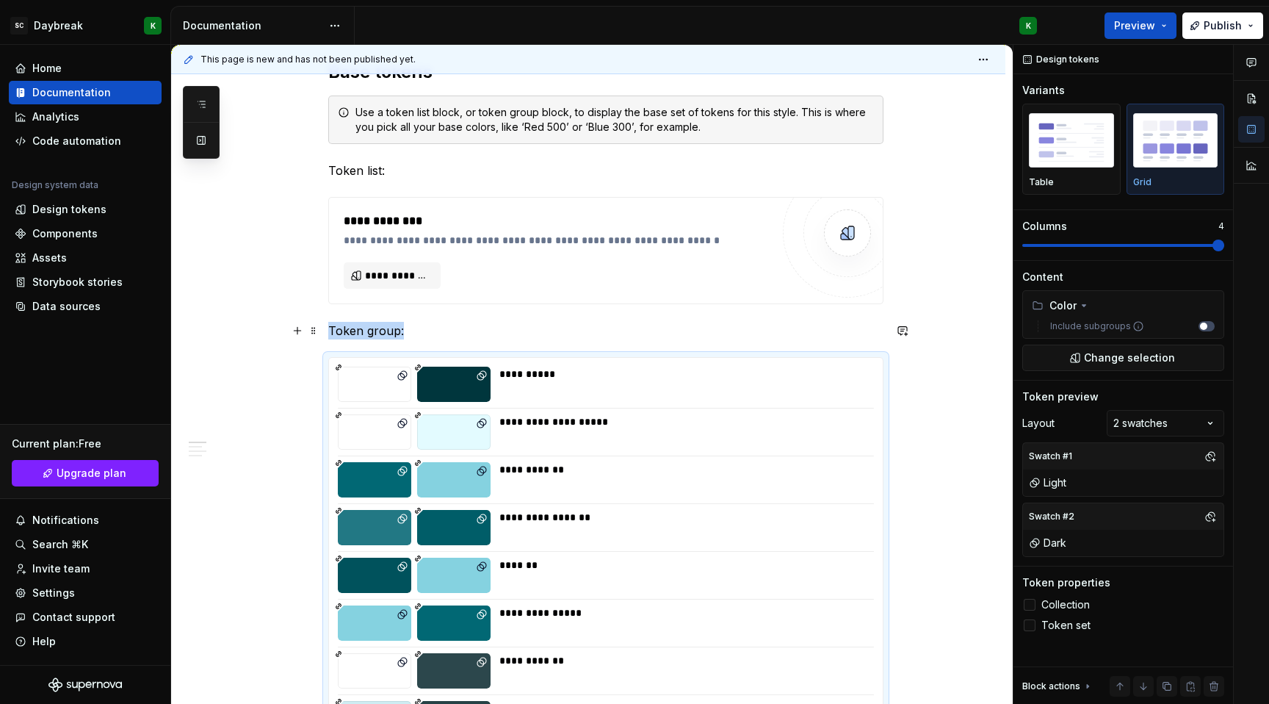
click at [411, 328] on p "Token group:" at bounding box center [605, 331] width 555 height 18
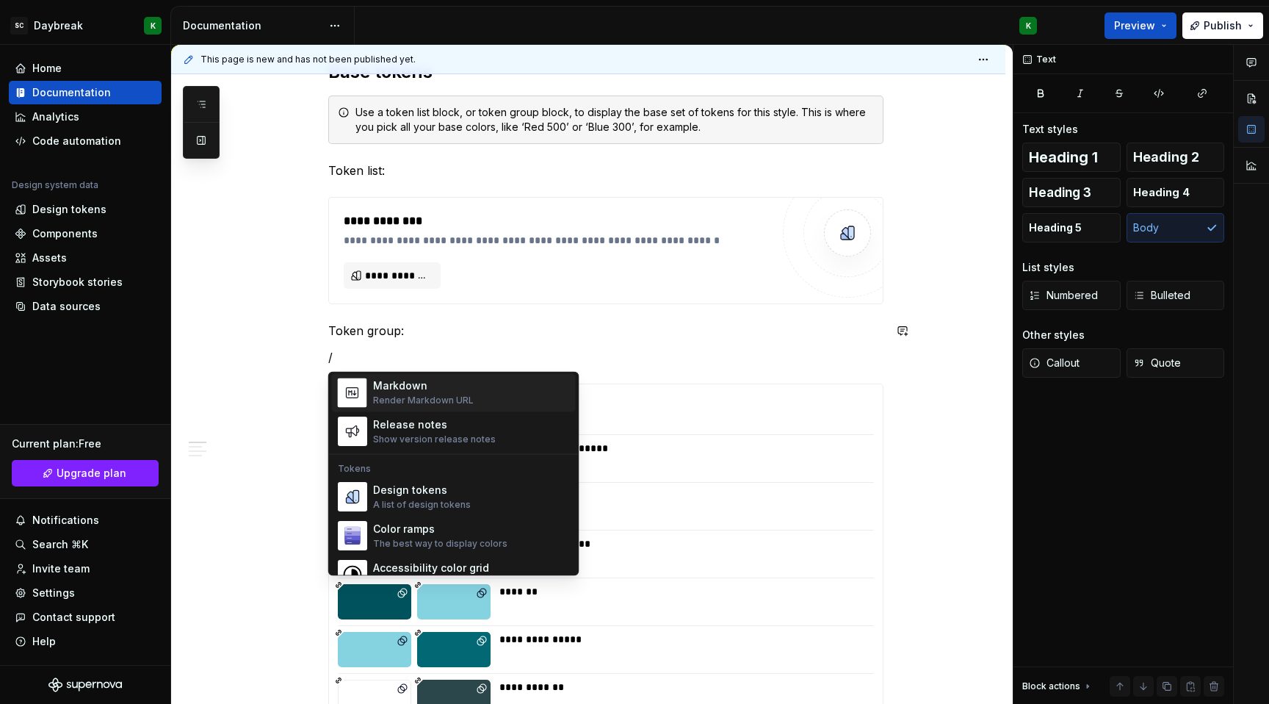
scroll to position [994, 0]
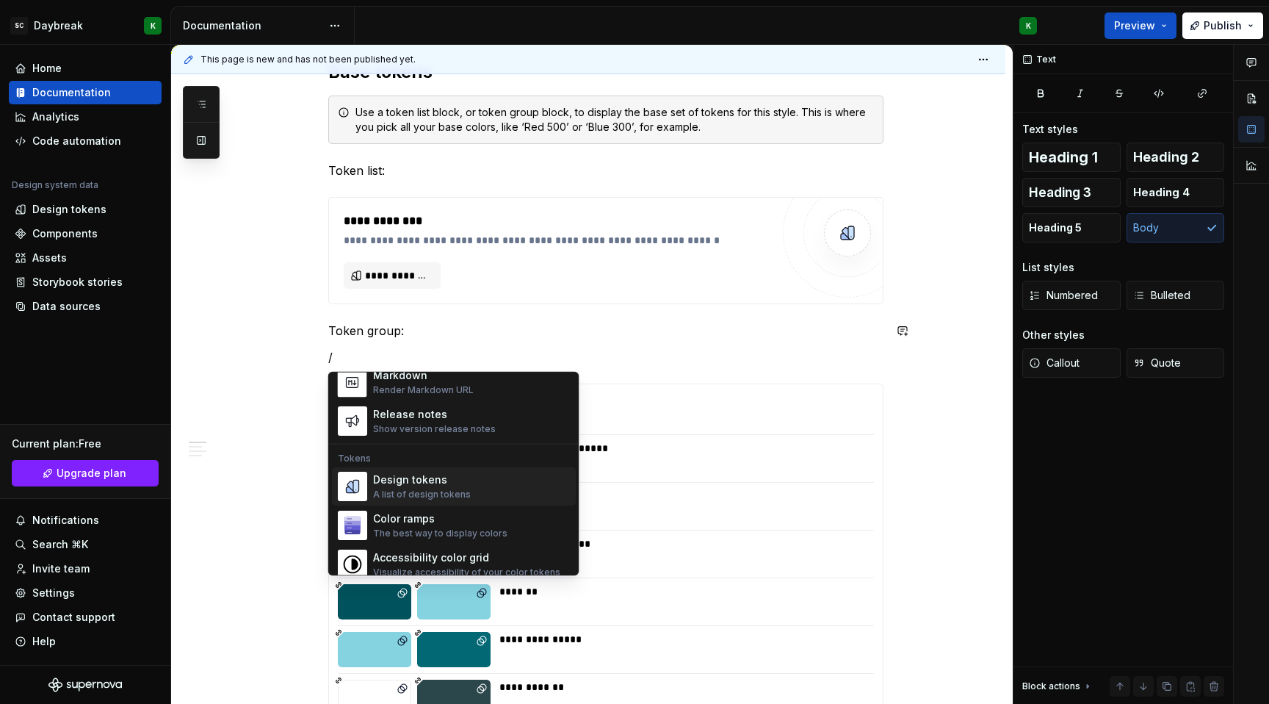
click at [394, 474] on div "Design tokens" at bounding box center [422, 480] width 98 height 15
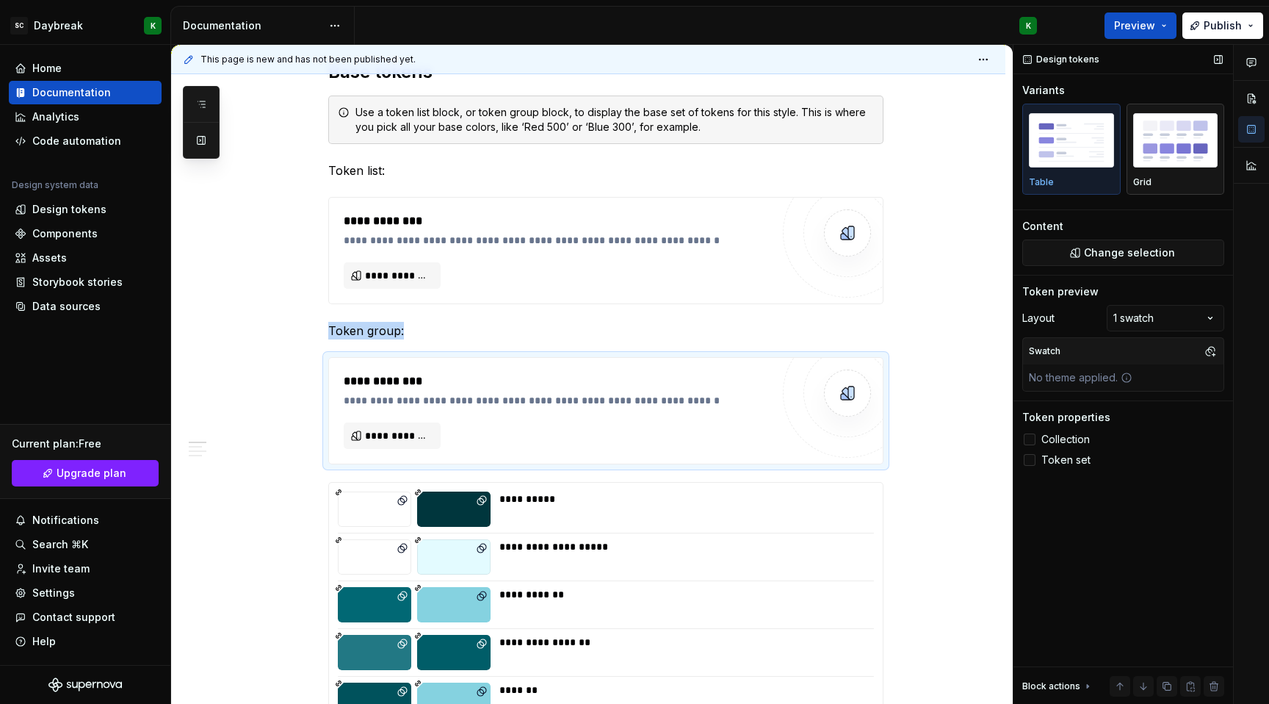
click at [1150, 145] on img "button" at bounding box center [1175, 140] width 85 height 54
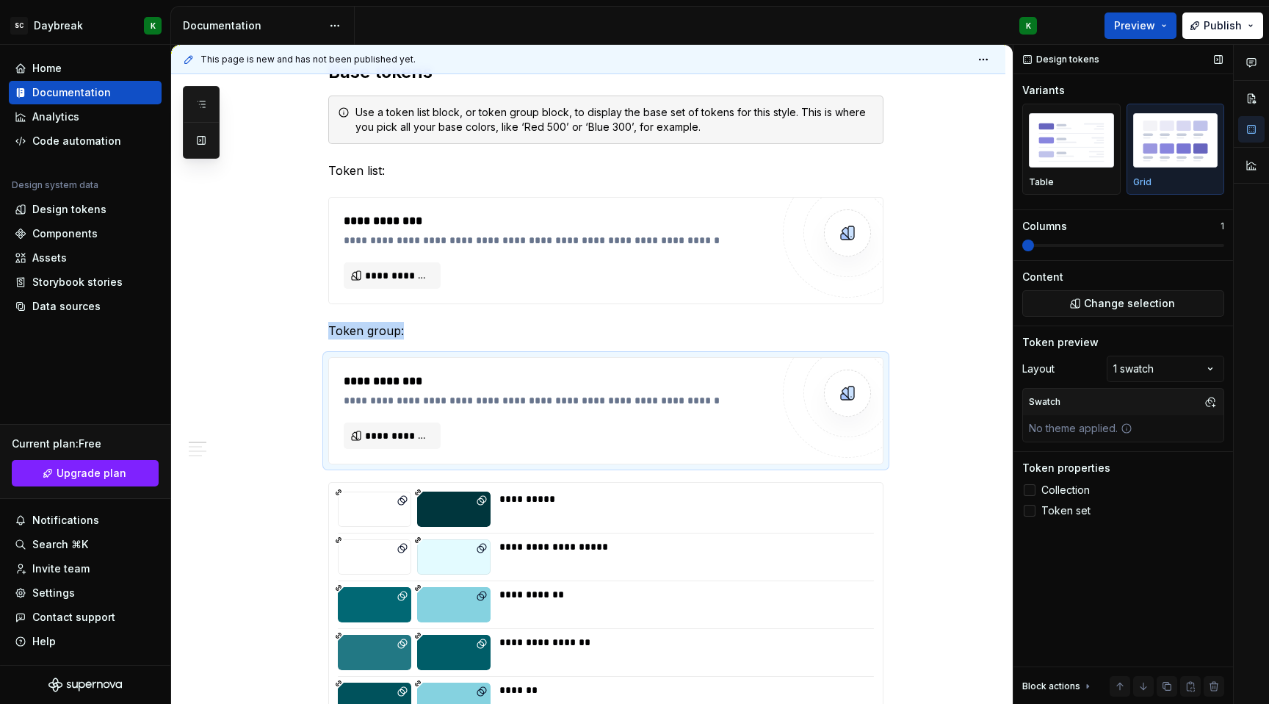
click at [1216, 247] on span at bounding box center [1123, 245] width 202 height 12
click at [412, 441] on span "**********" at bounding box center [398, 435] width 66 height 15
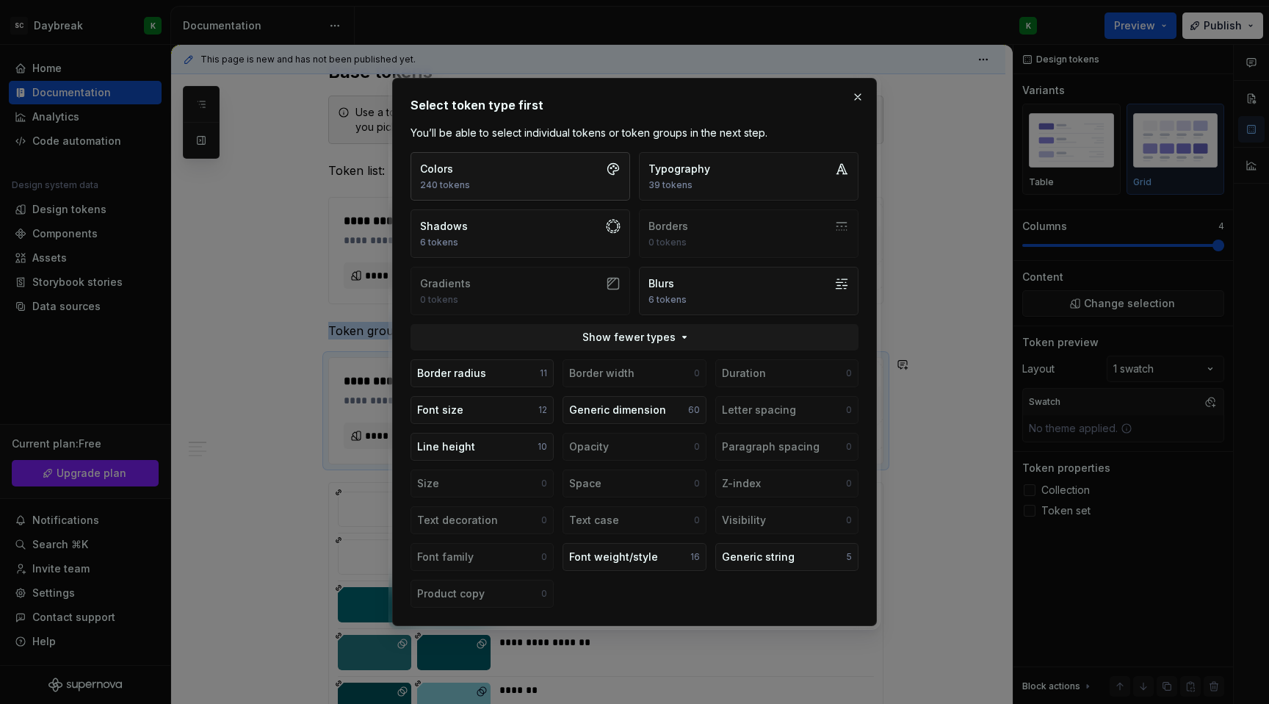
click at [537, 178] on button "Colors 240 tokens" at bounding box center [521, 176] width 220 height 48
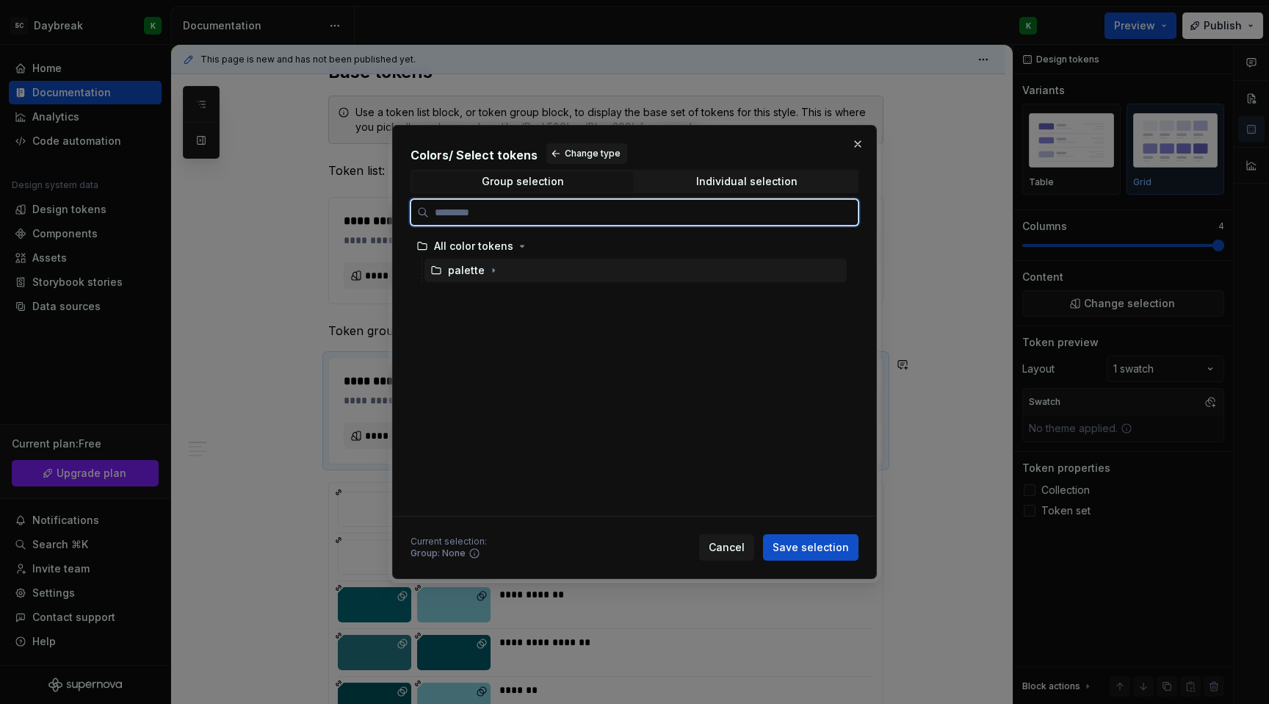
click at [458, 276] on div "palette" at bounding box center [466, 270] width 37 height 15
click at [463, 261] on div "palette" at bounding box center [636, 271] width 422 height 24
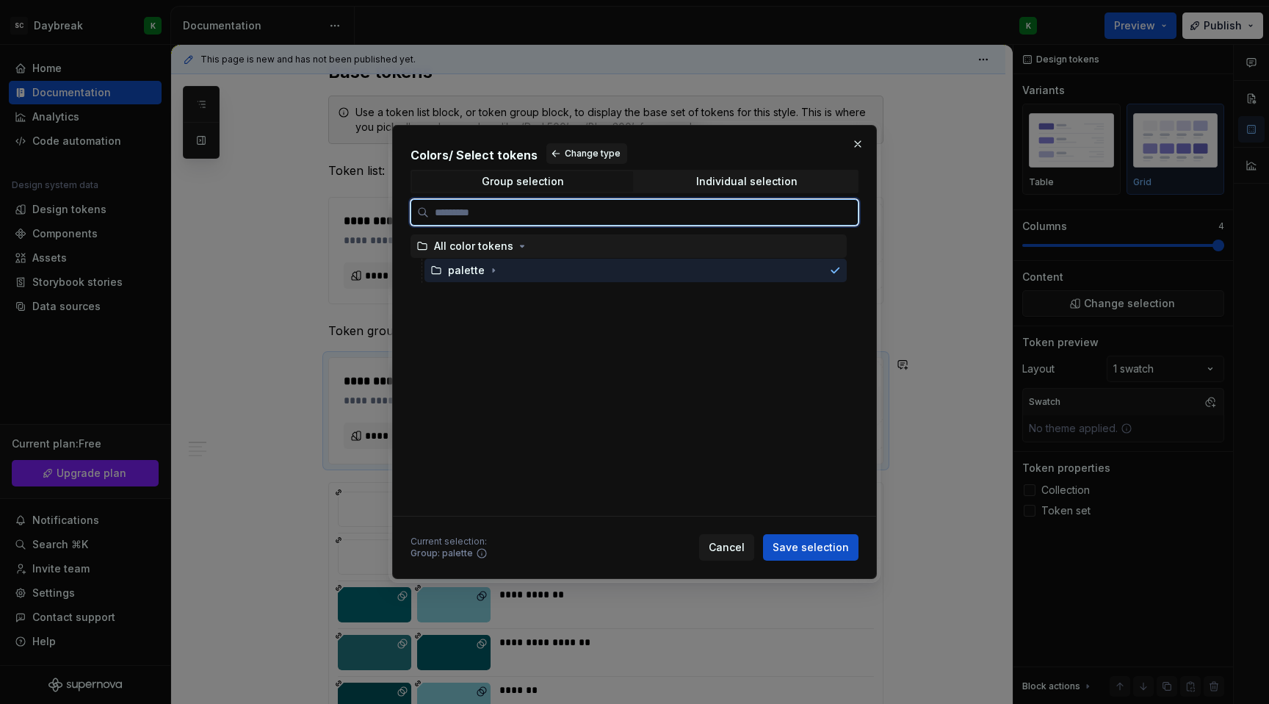
click at [460, 254] on div "All color tokens" at bounding box center [629, 246] width 436 height 24
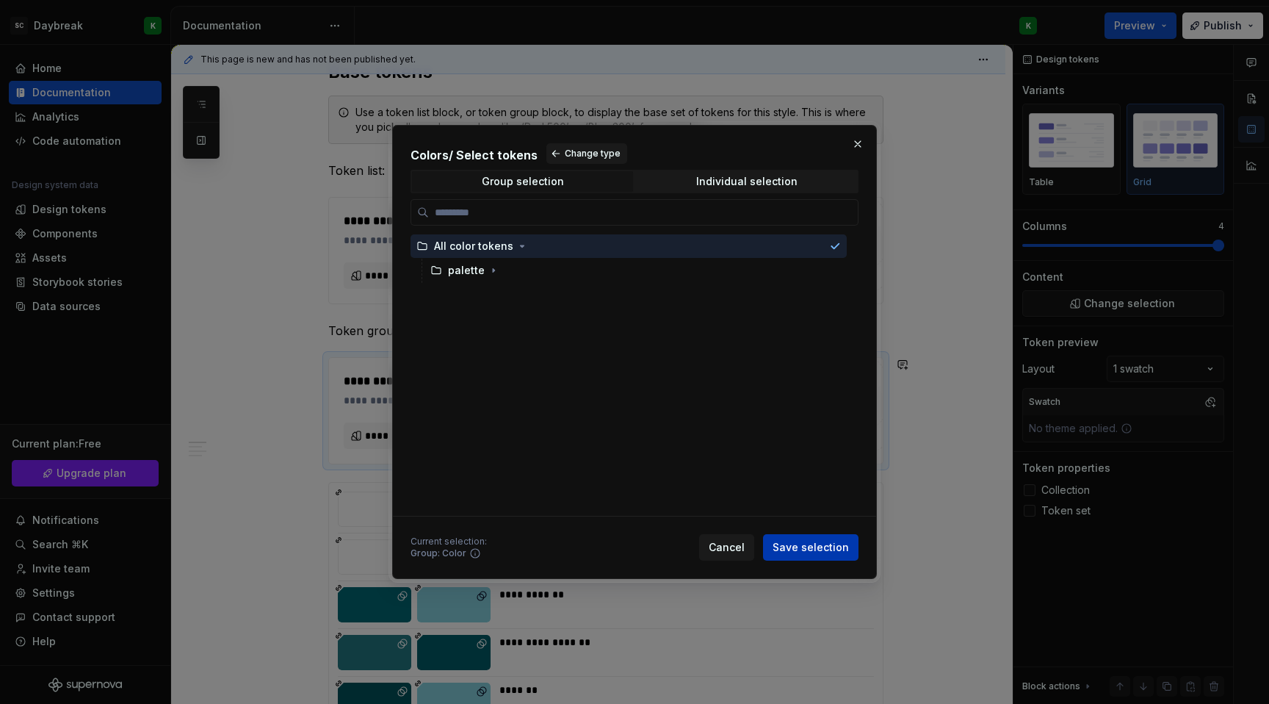
click at [815, 553] on span "Save selection" at bounding box center [811, 547] width 76 height 15
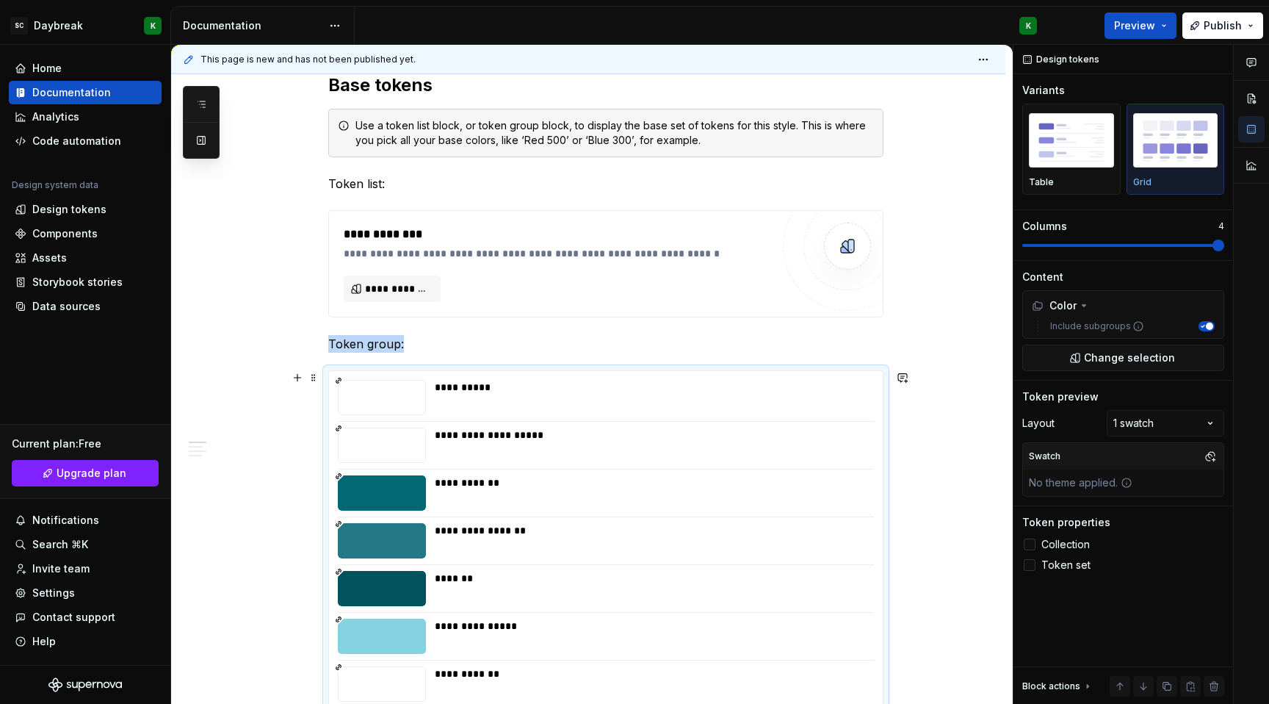
scroll to position [311, 0]
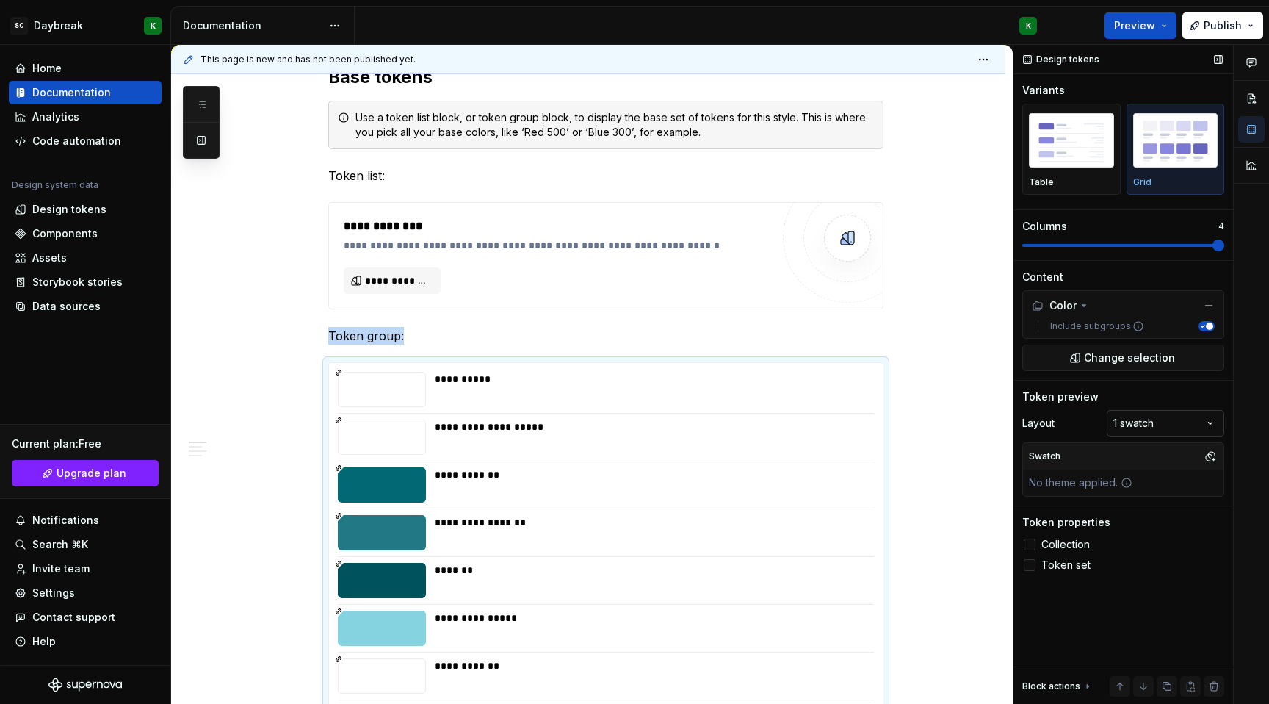
click at [1147, 430] on div "Comments Open comments No comments yet Select ‘Comment’ from the block context …" at bounding box center [1142, 375] width 256 height 660
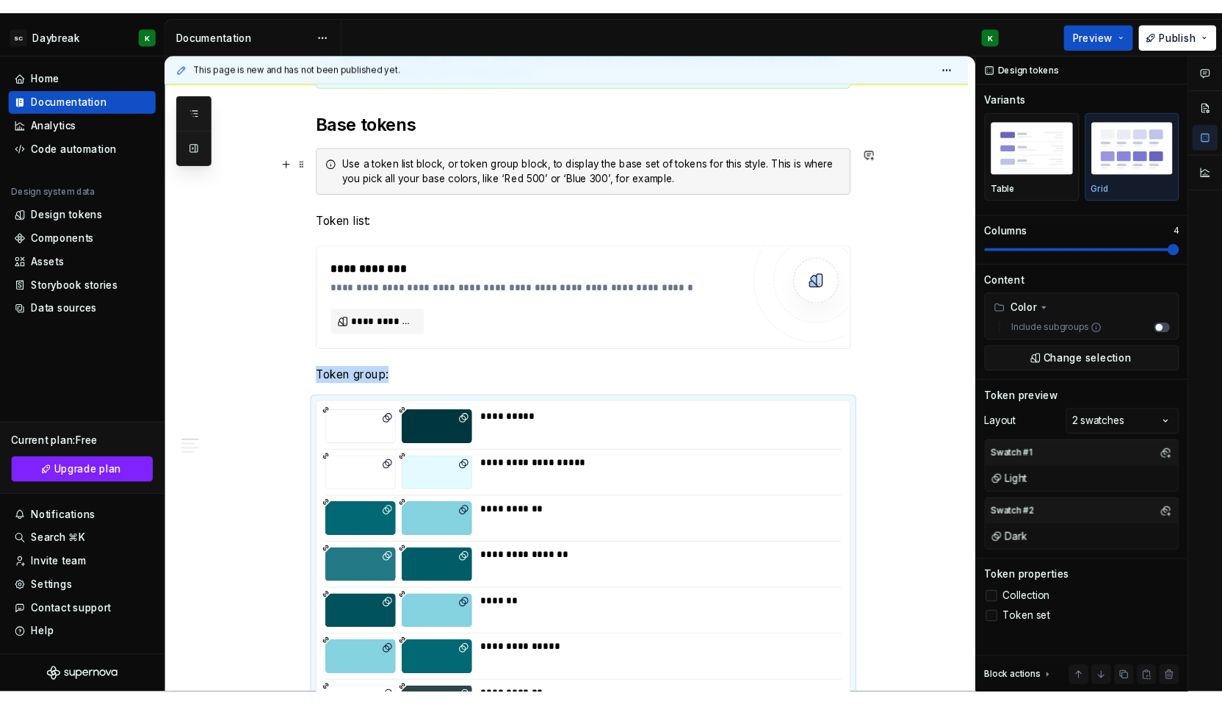
scroll to position [344, 0]
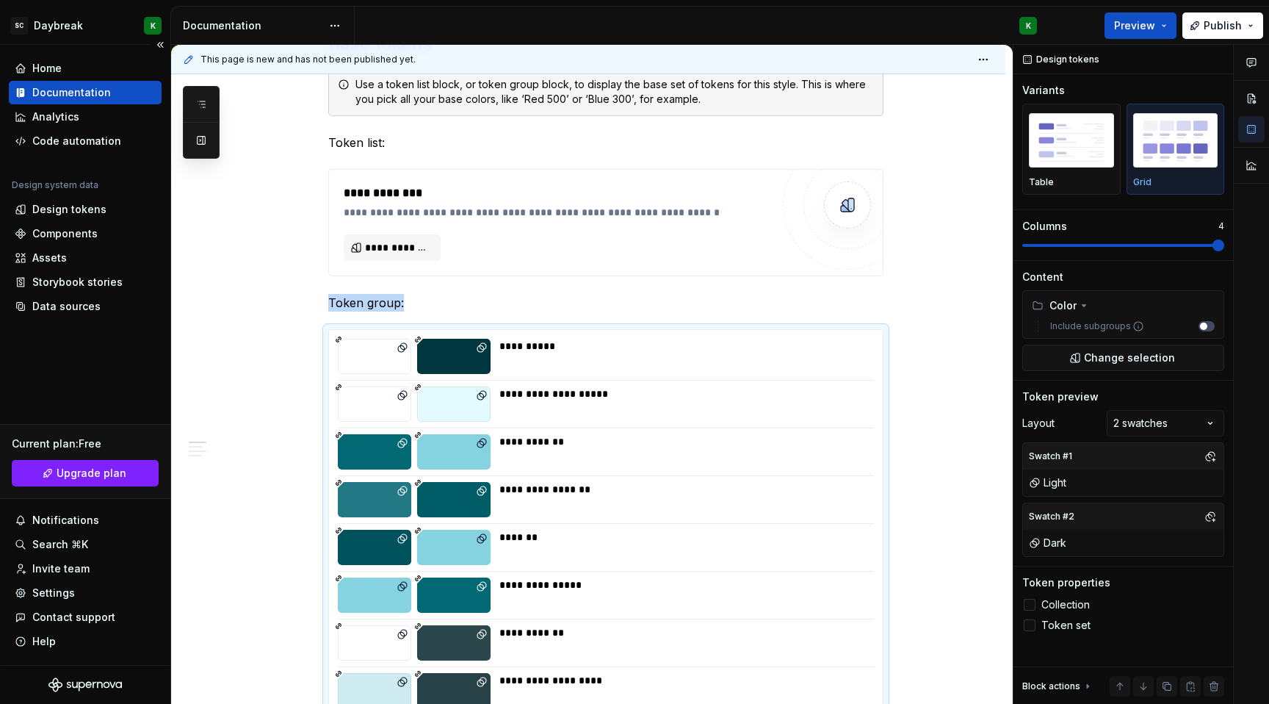
click at [82, 96] on div "Documentation" at bounding box center [71, 92] width 79 height 15
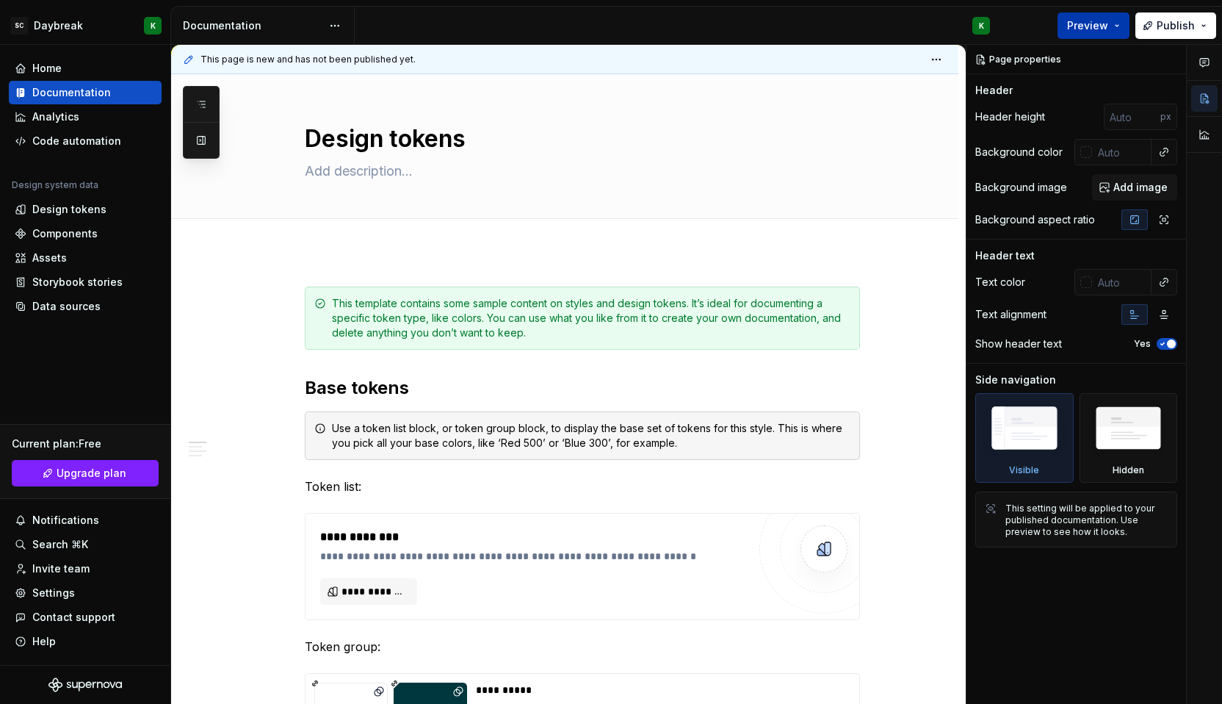
click at [1113, 29] on button "Preview" at bounding box center [1094, 25] width 72 height 26
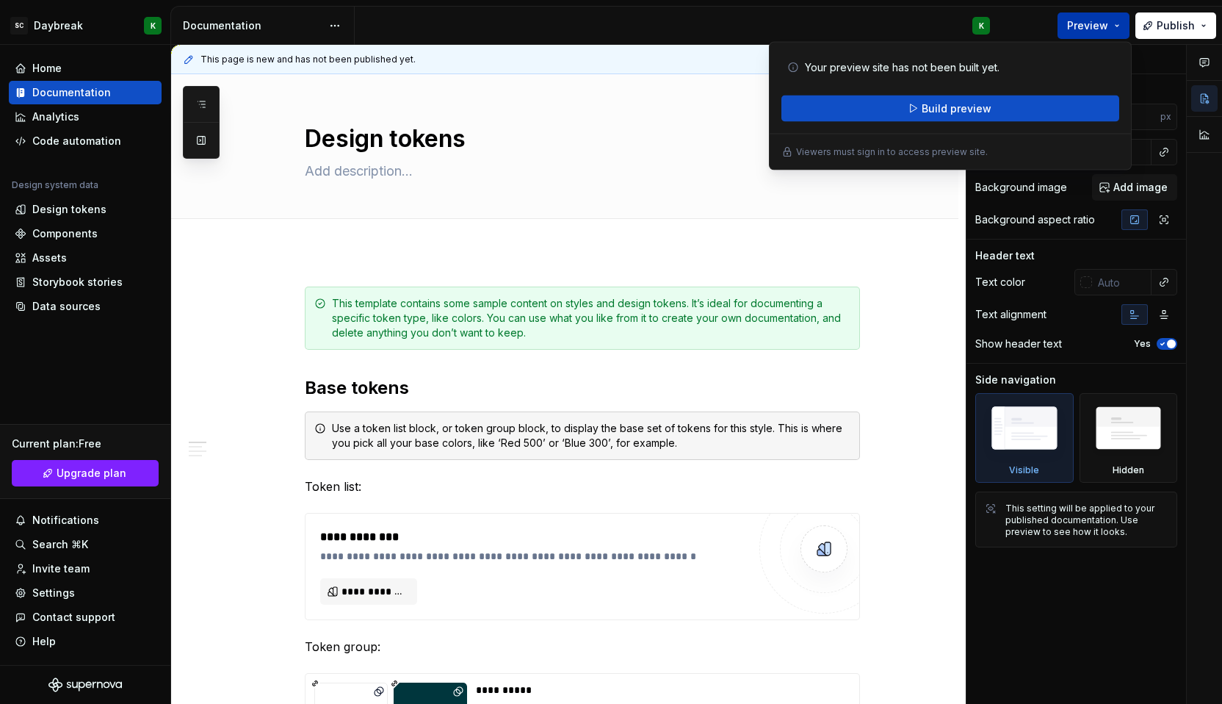
click at [1113, 29] on button "Preview" at bounding box center [1094, 25] width 72 height 26
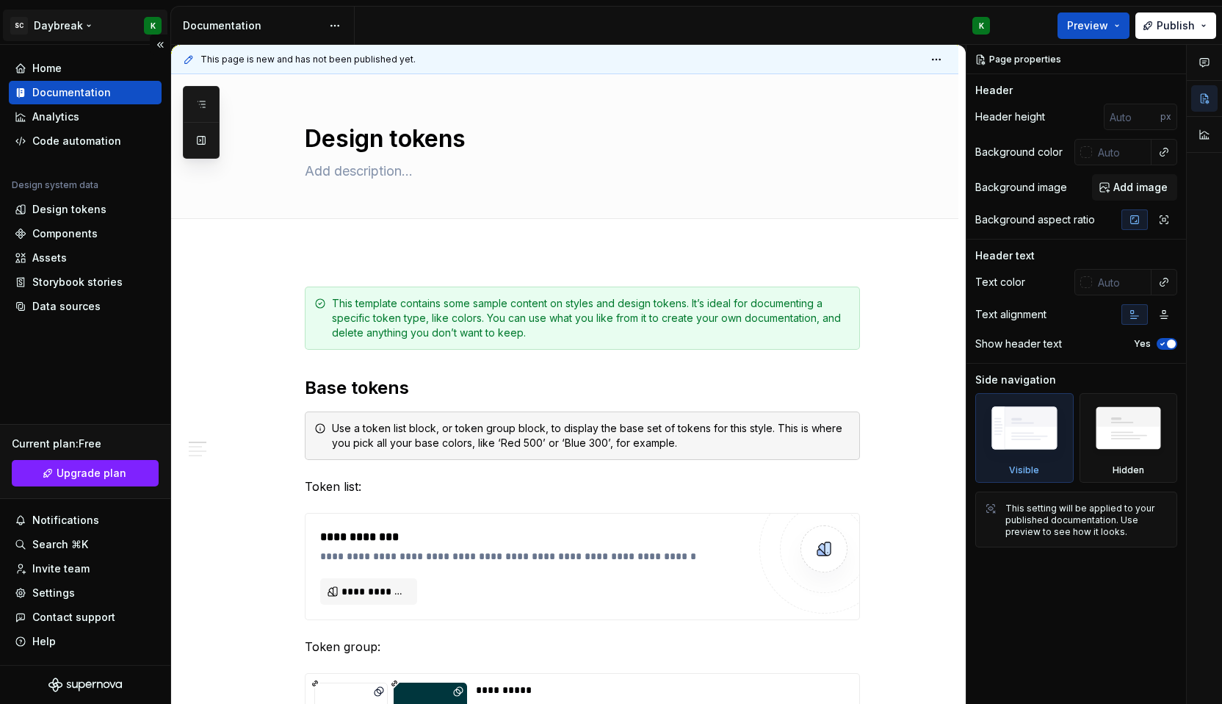
click at [91, 27] on html "SC Daybreak K Home Documentation Analytics Code automation Design system data D…" at bounding box center [611, 352] width 1222 height 704
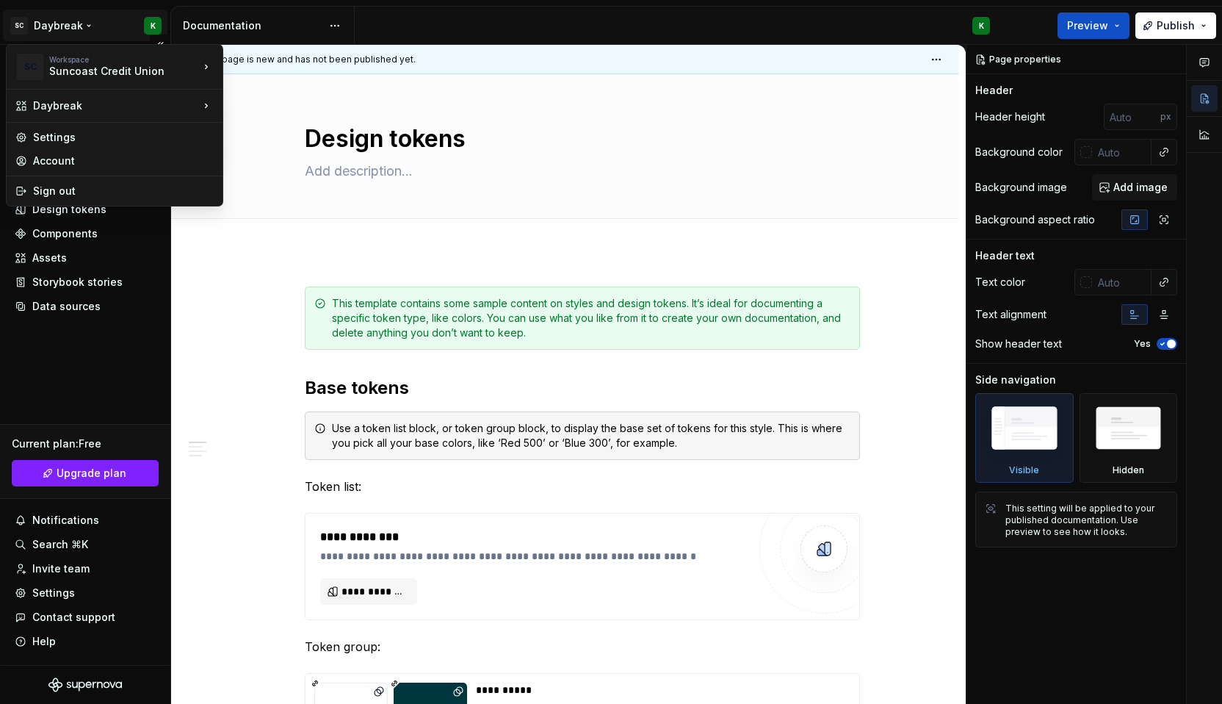
click at [91, 27] on html "SC Daybreak K Home Documentation Analytics Code automation Design system data D…" at bounding box center [611, 352] width 1222 height 704
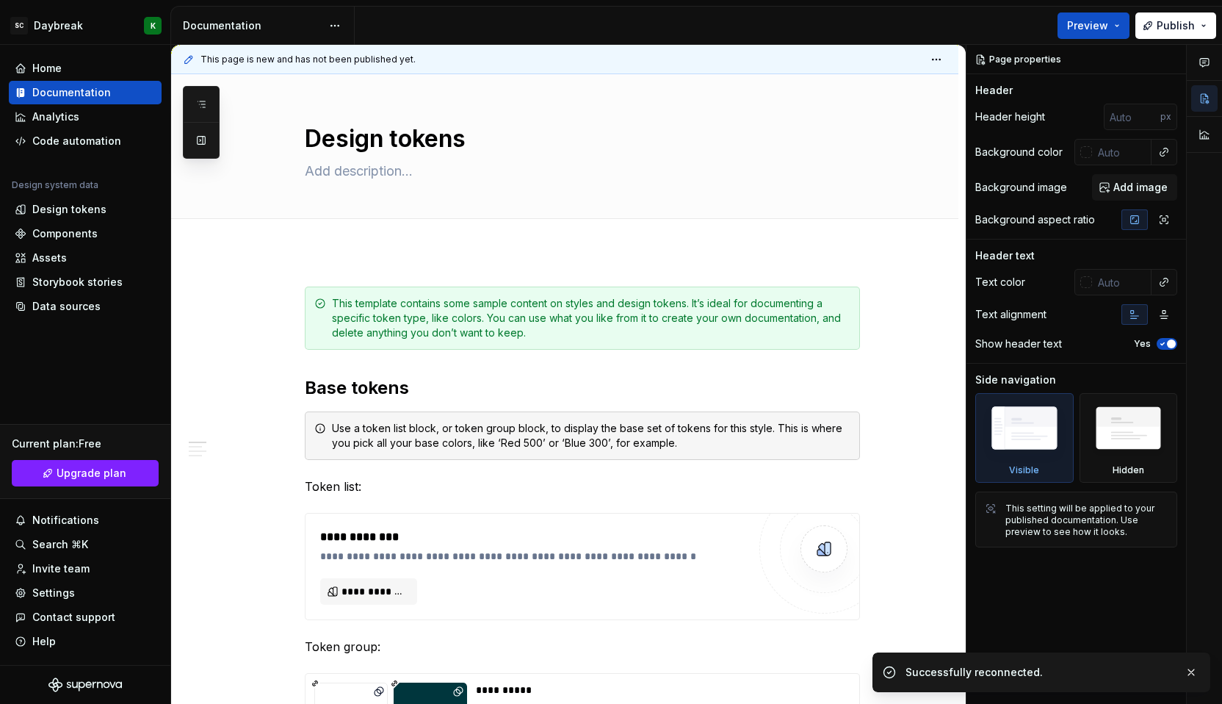
type textarea "*"
